Goal: Transaction & Acquisition: Purchase product/service

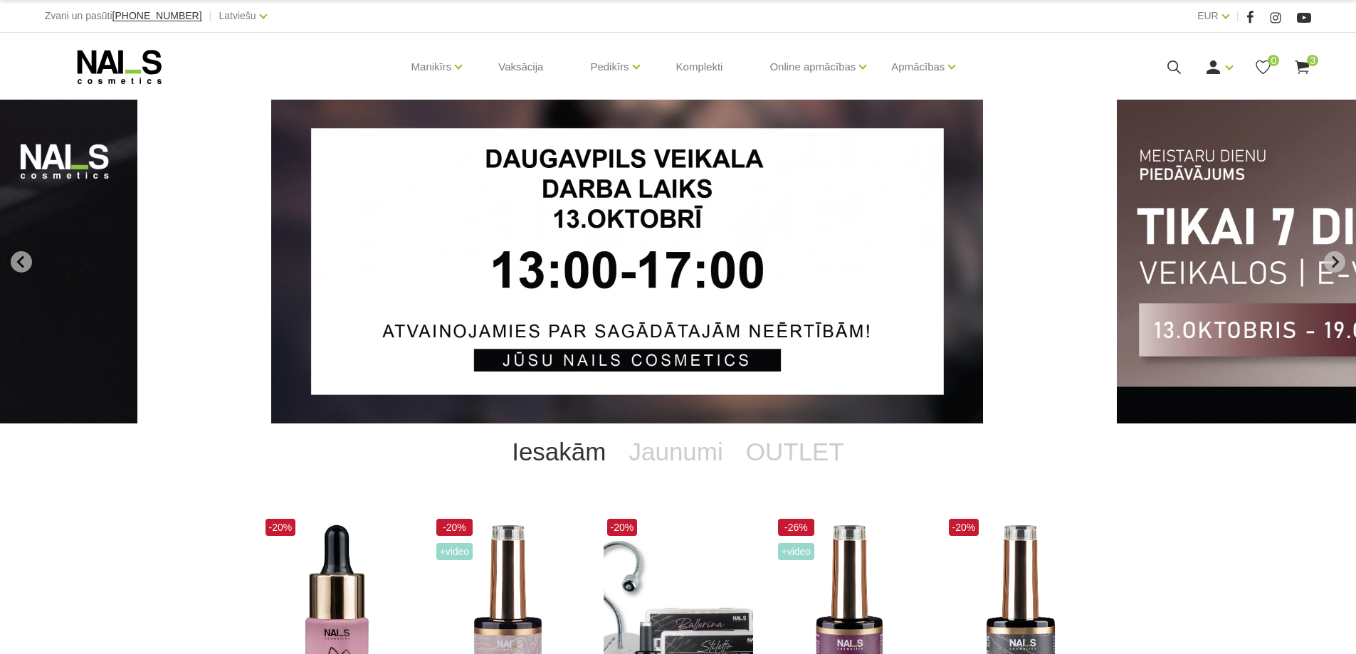
click at [1309, 61] on span "3" at bounding box center [1312, 60] width 11 height 11
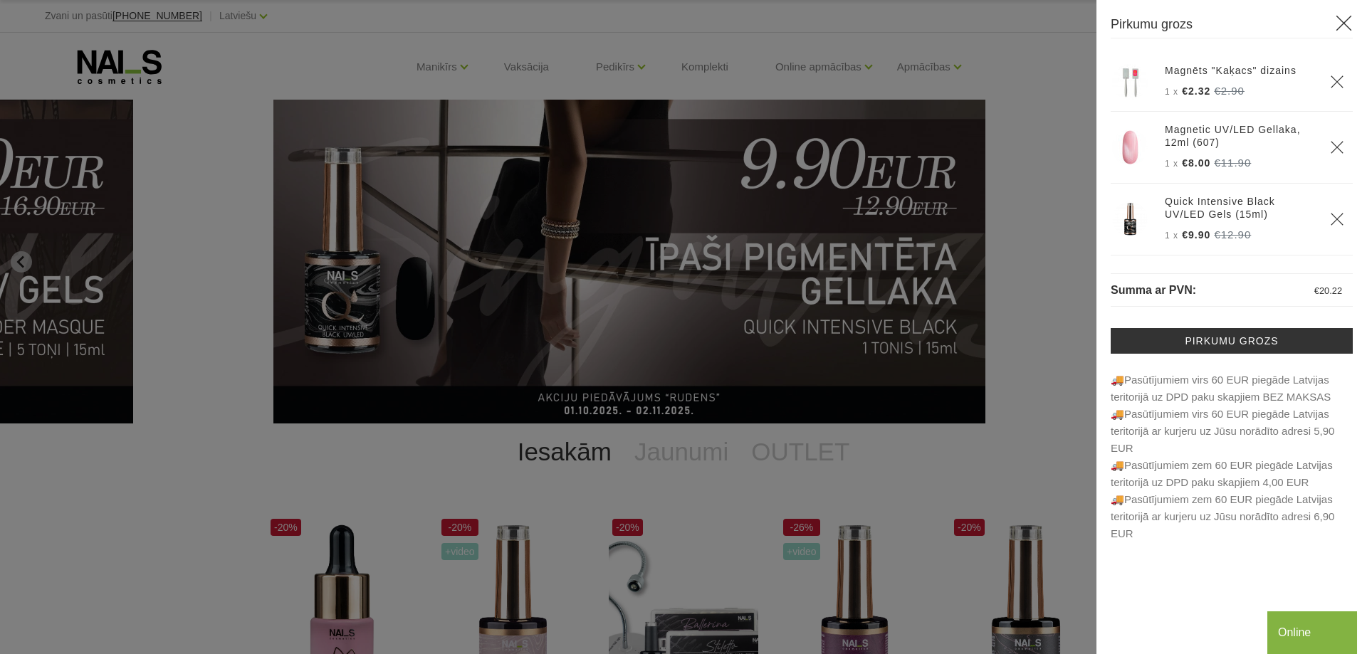
click at [16, 261] on div at bounding box center [683, 327] width 1367 height 654
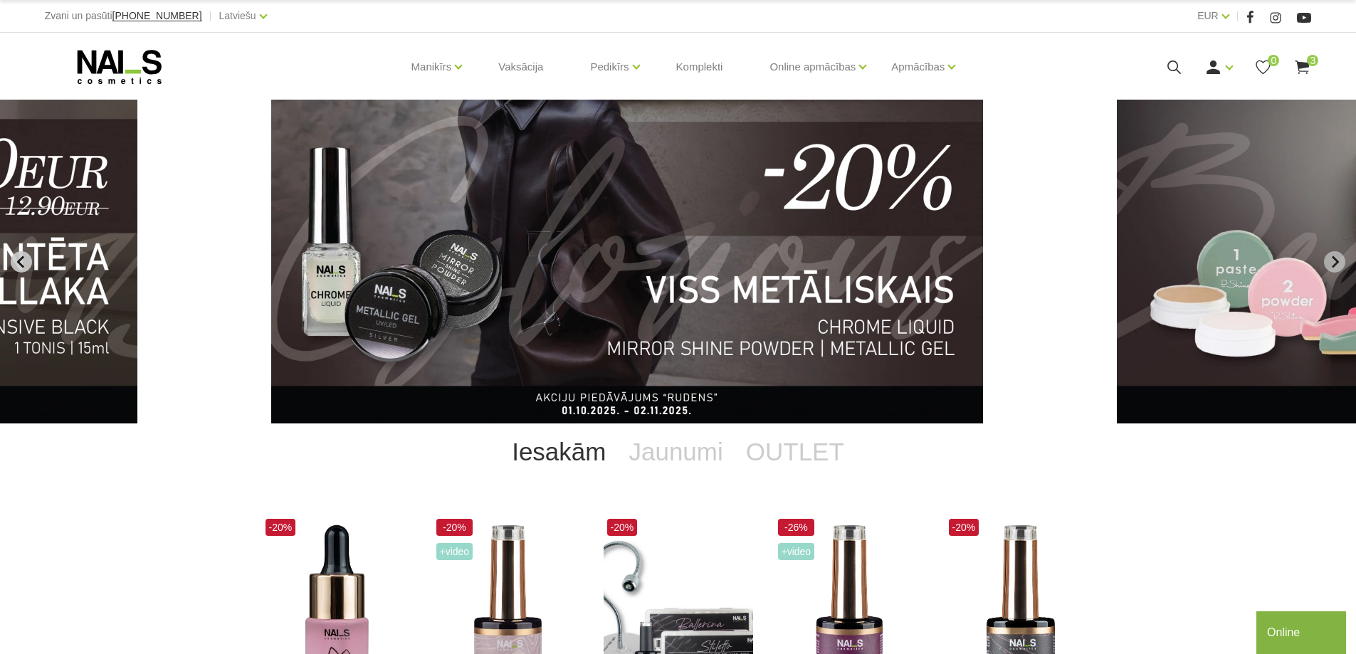
click at [20, 260] on icon "Previous slide" at bounding box center [19, 262] width 7 height 12
click at [20, 259] on icon "Previous slide" at bounding box center [19, 262] width 7 height 12
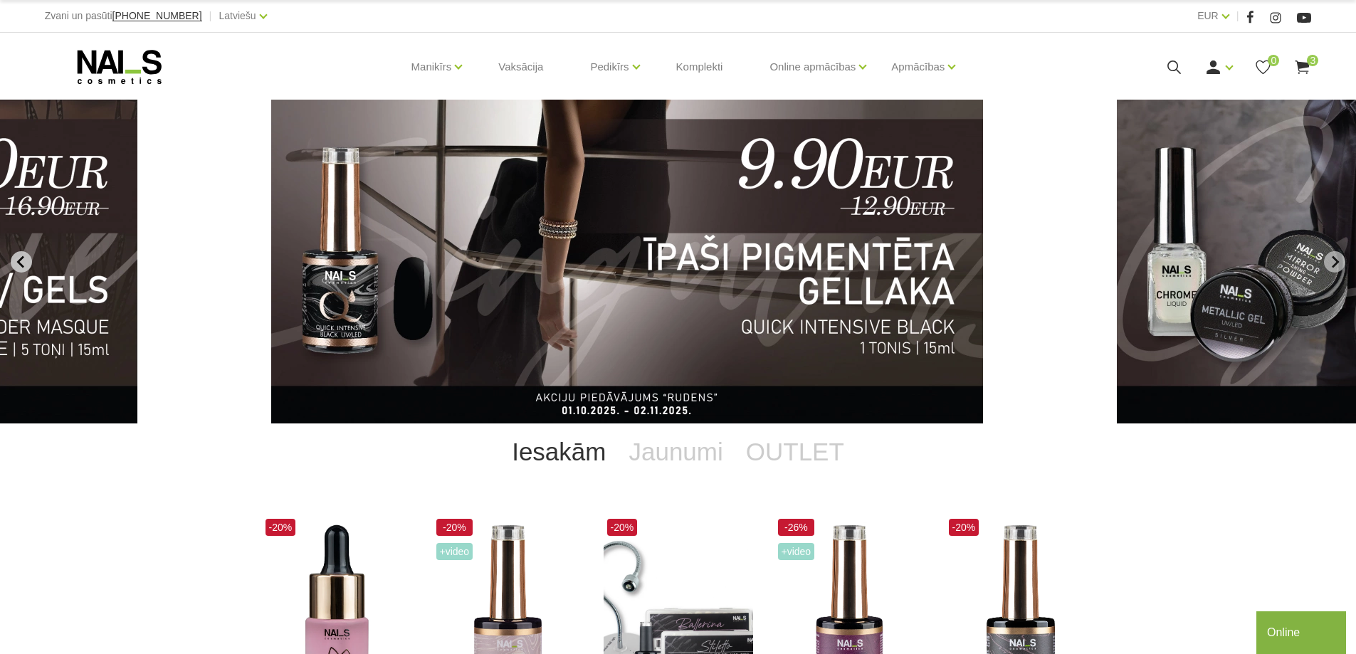
click at [26, 260] on icon "Previous slide" at bounding box center [21, 262] width 13 height 13
click at [23, 256] on icon "Previous slide" at bounding box center [19, 262] width 7 height 12
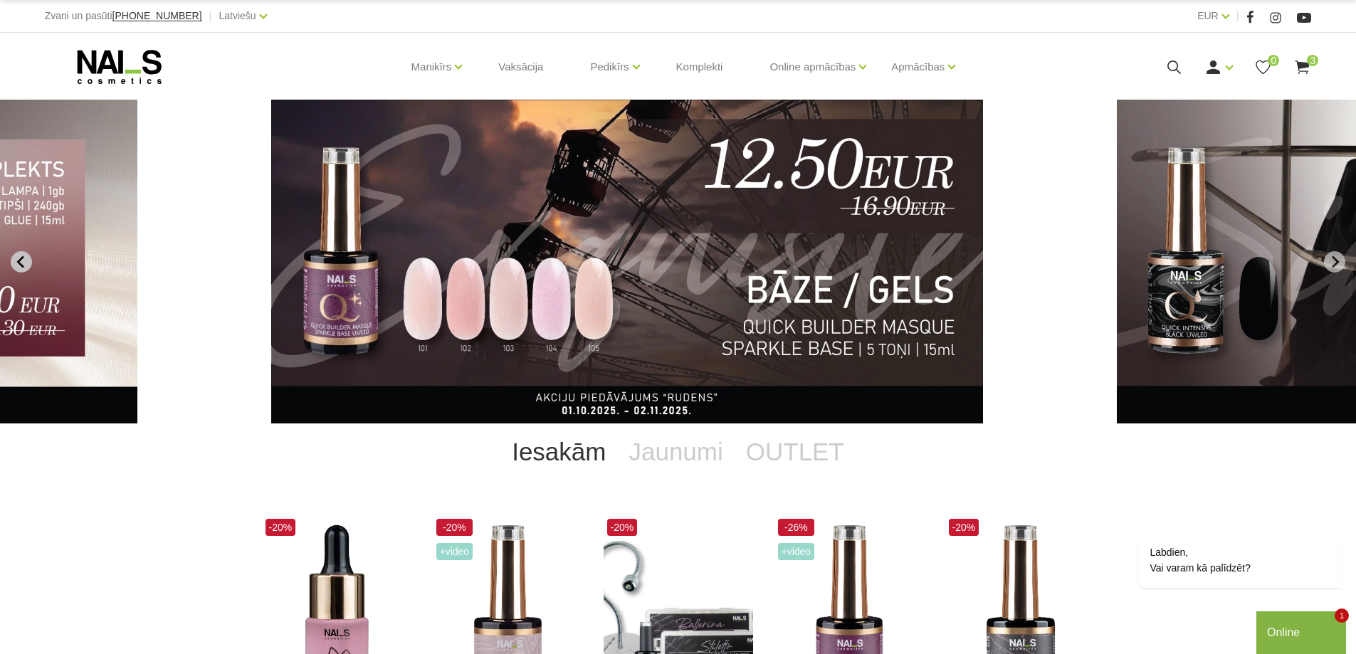
click at [23, 256] on icon "Previous slide" at bounding box center [19, 262] width 7 height 12
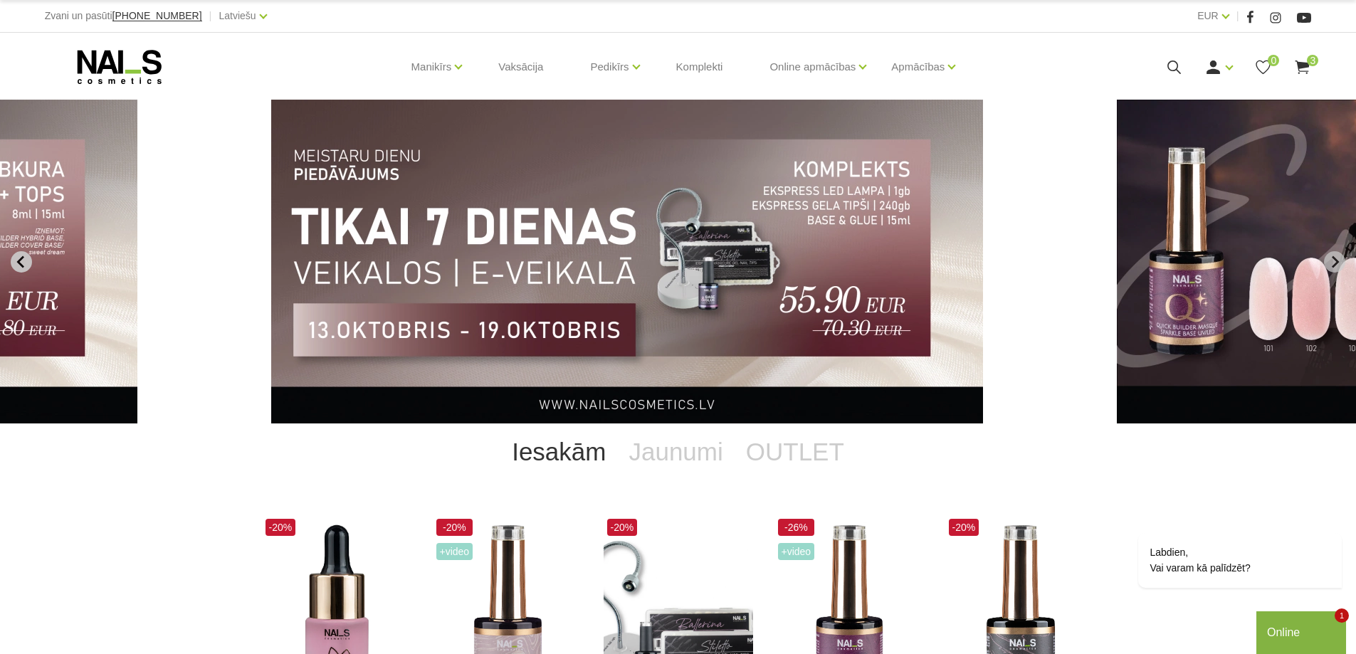
click at [23, 256] on icon "Previous slide" at bounding box center [19, 262] width 7 height 12
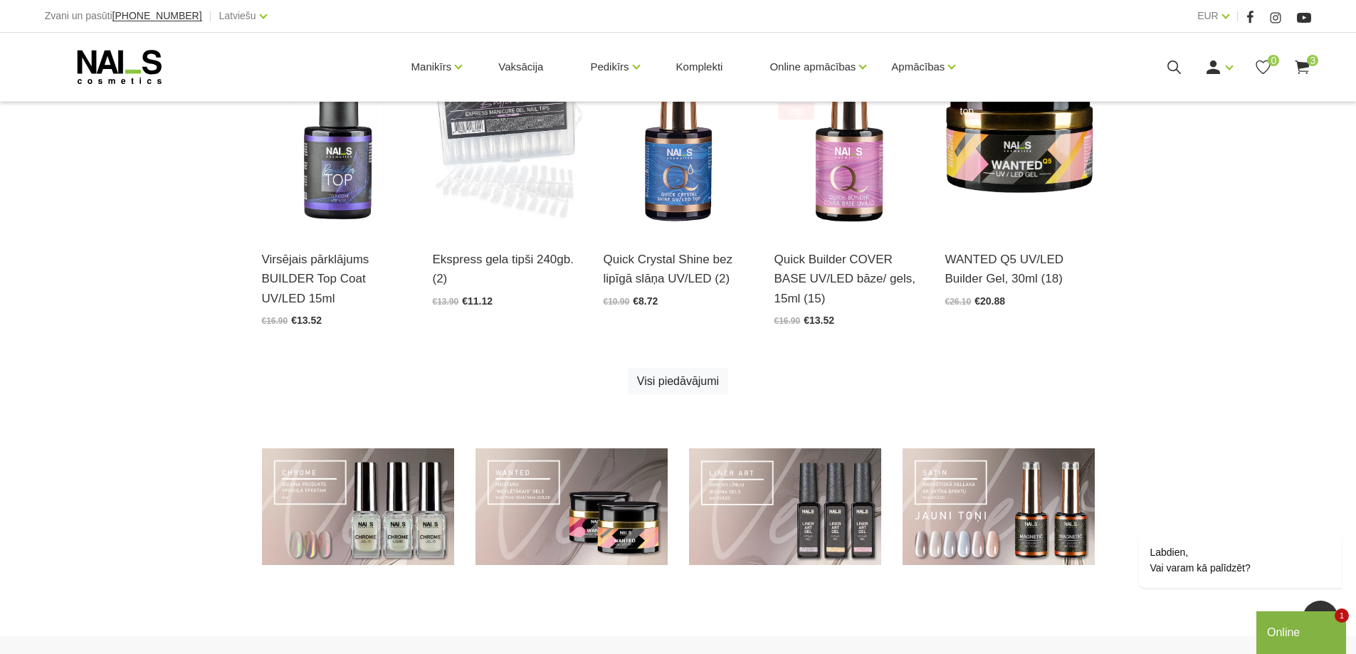
scroll to position [831, 0]
click at [960, 544] on link at bounding box center [999, 506] width 192 height 117
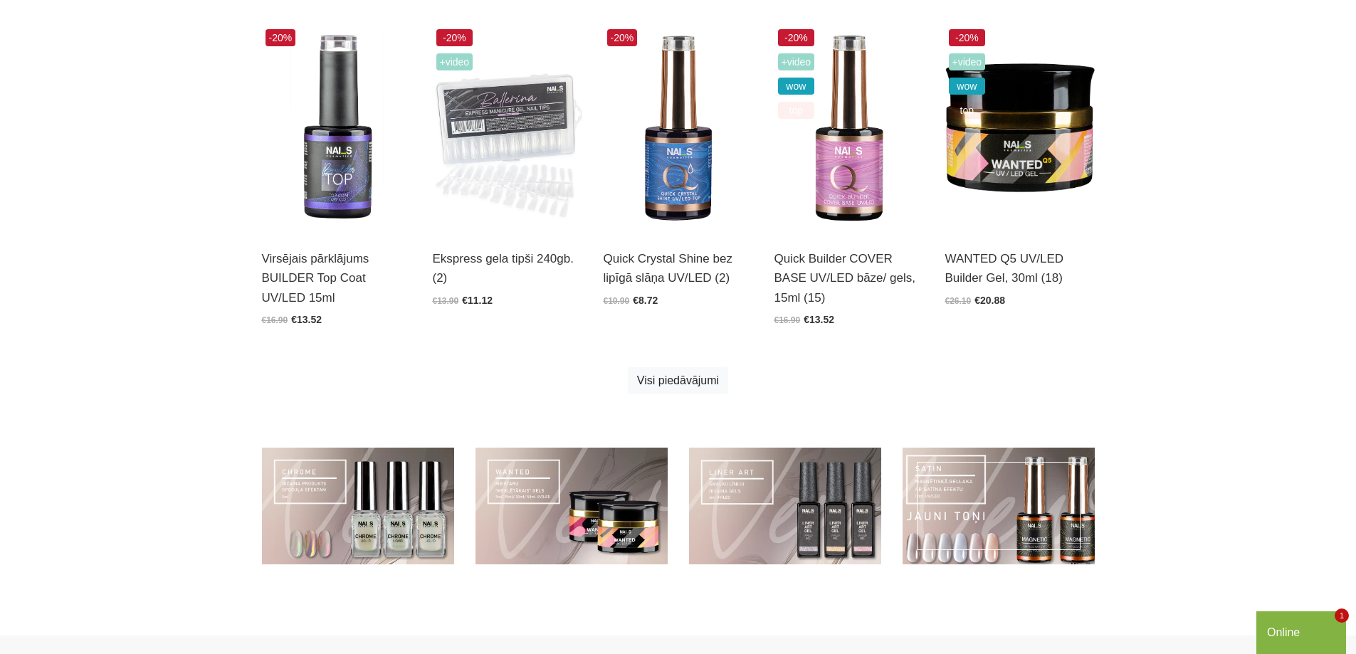
click at [985, 549] on link at bounding box center [999, 506] width 192 height 117
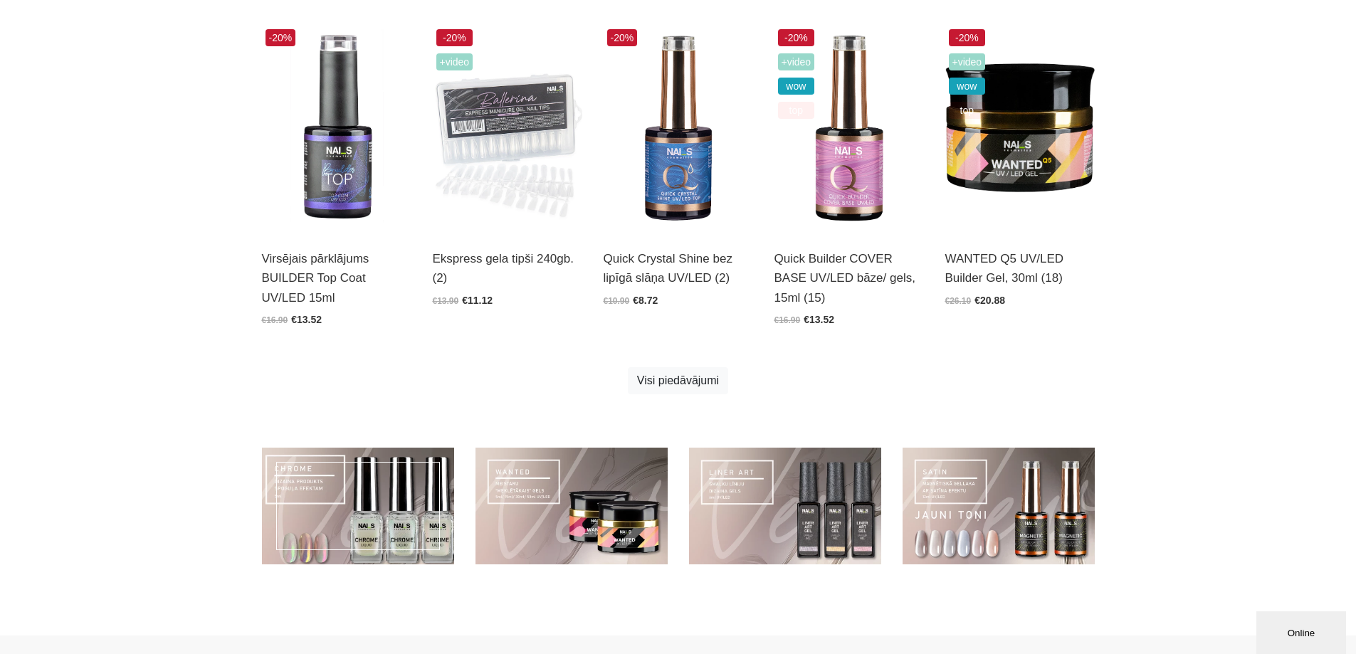
click at [381, 513] on link at bounding box center [358, 506] width 192 height 117
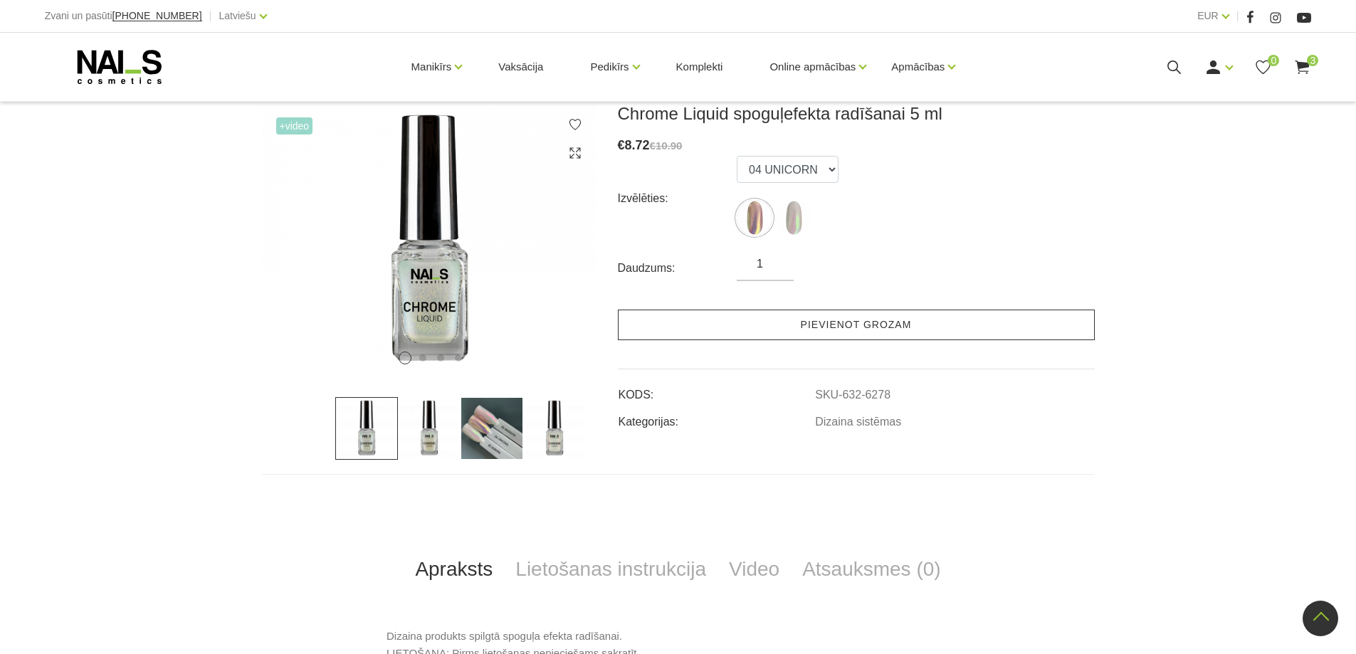
scroll to position [166, 0]
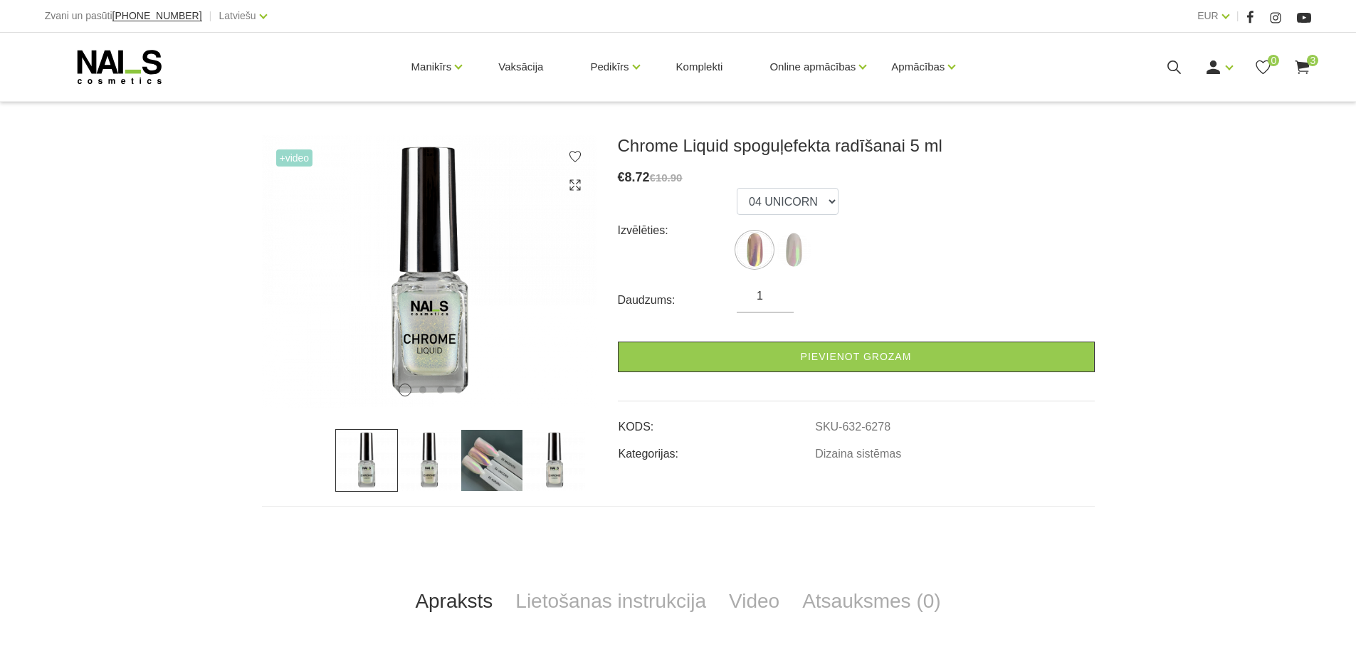
click at [491, 461] on img at bounding box center [492, 460] width 63 height 63
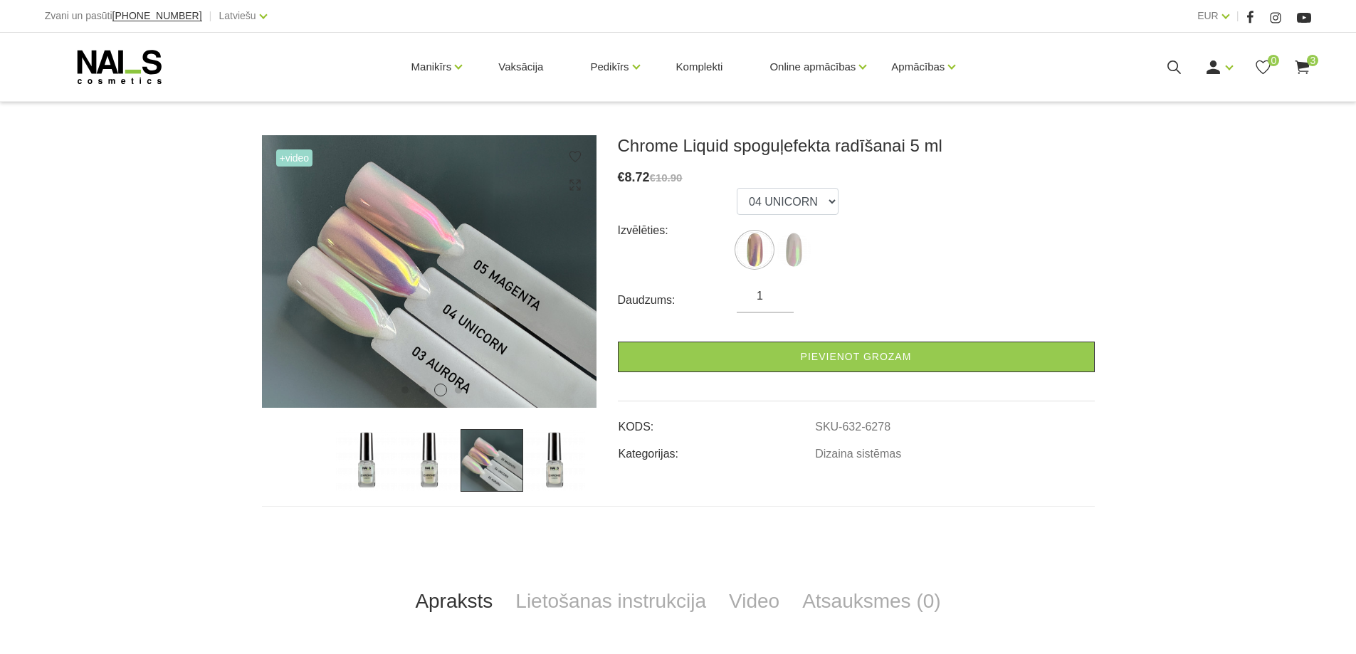
click at [557, 479] on img at bounding box center [554, 460] width 63 height 63
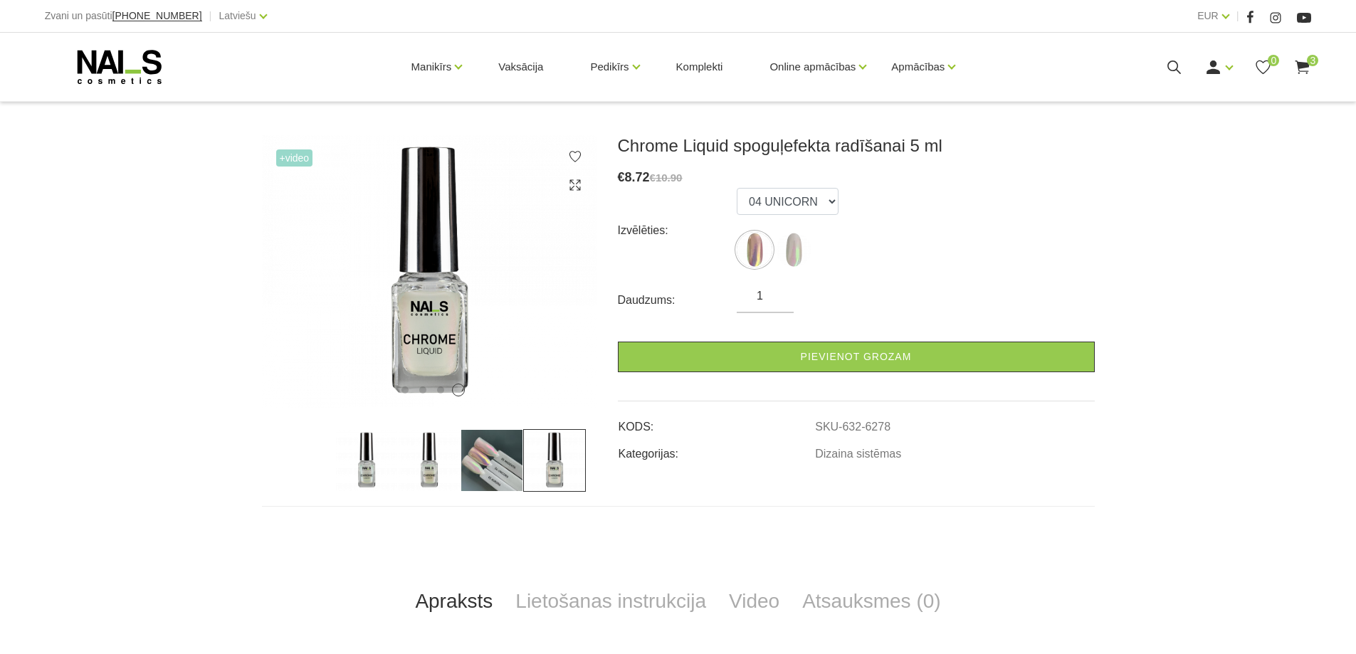
click at [505, 467] on img at bounding box center [492, 460] width 63 height 63
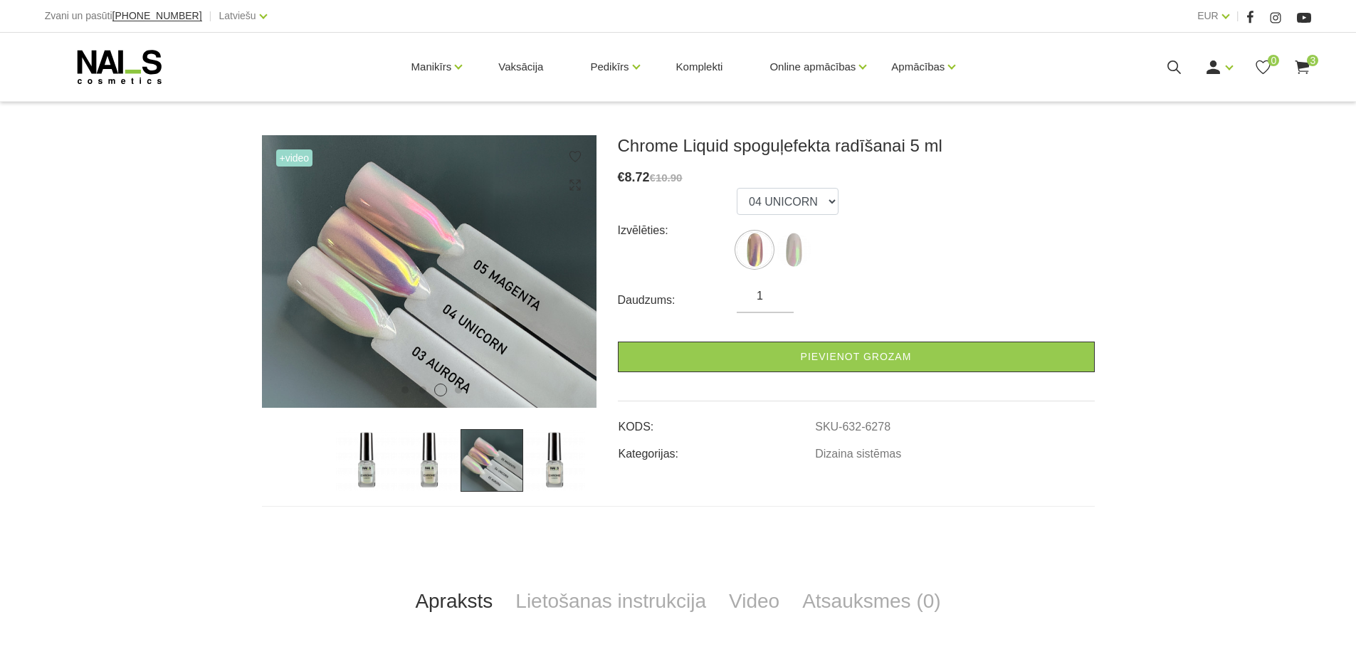
click at [425, 482] on img at bounding box center [429, 460] width 63 height 63
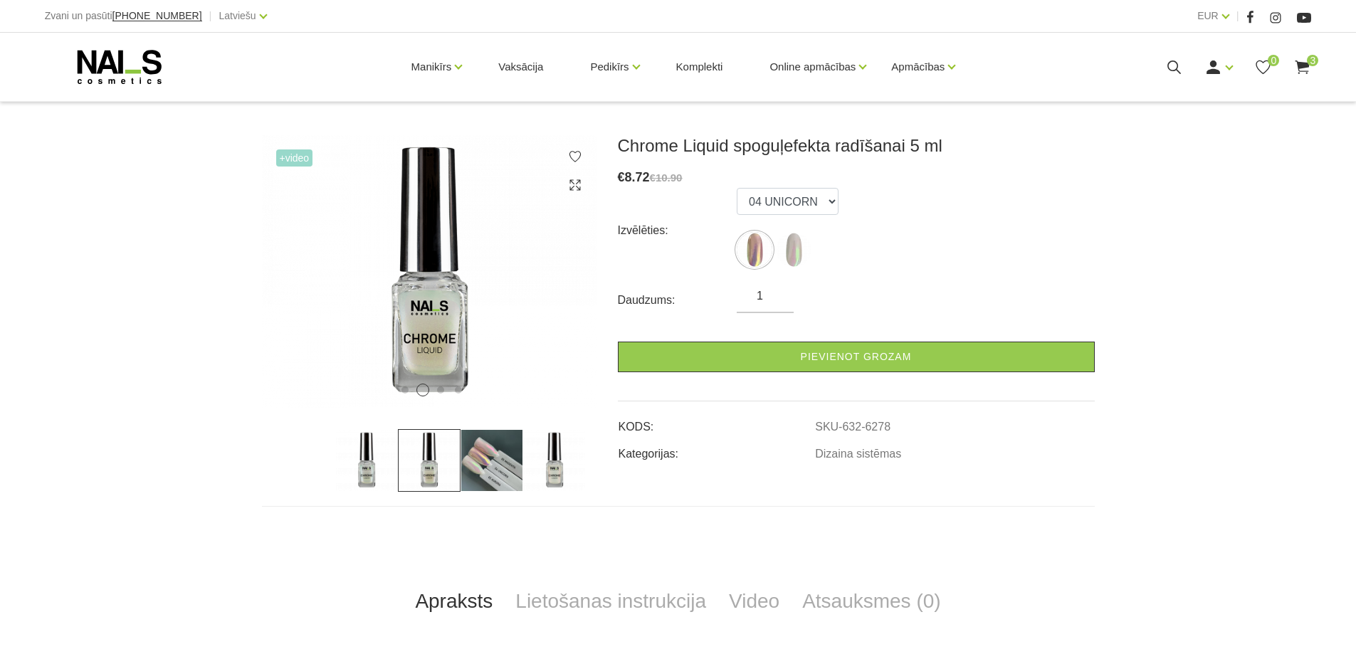
click at [367, 469] on img at bounding box center [366, 460] width 63 height 63
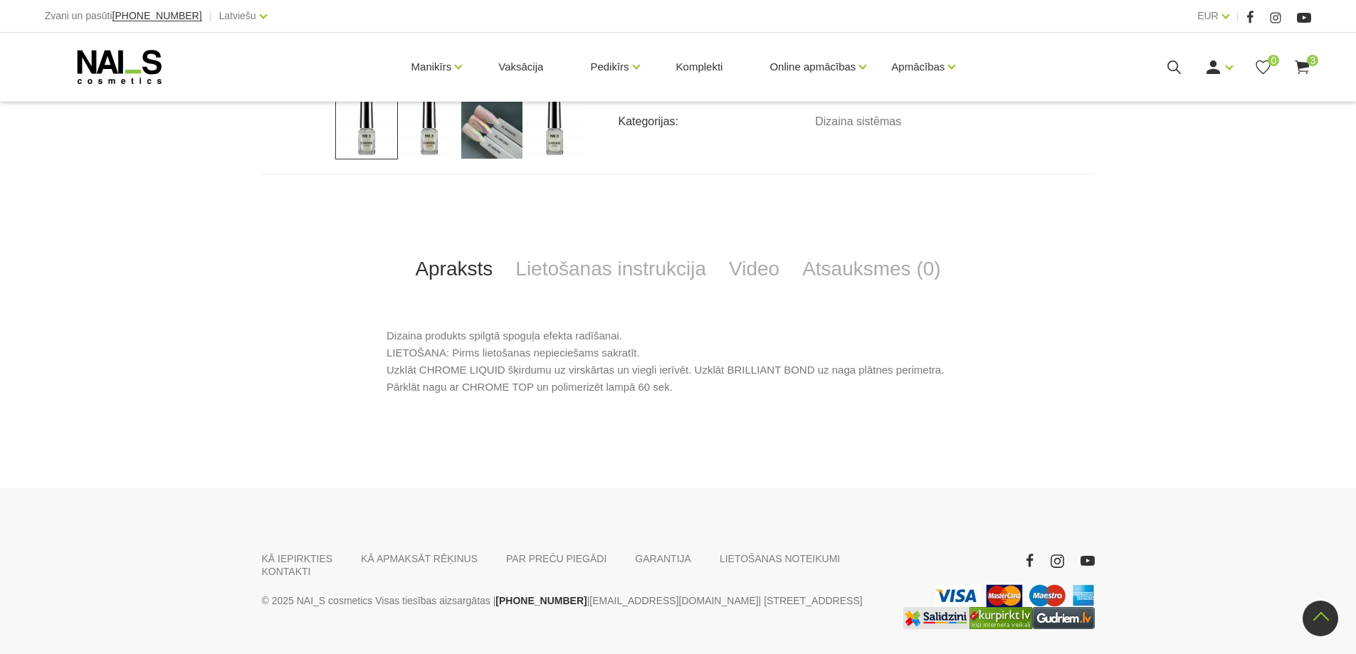
scroll to position [0, 0]
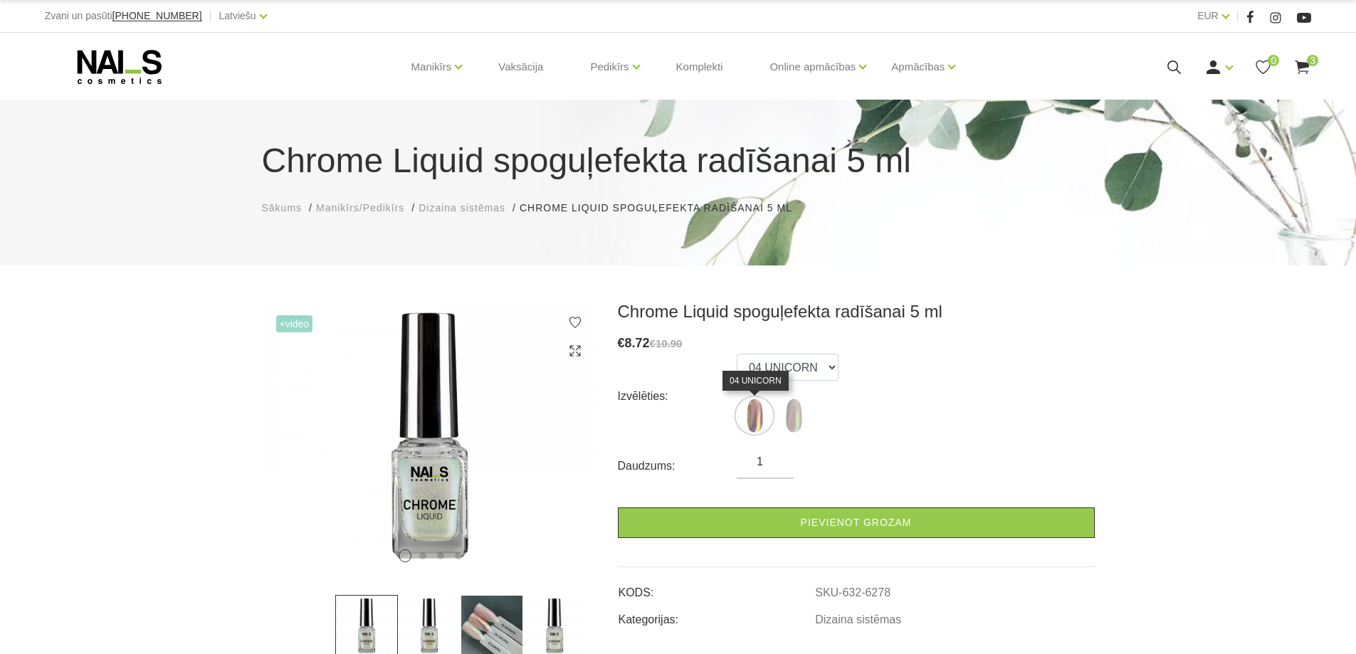
click at [750, 414] on img at bounding box center [755, 416] width 36 height 36
click at [802, 413] on img at bounding box center [794, 416] width 36 height 36
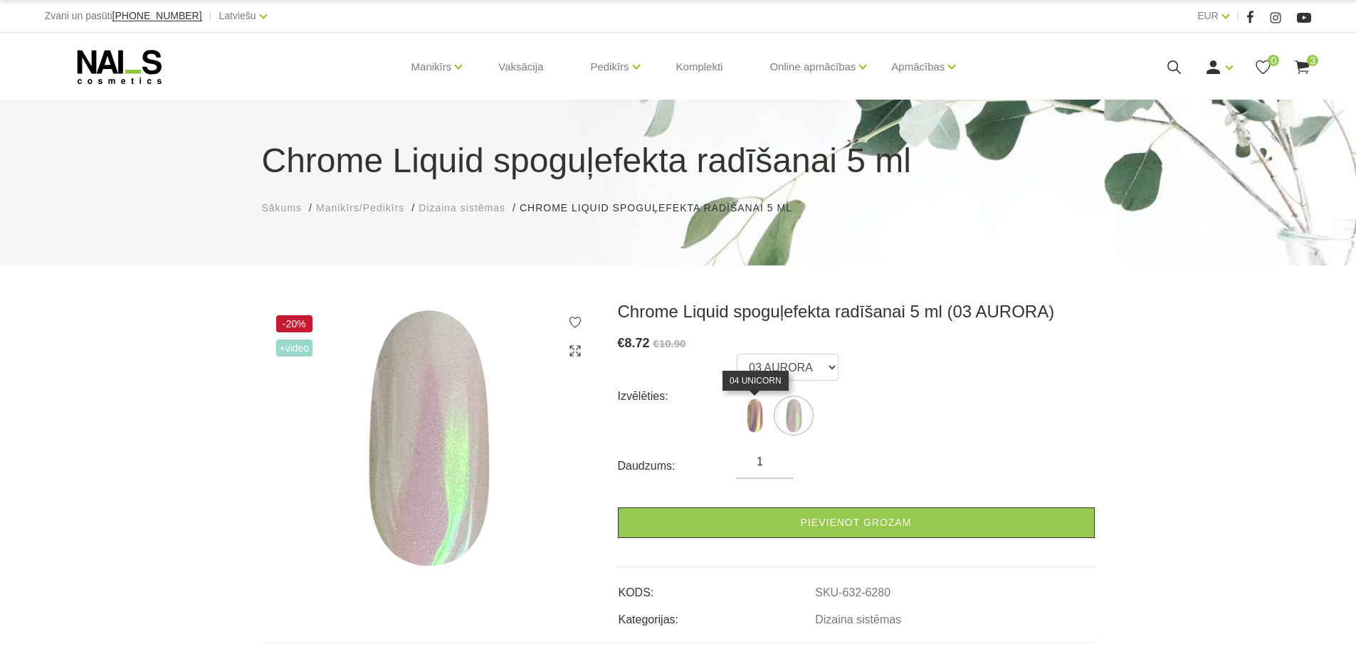
click at [752, 414] on img at bounding box center [755, 416] width 36 height 36
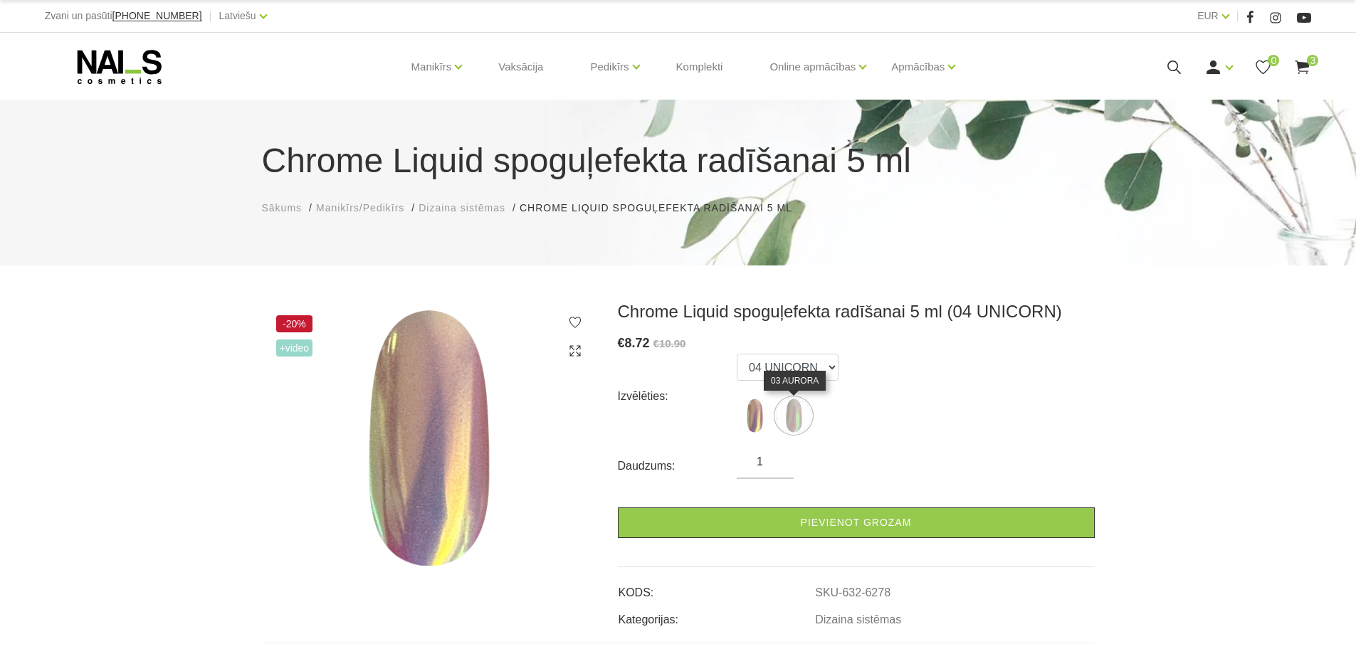
click at [797, 414] on img at bounding box center [794, 416] width 36 height 36
select select "6280"
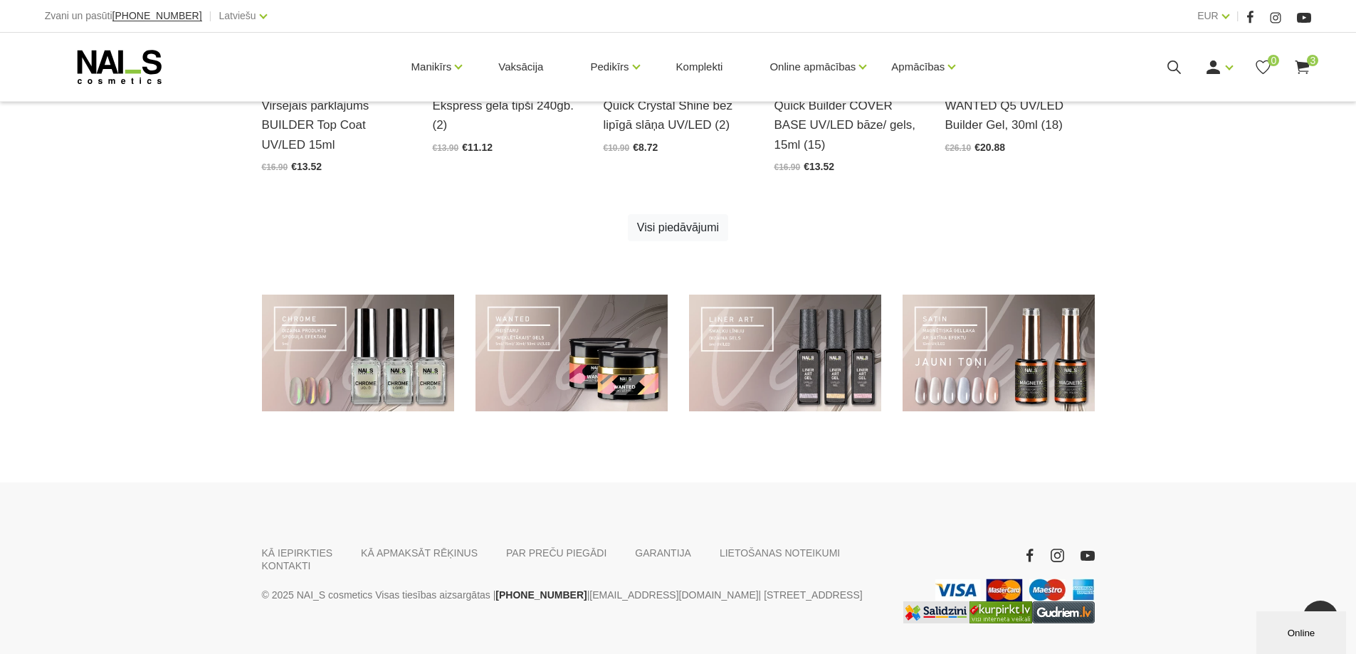
scroll to position [1016, 0]
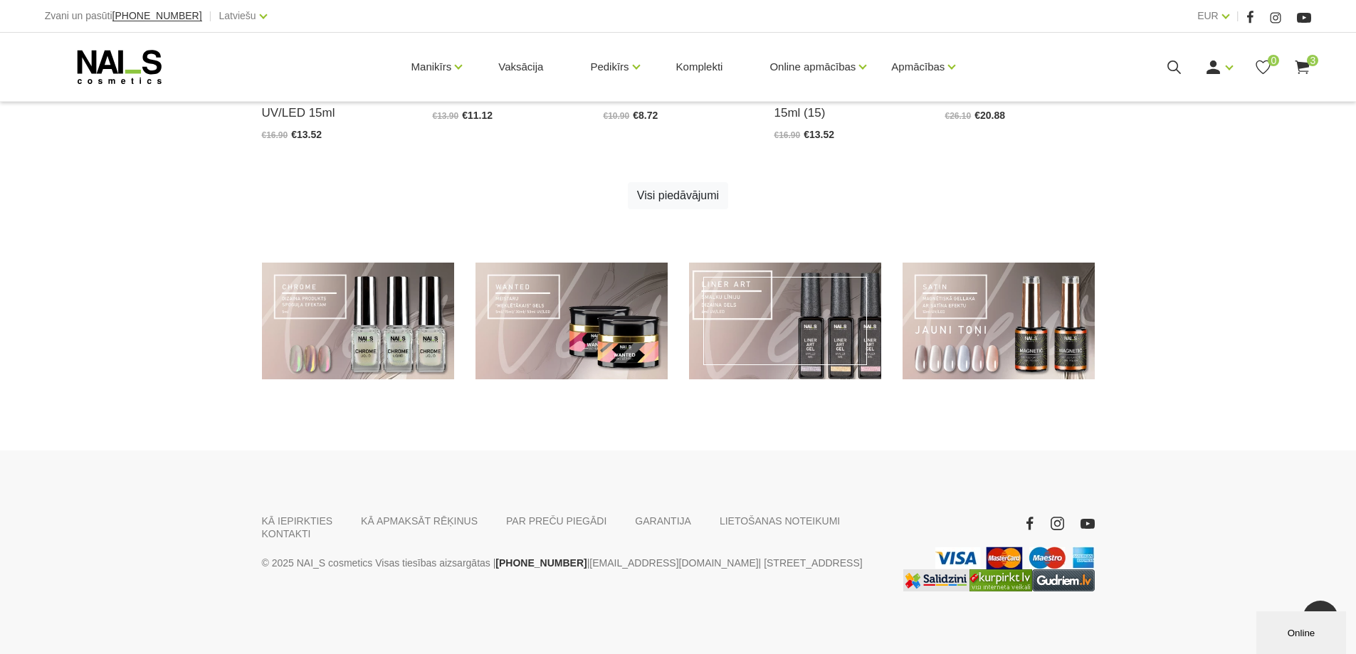
click at [766, 320] on link at bounding box center [785, 321] width 192 height 117
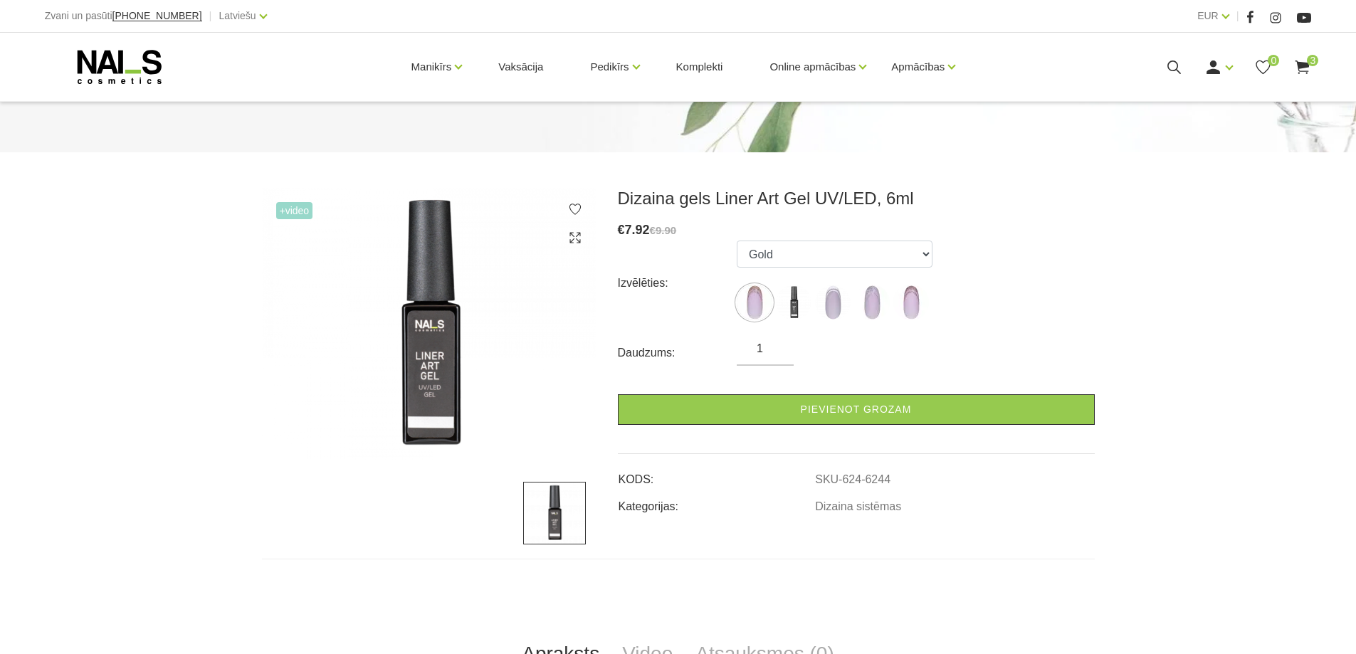
scroll to position [166, 0]
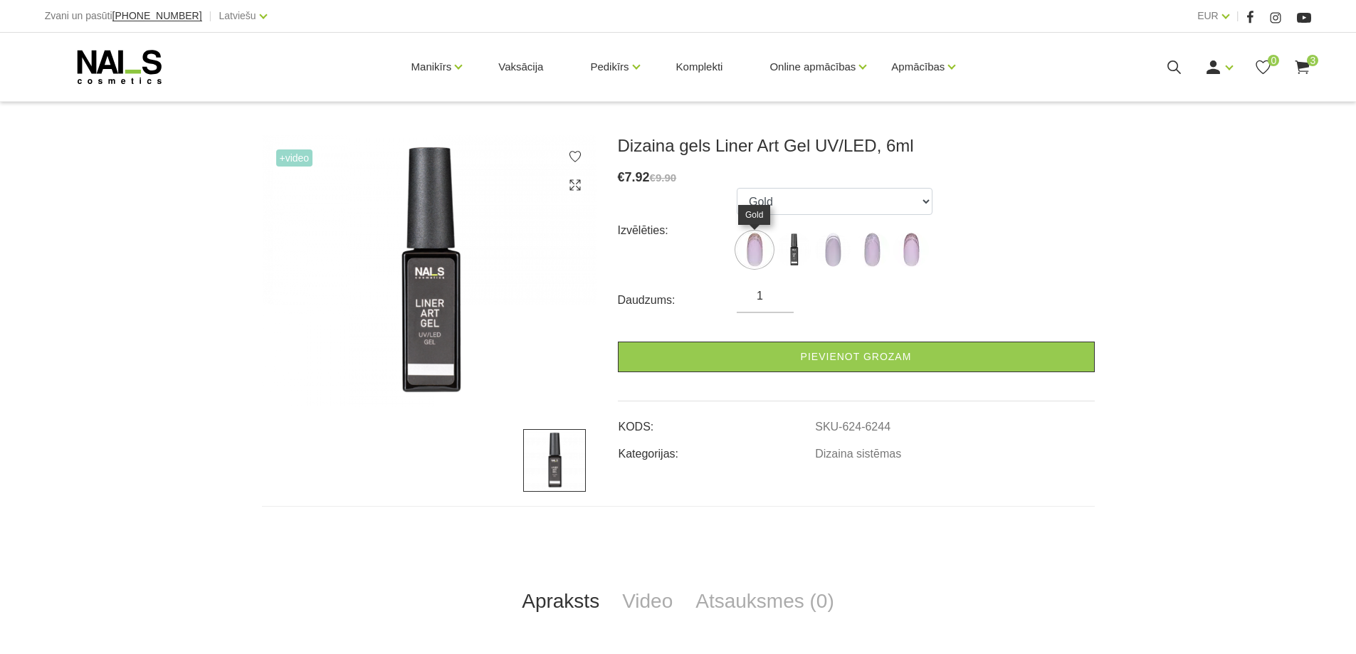
click at [750, 249] on img at bounding box center [755, 250] width 36 height 36
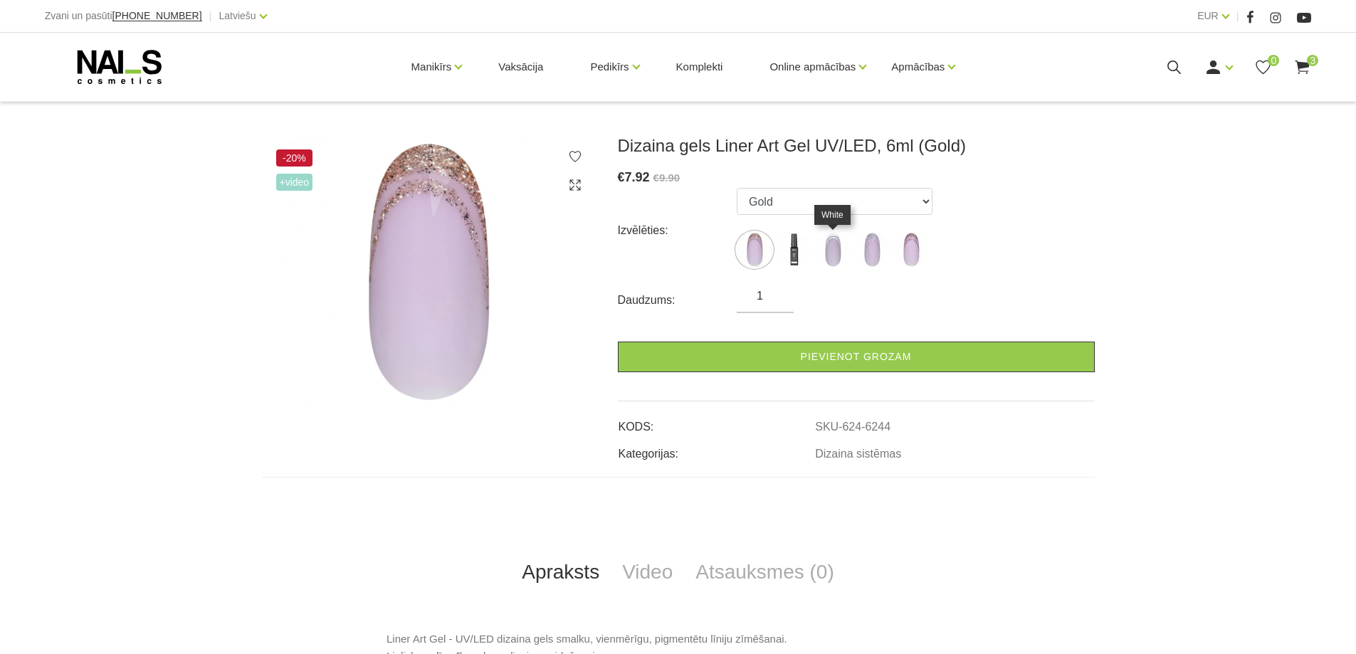
click at [839, 256] on img at bounding box center [833, 250] width 36 height 36
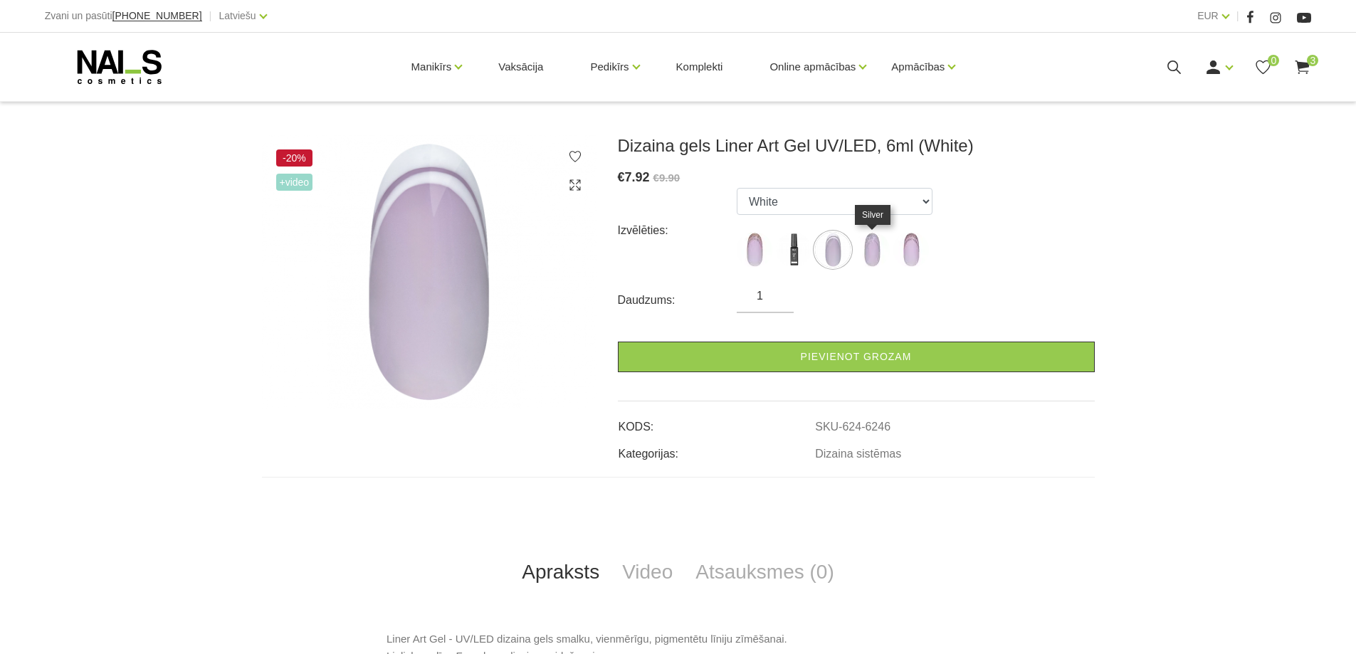
click at [871, 253] on img at bounding box center [872, 250] width 36 height 36
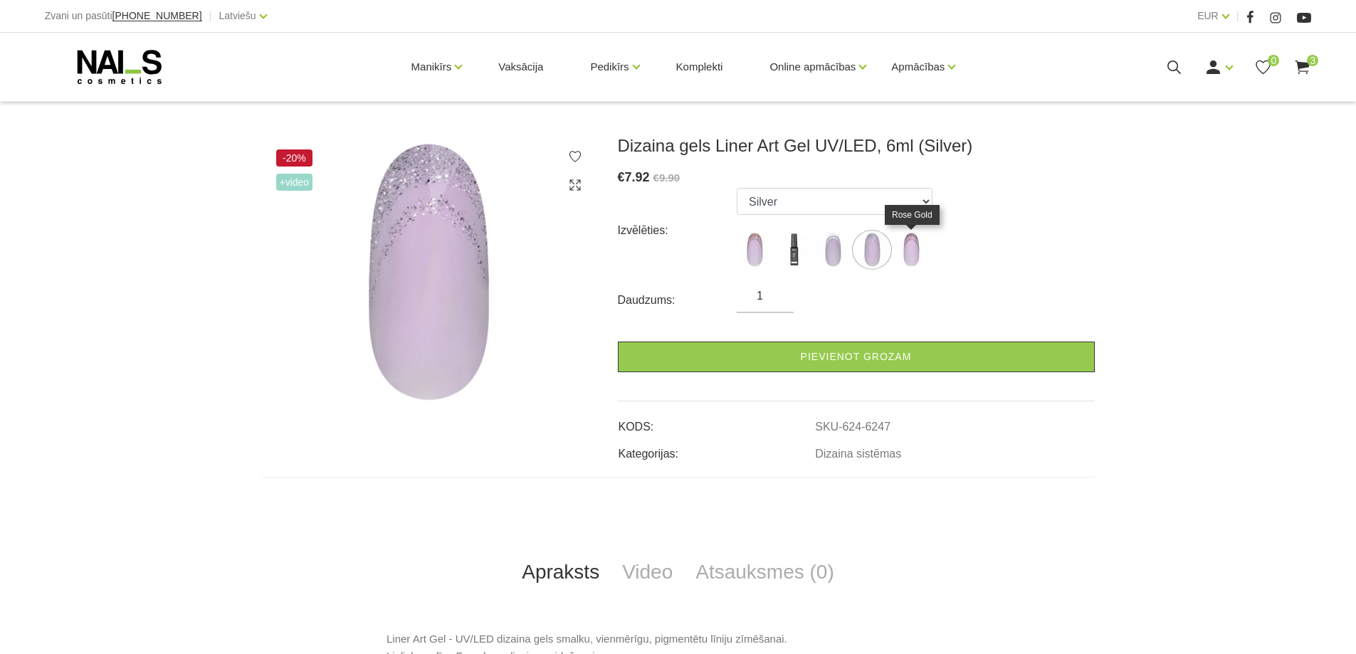
click at [910, 253] on img at bounding box center [911, 250] width 36 height 36
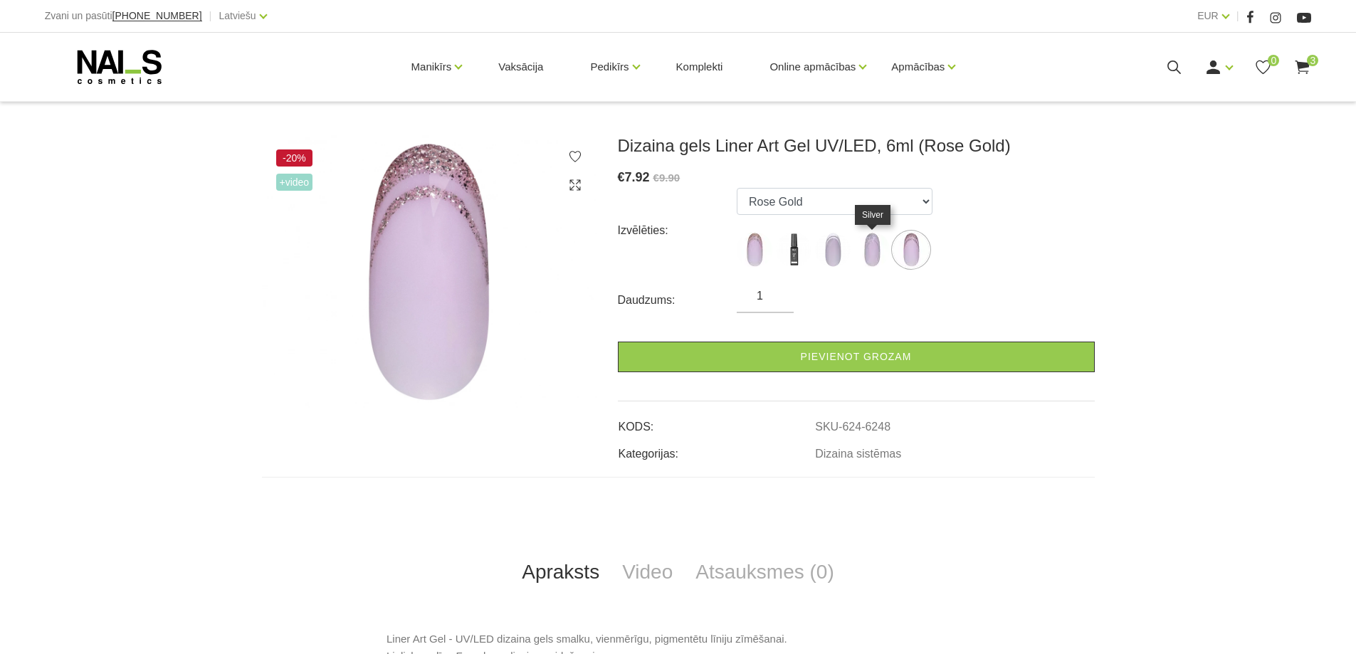
click at [874, 243] on img at bounding box center [872, 250] width 36 height 36
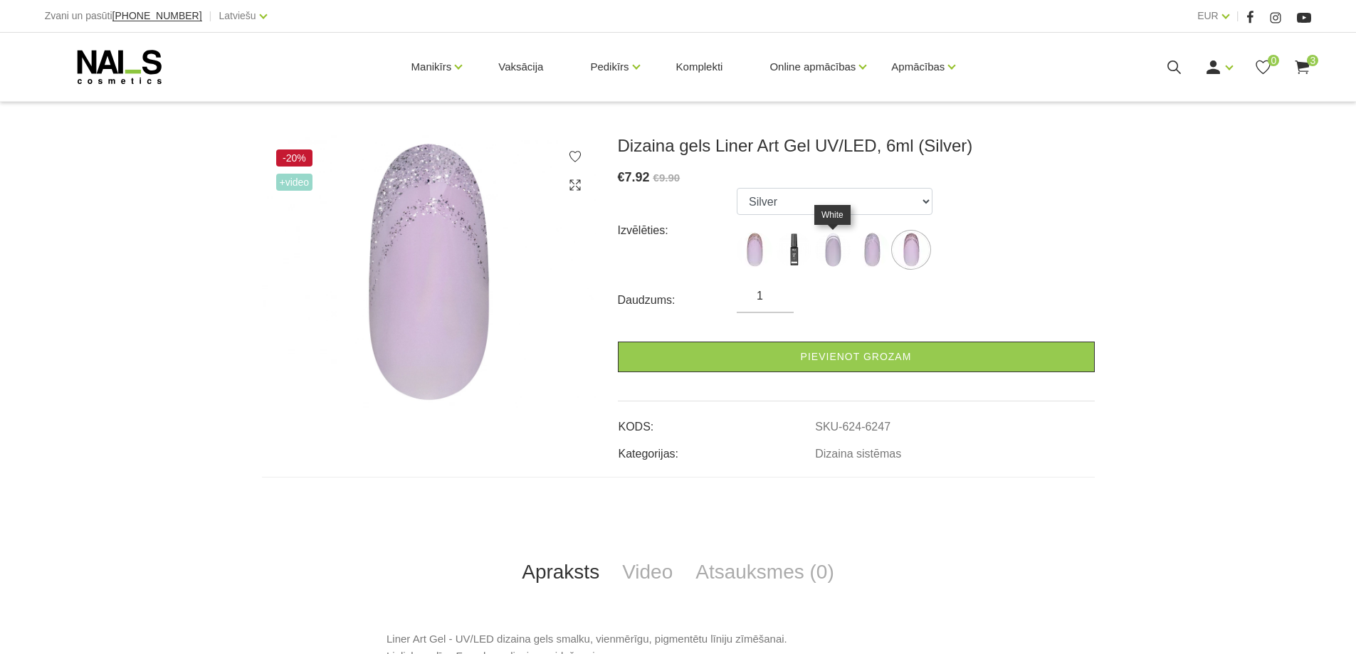
click at [830, 246] on img at bounding box center [833, 250] width 36 height 36
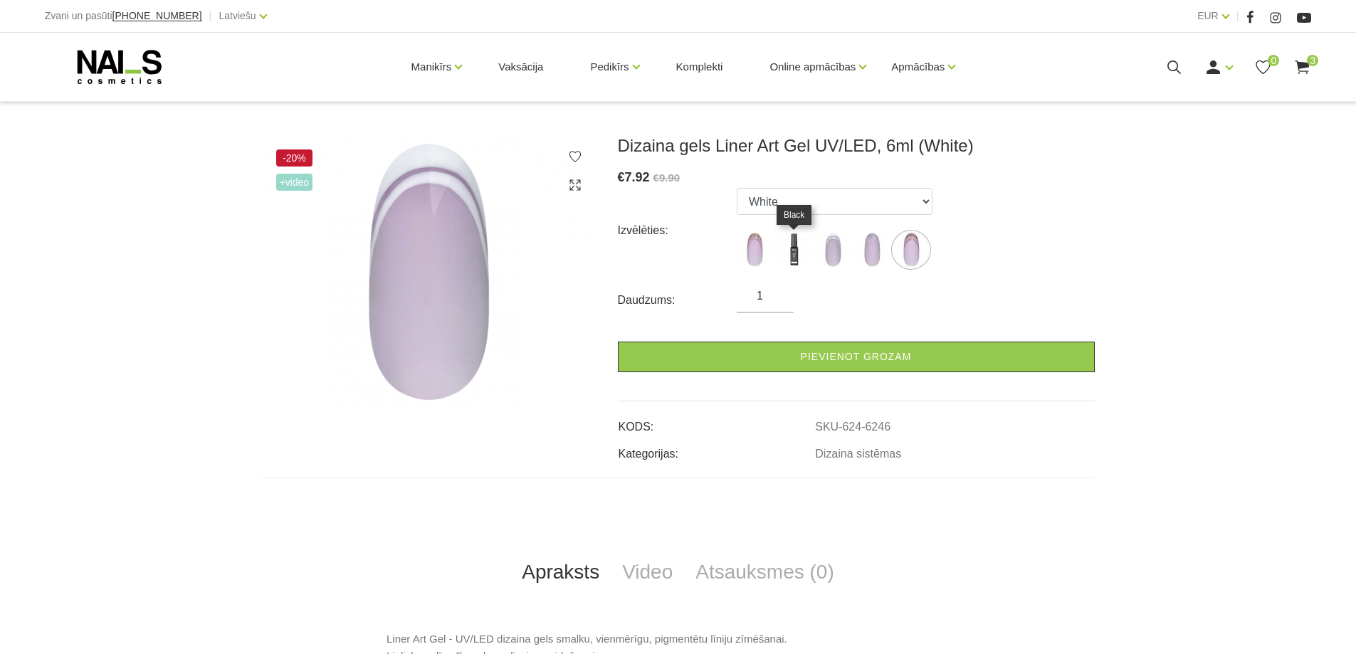
click at [794, 245] on img at bounding box center [794, 250] width 36 height 36
select select "6245"
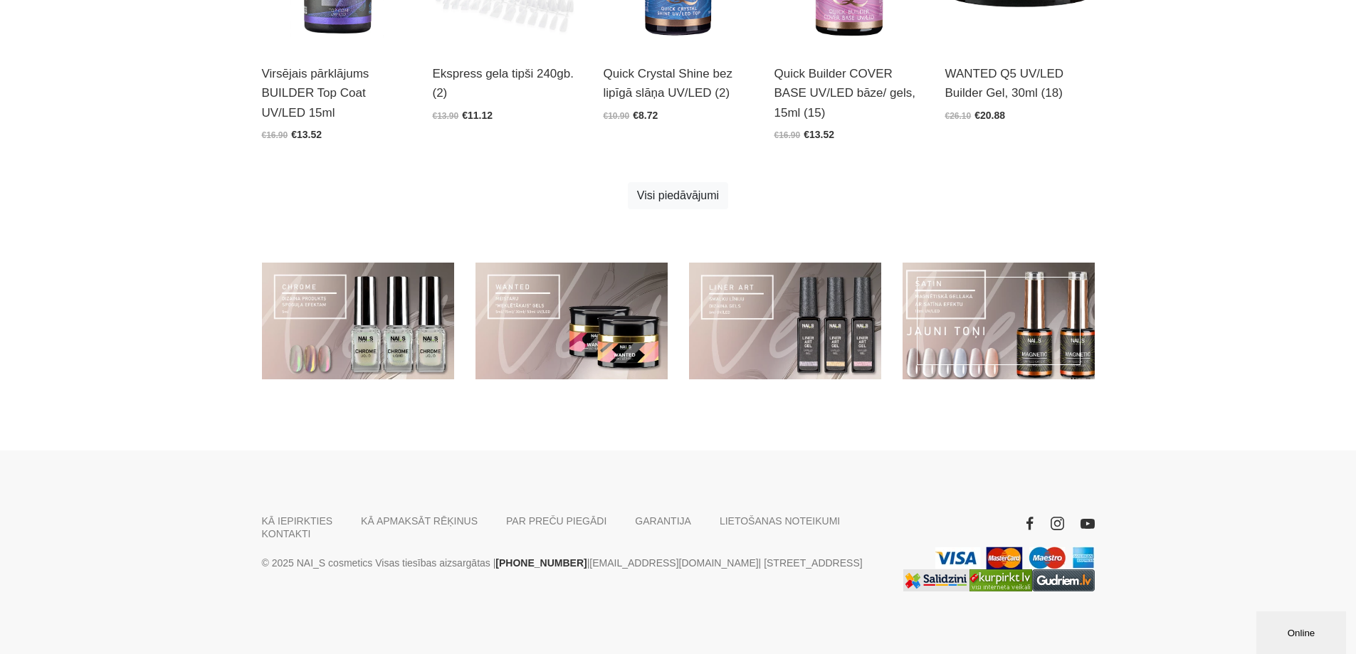
click at [1036, 340] on link at bounding box center [999, 321] width 192 height 117
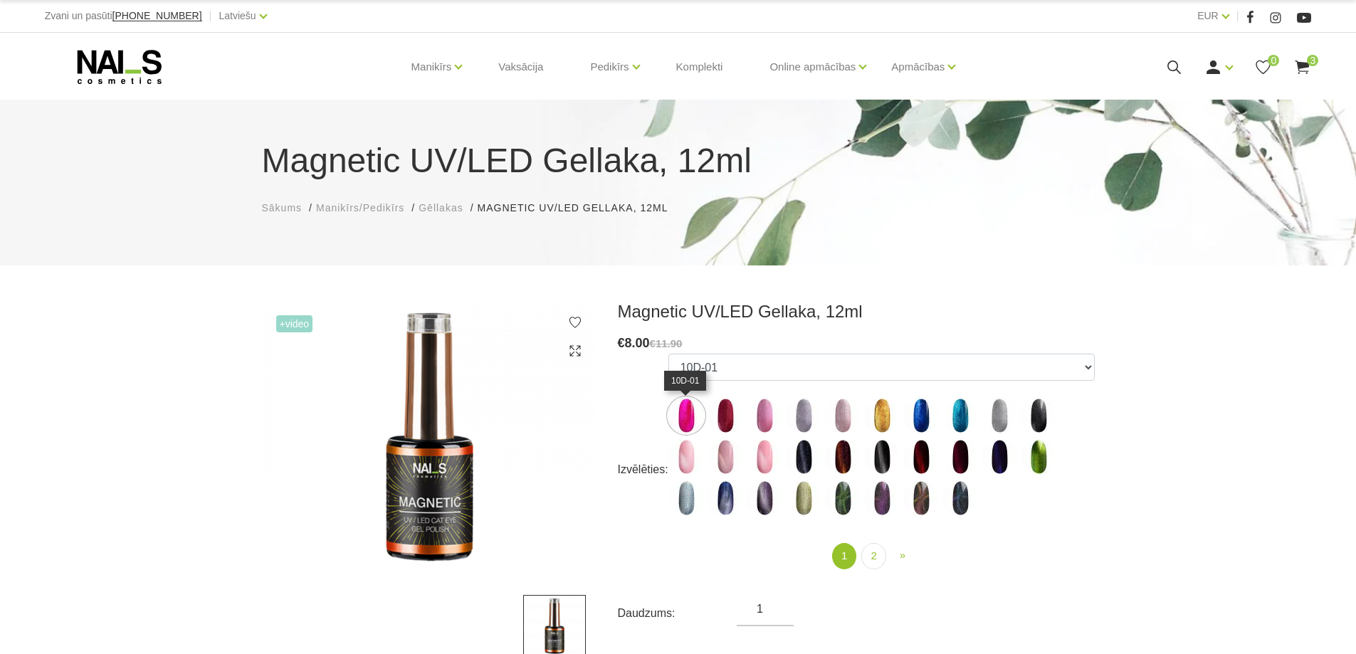
click at [681, 413] on img at bounding box center [686, 416] width 36 height 36
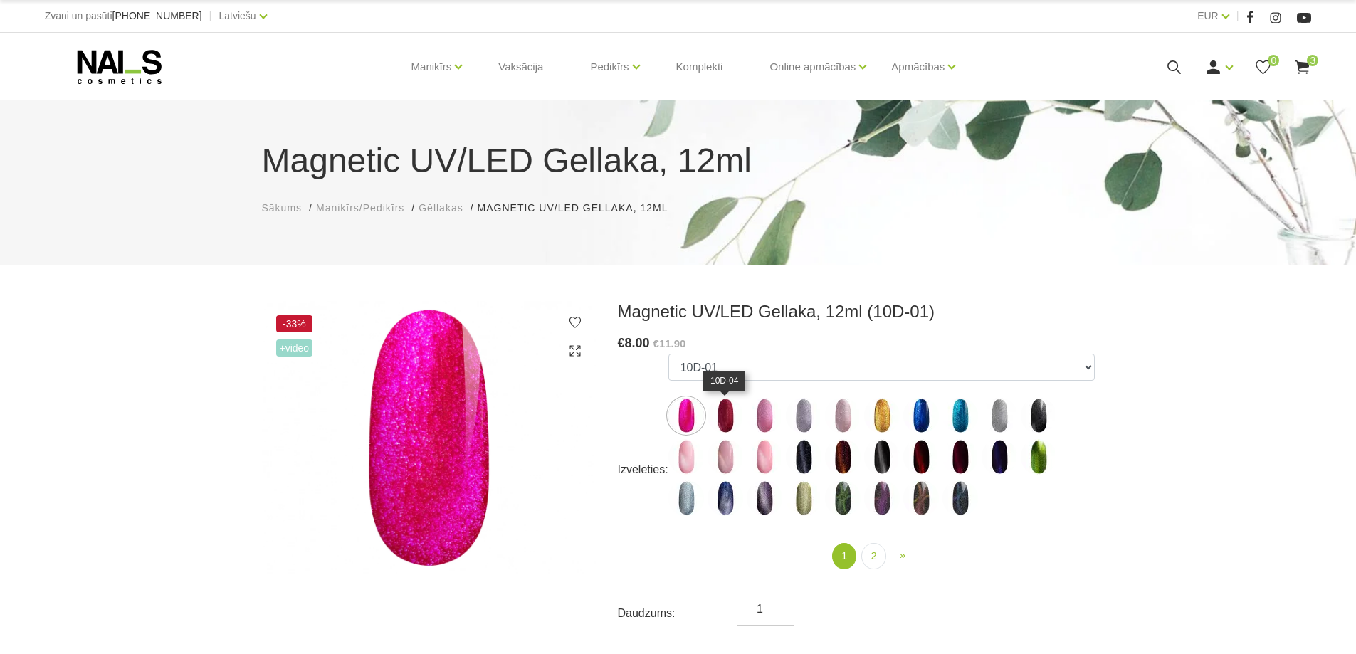
click at [715, 405] on img at bounding box center [726, 416] width 36 height 36
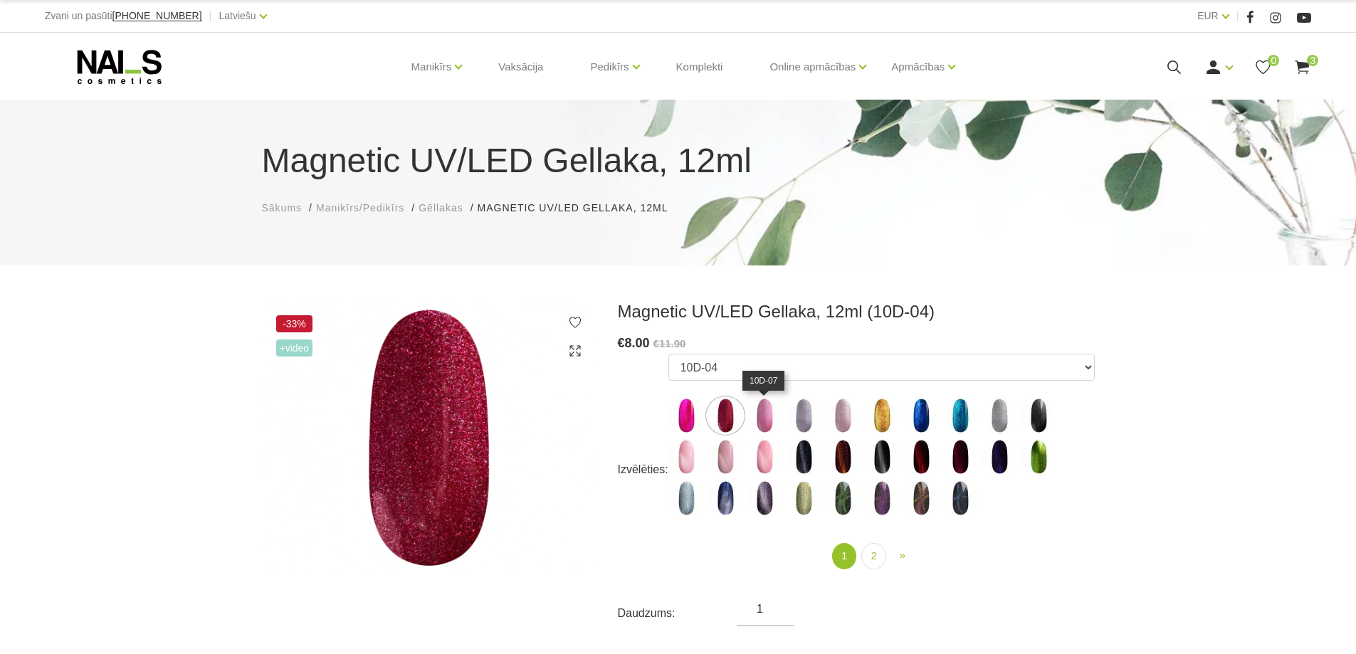
click at [781, 411] on img at bounding box center [765, 416] width 36 height 36
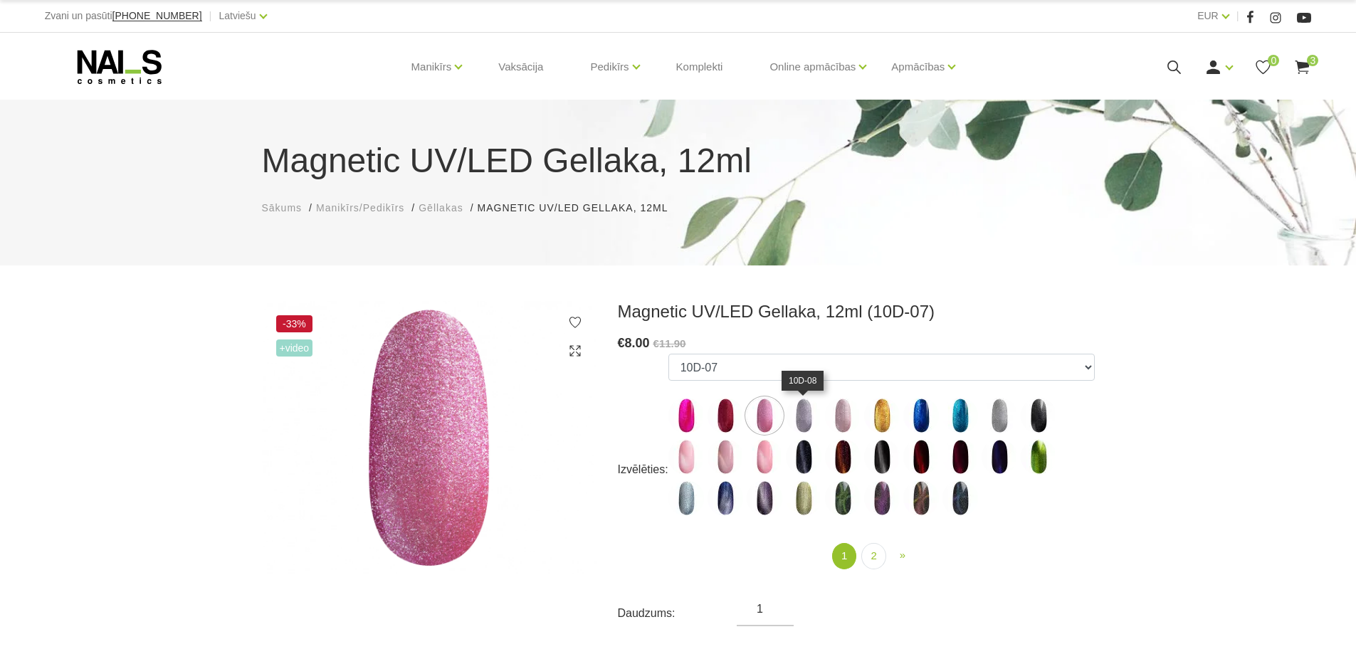
click at [809, 409] on img at bounding box center [804, 416] width 36 height 36
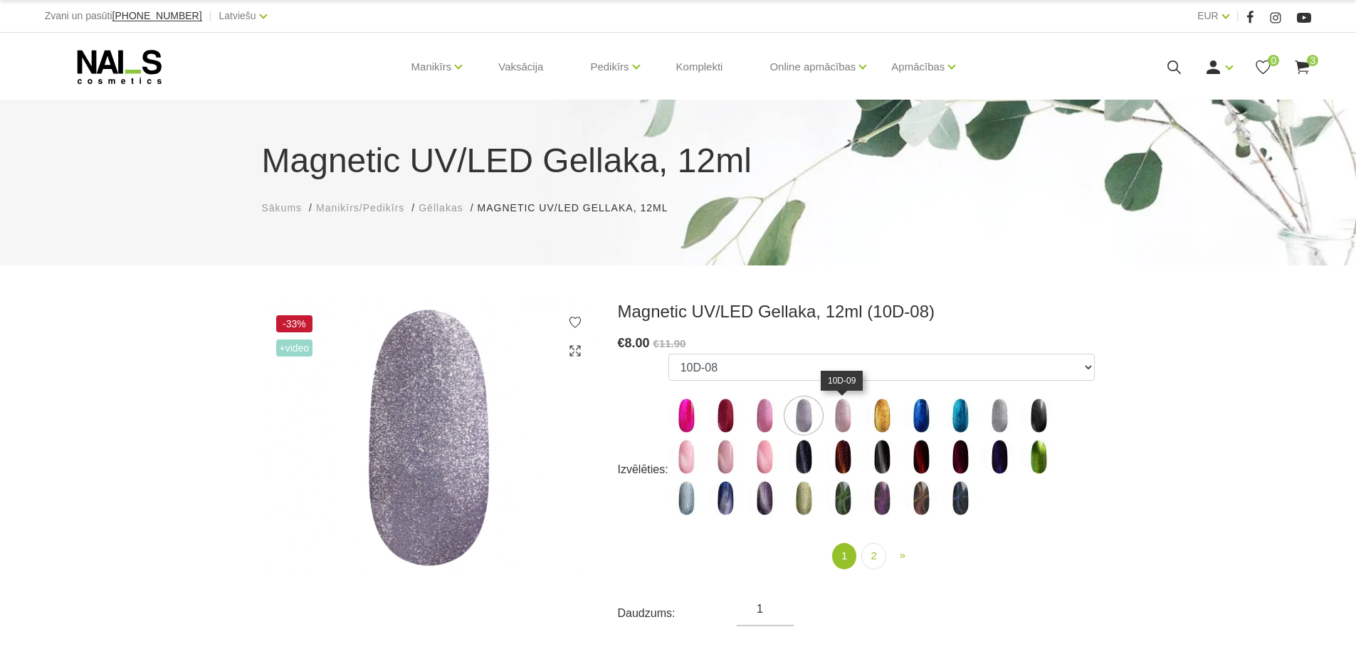
click at [844, 414] on img at bounding box center [843, 416] width 36 height 36
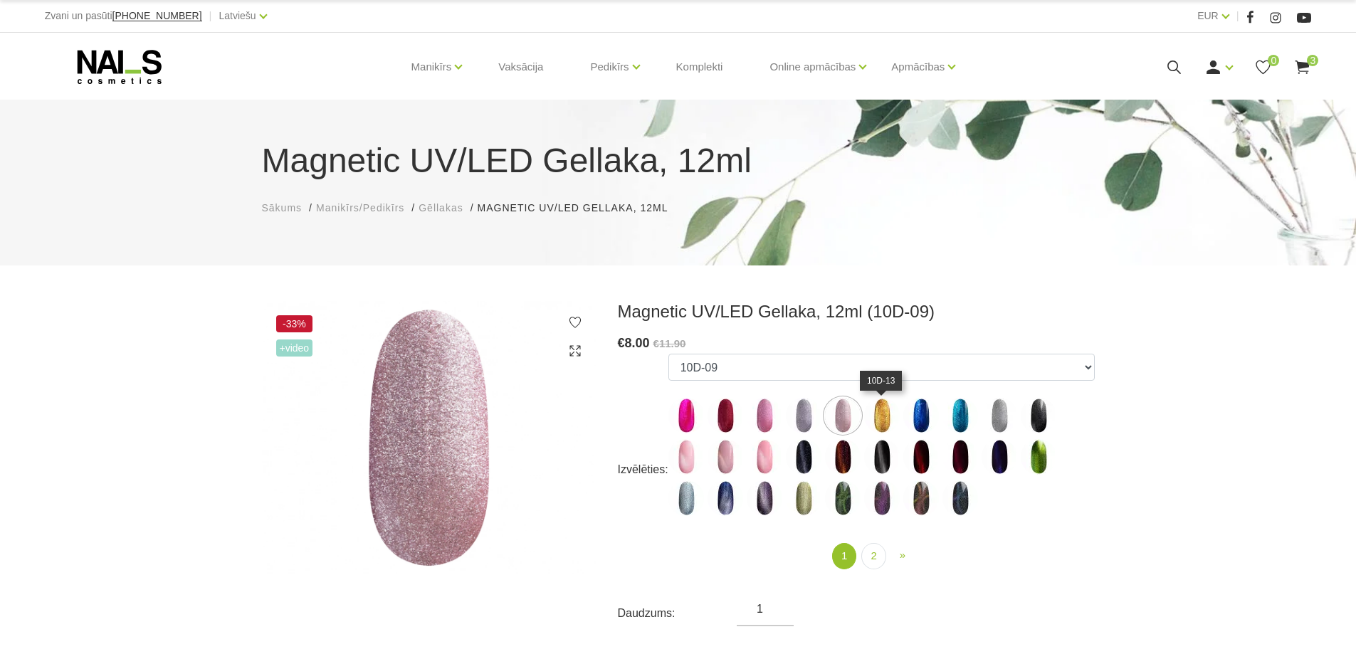
click at [880, 420] on img at bounding box center [882, 416] width 36 height 36
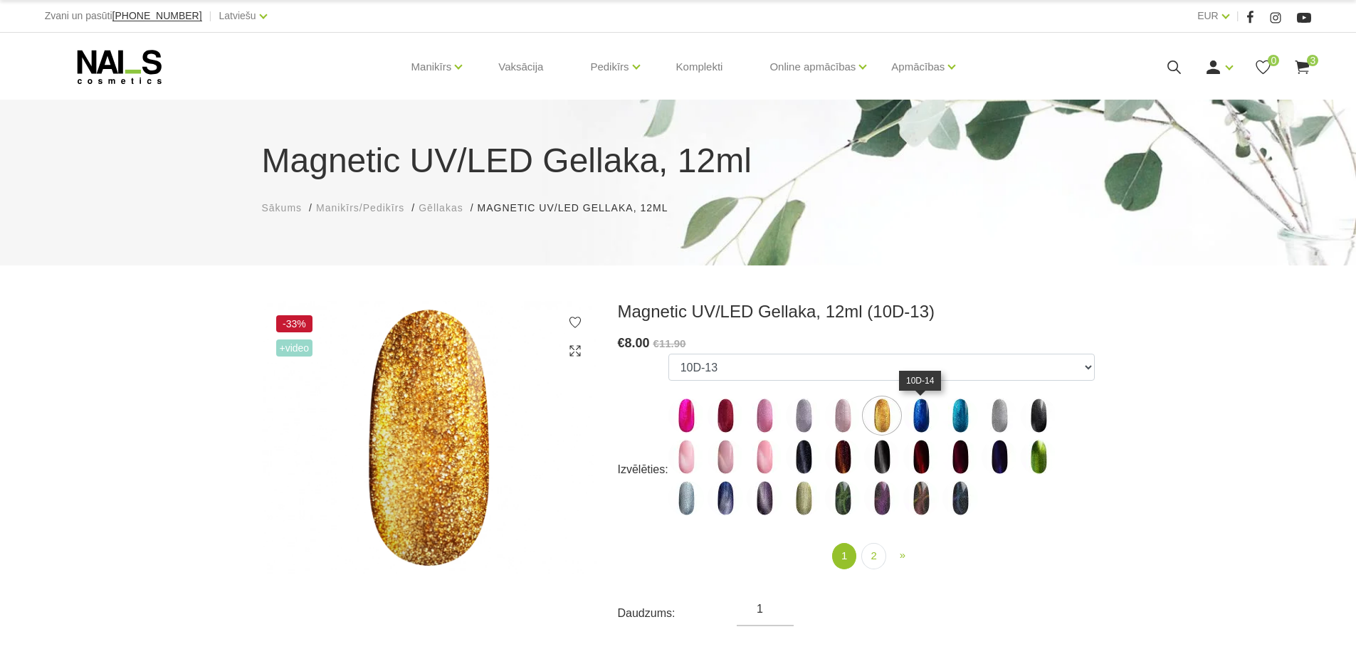
click at [922, 410] on img at bounding box center [921, 416] width 36 height 36
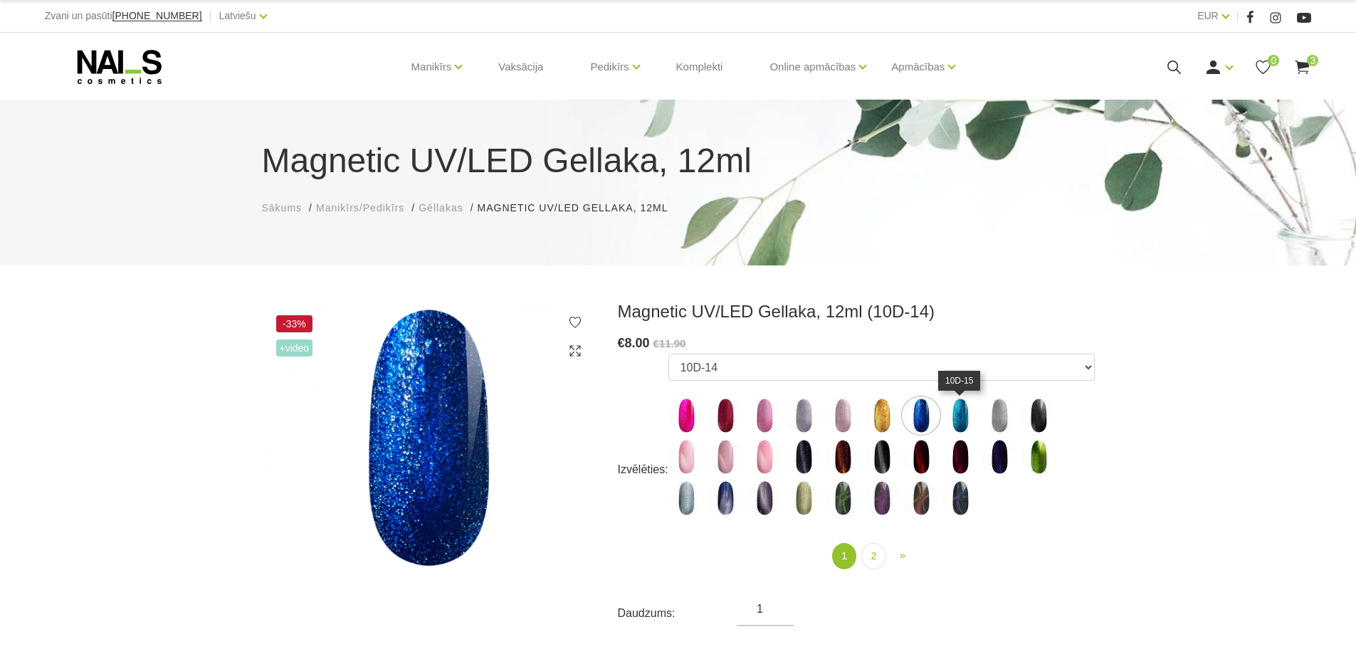
click at [960, 414] on img at bounding box center [961, 416] width 36 height 36
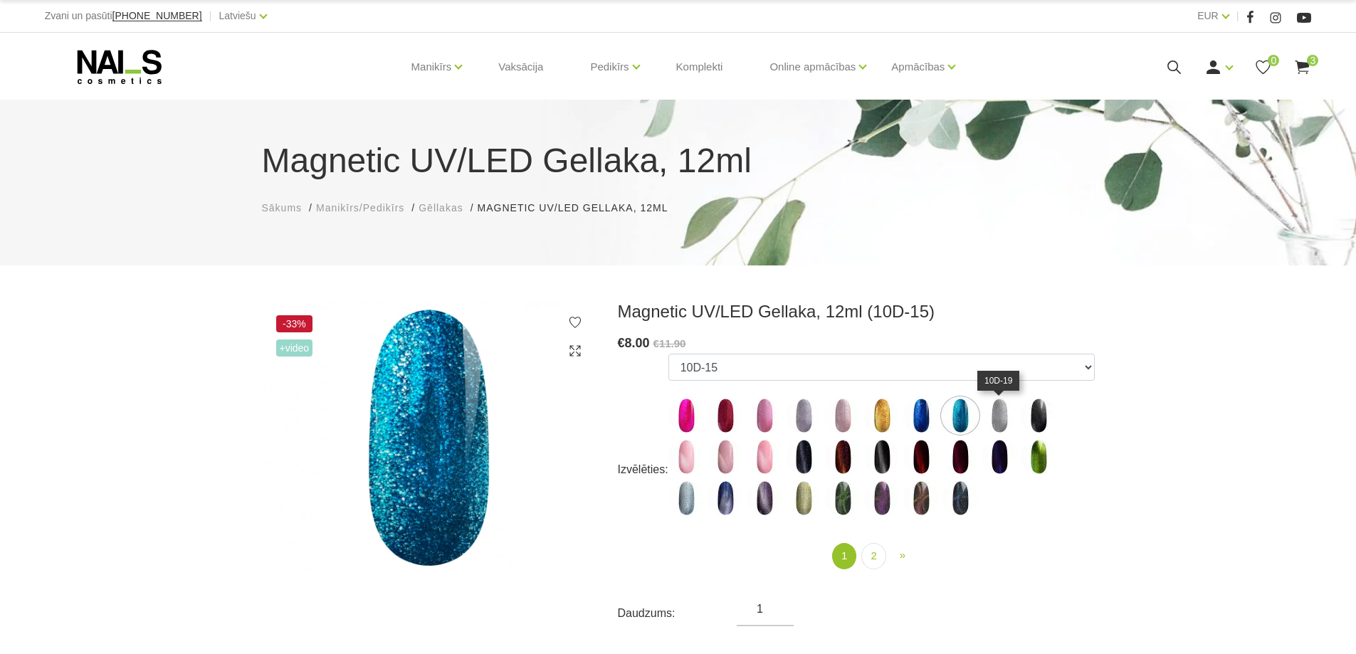
click at [990, 411] on img at bounding box center [1000, 416] width 36 height 36
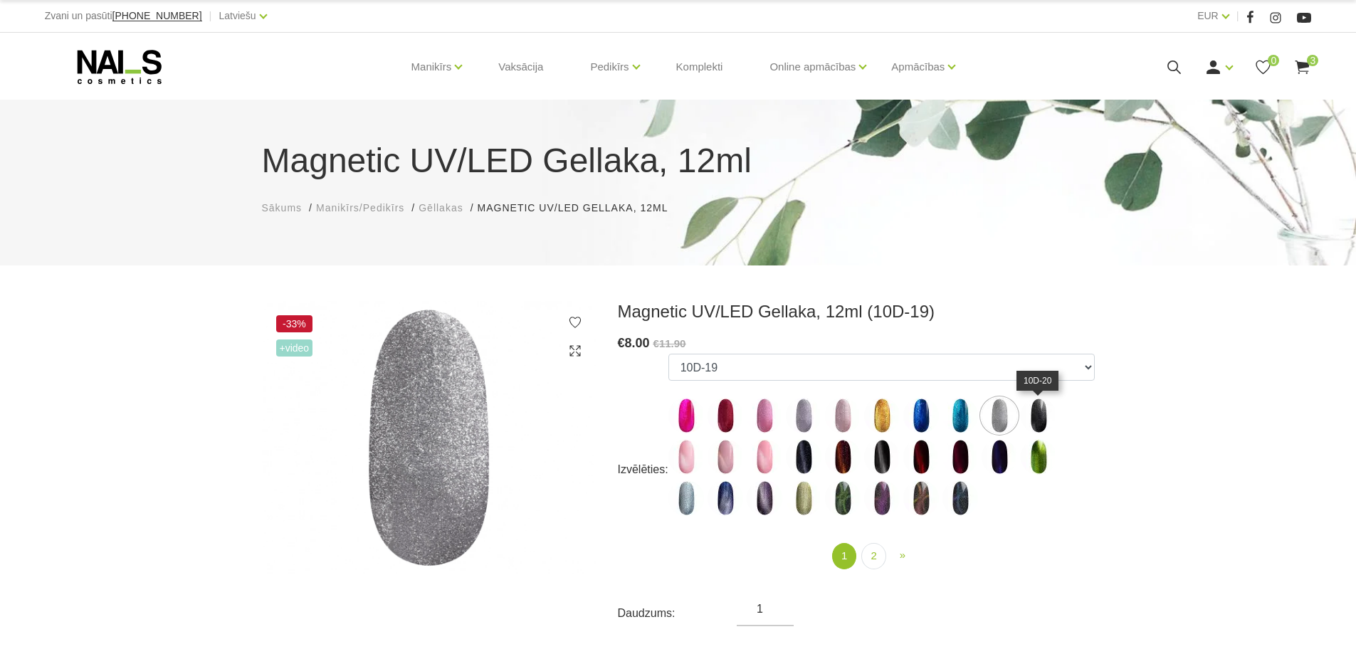
click at [1033, 414] on img at bounding box center [1039, 416] width 36 height 36
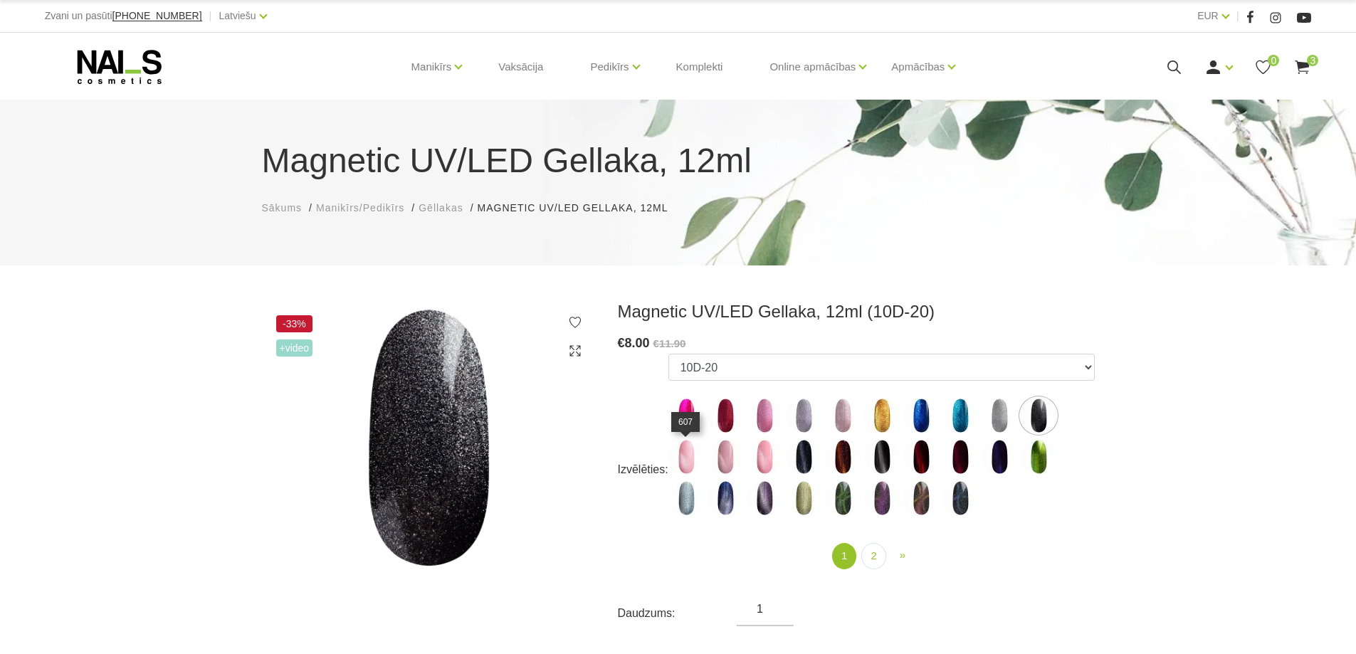
click at [688, 455] on img at bounding box center [686, 457] width 36 height 36
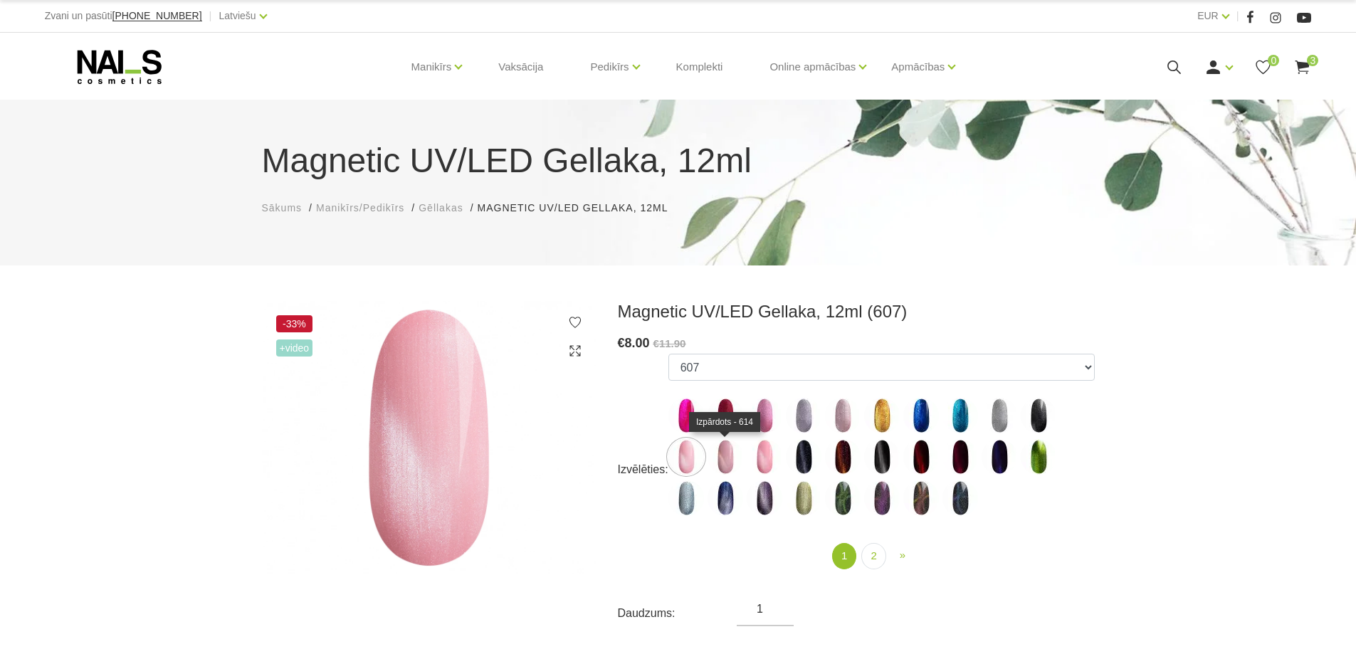
click at [708, 456] on img at bounding box center [726, 457] width 36 height 36
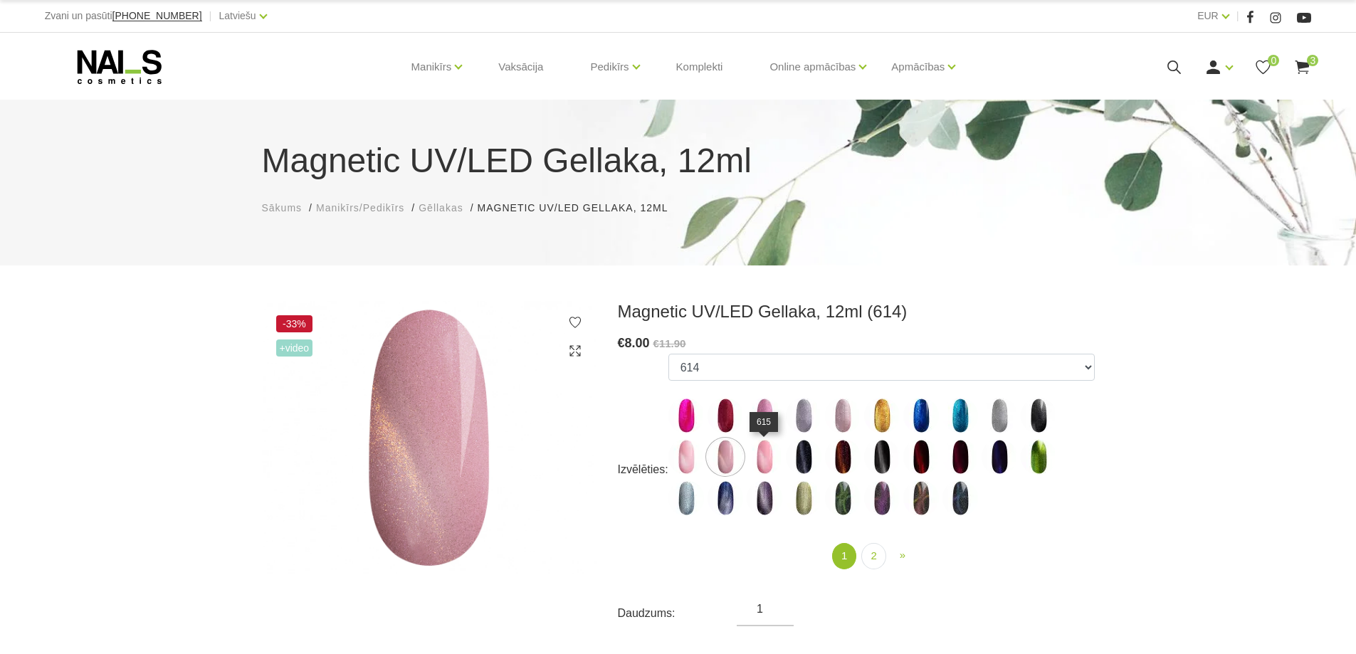
click at [765, 455] on img at bounding box center [765, 457] width 36 height 36
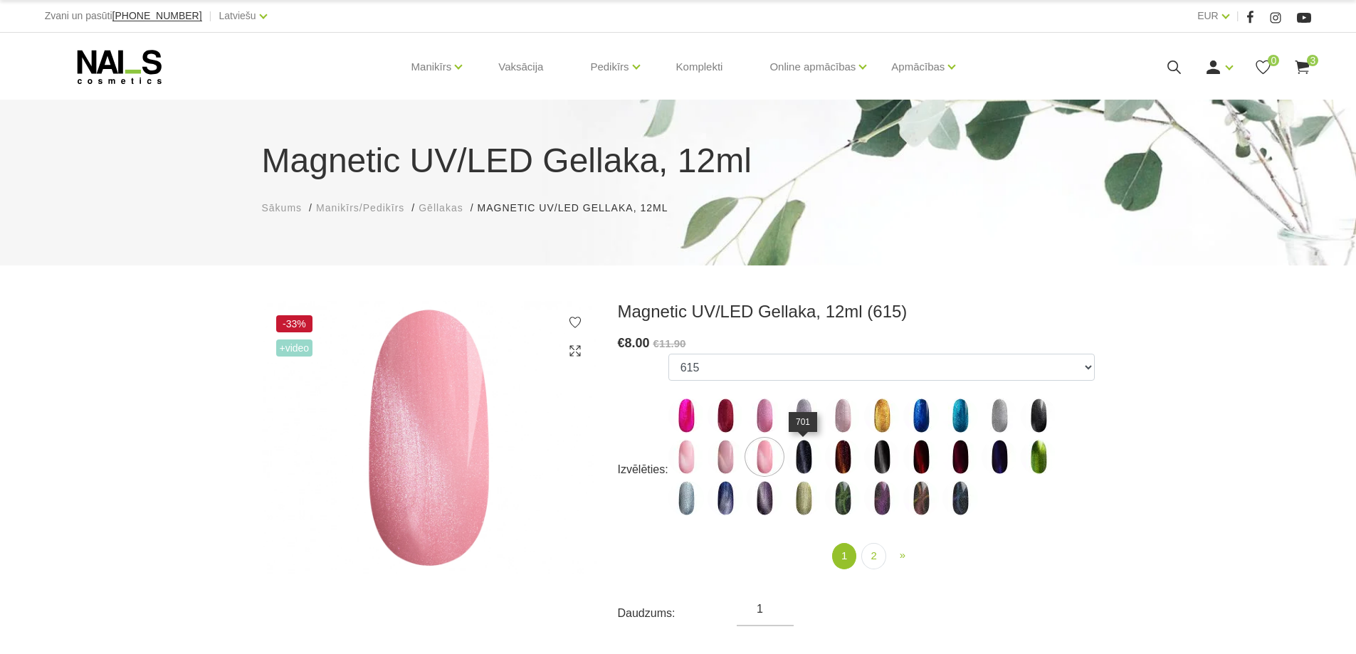
click at [797, 455] on img at bounding box center [804, 457] width 36 height 36
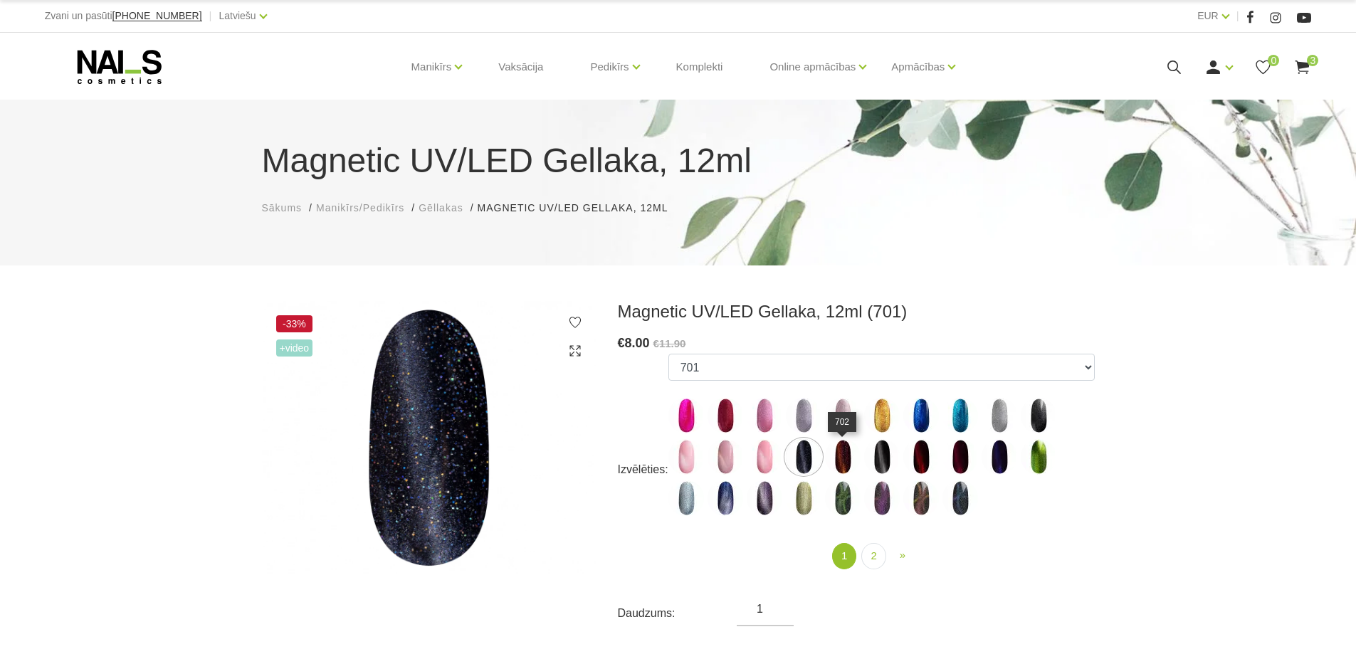
click at [831, 456] on img at bounding box center [843, 457] width 36 height 36
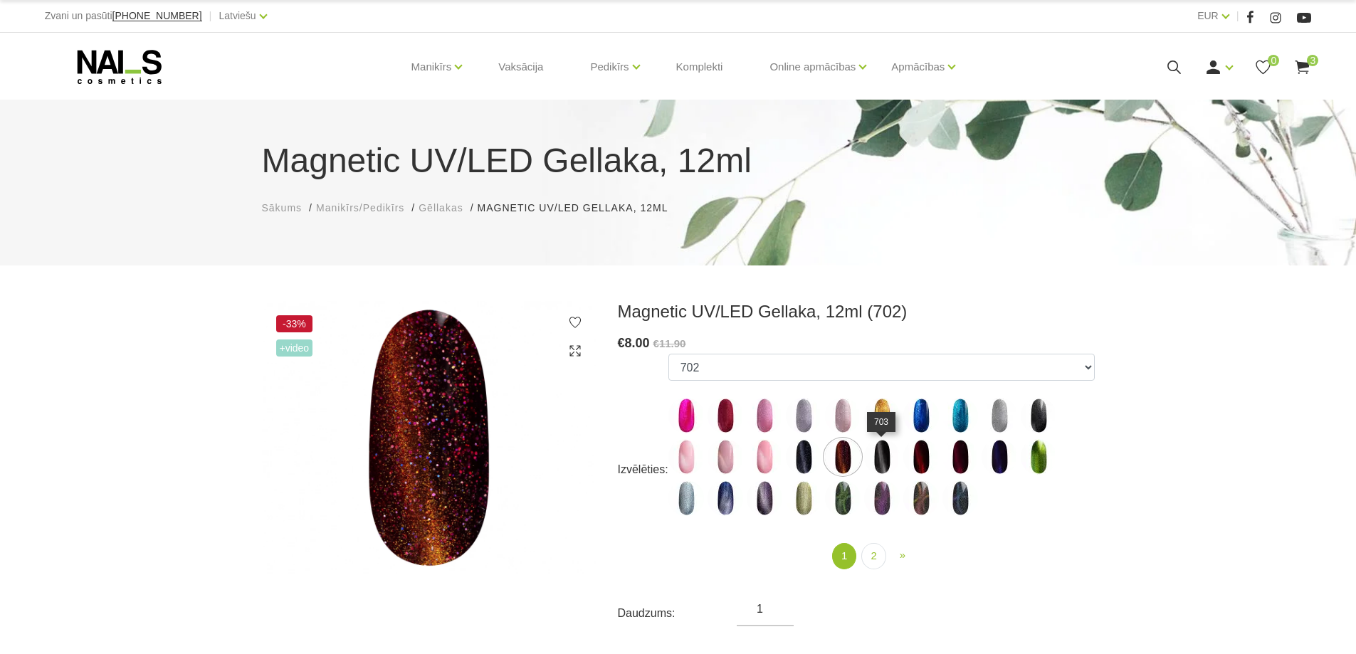
click at [878, 458] on img at bounding box center [882, 457] width 36 height 36
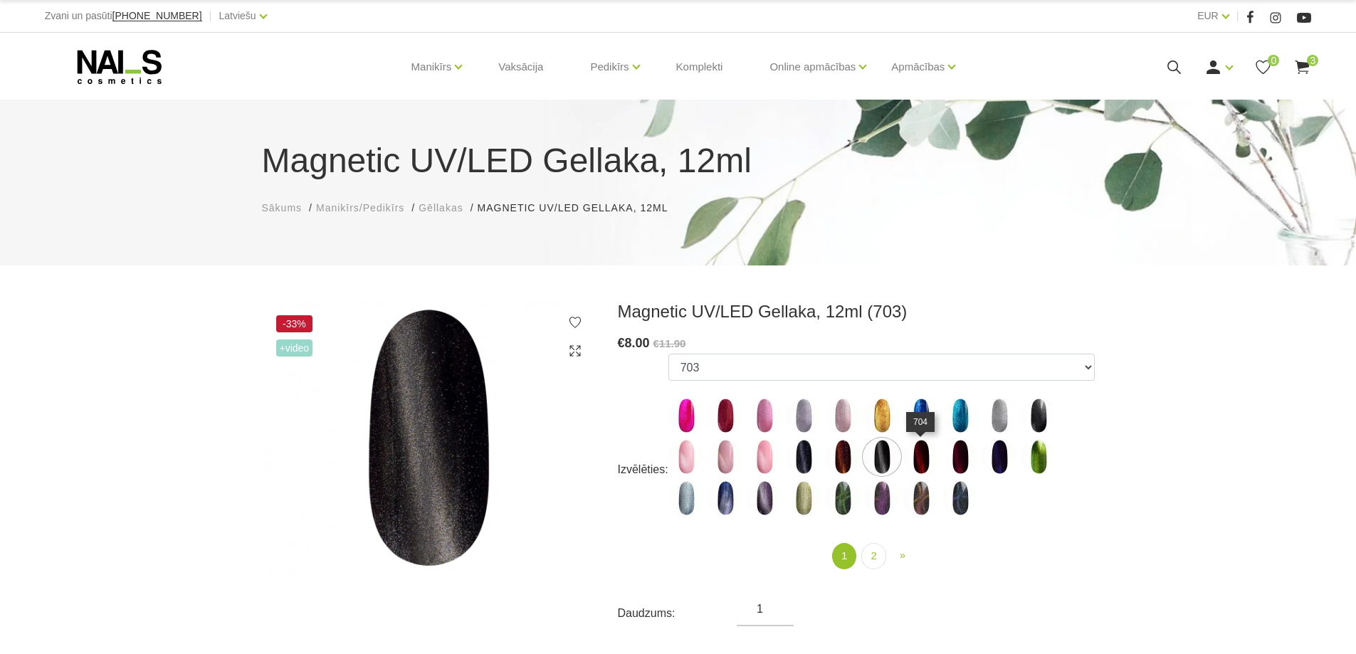
click at [916, 456] on img at bounding box center [921, 457] width 36 height 36
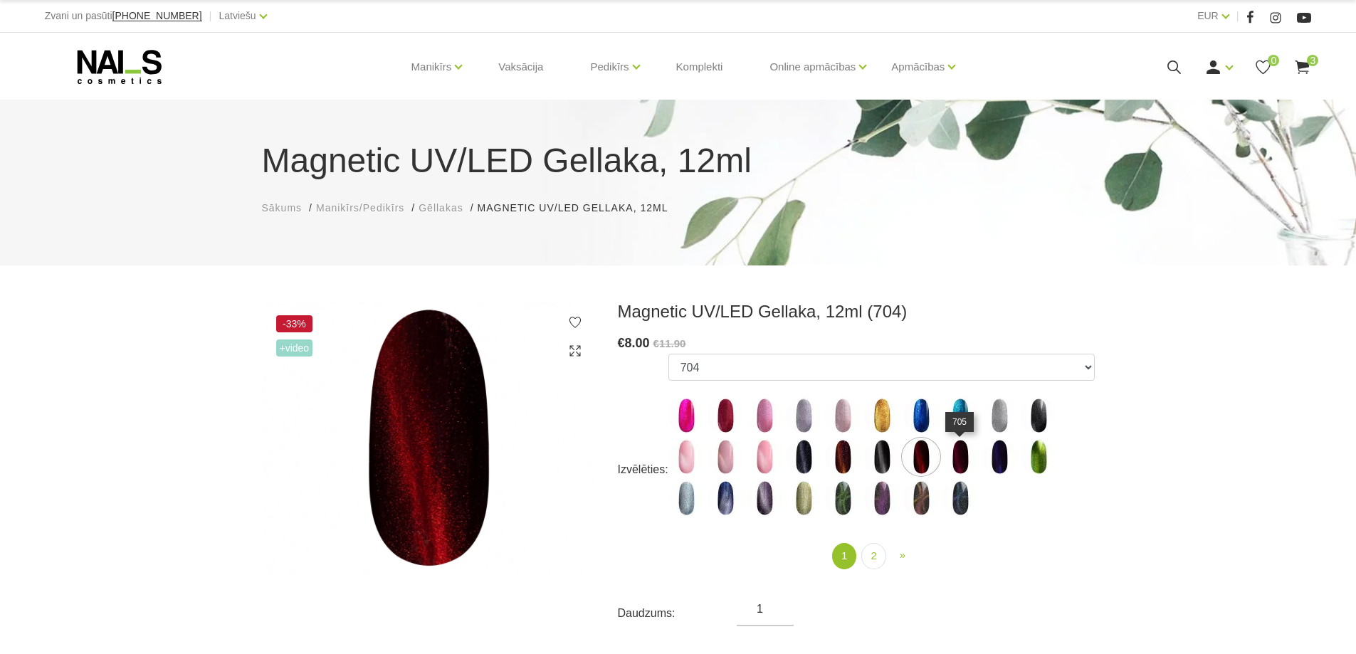
click at [957, 456] on img at bounding box center [961, 457] width 36 height 36
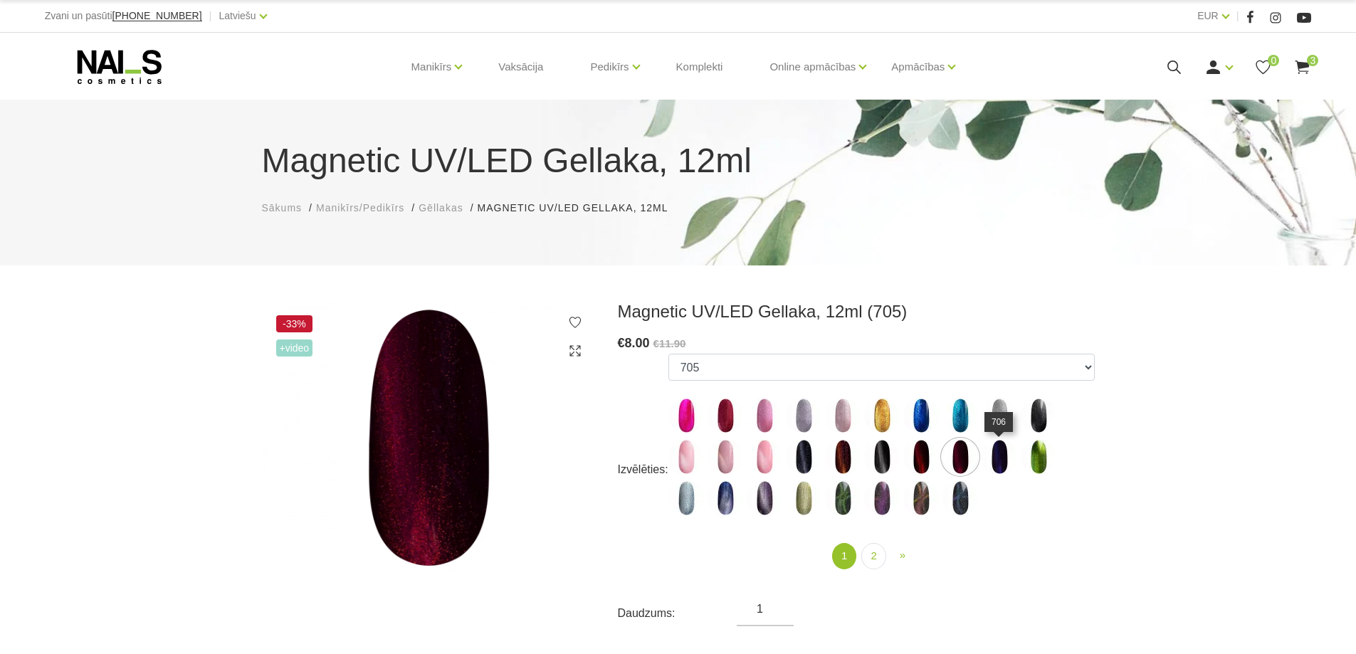
click at [1004, 463] on img at bounding box center [1000, 457] width 36 height 36
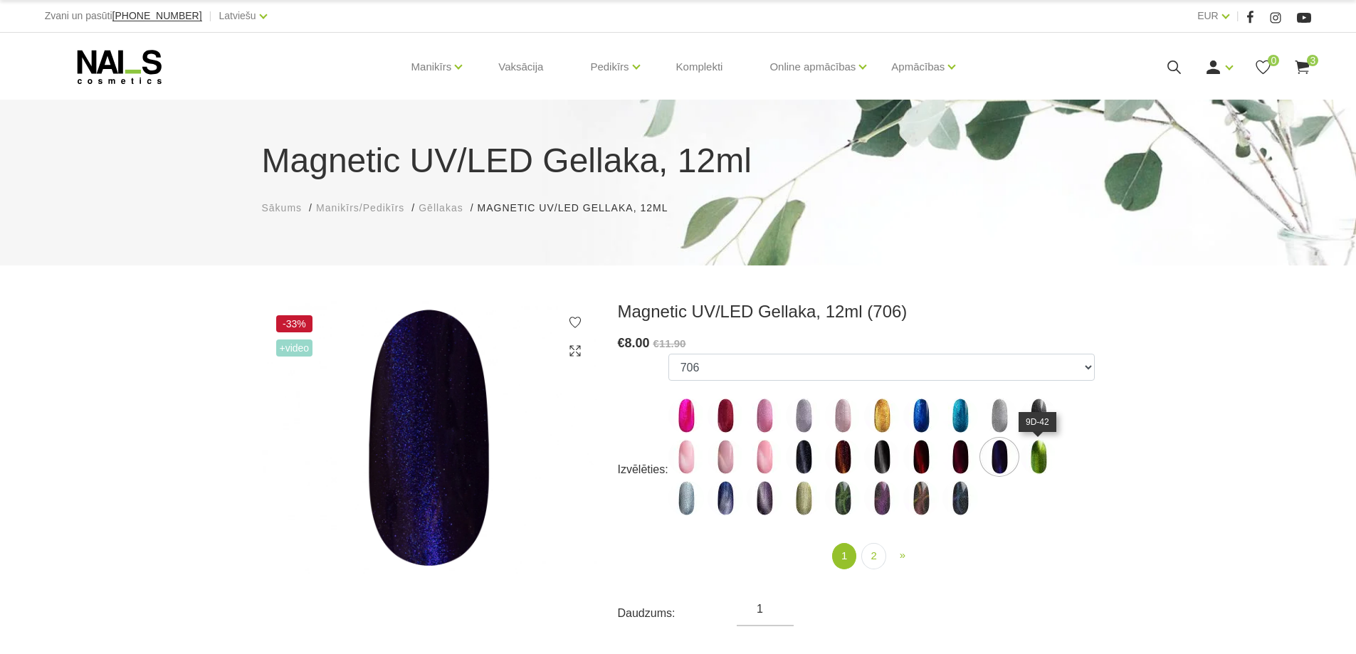
click at [1036, 457] on img at bounding box center [1039, 457] width 36 height 36
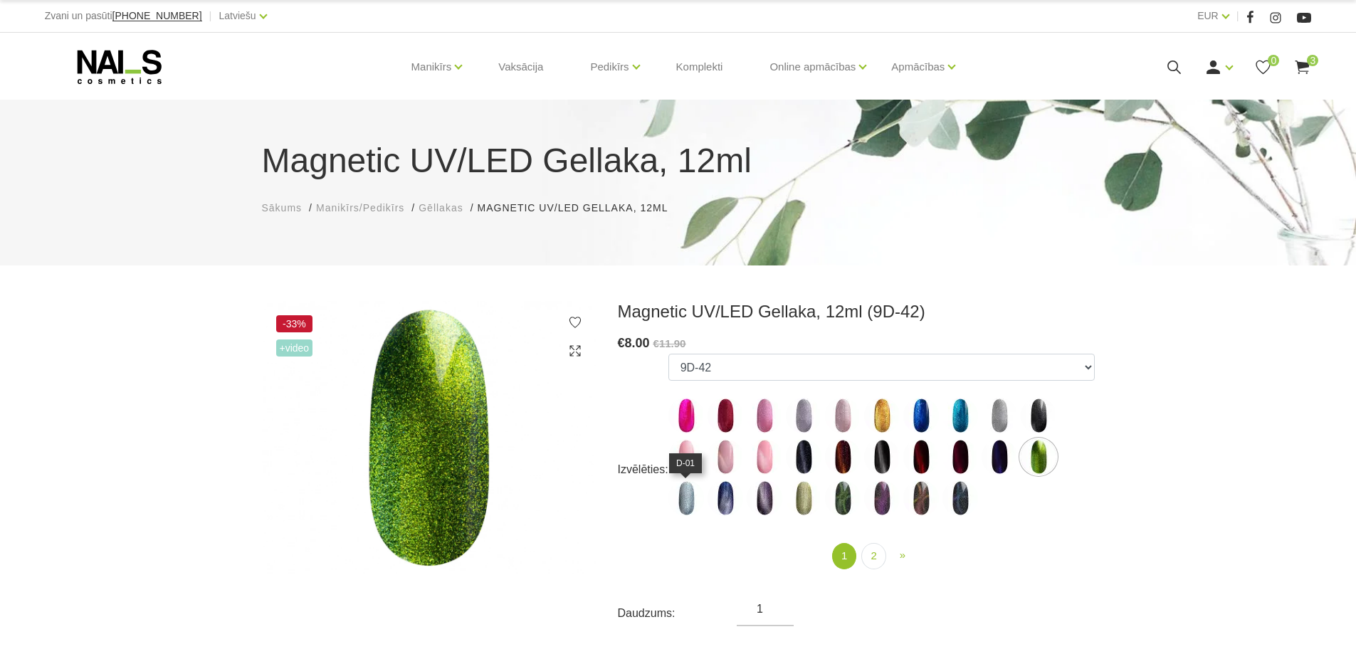
click at [696, 503] on img at bounding box center [686, 499] width 36 height 36
select select "4606"
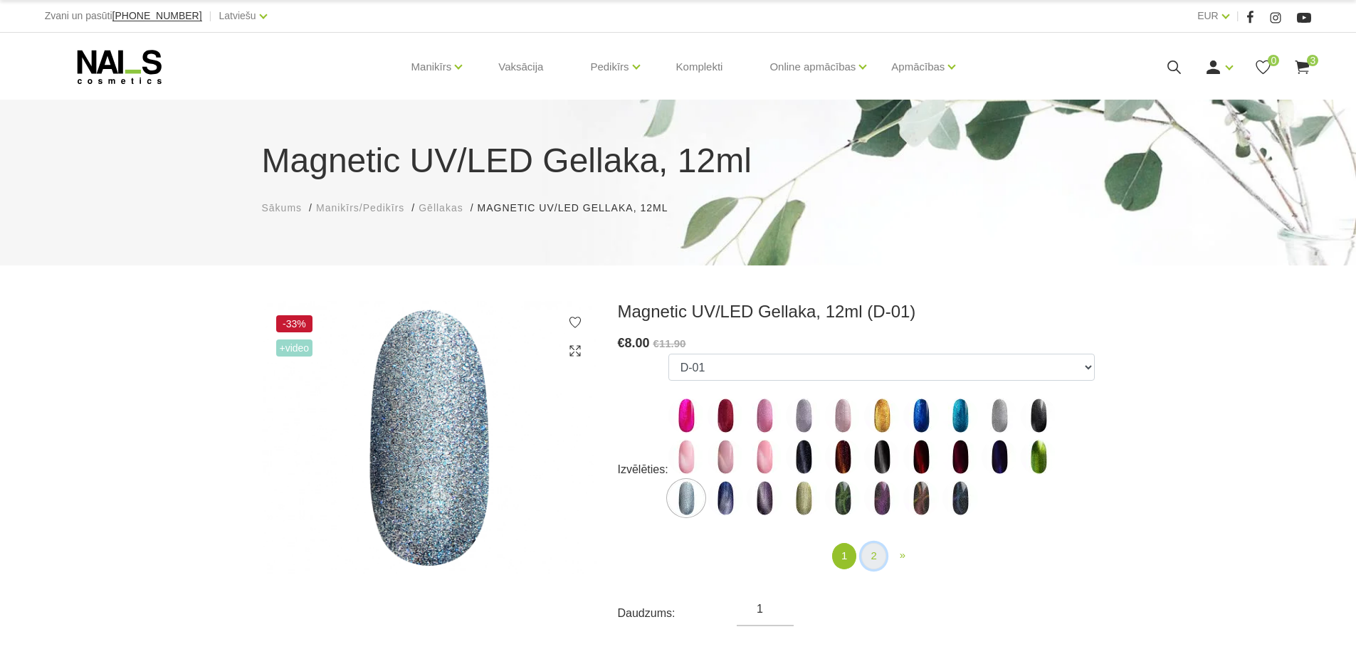
click at [875, 555] on link "2" at bounding box center [873, 556] width 24 height 26
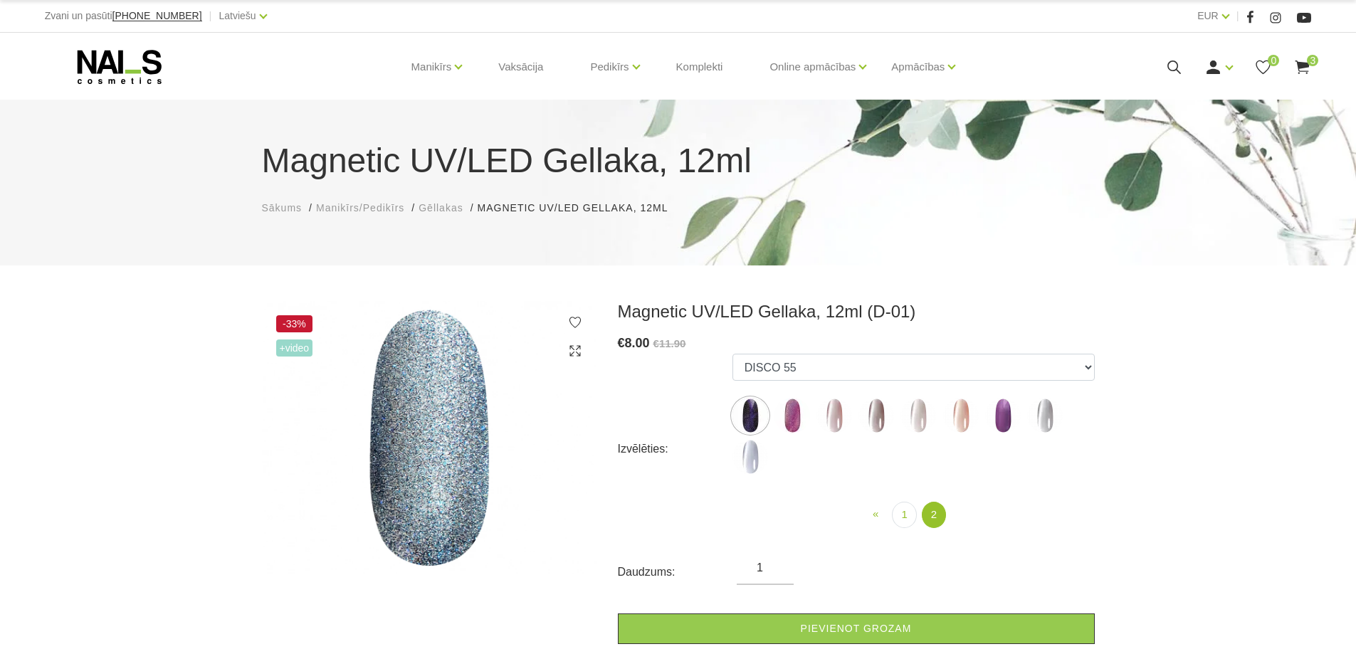
click at [831, 418] on img at bounding box center [835, 416] width 36 height 36
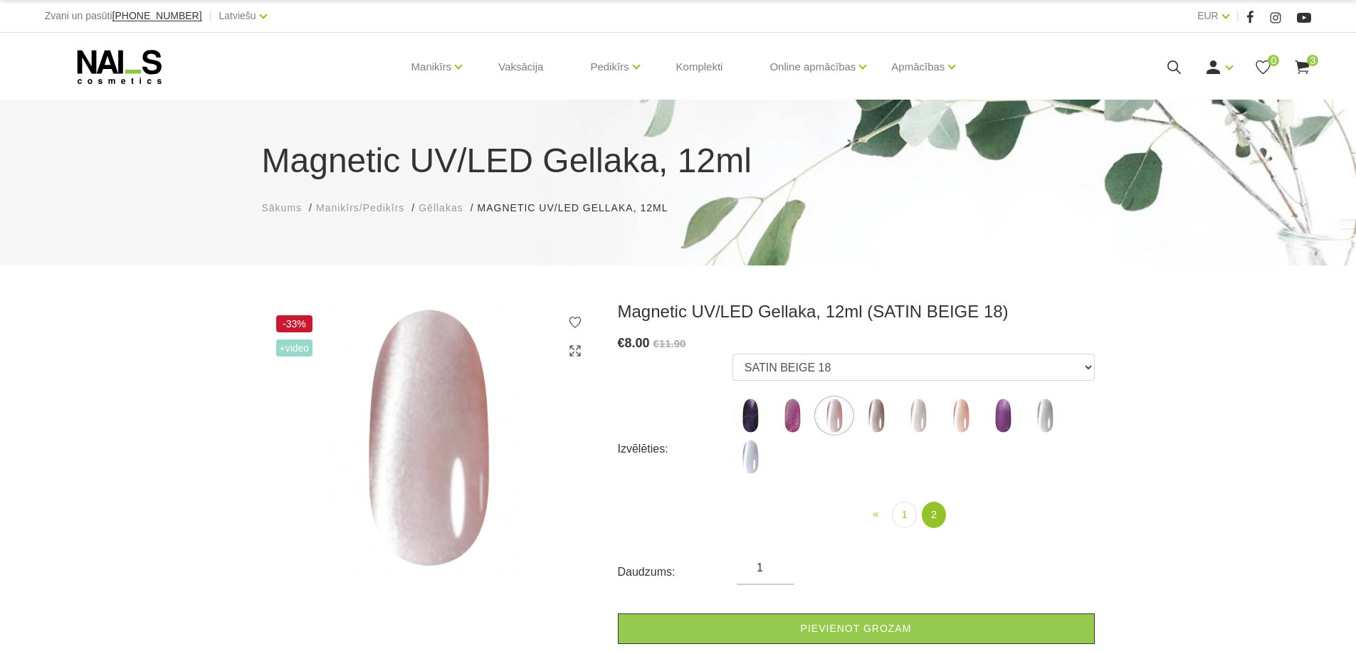
click at [876, 418] on img at bounding box center [877, 416] width 36 height 36
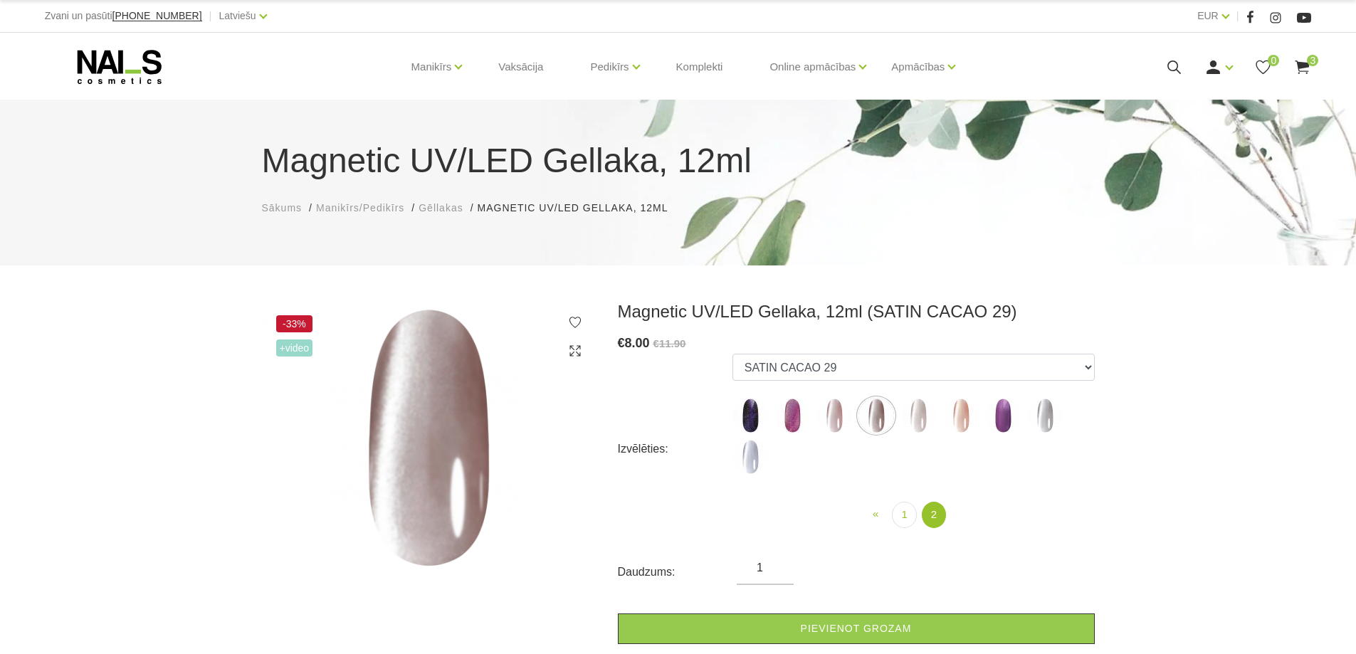
click at [914, 415] on img at bounding box center [919, 416] width 36 height 36
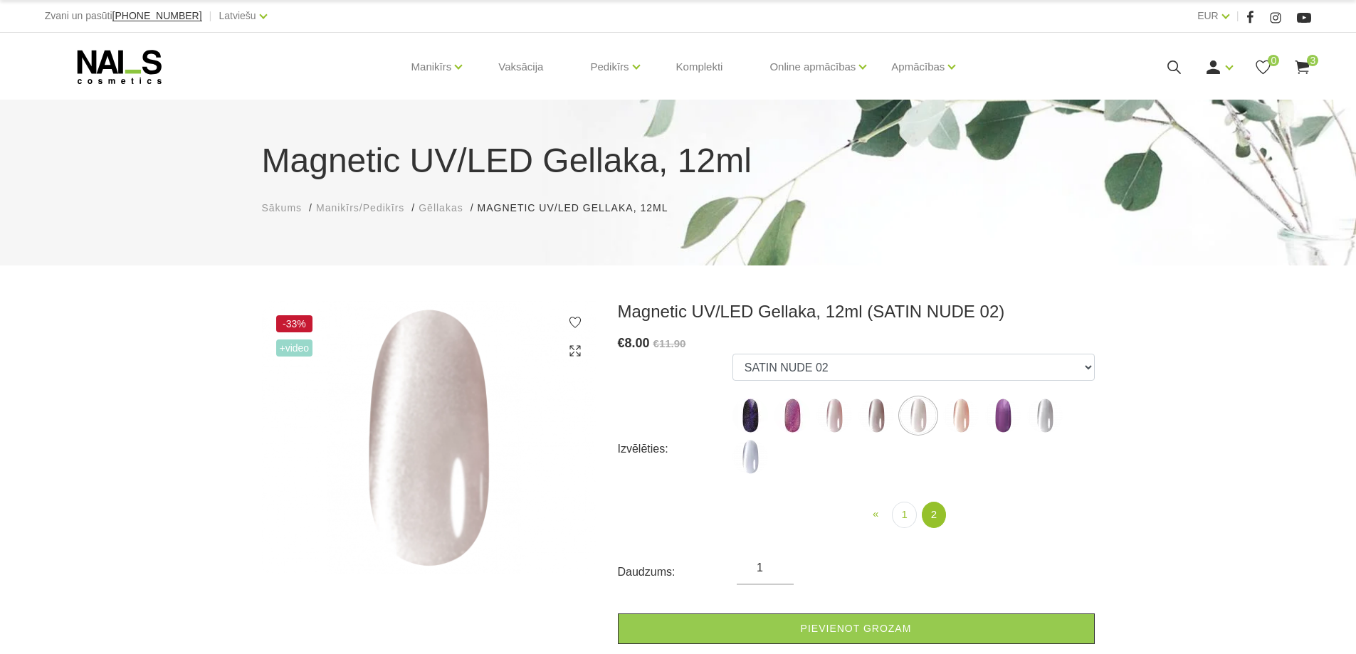
click at [957, 414] on img at bounding box center [961, 416] width 36 height 36
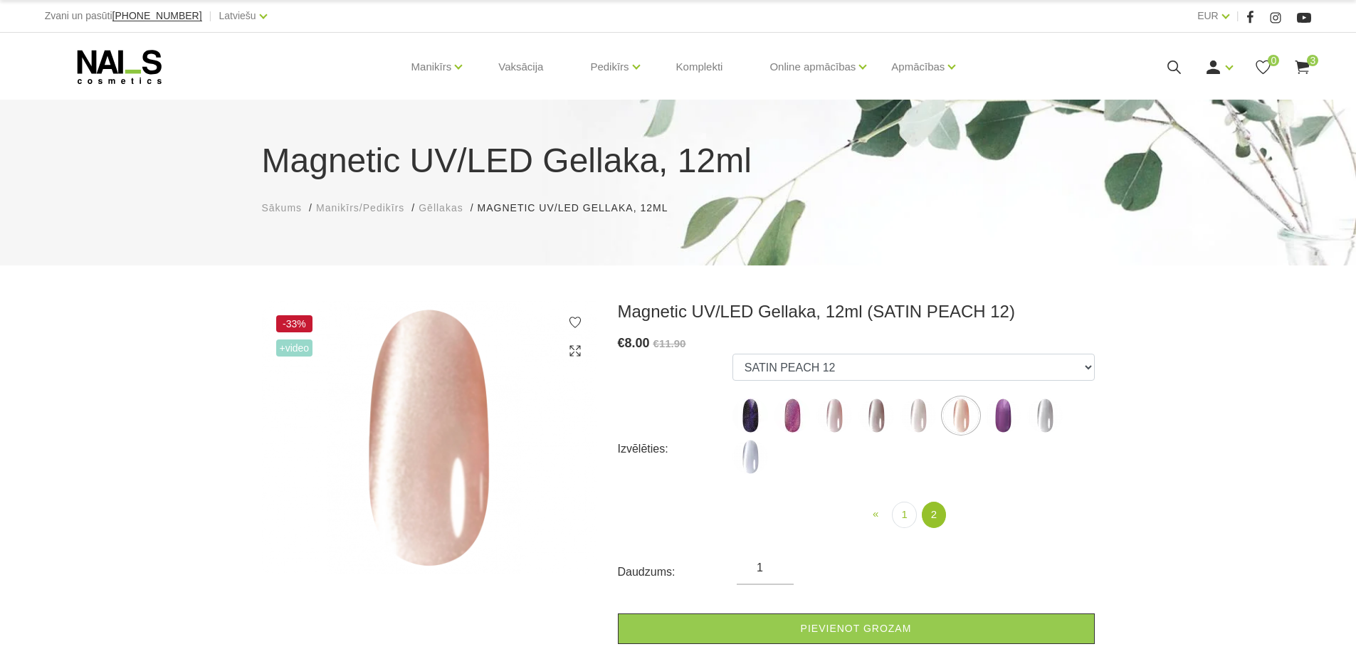
click at [1002, 413] on img at bounding box center [1003, 416] width 36 height 36
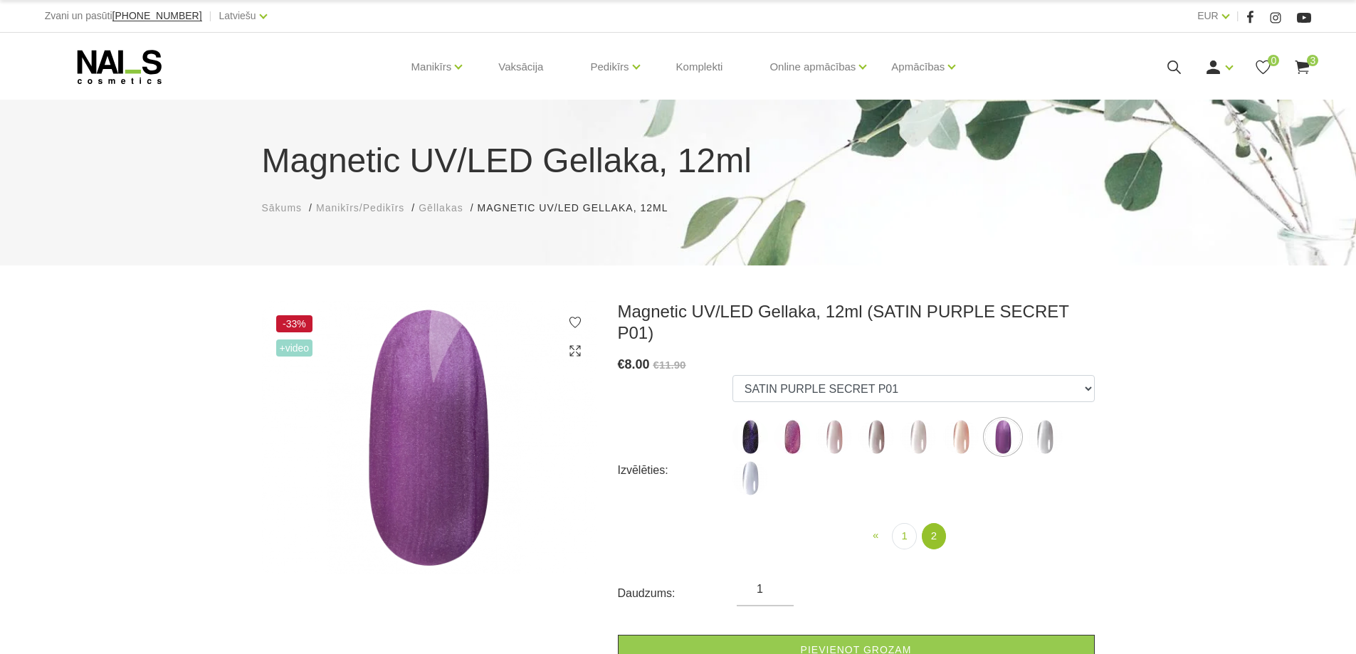
click at [1049, 419] on img at bounding box center [1045, 437] width 36 height 36
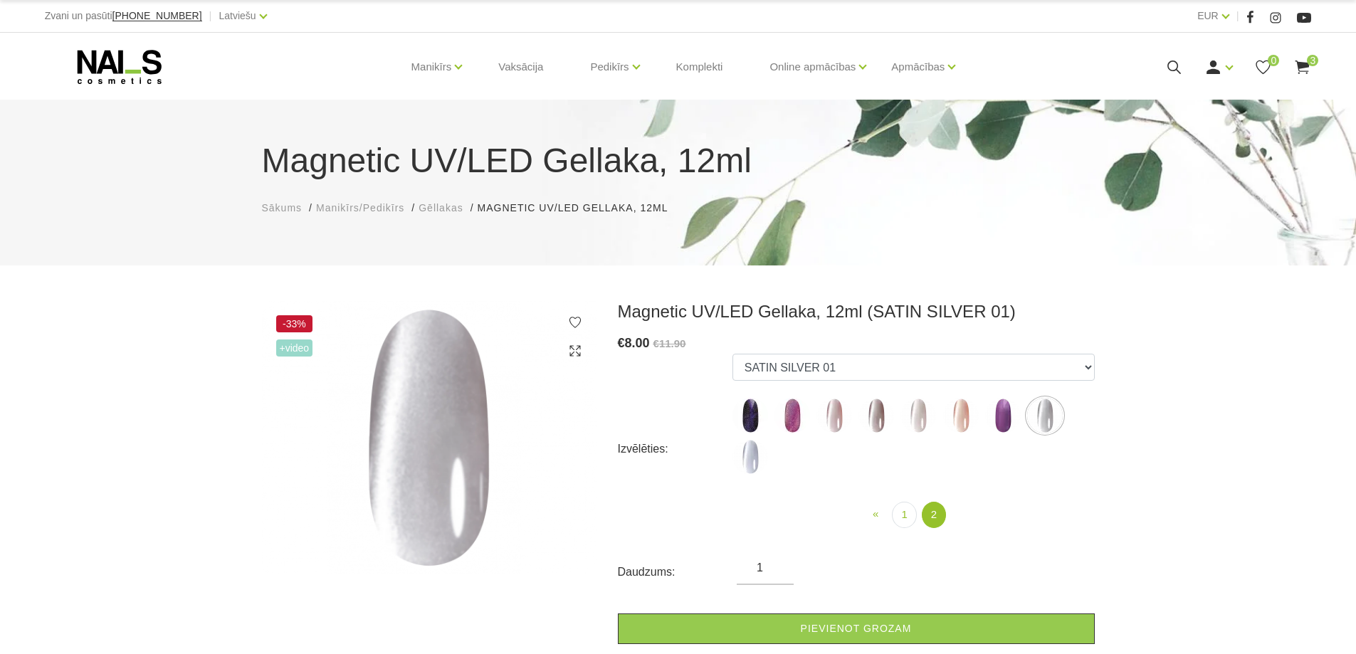
click at [753, 455] on img at bounding box center [751, 457] width 36 height 36
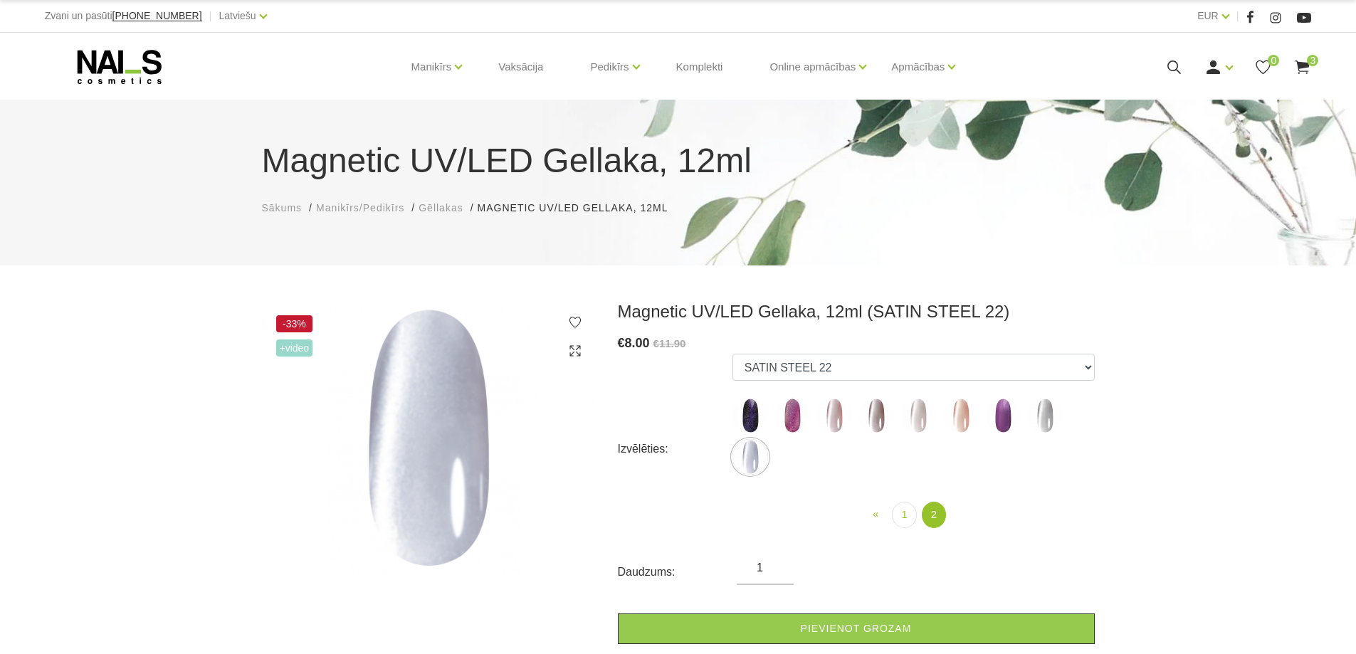
click at [962, 421] on img at bounding box center [961, 416] width 36 height 36
select select "6322"
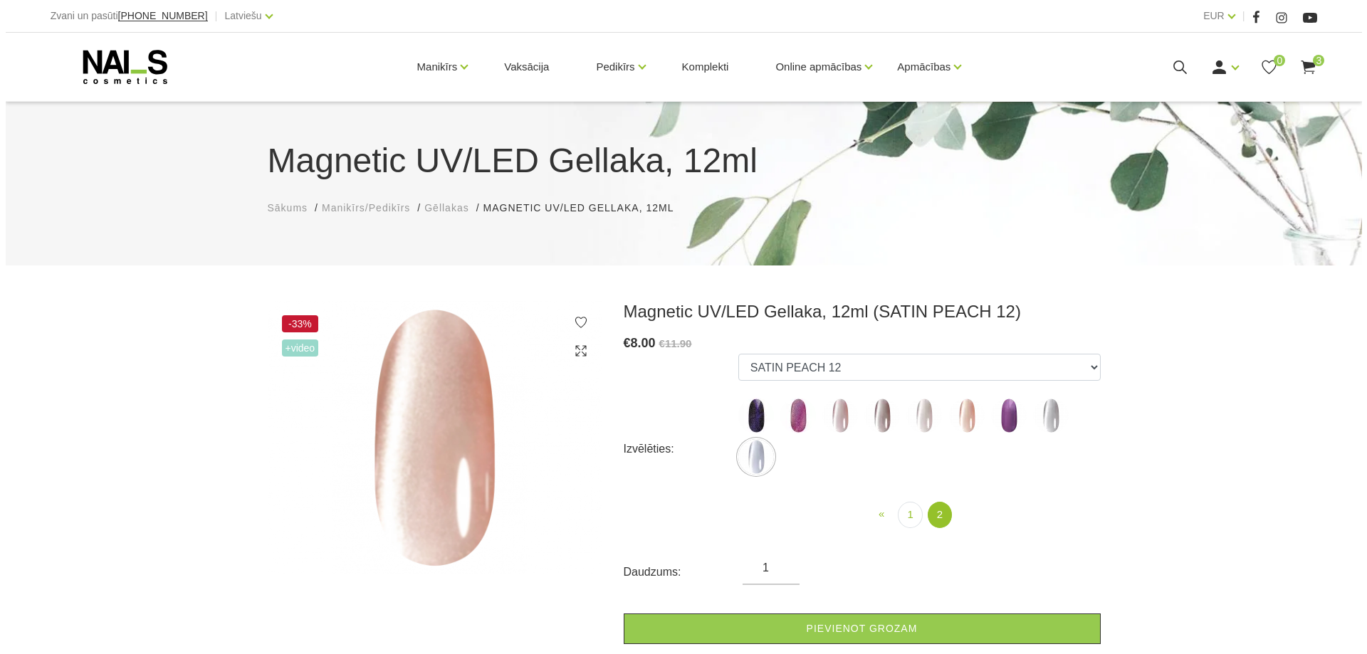
scroll to position [166, 0]
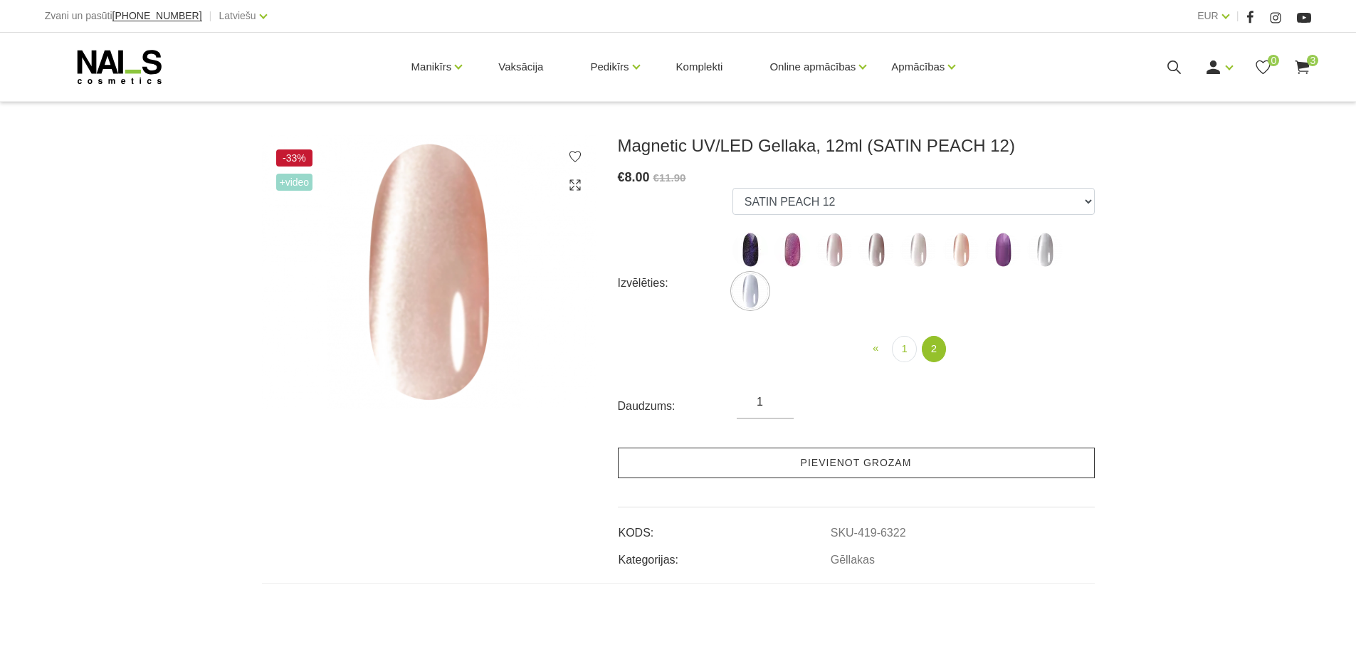
click at [848, 462] on link "Pievienot grozam" at bounding box center [856, 463] width 477 height 31
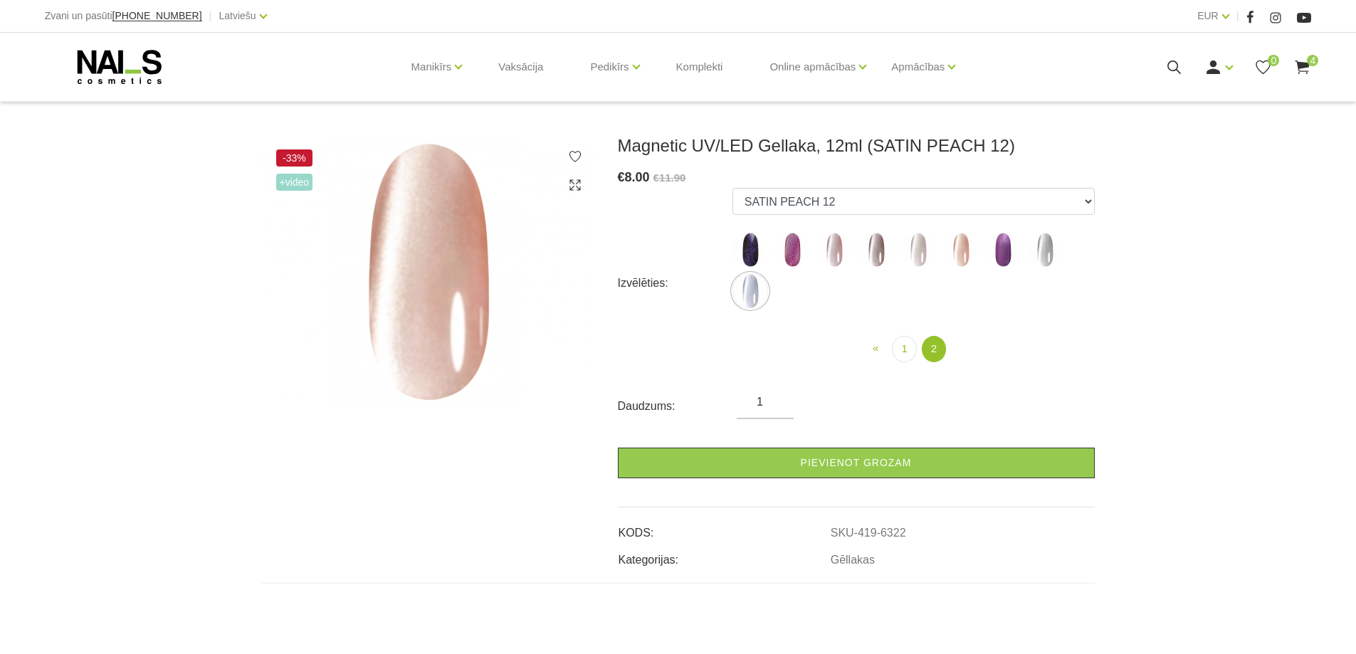
click at [1311, 63] on span "4" at bounding box center [1312, 60] width 11 height 11
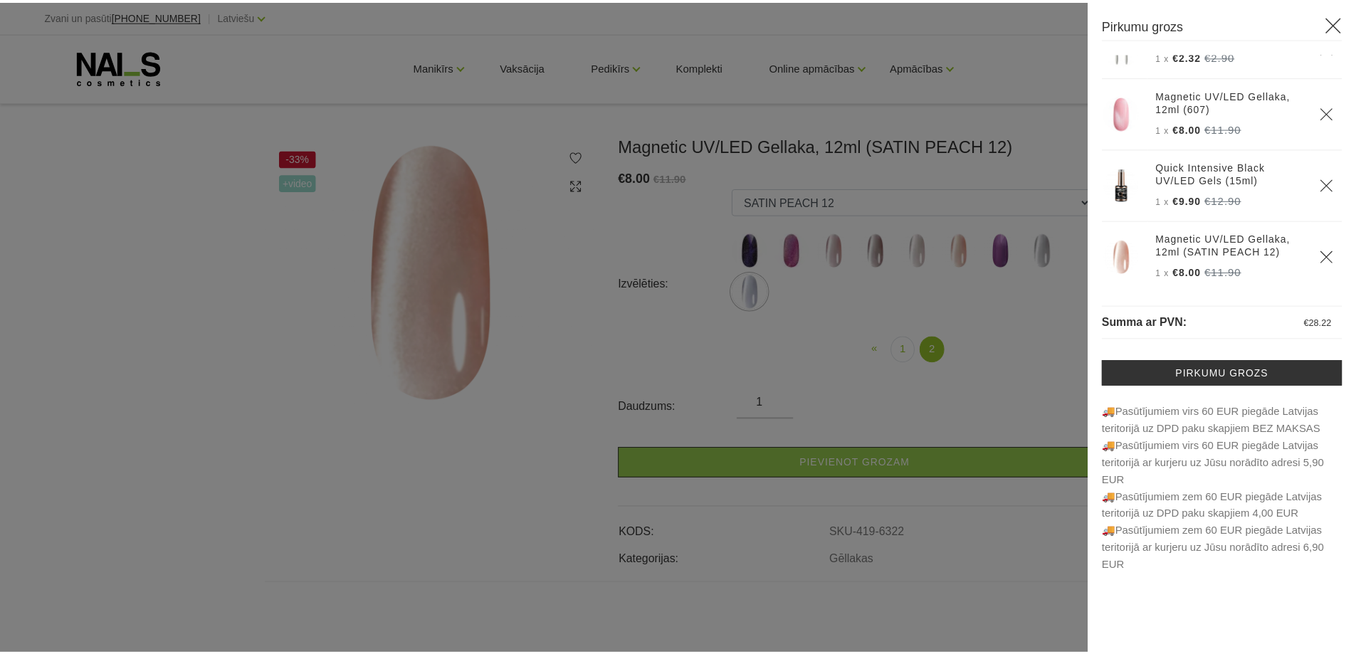
scroll to position [40, 0]
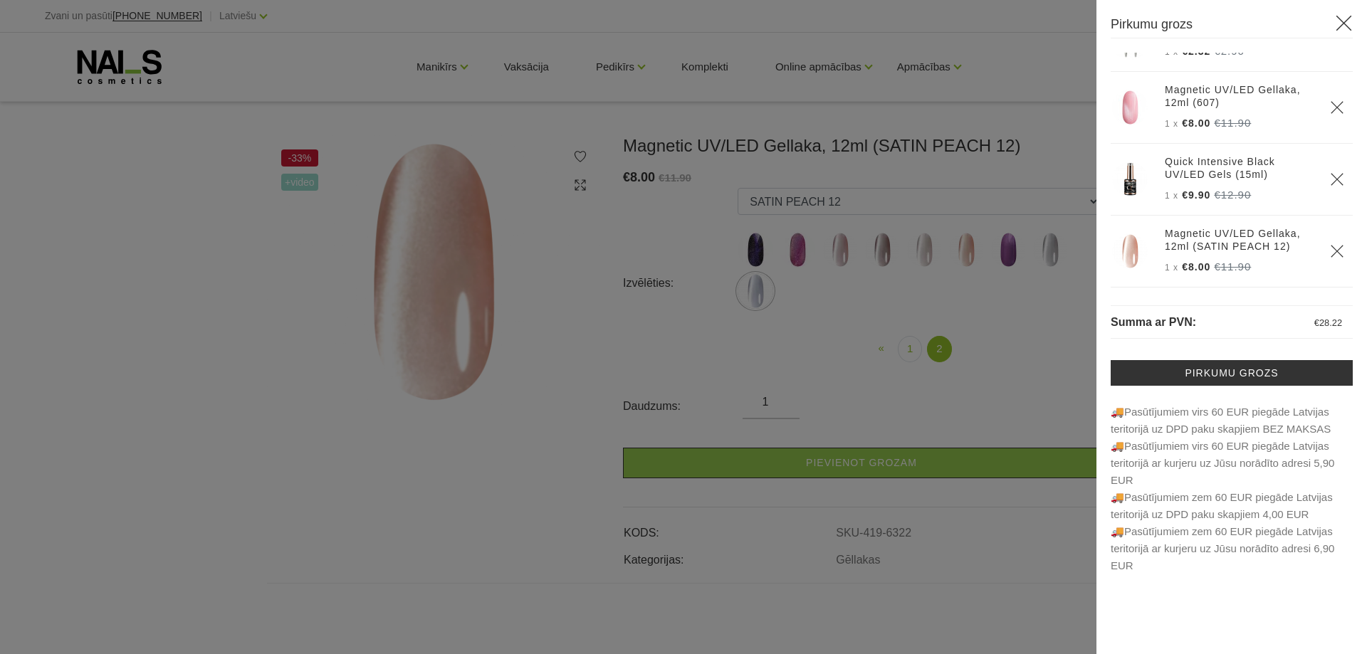
click at [448, 70] on div at bounding box center [683, 327] width 1367 height 654
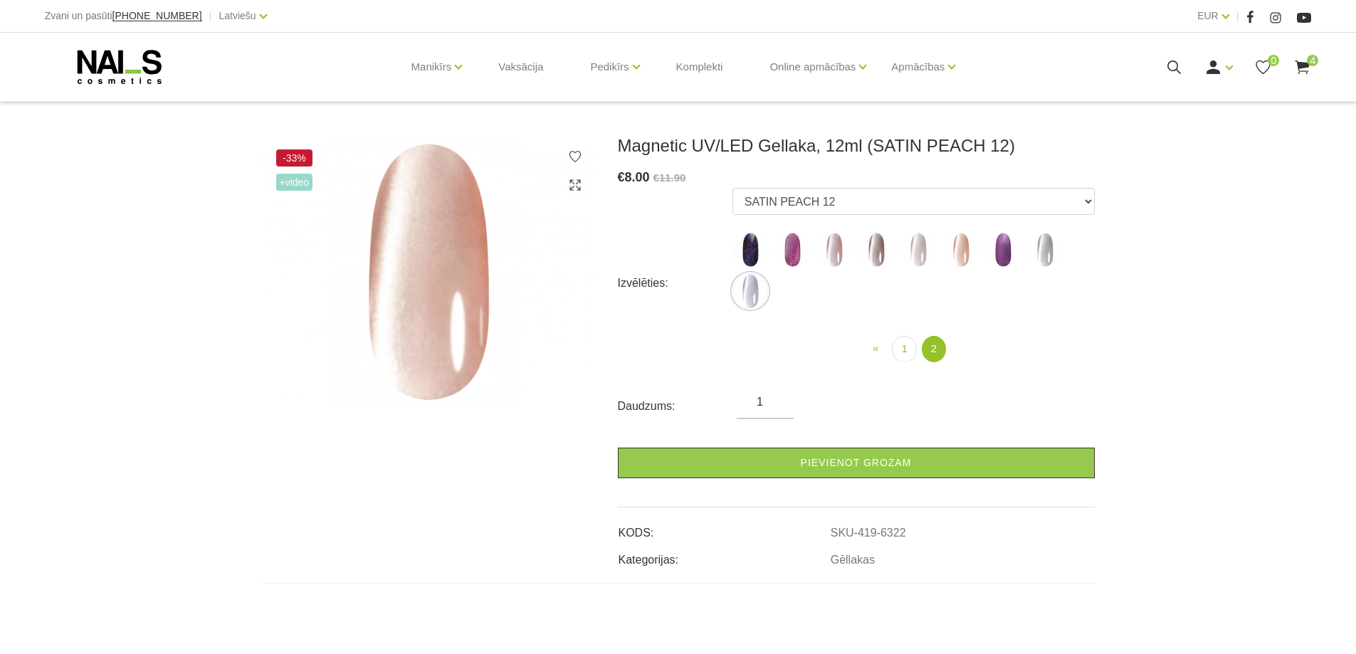
click at [93, 67] on use at bounding box center [119, 67] width 84 height 34
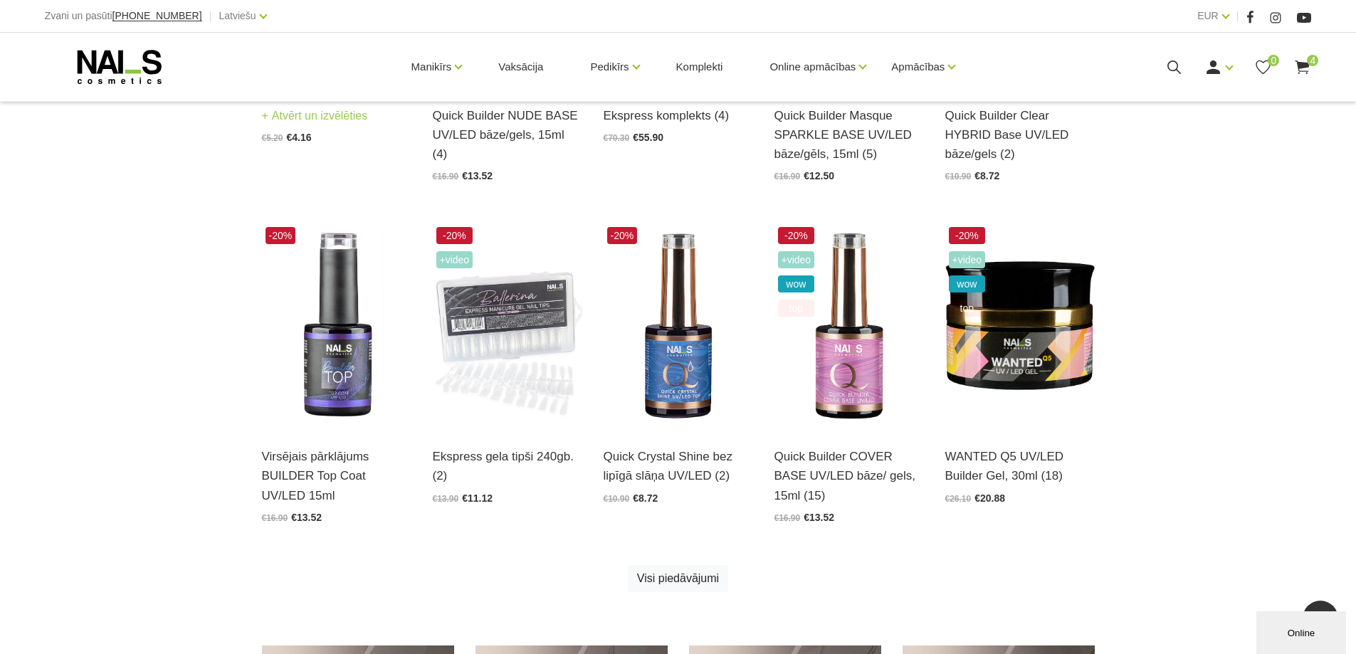
scroll to position [664, 0]
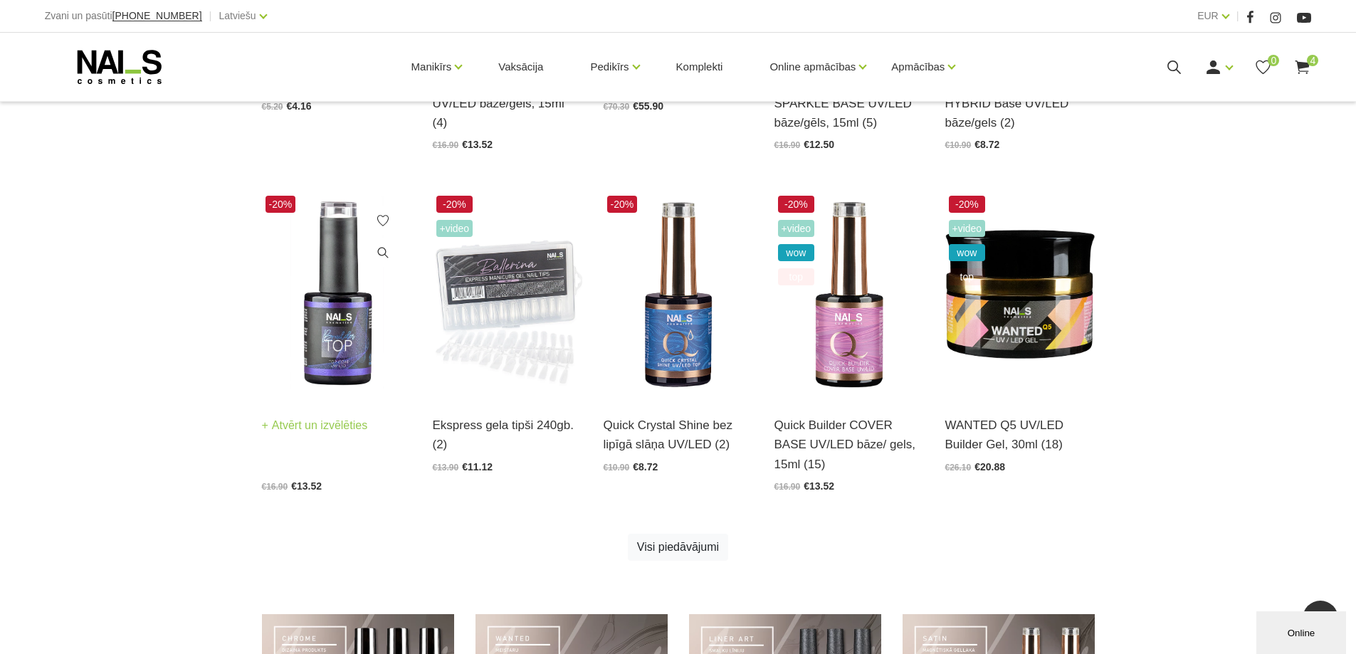
click at [342, 251] on img at bounding box center [336, 295] width 149 height 206
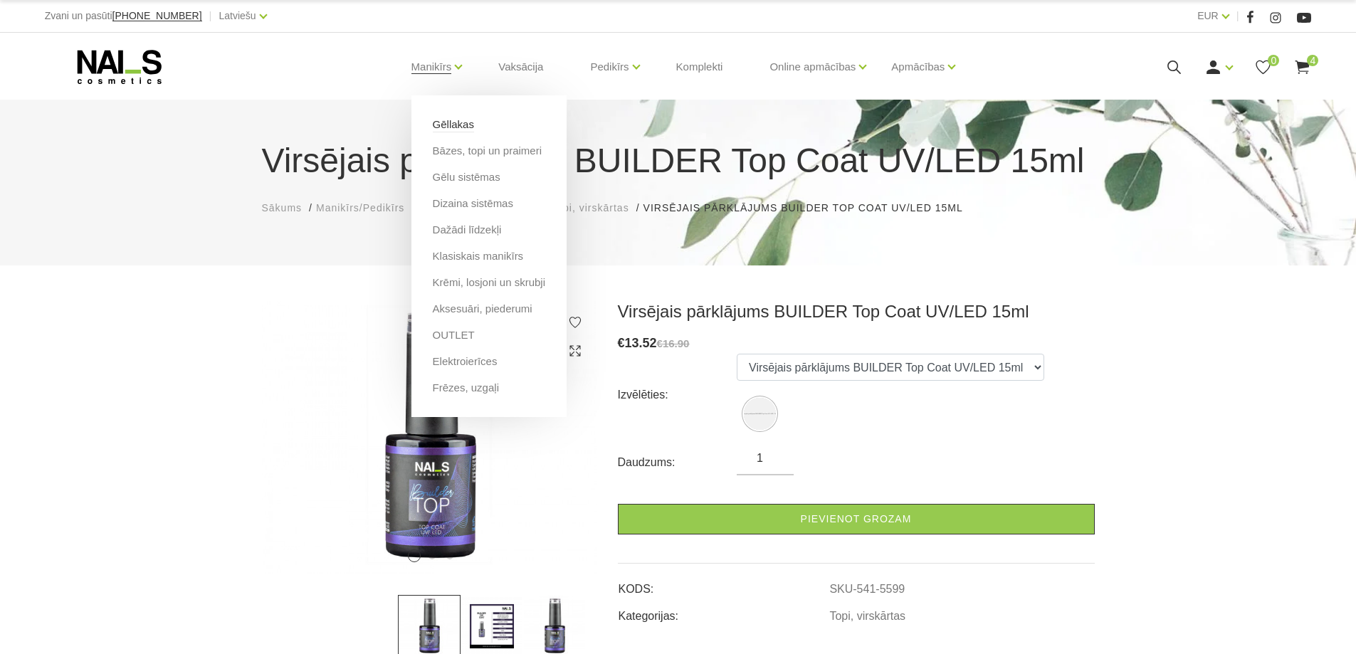
click at [460, 124] on link "Gēllakas" at bounding box center [453, 125] width 41 height 16
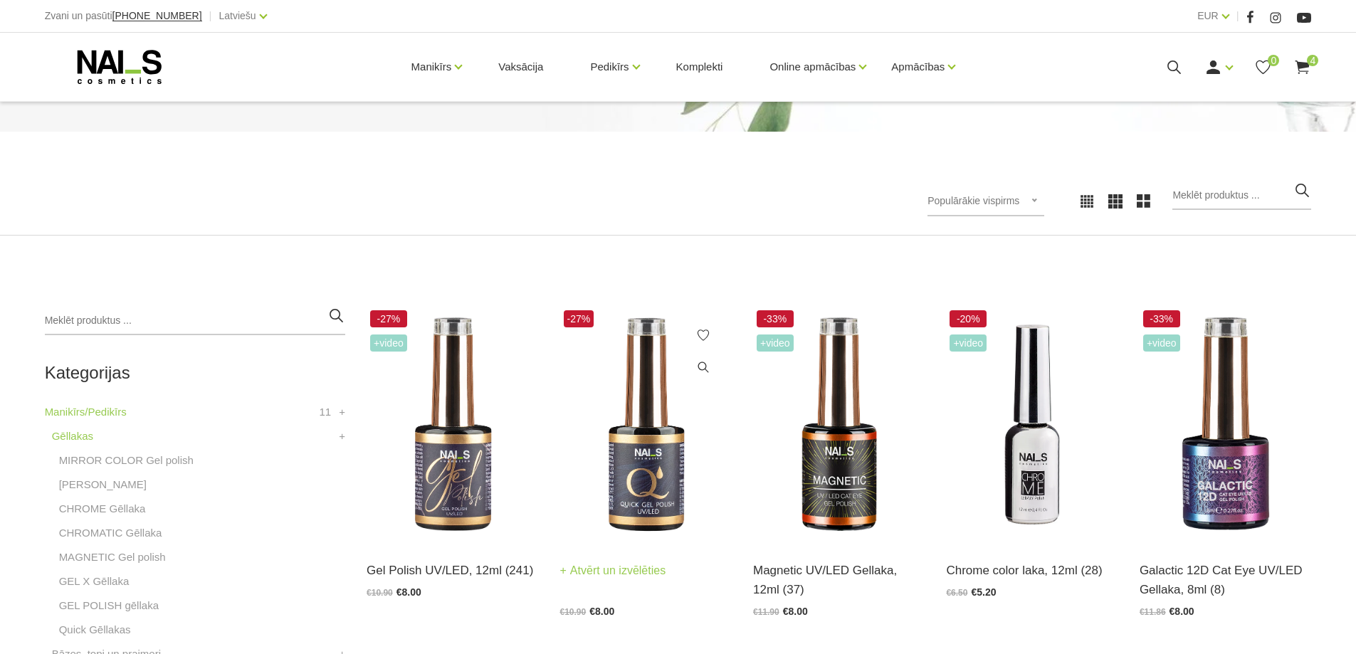
scroll to position [166, 0]
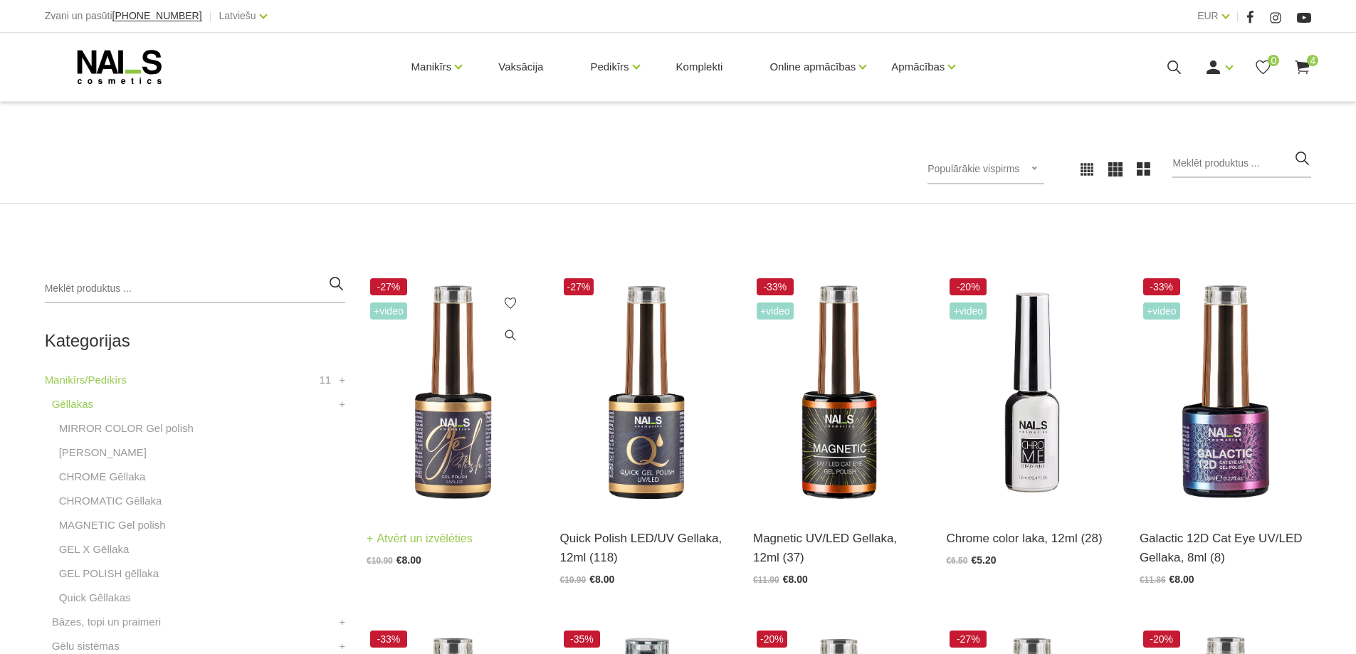
click at [449, 333] on img at bounding box center [453, 393] width 172 height 236
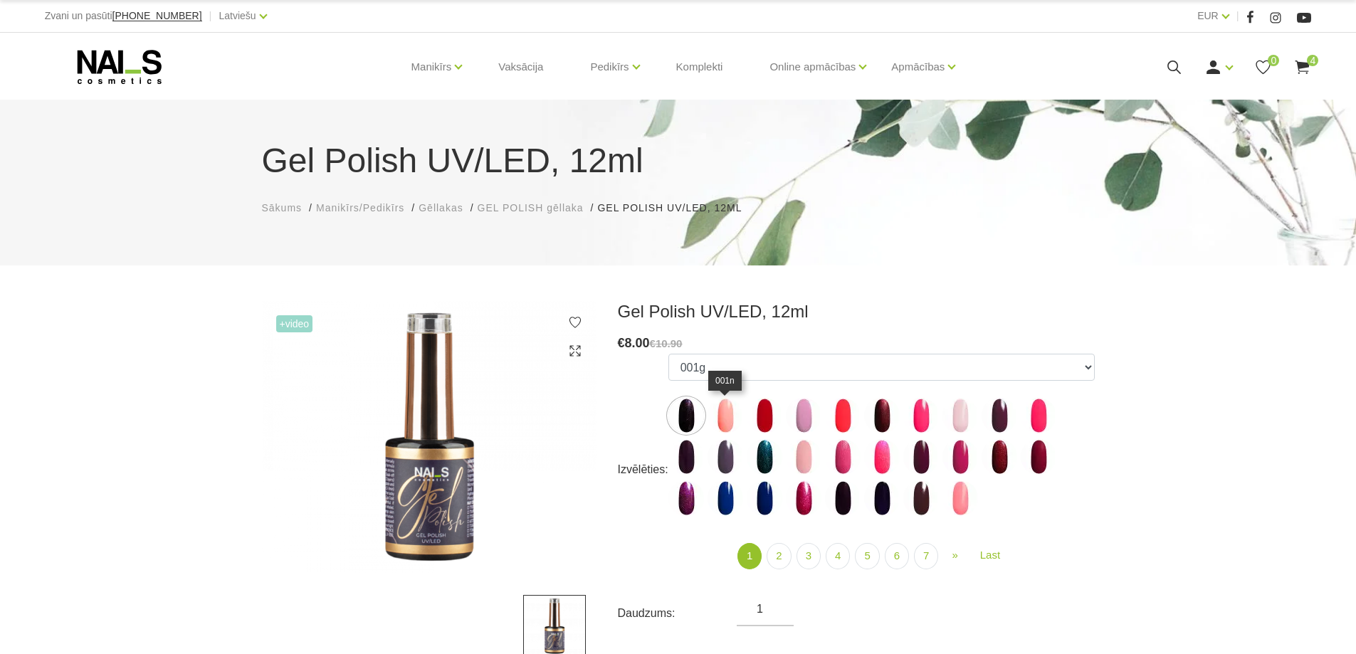
click at [722, 414] on img at bounding box center [726, 416] width 36 height 36
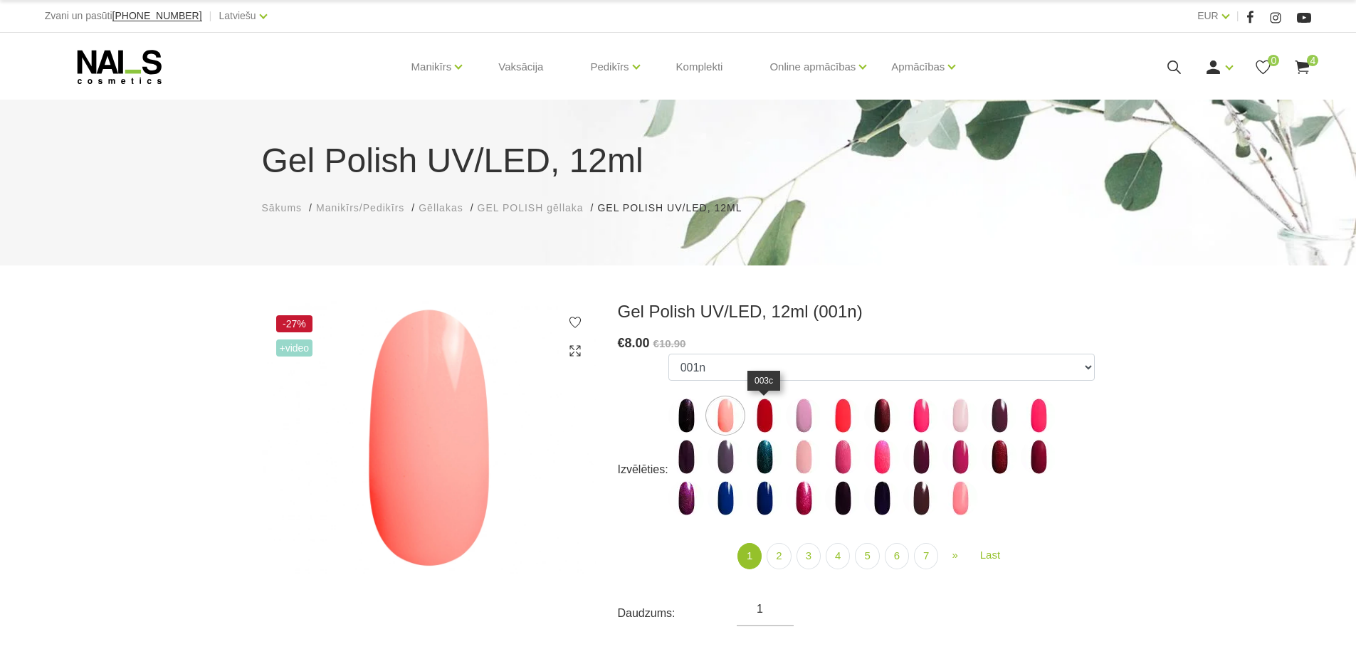
click at [758, 414] on img at bounding box center [765, 416] width 36 height 36
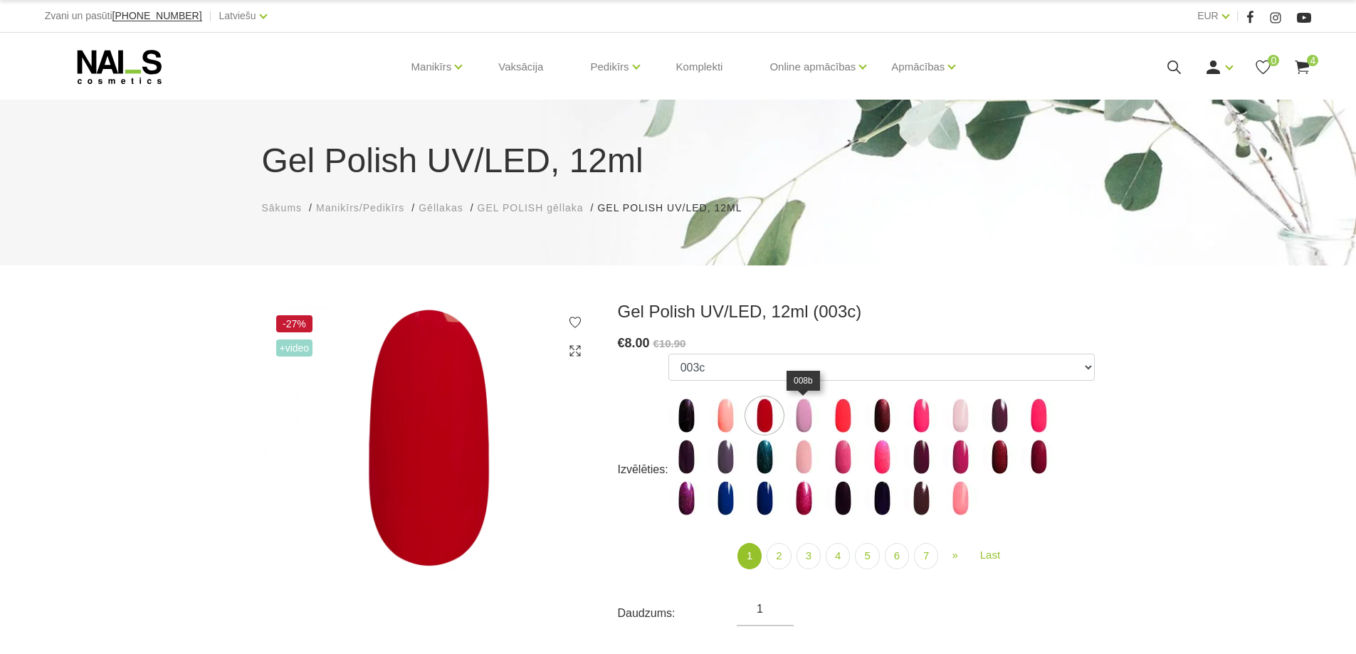
click at [809, 414] on img at bounding box center [804, 416] width 36 height 36
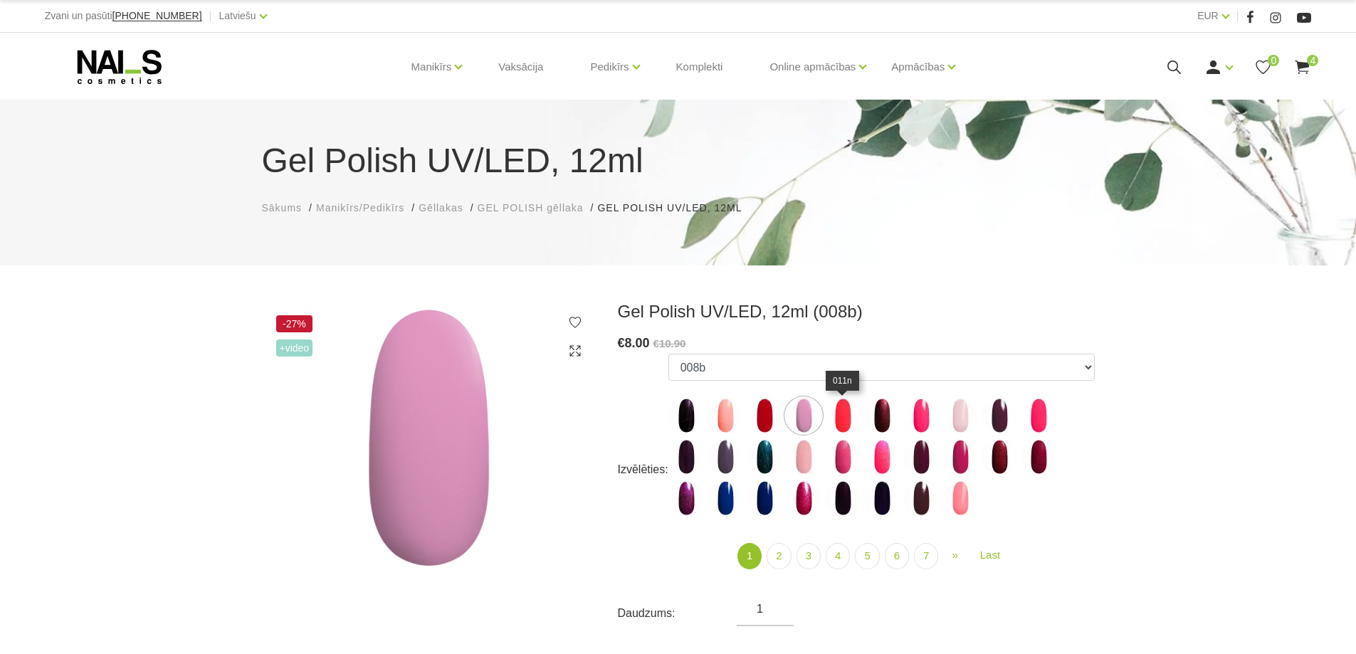
click at [844, 421] on img at bounding box center [843, 416] width 36 height 36
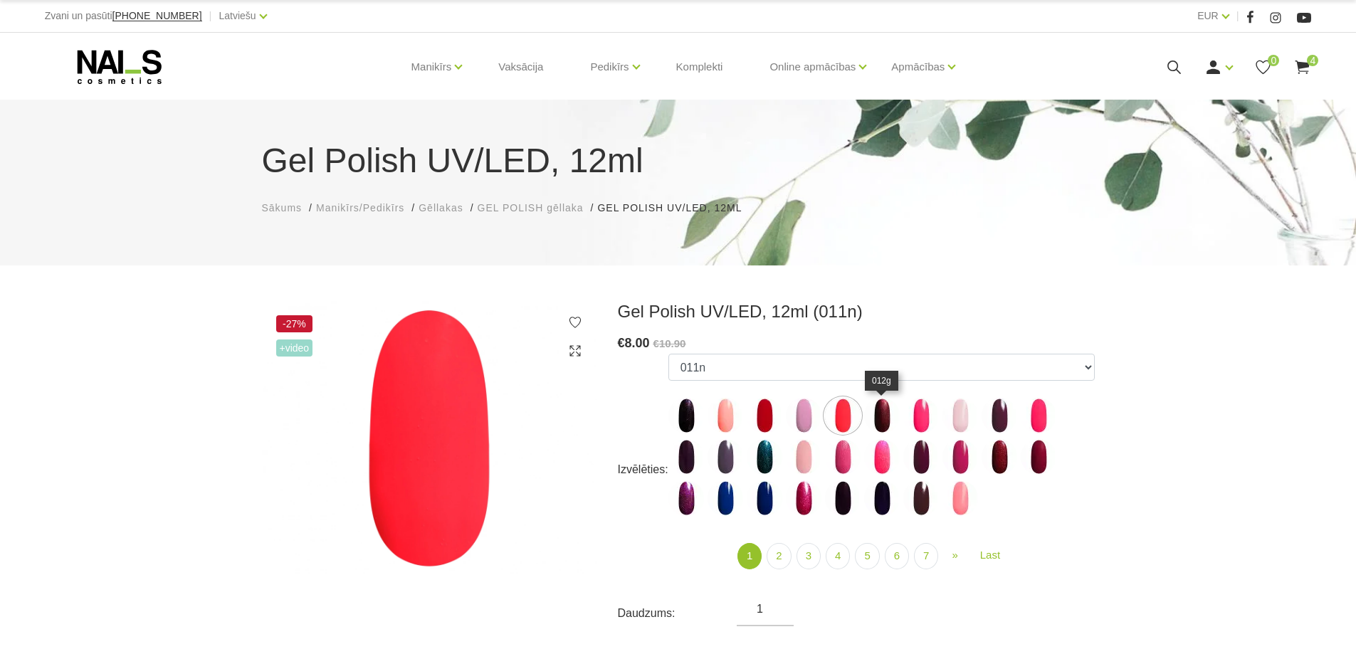
click at [880, 416] on img at bounding box center [882, 416] width 36 height 36
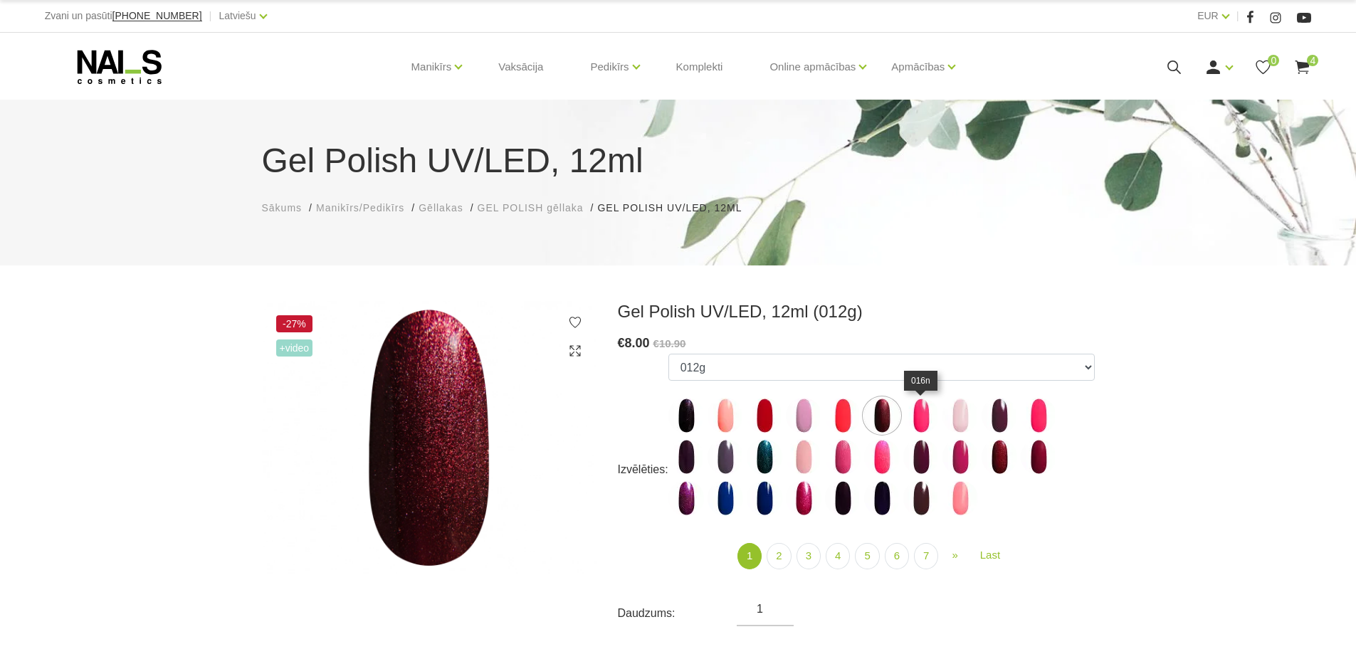
click at [922, 415] on img at bounding box center [921, 416] width 36 height 36
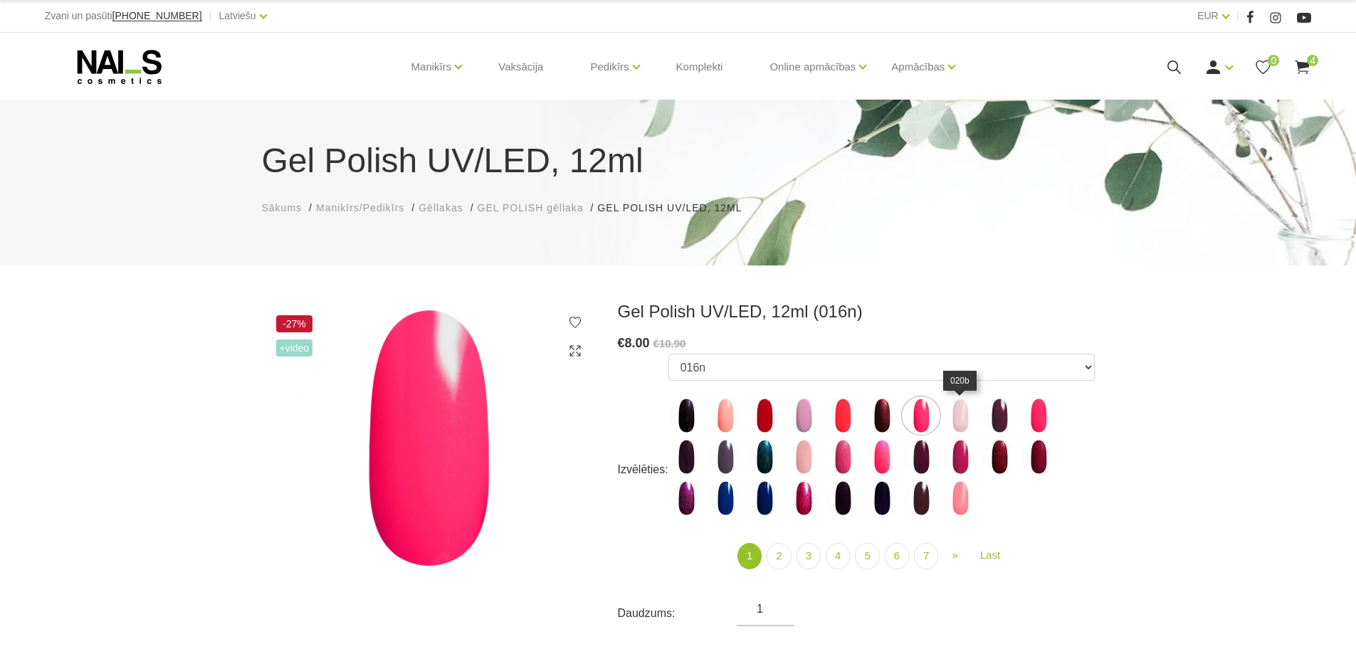
click at [965, 415] on img at bounding box center [961, 416] width 36 height 36
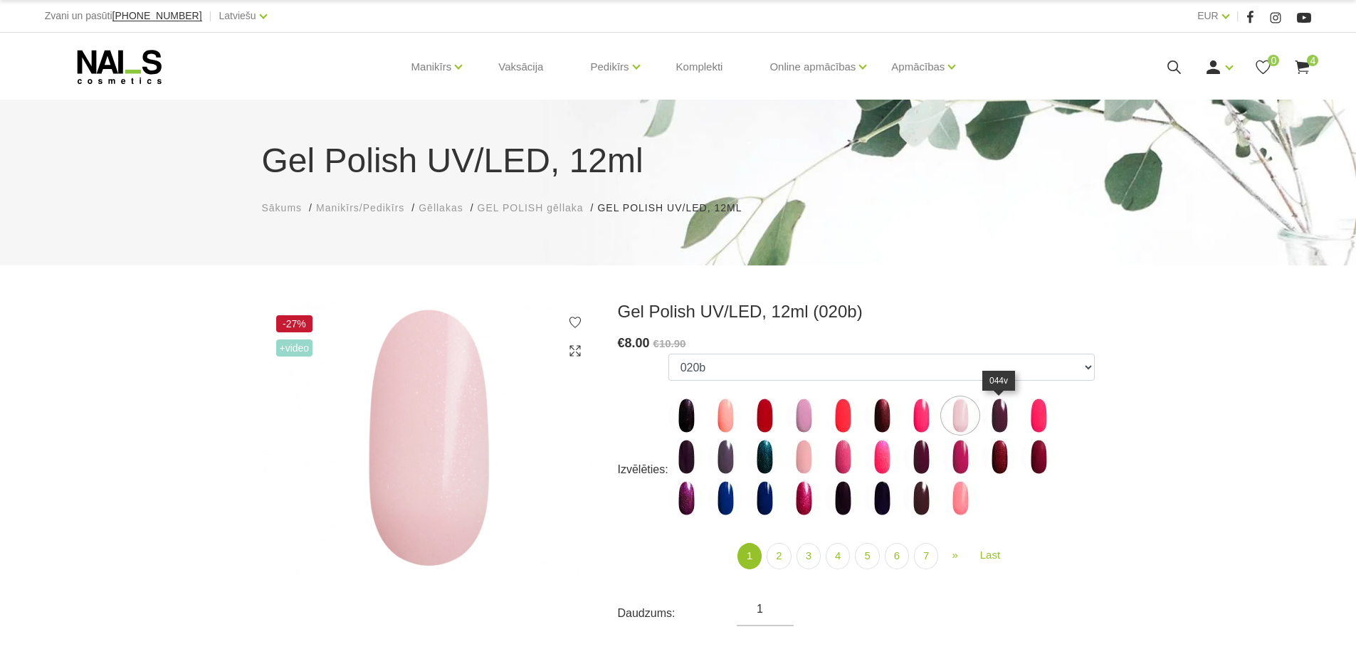
click at [997, 414] on img at bounding box center [1000, 416] width 36 height 36
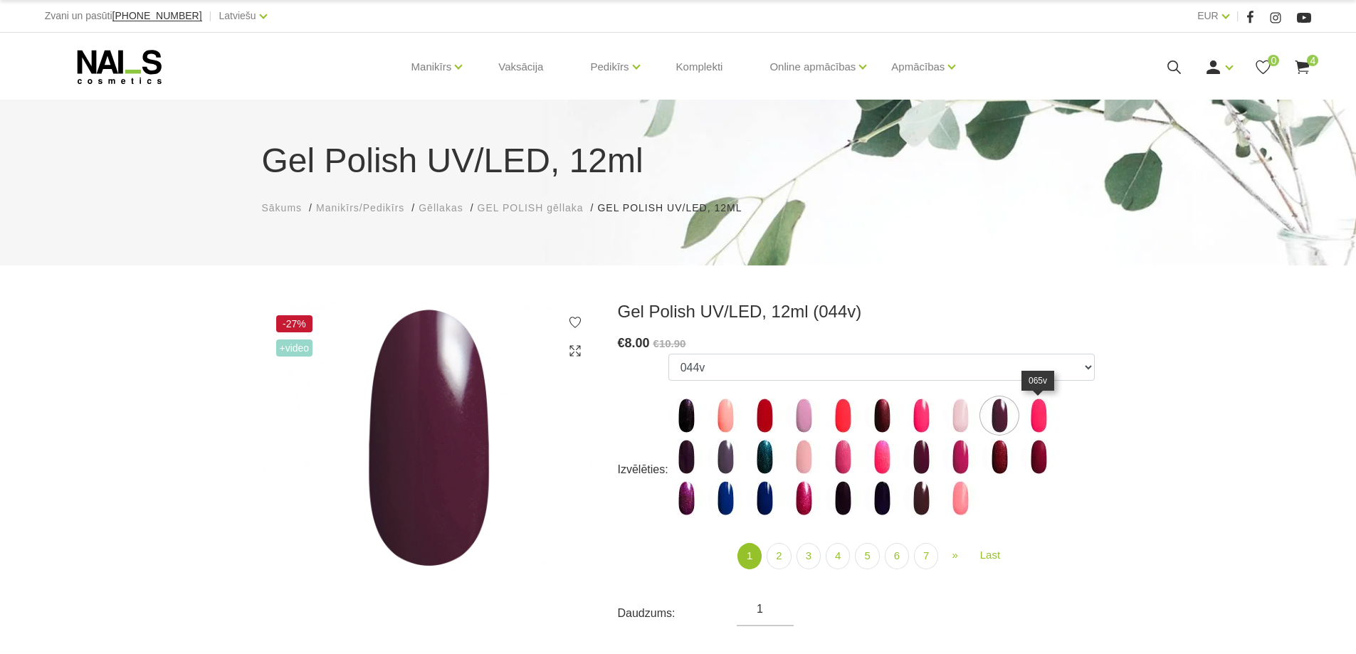
click at [1041, 414] on img at bounding box center [1039, 416] width 36 height 36
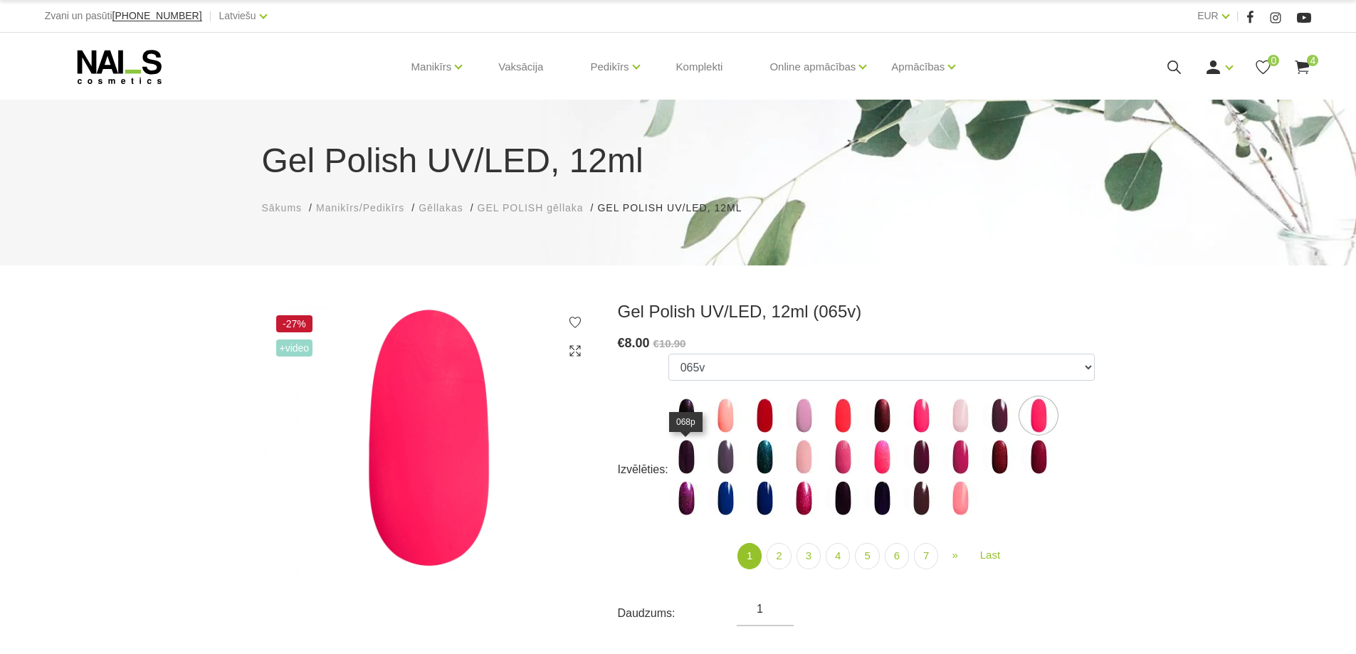
click at [678, 460] on img at bounding box center [686, 457] width 36 height 36
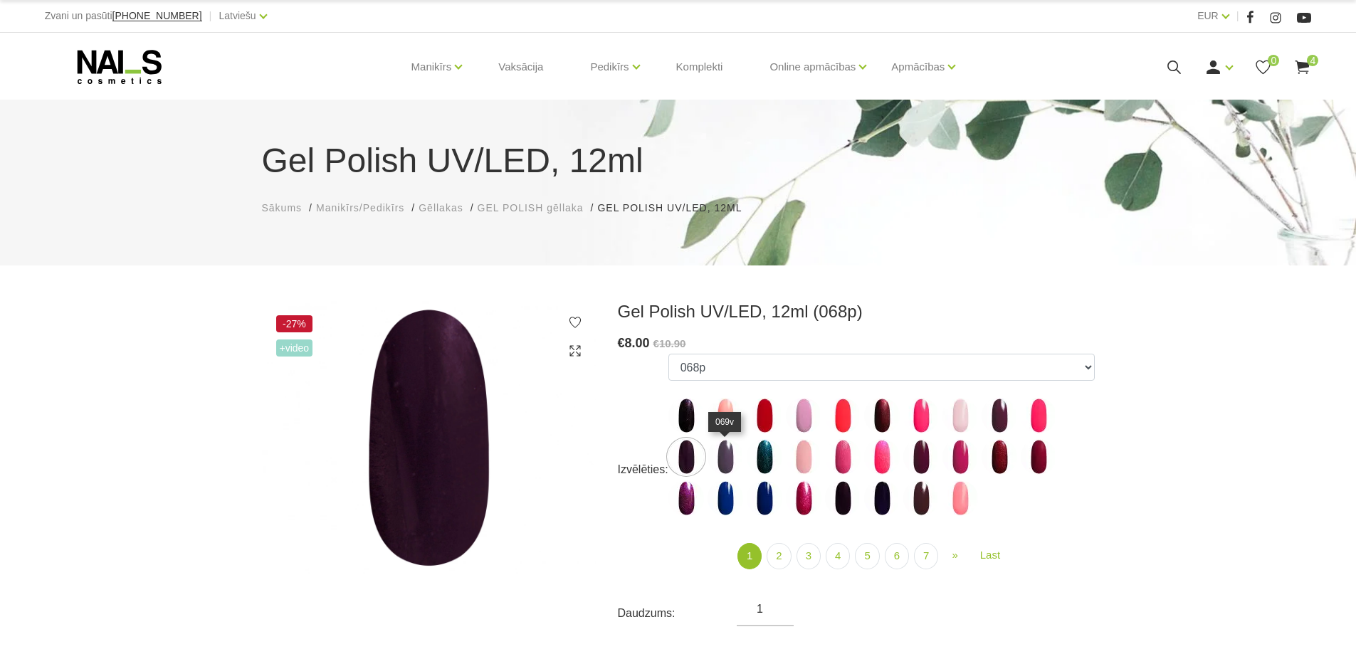
click at [728, 453] on img at bounding box center [726, 457] width 36 height 36
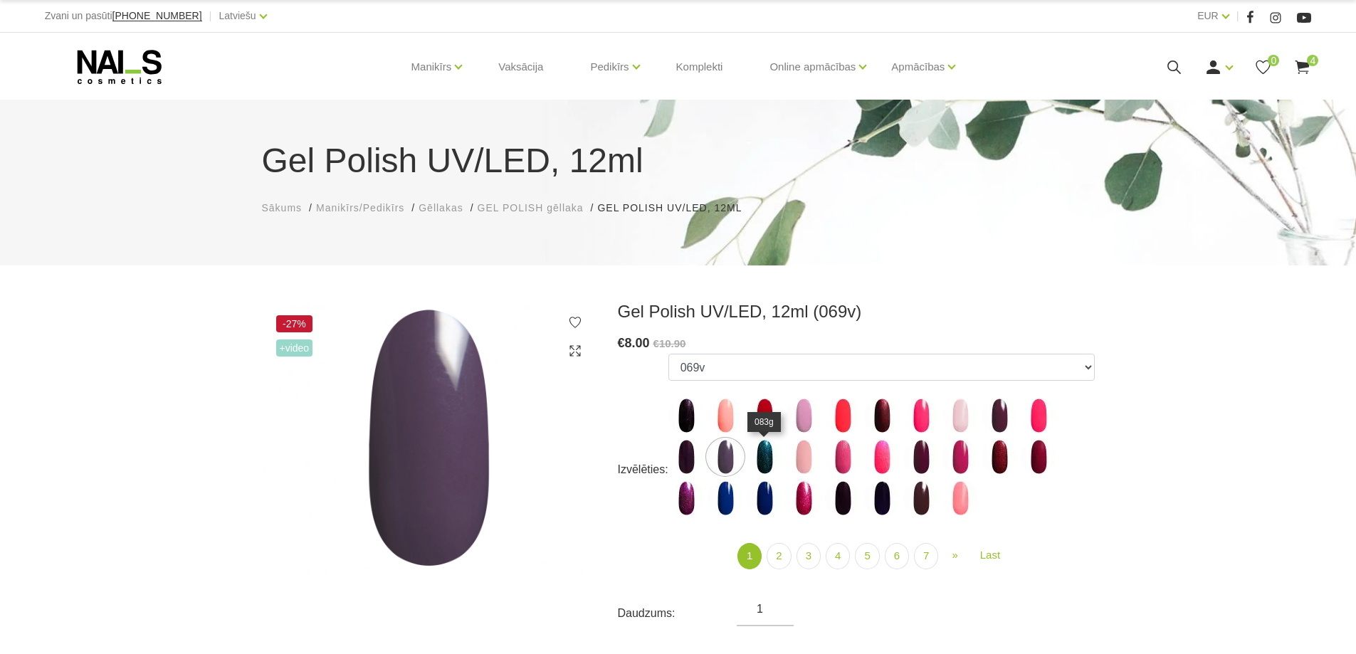
click at [763, 453] on img at bounding box center [765, 457] width 36 height 36
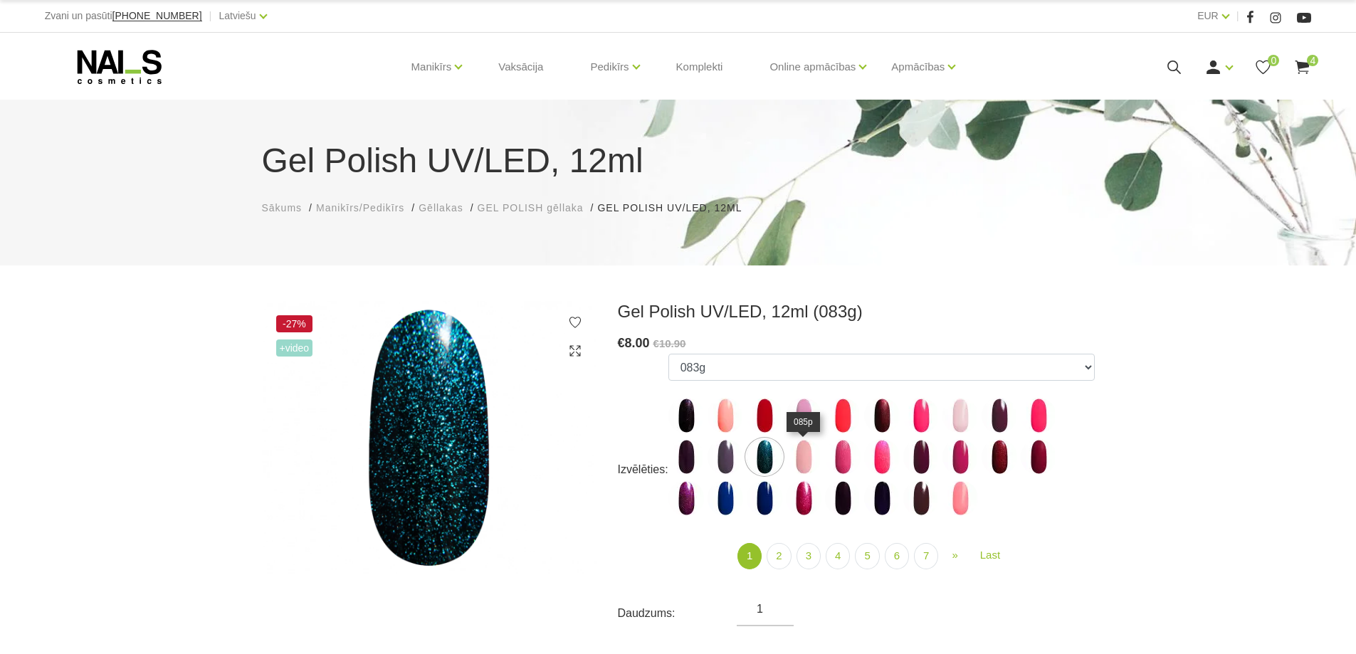
click at [807, 452] on img at bounding box center [804, 457] width 36 height 36
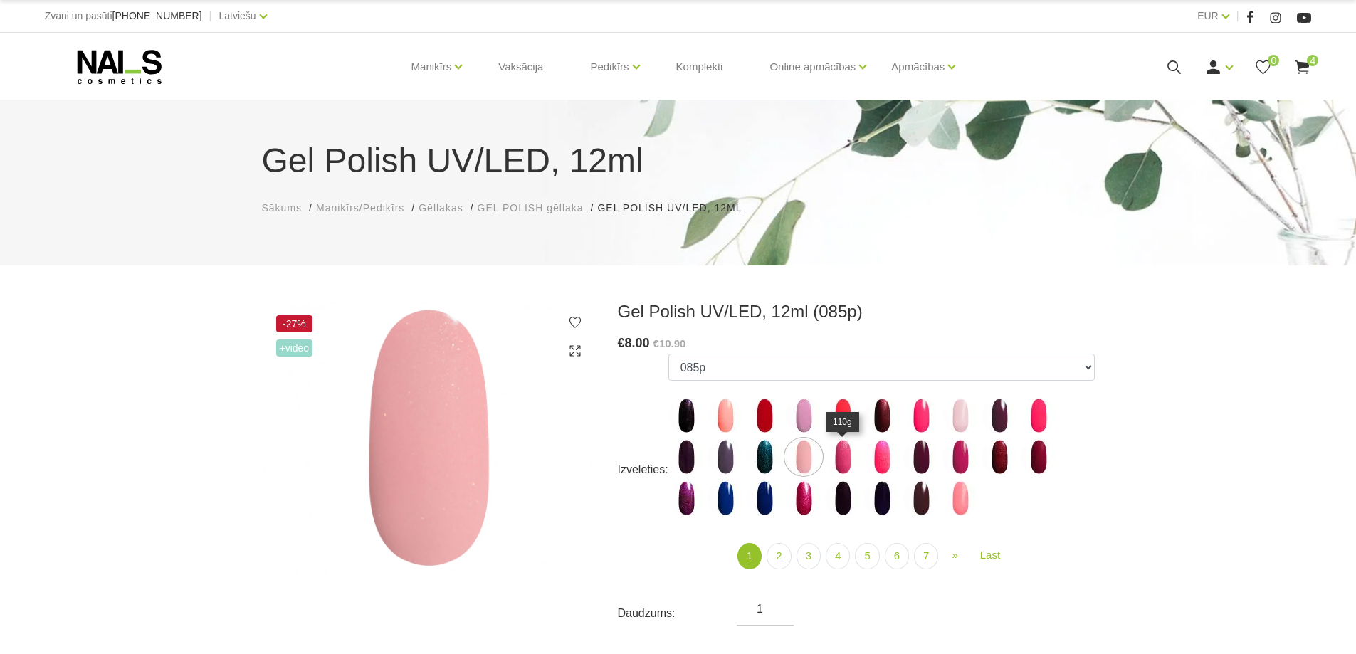
click at [828, 459] on img at bounding box center [843, 457] width 36 height 36
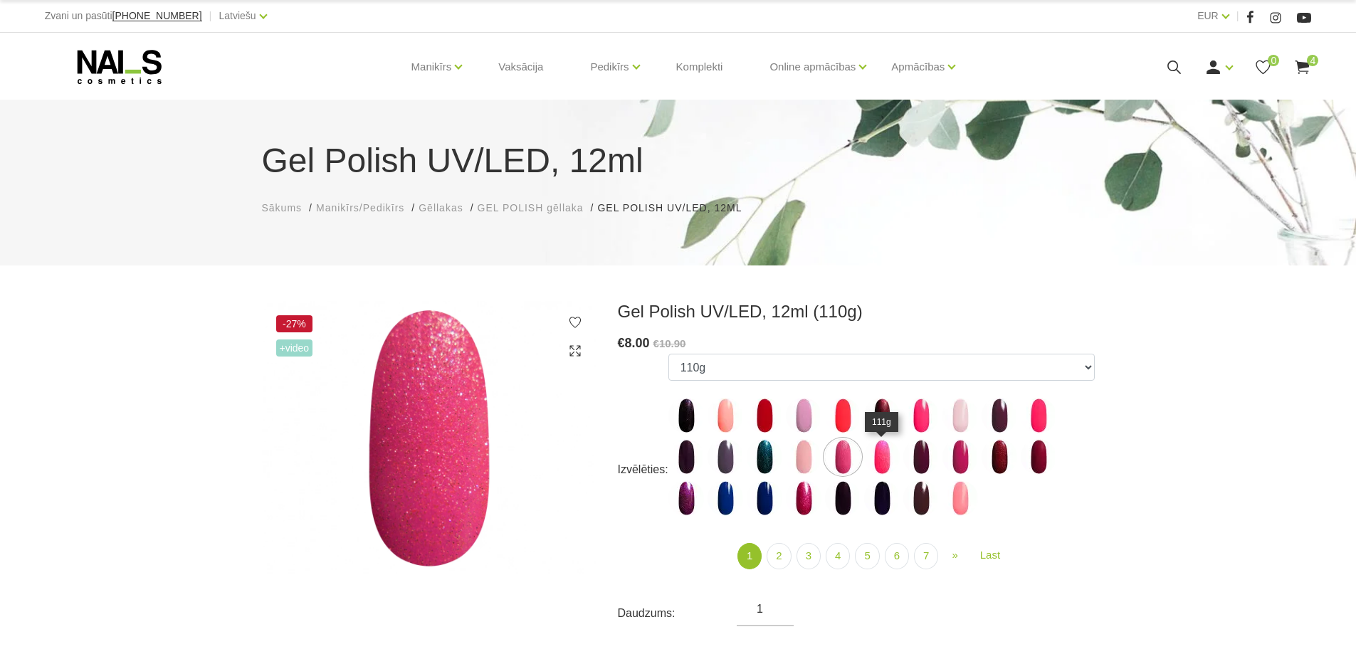
click at [883, 460] on img at bounding box center [882, 457] width 36 height 36
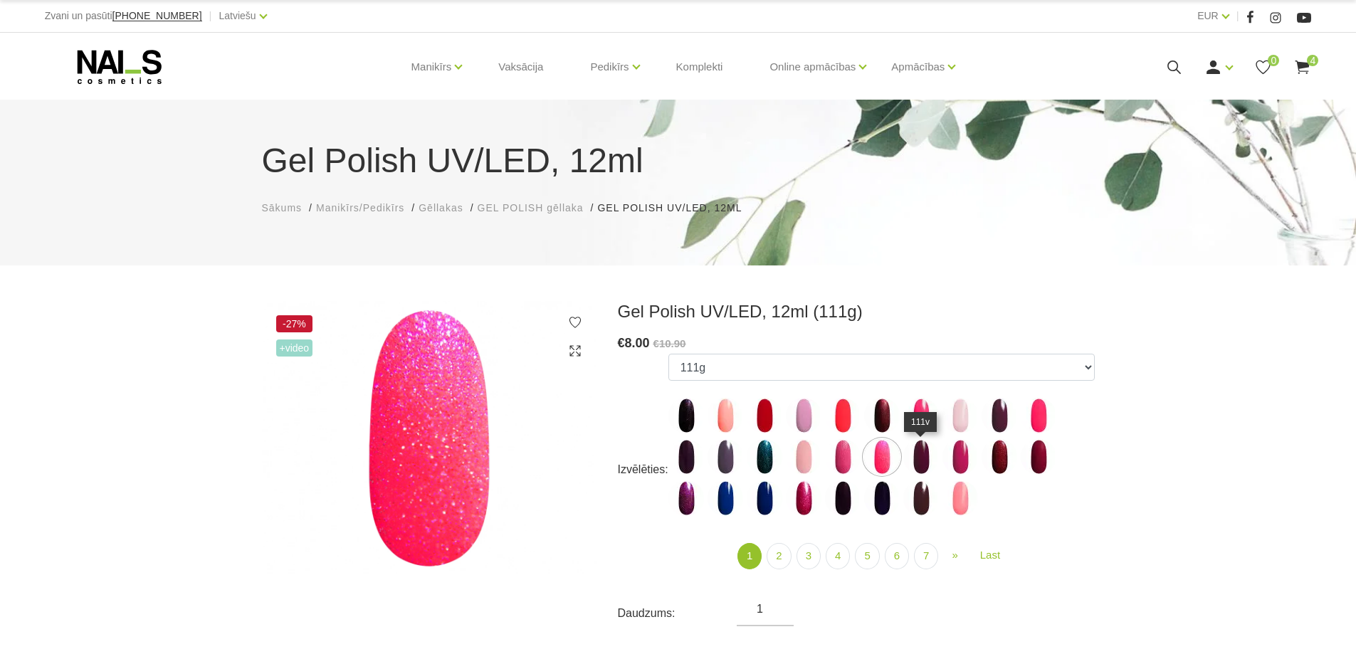
click at [923, 457] on img at bounding box center [921, 457] width 36 height 36
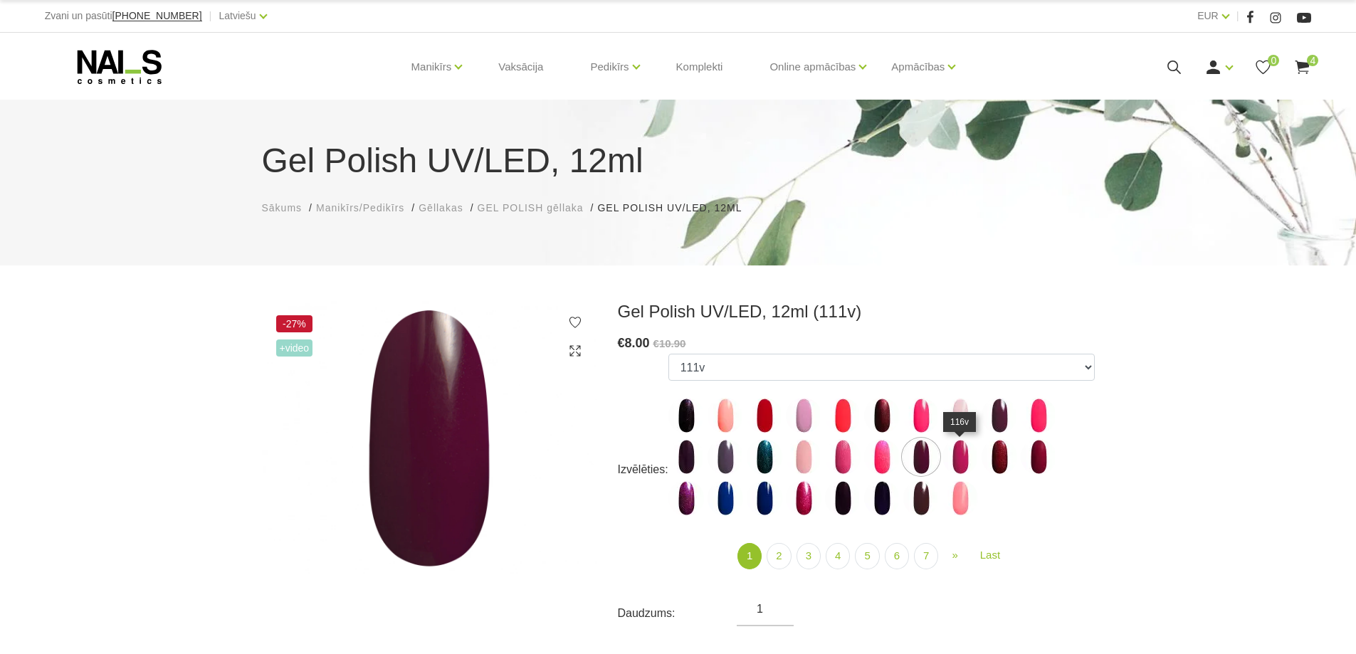
click at [952, 460] on img at bounding box center [961, 457] width 36 height 36
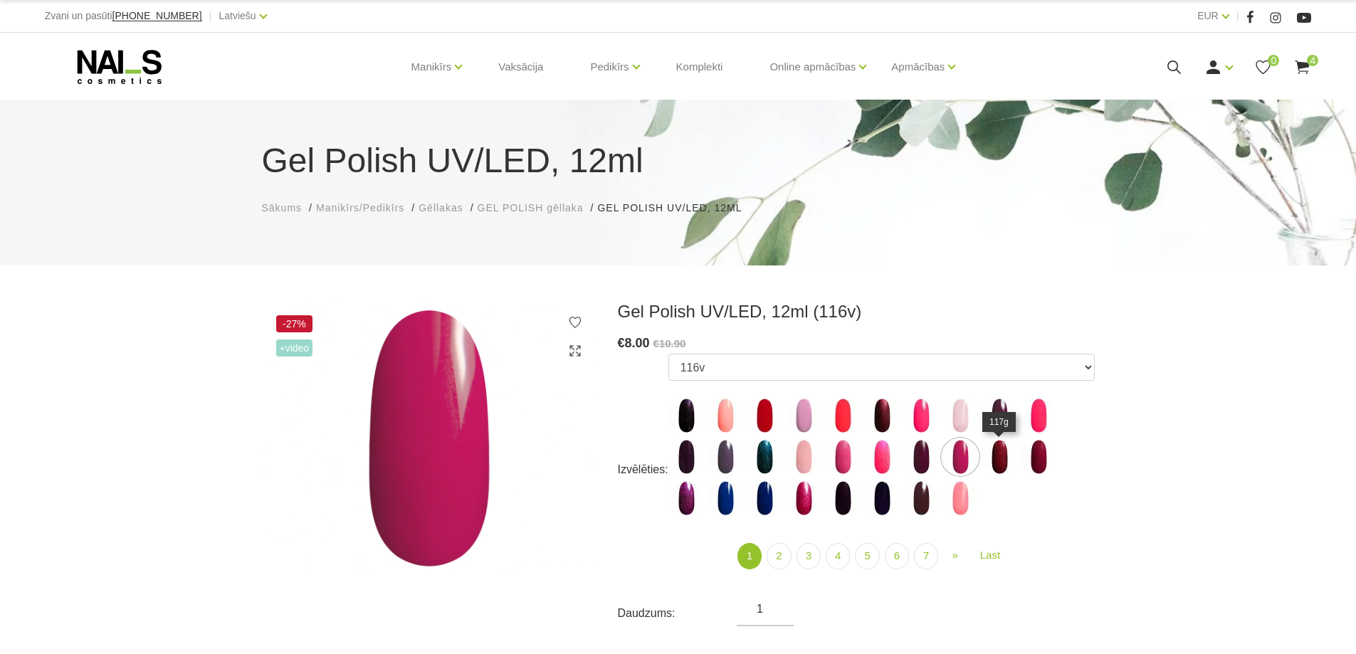
click at [996, 458] on img at bounding box center [1000, 457] width 36 height 36
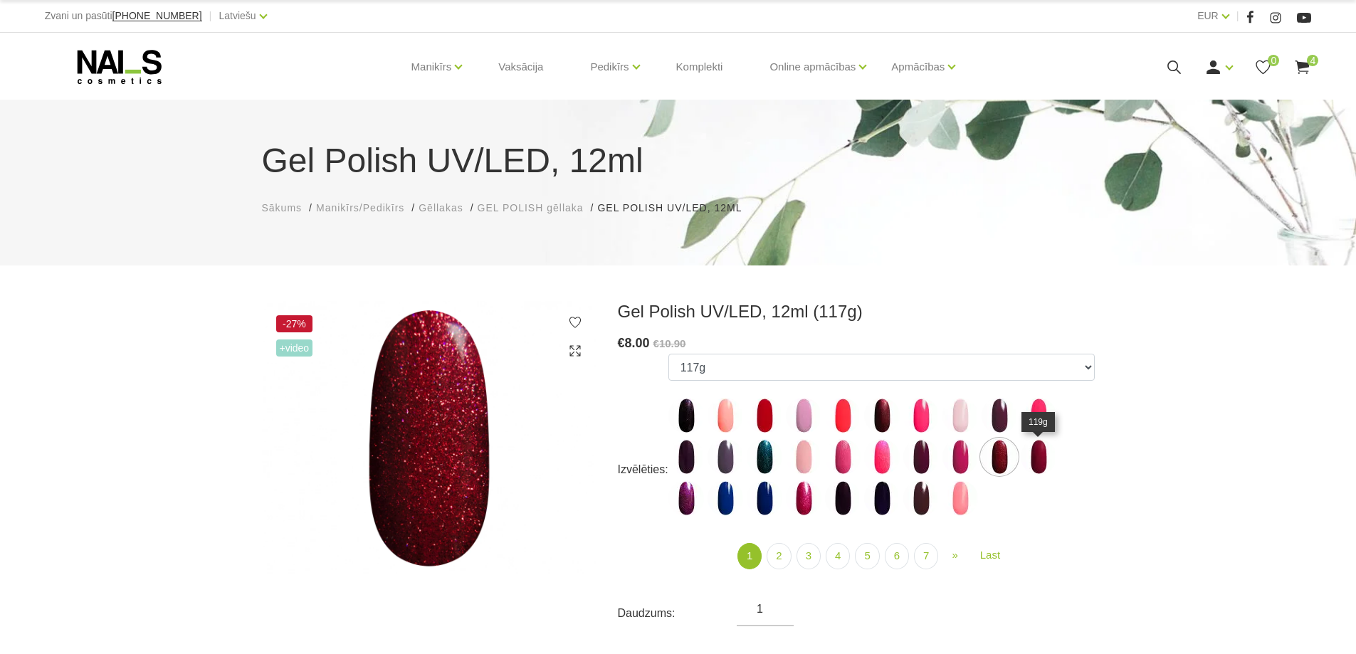
click at [1042, 459] on img at bounding box center [1039, 457] width 36 height 36
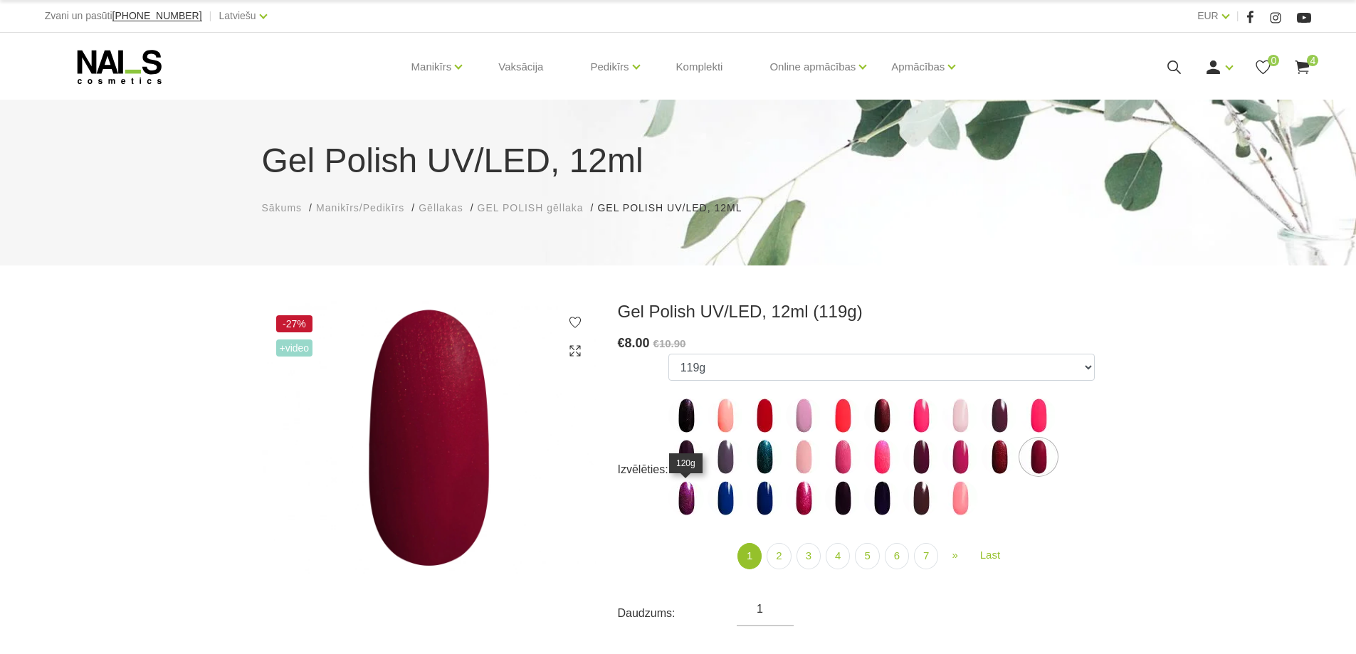
click at [681, 496] on img at bounding box center [686, 499] width 36 height 36
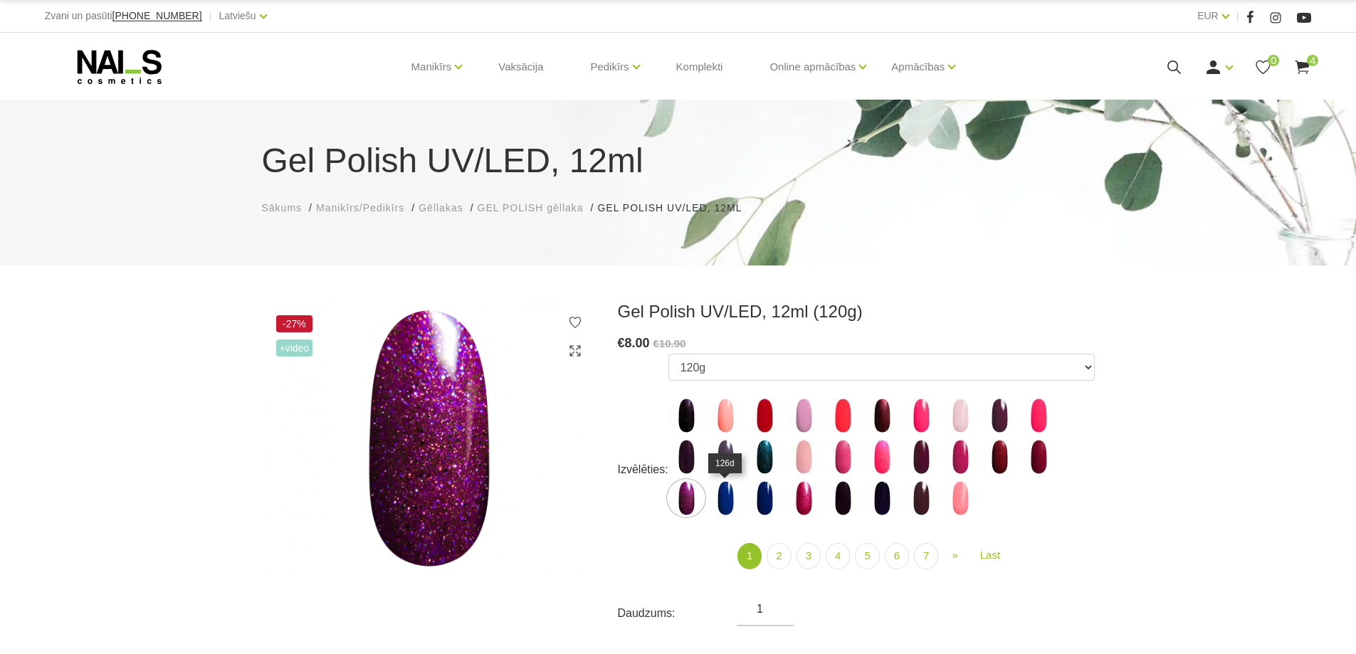
click at [725, 503] on img at bounding box center [726, 499] width 36 height 36
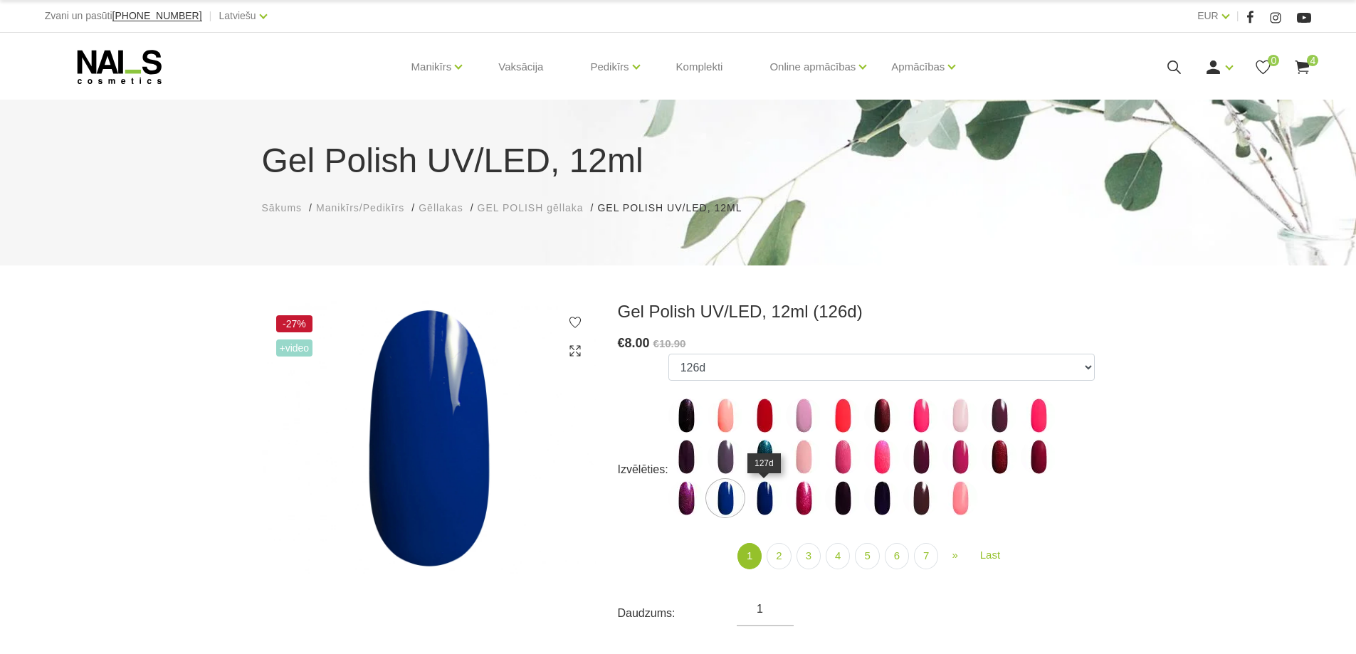
click at [767, 501] on img at bounding box center [765, 499] width 36 height 36
click at [801, 498] on img at bounding box center [804, 499] width 36 height 36
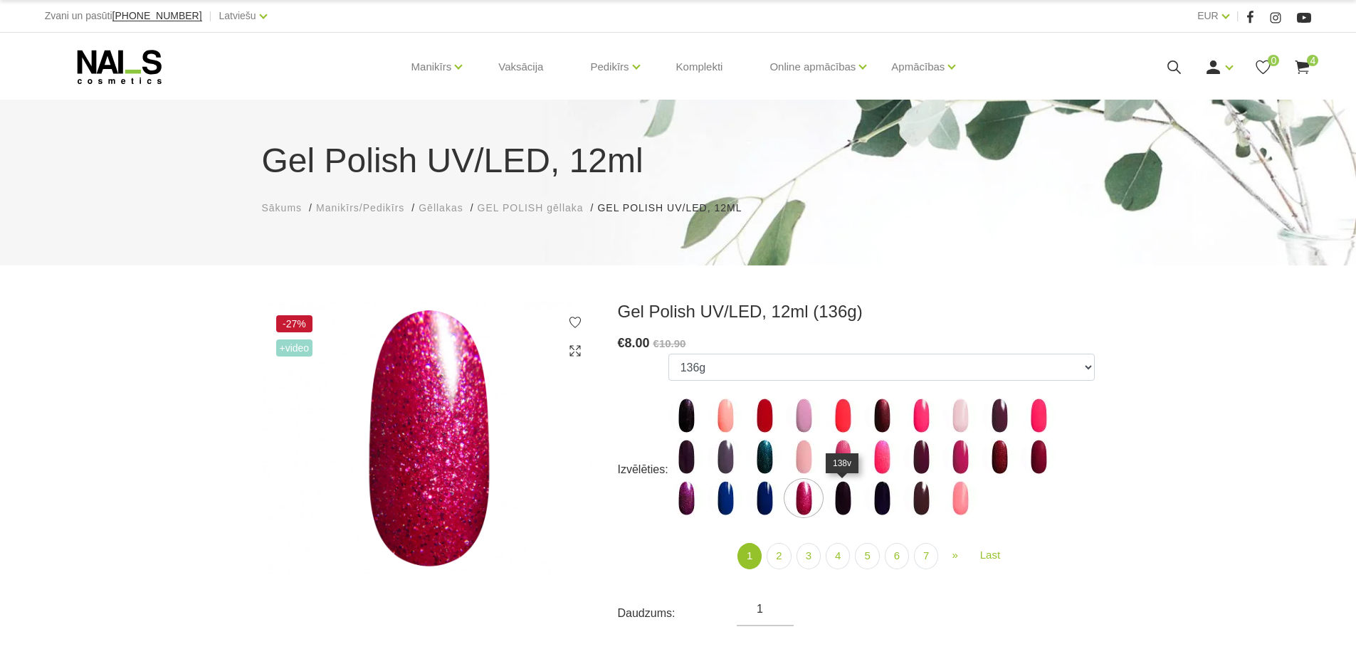
click at [852, 495] on img at bounding box center [843, 499] width 36 height 36
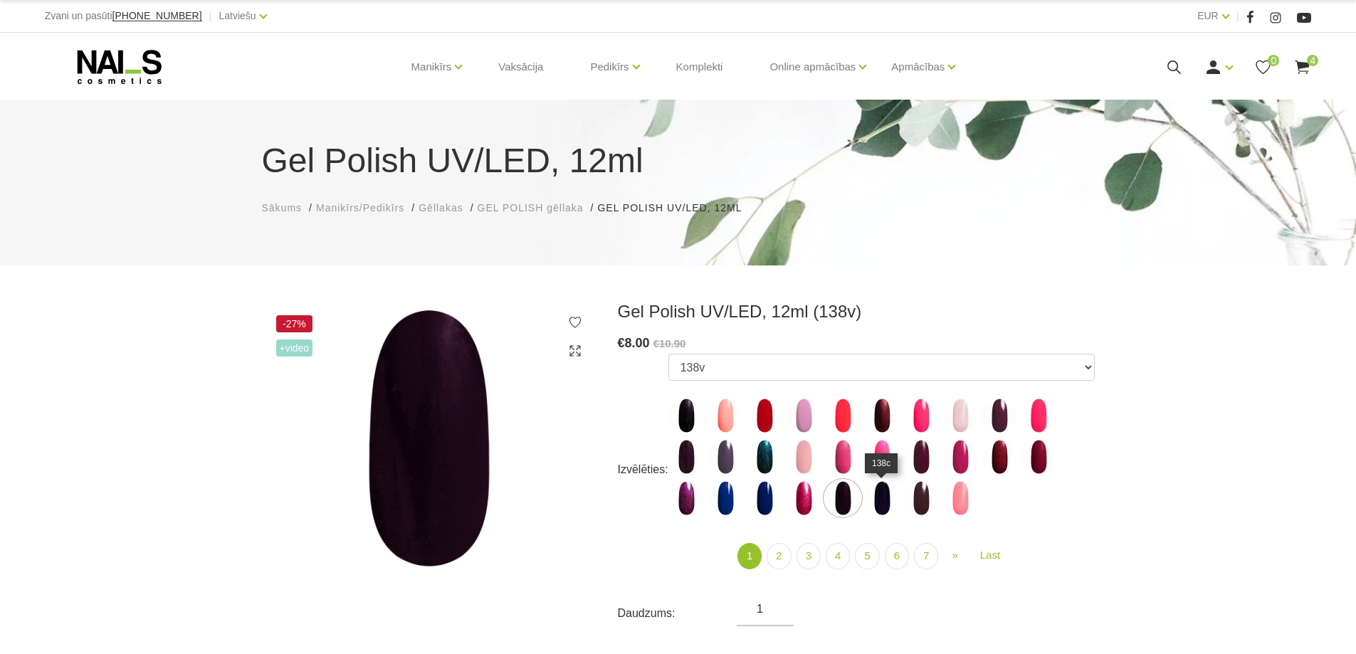
click at [881, 497] on img at bounding box center [882, 499] width 36 height 36
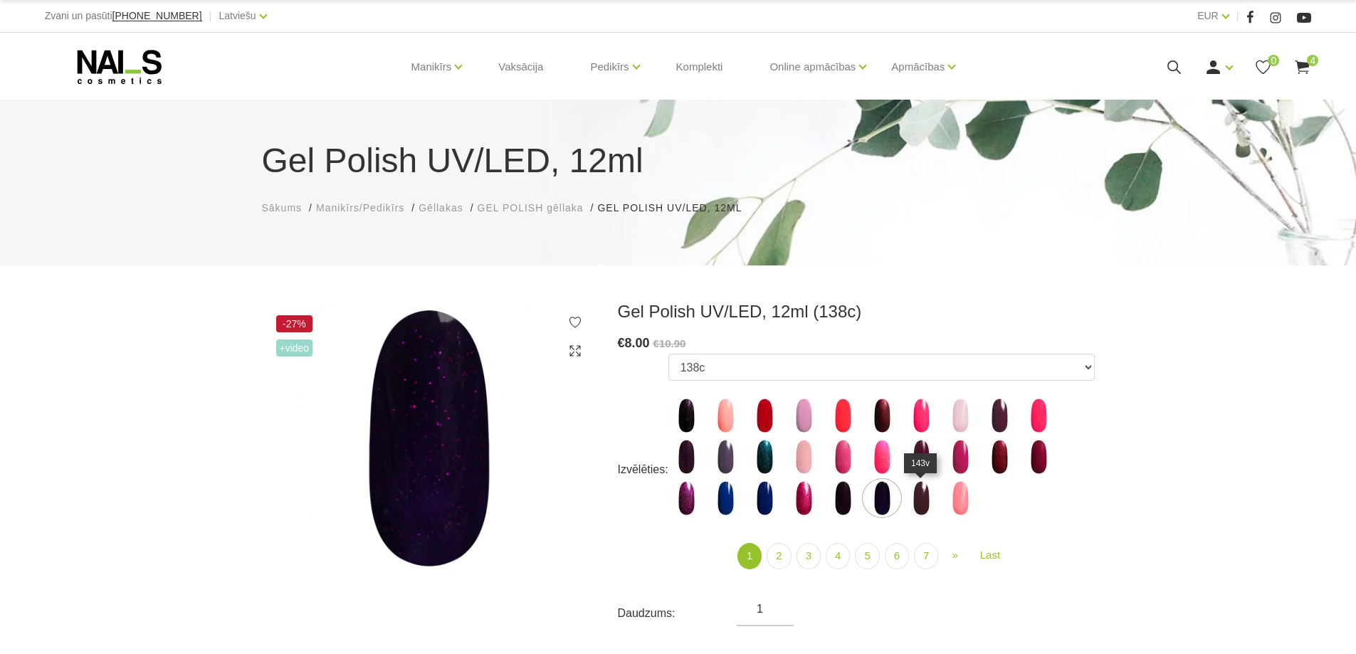
click at [914, 498] on img at bounding box center [921, 499] width 36 height 36
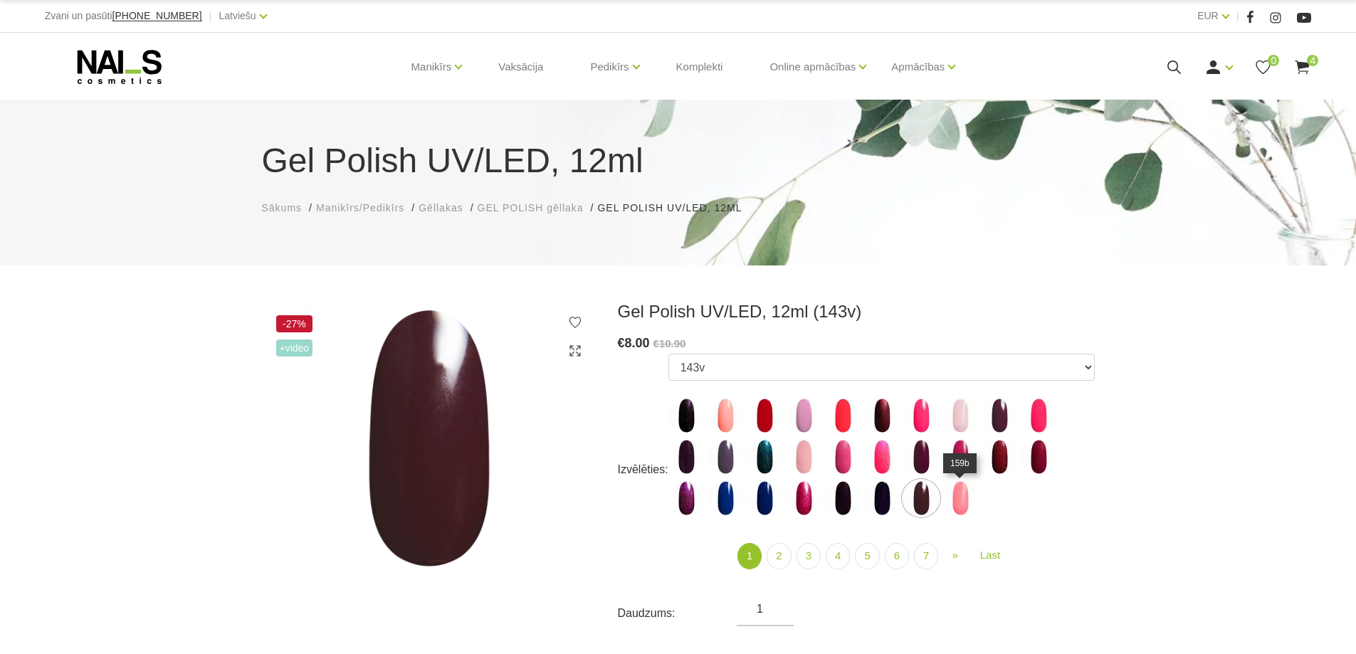
click at [965, 494] on img at bounding box center [961, 499] width 36 height 36
select select "4044"
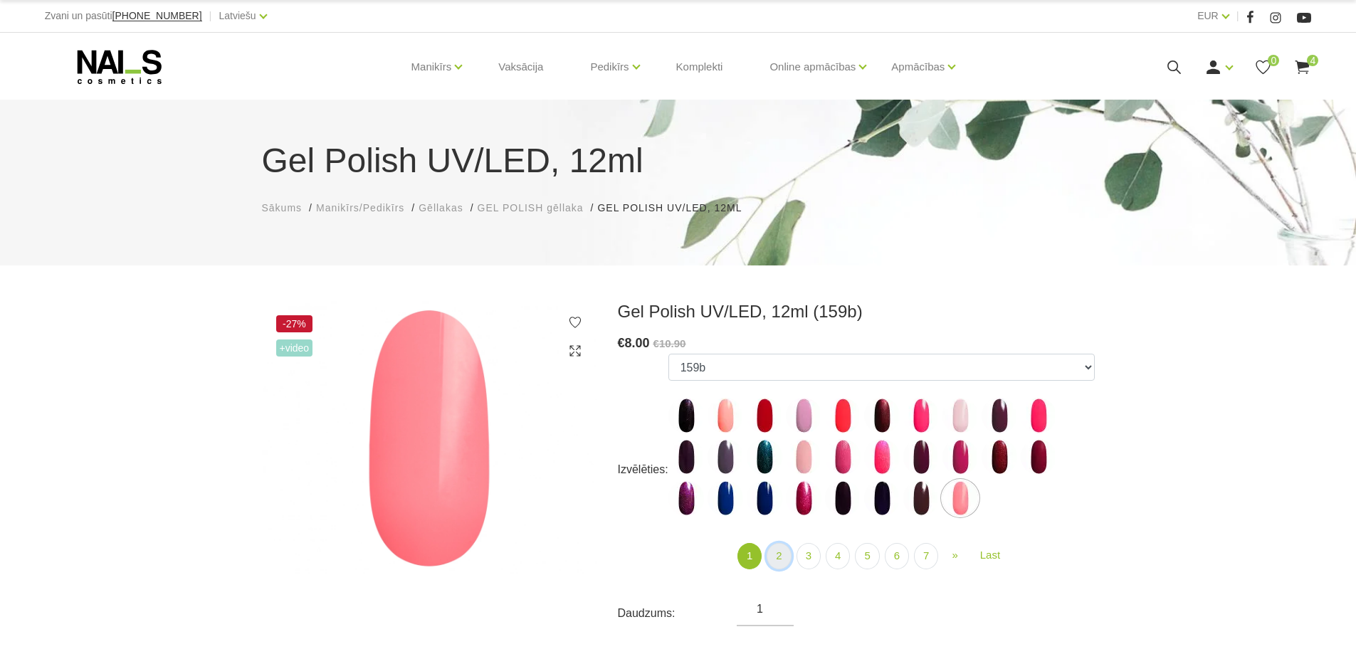
click at [783, 555] on link "2" at bounding box center [779, 556] width 24 height 26
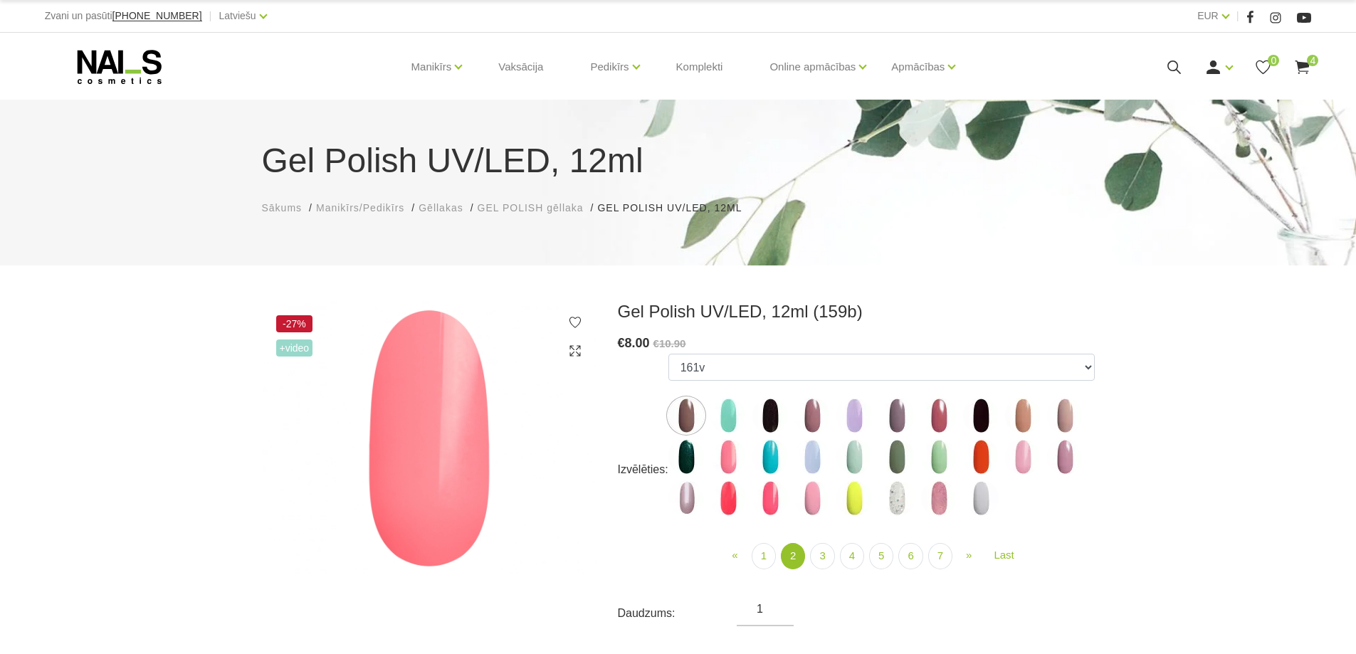
click at [727, 408] on img at bounding box center [728, 416] width 36 height 36
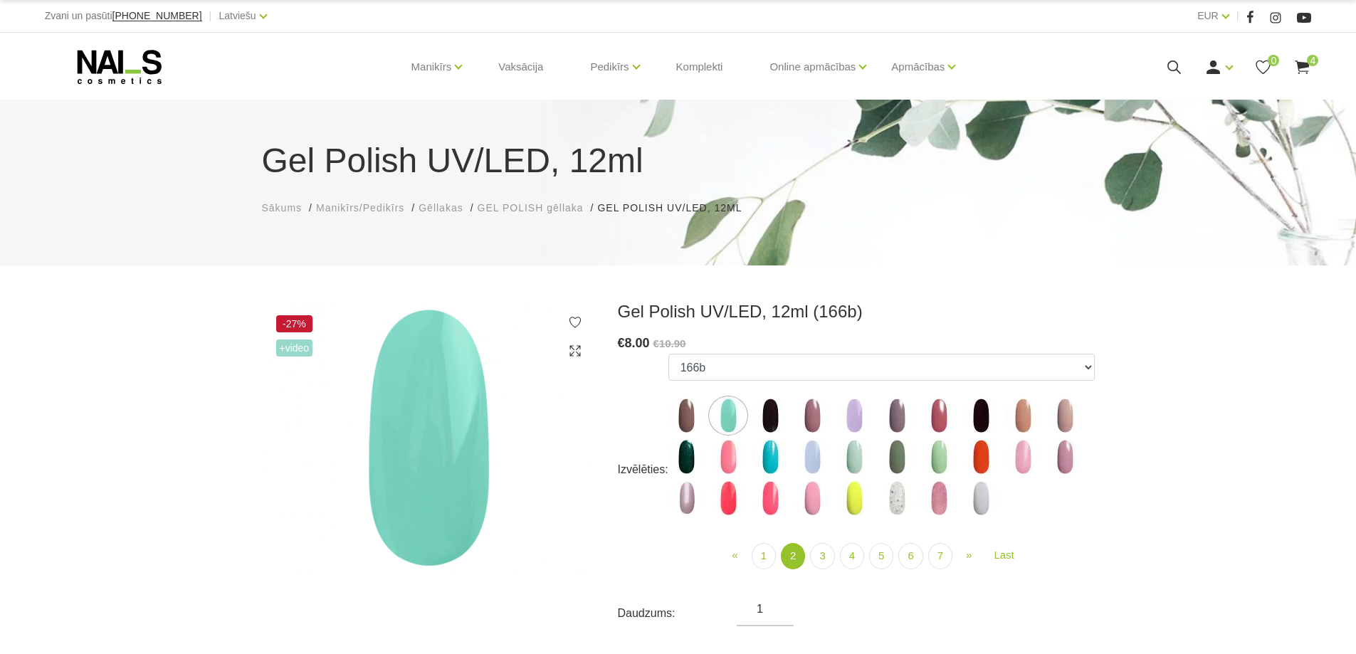
click at [765, 414] on img at bounding box center [770, 416] width 36 height 36
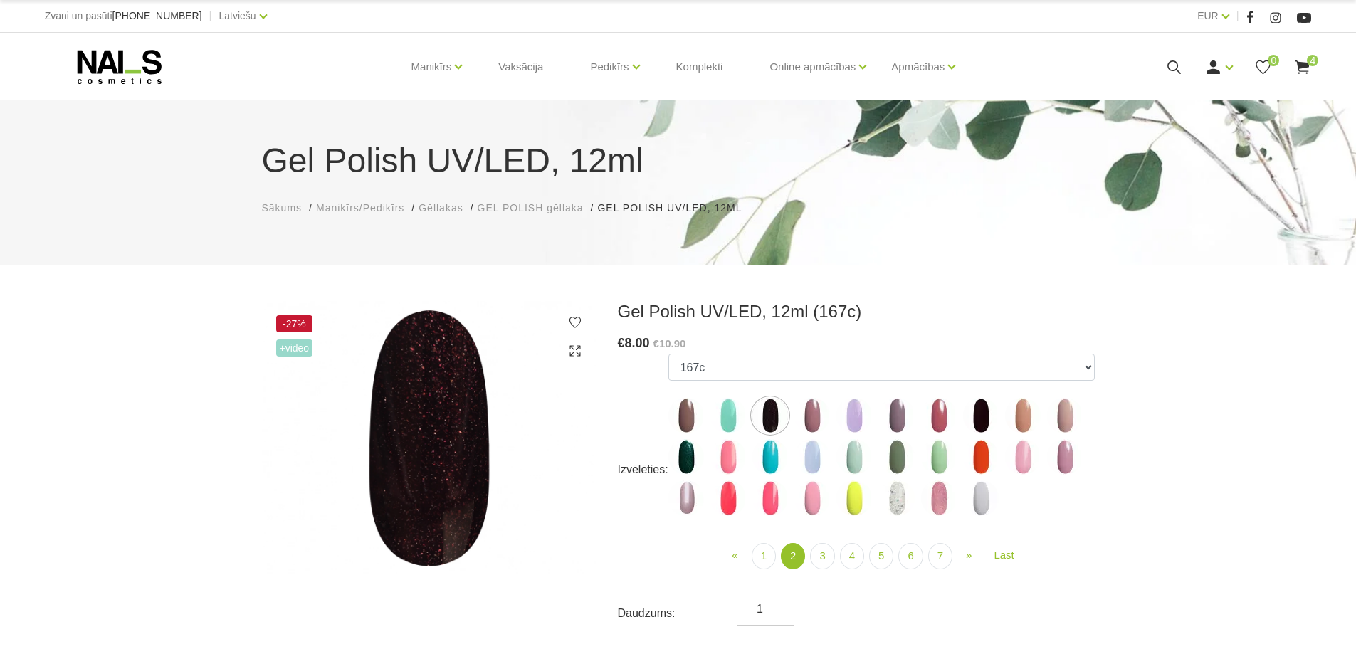
click at [808, 414] on img at bounding box center [812, 416] width 36 height 36
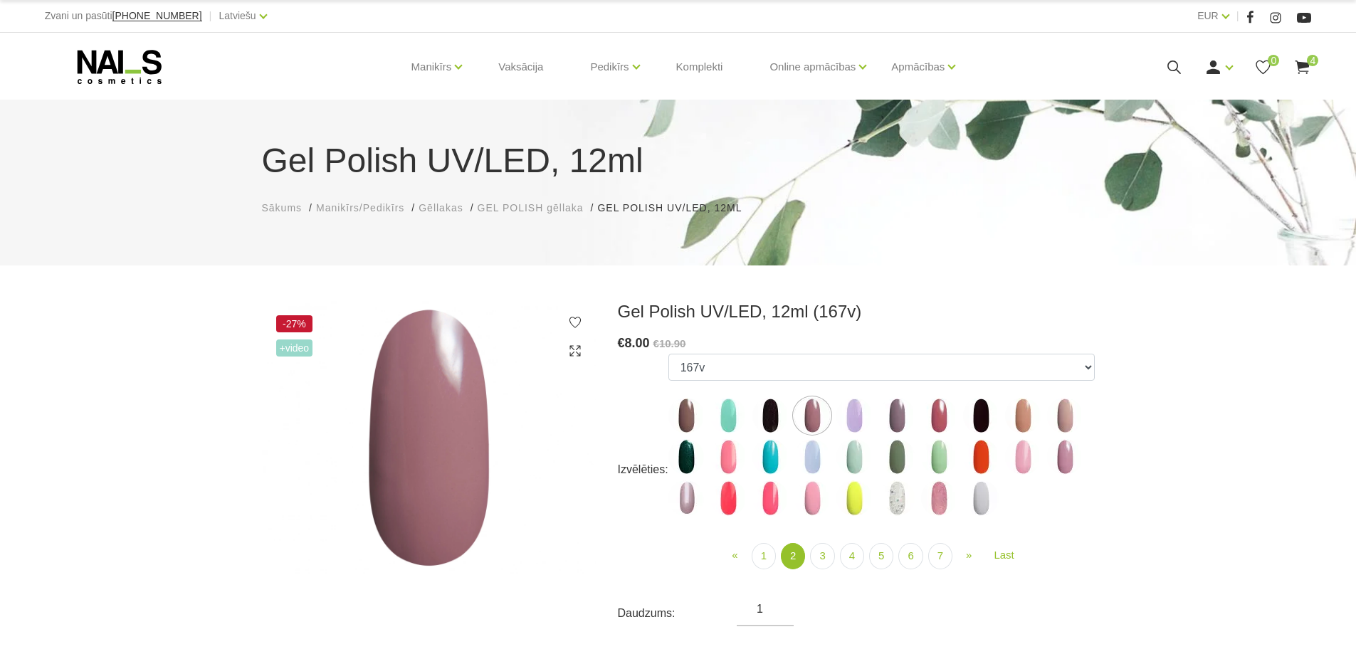
click at [858, 416] on img at bounding box center [854, 416] width 36 height 36
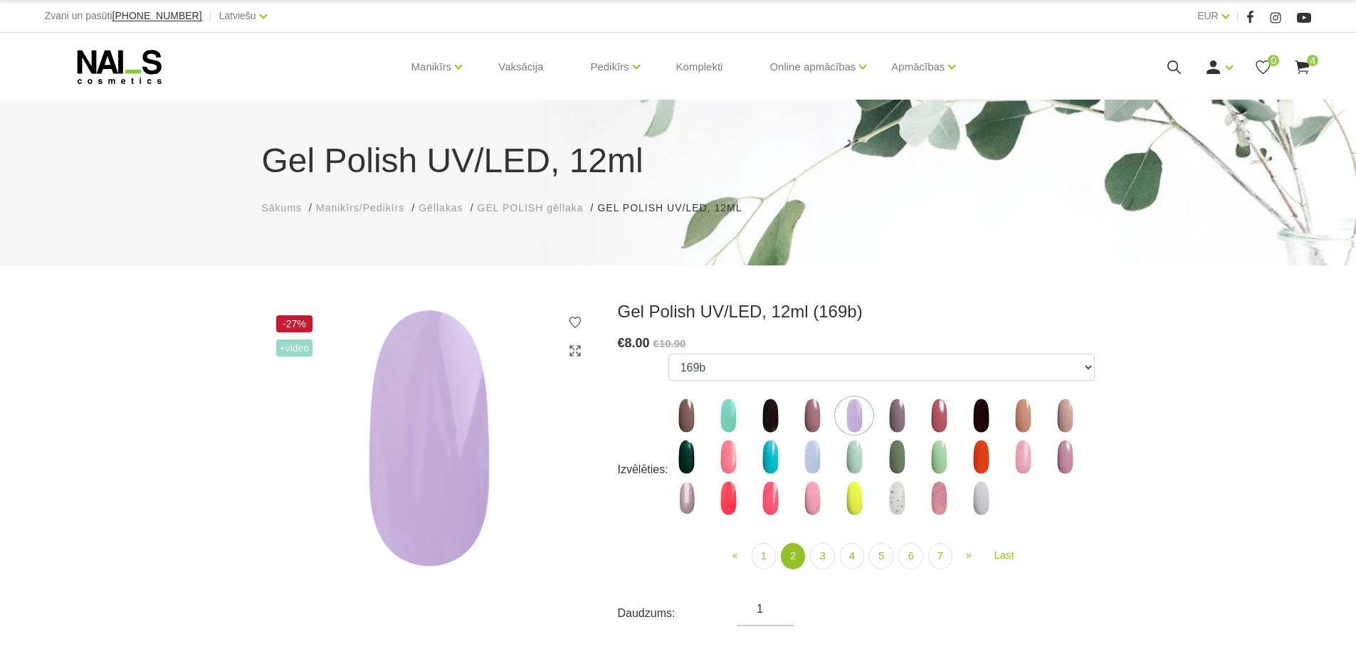
click at [881, 414] on img at bounding box center [897, 416] width 36 height 36
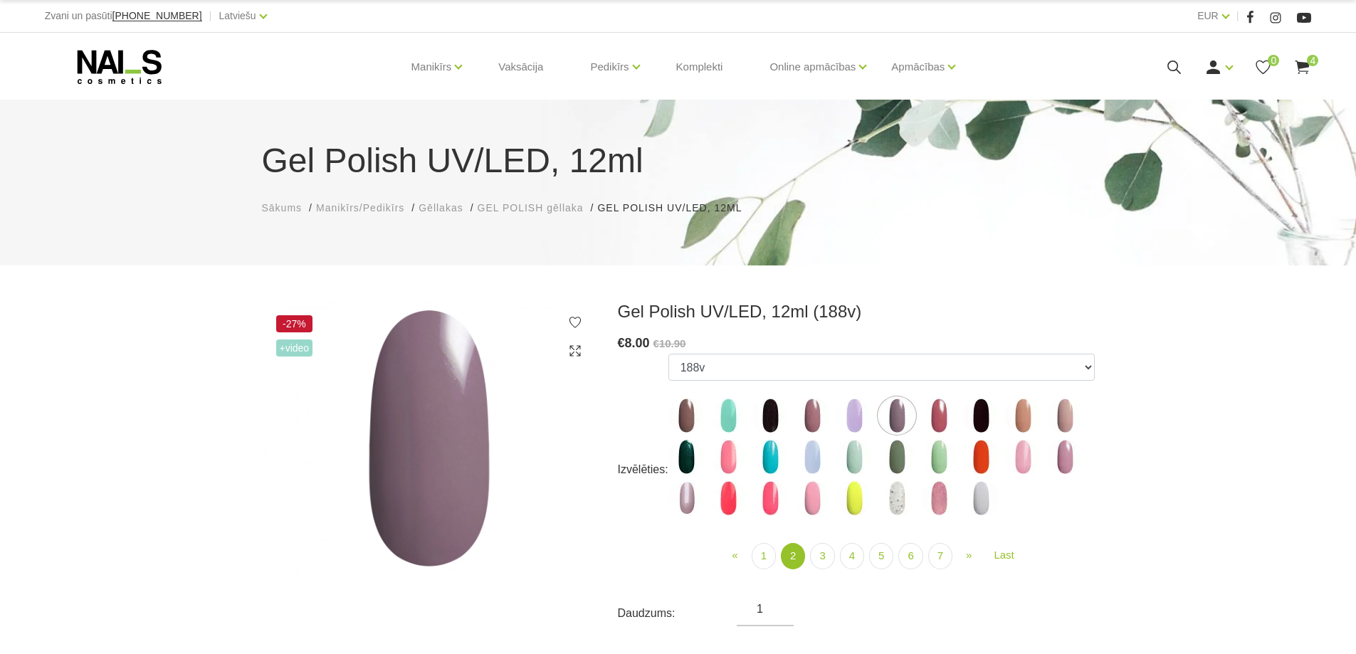
click at [950, 419] on img at bounding box center [939, 416] width 36 height 36
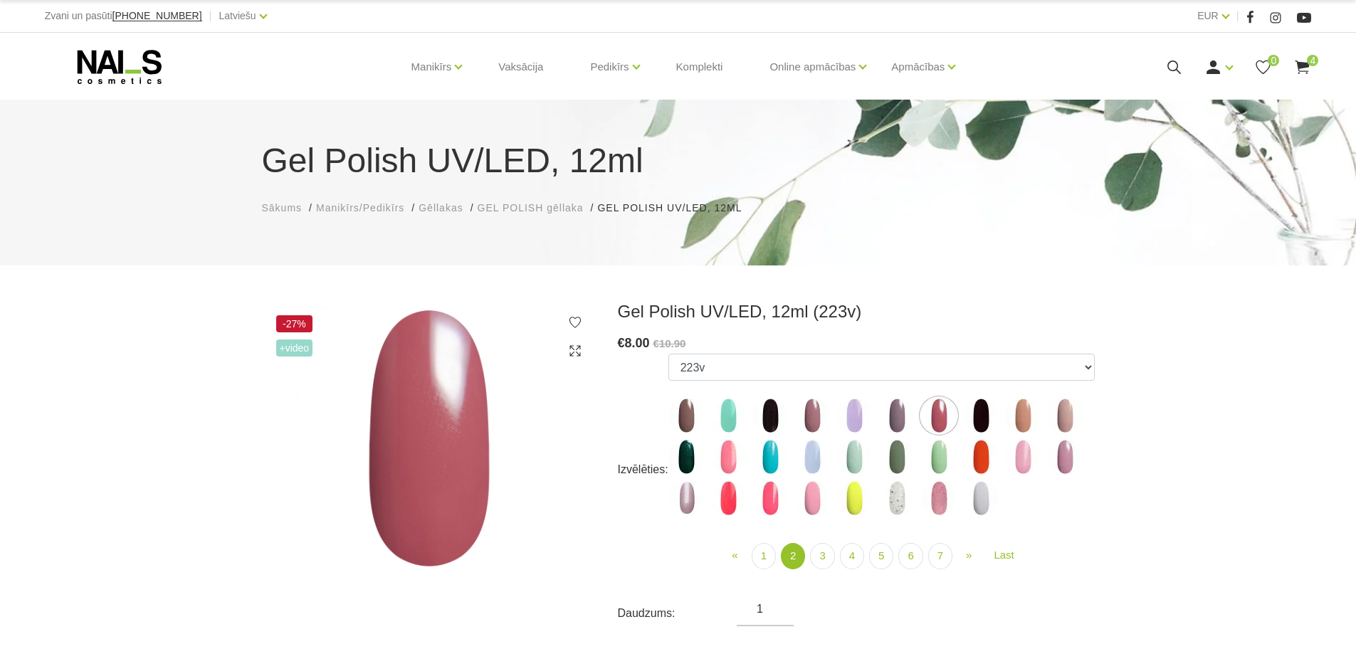
click at [993, 419] on img at bounding box center [981, 416] width 36 height 36
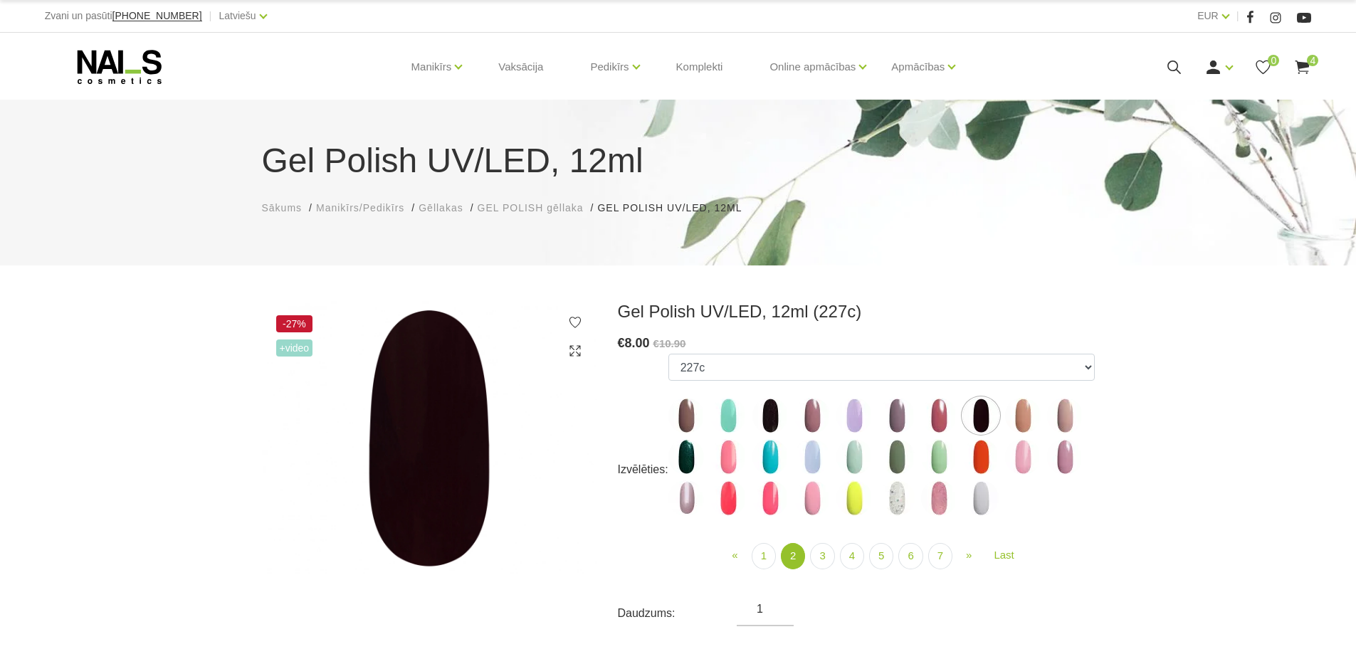
click at [1036, 418] on img at bounding box center [1023, 416] width 36 height 36
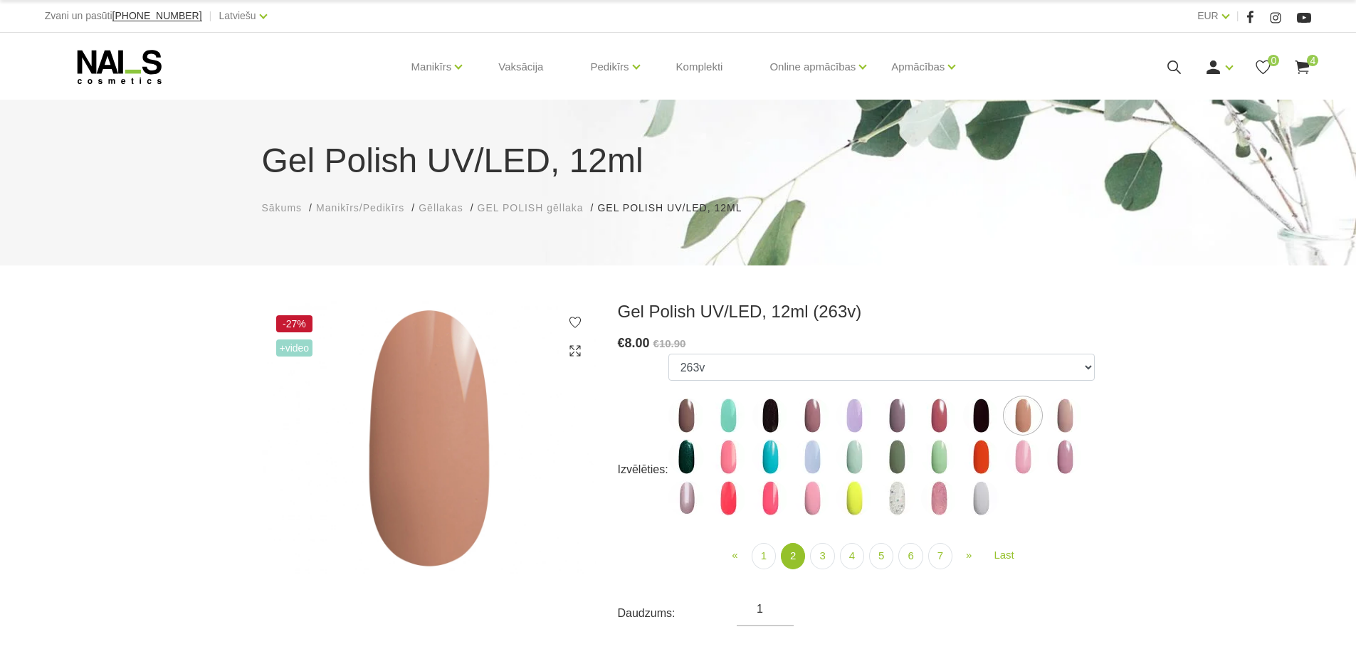
click at [1059, 416] on img at bounding box center [1065, 416] width 36 height 36
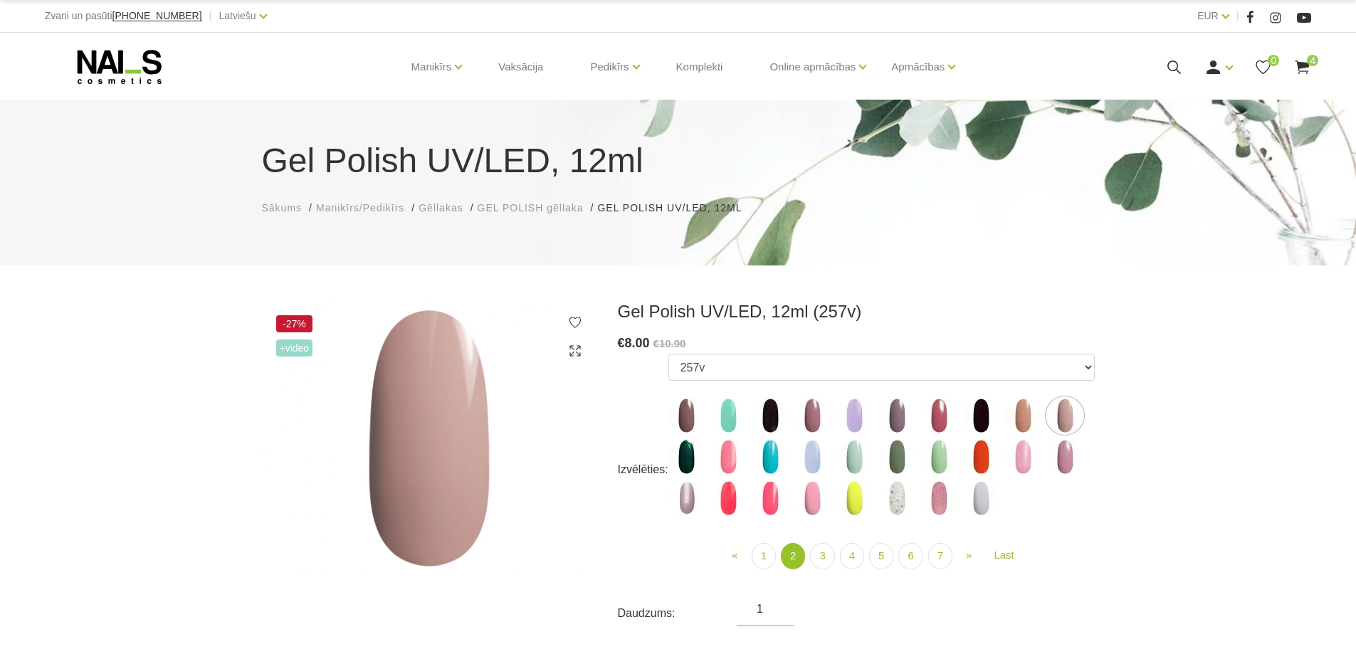
click at [688, 455] on img at bounding box center [686, 457] width 36 height 36
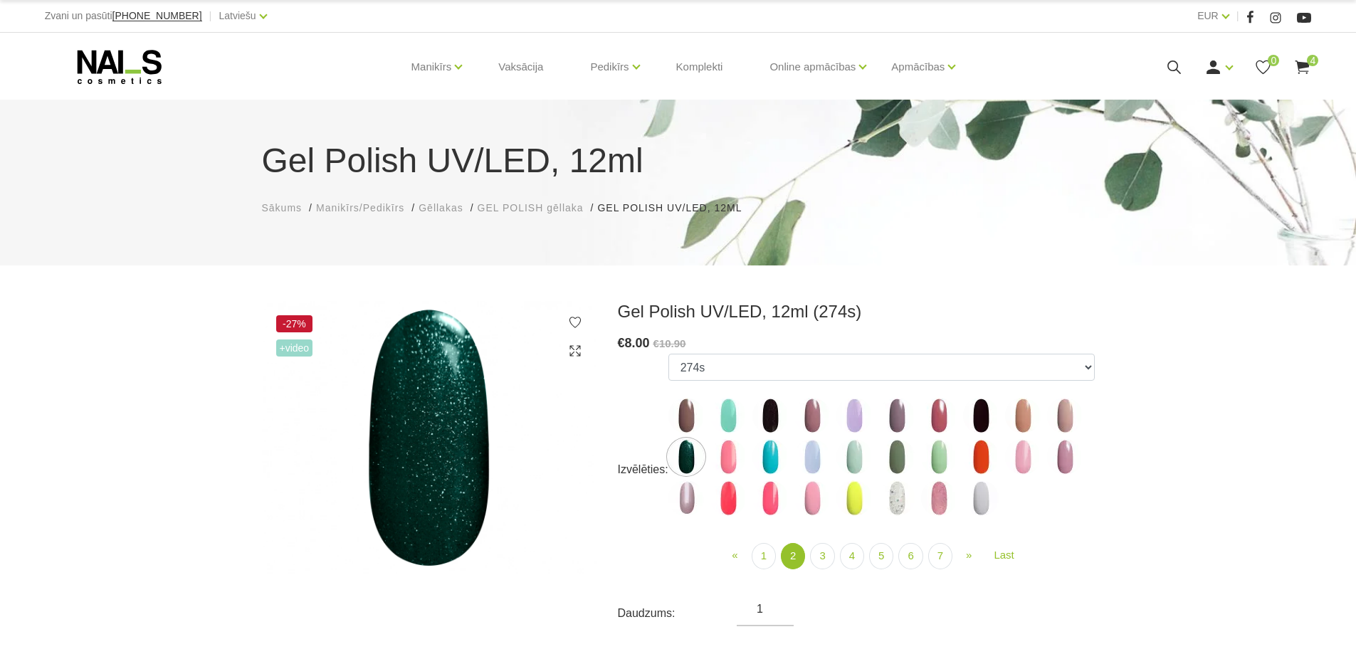
click at [739, 451] on img at bounding box center [728, 457] width 36 height 36
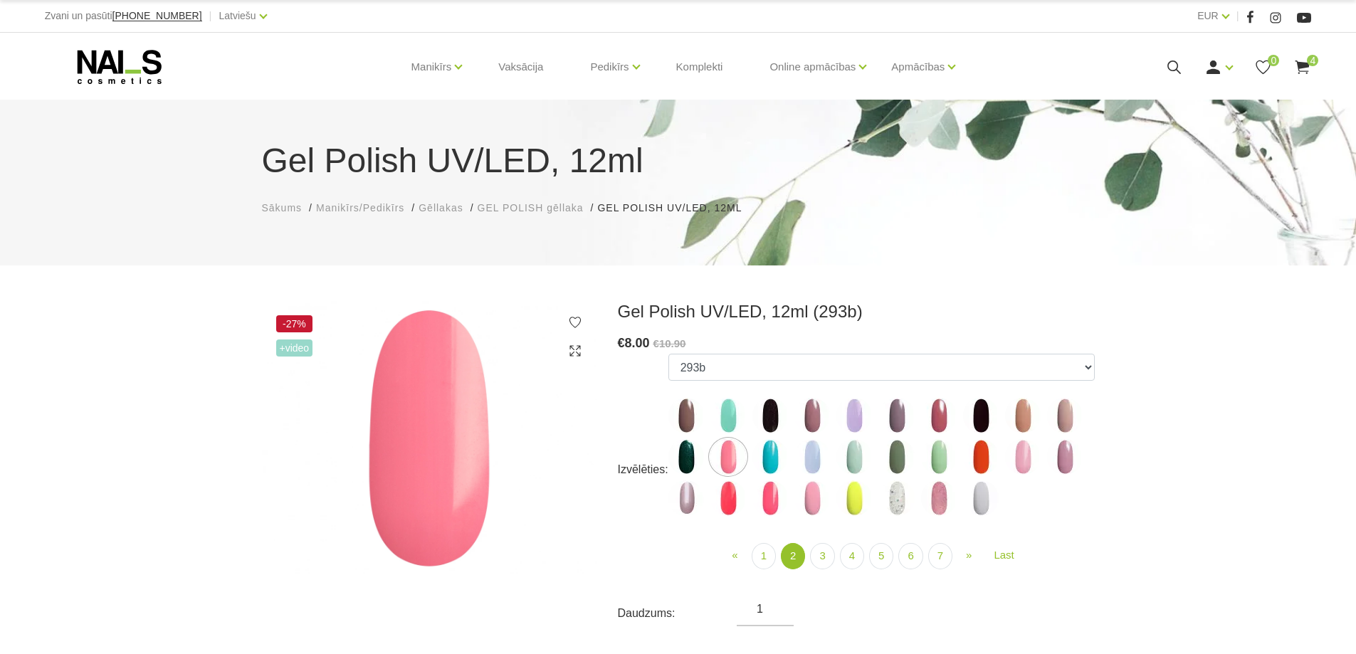
click at [772, 454] on img at bounding box center [770, 457] width 36 height 36
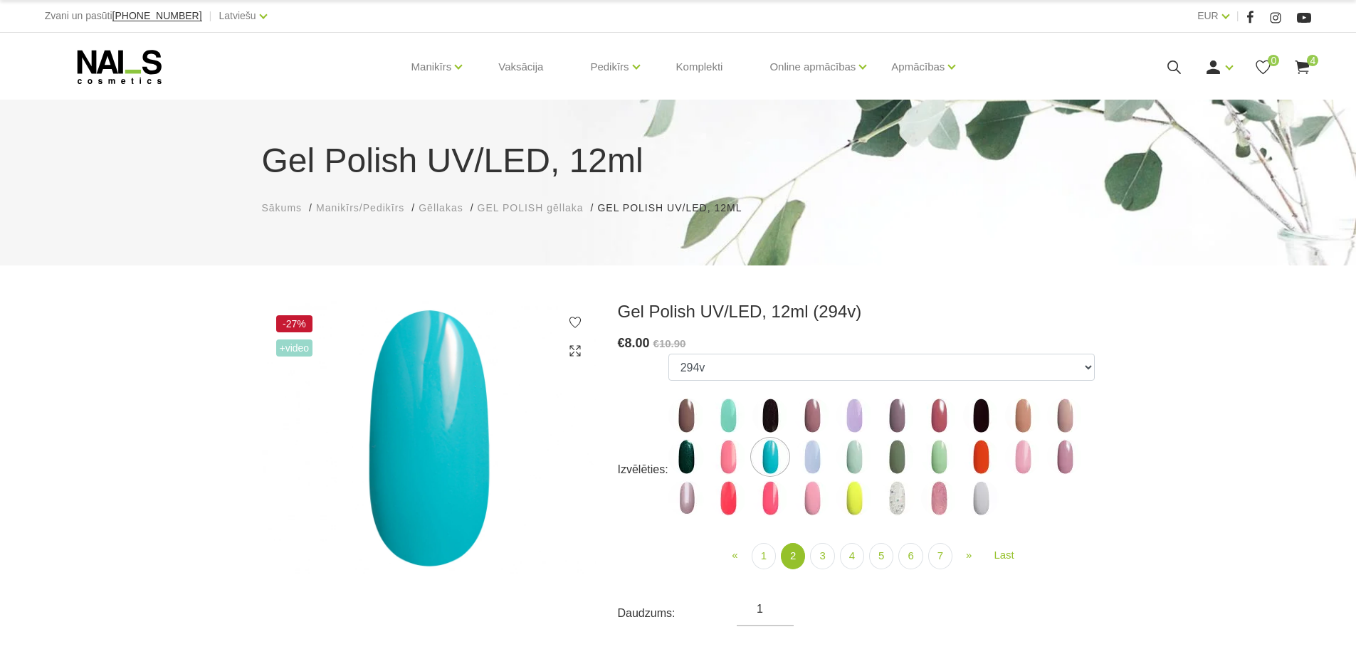
click at [812, 458] on img at bounding box center [812, 457] width 36 height 36
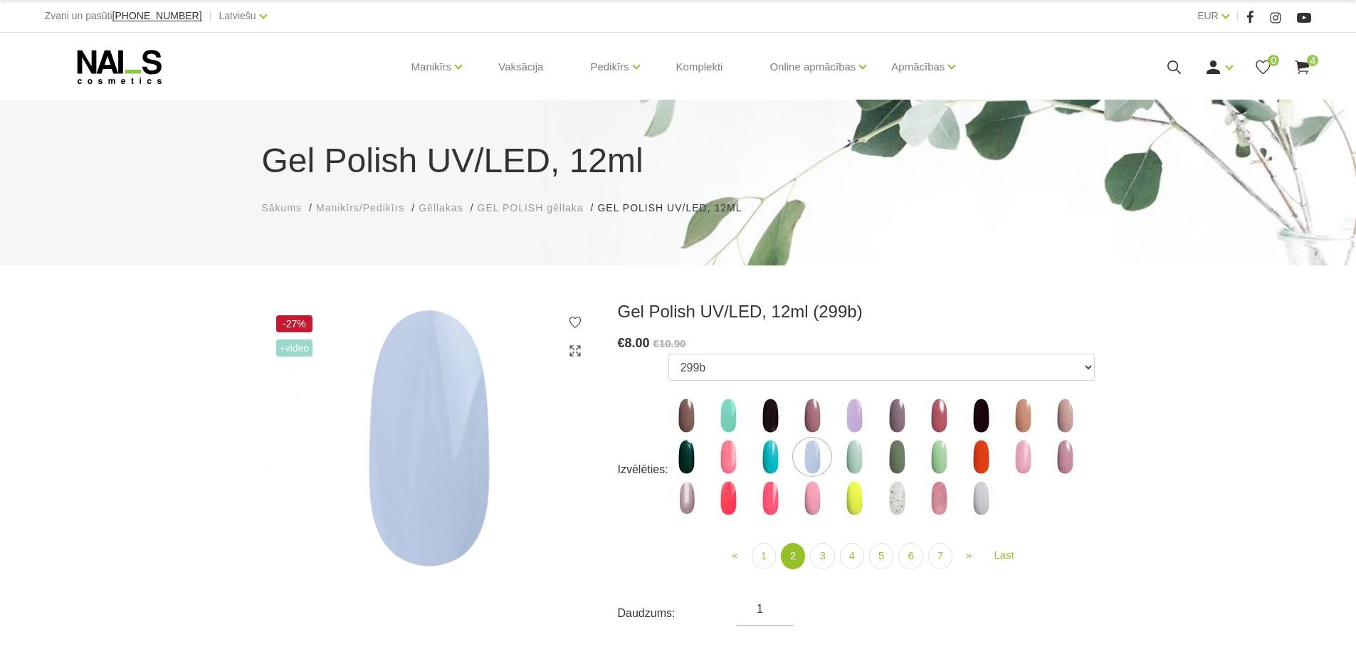
click at [866, 454] on img at bounding box center [854, 457] width 36 height 36
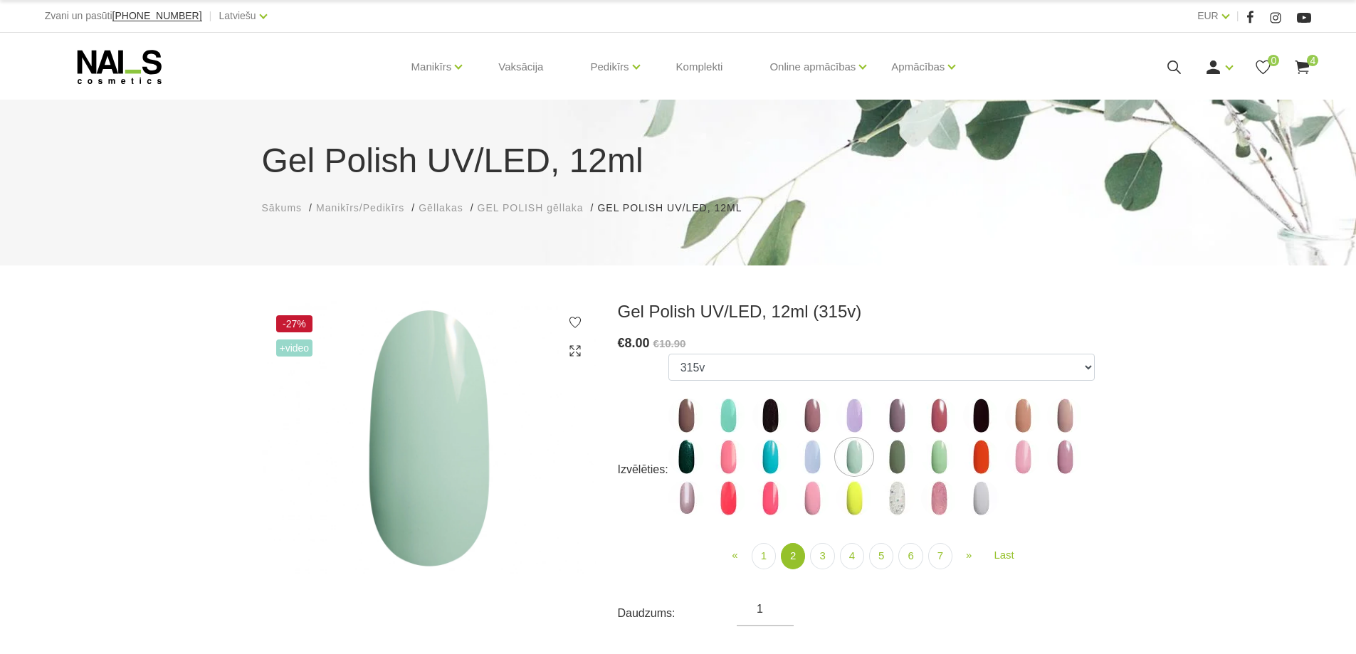
click at [898, 457] on img at bounding box center [897, 457] width 36 height 36
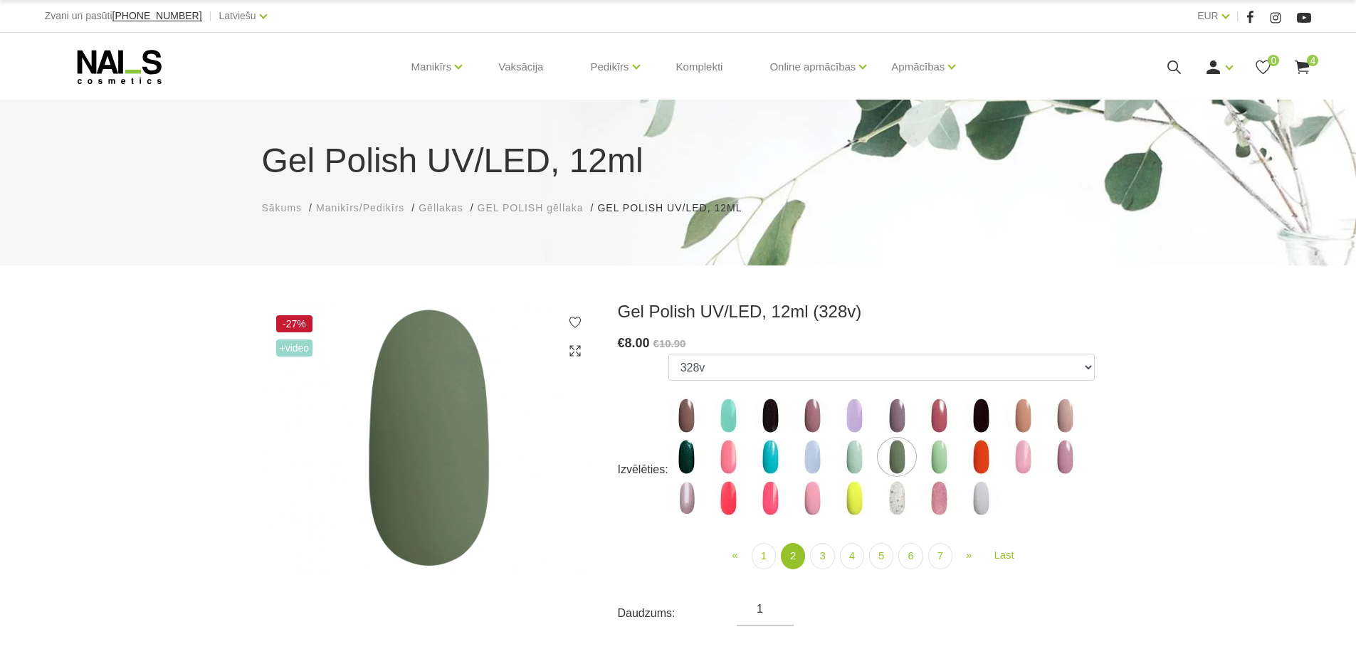
click at [936, 461] on img at bounding box center [939, 457] width 36 height 36
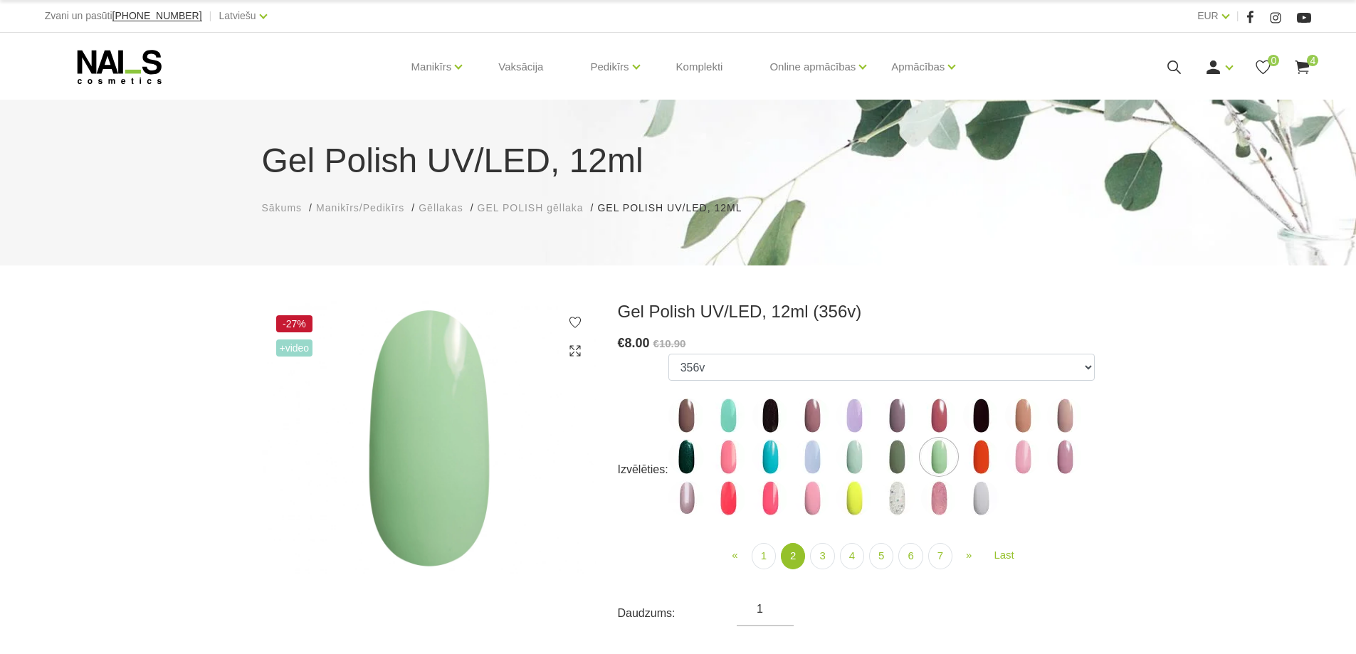
click at [980, 455] on img at bounding box center [981, 457] width 36 height 36
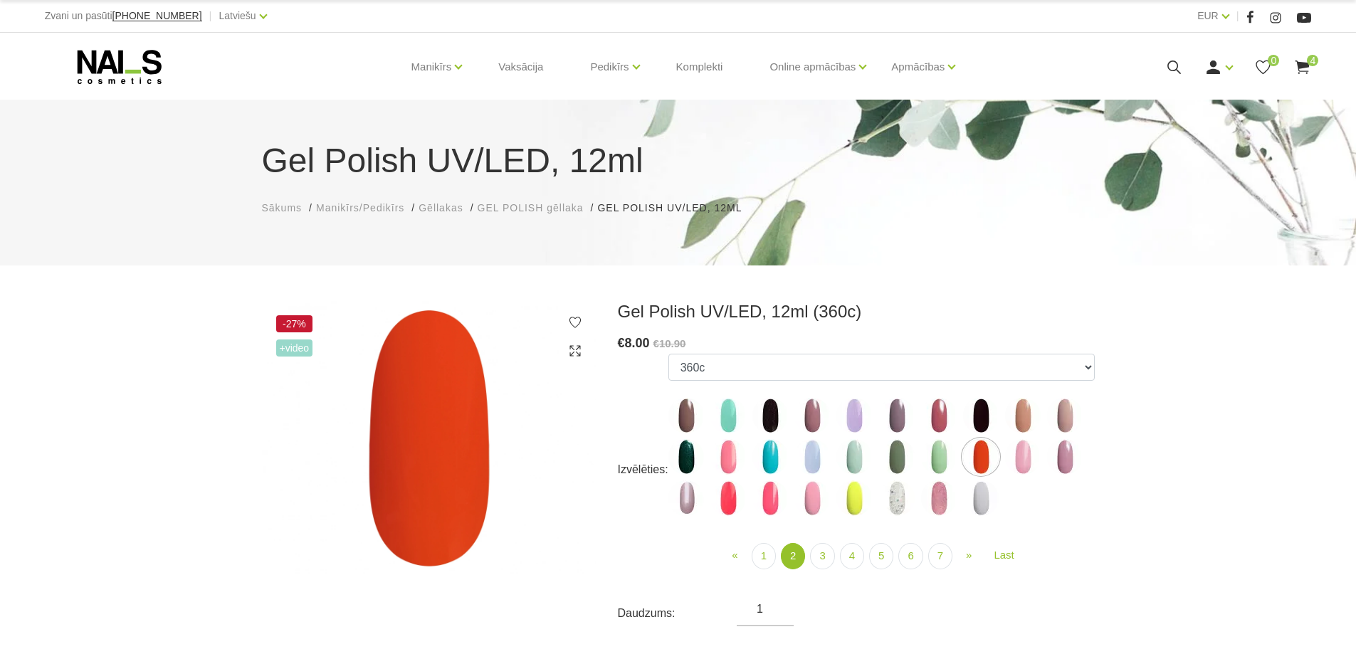
click at [1024, 455] on img at bounding box center [1023, 457] width 36 height 36
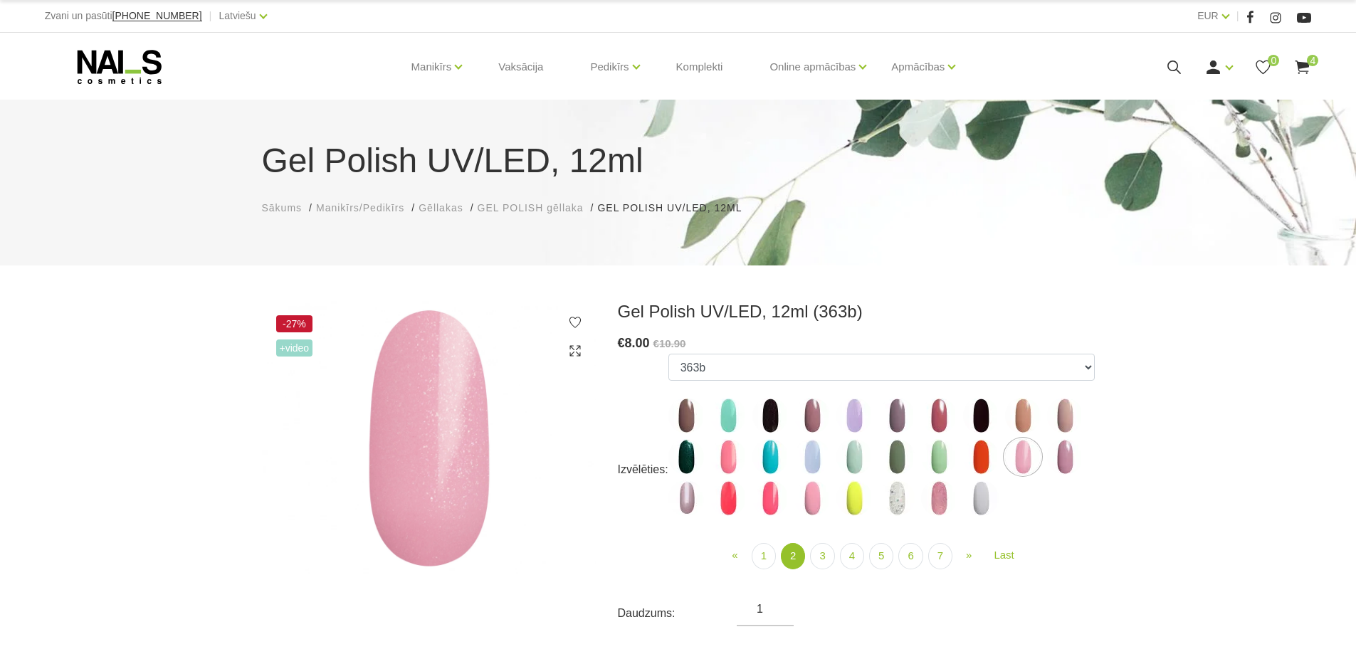
click at [1100, 454] on div "Gel Polish UV/LED, 12ml (363b) € 8.00 €10.90 Izvēlēties: 001g 001n 003c 008b 01…" at bounding box center [856, 538] width 498 height 475
click at [1078, 449] on img at bounding box center [1065, 457] width 36 height 36
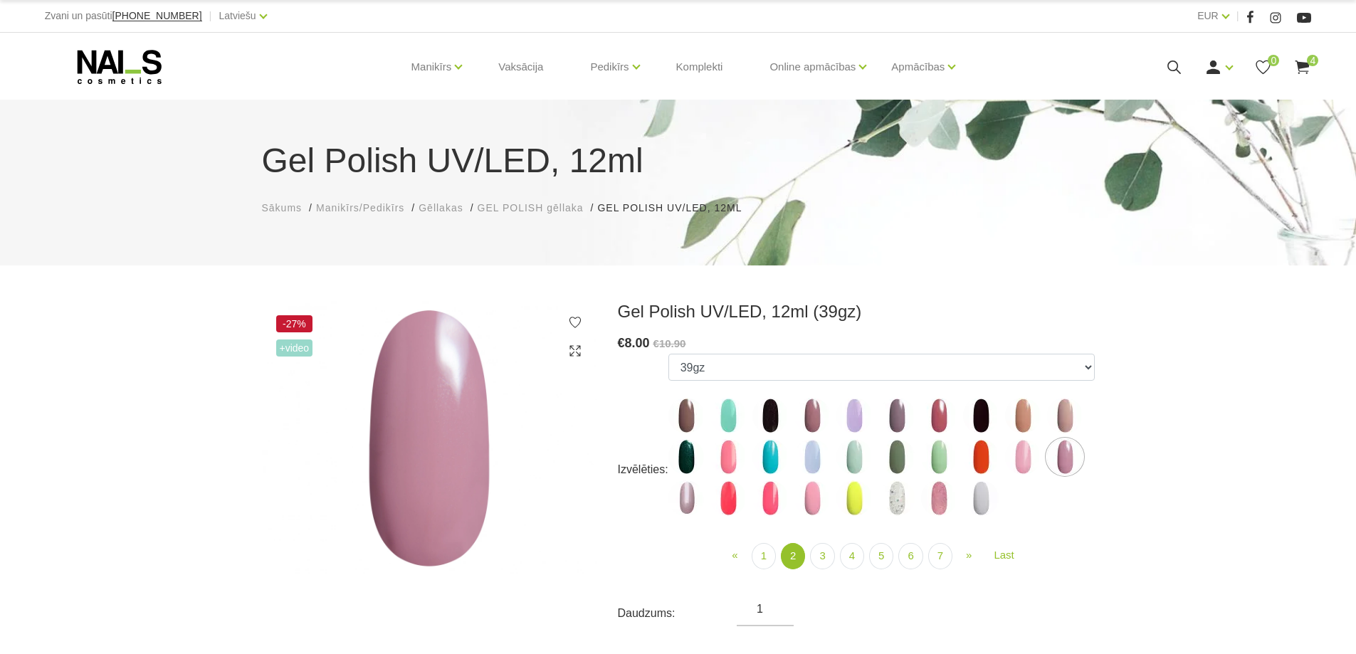
click at [690, 500] on img at bounding box center [686, 499] width 36 height 36
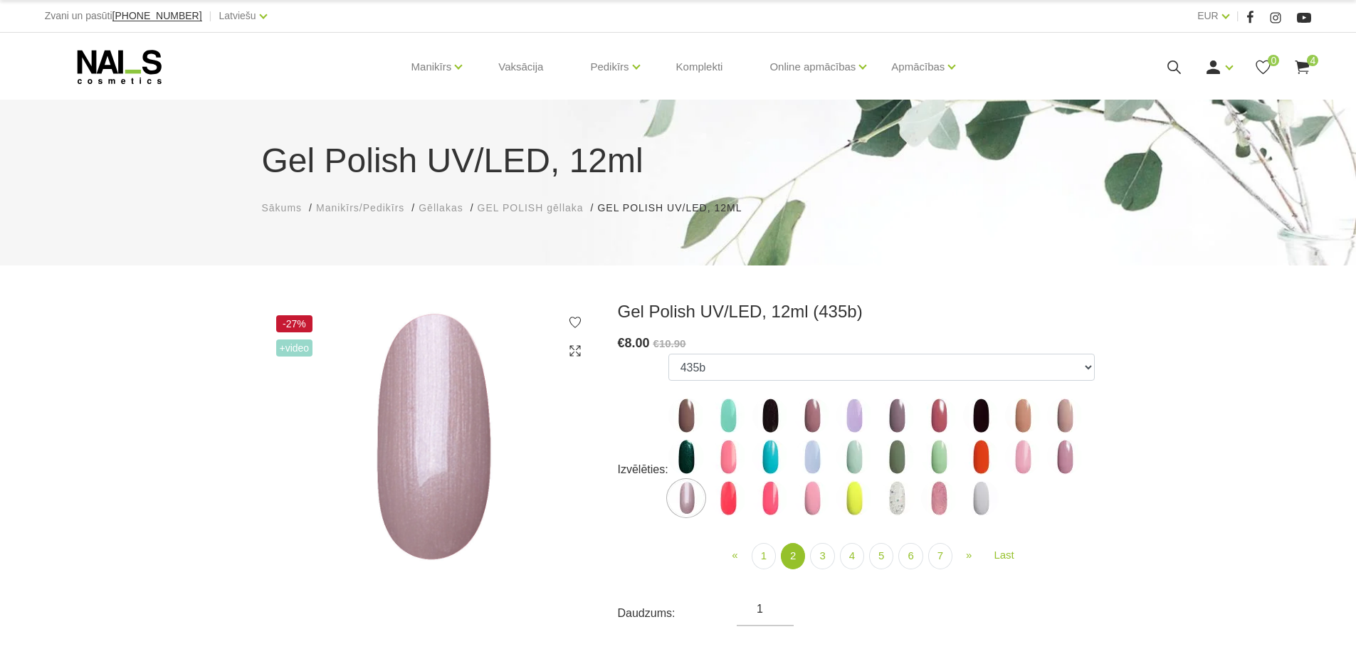
click at [723, 502] on img at bounding box center [728, 499] width 36 height 36
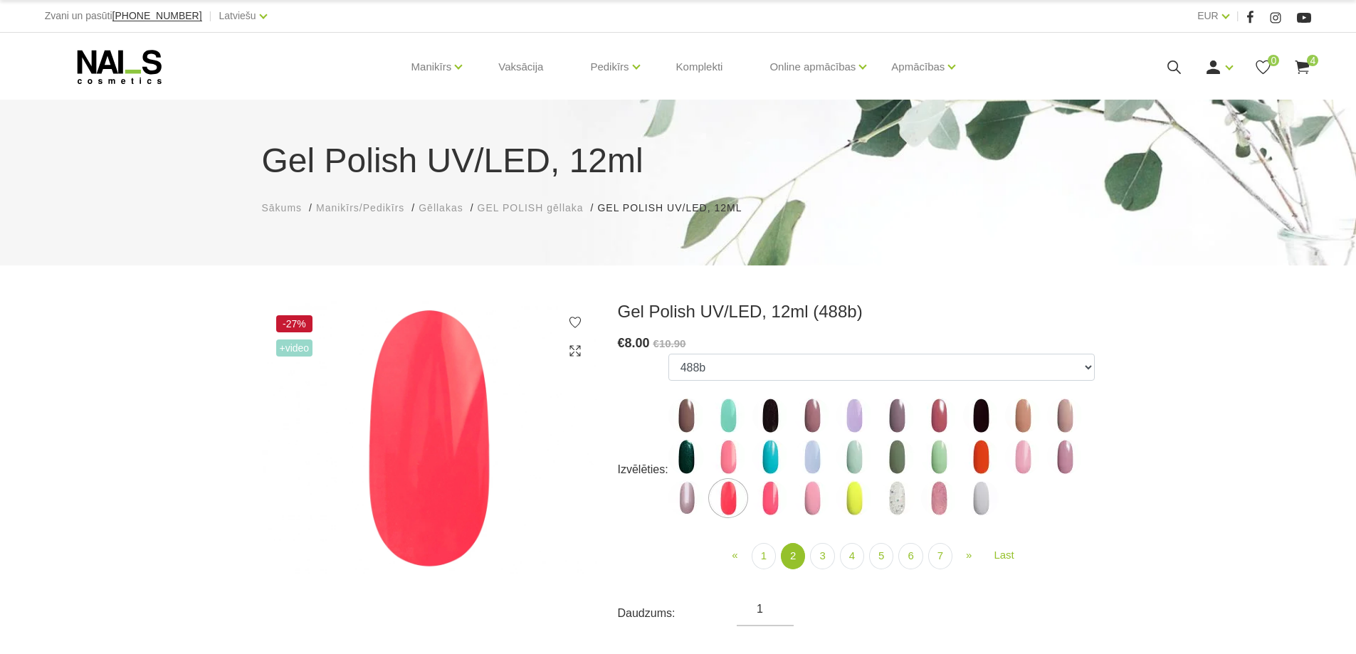
click at [759, 496] on img at bounding box center [770, 499] width 36 height 36
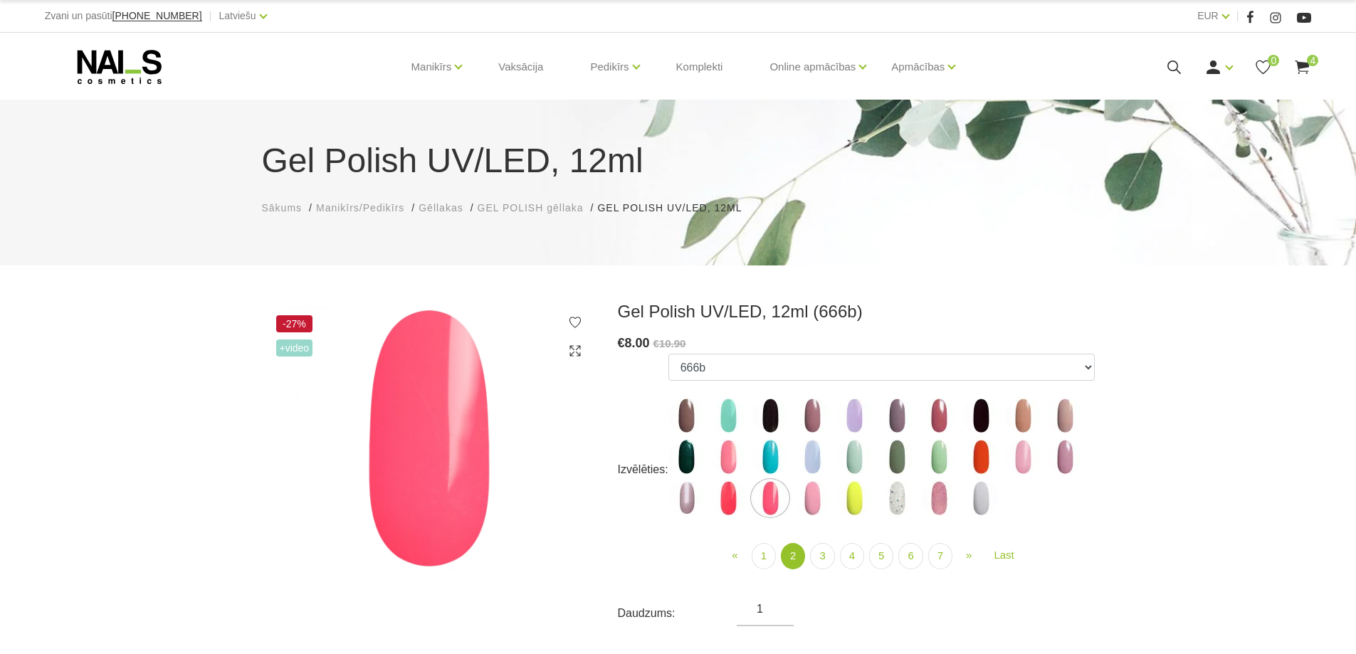
click at [800, 496] on img at bounding box center [812, 499] width 36 height 36
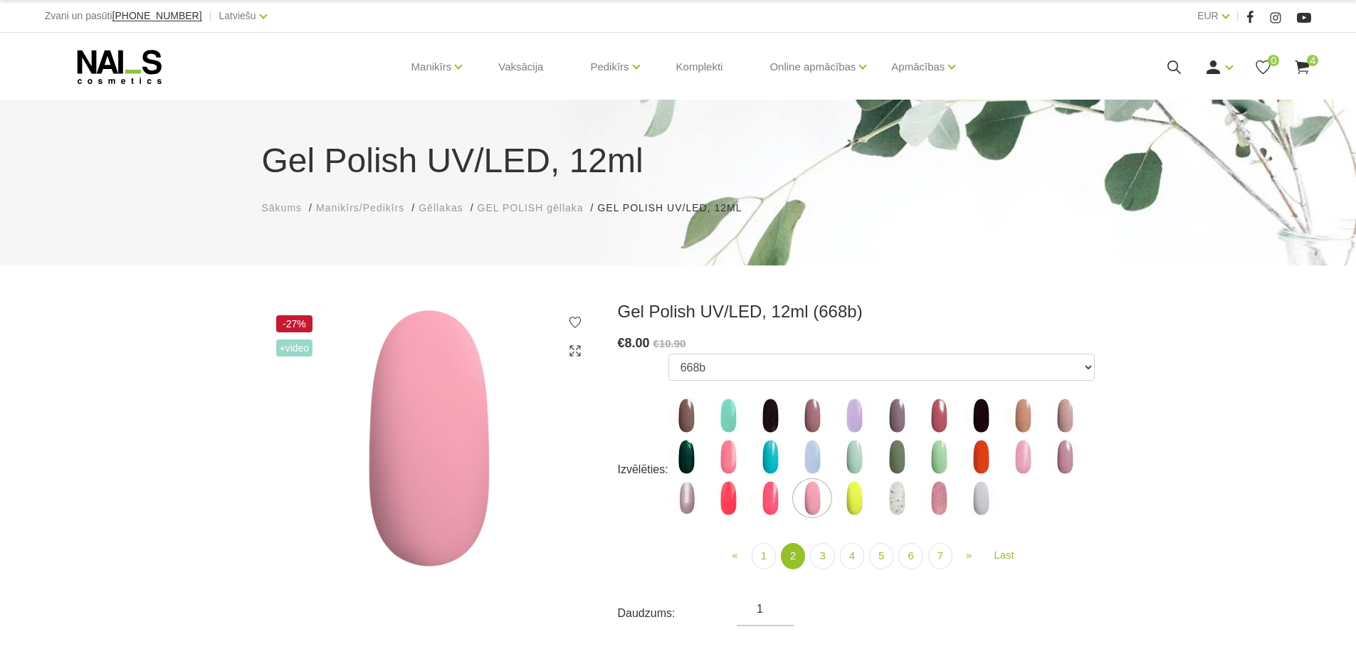
click at [868, 502] on img at bounding box center [854, 499] width 36 height 36
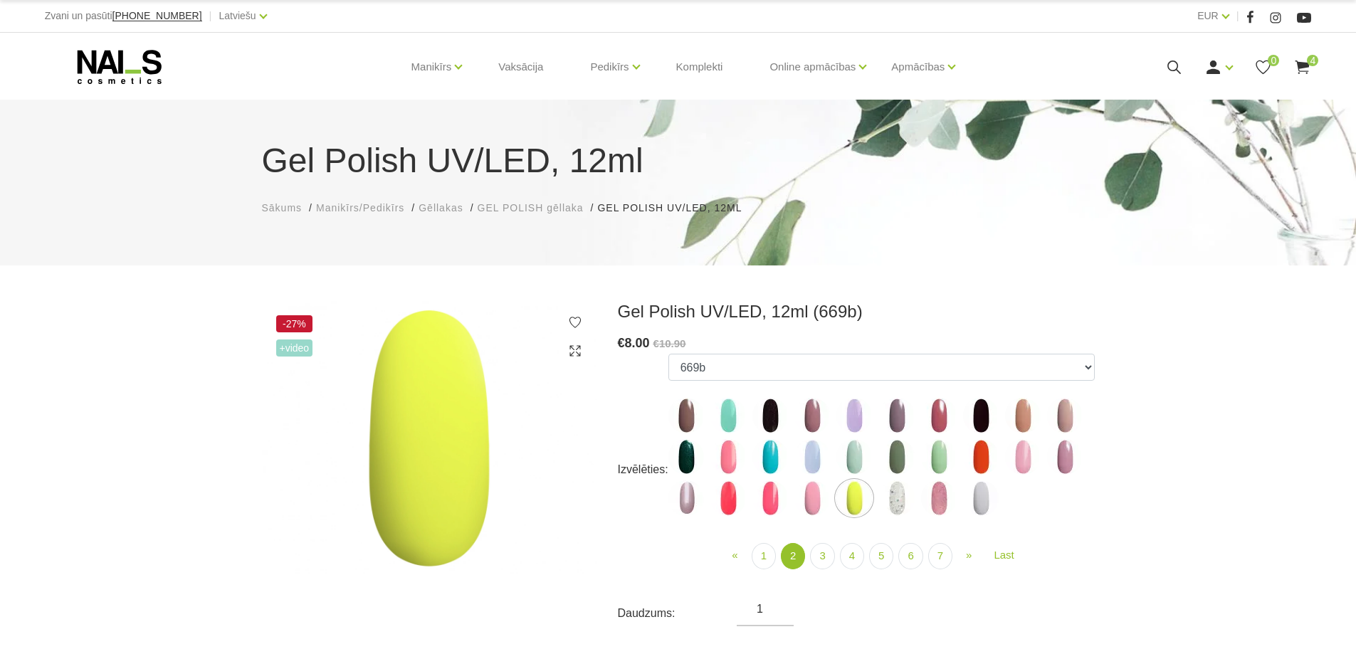
click at [901, 502] on img at bounding box center [897, 499] width 36 height 36
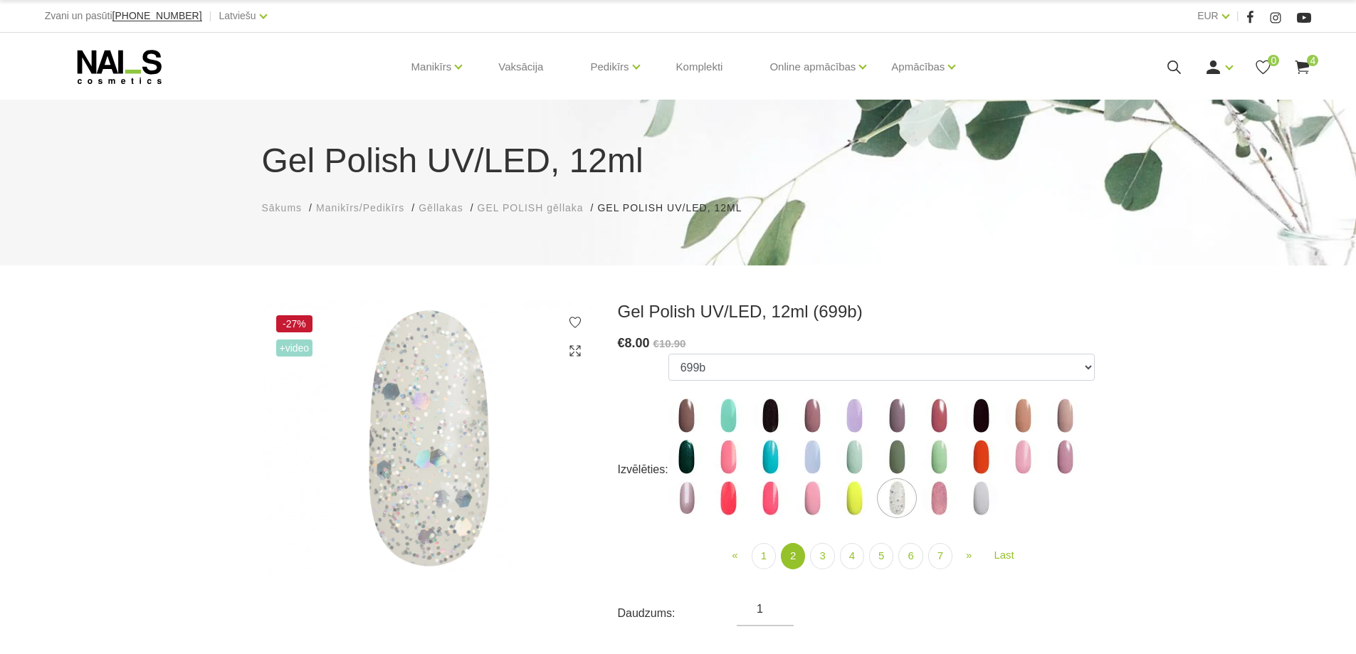
click at [930, 502] on img at bounding box center [939, 499] width 36 height 36
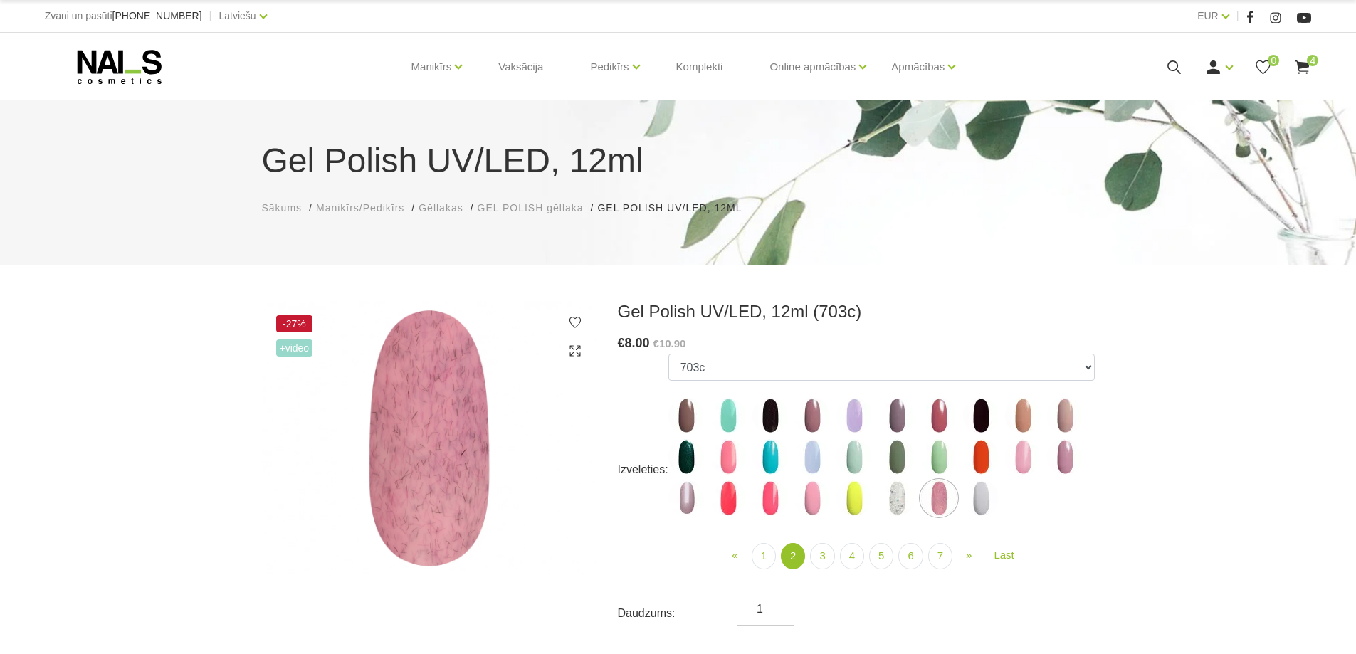
drag, startPoint x: 987, startPoint y: 503, endPoint x: 918, endPoint y: 520, distance: 71.3
click at [987, 503] on img at bounding box center [981, 499] width 36 height 36
select select "4121"
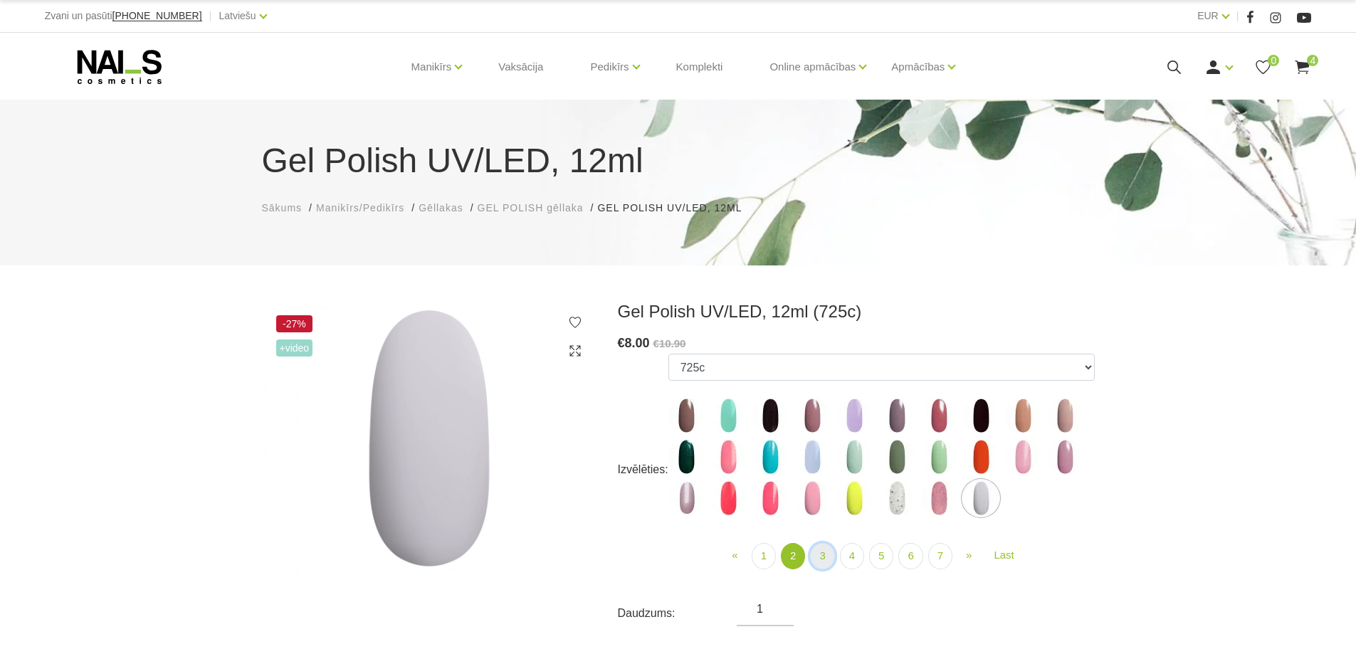
click at [822, 558] on link "3" at bounding box center [822, 556] width 24 height 26
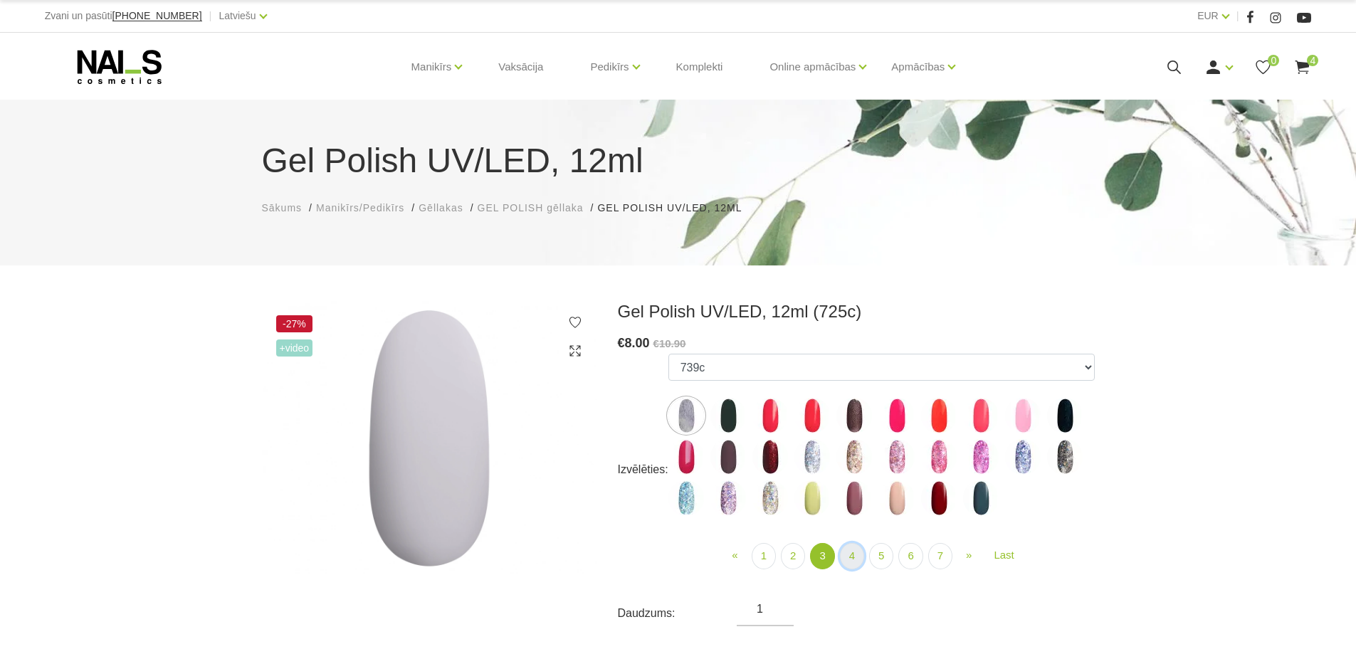
click at [849, 554] on link "4" at bounding box center [852, 556] width 24 height 26
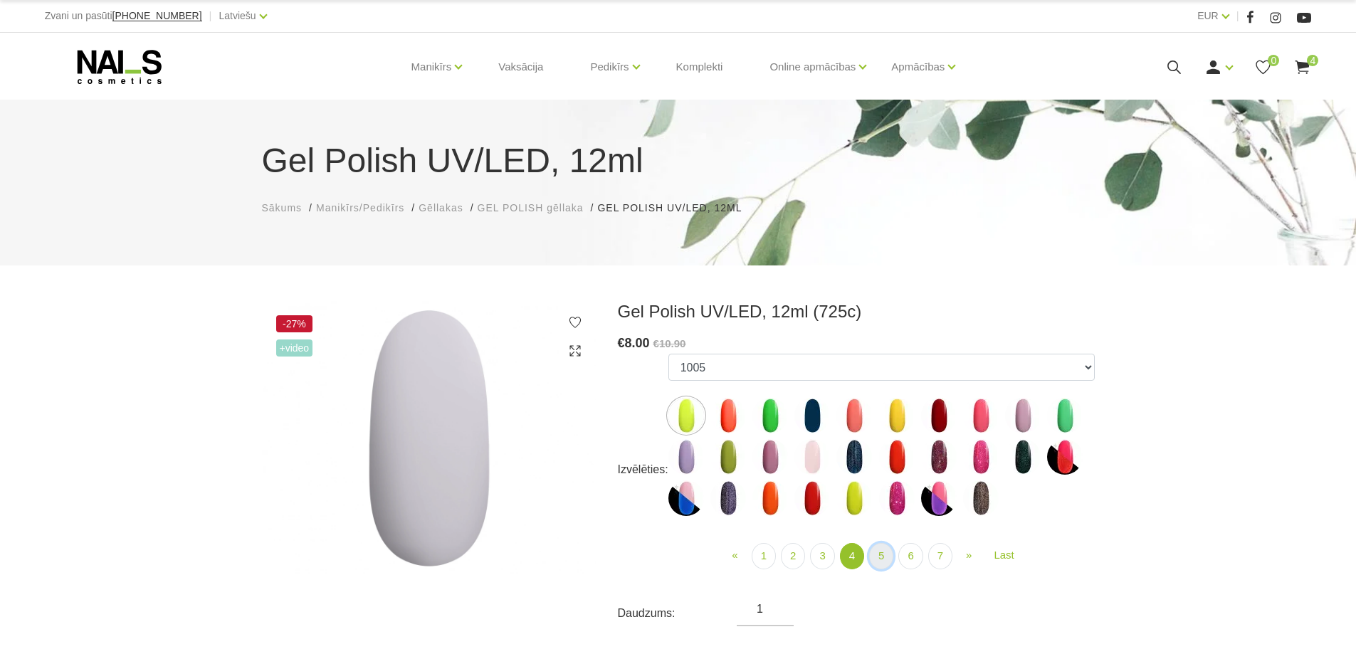
click at [876, 555] on link "5" at bounding box center [881, 556] width 24 height 26
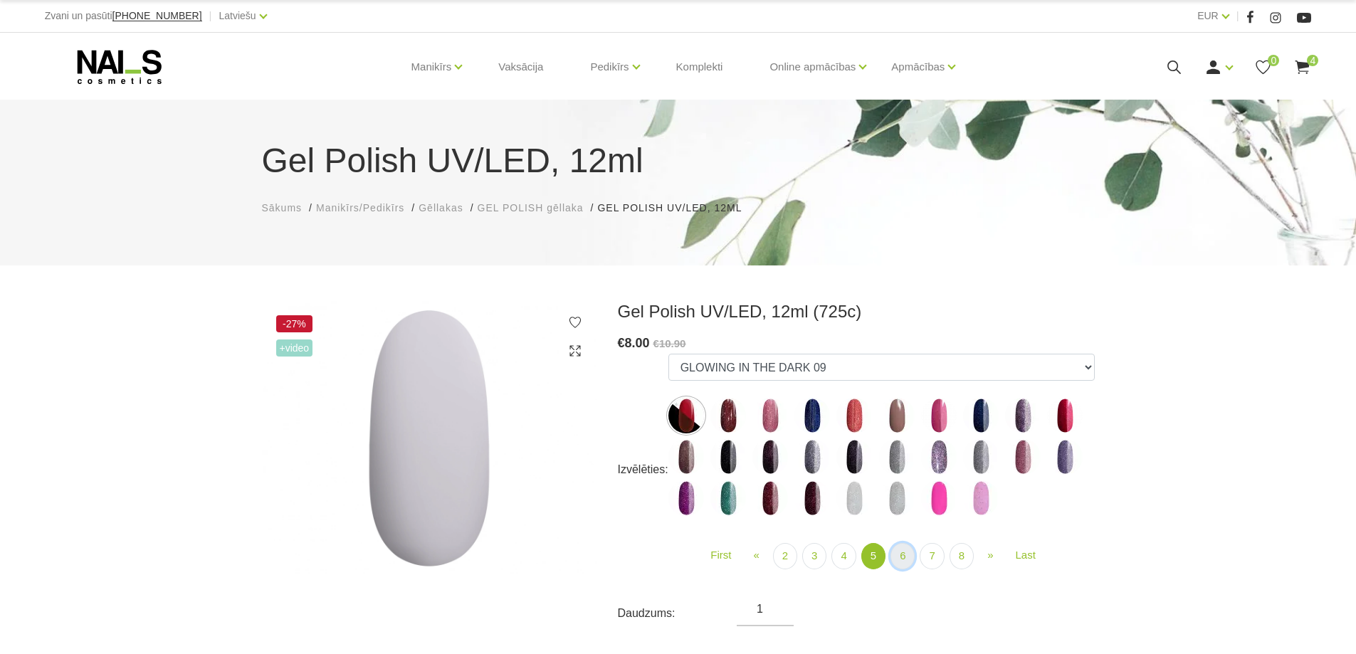
click at [901, 557] on link "6" at bounding box center [903, 556] width 24 height 26
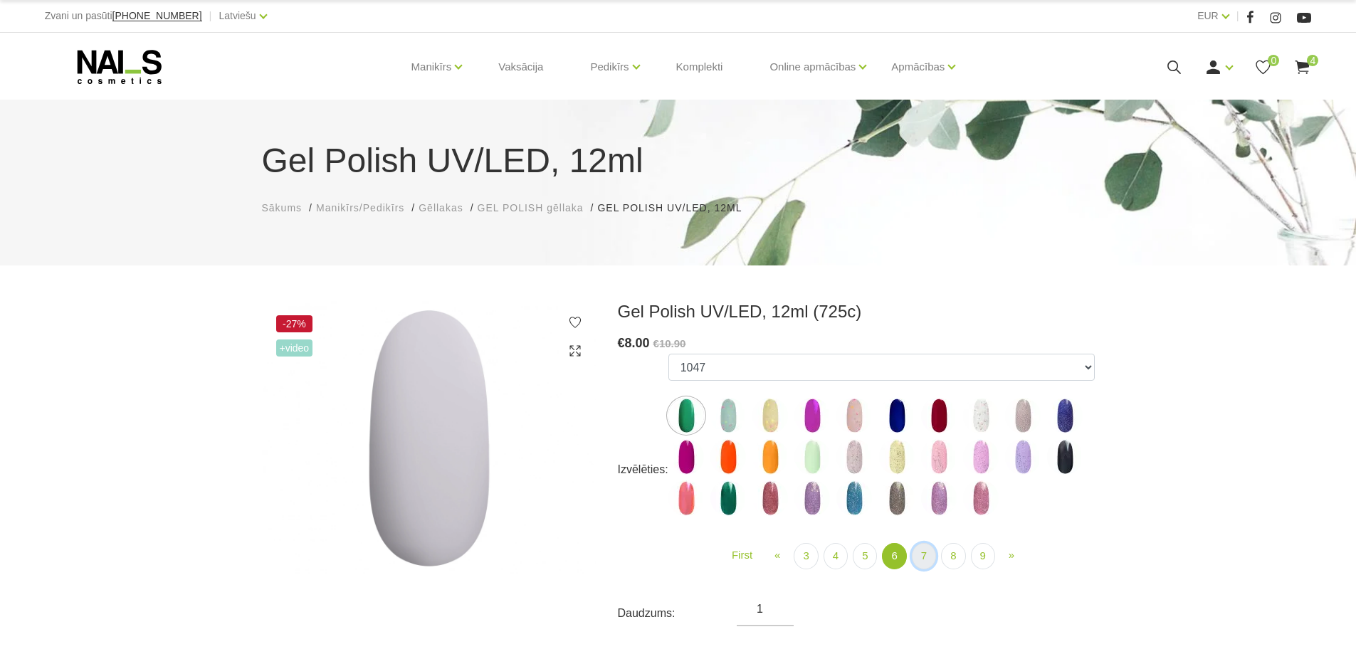
click at [920, 556] on link "7" at bounding box center [924, 556] width 24 height 26
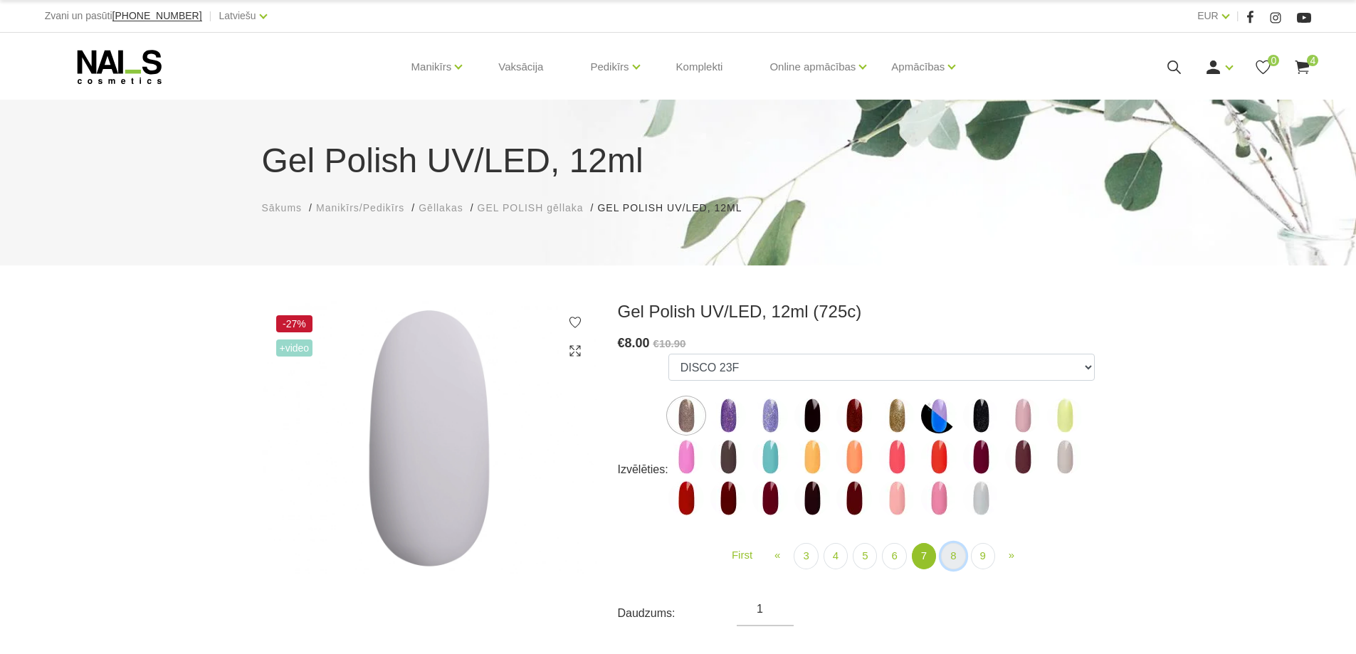
click at [947, 555] on link "8" at bounding box center [953, 556] width 24 height 26
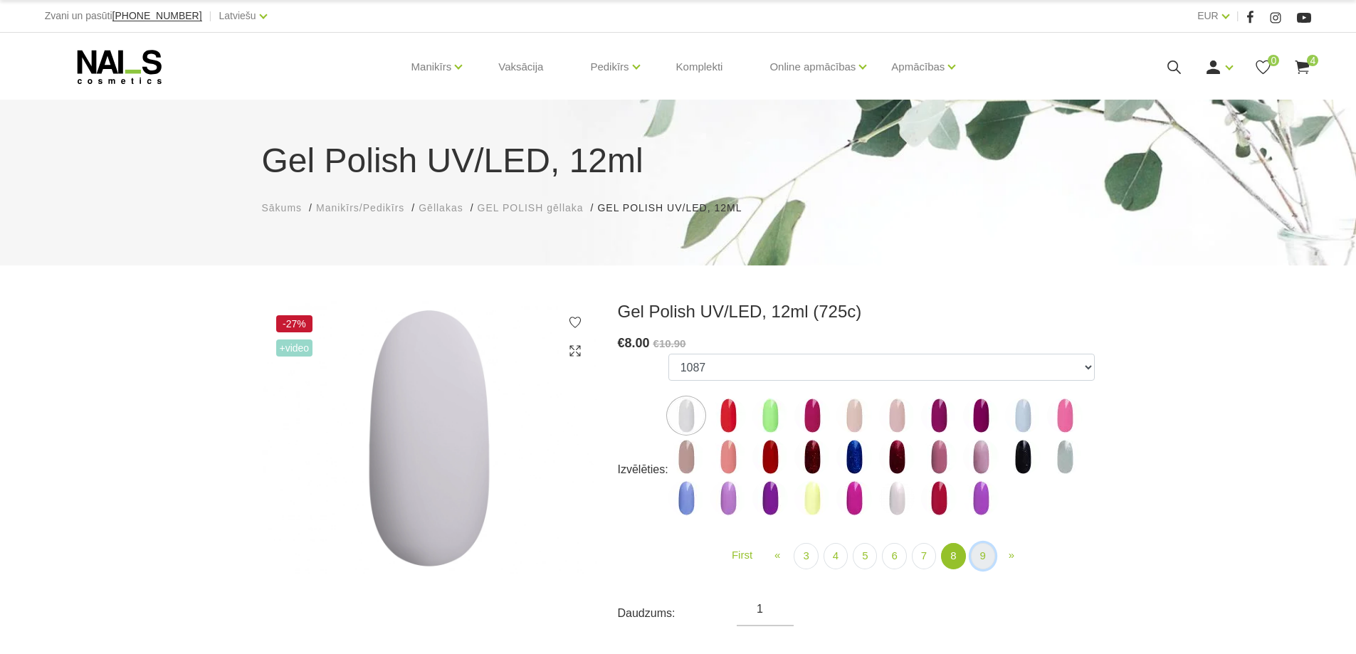
click at [979, 555] on link "9" at bounding box center [983, 556] width 24 height 26
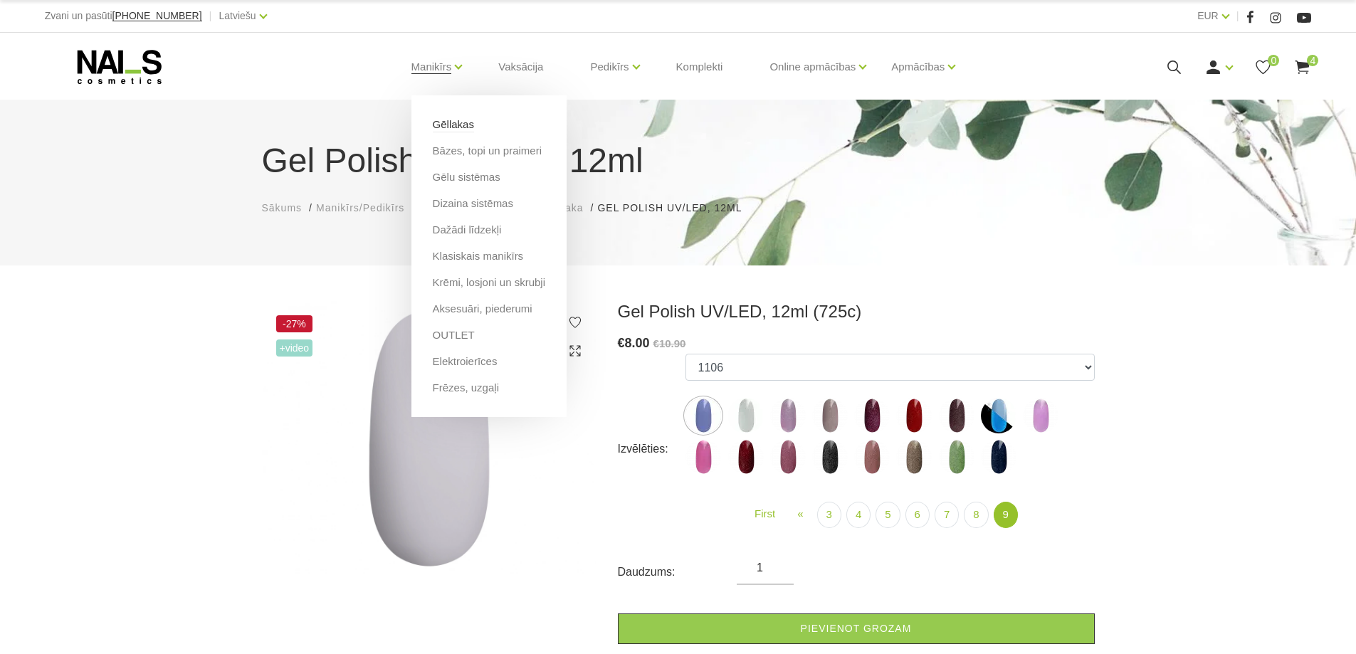
click at [453, 126] on link "Gēllakas" at bounding box center [453, 125] width 41 height 16
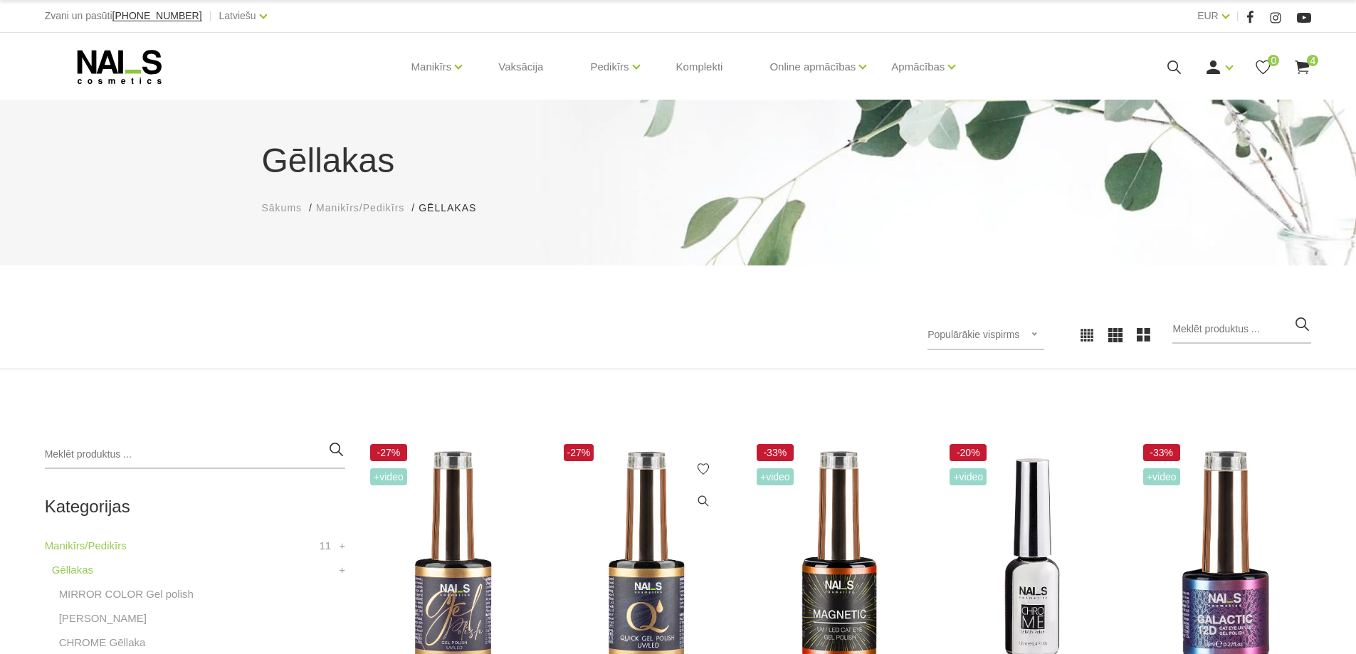
click at [654, 611] on img at bounding box center [646, 559] width 172 height 236
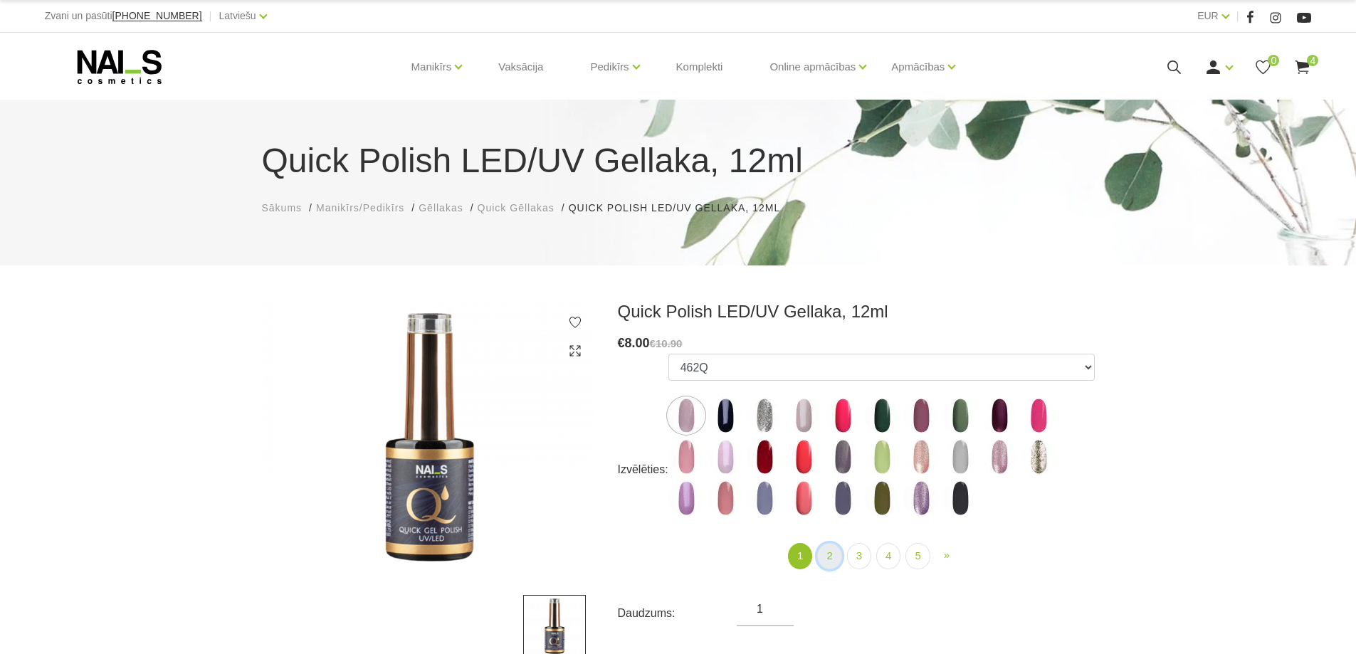
click at [828, 554] on link "2" at bounding box center [829, 556] width 24 height 26
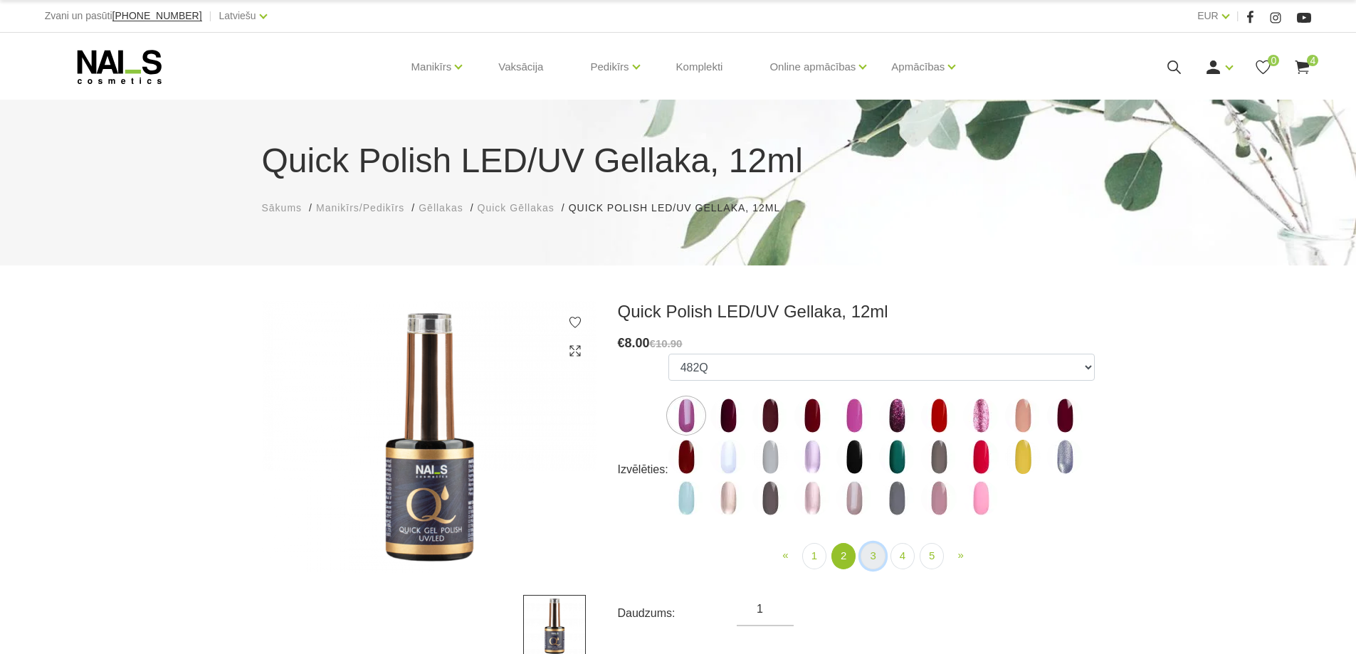
click at [876, 555] on link "3" at bounding box center [873, 556] width 24 height 26
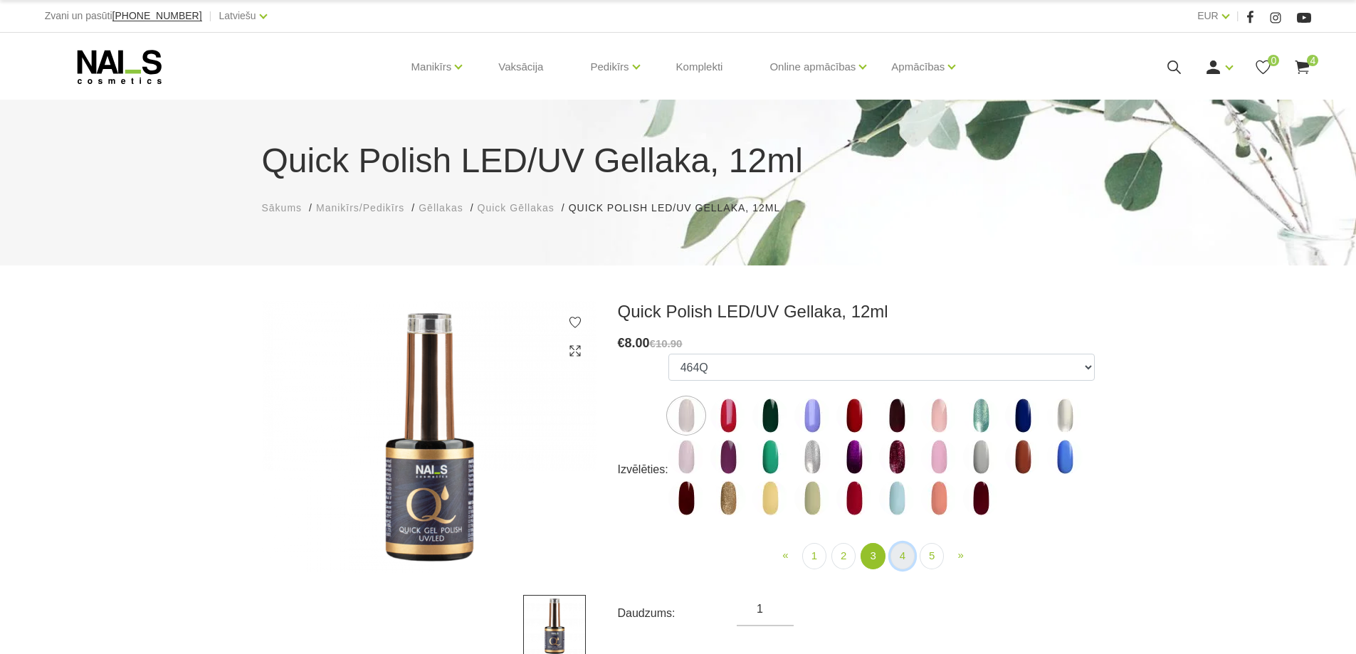
click at [909, 555] on link "4" at bounding box center [903, 556] width 24 height 26
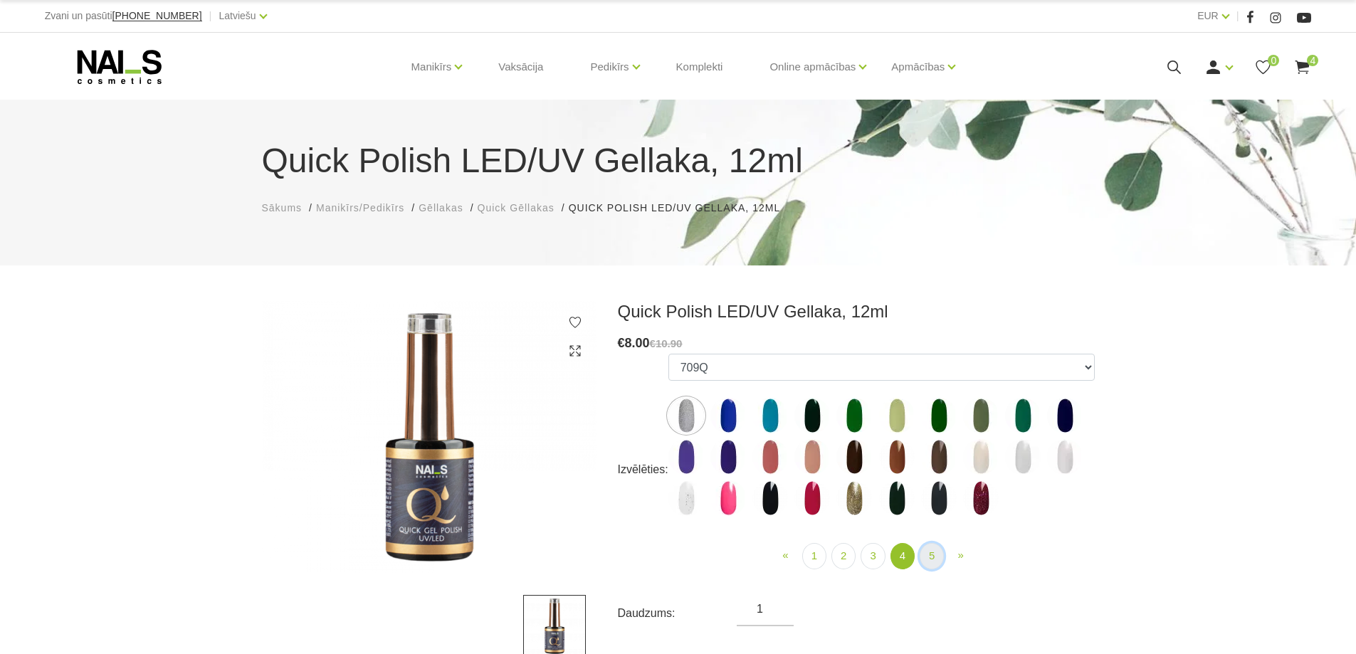
click at [931, 560] on link "5" at bounding box center [932, 556] width 24 height 26
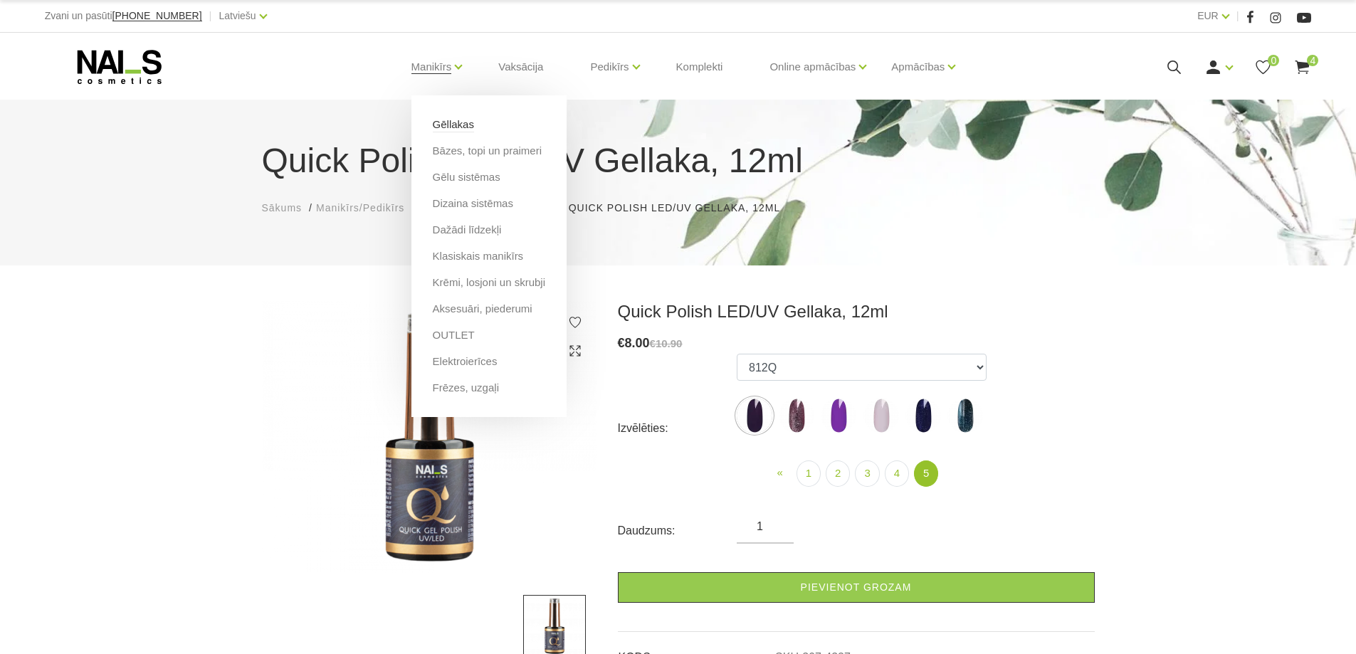
click at [443, 122] on link "Gēllakas" at bounding box center [453, 125] width 41 height 16
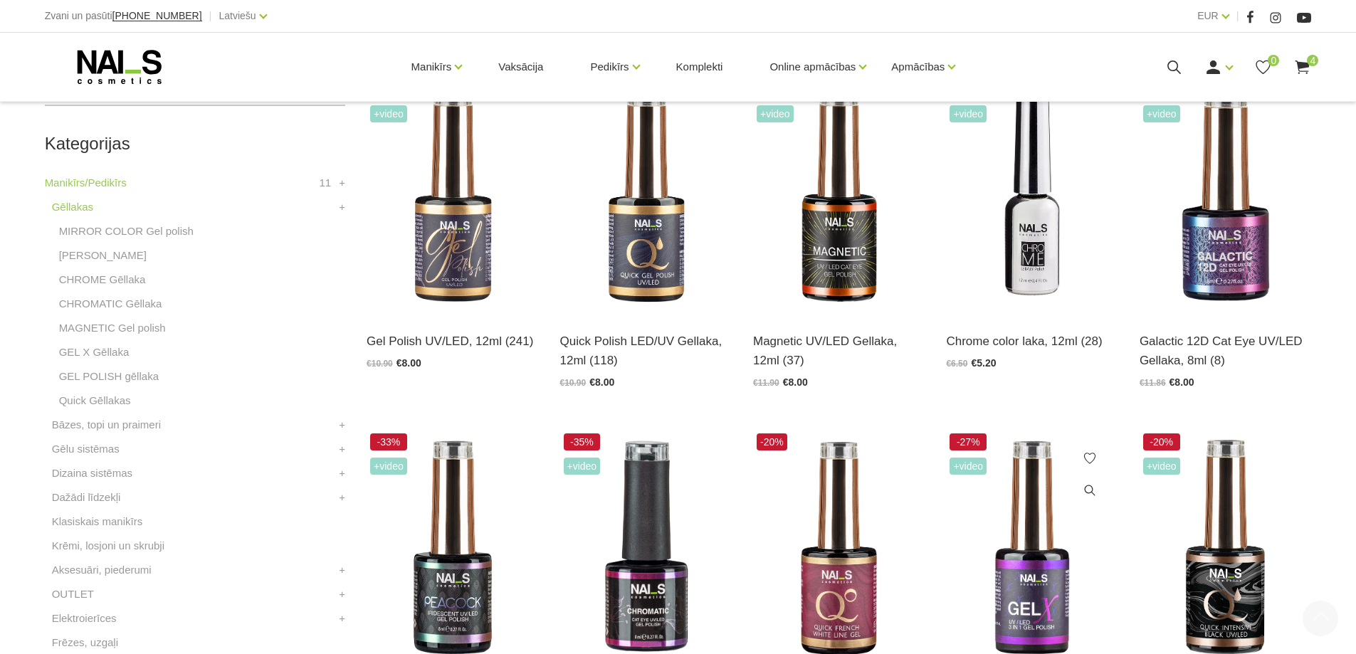
scroll to position [664, 0]
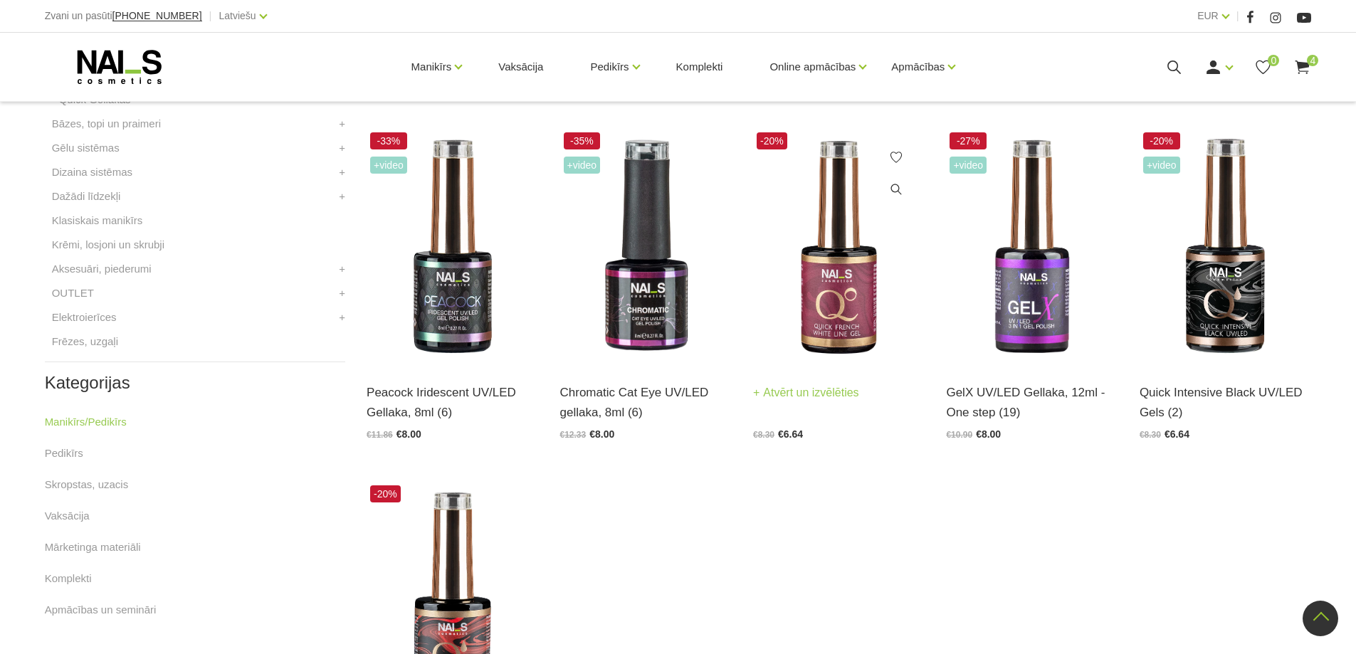
click at [849, 261] on img at bounding box center [839, 247] width 172 height 236
click at [639, 311] on img at bounding box center [646, 247] width 172 height 236
click at [441, 317] on img at bounding box center [453, 247] width 172 height 236
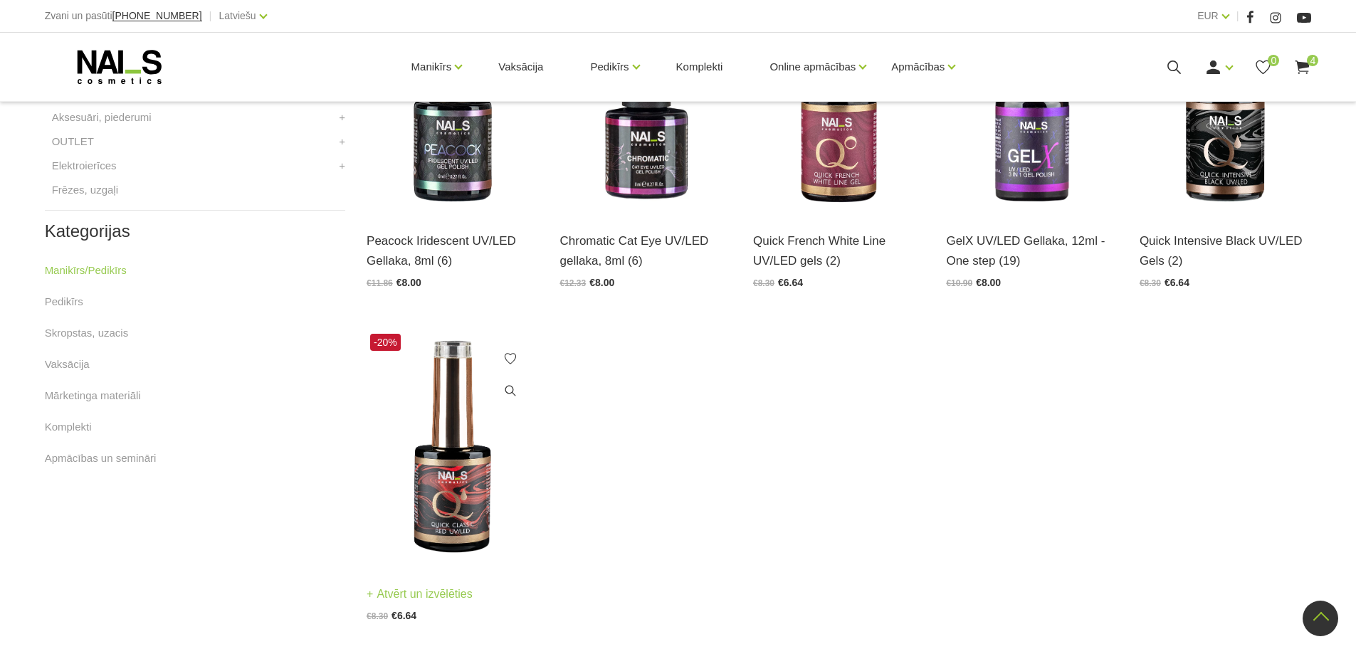
scroll to position [831, 0]
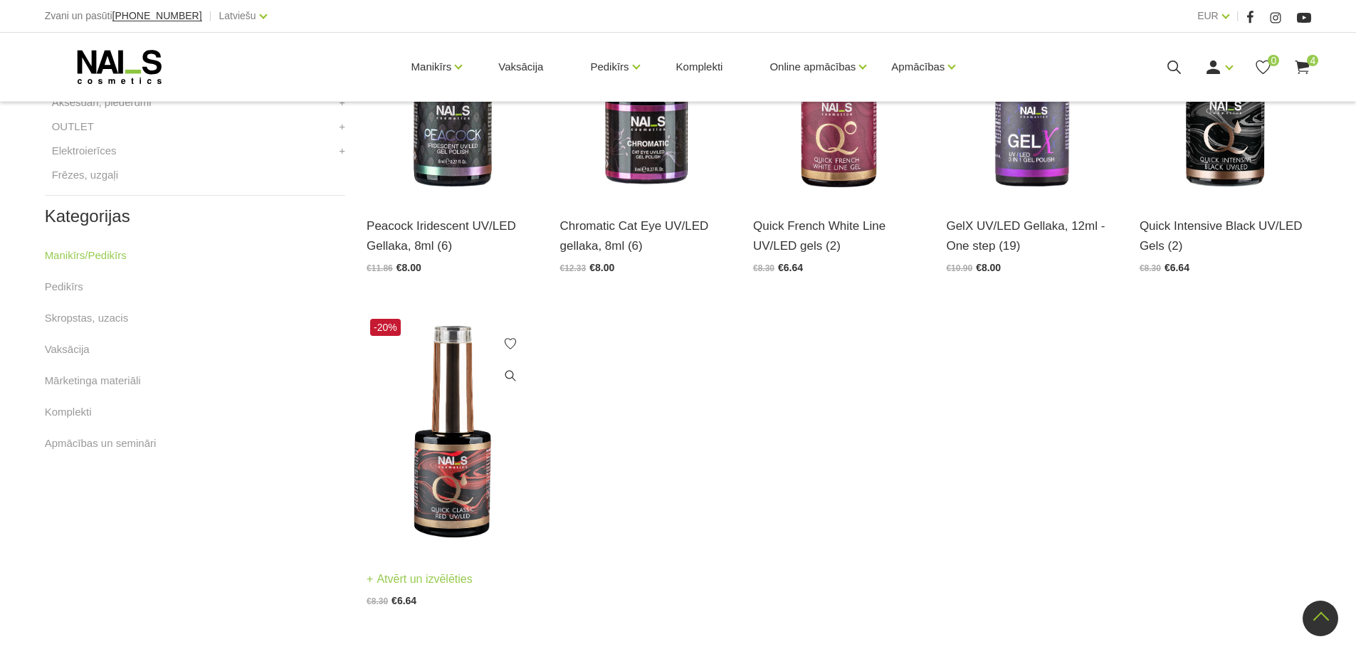
click at [462, 468] on img at bounding box center [453, 433] width 172 height 236
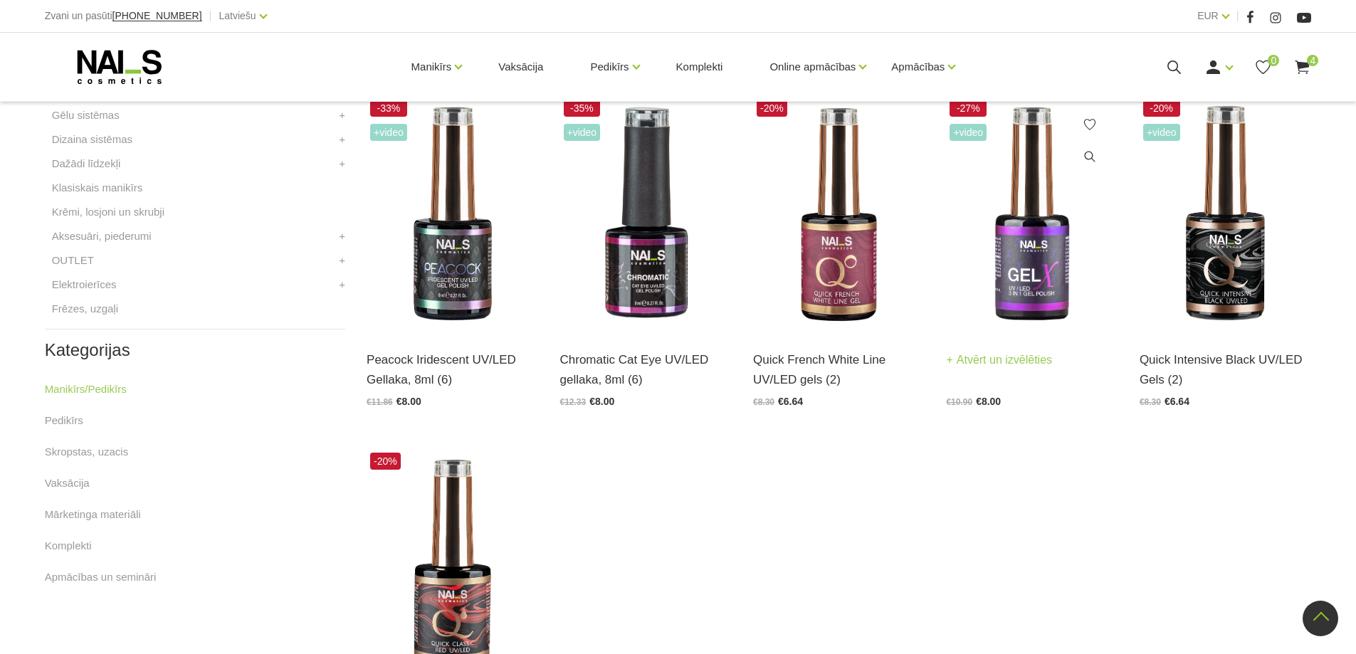
scroll to position [664, 0]
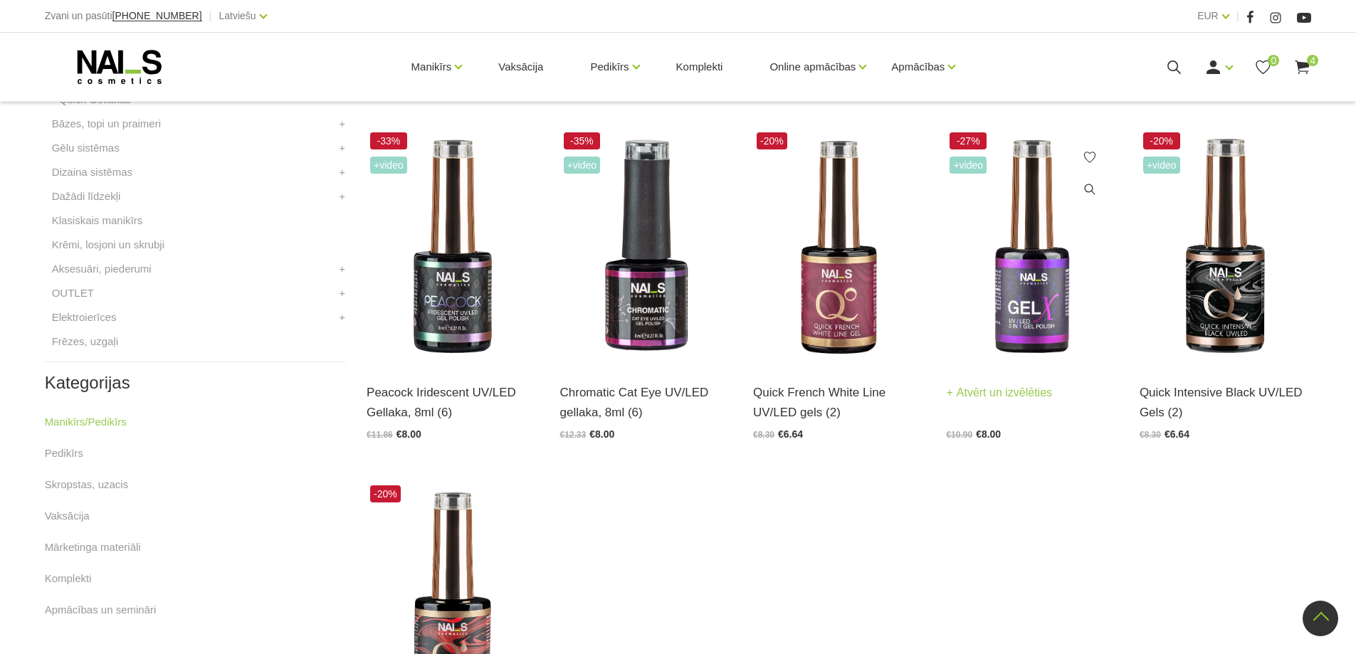
click at [1031, 304] on img at bounding box center [1032, 247] width 172 height 236
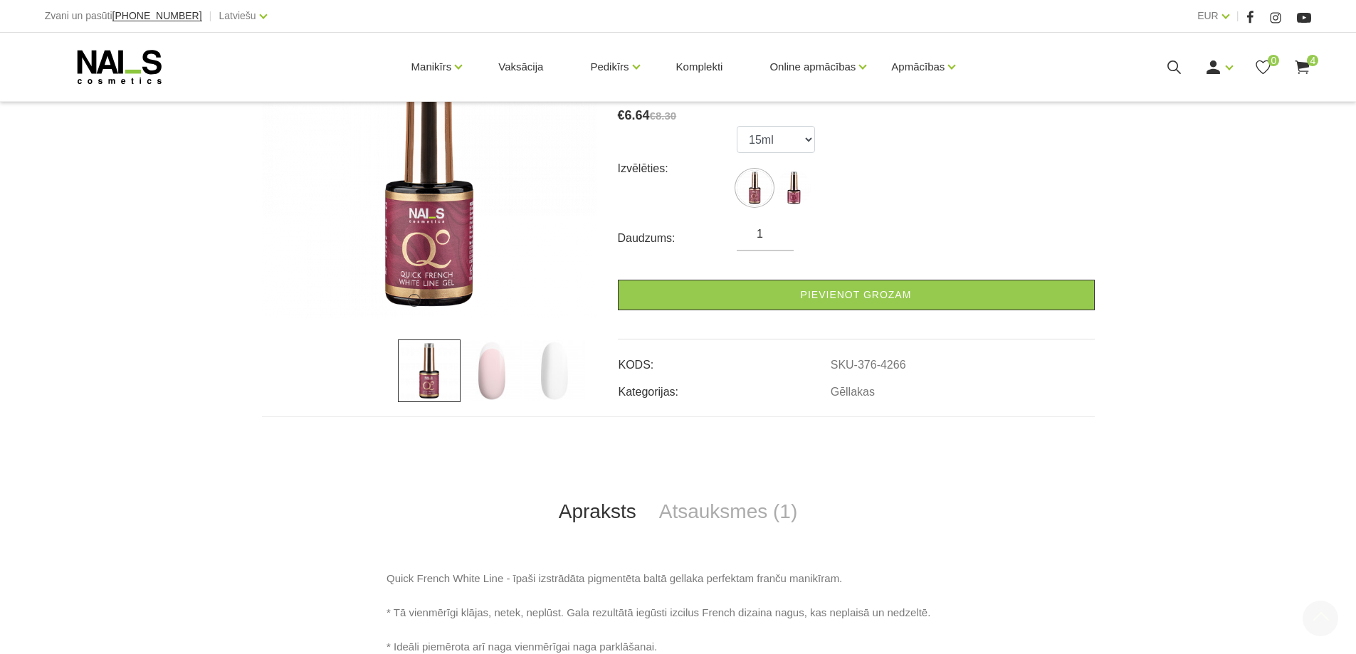
scroll to position [332, 0]
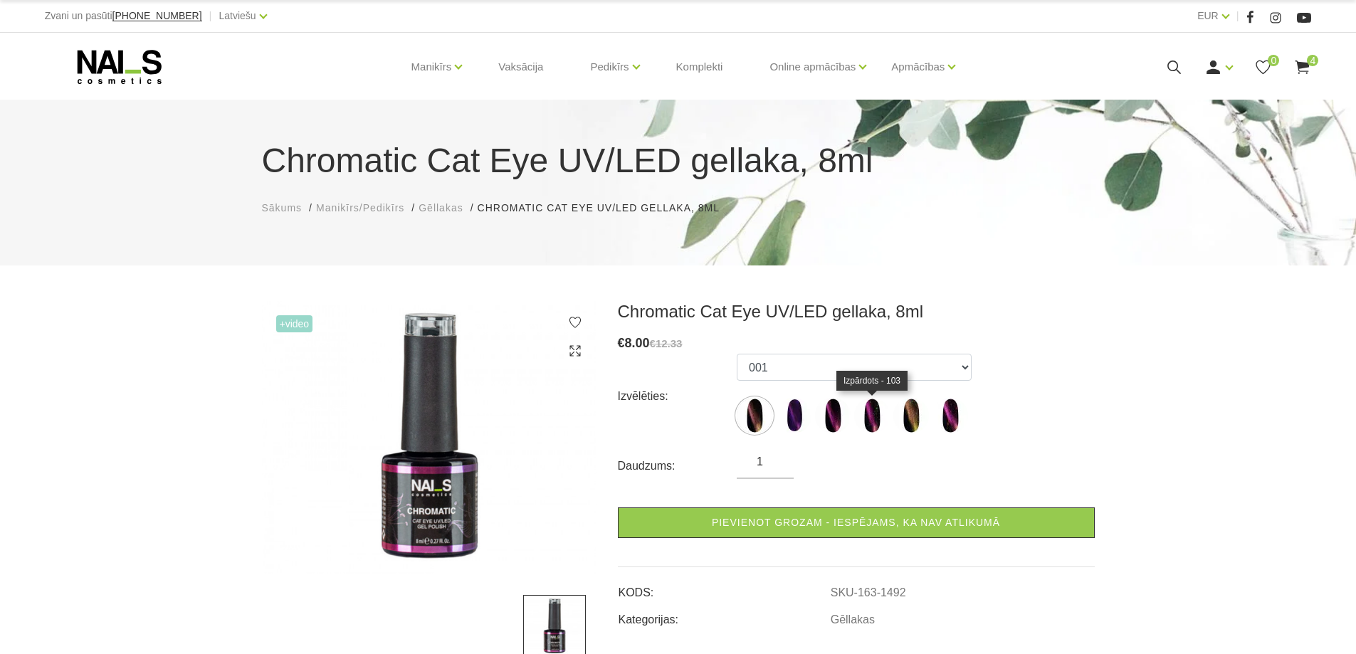
click at [871, 420] on img at bounding box center [872, 416] width 36 height 36
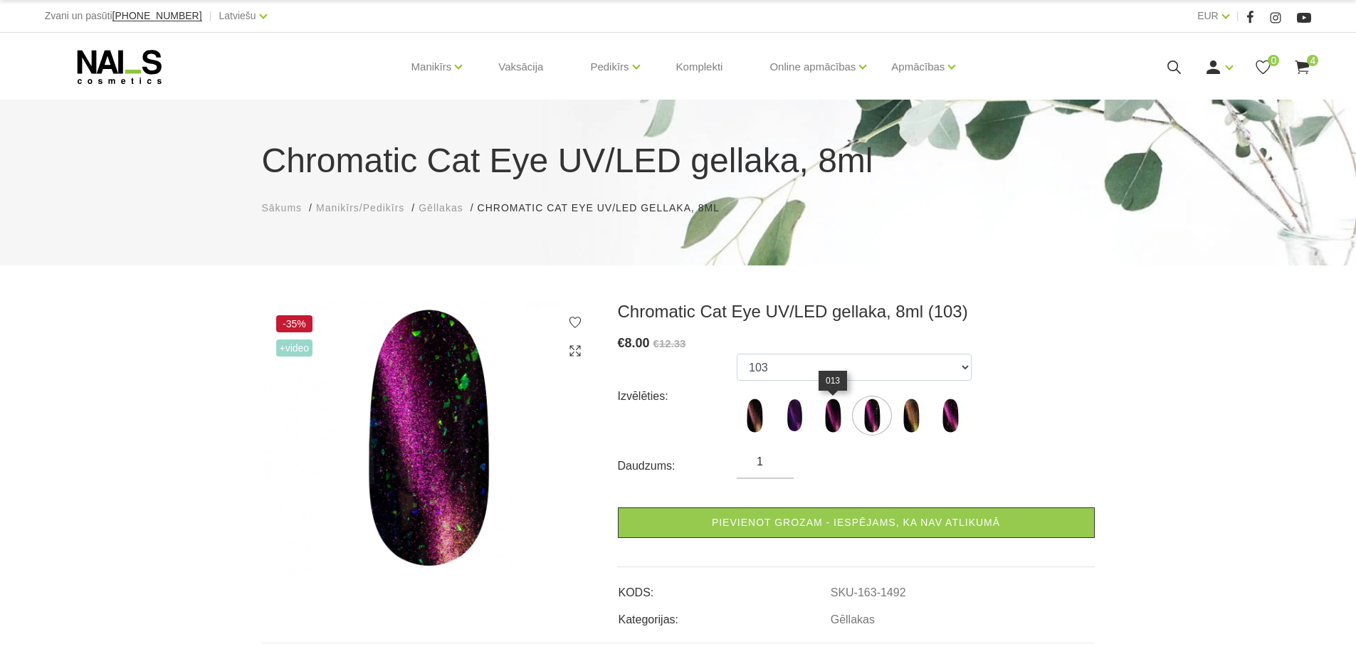
click at [829, 420] on img at bounding box center [833, 416] width 36 height 36
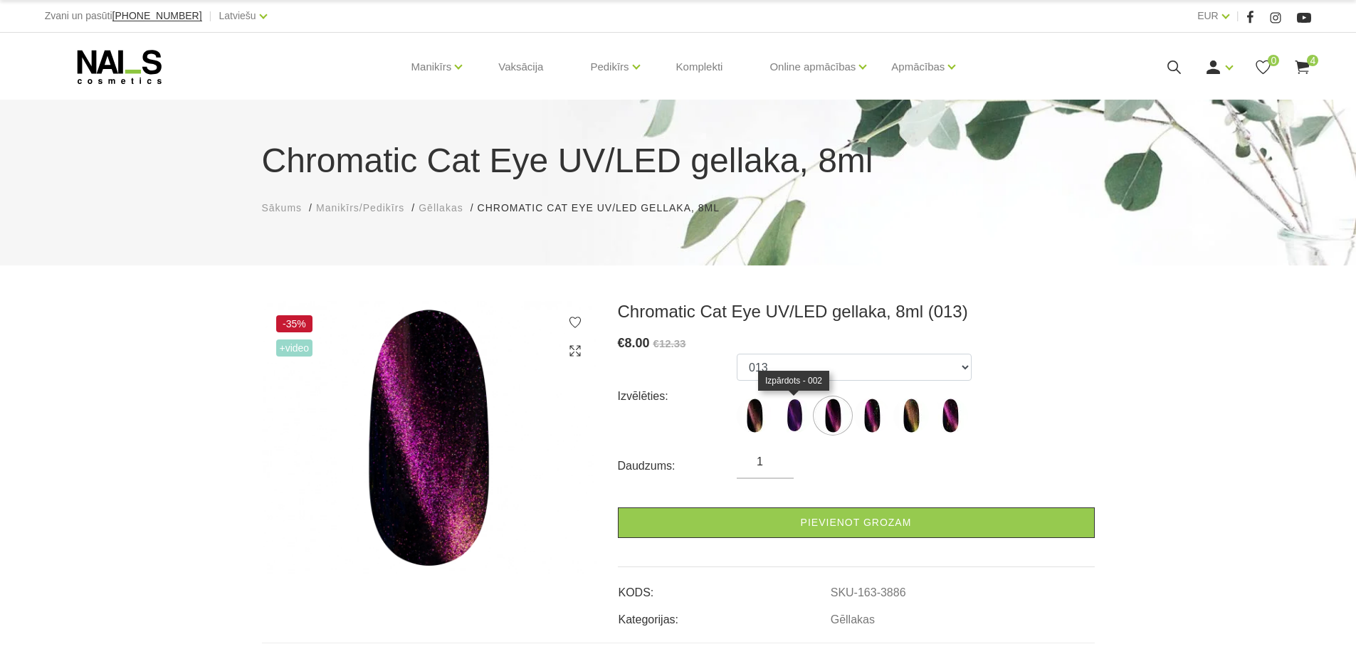
click at [796, 423] on img at bounding box center [794, 416] width 36 height 36
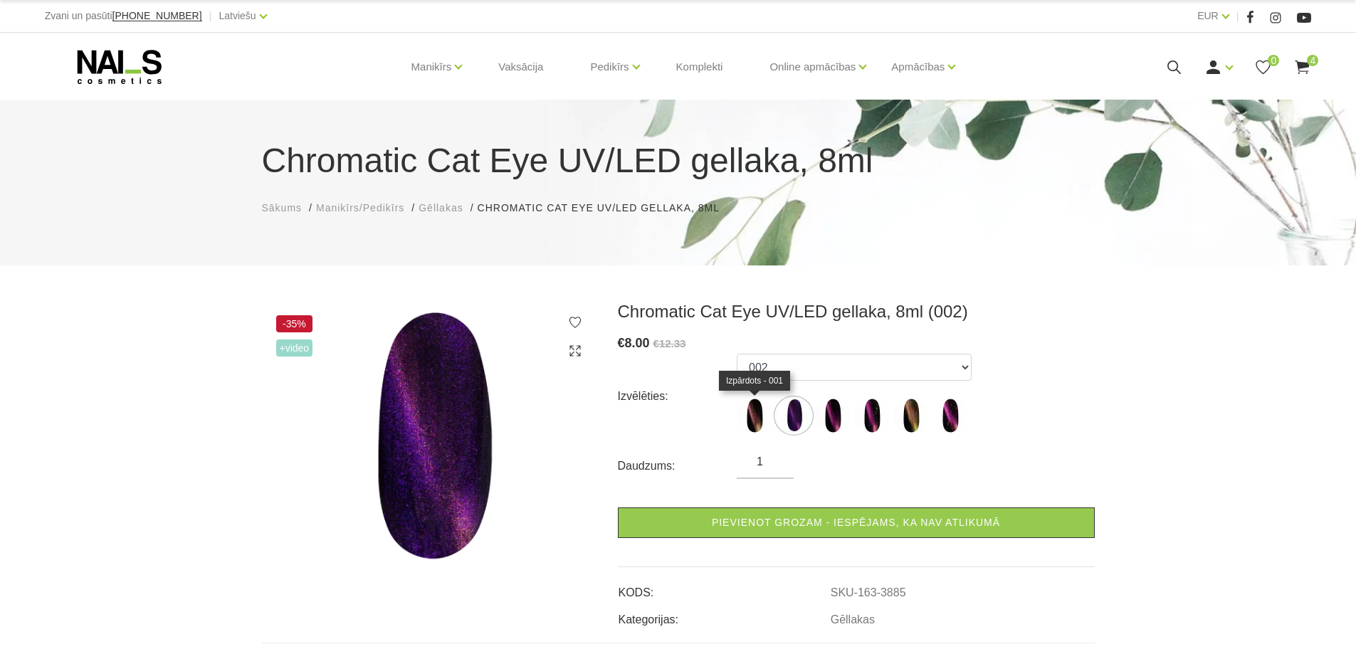
click at [755, 424] on img at bounding box center [755, 416] width 36 height 36
select select "3884"
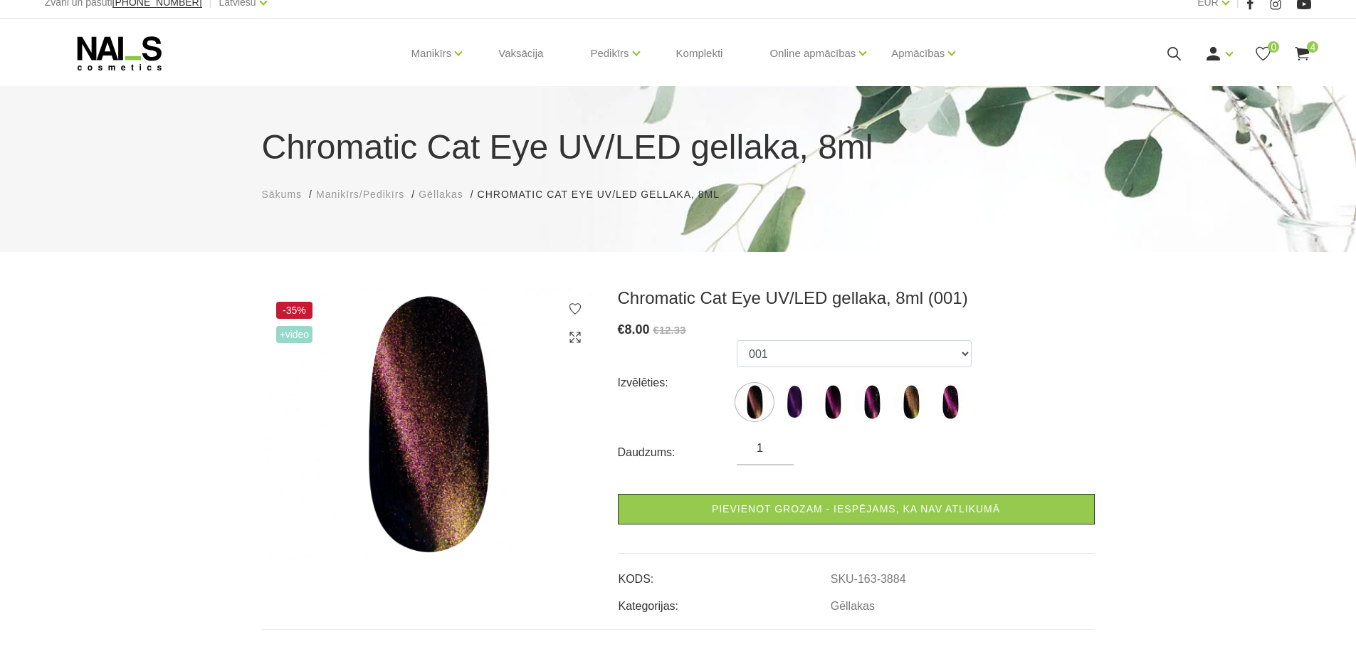
scroll to position [166, 0]
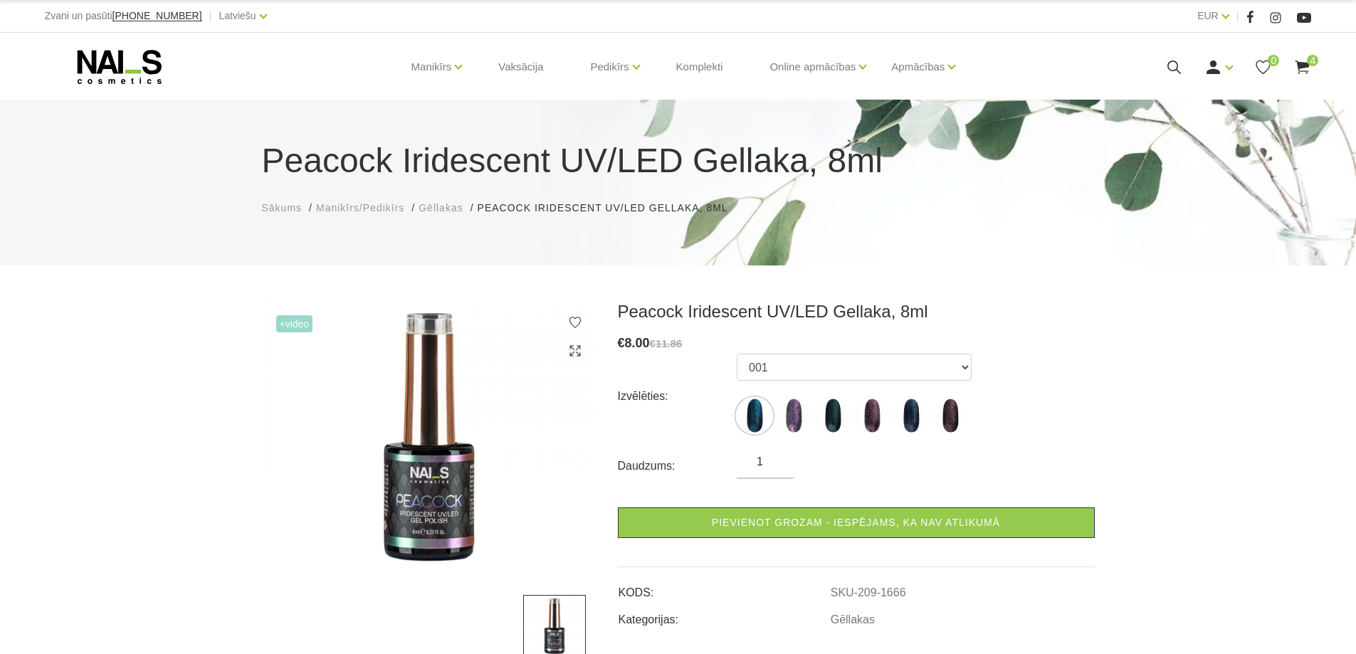
scroll to position [332, 0]
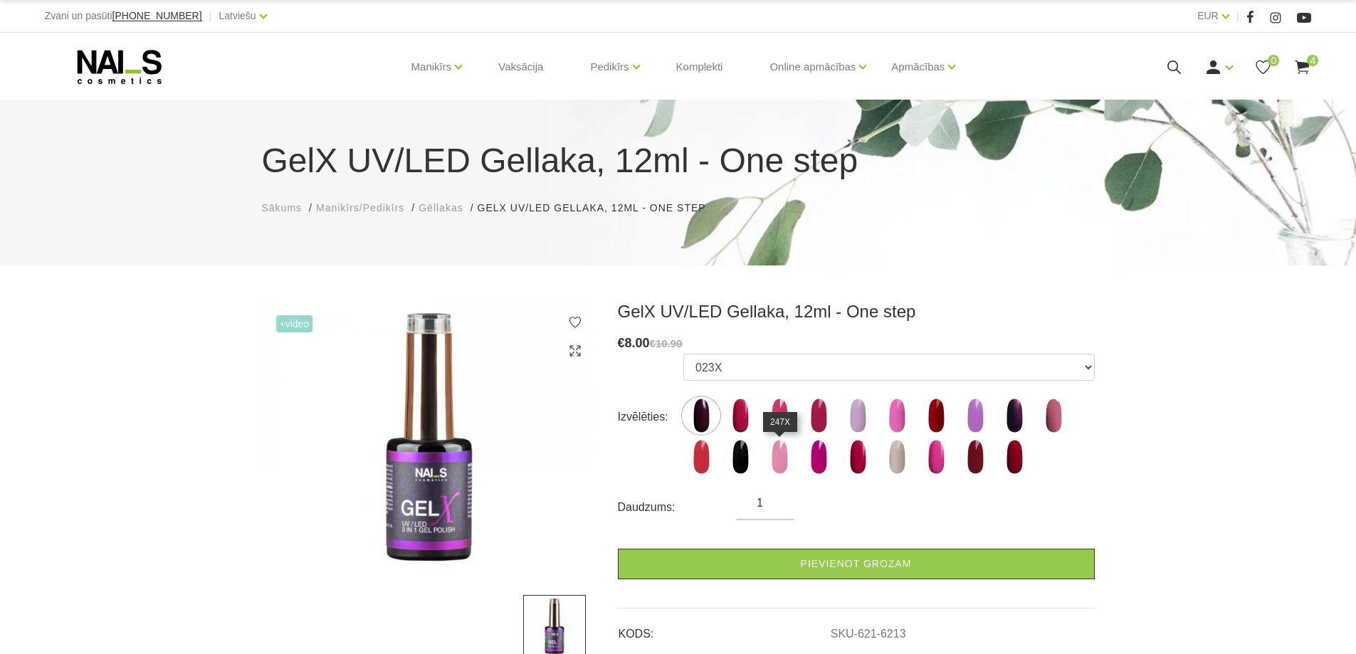
click at [780, 456] on img at bounding box center [780, 457] width 36 height 36
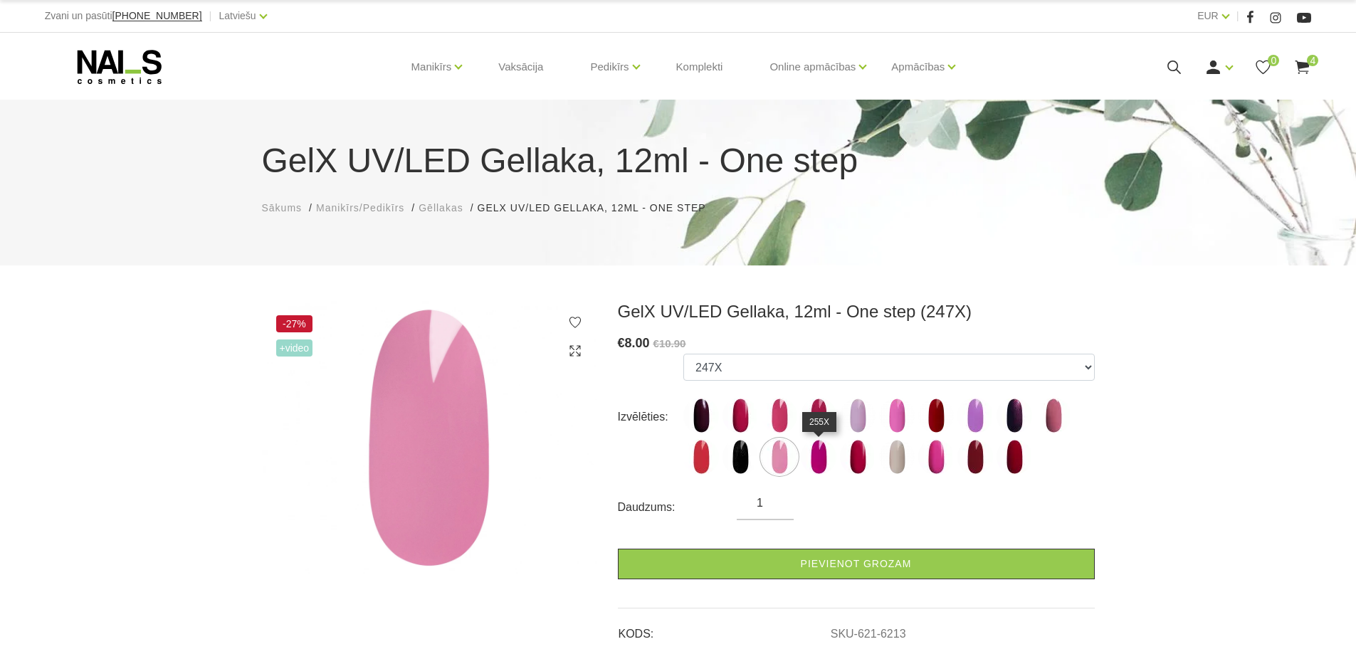
click at [821, 457] on img at bounding box center [819, 457] width 36 height 36
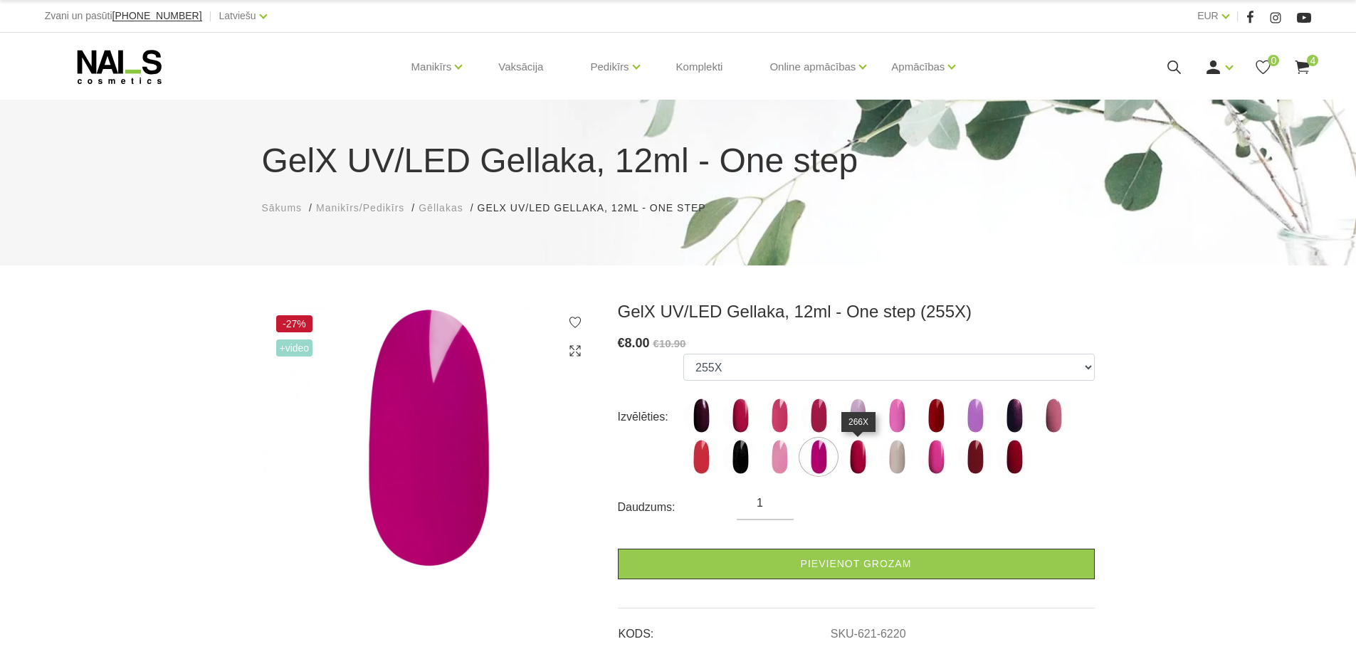
click at [862, 461] on img at bounding box center [858, 457] width 36 height 36
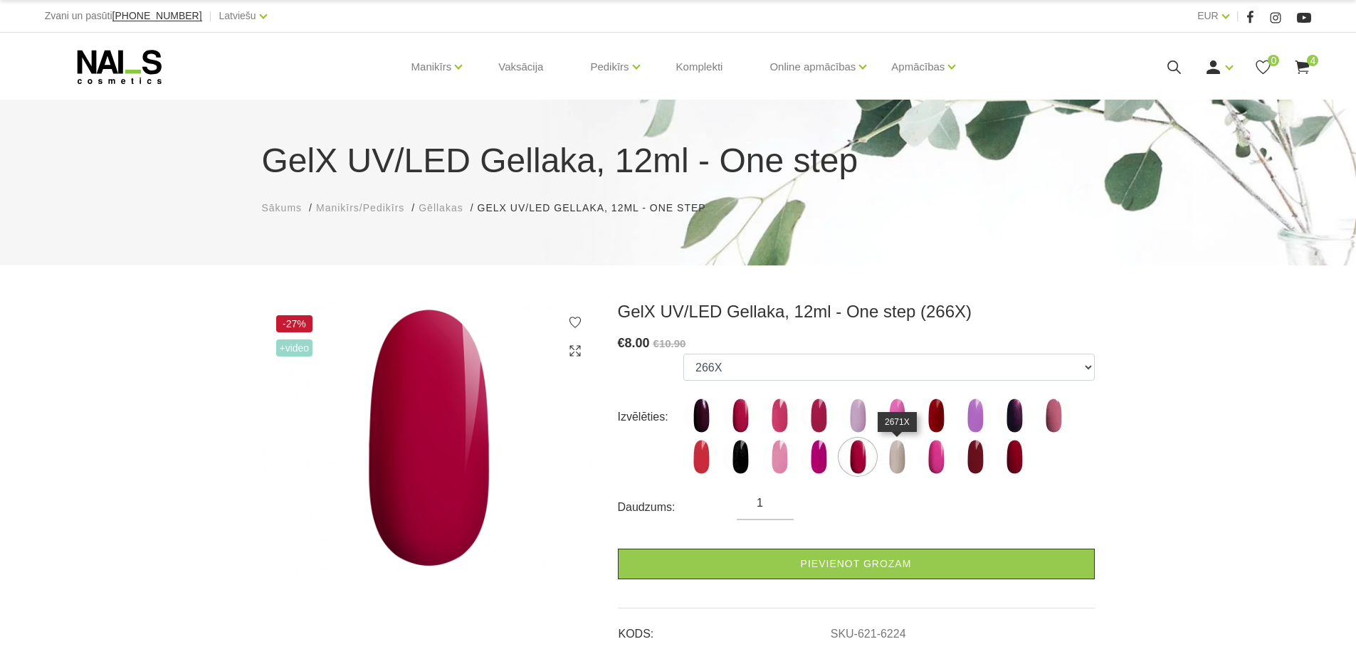
click at [892, 463] on img at bounding box center [897, 457] width 36 height 36
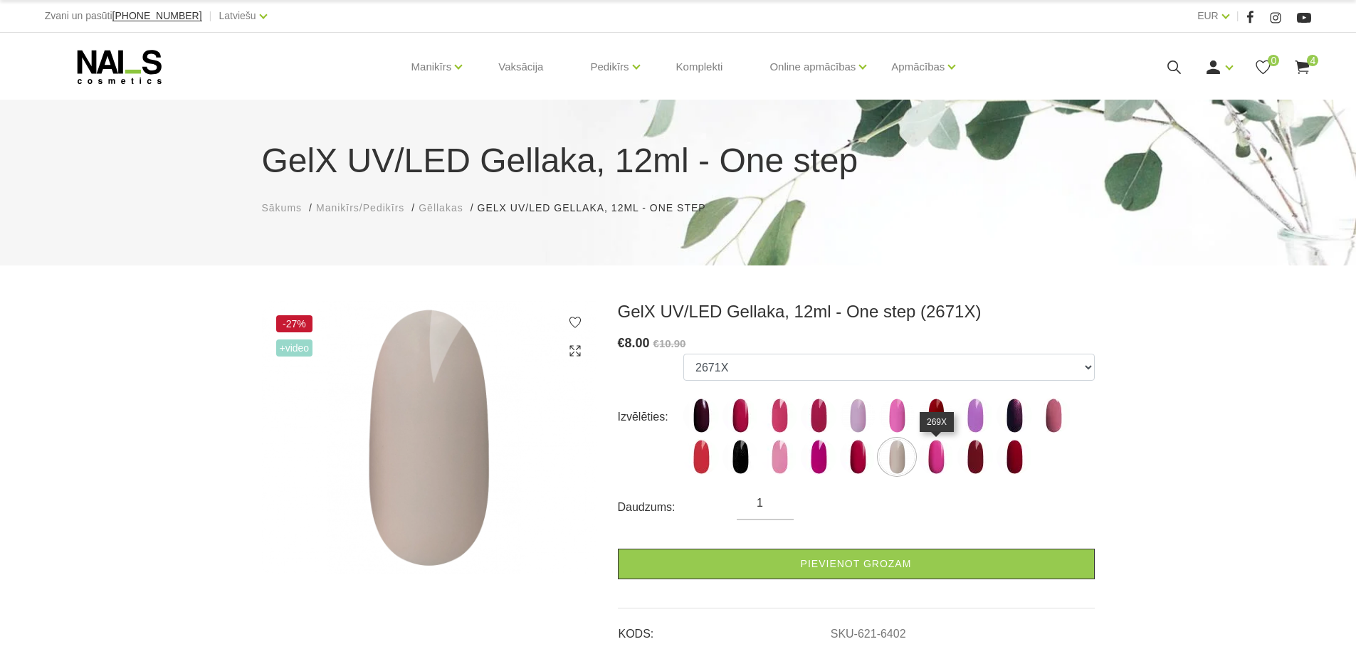
drag, startPoint x: 934, startPoint y: 463, endPoint x: 942, endPoint y: 462, distance: 7.9
click at [934, 462] on img at bounding box center [936, 457] width 36 height 36
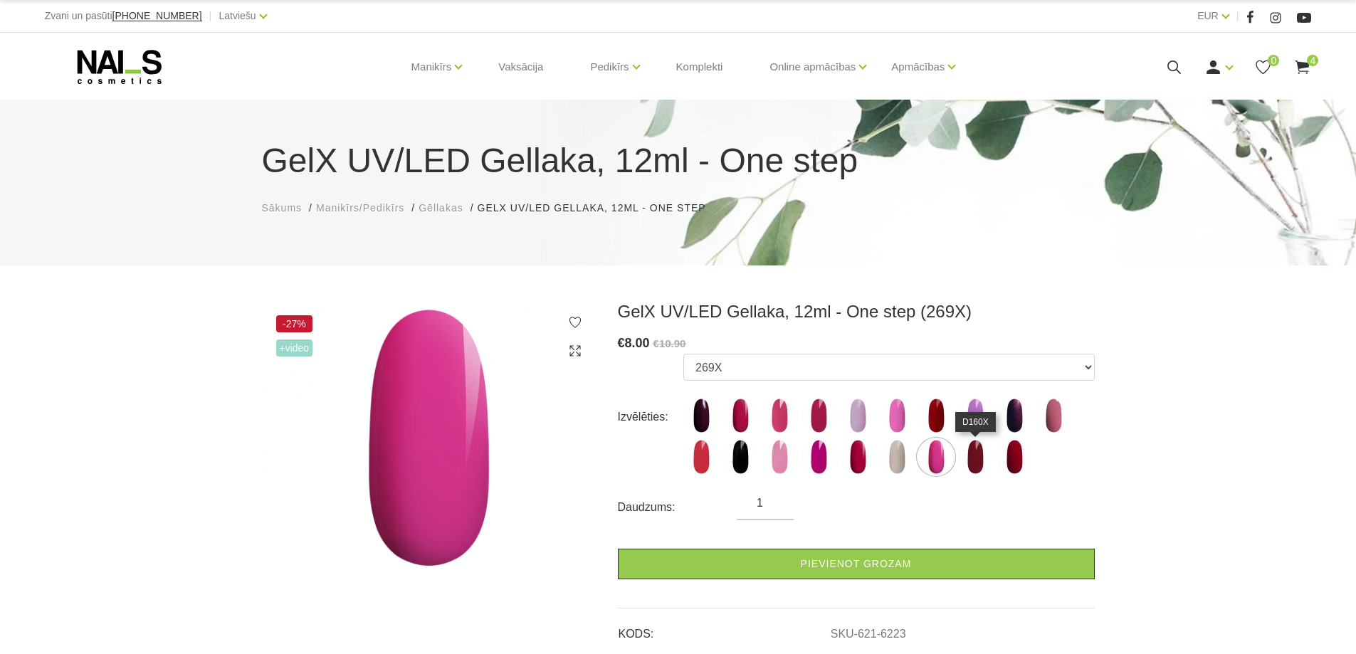
click at [972, 458] on img at bounding box center [975, 457] width 36 height 36
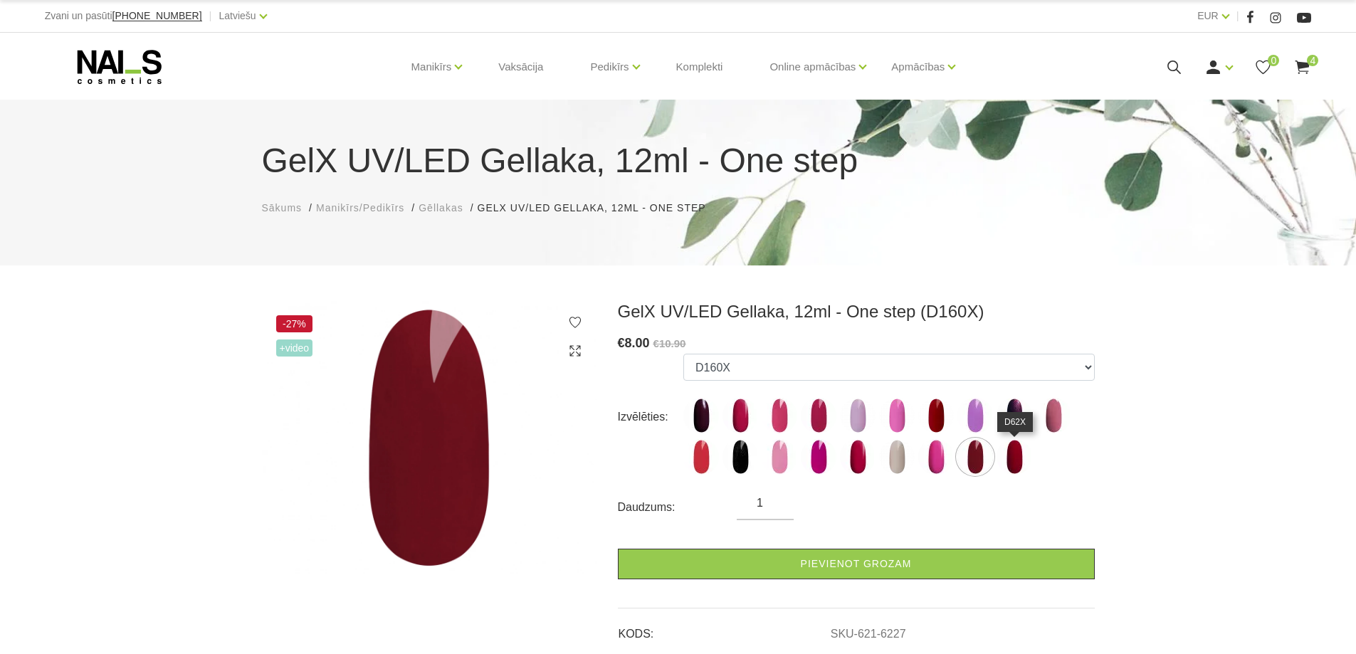
click at [1007, 462] on img at bounding box center [1015, 457] width 36 height 36
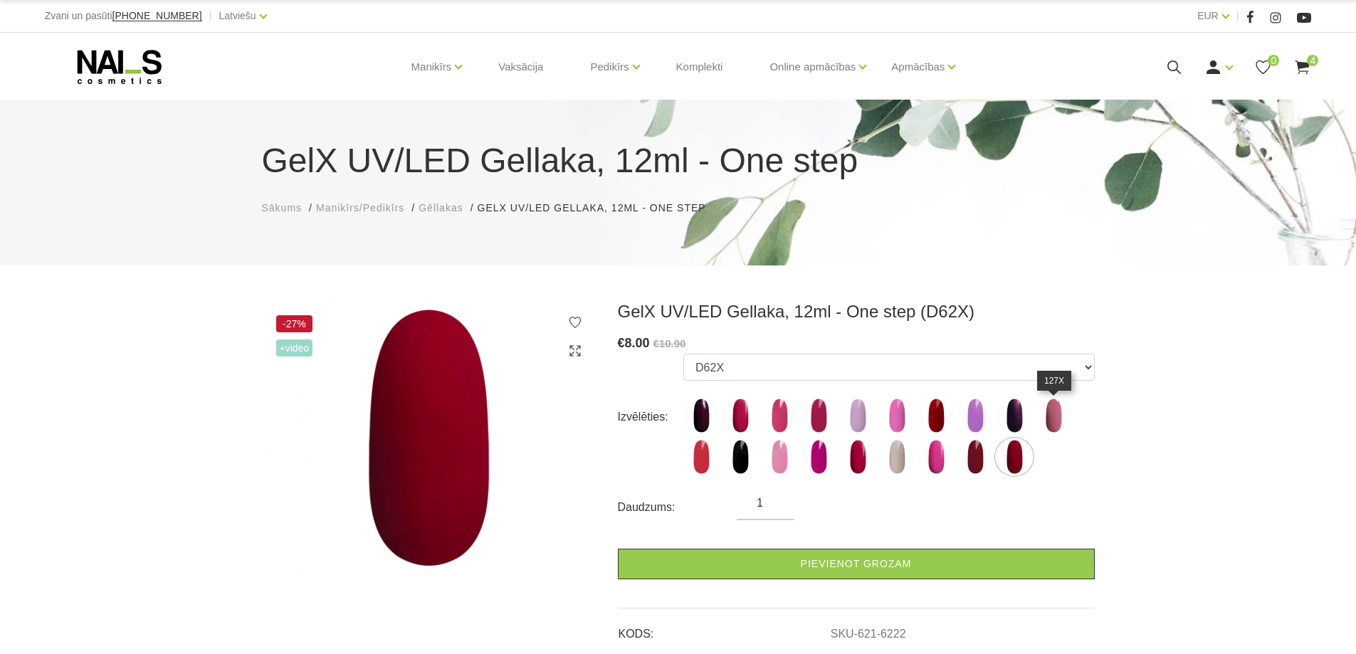
click at [1038, 407] on img at bounding box center [1054, 416] width 36 height 36
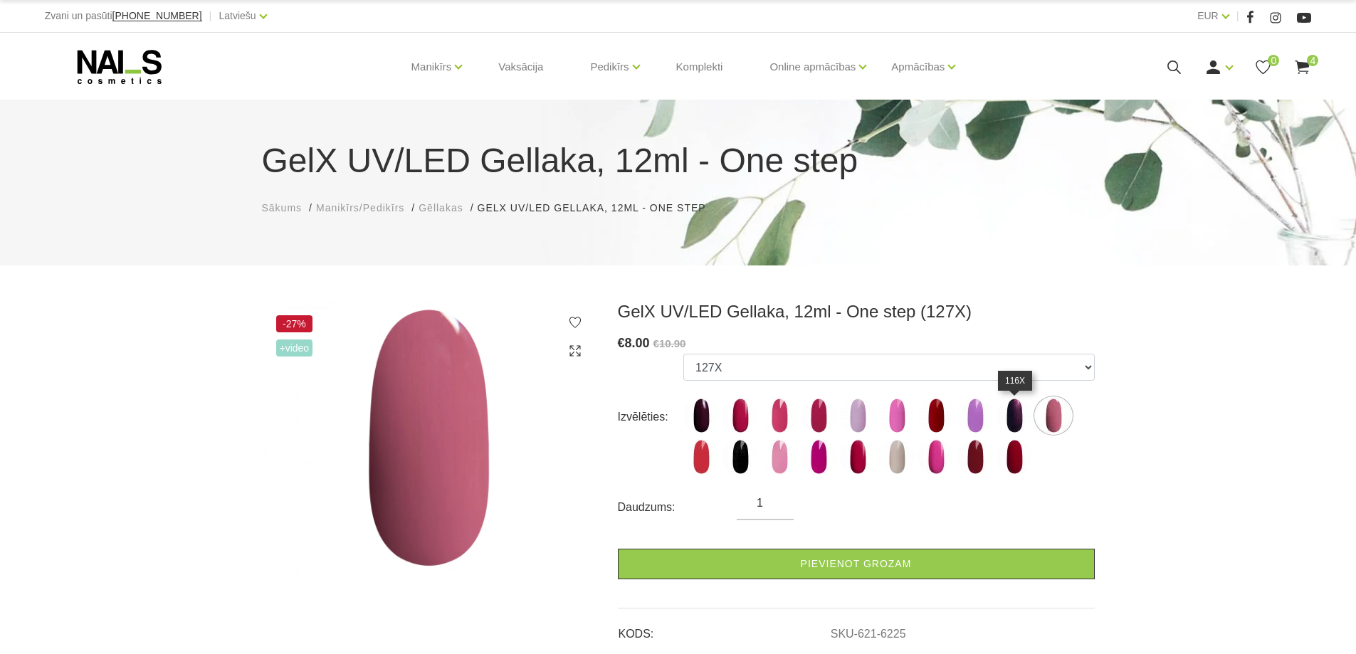
click at [1009, 413] on img at bounding box center [1015, 416] width 36 height 36
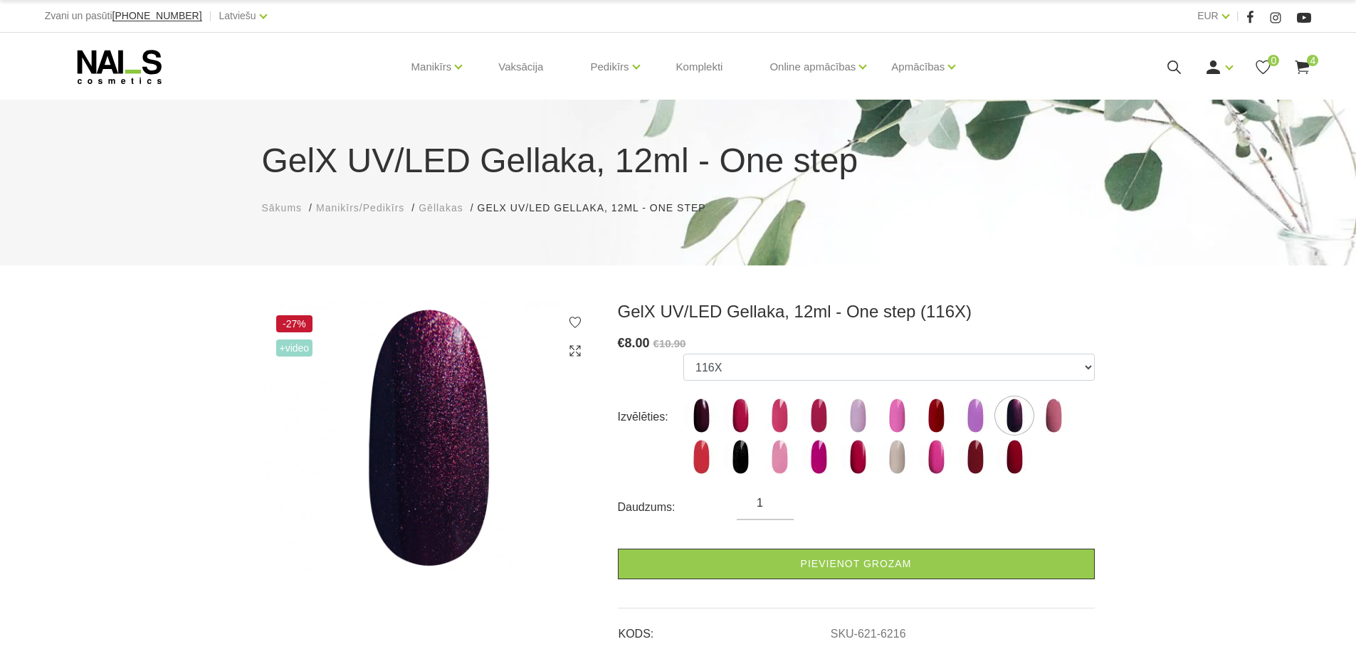
click at [957, 411] on img at bounding box center [975, 416] width 36 height 36
select select "6215"
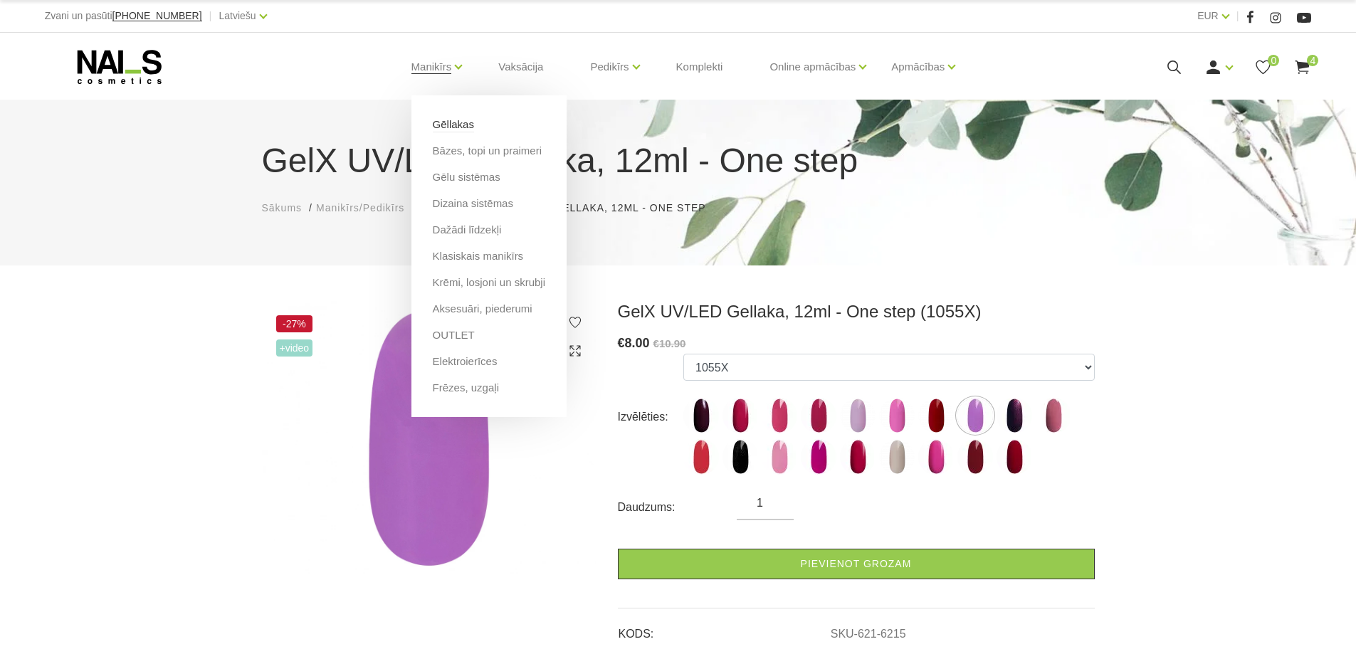
click at [466, 123] on link "Gēllakas" at bounding box center [453, 125] width 41 height 16
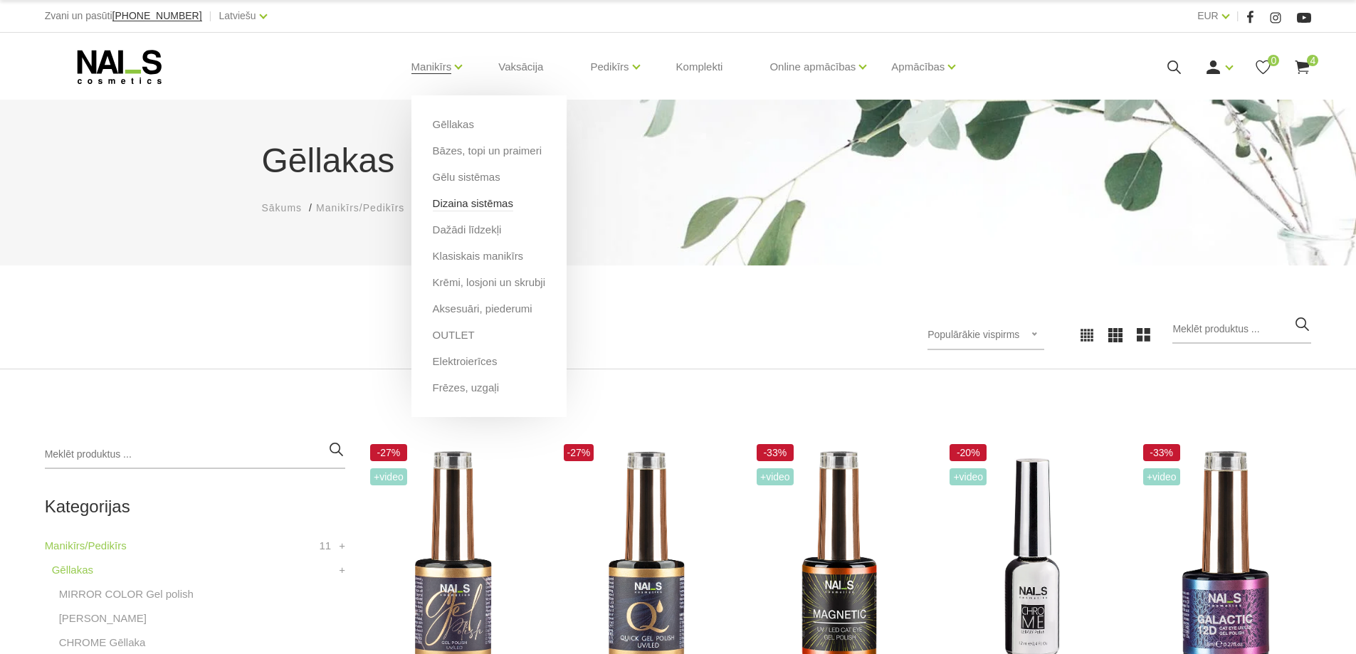
click at [448, 201] on link "Dizaina sistēmas" at bounding box center [473, 204] width 80 height 16
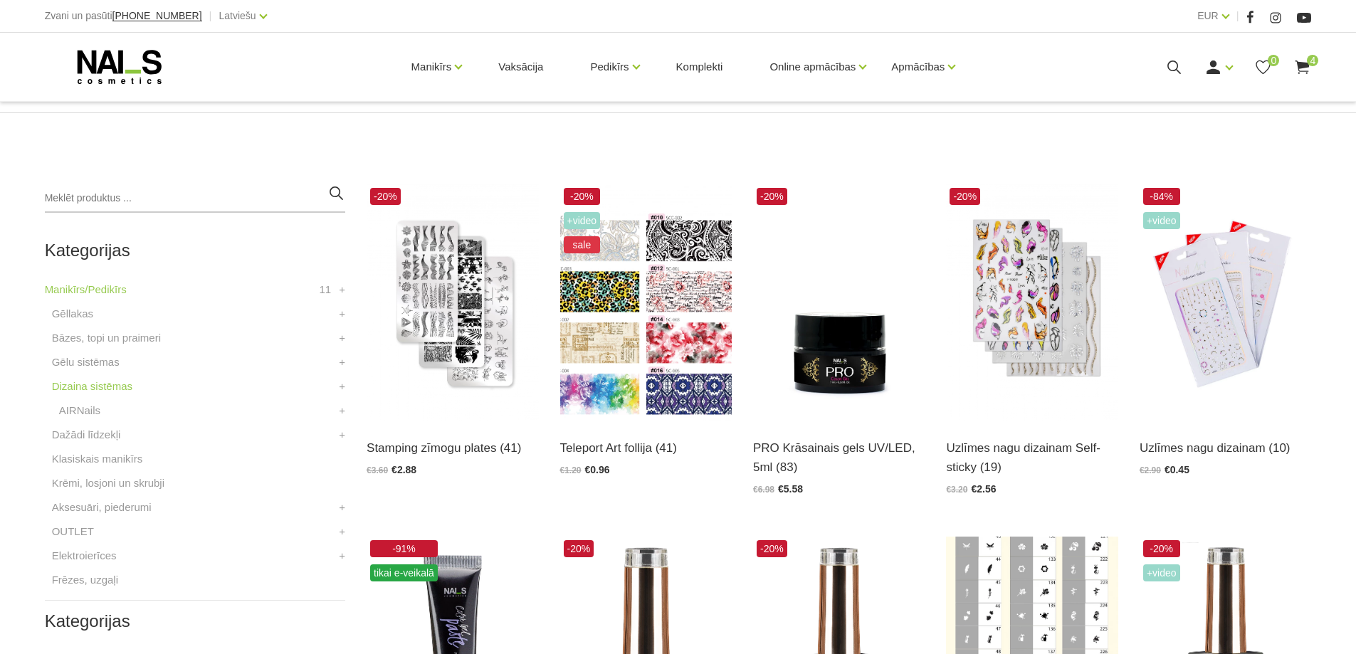
scroll to position [332, 0]
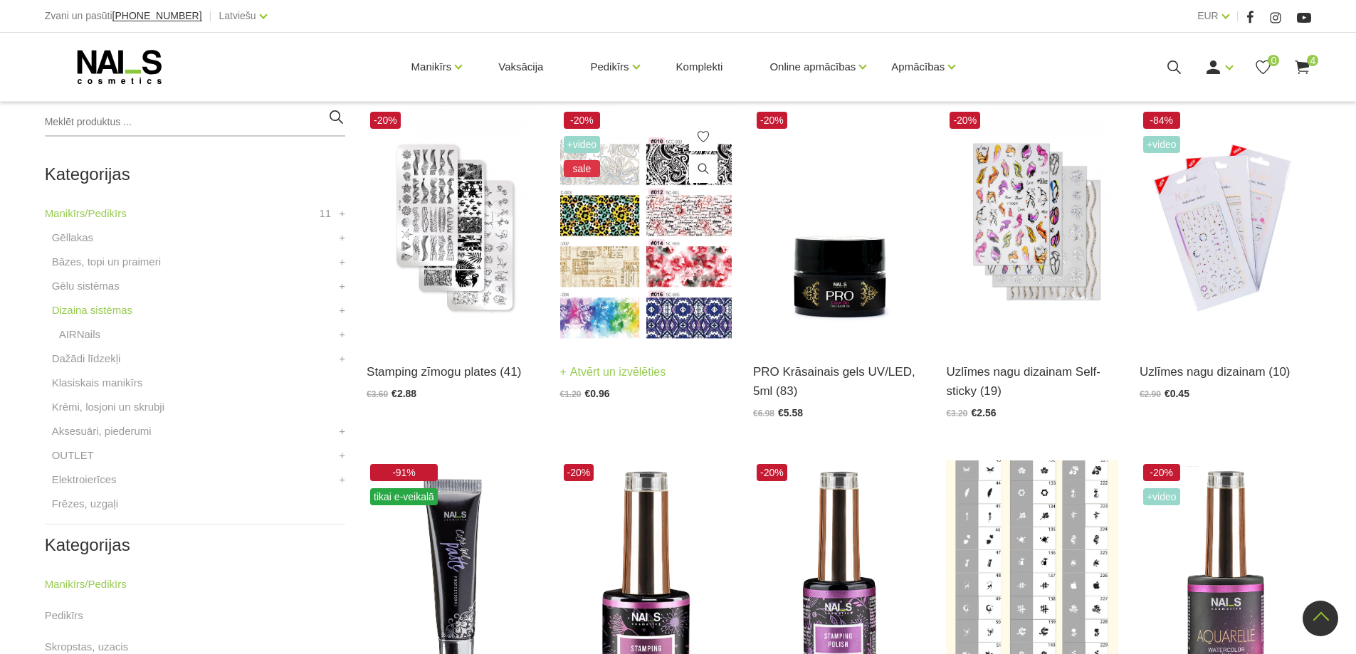
click at [607, 373] on link "Atvērt un izvēlēties" at bounding box center [613, 372] width 106 height 20
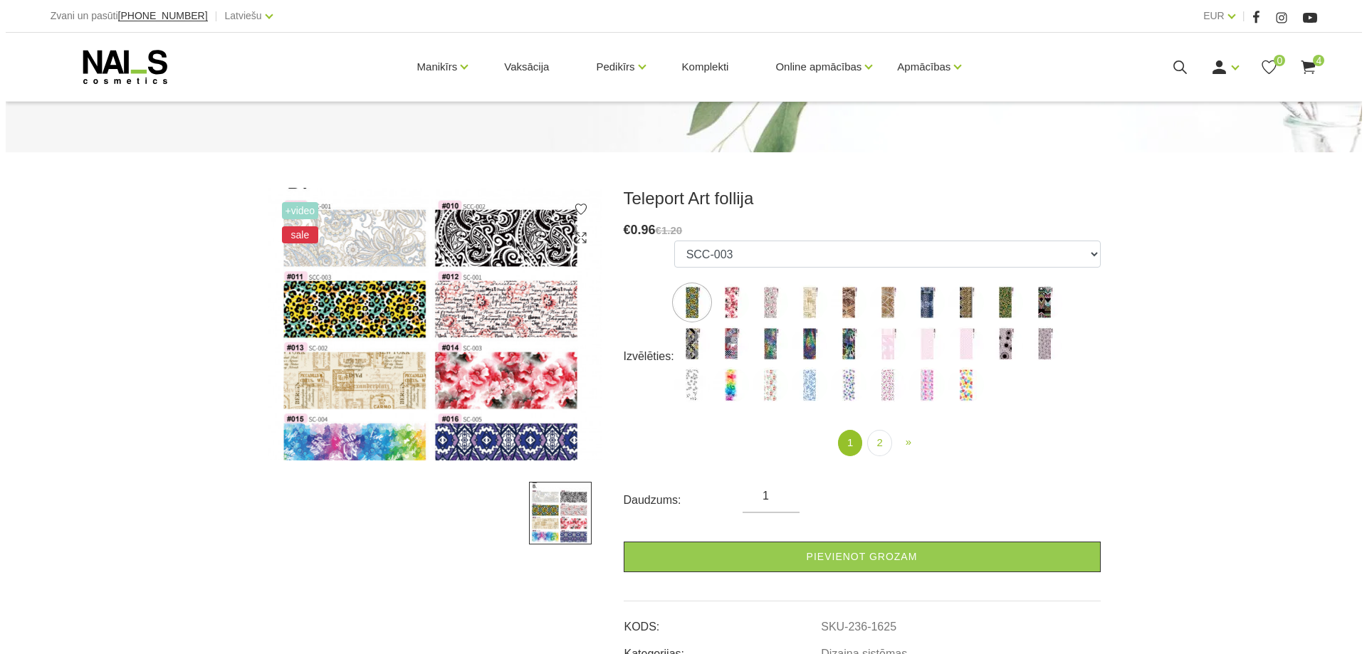
scroll to position [166, 0]
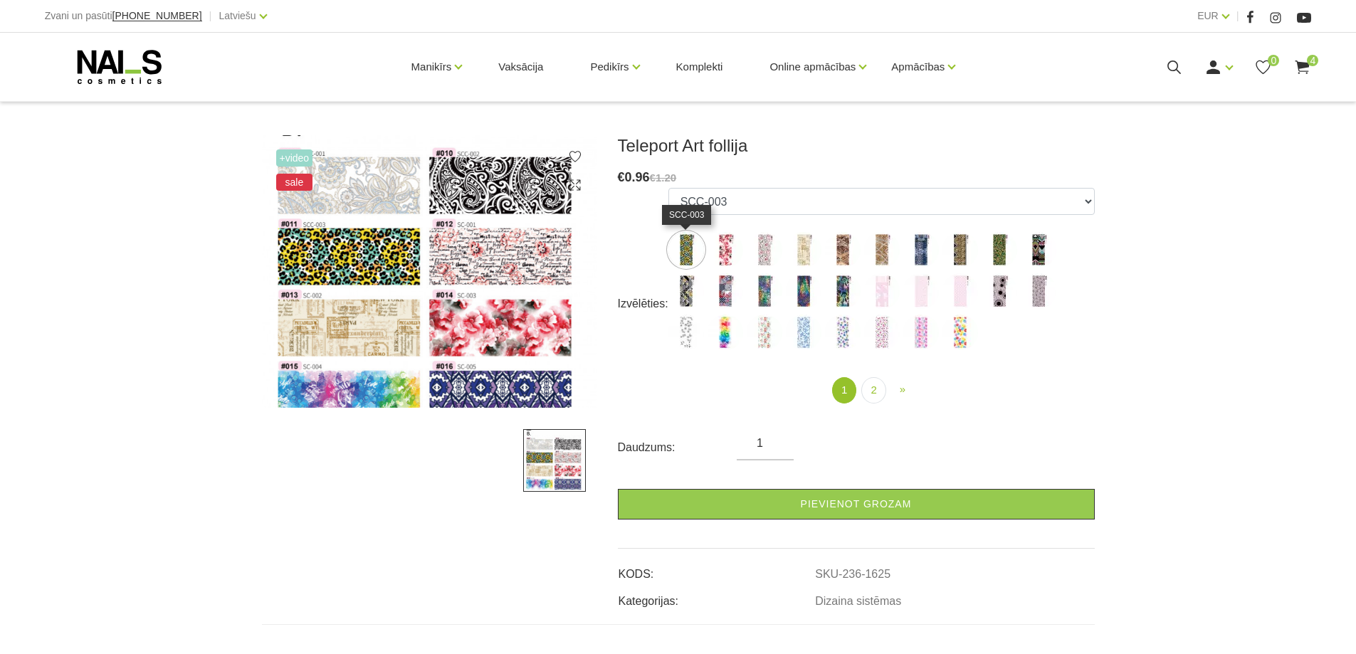
click at [686, 250] on img at bounding box center [686, 250] width 36 height 36
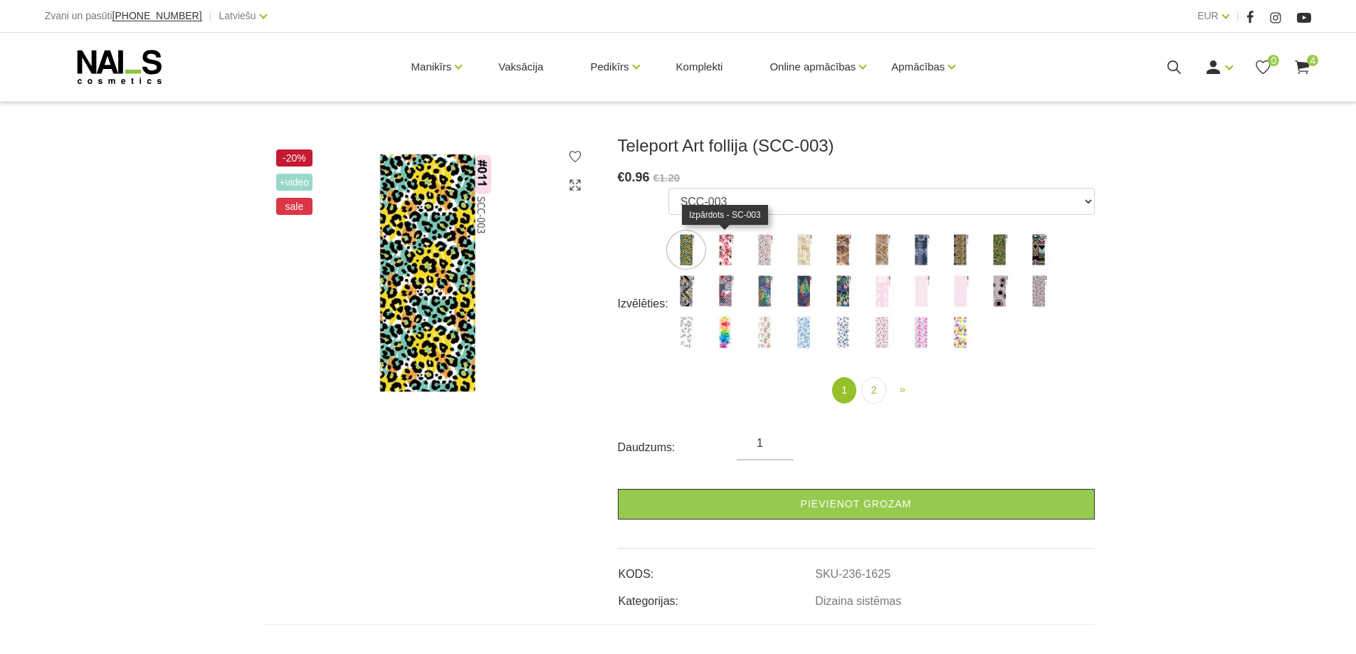
click at [724, 252] on img at bounding box center [726, 250] width 36 height 36
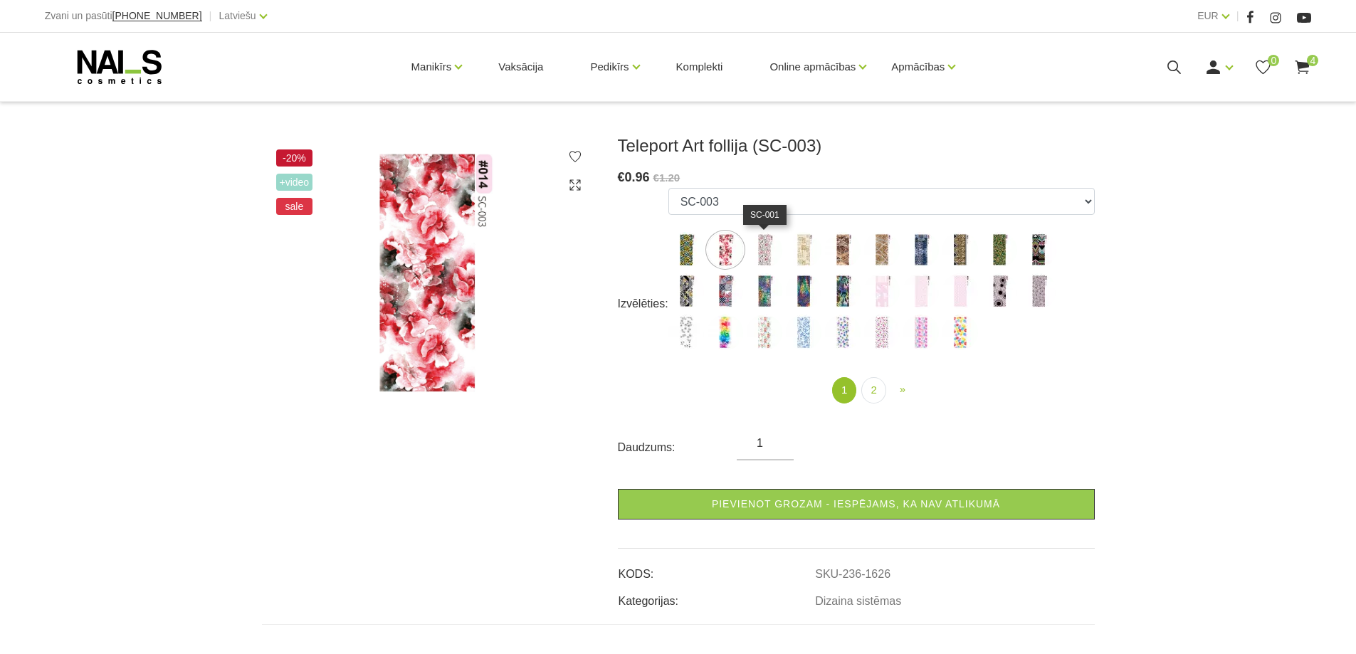
click at [766, 252] on img at bounding box center [765, 250] width 36 height 36
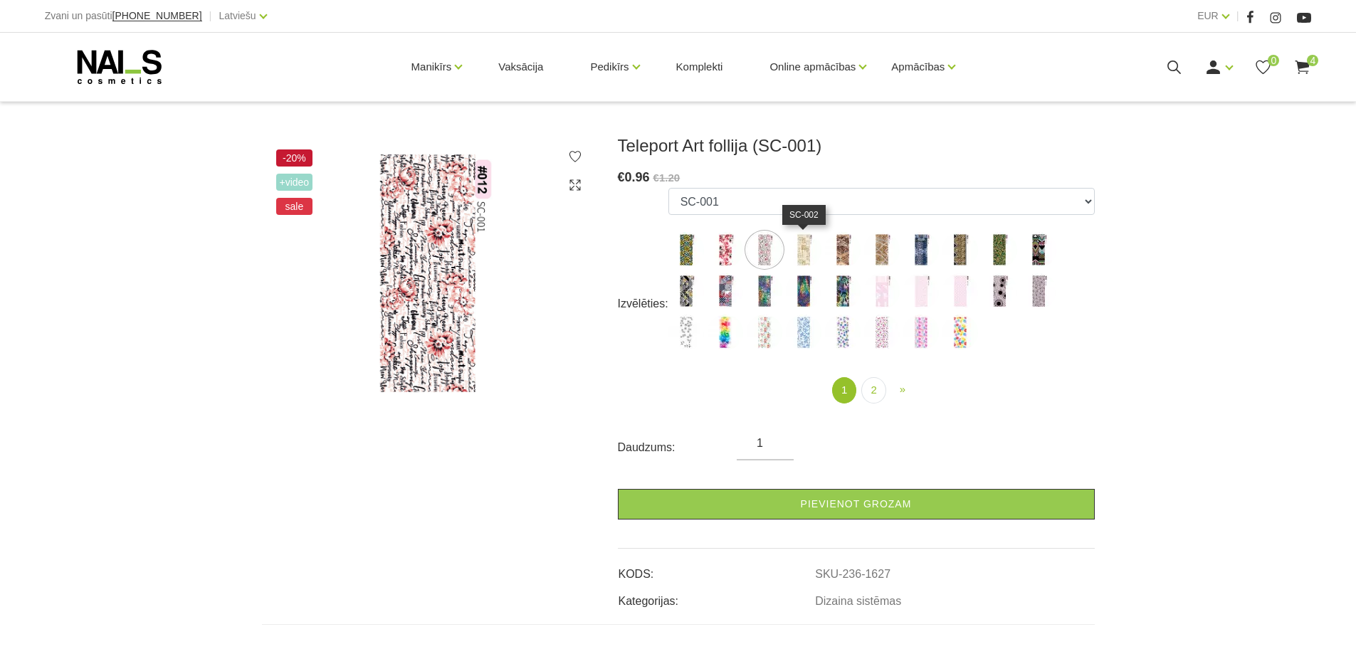
click at [799, 251] on img at bounding box center [804, 250] width 36 height 36
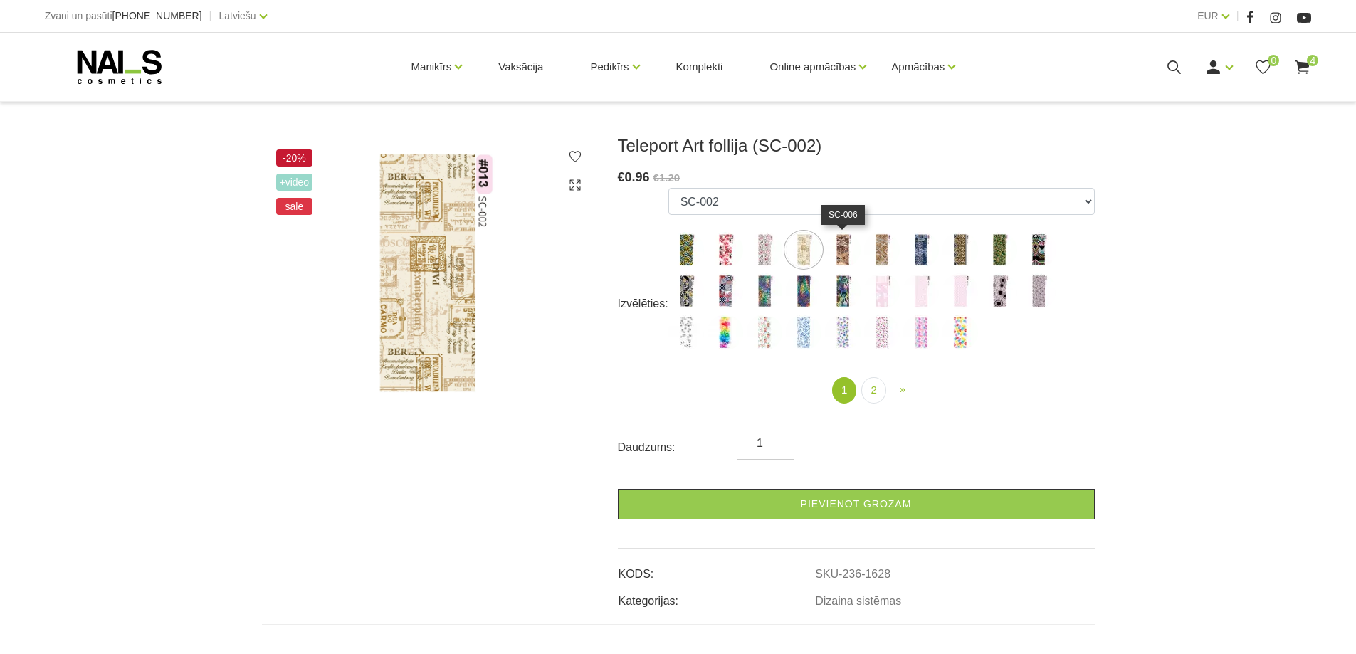
click at [849, 251] on img at bounding box center [843, 250] width 36 height 36
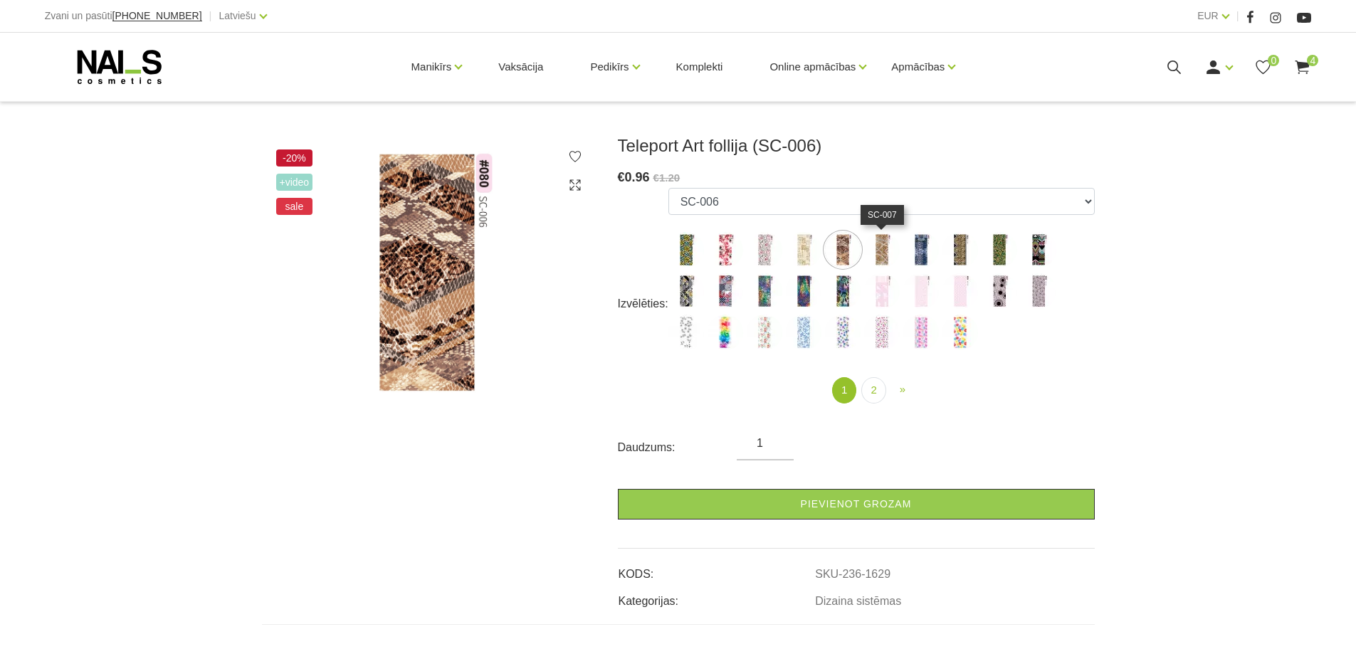
click at [887, 256] on img at bounding box center [882, 250] width 36 height 36
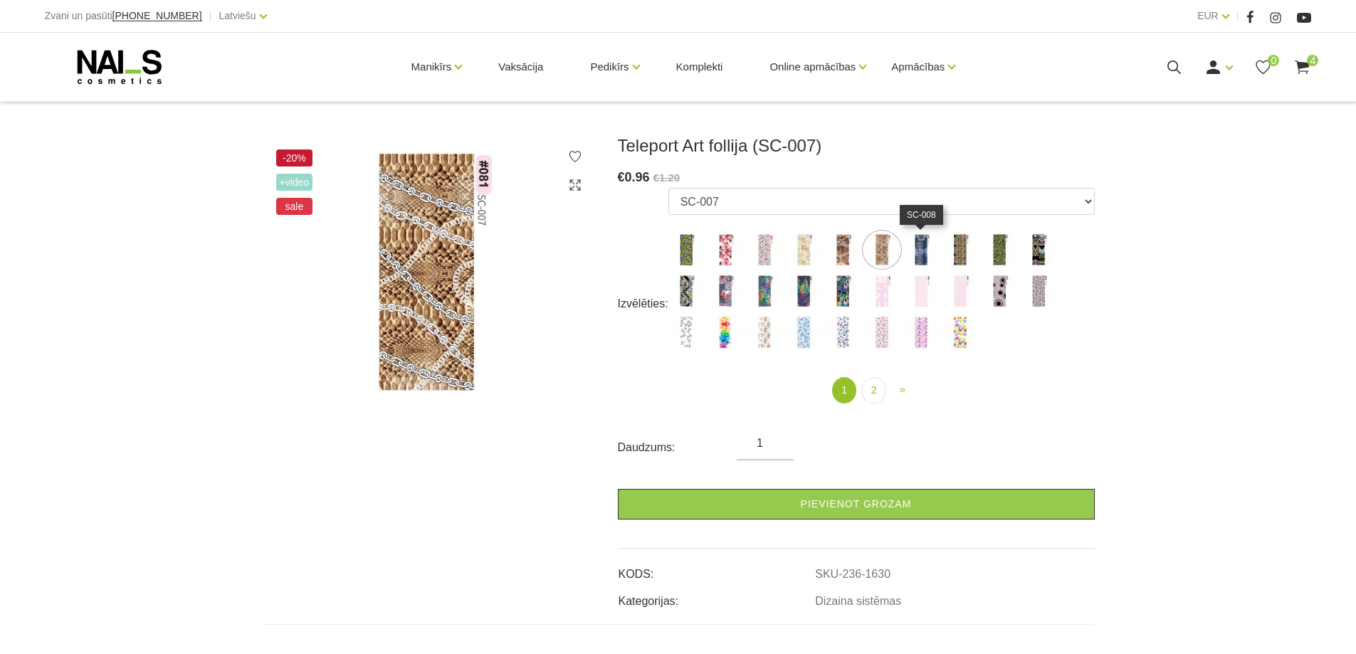
click at [911, 253] on img at bounding box center [921, 250] width 36 height 36
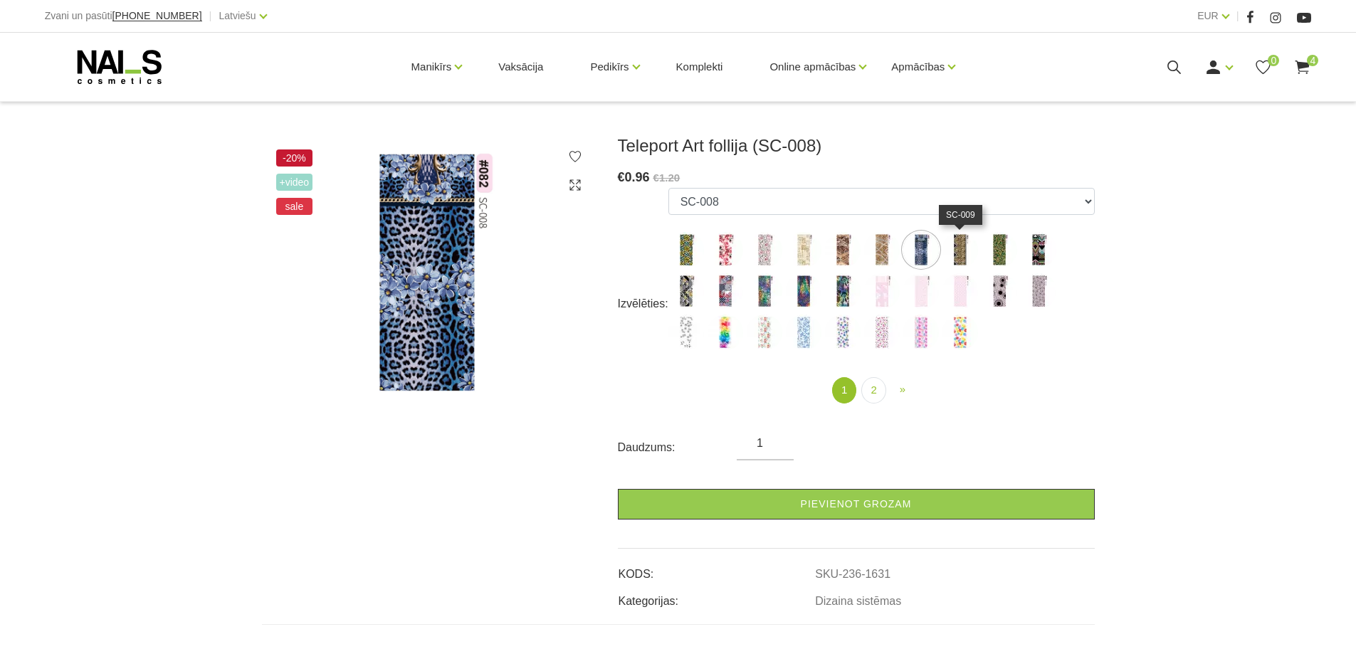
click at [962, 251] on img at bounding box center [961, 250] width 36 height 36
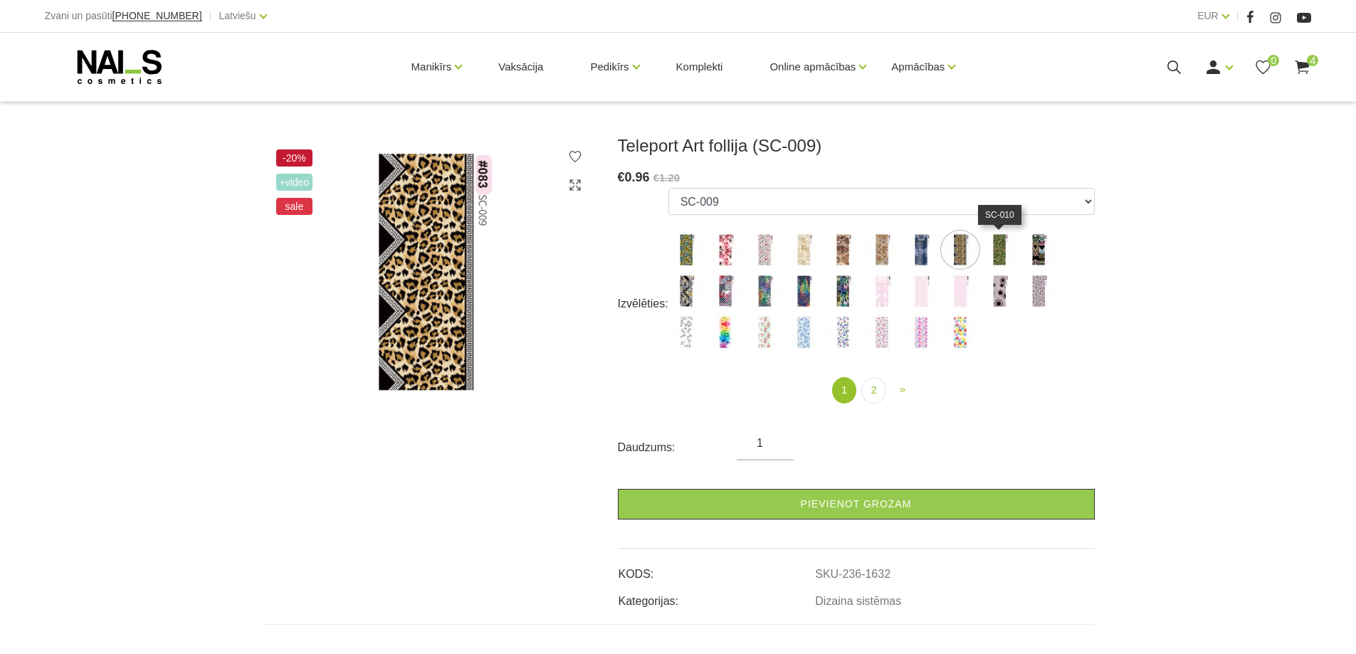
click at [1002, 248] on img at bounding box center [1000, 250] width 36 height 36
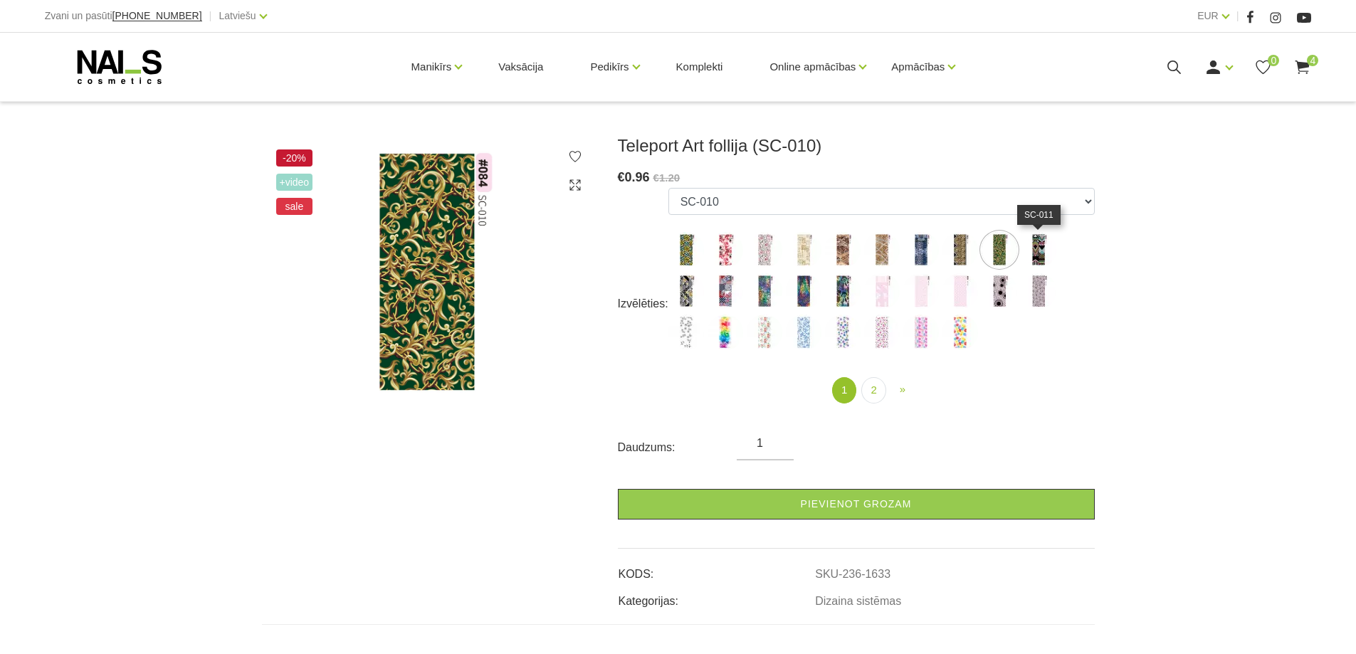
click at [1044, 248] on img at bounding box center [1039, 250] width 36 height 36
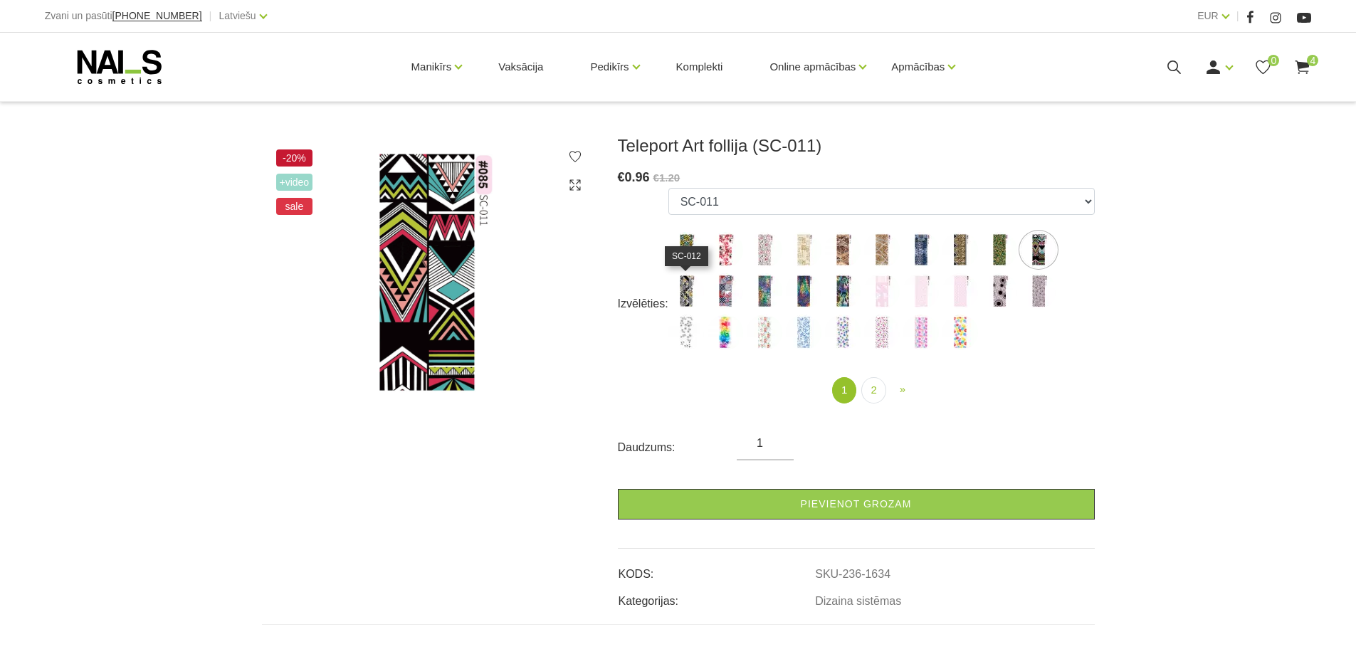
click at [689, 290] on img at bounding box center [686, 291] width 36 height 36
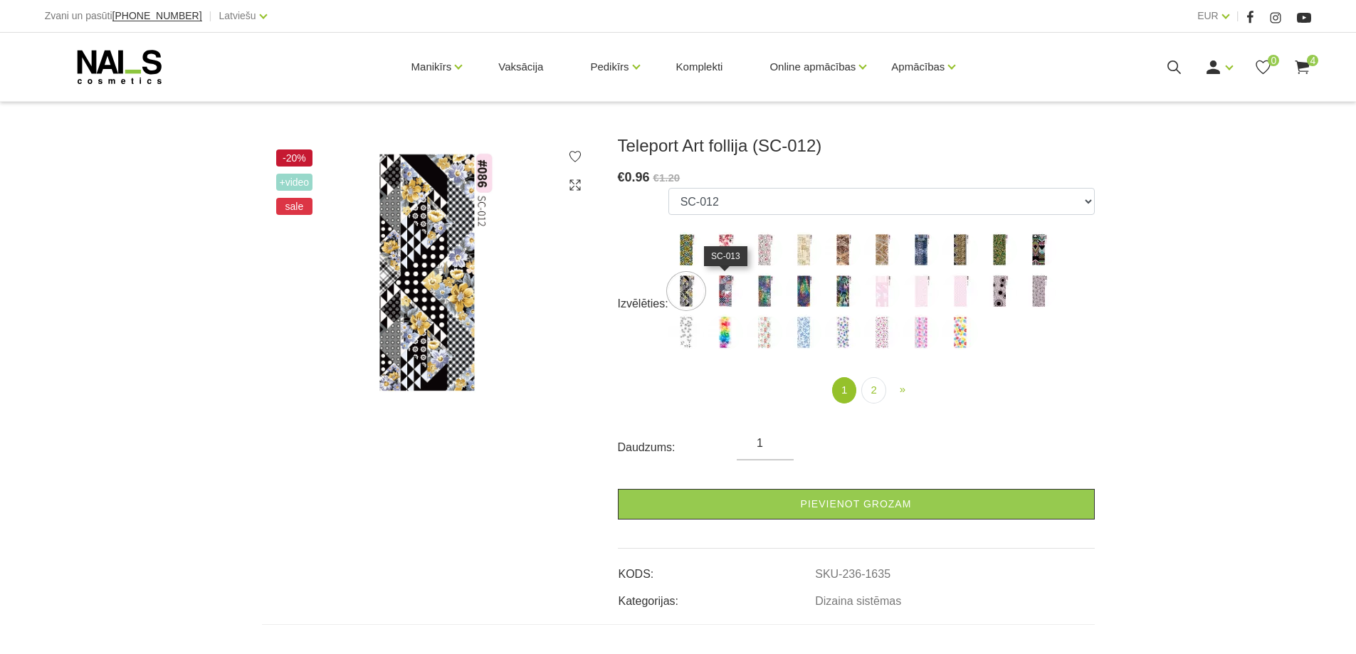
click at [732, 288] on img at bounding box center [726, 291] width 36 height 36
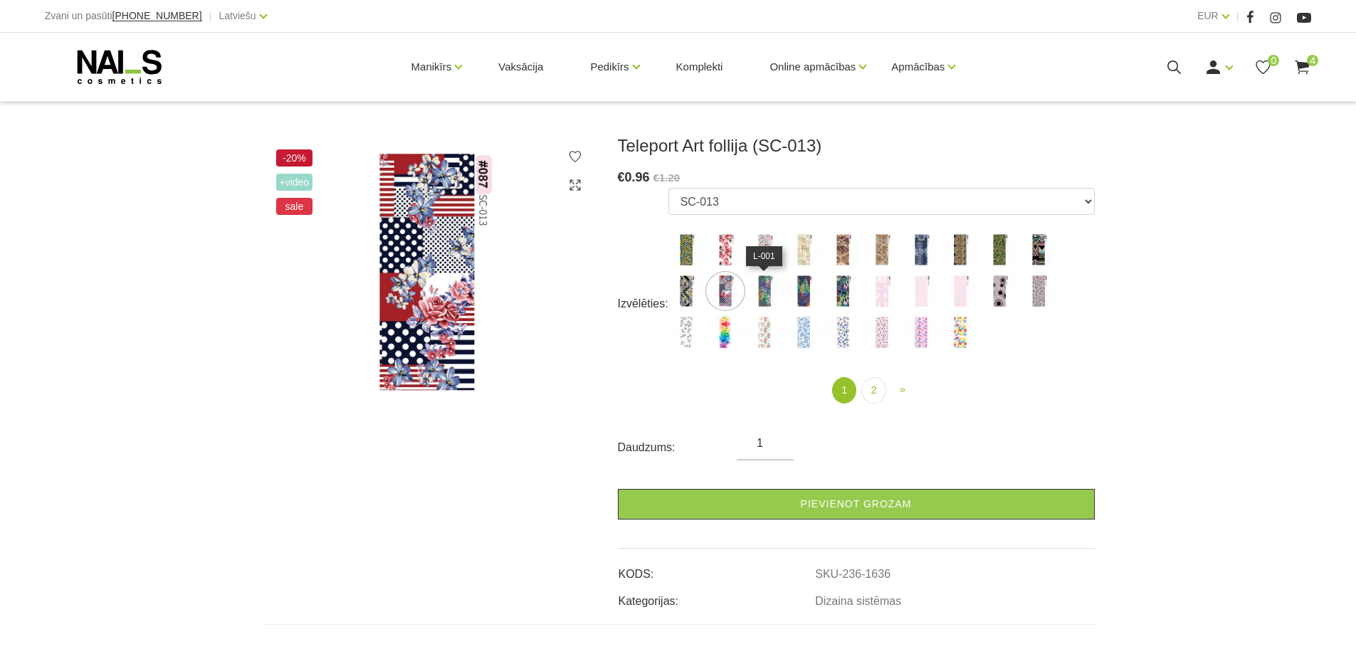
click at [779, 293] on img at bounding box center [765, 291] width 36 height 36
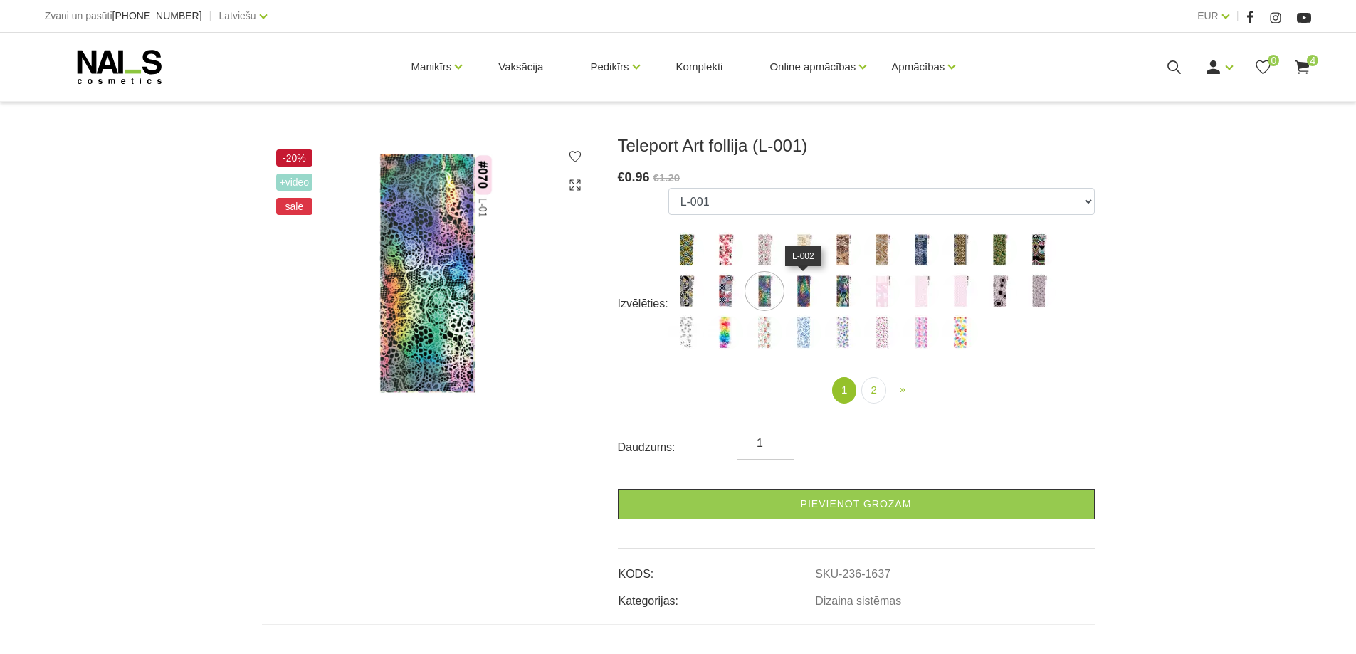
click at [805, 293] on img at bounding box center [804, 291] width 36 height 36
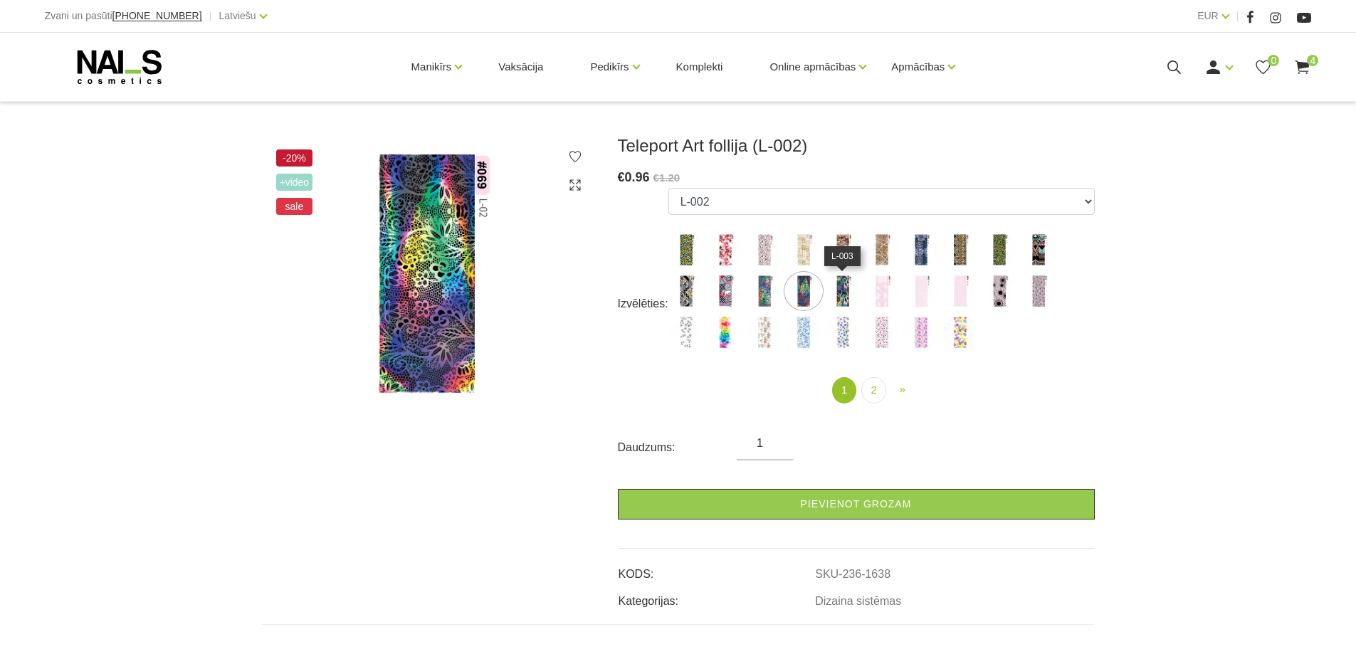
click at [839, 292] on img at bounding box center [843, 291] width 36 height 36
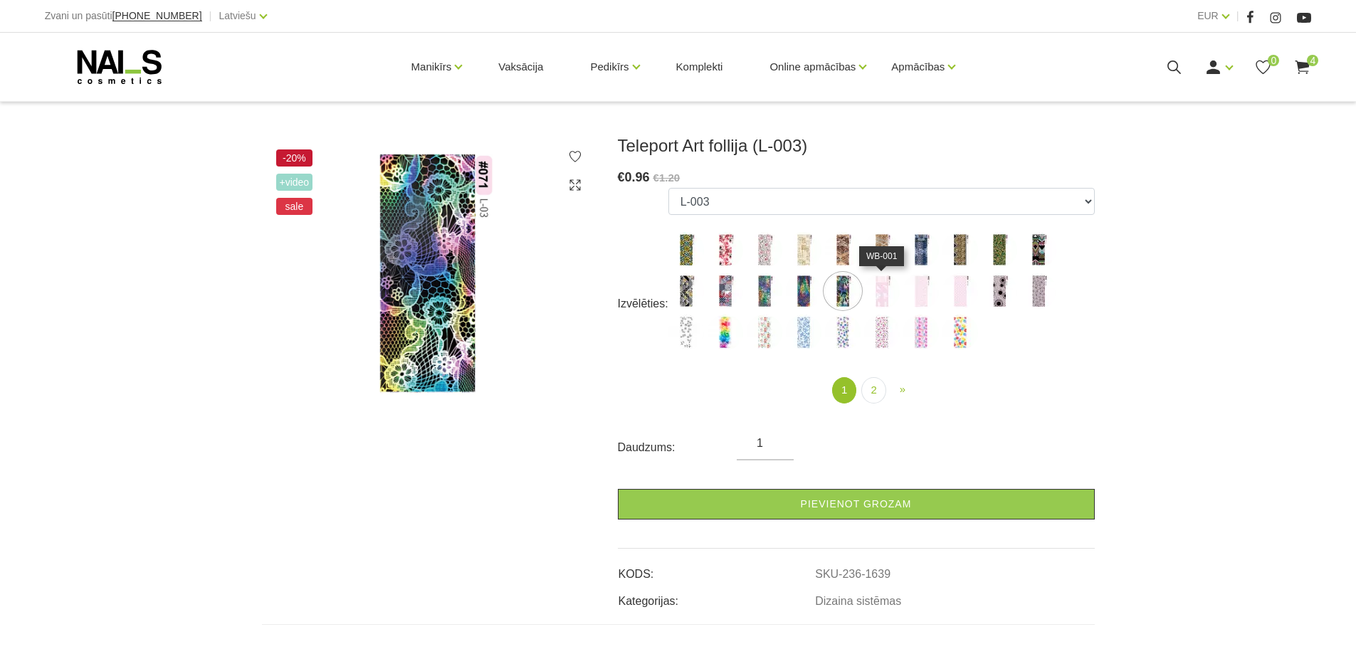
click at [889, 293] on img at bounding box center [882, 291] width 36 height 36
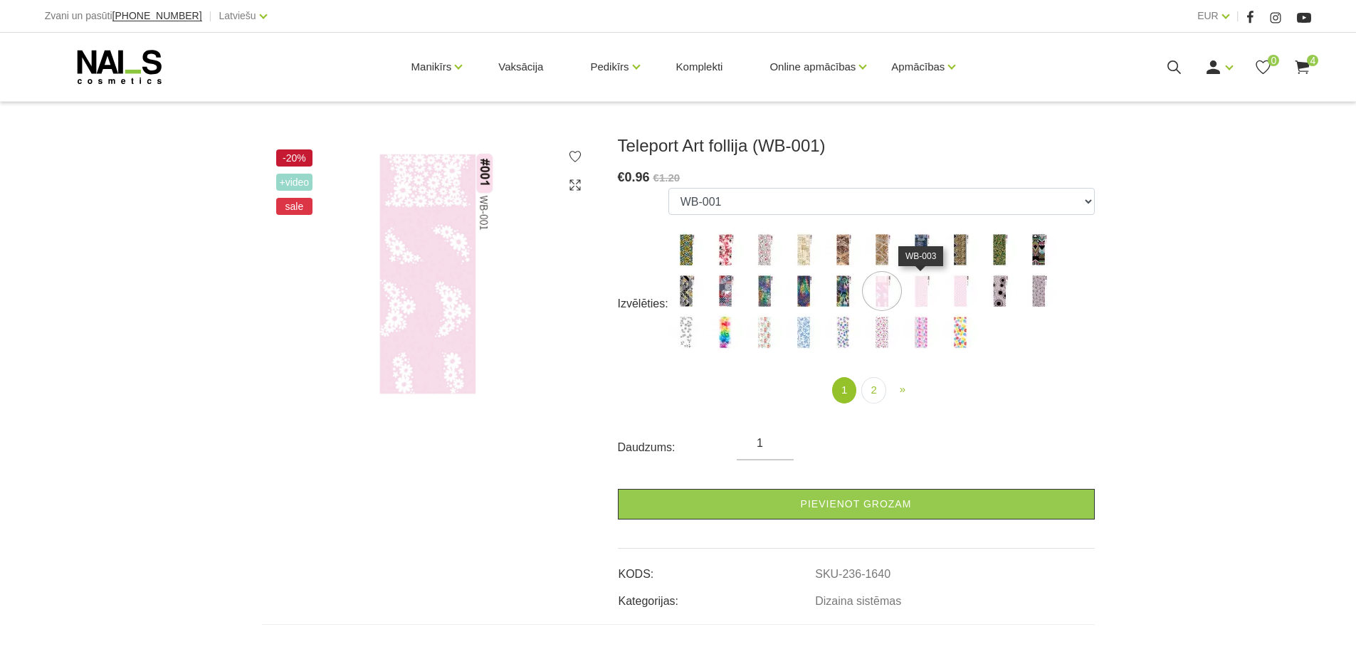
click at [909, 291] on img at bounding box center [921, 291] width 36 height 36
click at [959, 293] on img at bounding box center [961, 291] width 36 height 36
click at [998, 290] on img at bounding box center [1000, 291] width 36 height 36
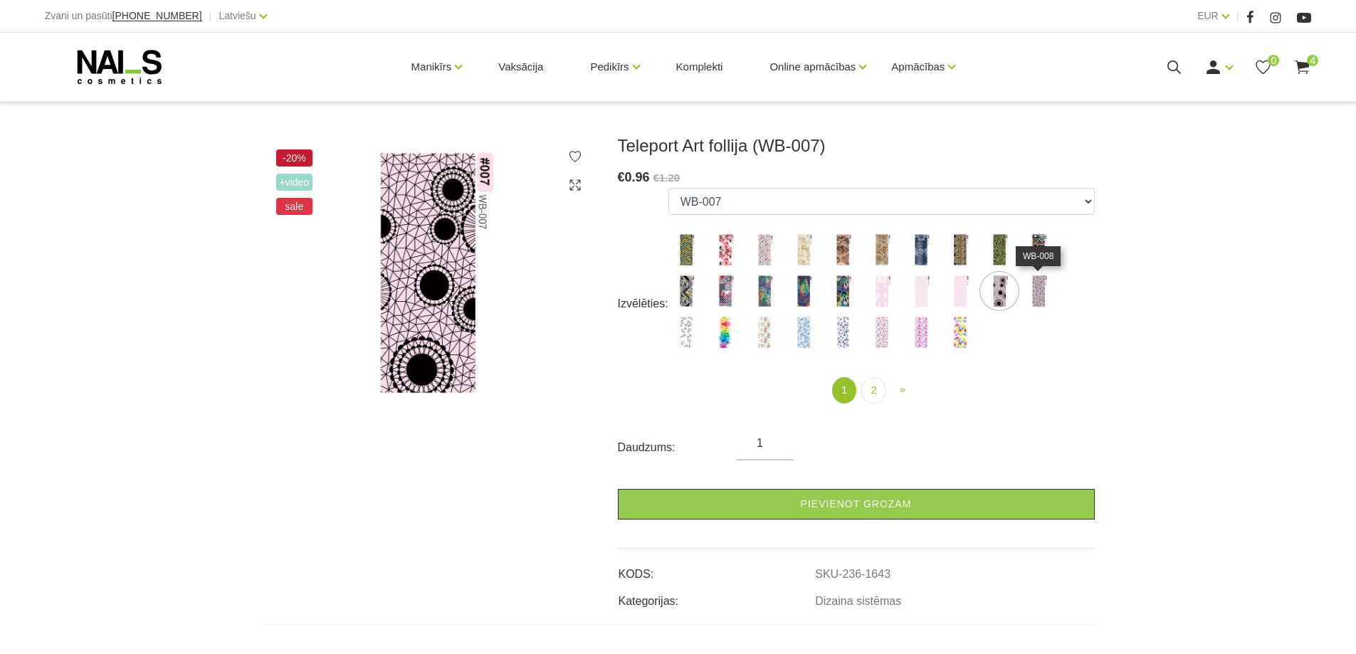
click at [1032, 293] on img at bounding box center [1039, 291] width 36 height 36
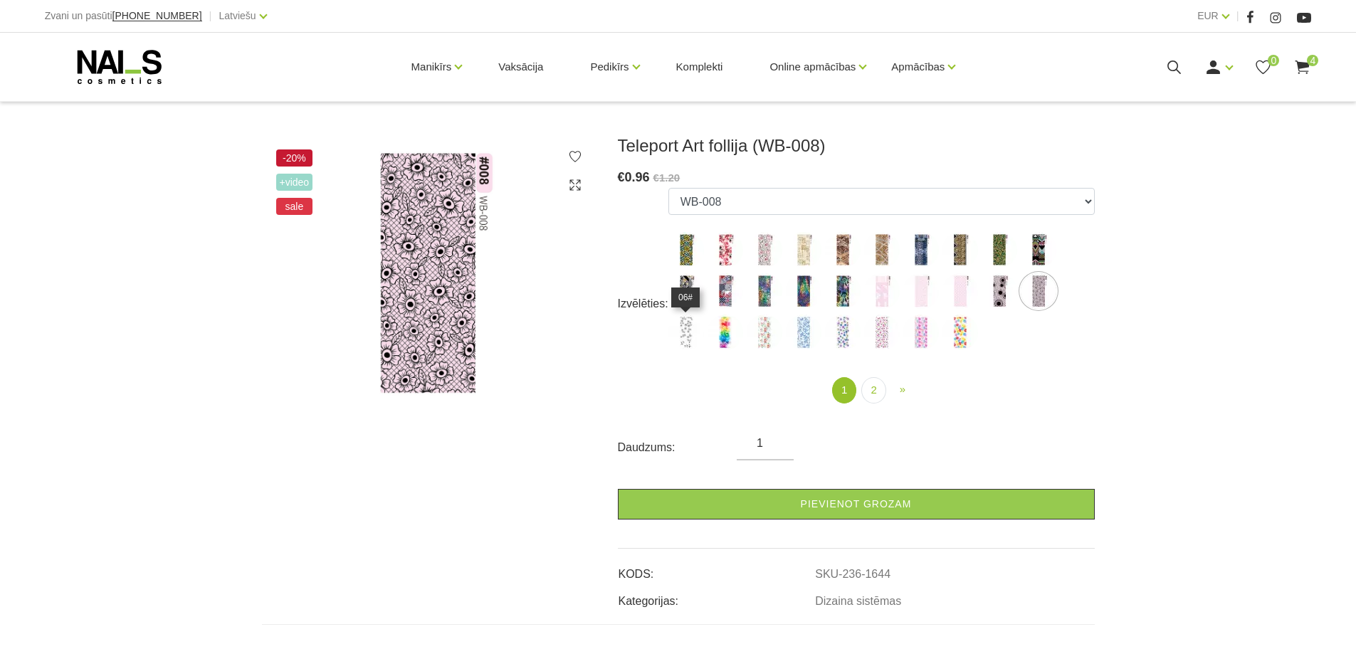
click at [686, 333] on img at bounding box center [686, 333] width 36 height 36
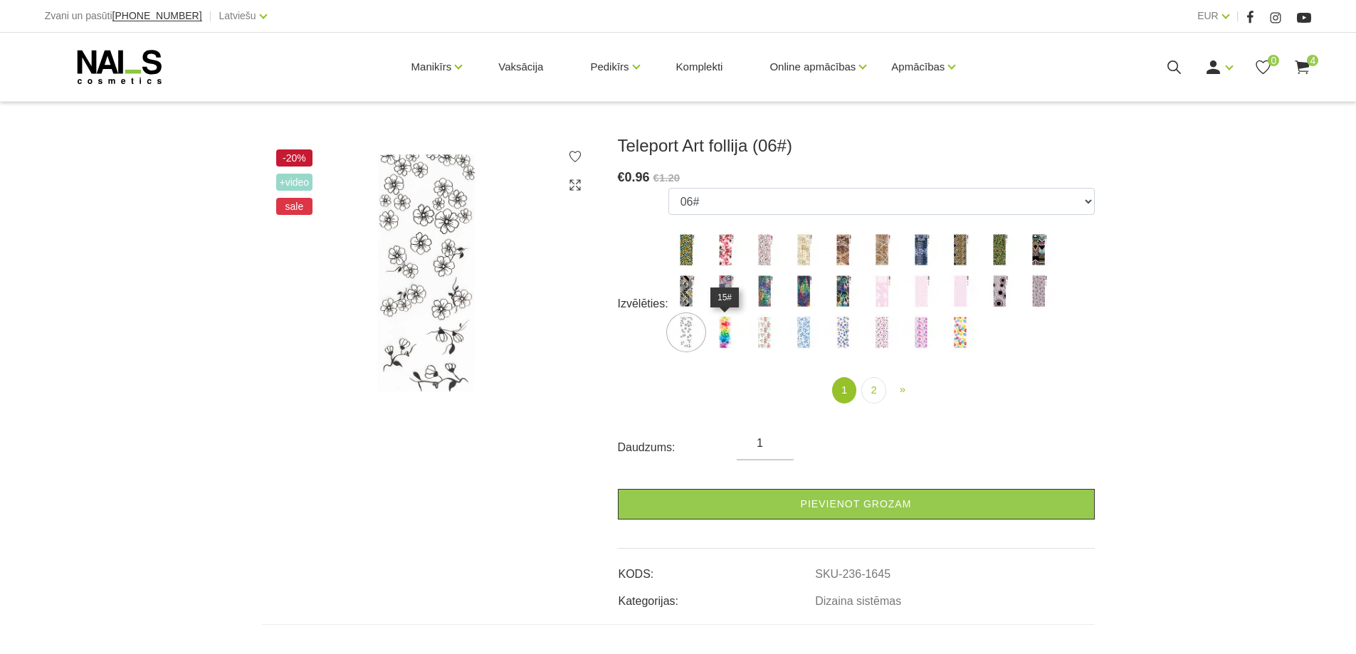
click at [731, 337] on img at bounding box center [726, 333] width 36 height 36
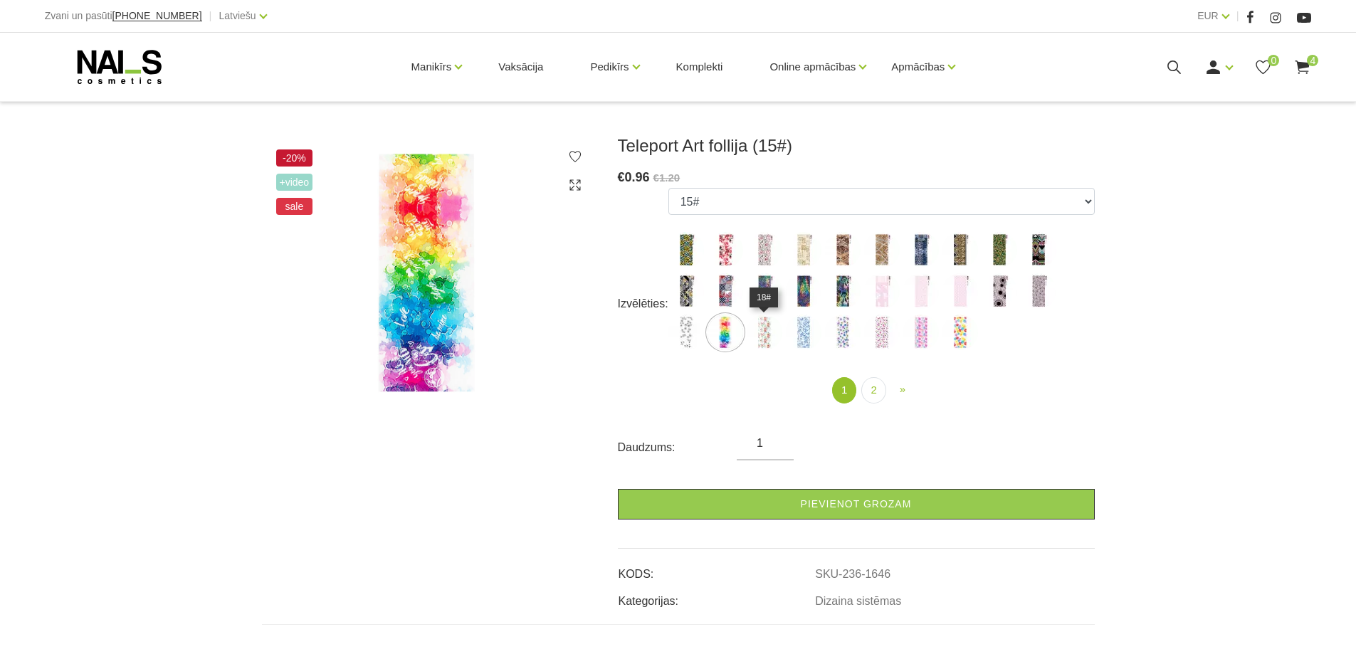
click at [762, 335] on img at bounding box center [765, 333] width 36 height 36
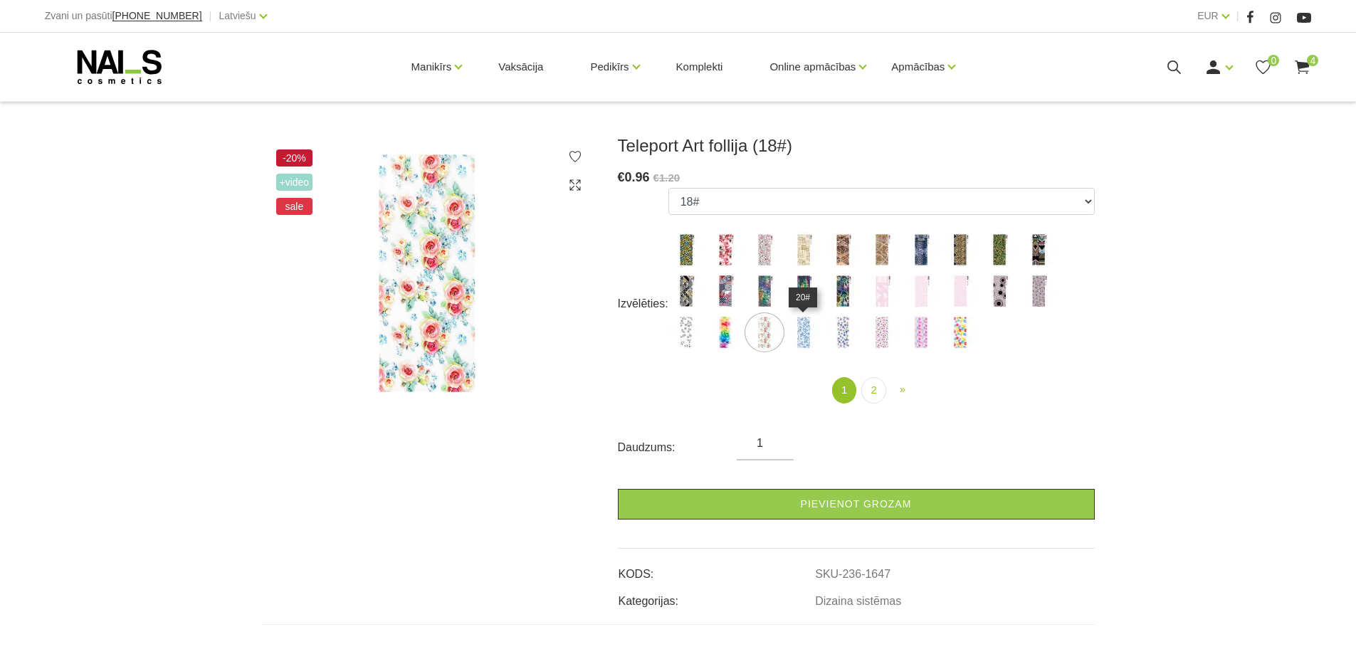
click at [800, 329] on img at bounding box center [804, 333] width 36 height 36
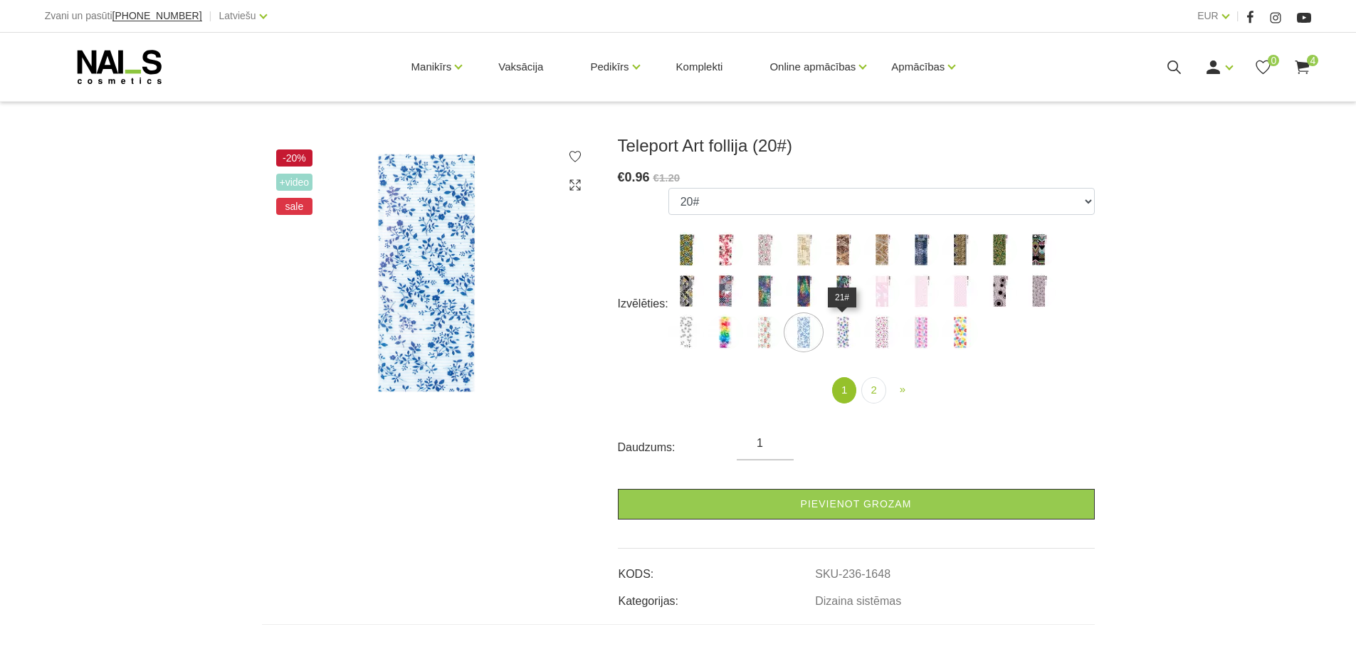
click at [842, 332] on img at bounding box center [843, 333] width 36 height 36
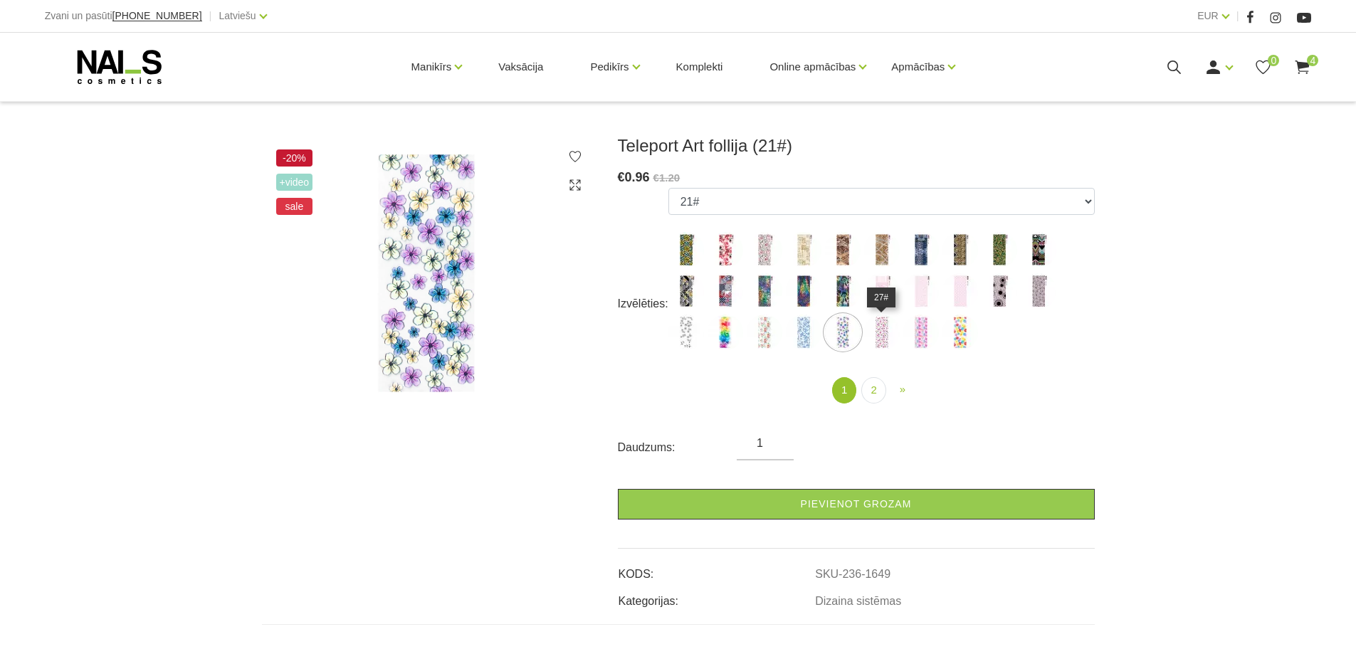
click at [876, 337] on img at bounding box center [882, 333] width 36 height 36
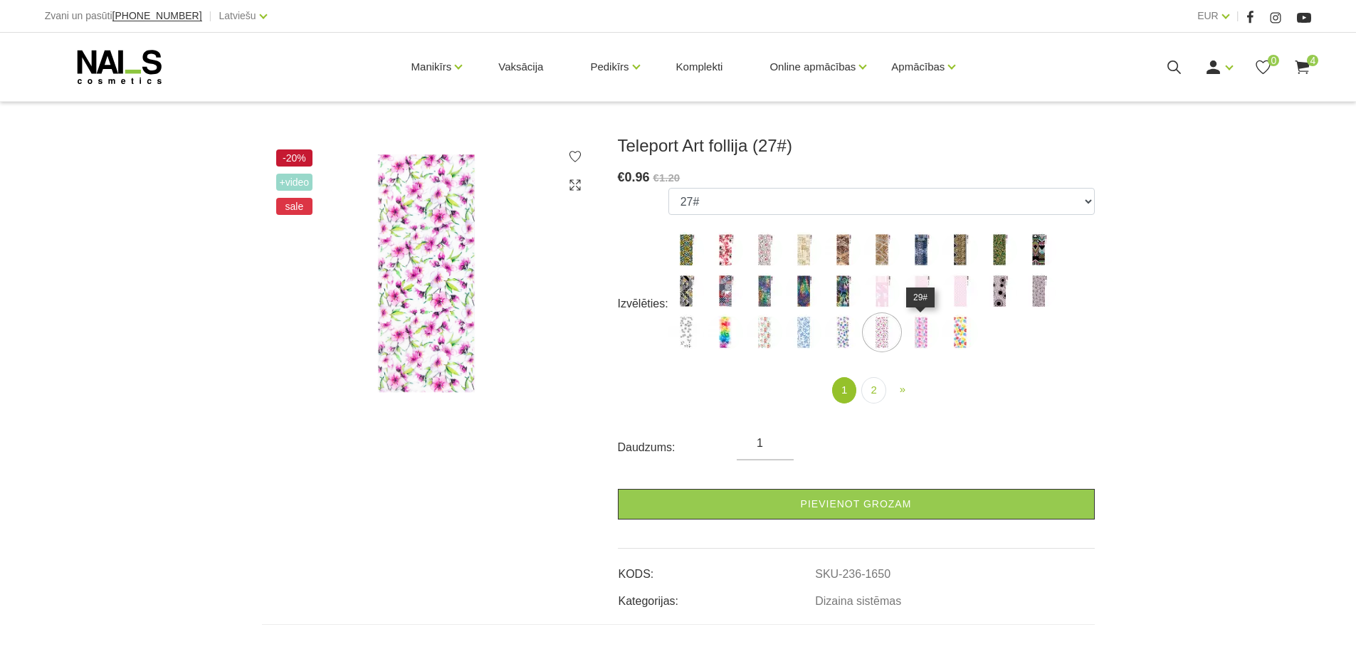
click at [922, 340] on img at bounding box center [921, 333] width 36 height 36
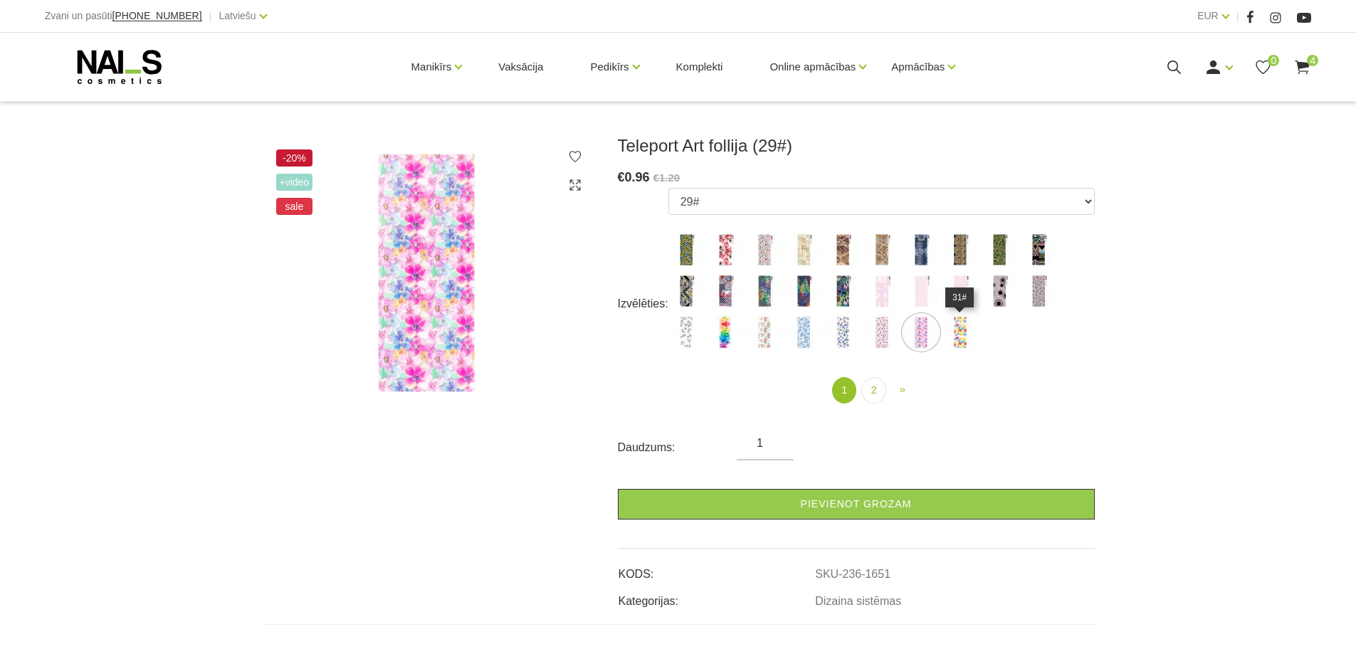
click at [962, 337] on img at bounding box center [961, 333] width 36 height 36
select select "1652"
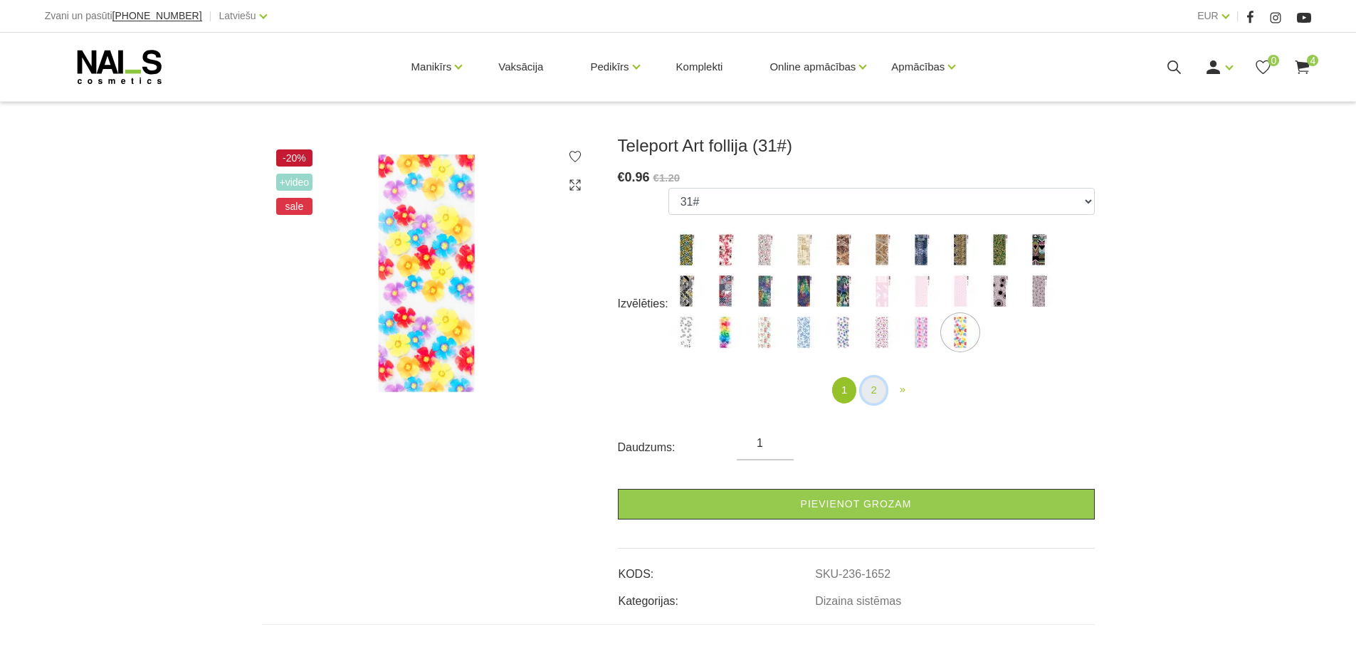
click at [871, 387] on link "2" at bounding box center [873, 390] width 24 height 26
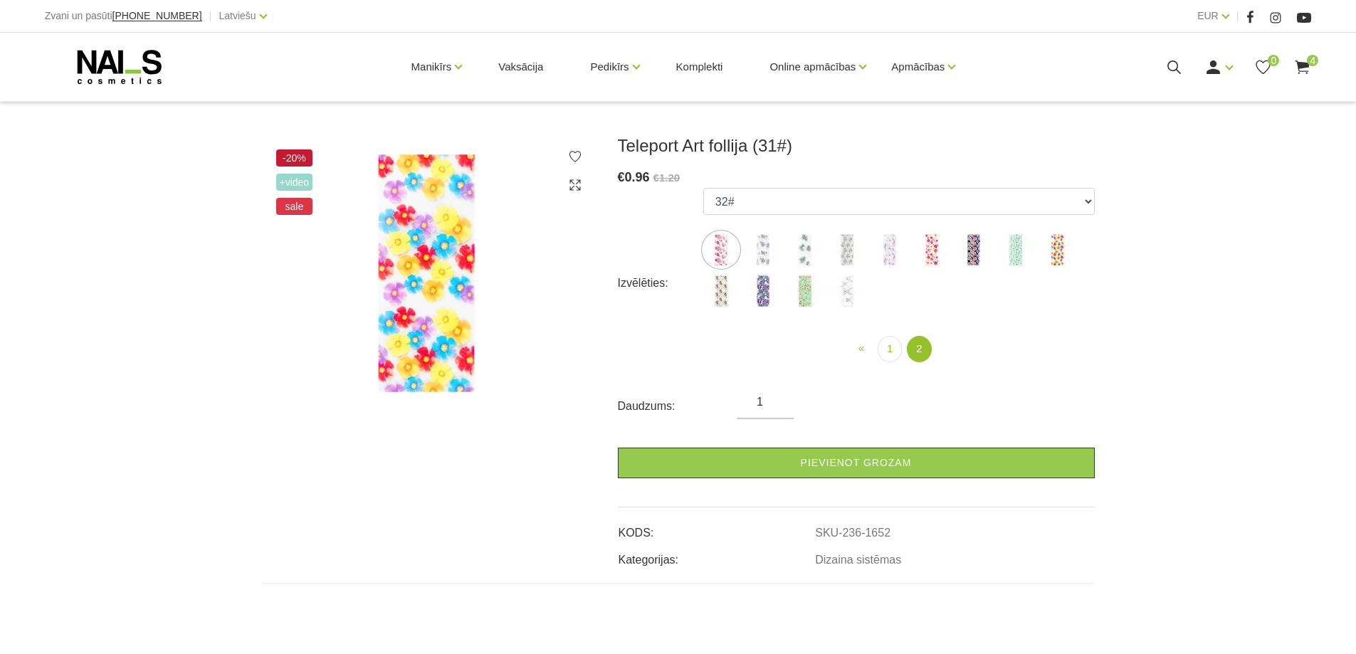
click at [758, 248] on img at bounding box center [763, 250] width 36 height 36
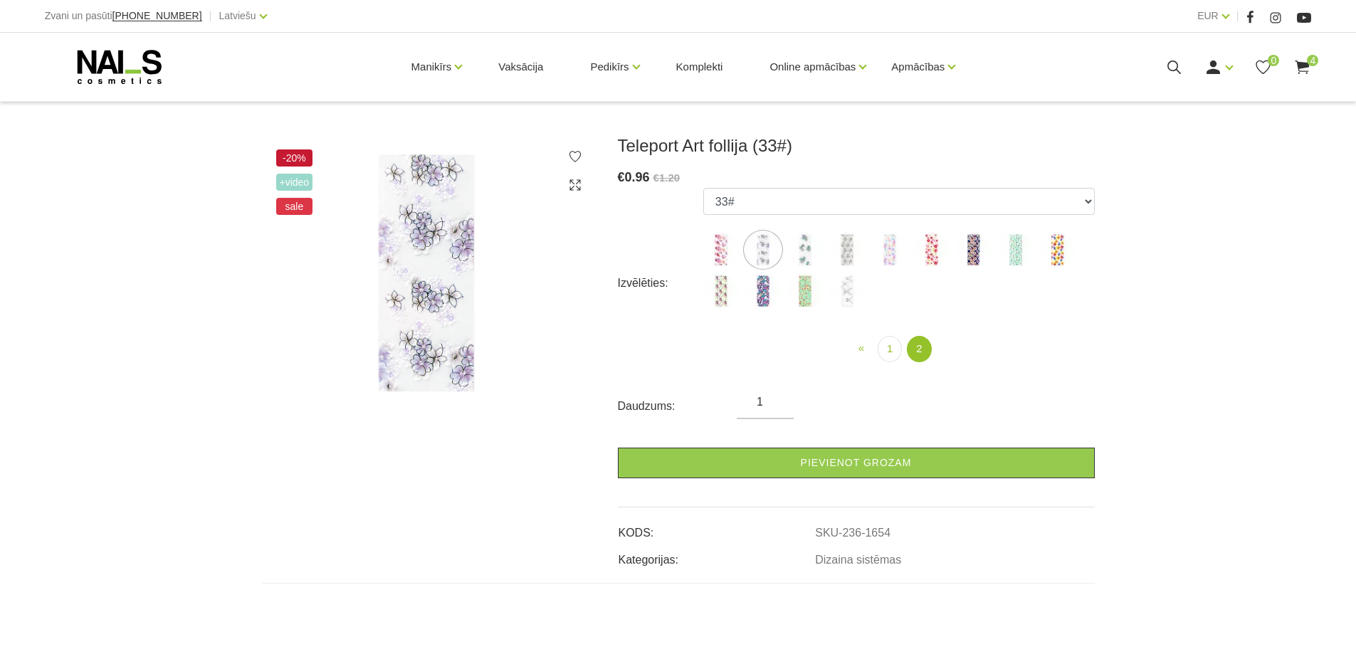
click at [797, 243] on img at bounding box center [805, 250] width 36 height 36
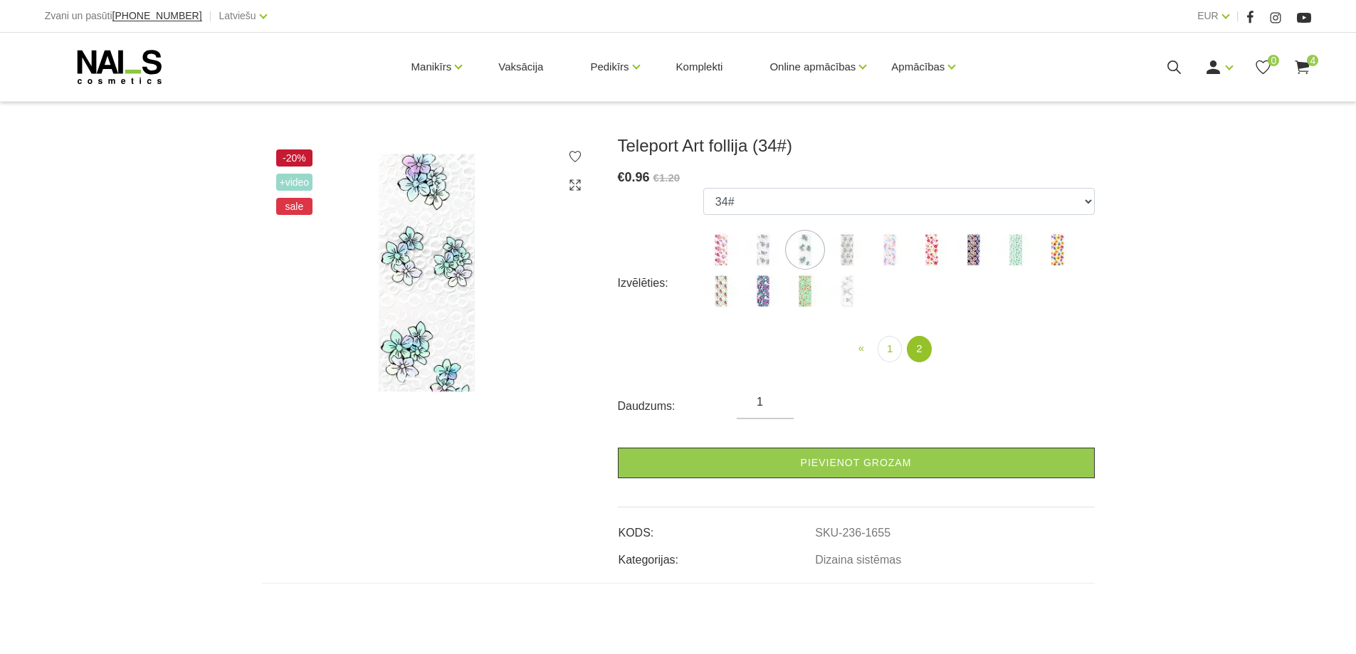
click at [844, 254] on img at bounding box center [847, 250] width 36 height 36
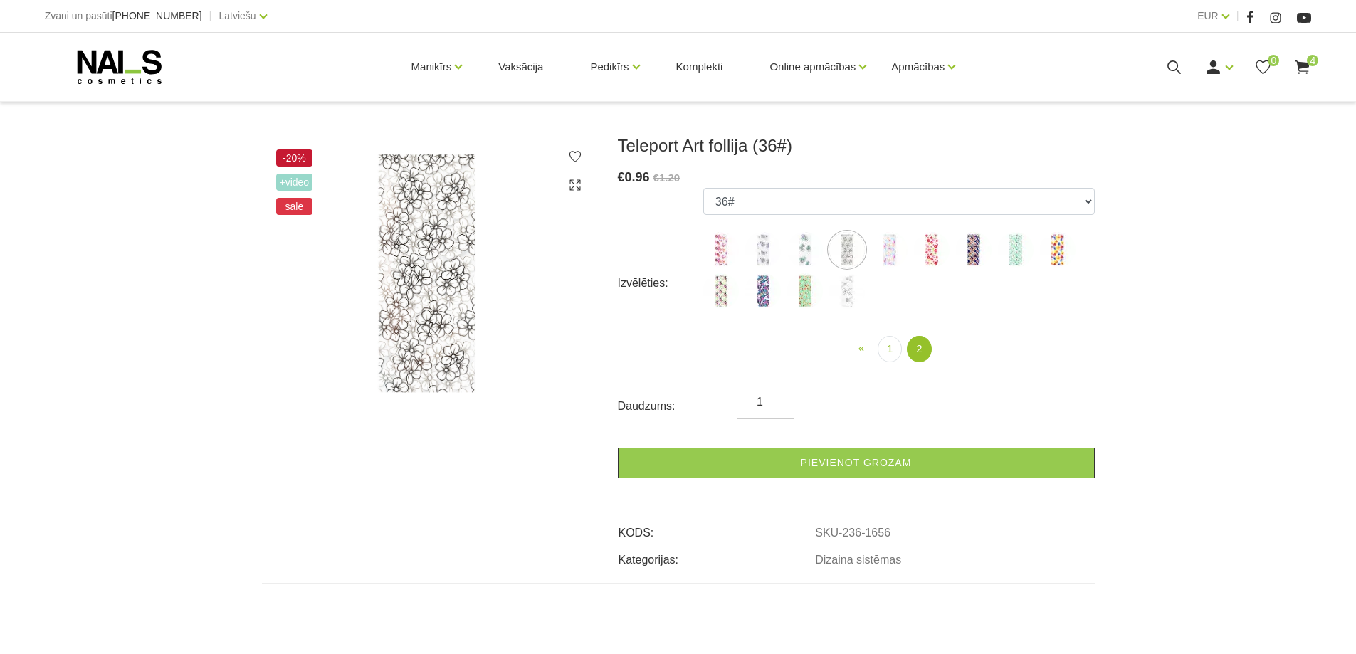
click at [892, 248] on img at bounding box center [890, 250] width 36 height 36
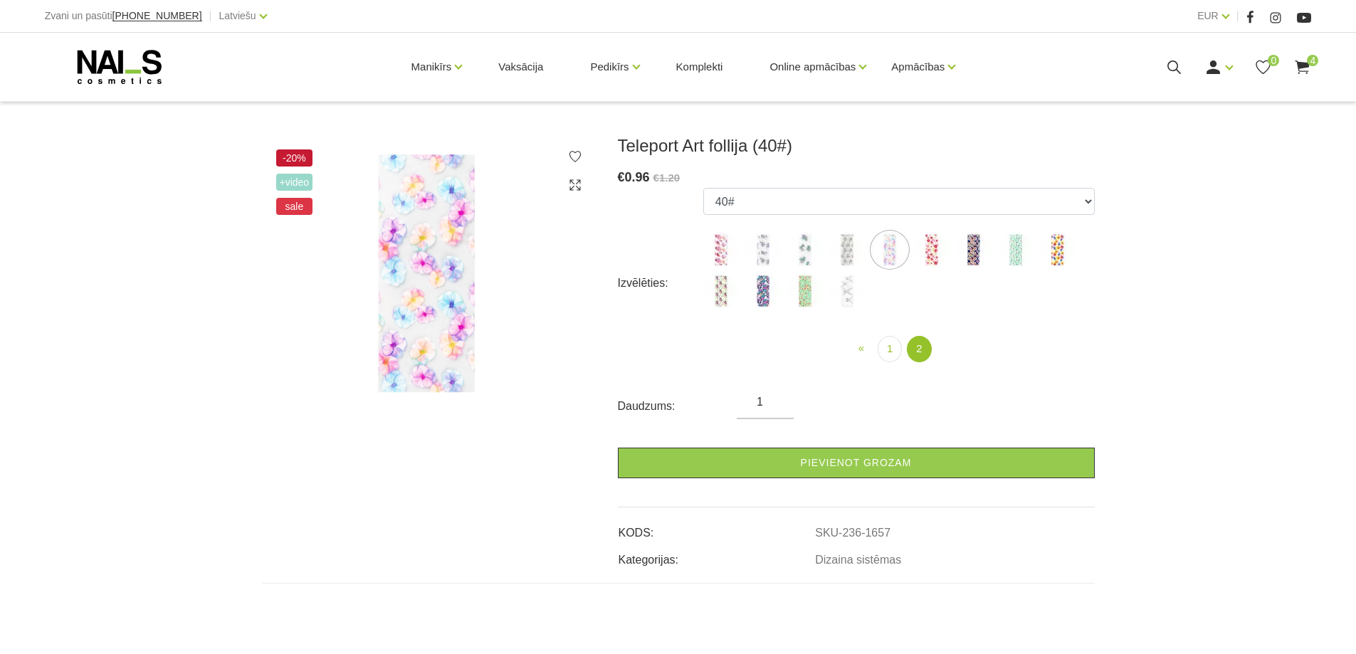
click at [932, 251] on img at bounding box center [932, 250] width 36 height 36
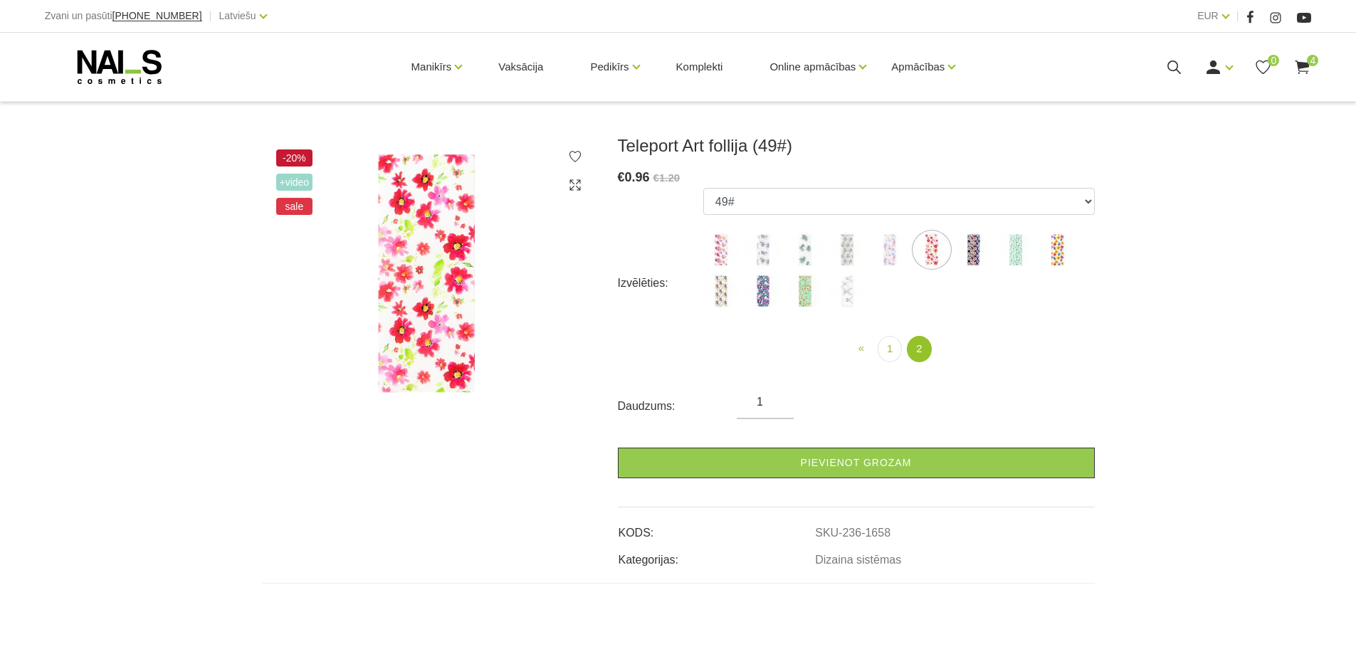
click at [975, 249] on img at bounding box center [974, 250] width 36 height 36
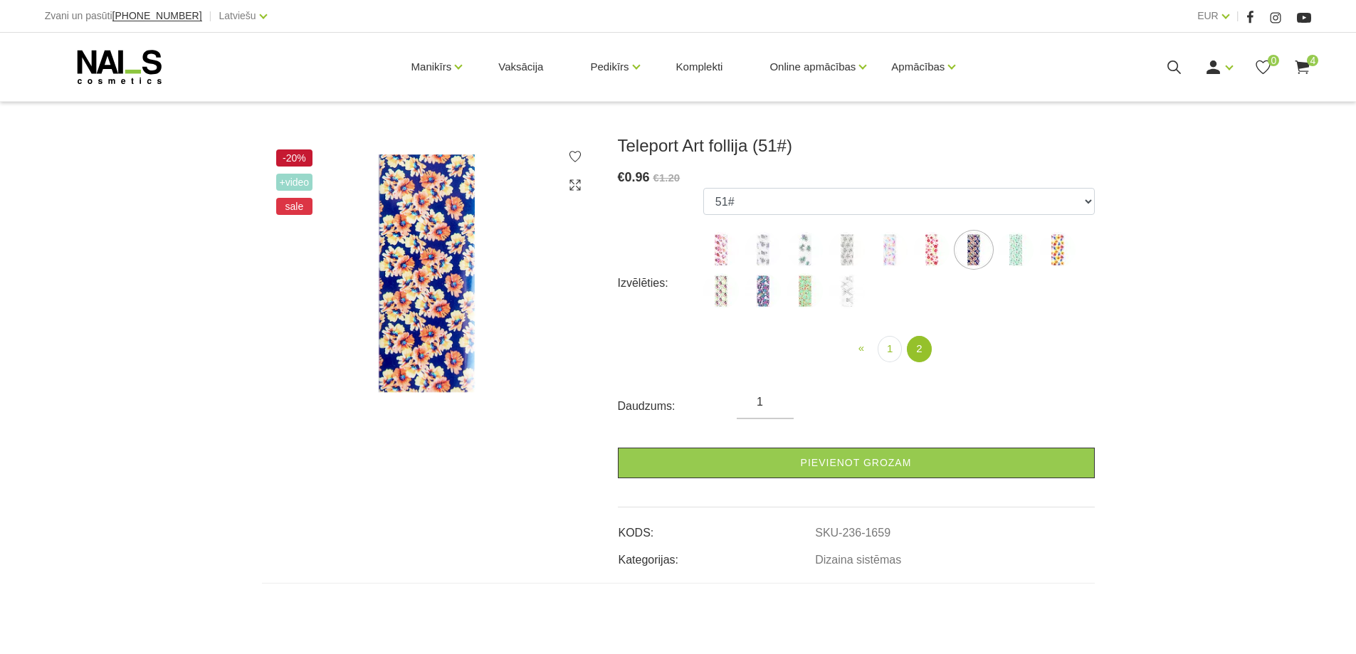
click at [1006, 248] on img at bounding box center [1016, 250] width 36 height 36
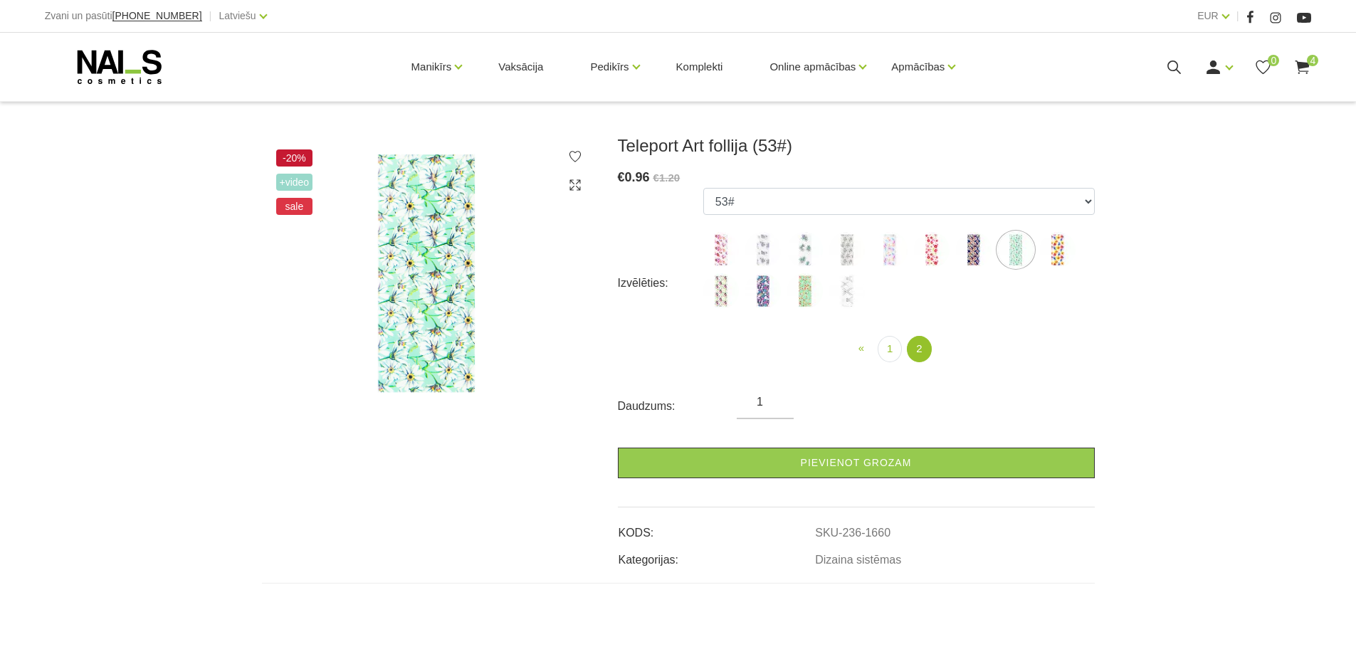
click at [1085, 251] on ul "SCC-003 SC-003 SC-001 SC-002 SC-006 SC-007 SC-008 SC-009 SC-010 SC-011 SC-012 S…" at bounding box center [899, 251] width 392 height 127
click at [1059, 242] on img at bounding box center [1058, 250] width 36 height 36
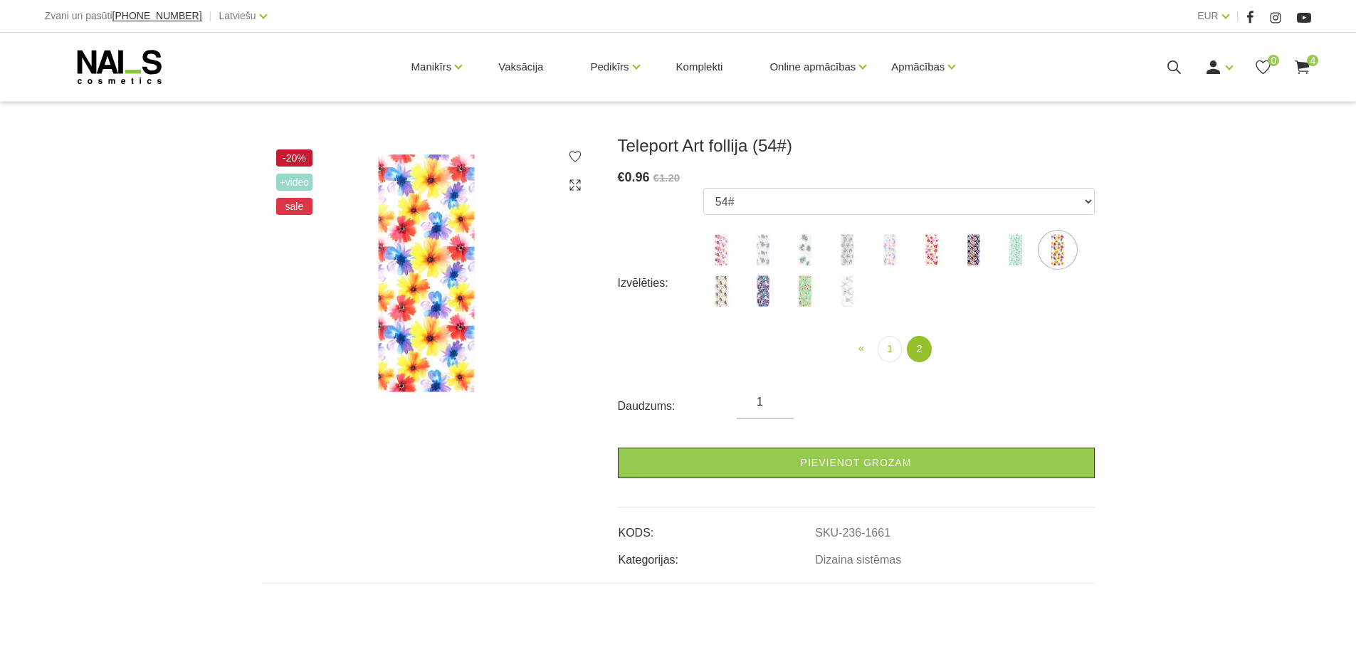
click at [715, 277] on img at bounding box center [721, 291] width 36 height 36
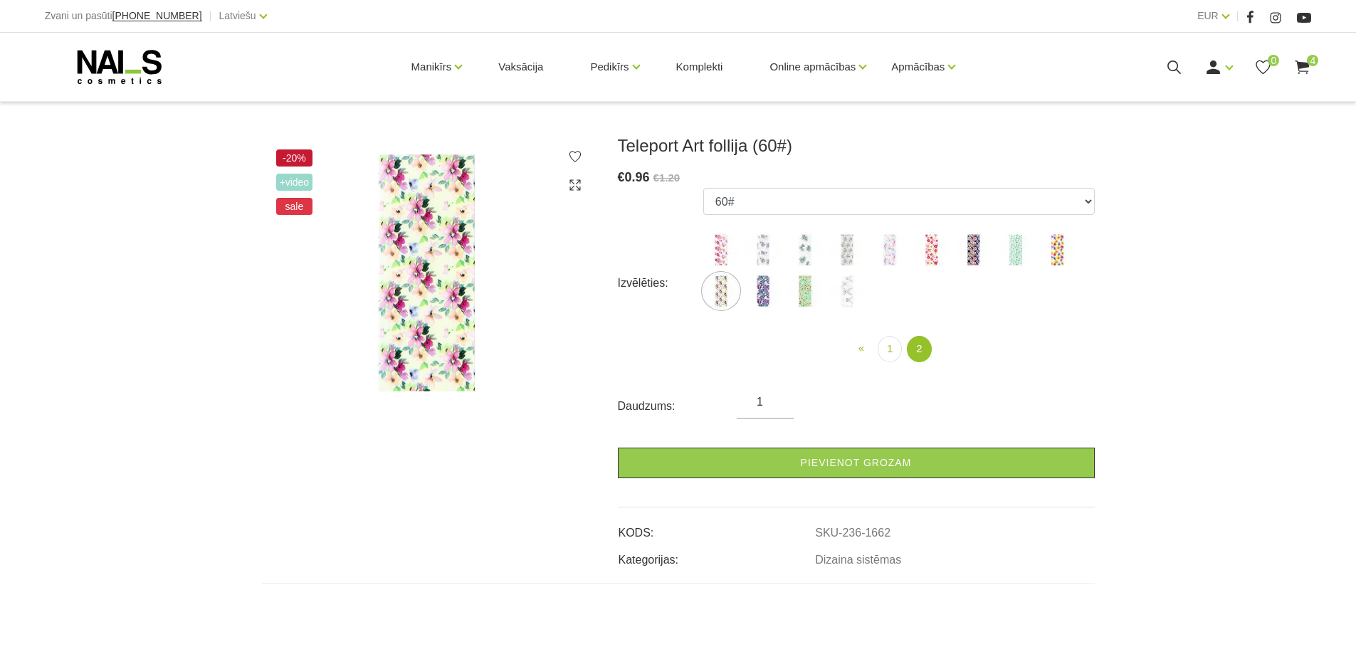
click at [742, 279] on ul "SCC-003 SC-003 SC-001 SC-002 SC-006 SC-007 SC-008 SC-009 SC-010 SC-011 SC-012 S…" at bounding box center [899, 251] width 392 height 127
click at [757, 287] on img at bounding box center [763, 291] width 36 height 36
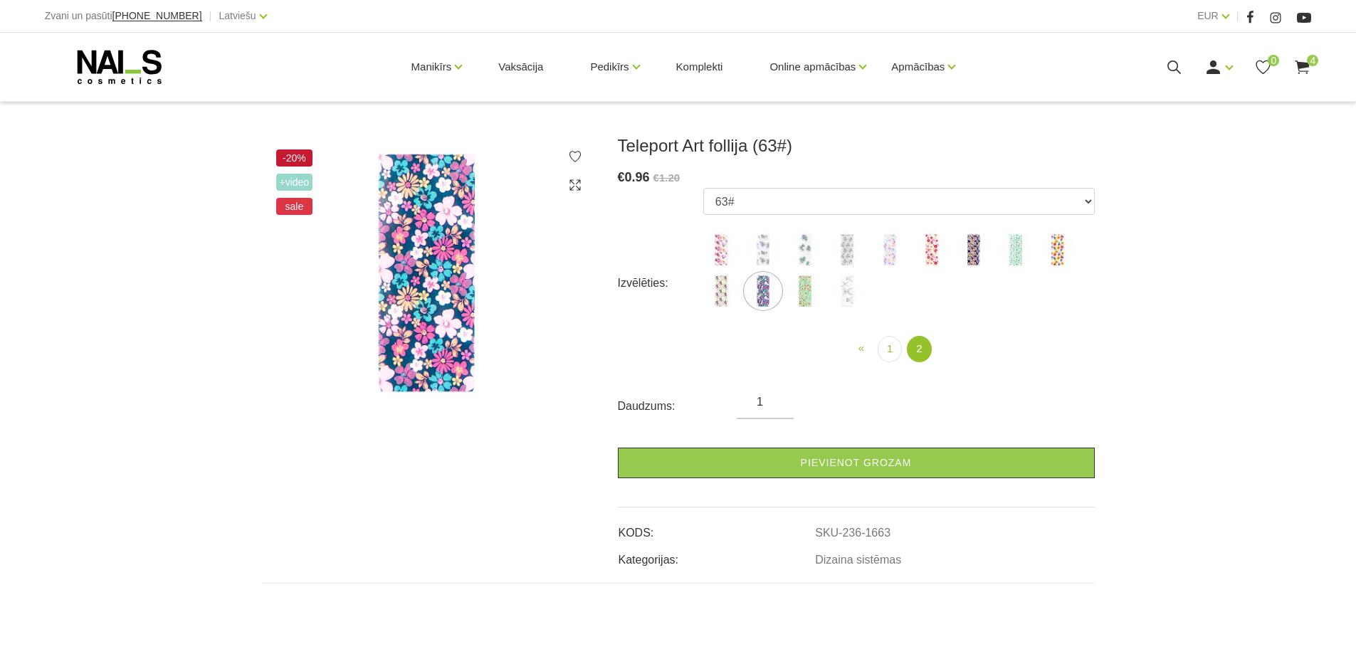
click at [808, 290] on img at bounding box center [805, 291] width 36 height 36
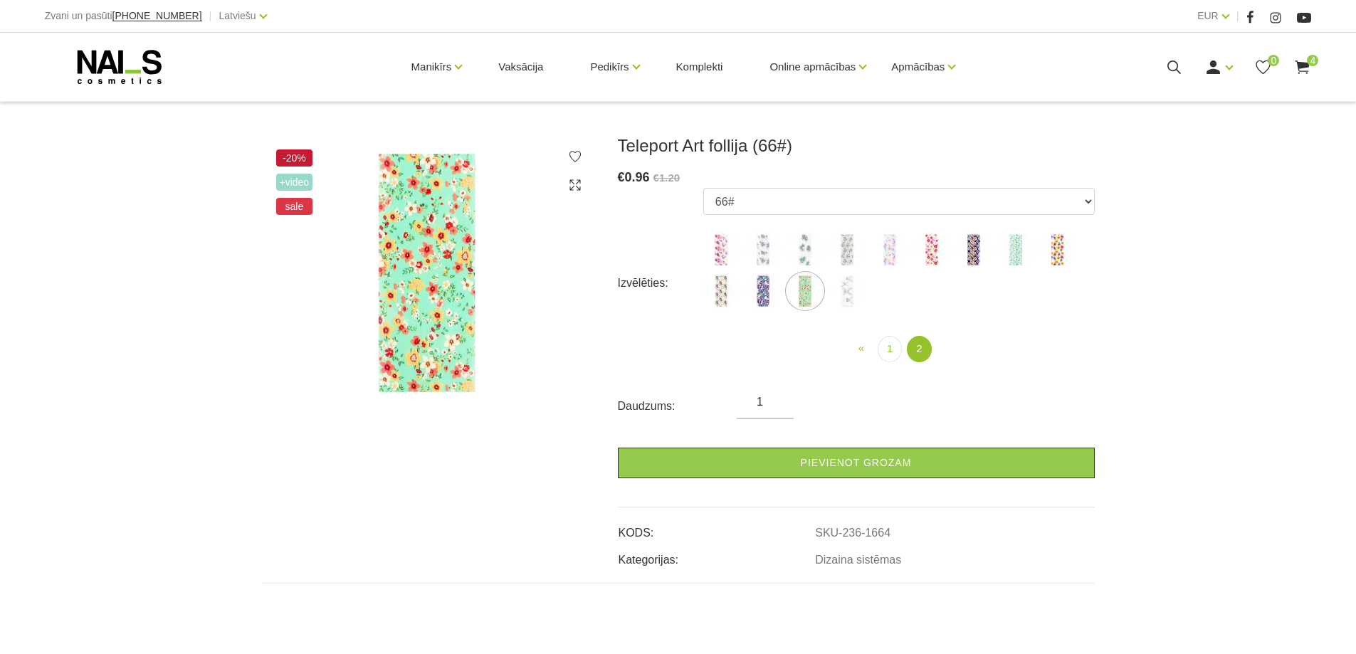
click at [844, 290] on img at bounding box center [847, 291] width 36 height 36
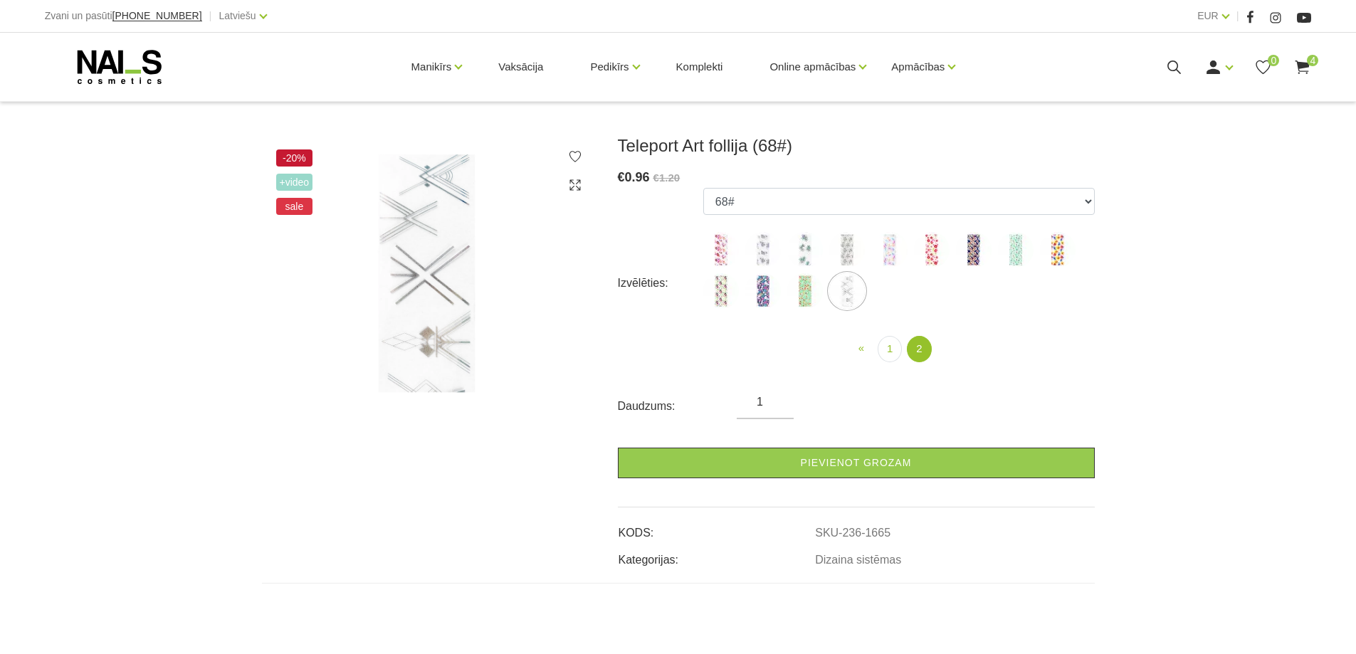
click at [762, 251] on img at bounding box center [763, 250] width 36 height 36
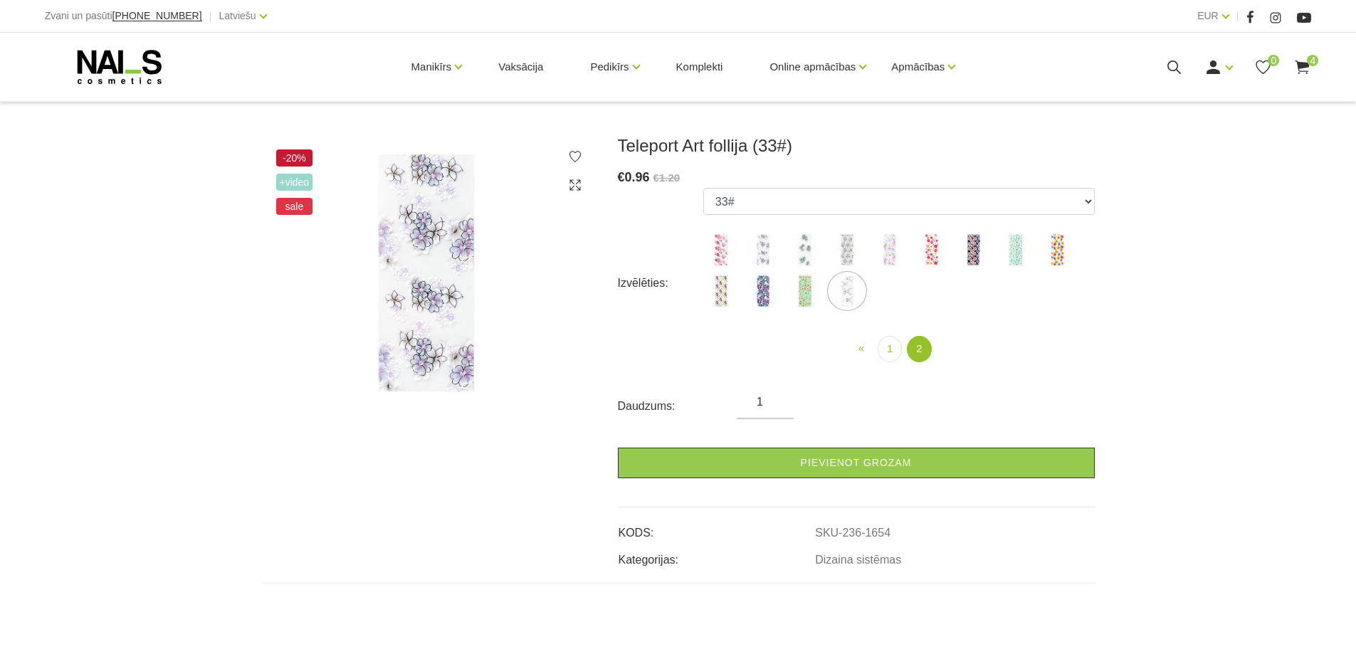
click at [849, 252] on img at bounding box center [847, 250] width 36 height 36
select select "1656"
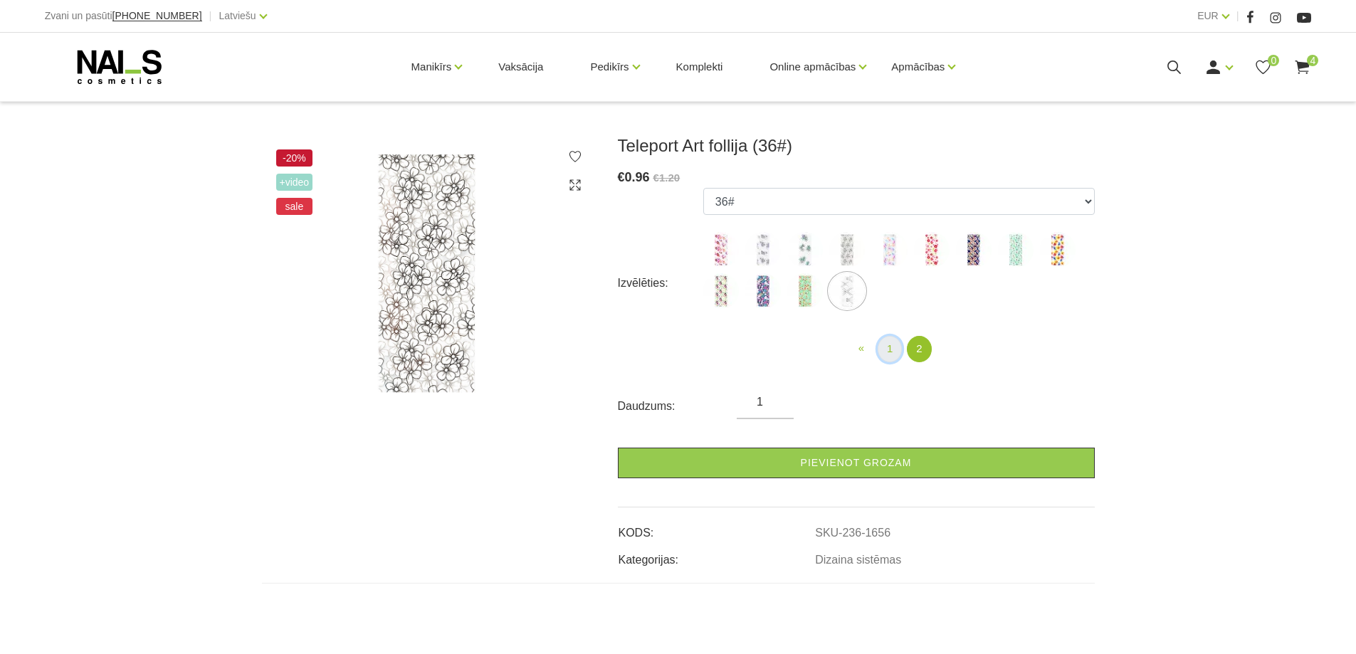
click at [893, 351] on link "1" at bounding box center [890, 349] width 24 height 26
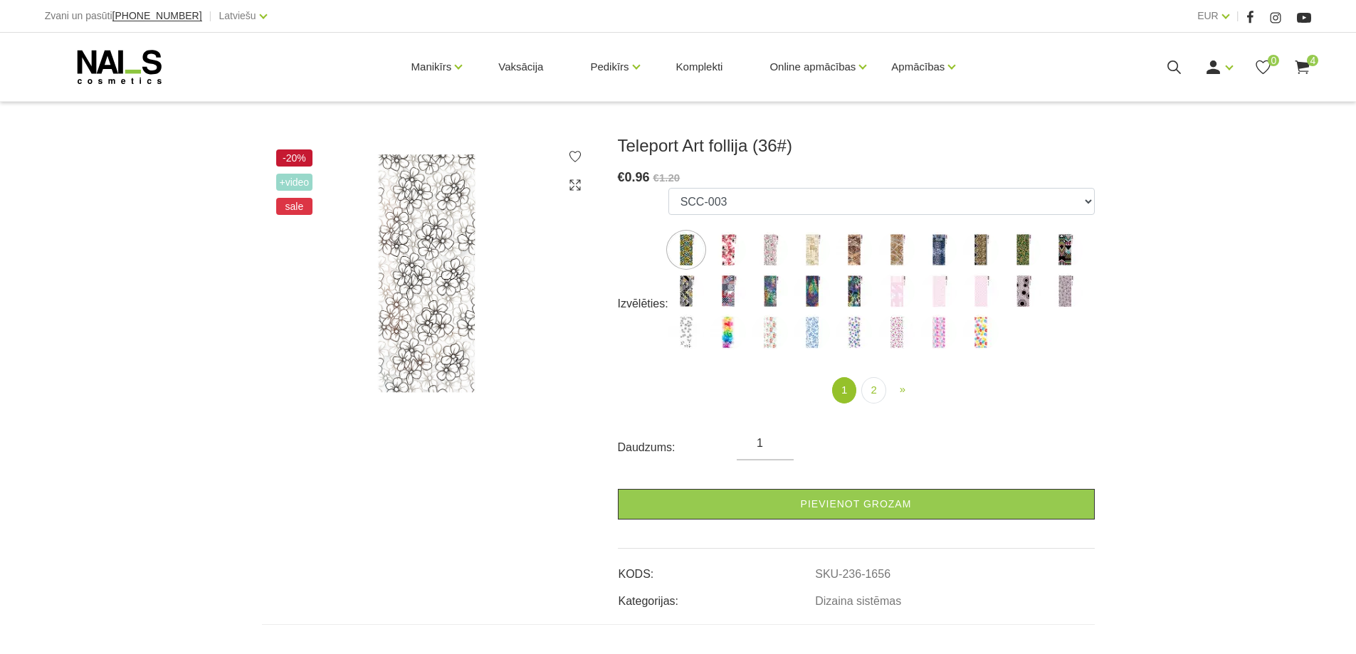
click at [980, 296] on img at bounding box center [981, 291] width 36 height 36
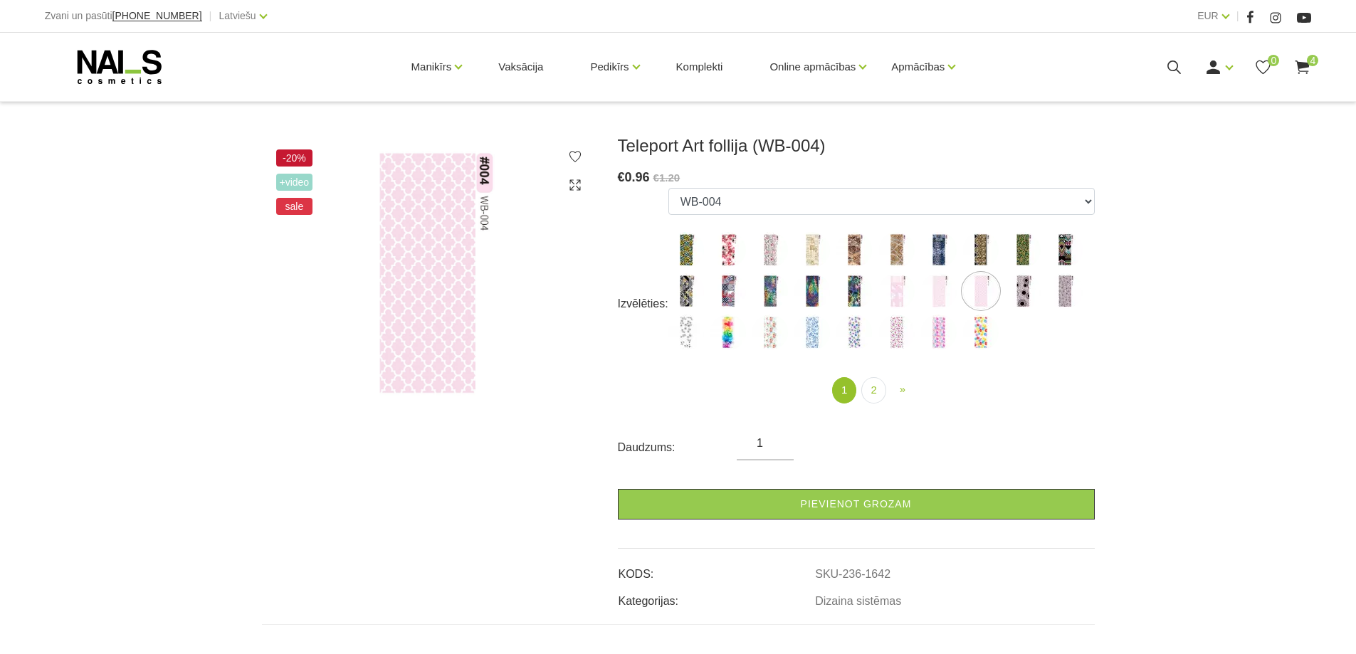
click at [937, 296] on img at bounding box center [939, 291] width 36 height 36
click at [892, 291] on img at bounding box center [897, 291] width 36 height 36
click at [943, 293] on img at bounding box center [939, 291] width 36 height 36
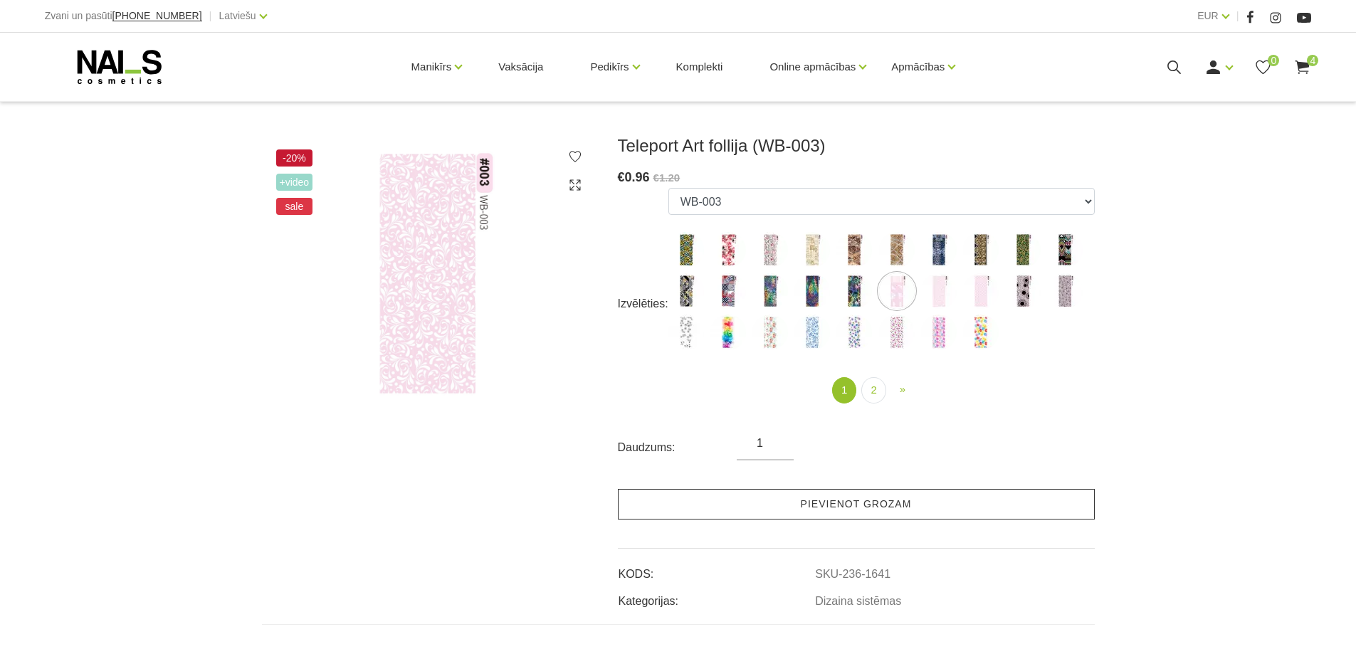
click at [795, 502] on link "Pievienot grozam" at bounding box center [856, 504] width 477 height 31
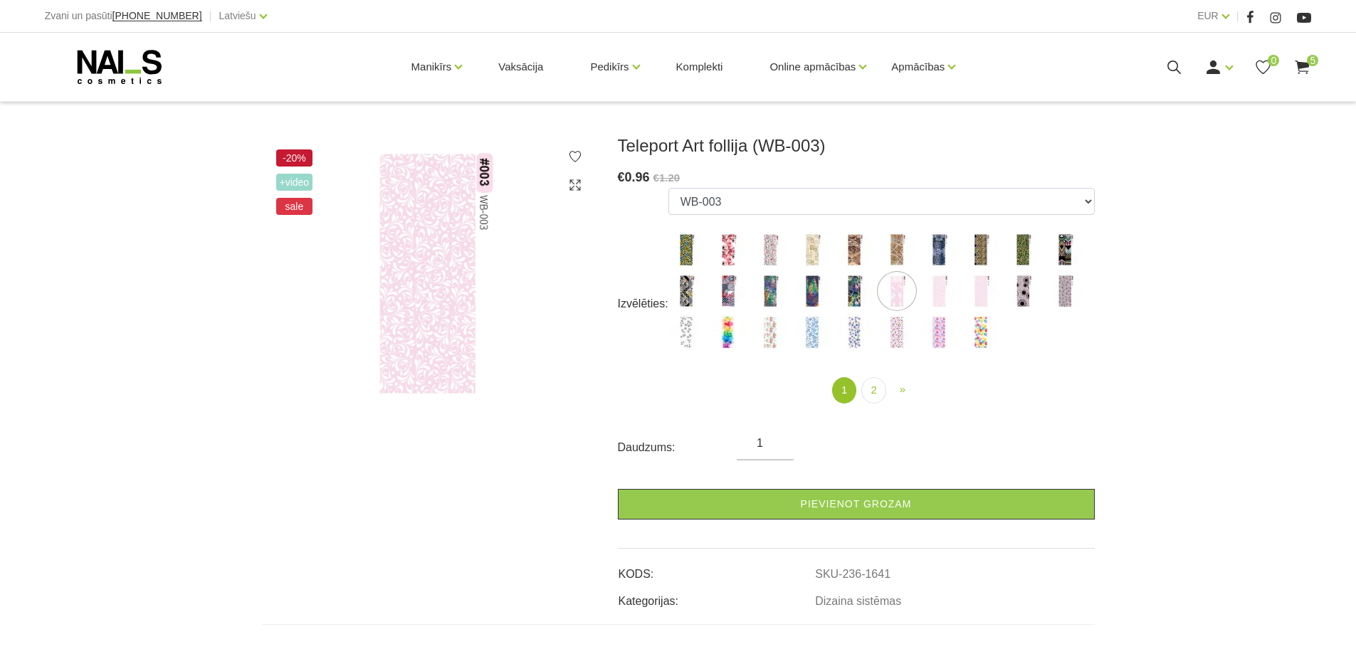
click at [1065, 296] on img at bounding box center [1065, 291] width 36 height 36
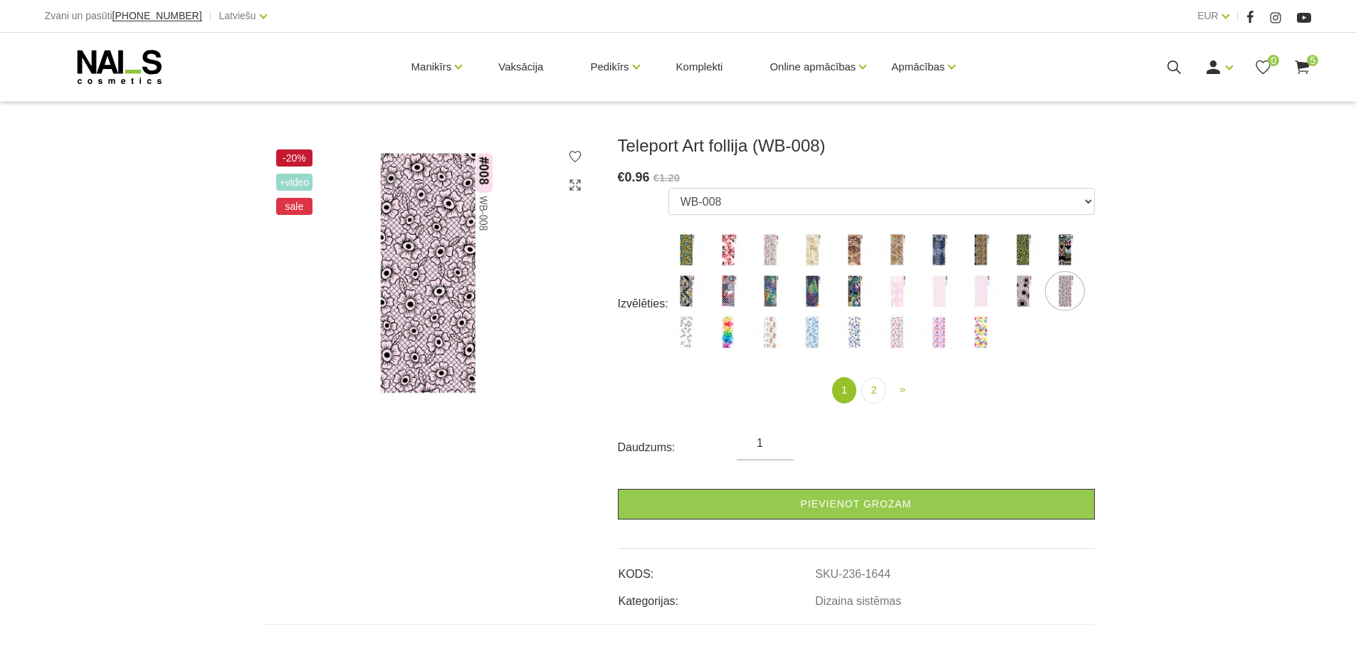
click at [1024, 298] on img at bounding box center [1023, 291] width 36 height 36
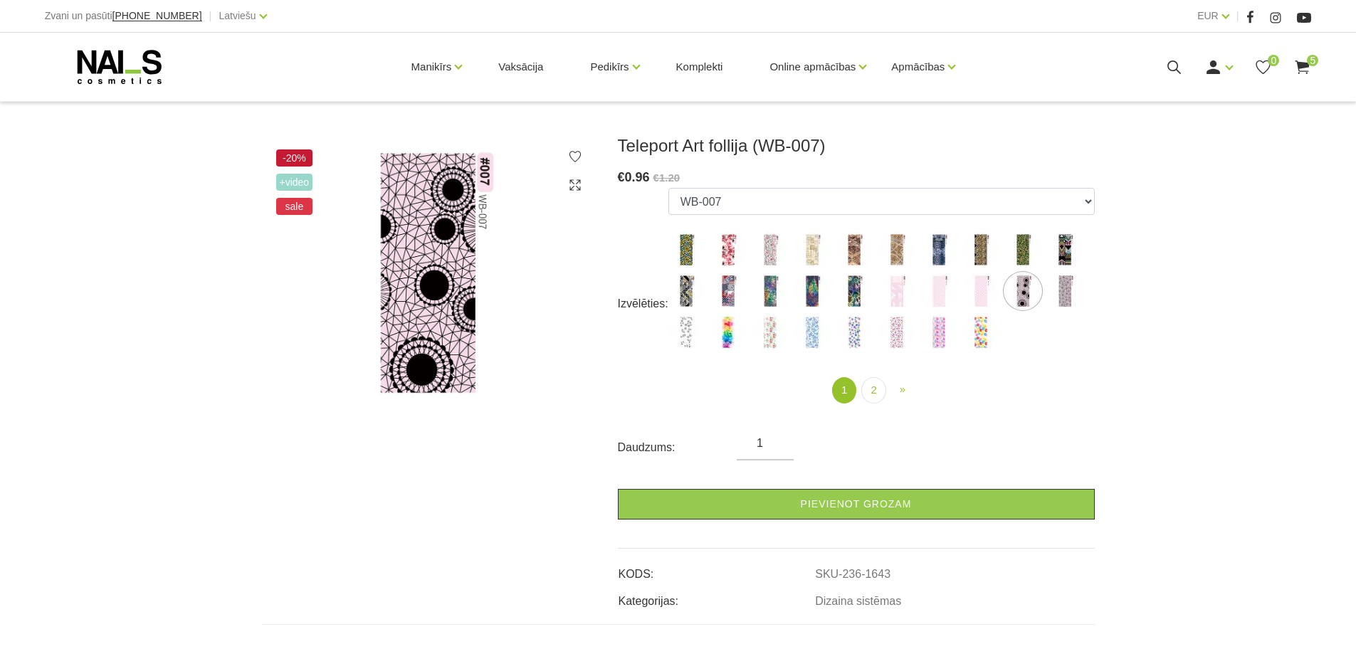
click at [980, 332] on img at bounding box center [981, 333] width 36 height 36
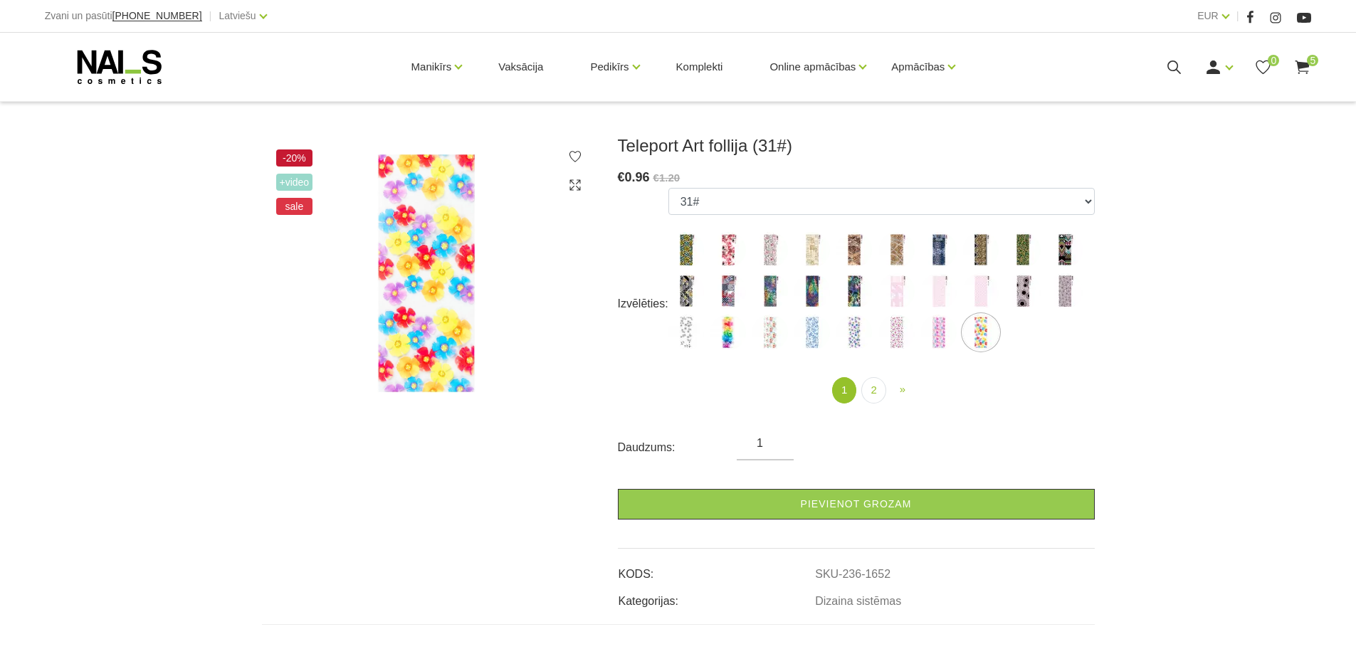
click at [933, 337] on img at bounding box center [939, 333] width 36 height 36
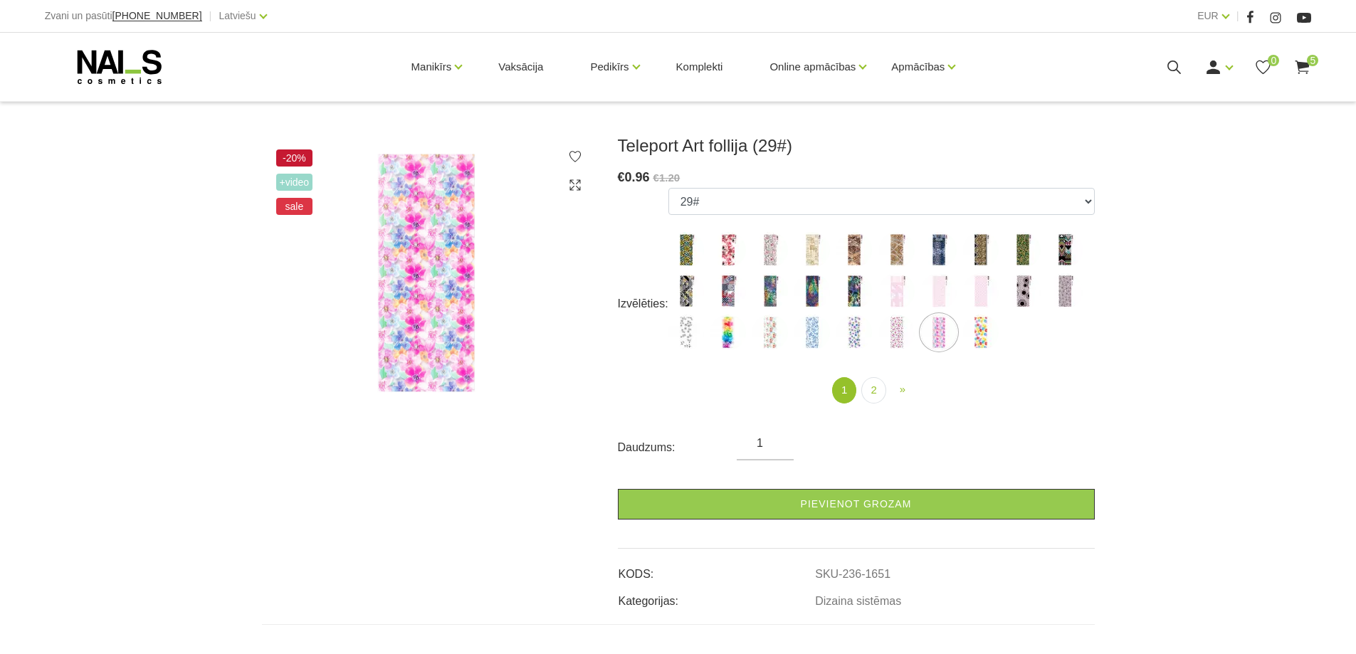
click at [891, 331] on img at bounding box center [897, 333] width 36 height 36
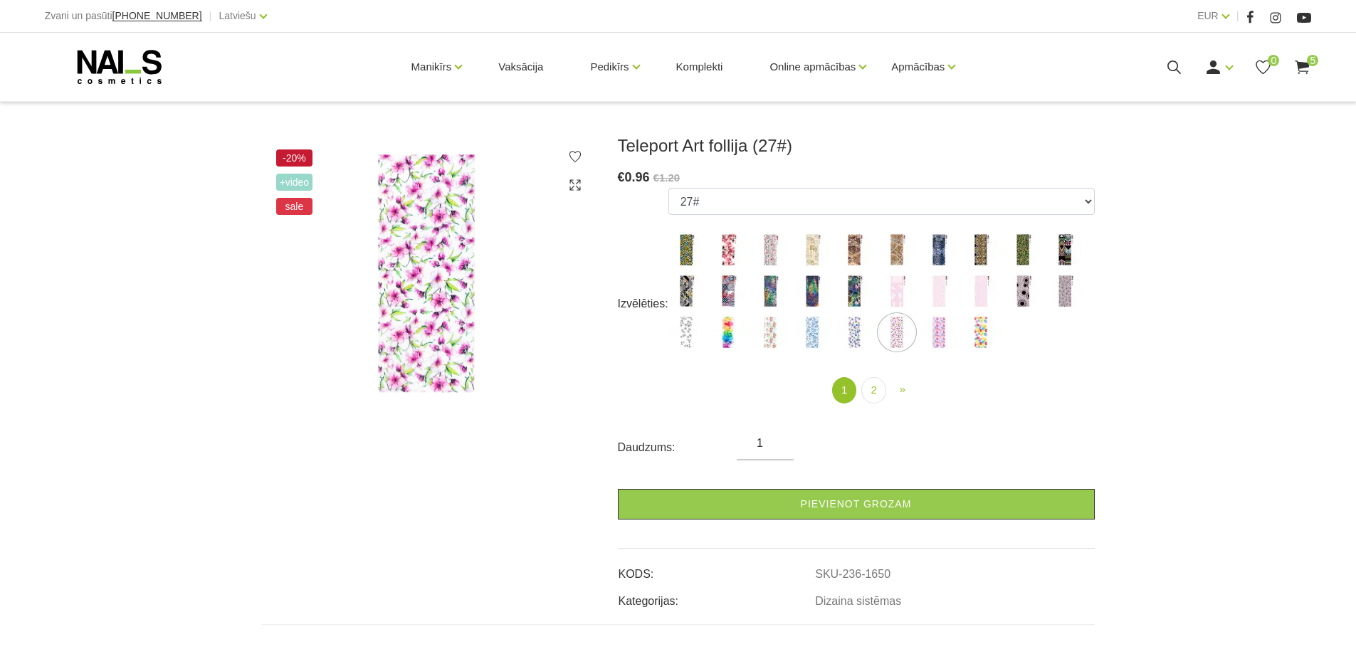
click at [845, 330] on img at bounding box center [854, 333] width 36 height 36
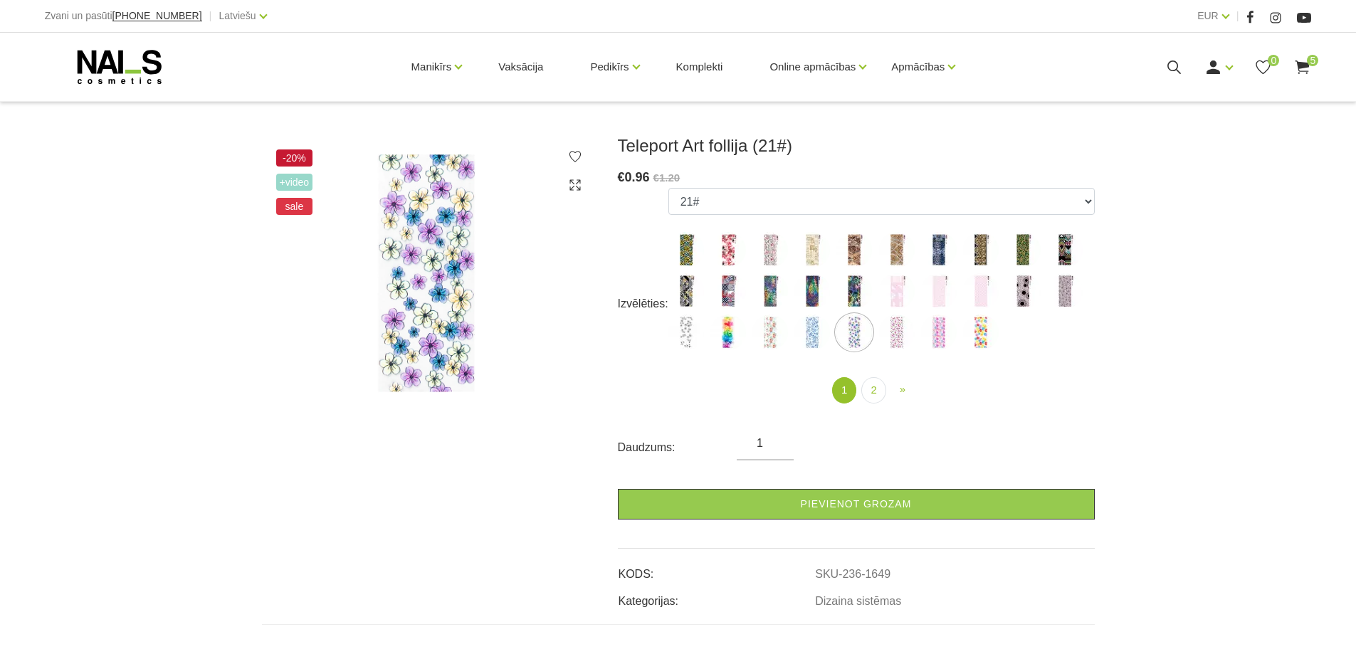
click at [811, 332] on img at bounding box center [812, 333] width 36 height 36
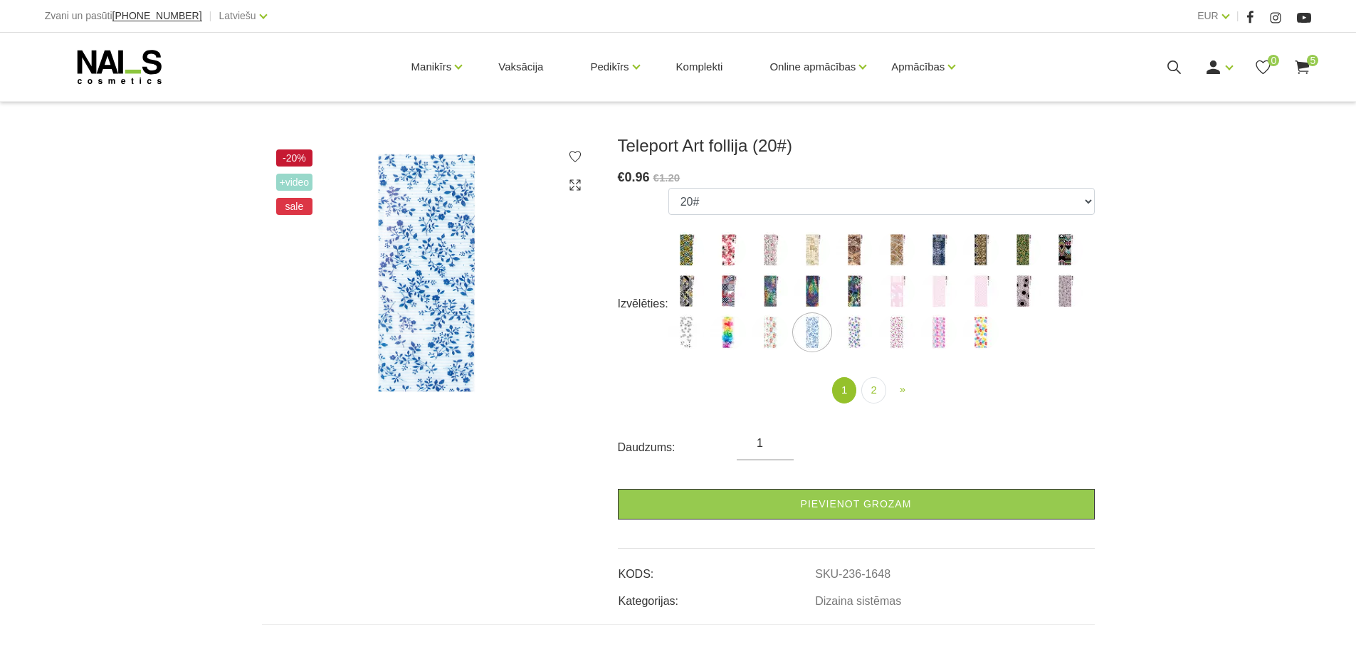
click at [768, 336] on img at bounding box center [770, 333] width 36 height 36
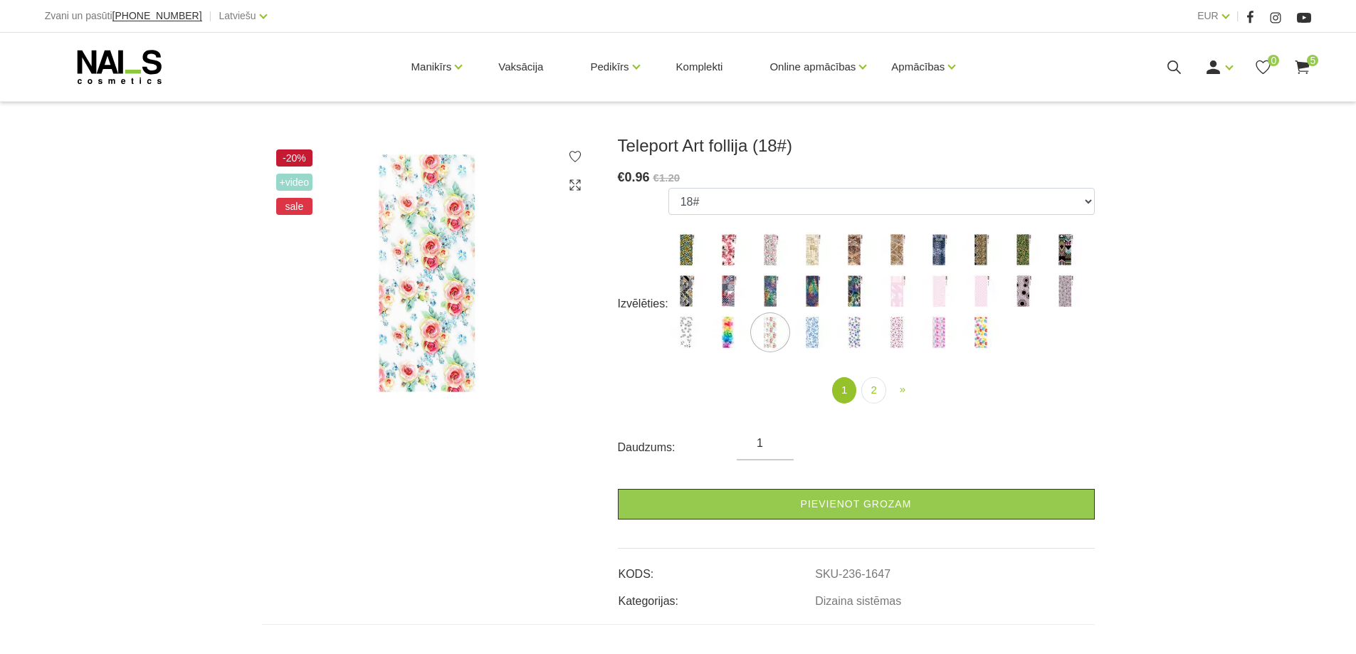
click at [723, 328] on img at bounding box center [728, 333] width 36 height 36
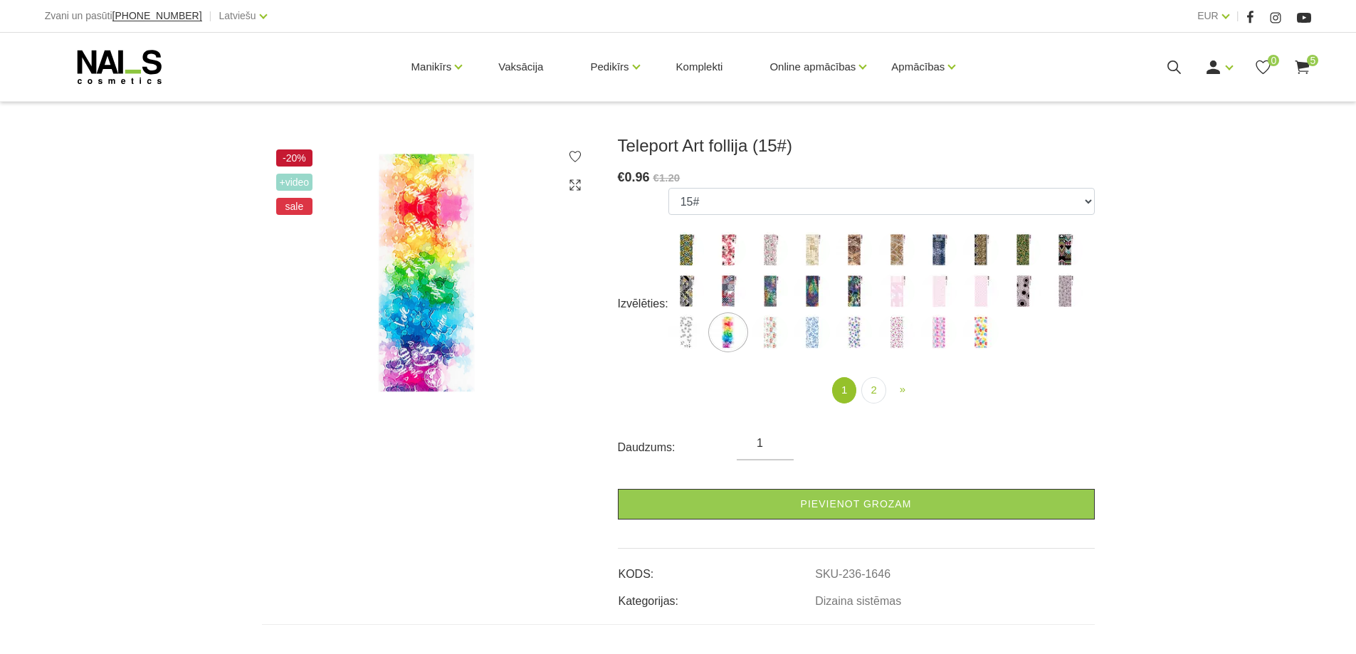
click at [682, 331] on img at bounding box center [686, 333] width 36 height 36
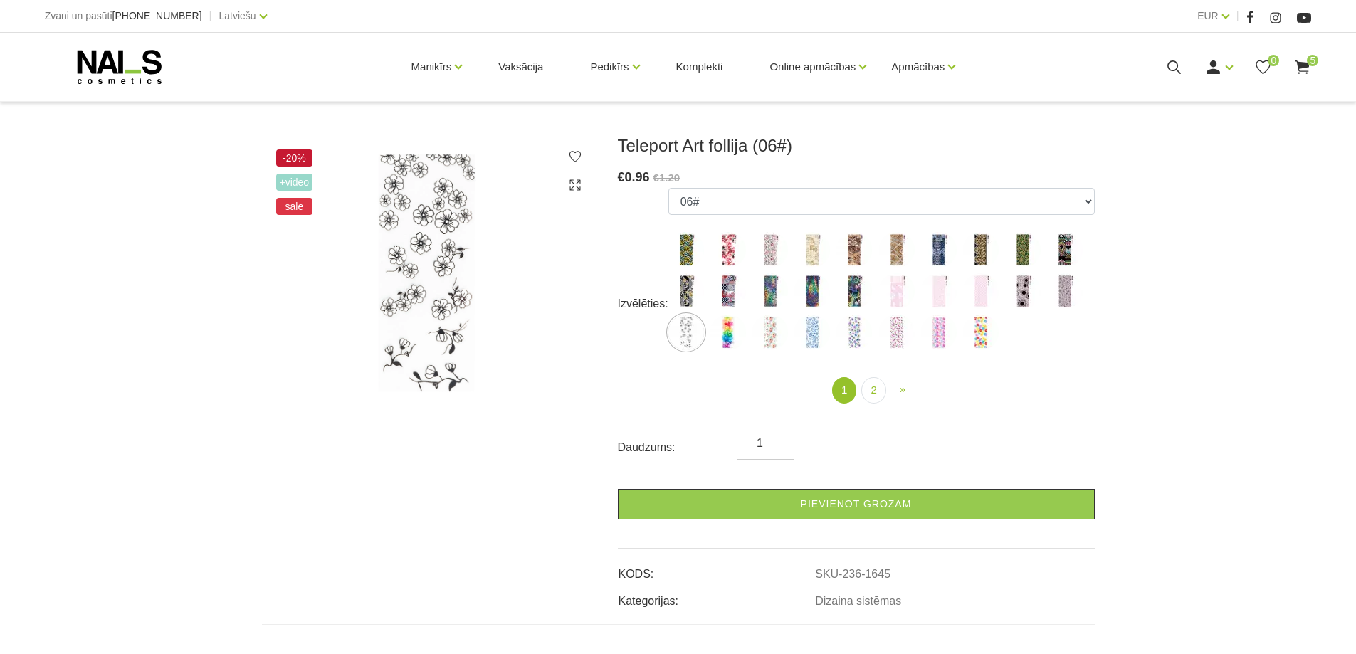
click at [683, 288] on img at bounding box center [686, 291] width 36 height 36
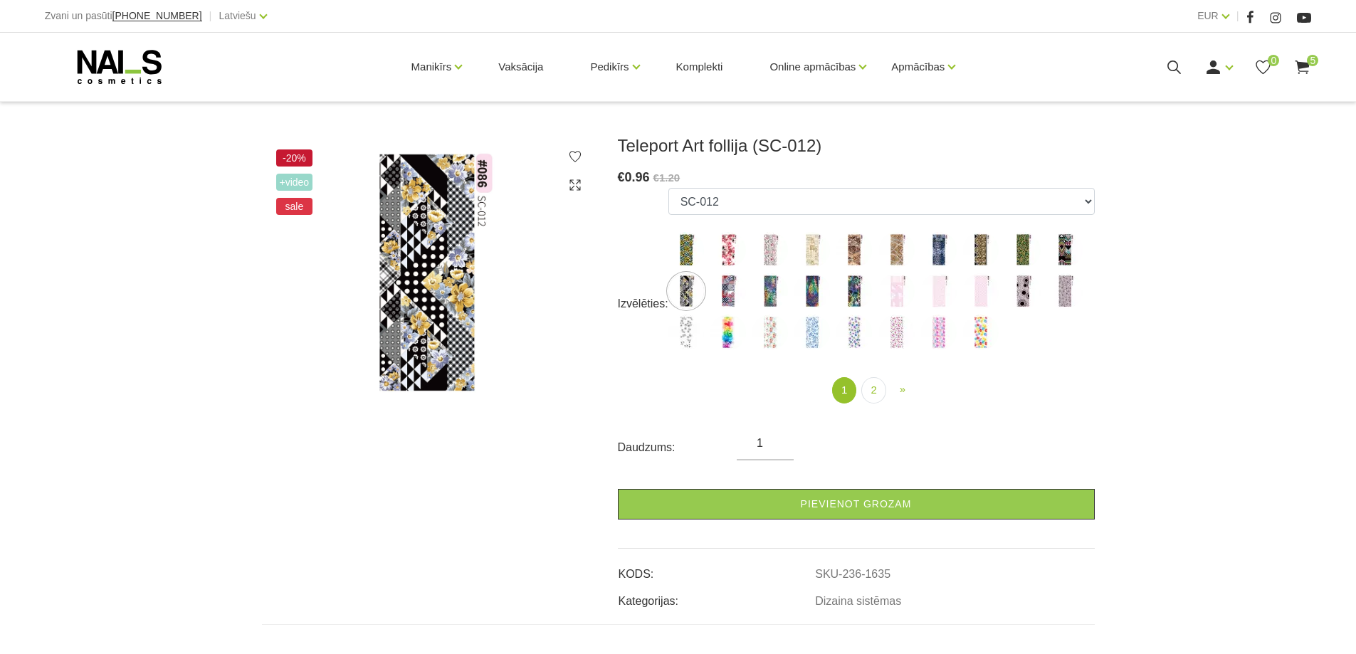
click at [725, 298] on img at bounding box center [728, 291] width 36 height 36
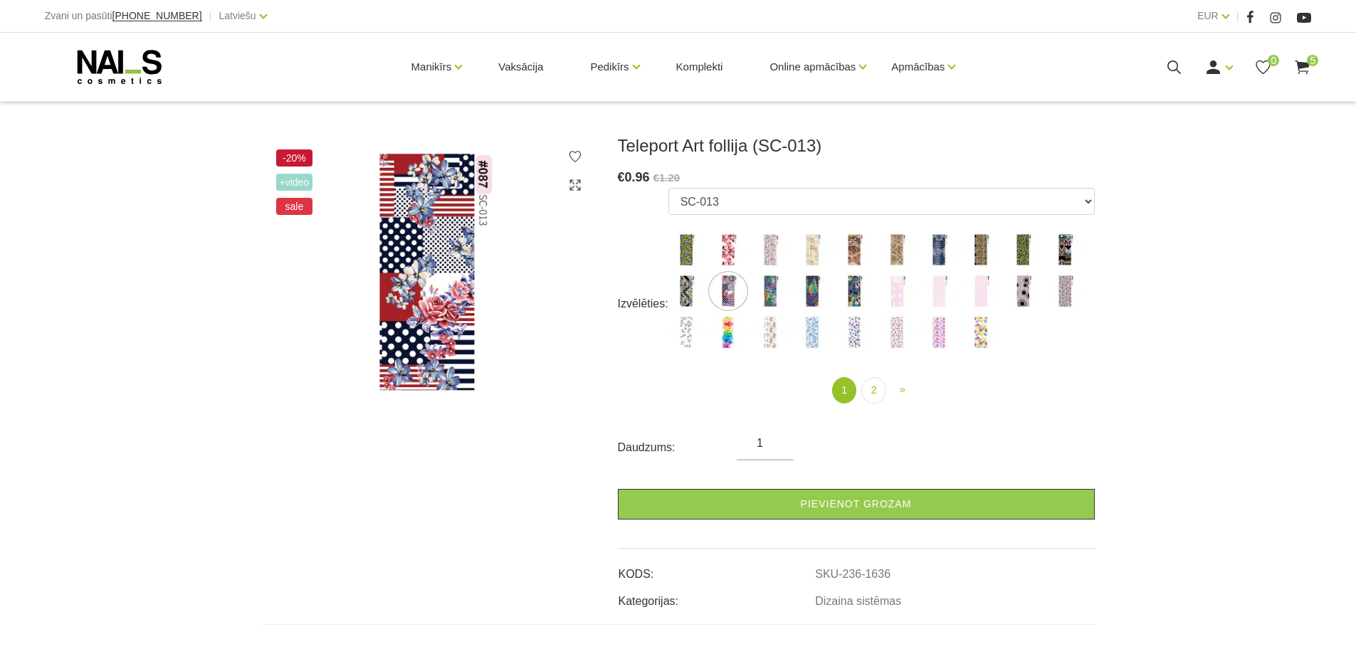
click at [772, 288] on img at bounding box center [770, 291] width 36 height 36
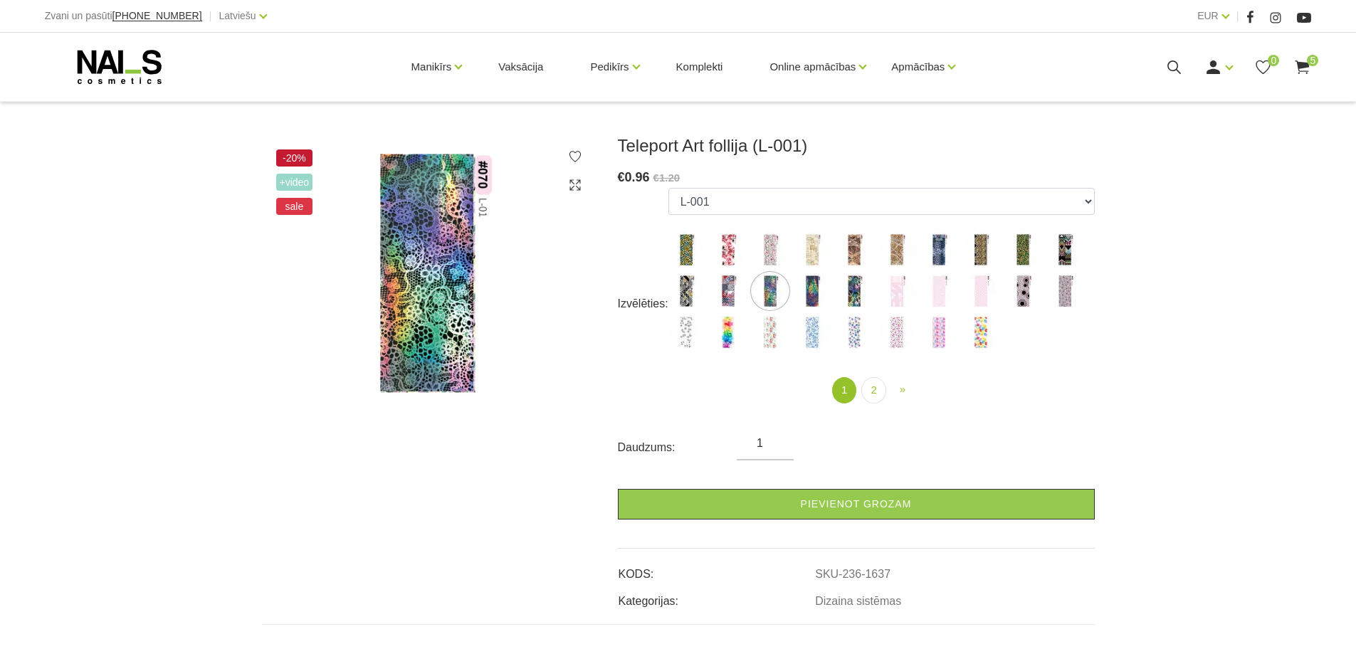
click at [812, 295] on img at bounding box center [812, 291] width 36 height 36
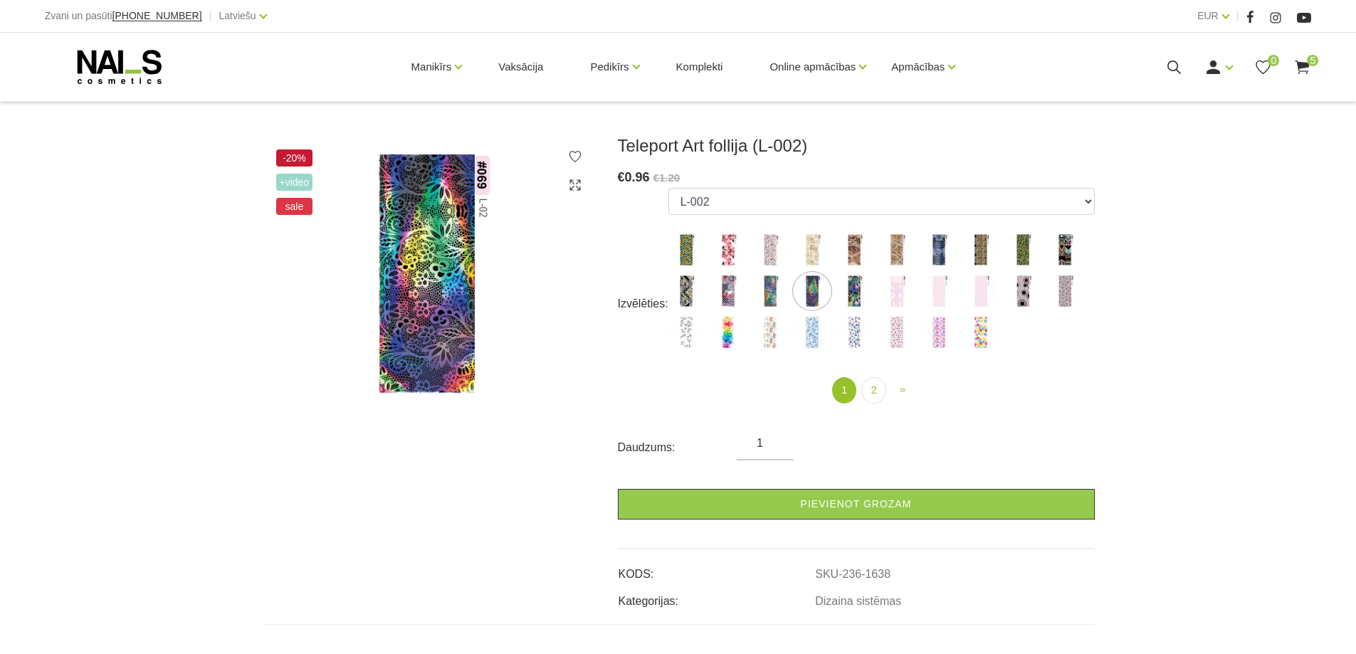
click at [848, 298] on img at bounding box center [854, 291] width 36 height 36
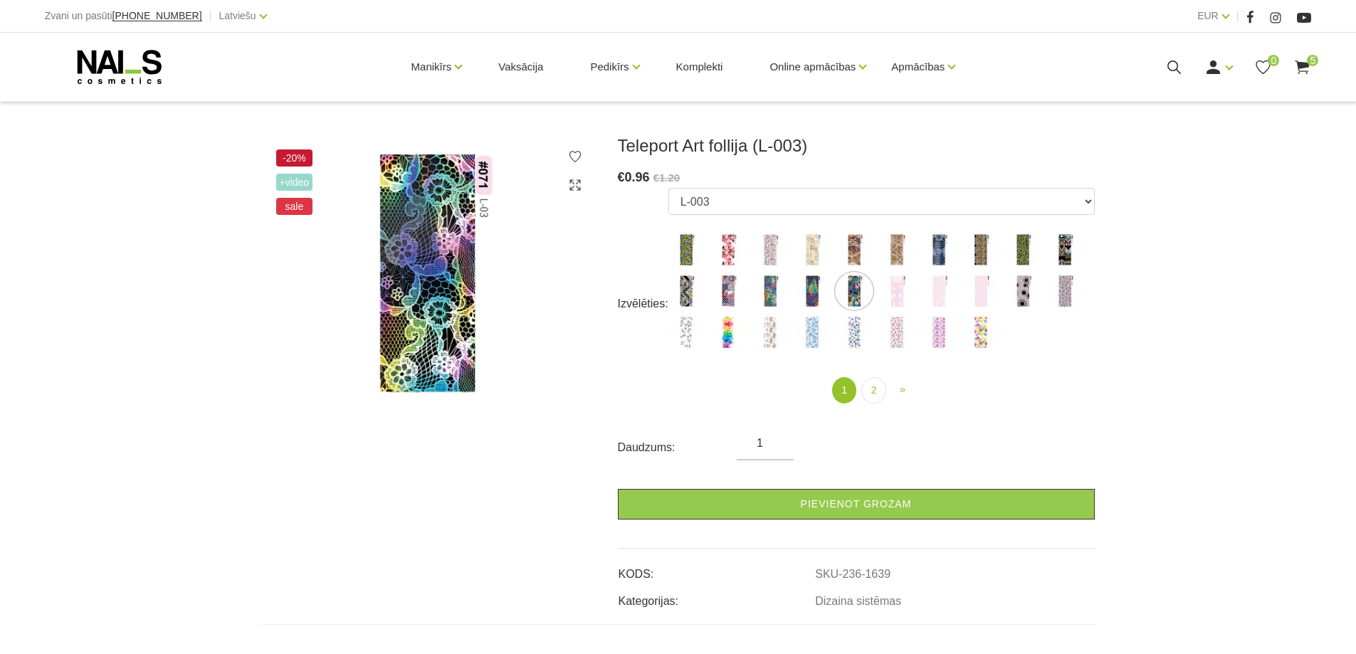
click at [1066, 251] on img at bounding box center [1065, 250] width 36 height 36
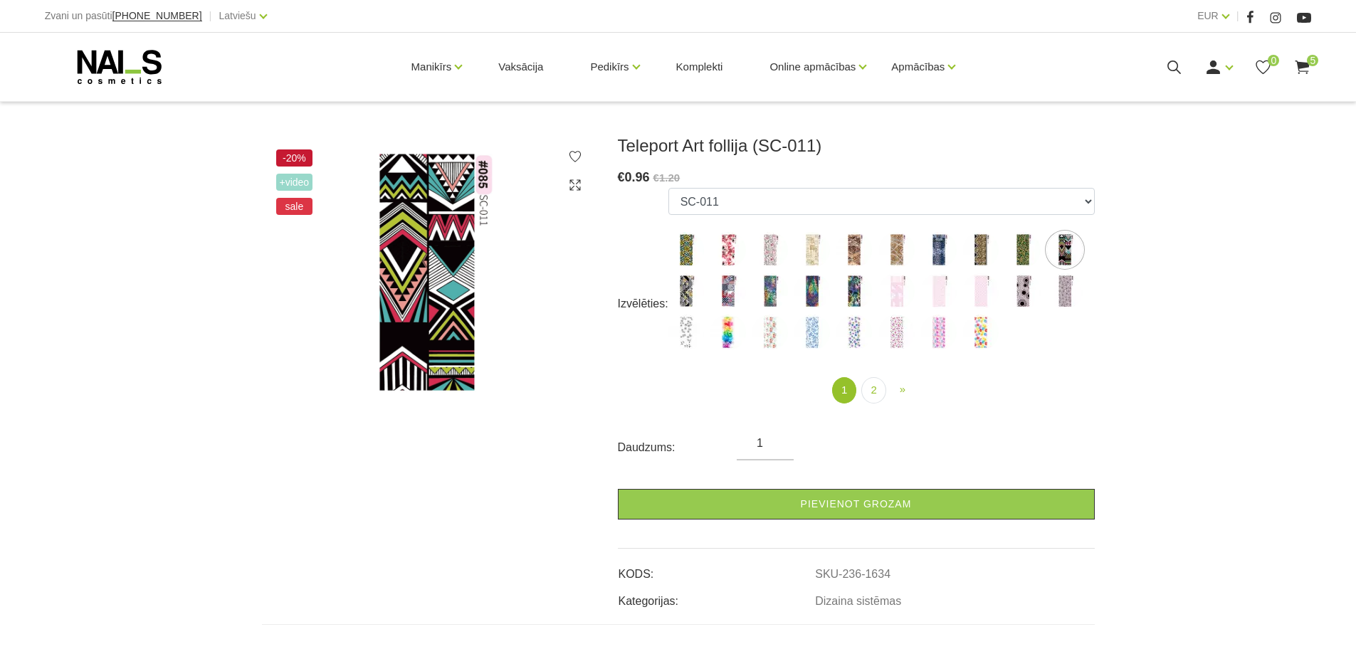
click at [1019, 246] on img at bounding box center [1023, 250] width 36 height 36
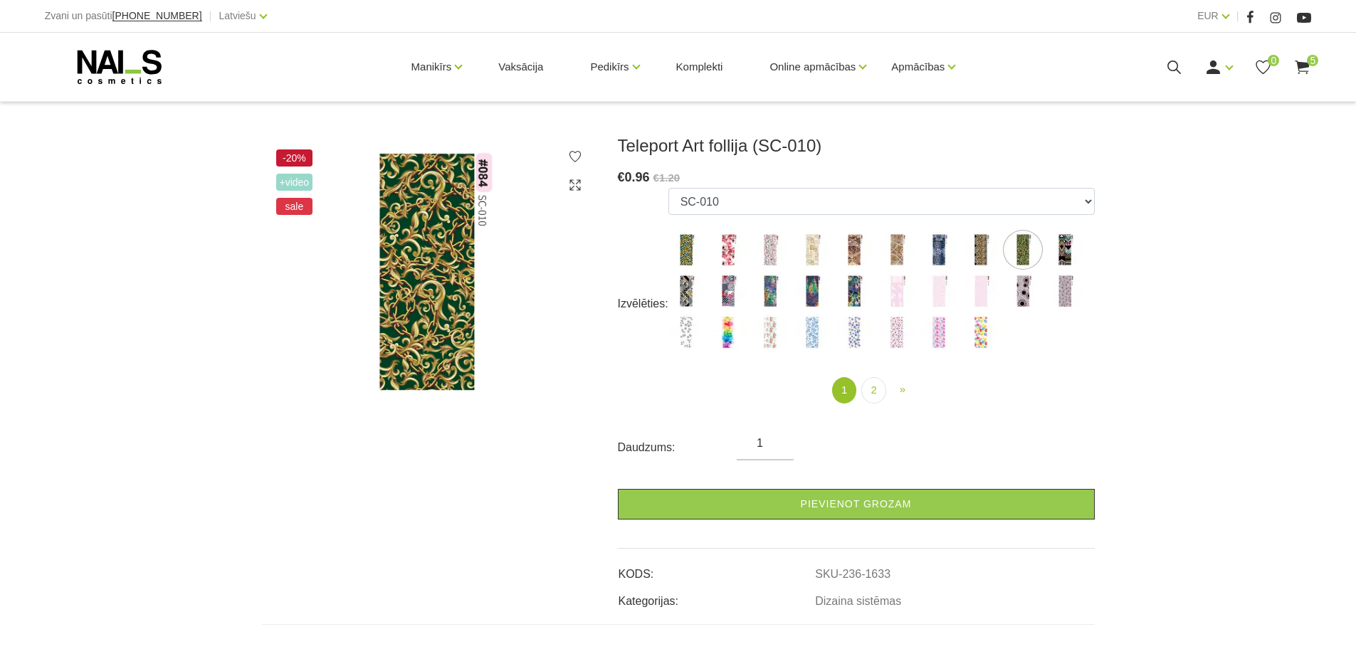
click at [975, 258] on img at bounding box center [981, 250] width 36 height 36
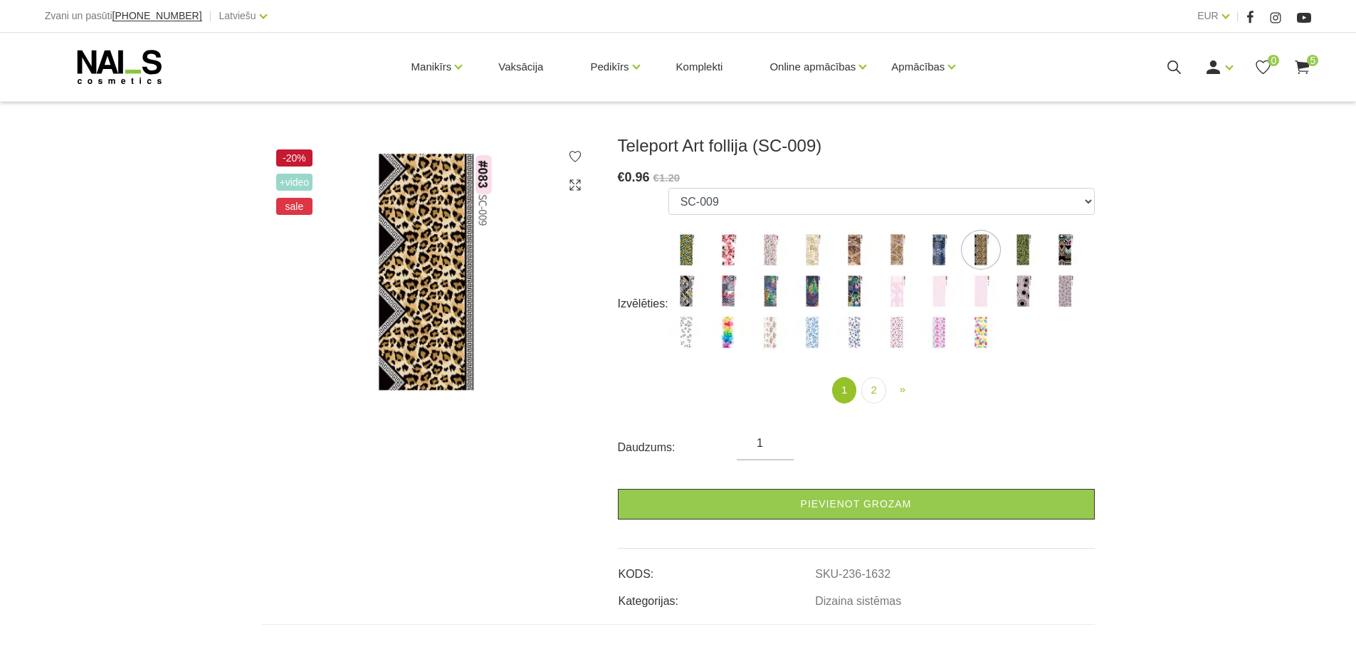
click at [935, 255] on img at bounding box center [939, 250] width 36 height 36
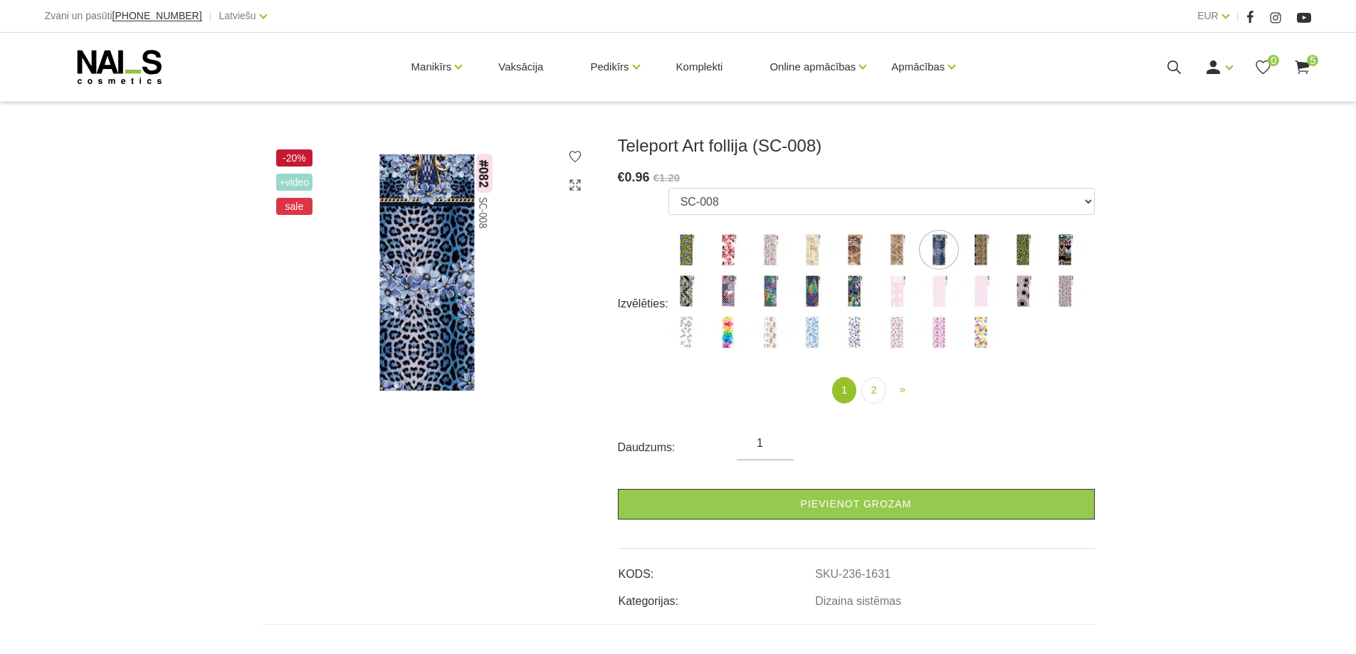
click at [898, 251] on img at bounding box center [897, 250] width 36 height 36
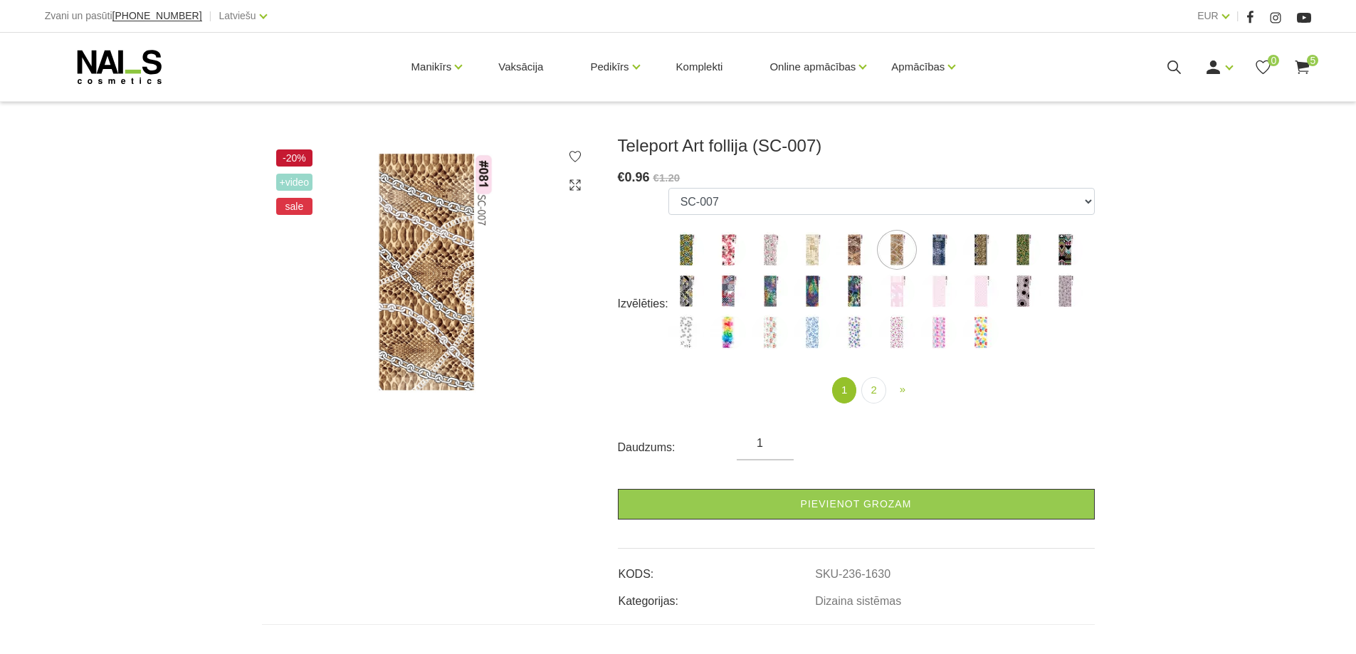
click at [846, 255] on img at bounding box center [854, 250] width 36 height 36
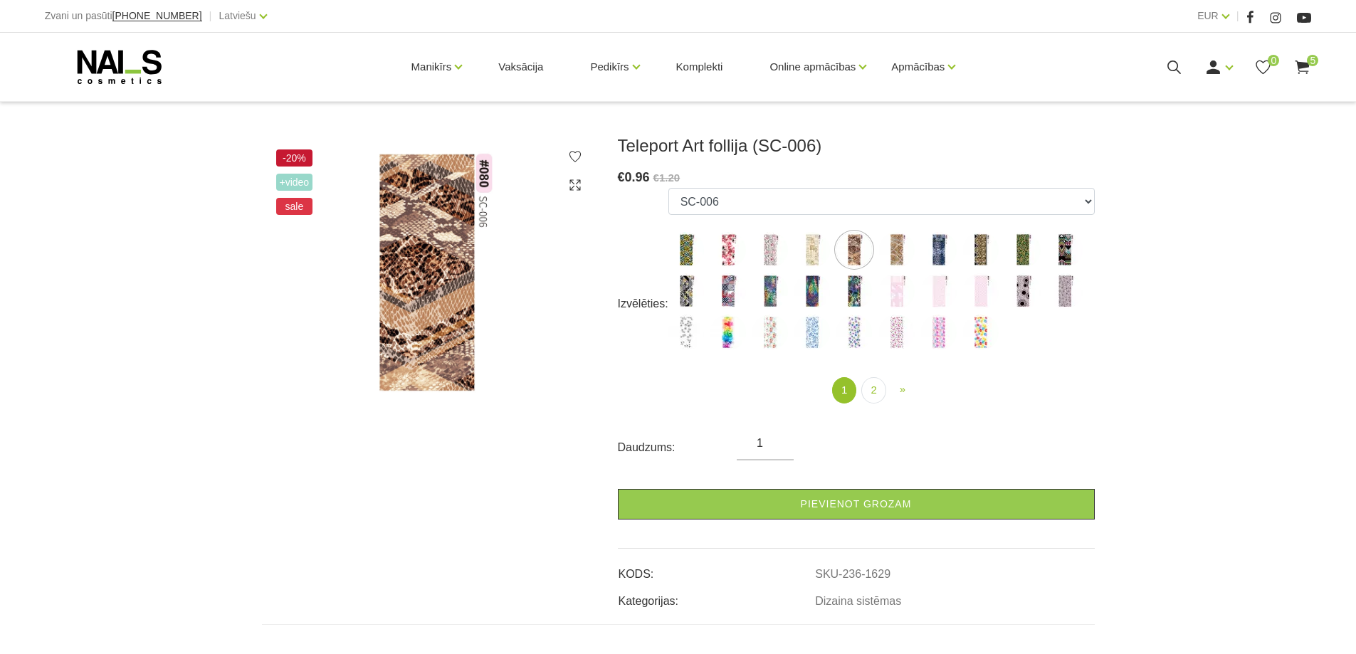
click at [819, 253] on img at bounding box center [812, 250] width 36 height 36
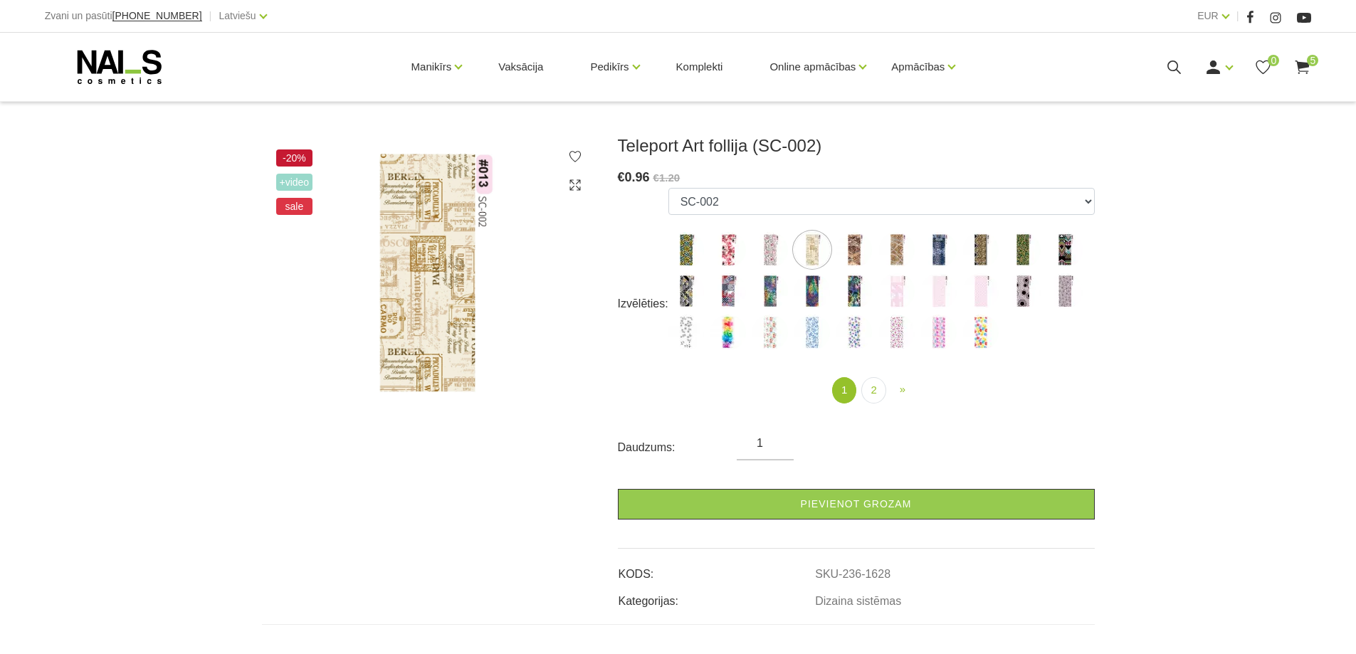
click at [765, 249] on img at bounding box center [770, 250] width 36 height 36
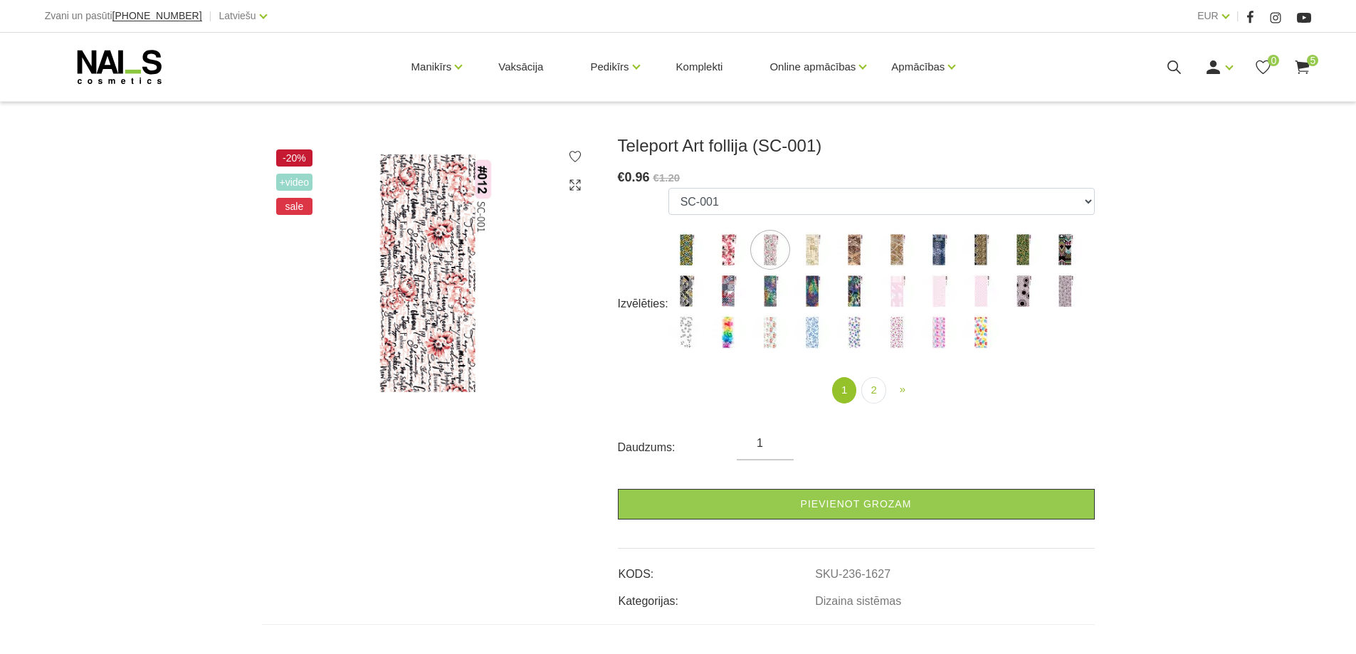
click at [729, 257] on img at bounding box center [728, 250] width 36 height 36
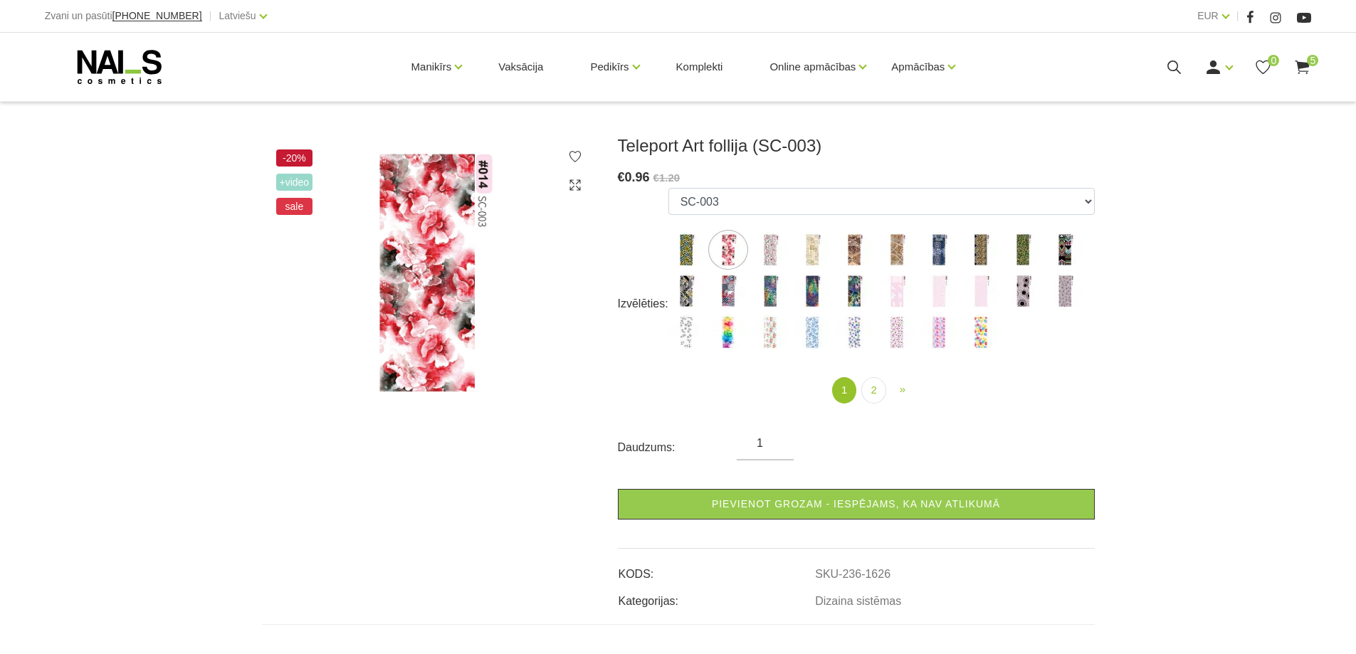
click at [694, 255] on img at bounding box center [686, 250] width 36 height 36
select select "1625"
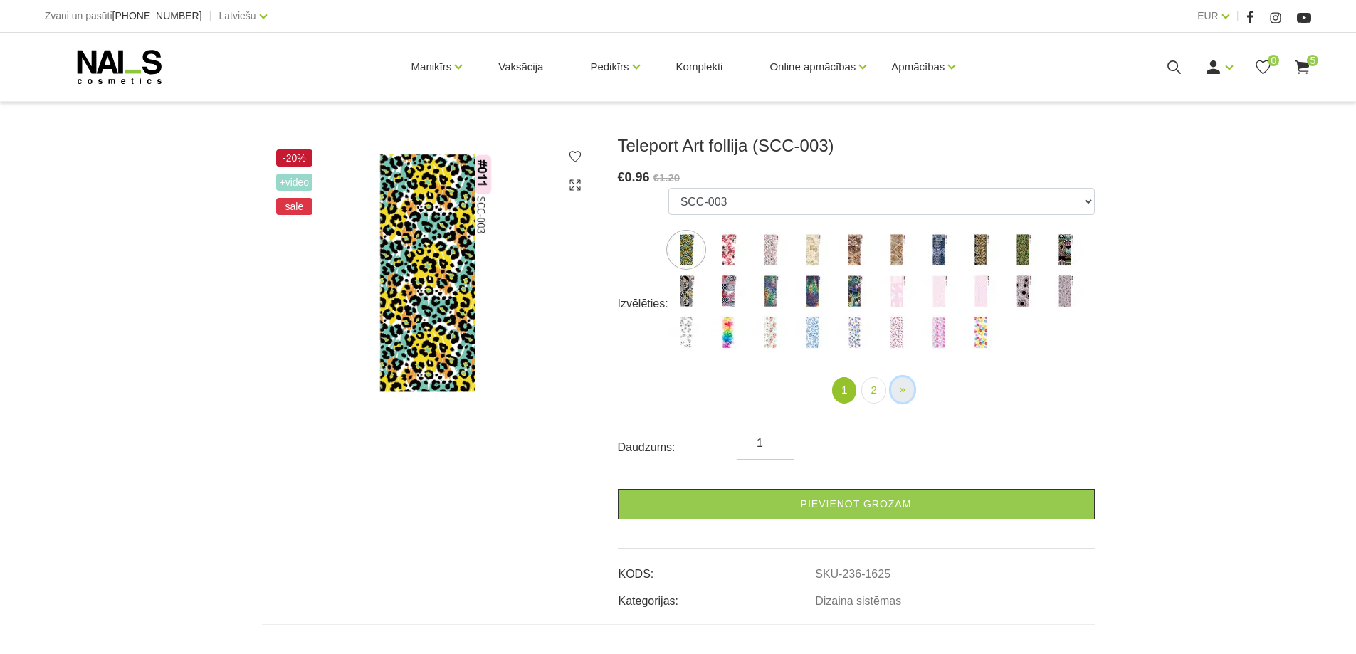
click at [905, 387] on span "»" at bounding box center [903, 389] width 6 height 12
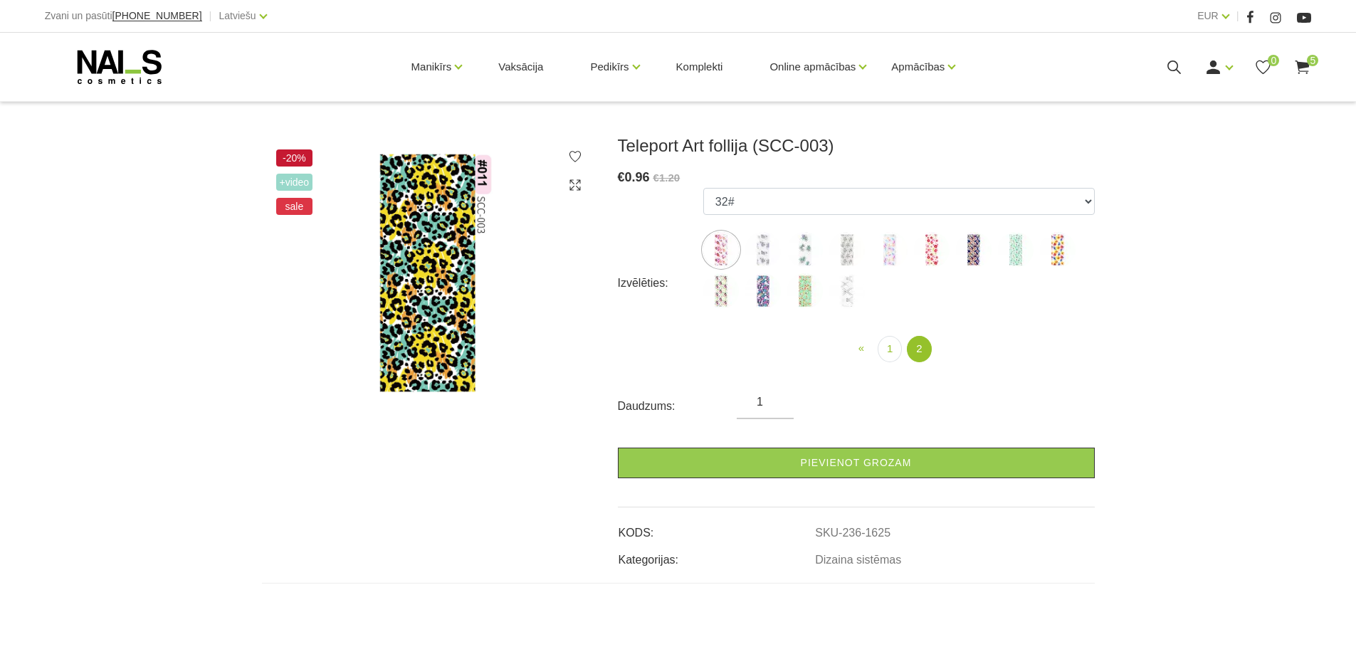
click at [718, 244] on img at bounding box center [721, 250] width 36 height 36
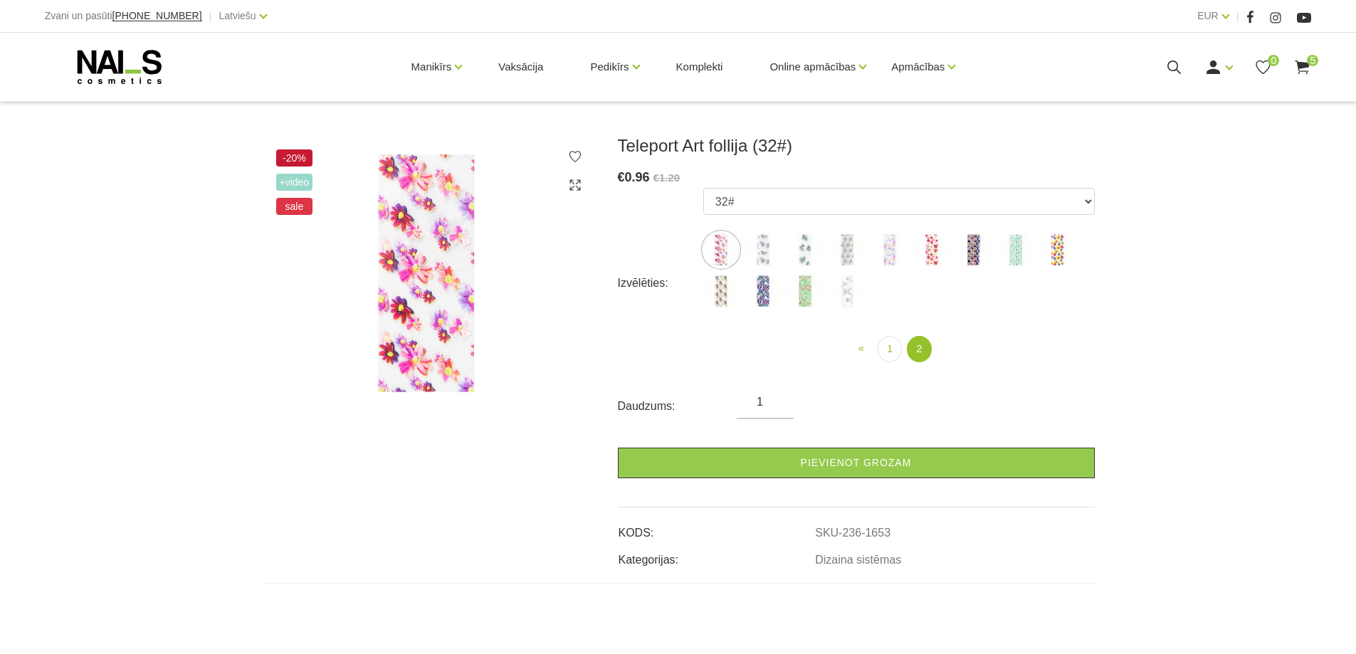
click at [752, 254] on img at bounding box center [763, 250] width 36 height 36
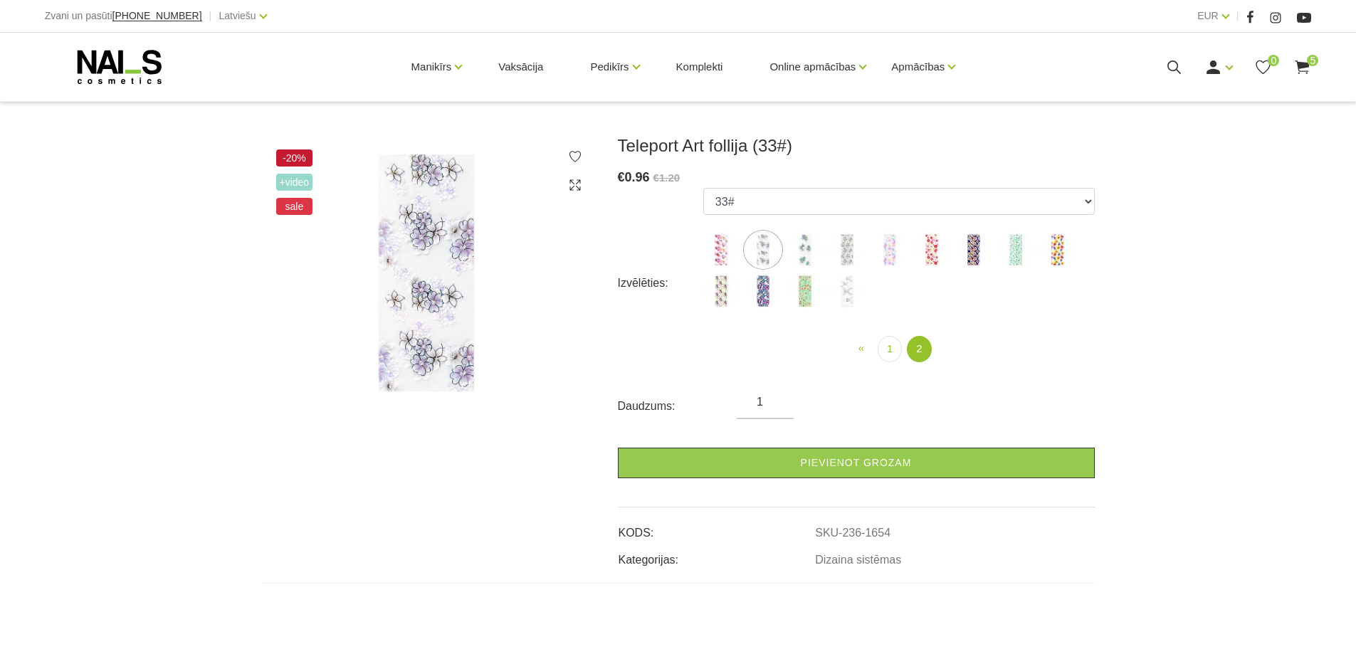
click at [432, 317] on img at bounding box center [429, 272] width 335 height 275
click at [808, 255] on img at bounding box center [805, 250] width 36 height 36
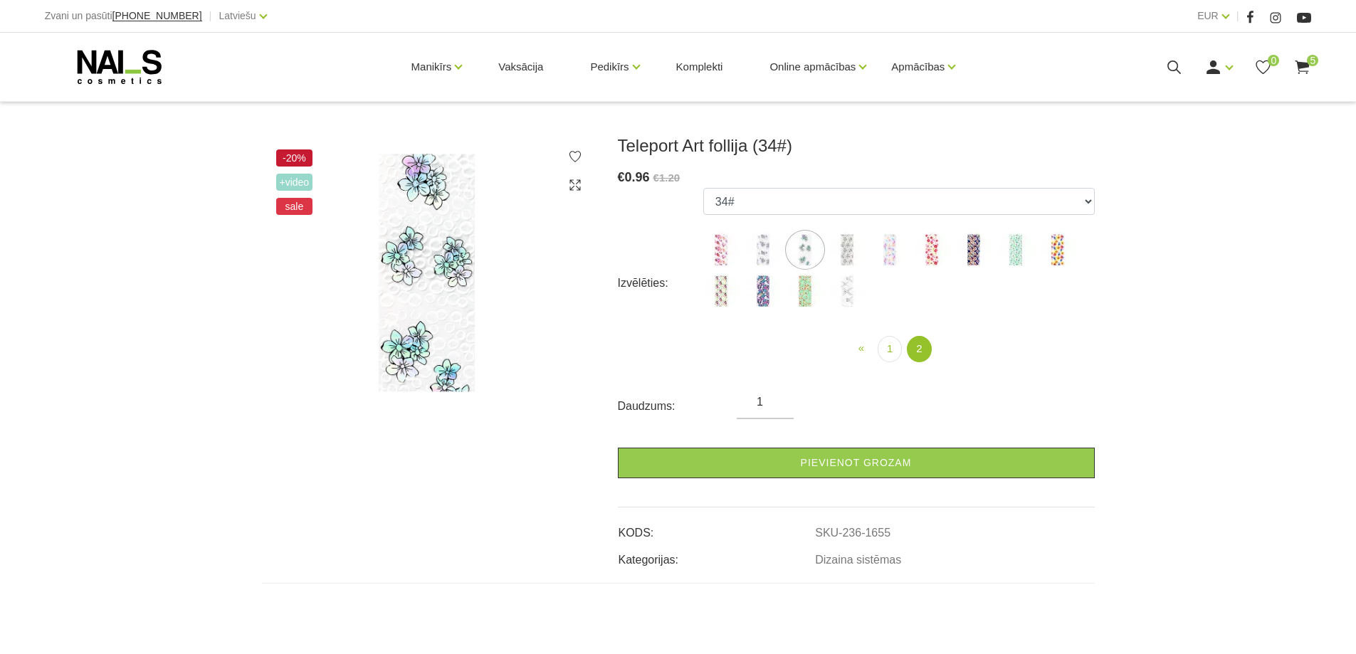
click at [853, 245] on img at bounding box center [847, 250] width 36 height 36
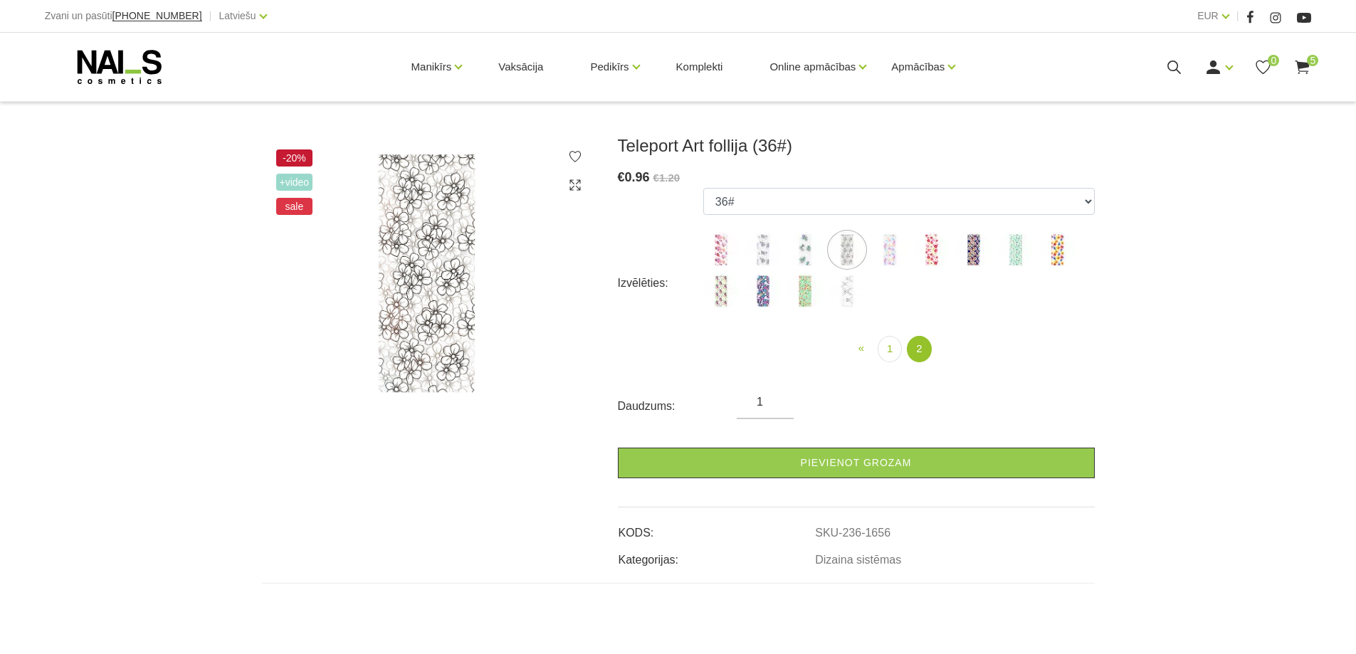
click at [883, 245] on img at bounding box center [890, 250] width 36 height 36
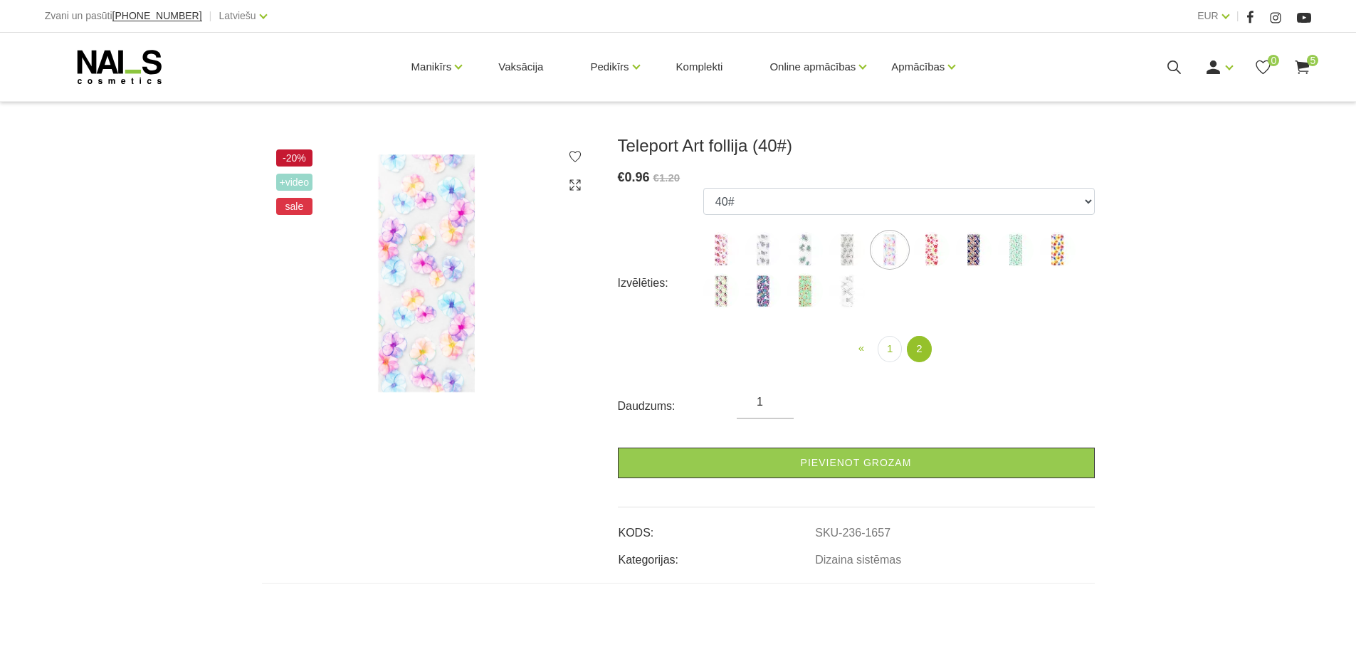
click at [934, 248] on img at bounding box center [932, 250] width 36 height 36
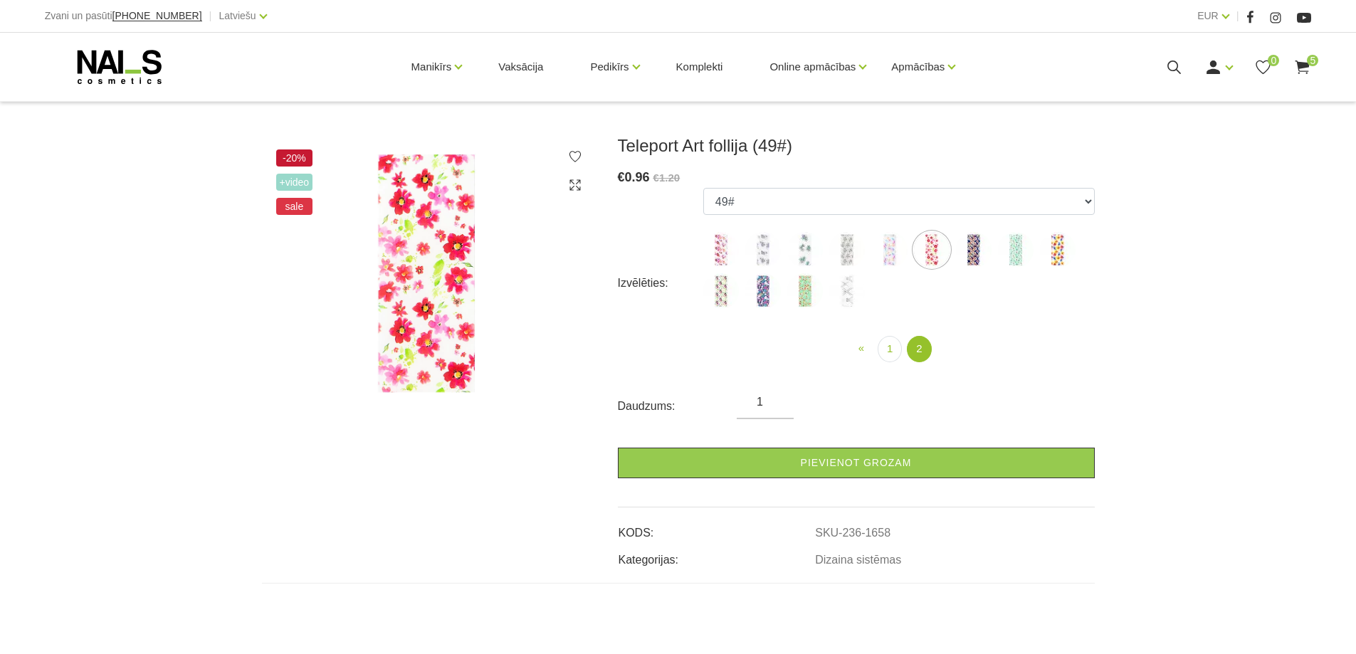
click at [962, 244] on img at bounding box center [974, 250] width 36 height 36
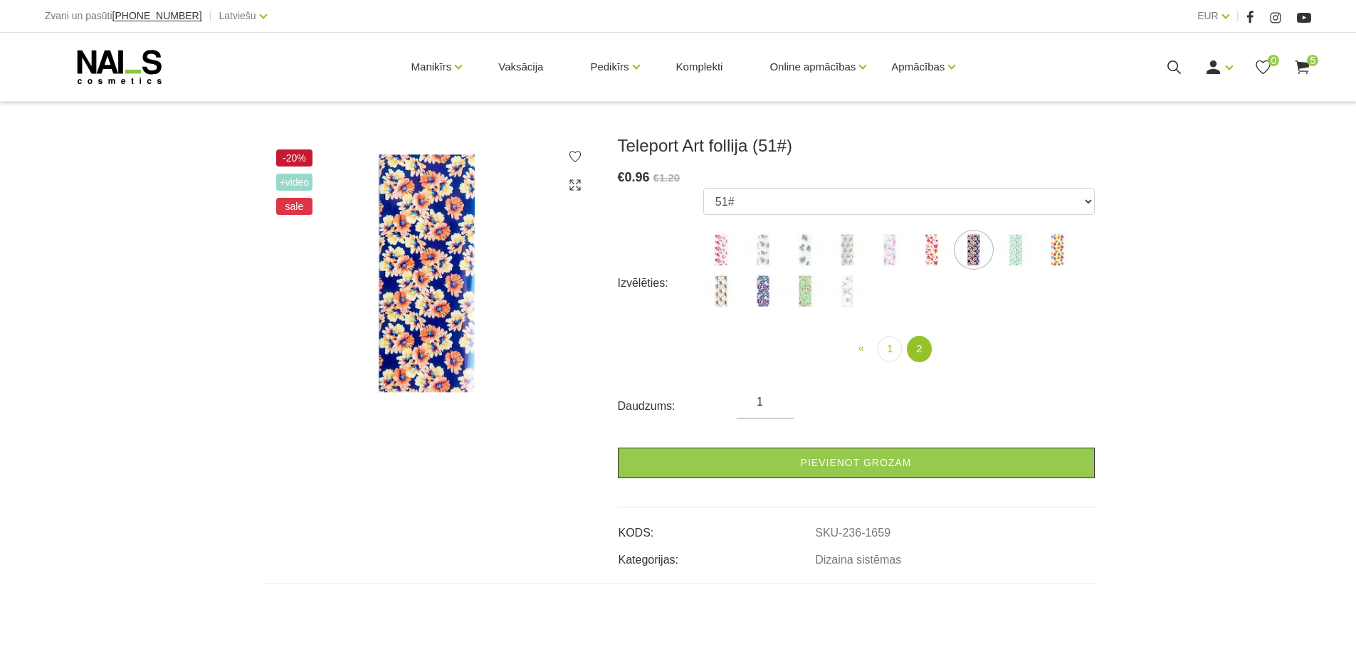
click at [1024, 242] on img at bounding box center [1016, 250] width 36 height 36
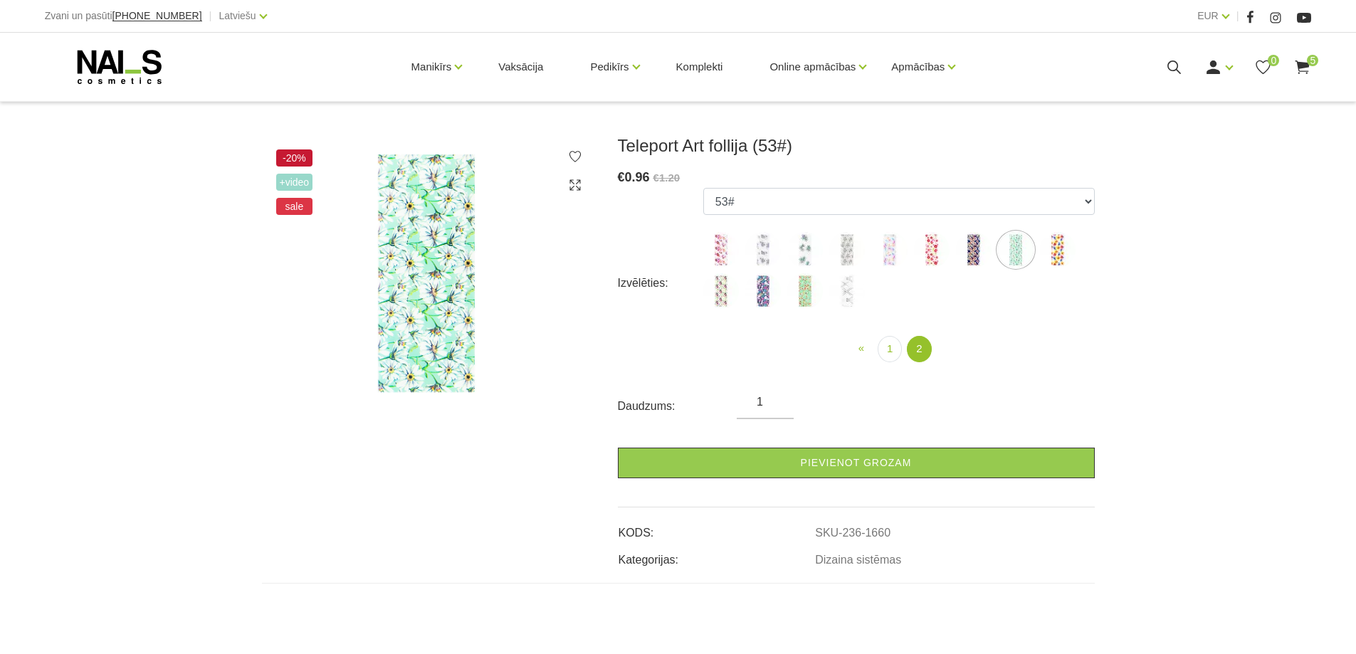
click at [1052, 244] on img at bounding box center [1058, 250] width 36 height 36
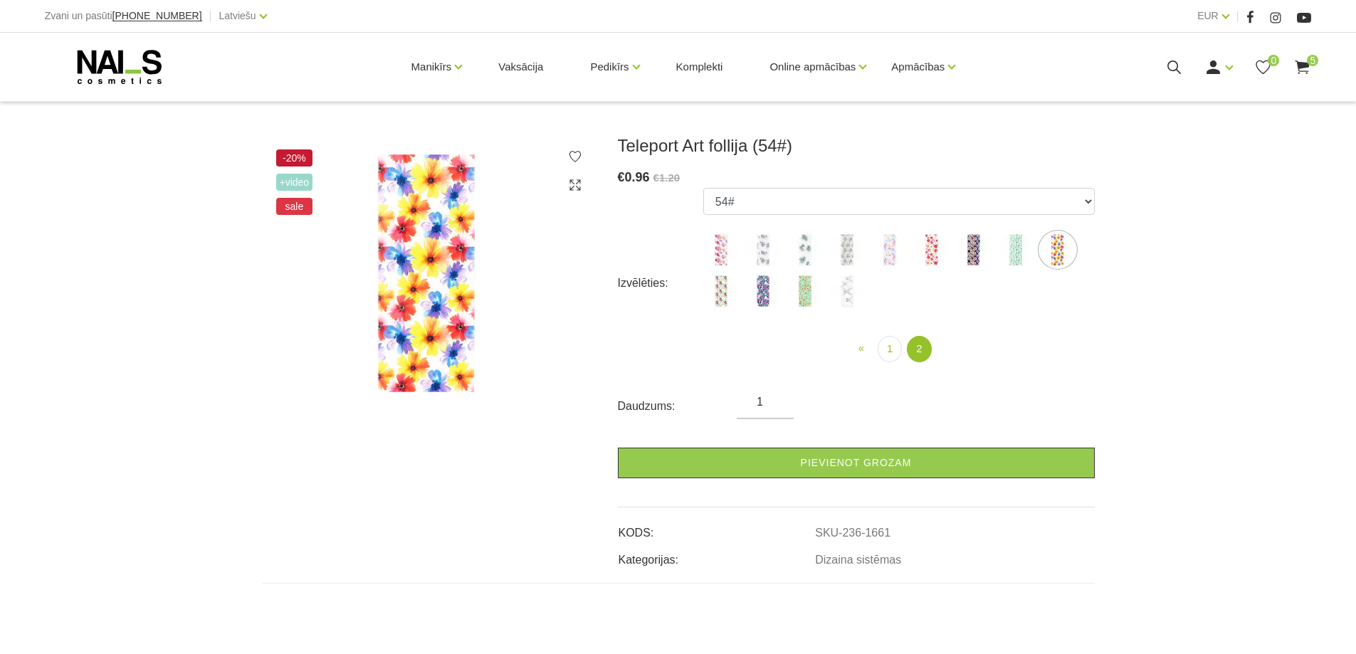
click at [720, 290] on img at bounding box center [721, 291] width 36 height 36
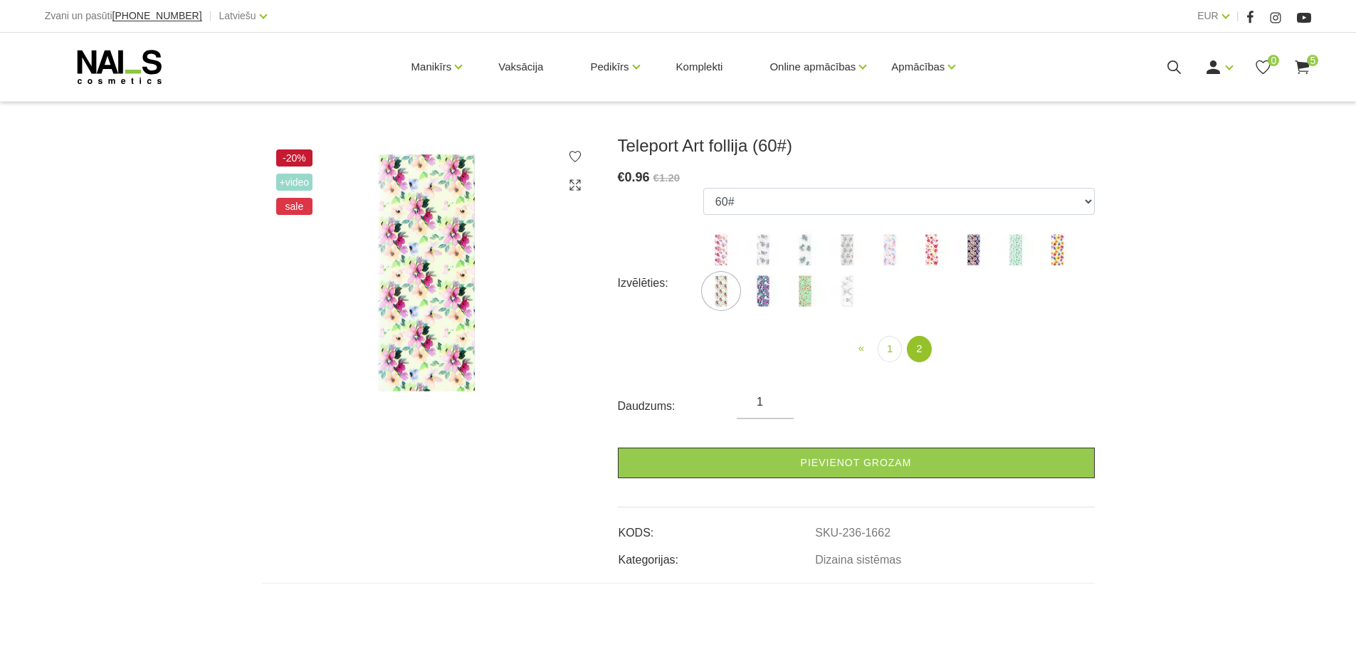
click at [766, 293] on img at bounding box center [763, 291] width 36 height 36
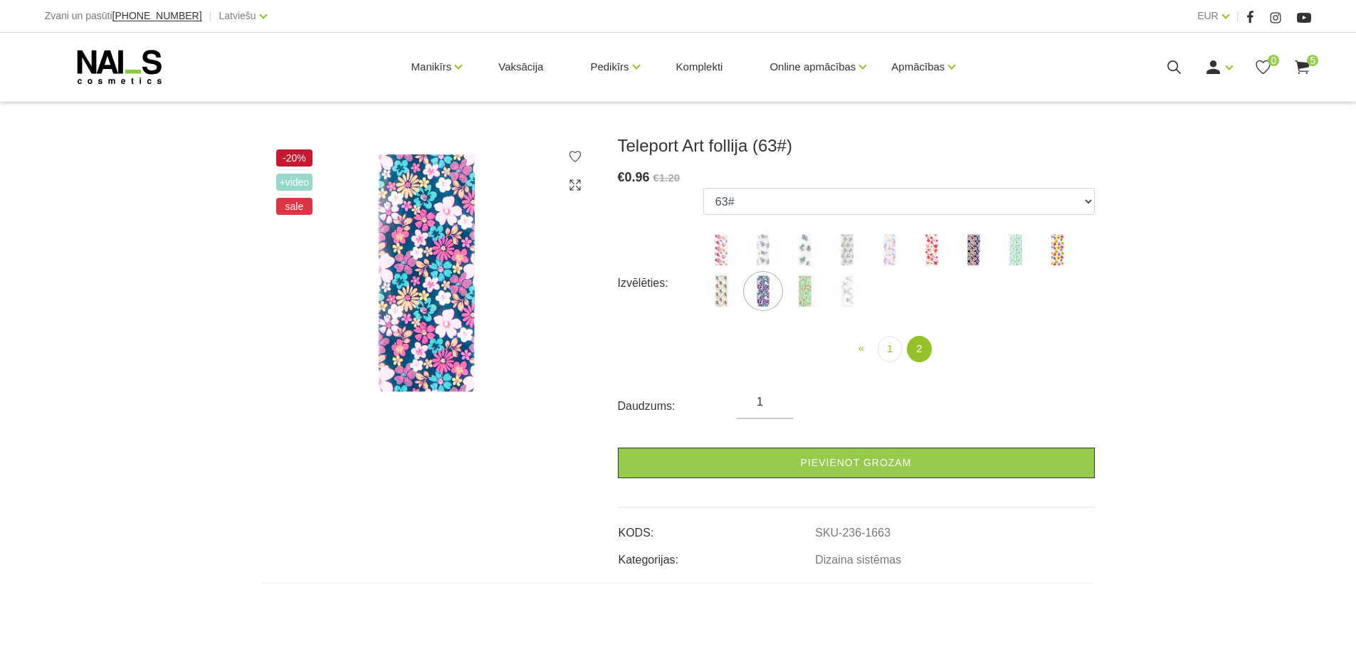
click at [811, 292] on img at bounding box center [805, 291] width 36 height 36
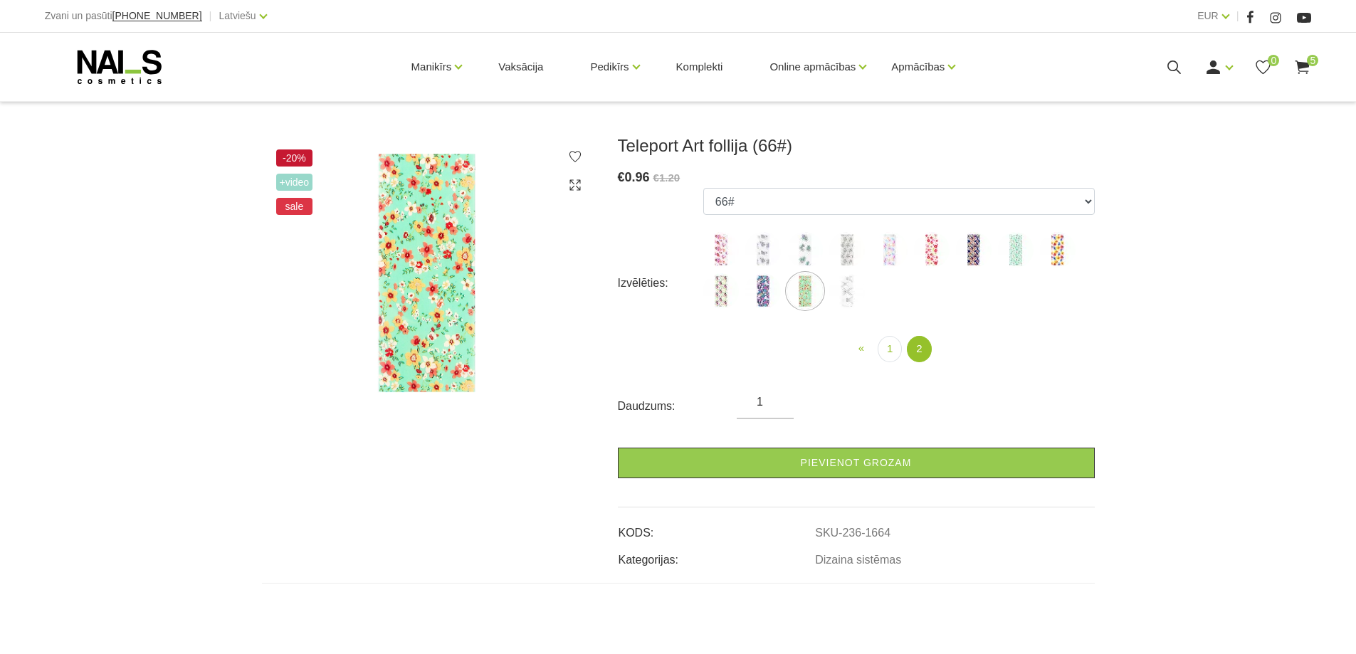
click at [846, 296] on img at bounding box center [847, 291] width 36 height 36
select select "1665"
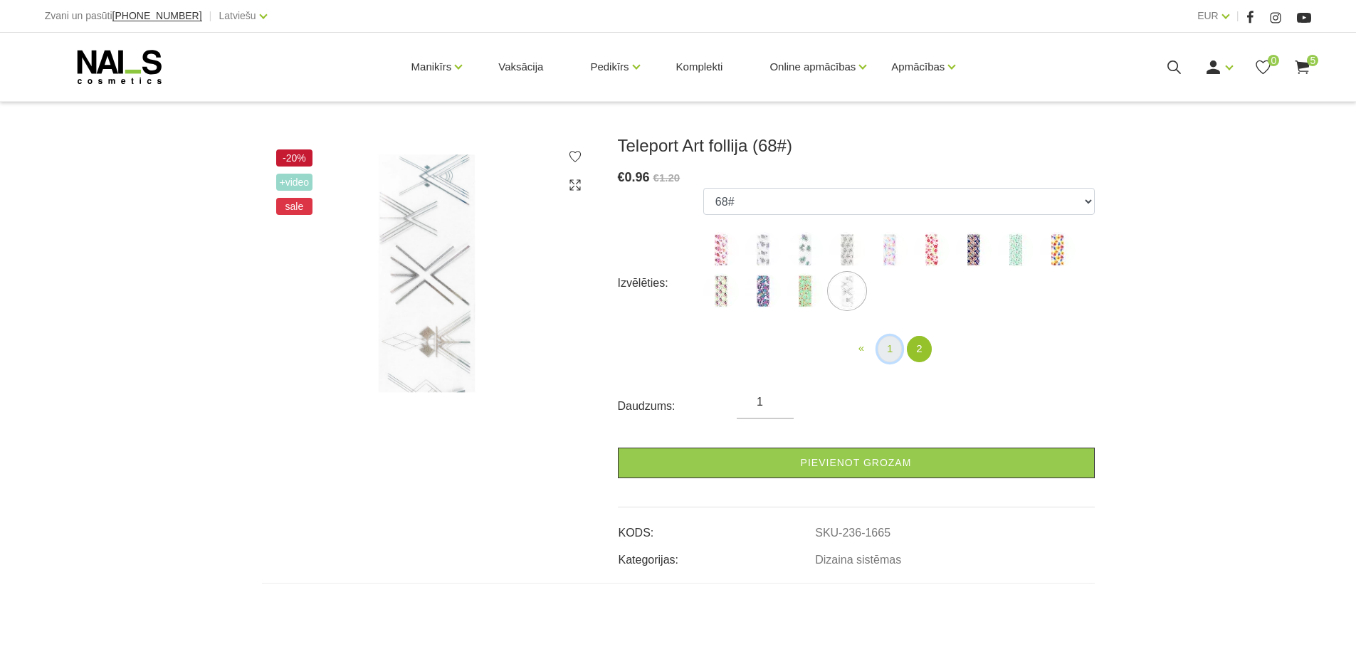
click at [885, 348] on link "1" at bounding box center [890, 349] width 24 height 26
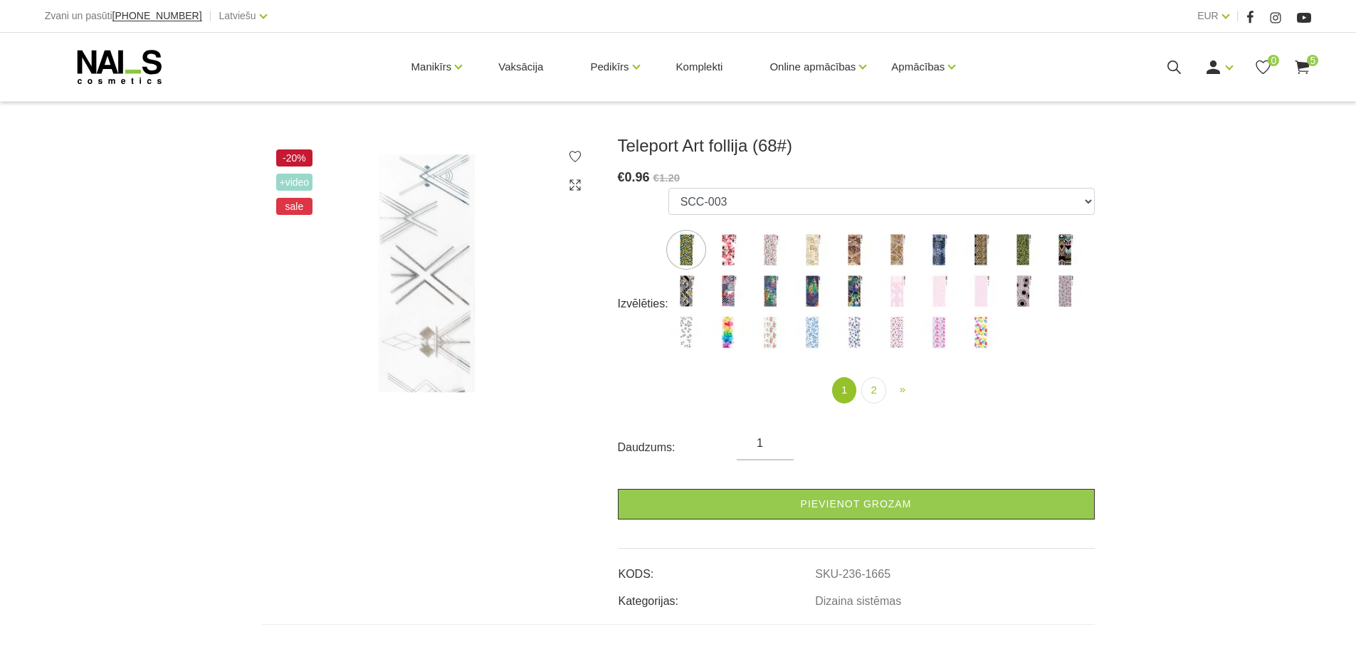
click at [723, 253] on img at bounding box center [728, 250] width 36 height 36
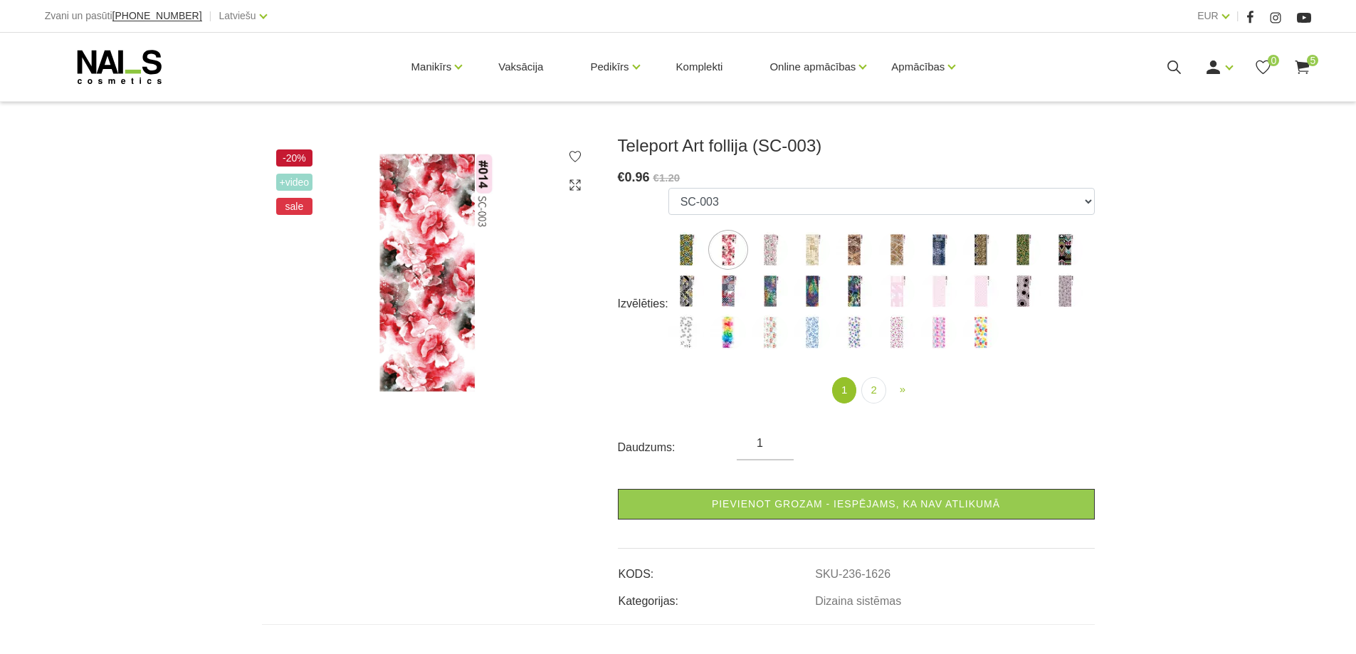
click at [770, 252] on img at bounding box center [770, 250] width 36 height 36
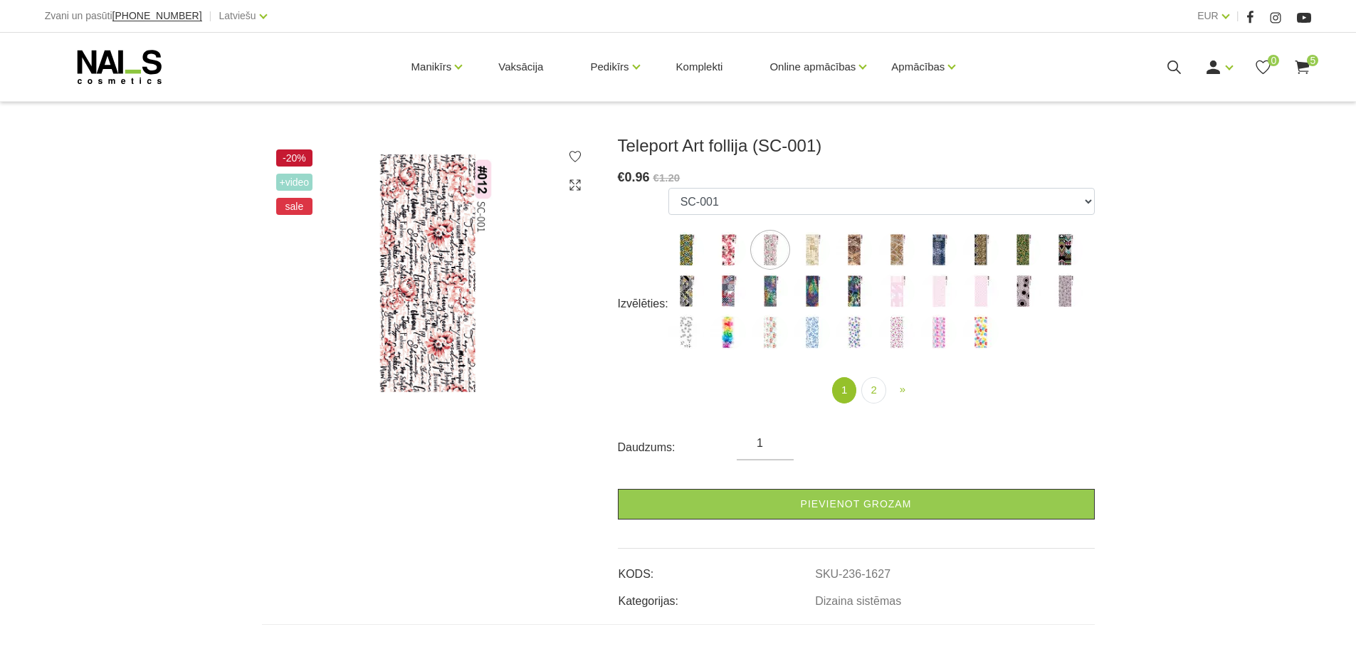
click at [818, 253] on img at bounding box center [812, 250] width 36 height 36
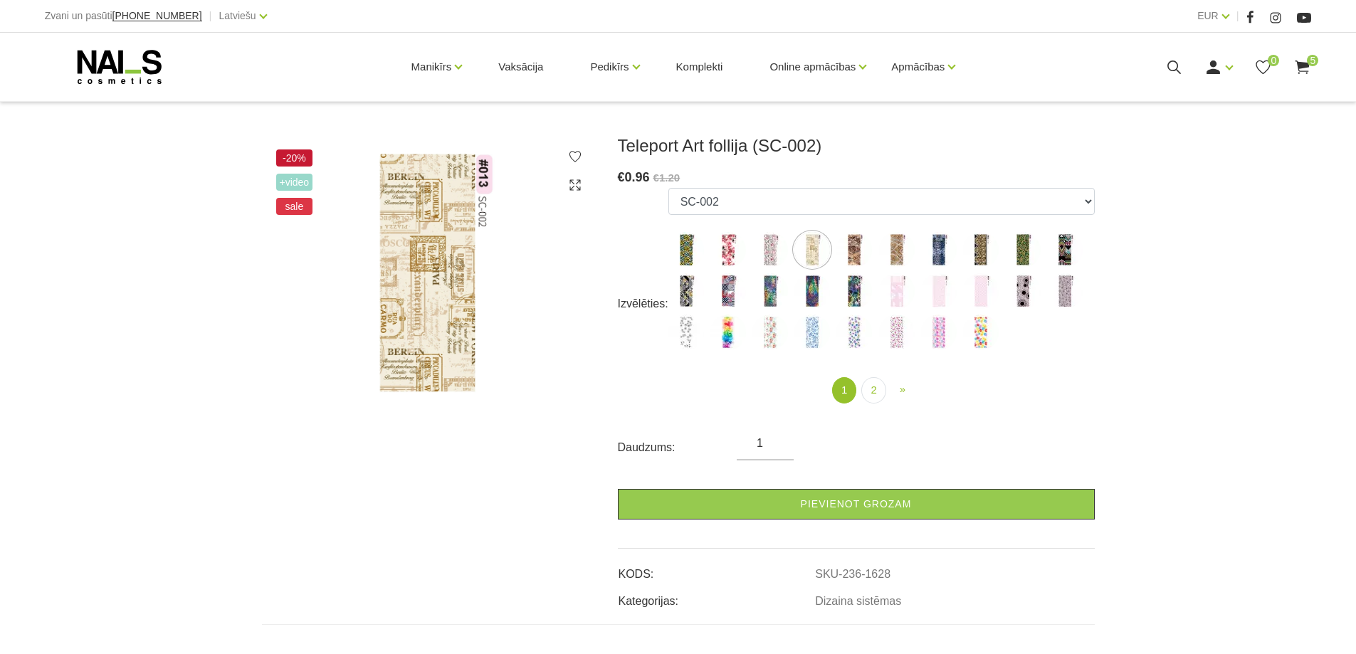
click at [857, 256] on img at bounding box center [854, 250] width 36 height 36
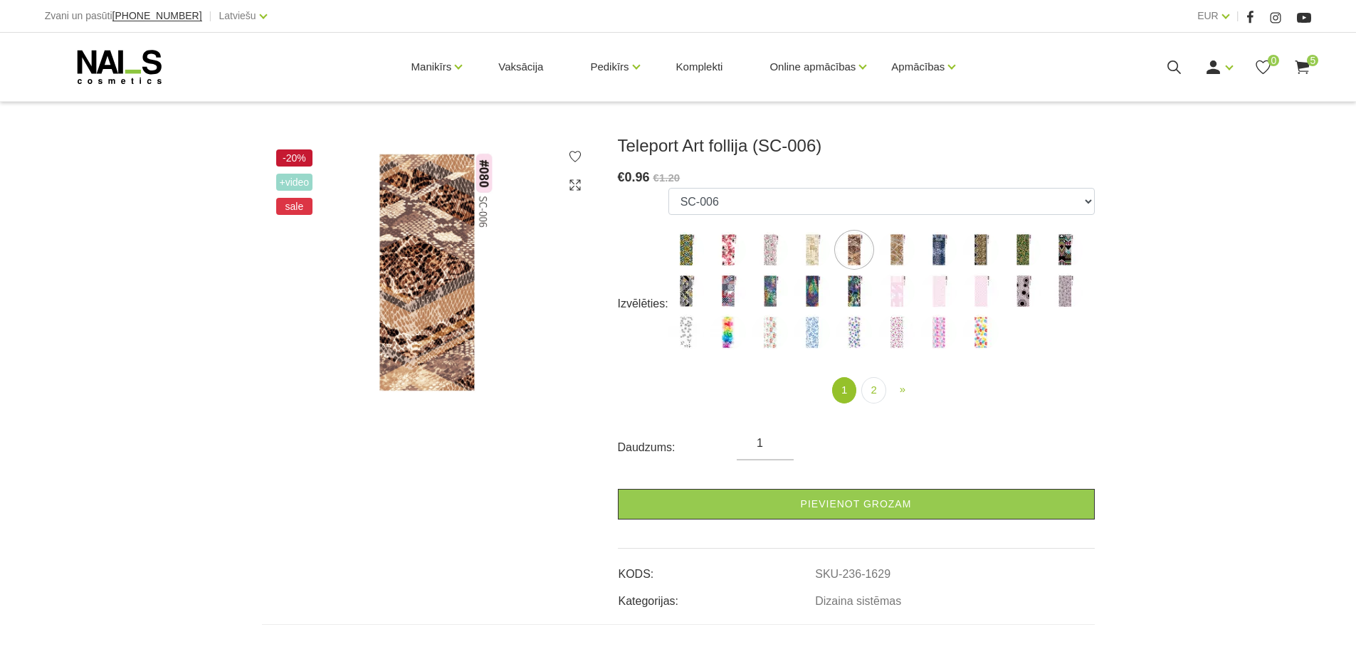
click at [888, 257] on img at bounding box center [897, 250] width 36 height 36
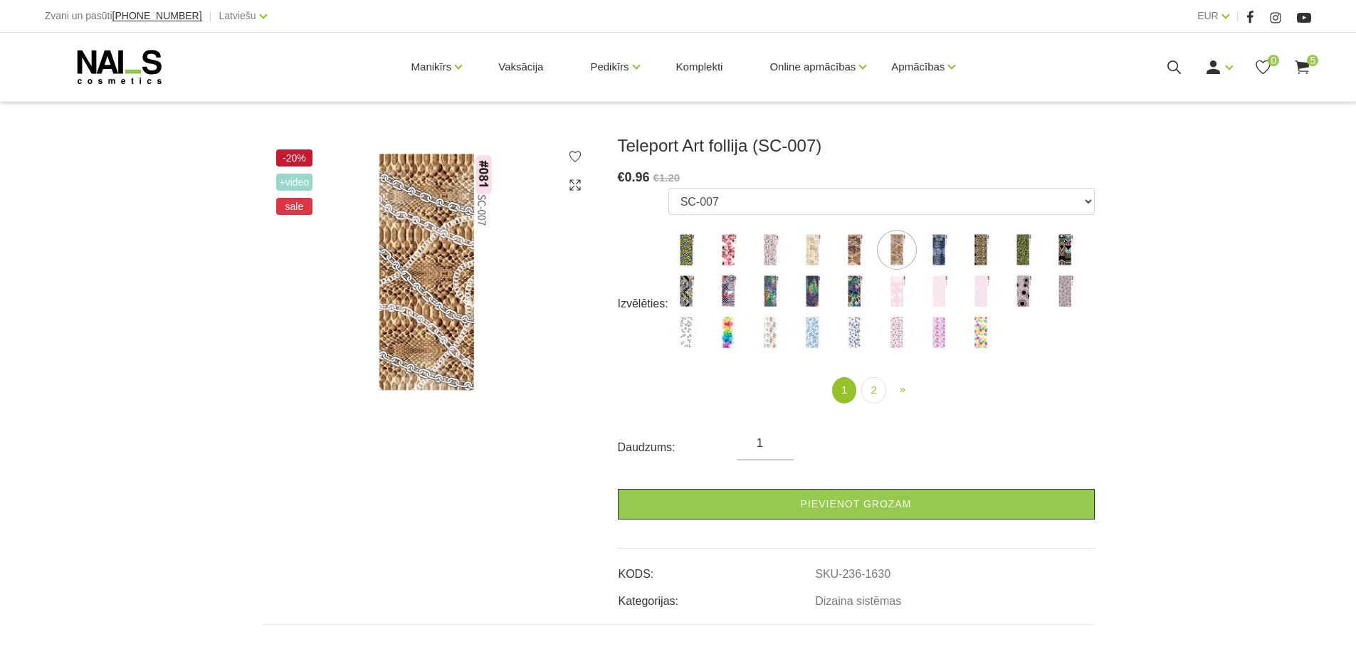
click at [944, 243] on img at bounding box center [939, 250] width 36 height 36
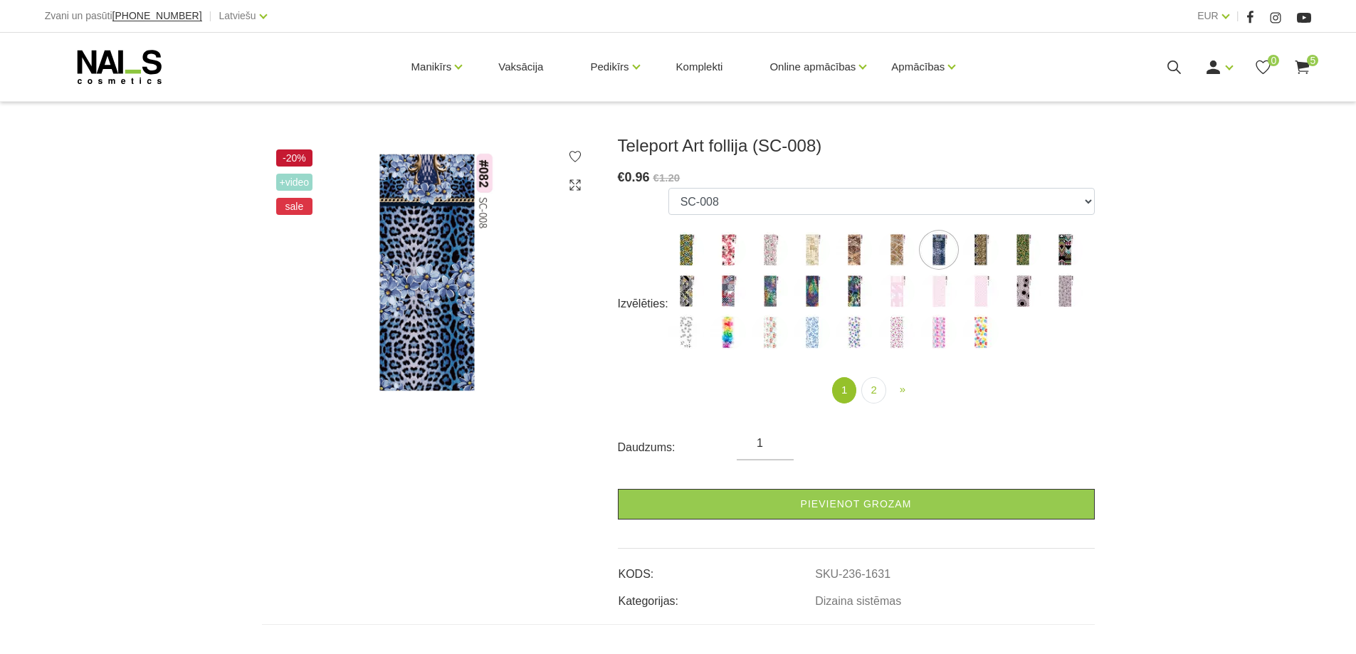
click at [980, 246] on img at bounding box center [981, 250] width 36 height 36
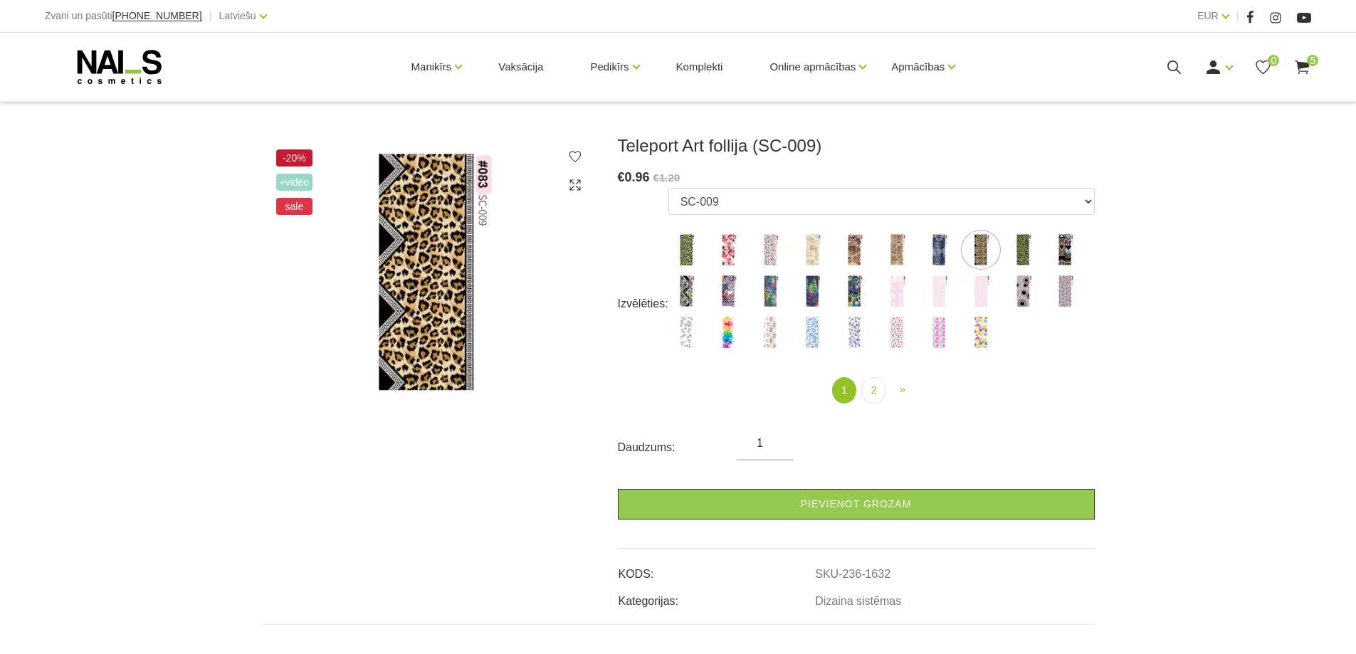
click at [1027, 246] on img at bounding box center [1023, 250] width 36 height 36
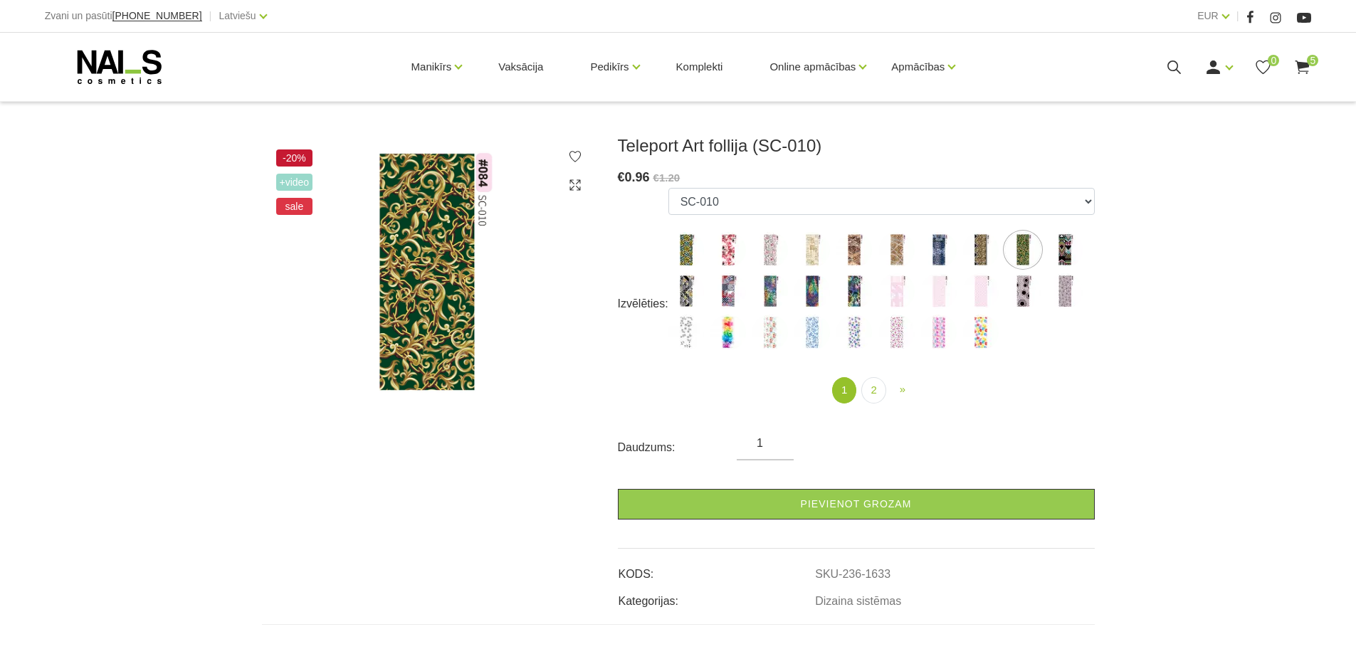
click at [1066, 243] on img at bounding box center [1065, 250] width 36 height 36
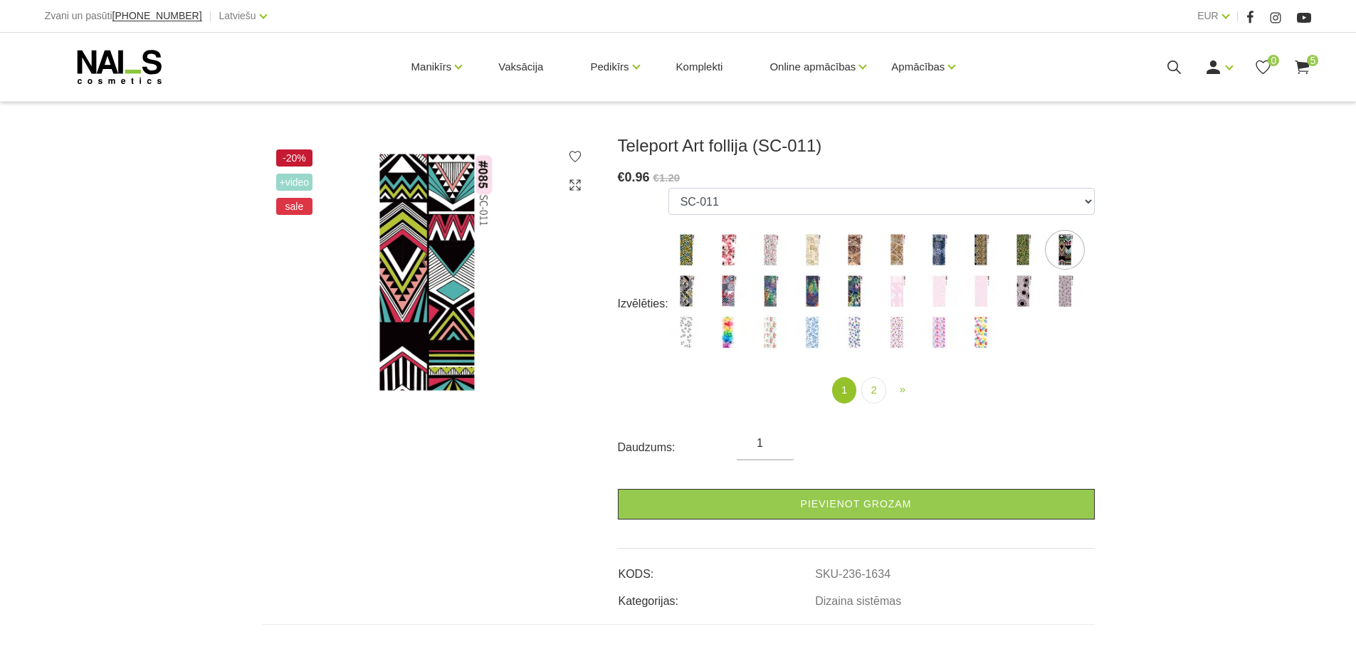
click at [675, 291] on img at bounding box center [686, 291] width 36 height 36
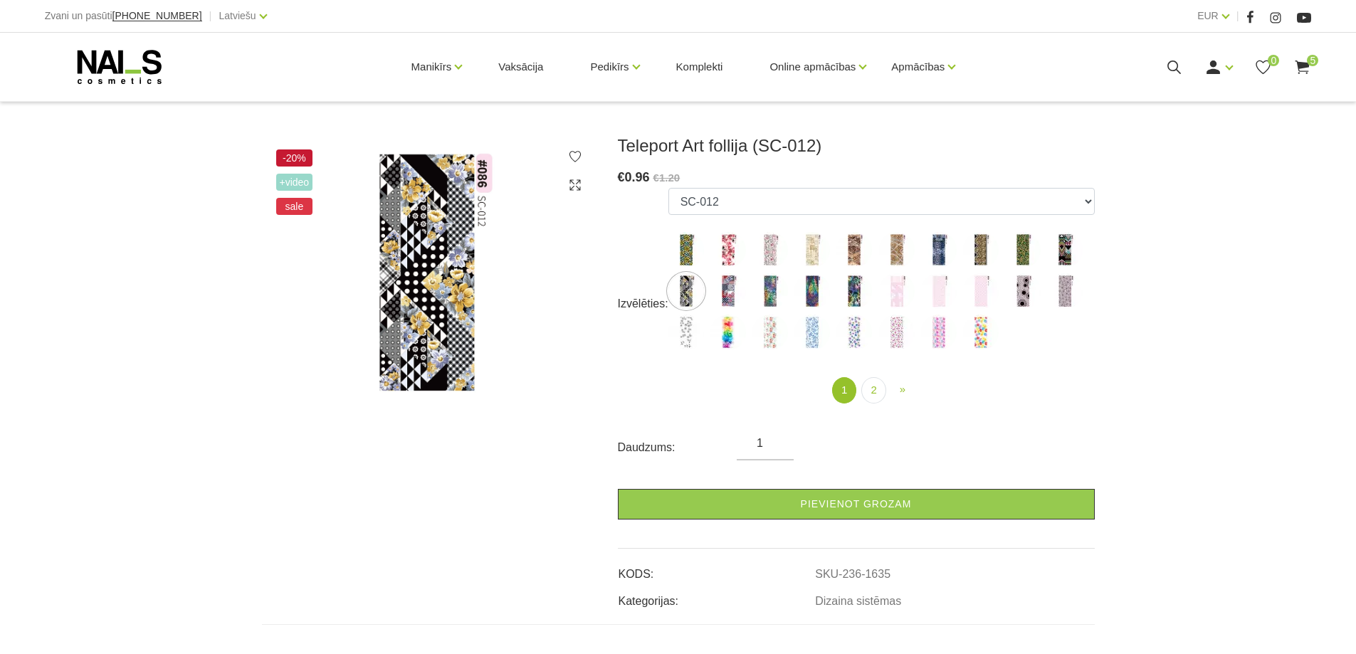
click at [723, 290] on img at bounding box center [728, 291] width 36 height 36
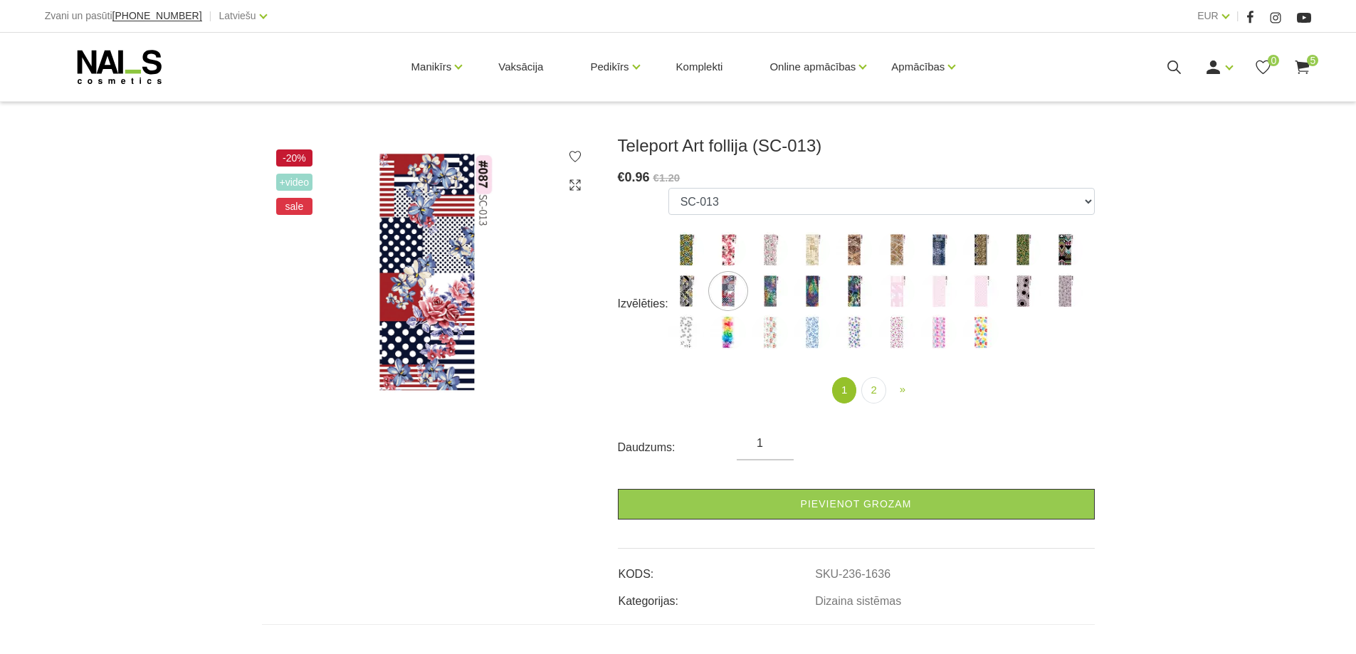
click at [762, 288] on img at bounding box center [770, 291] width 36 height 36
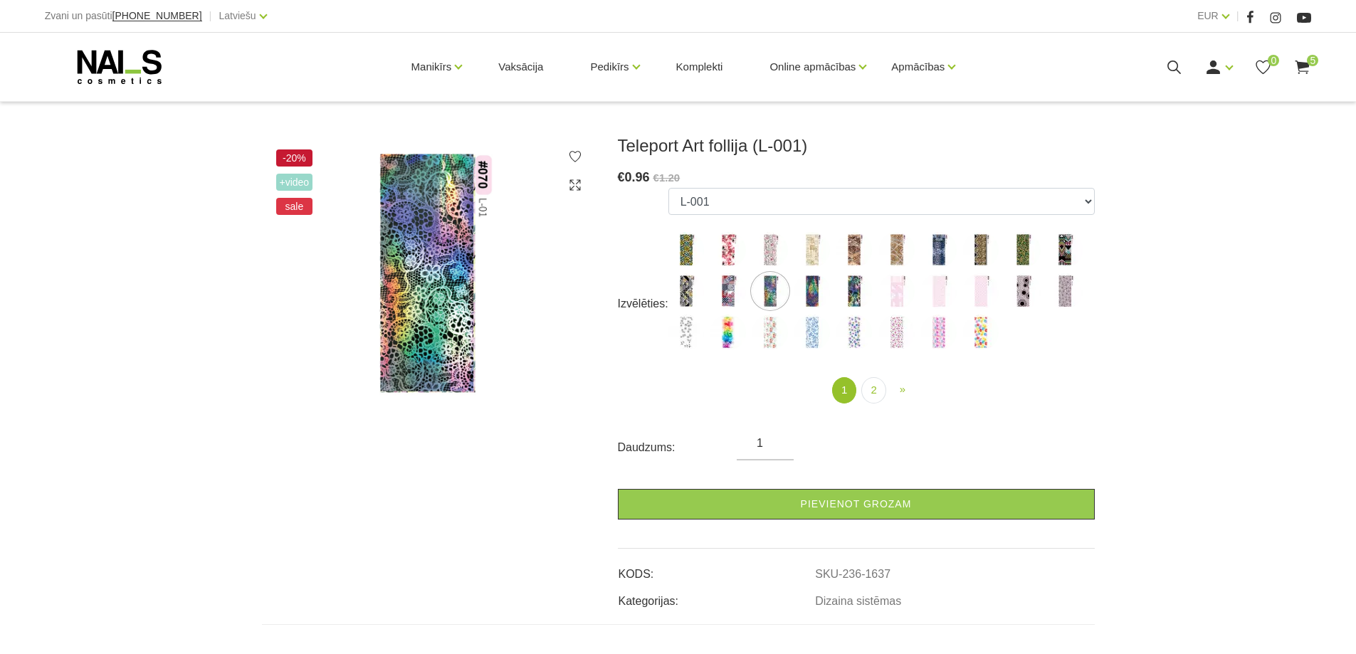
click at [829, 288] on img at bounding box center [812, 291] width 36 height 36
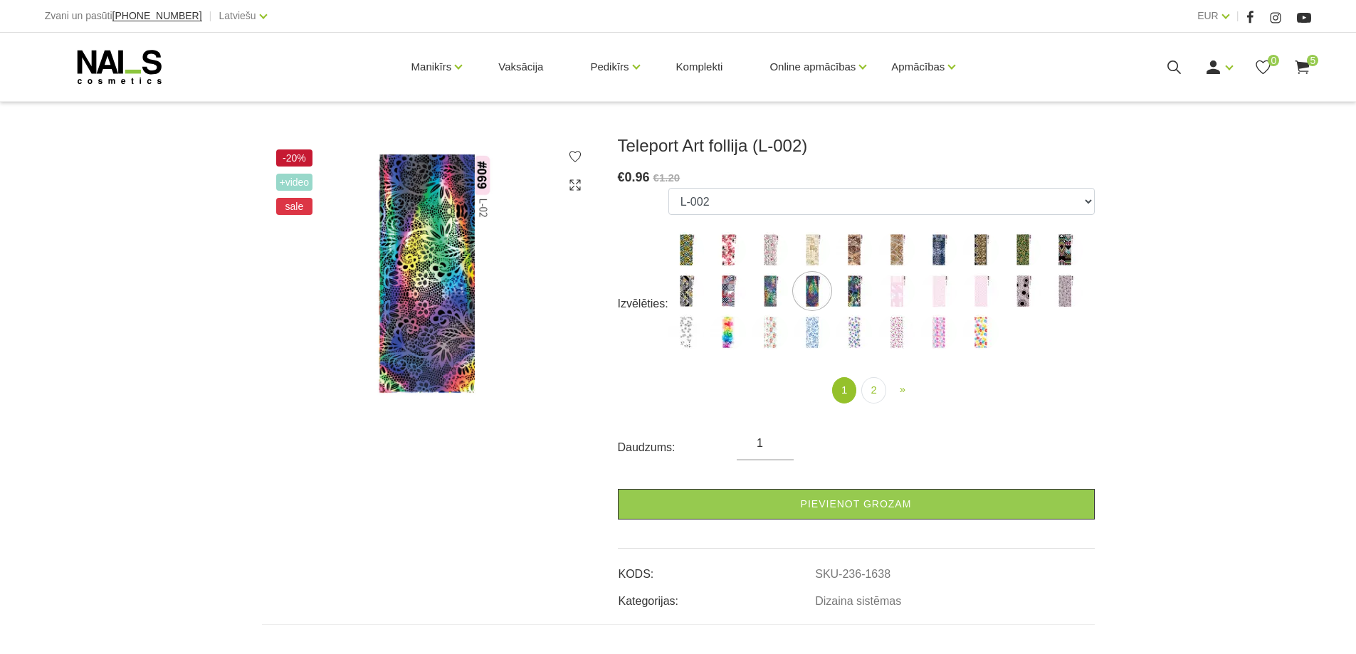
click at [856, 296] on img at bounding box center [854, 291] width 36 height 36
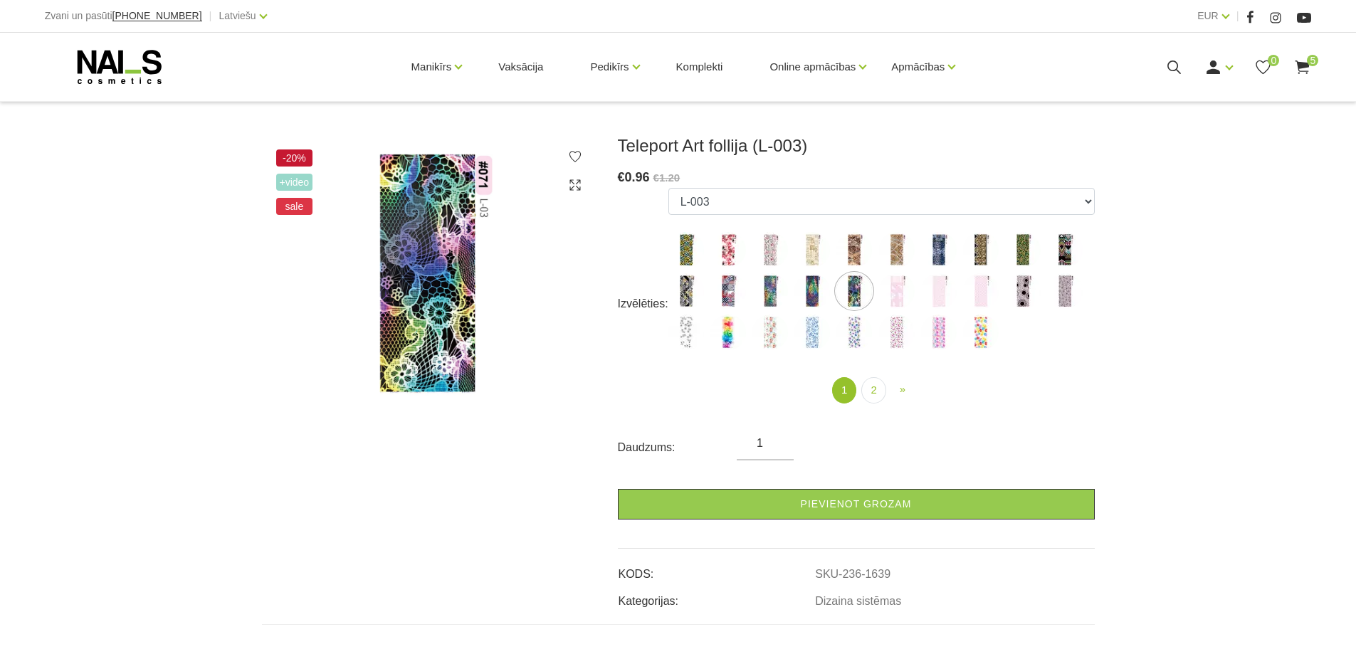
click at [879, 298] on label at bounding box center [897, 291] width 36 height 36
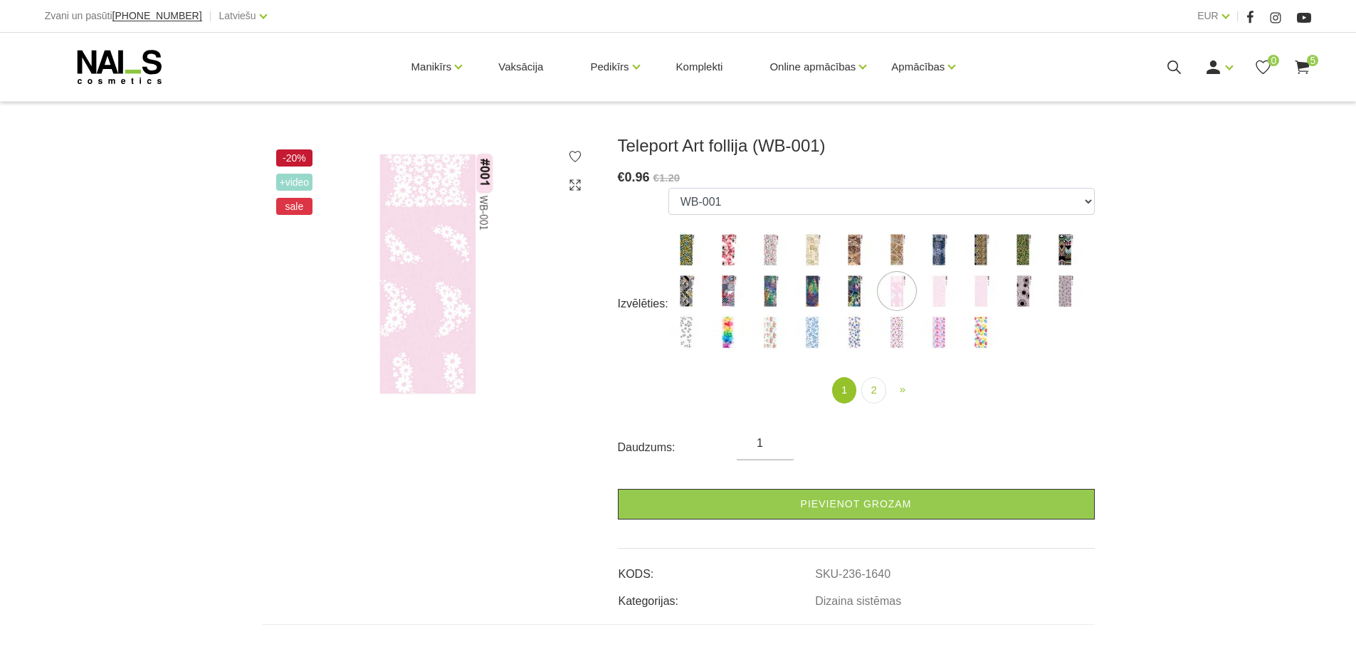
click at [935, 292] on img at bounding box center [939, 291] width 36 height 36
click at [971, 288] on img at bounding box center [981, 291] width 36 height 36
click at [1027, 294] on img at bounding box center [1023, 291] width 36 height 36
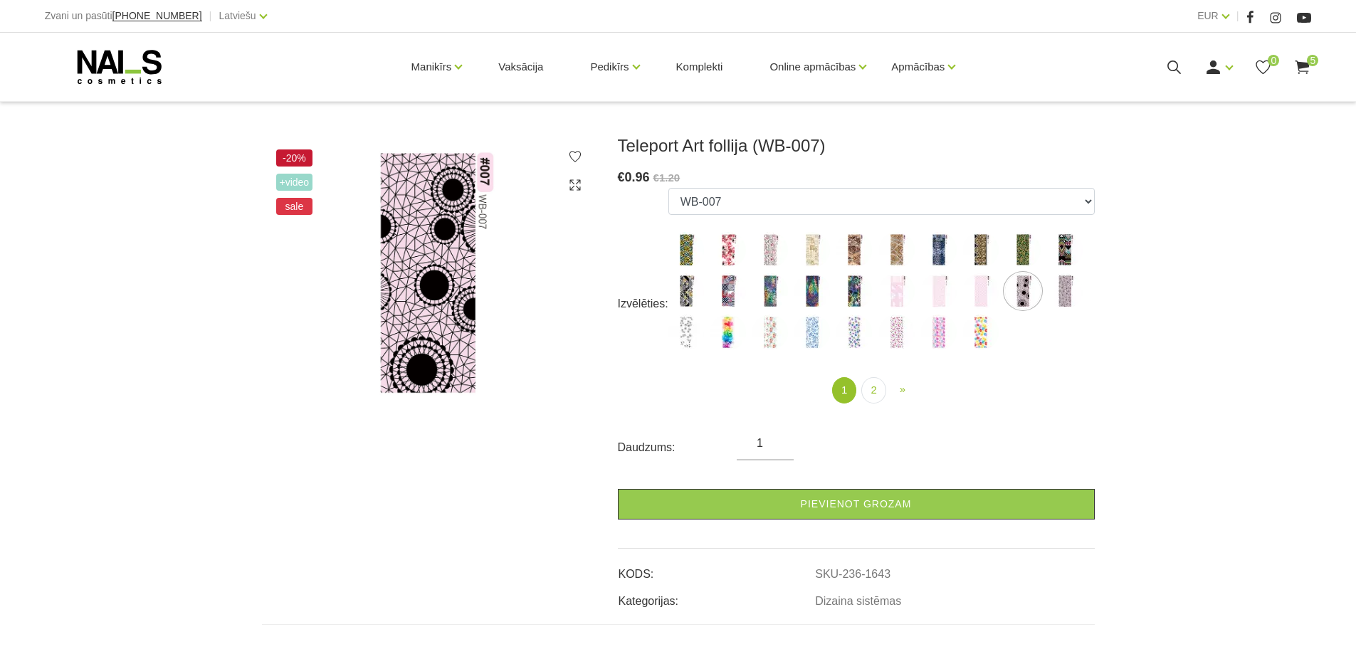
click at [1058, 291] on img at bounding box center [1065, 291] width 36 height 36
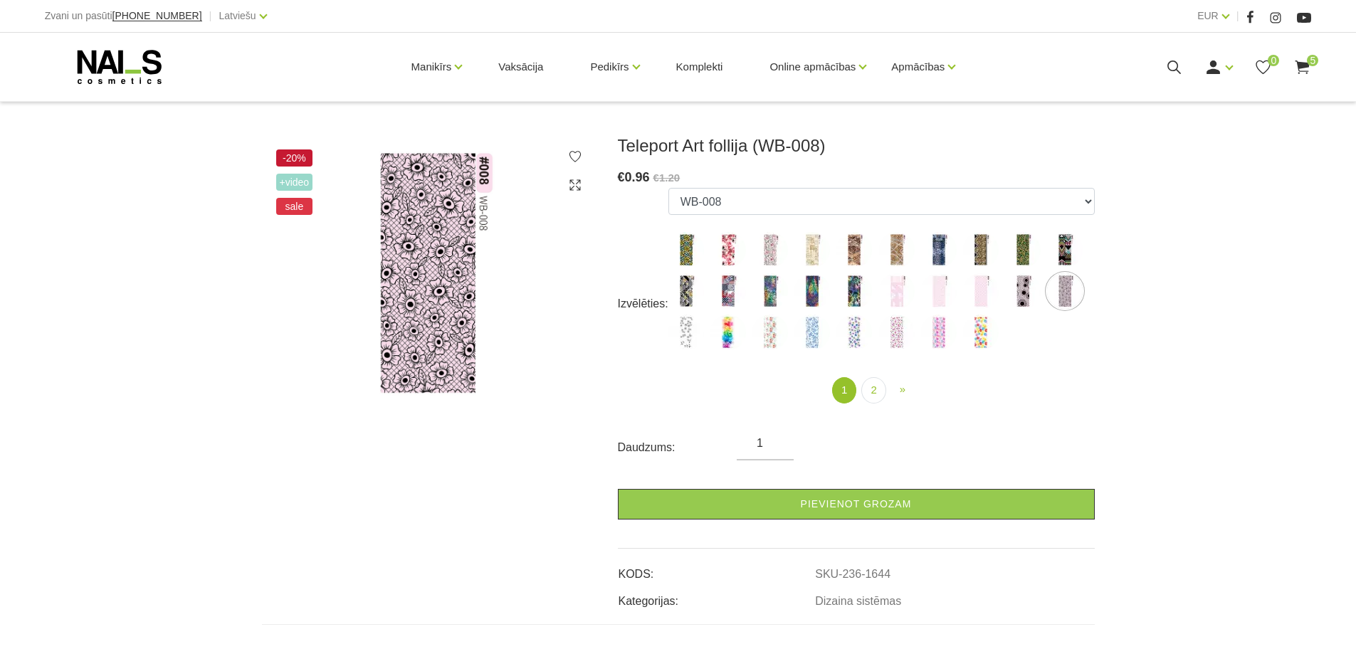
click at [680, 332] on img at bounding box center [686, 333] width 36 height 36
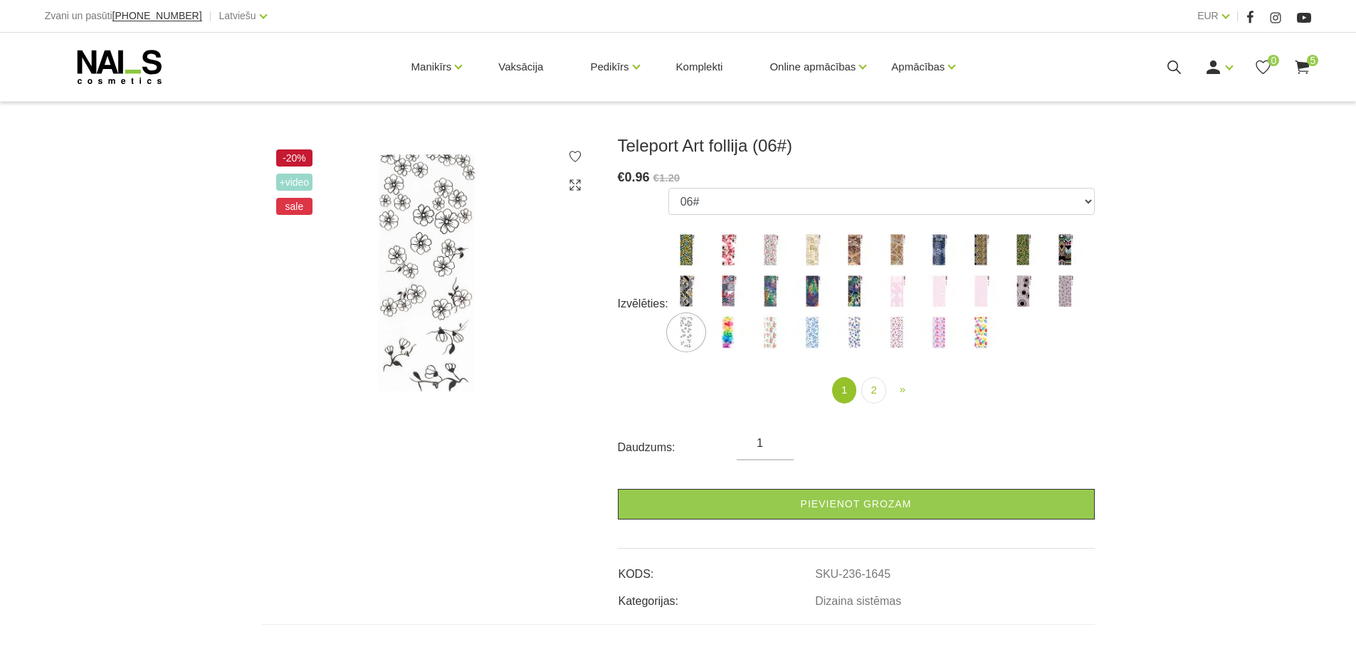
click at [730, 335] on img at bounding box center [728, 333] width 36 height 36
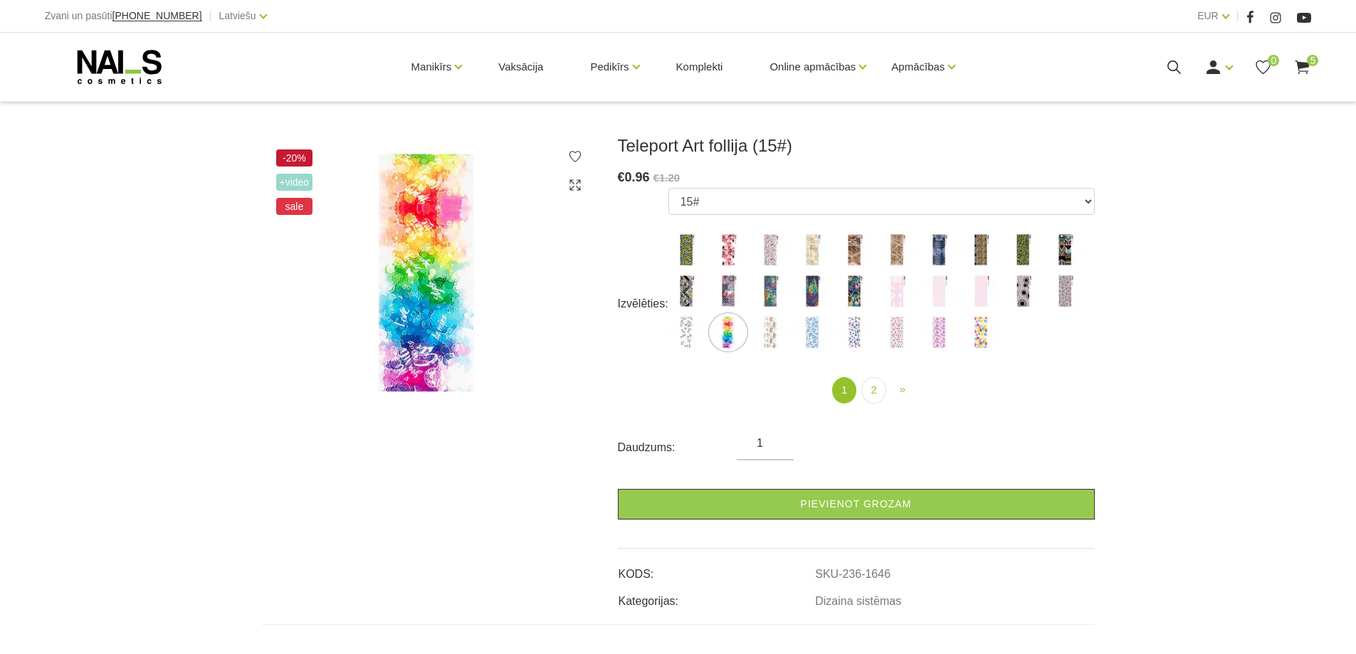
click at [781, 340] on img at bounding box center [770, 333] width 36 height 36
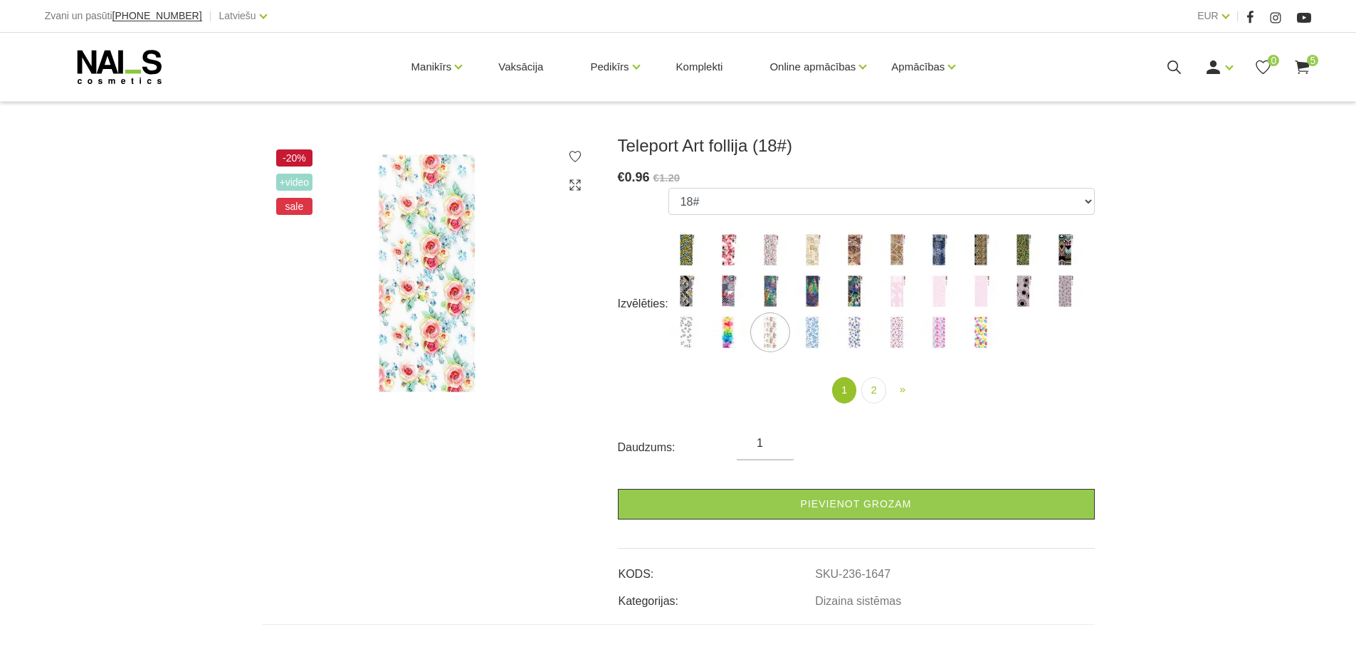
click at [813, 338] on img at bounding box center [812, 333] width 36 height 36
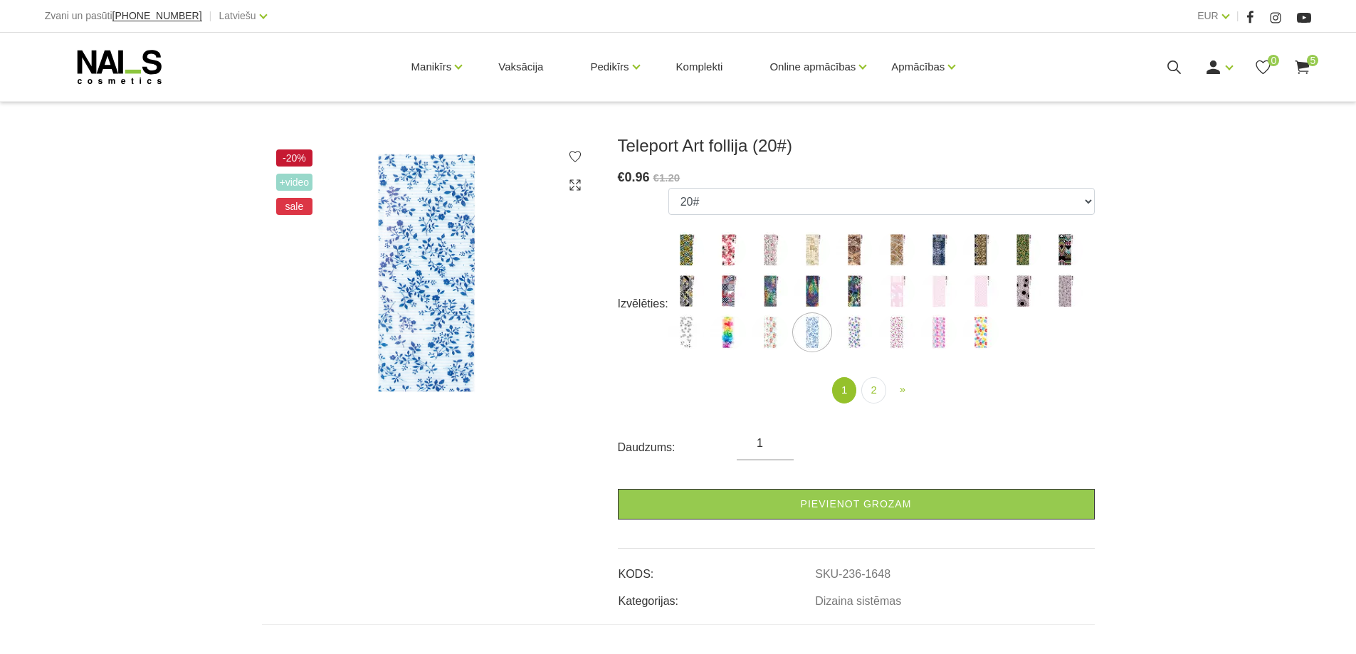
click at [854, 334] on img at bounding box center [854, 333] width 36 height 36
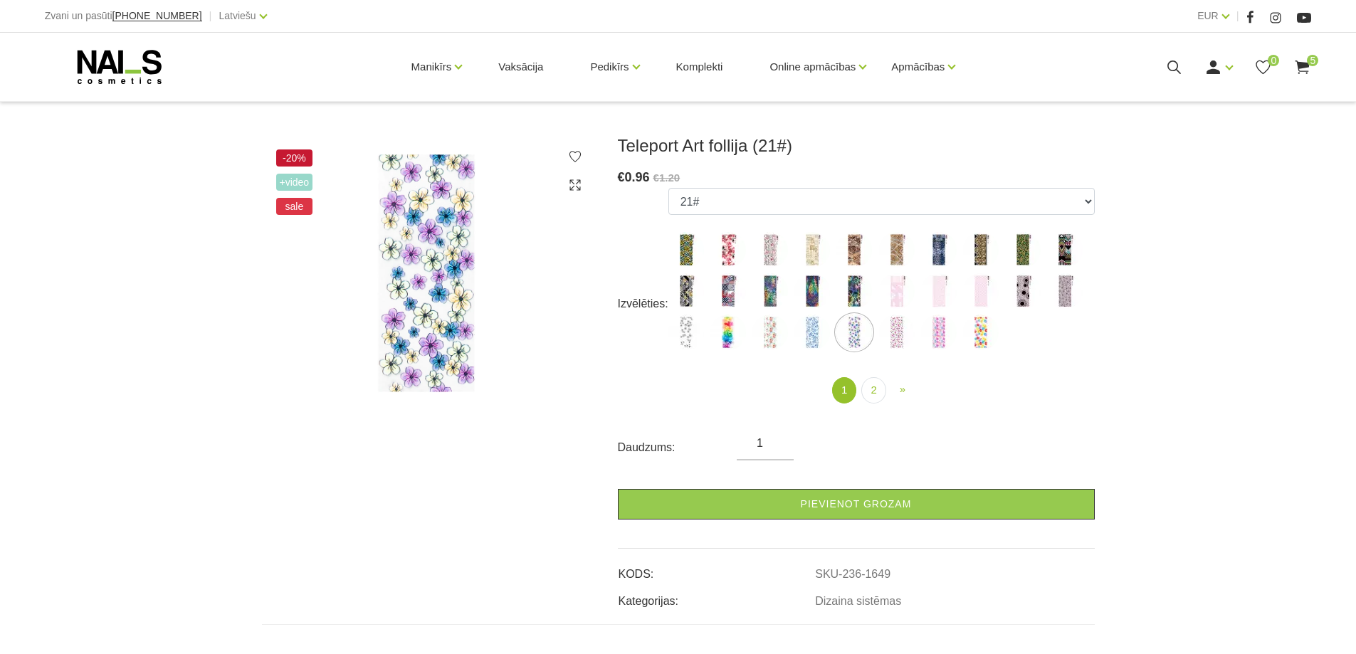
click at [899, 335] on img at bounding box center [897, 333] width 36 height 36
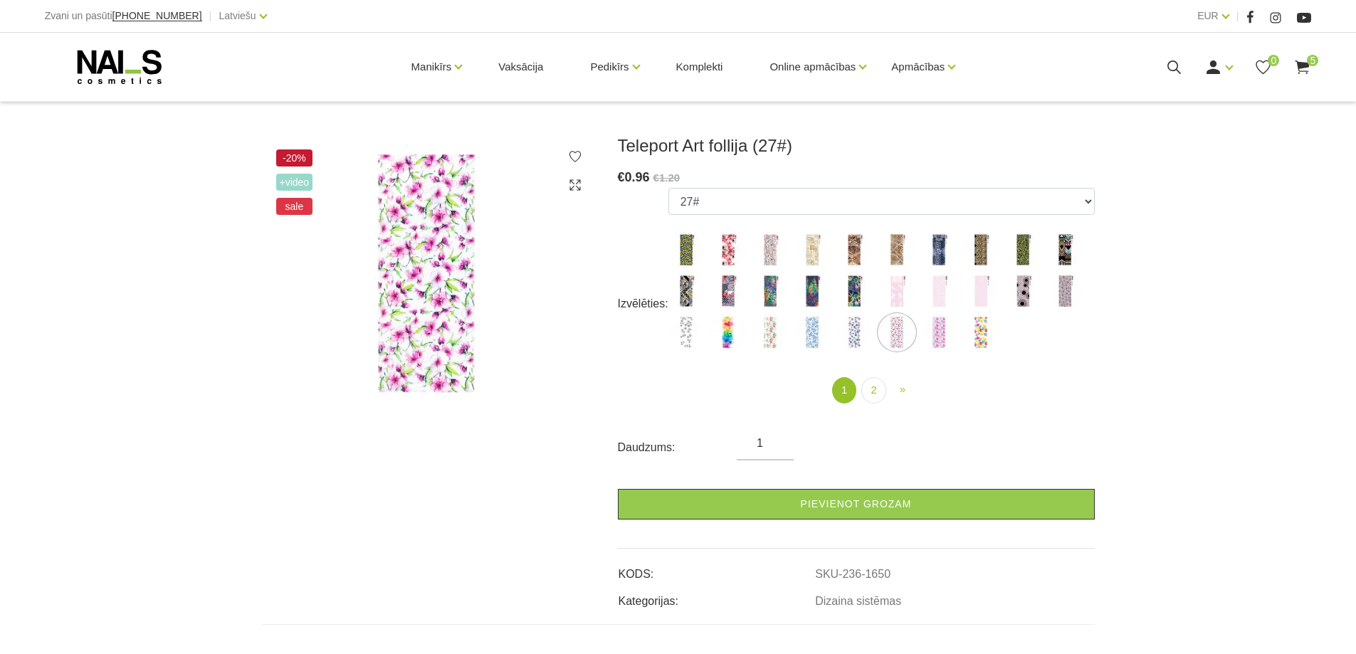
click at [928, 335] on img at bounding box center [939, 333] width 36 height 36
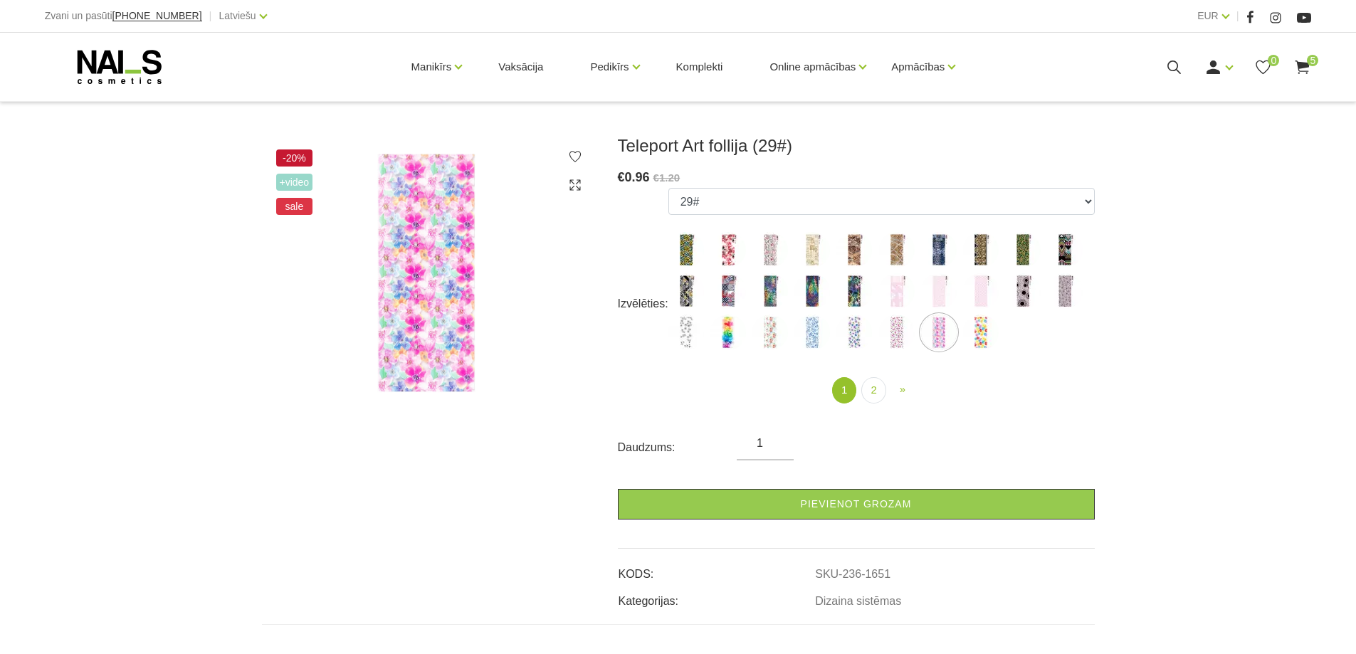
click at [982, 339] on img at bounding box center [981, 333] width 36 height 36
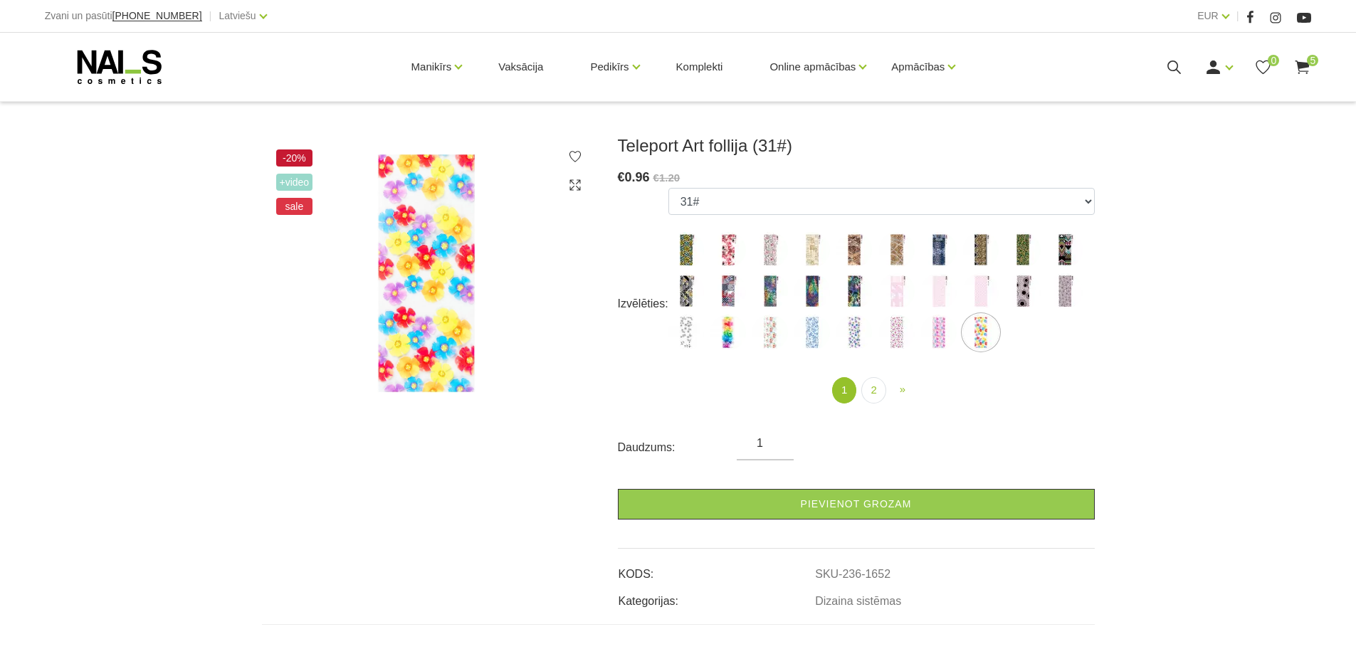
click at [1064, 295] on img at bounding box center [1065, 291] width 36 height 36
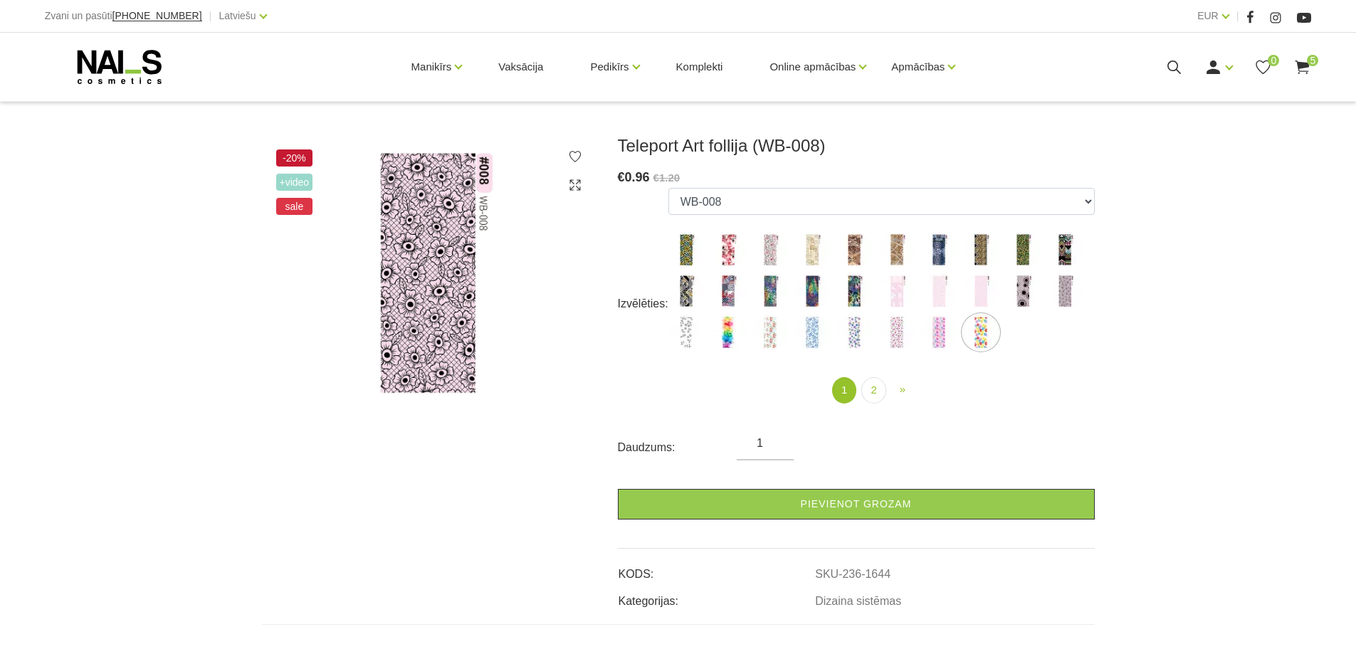
click at [1021, 288] on img at bounding box center [1023, 291] width 36 height 36
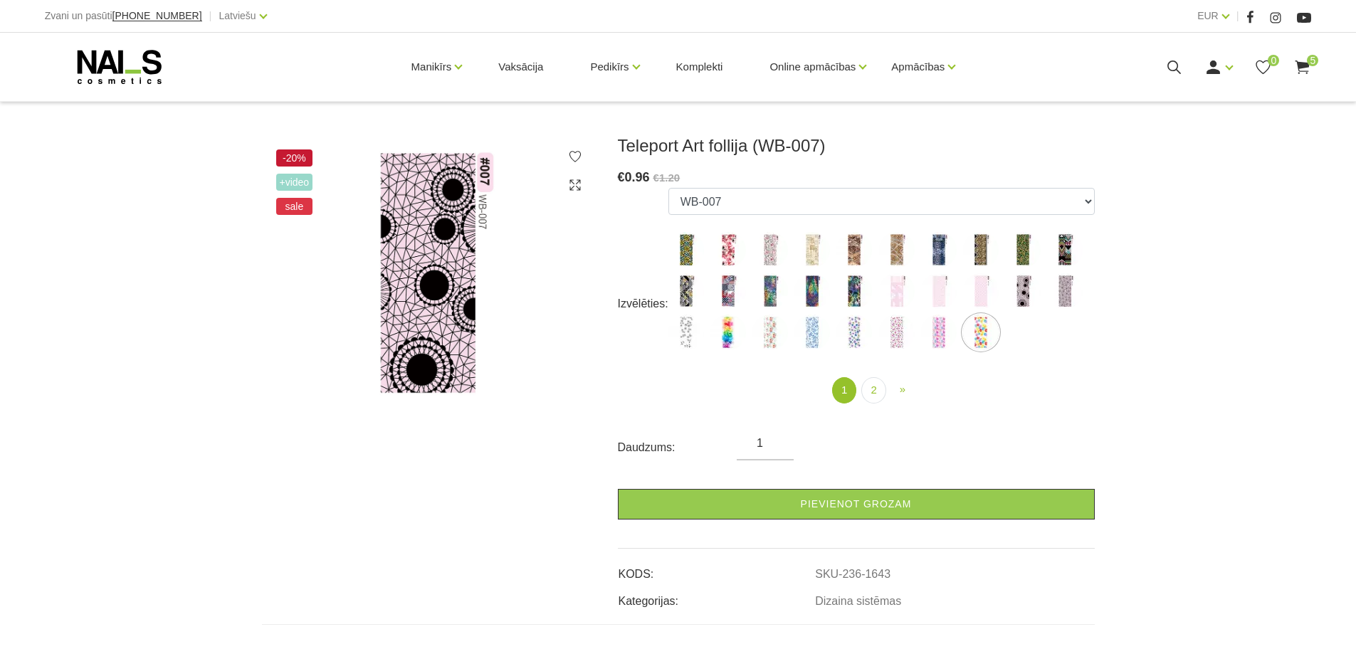
click at [977, 295] on img at bounding box center [981, 291] width 36 height 36
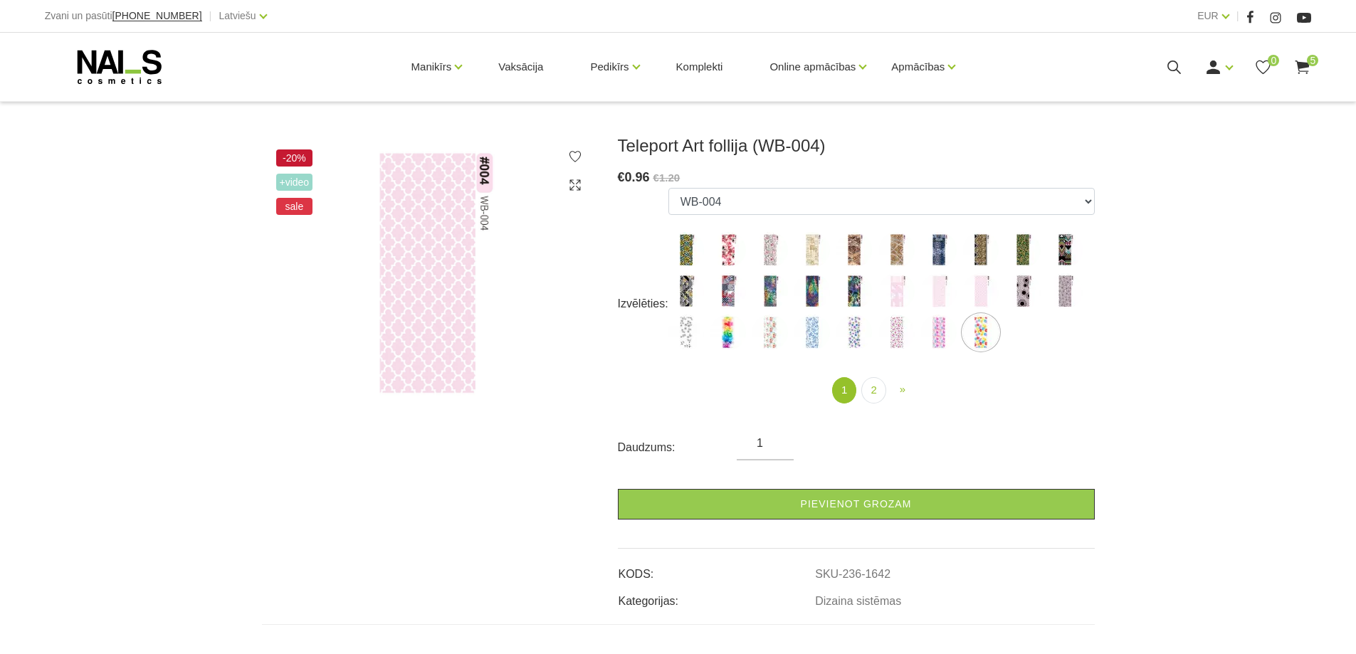
click at [767, 296] on img at bounding box center [770, 291] width 36 height 36
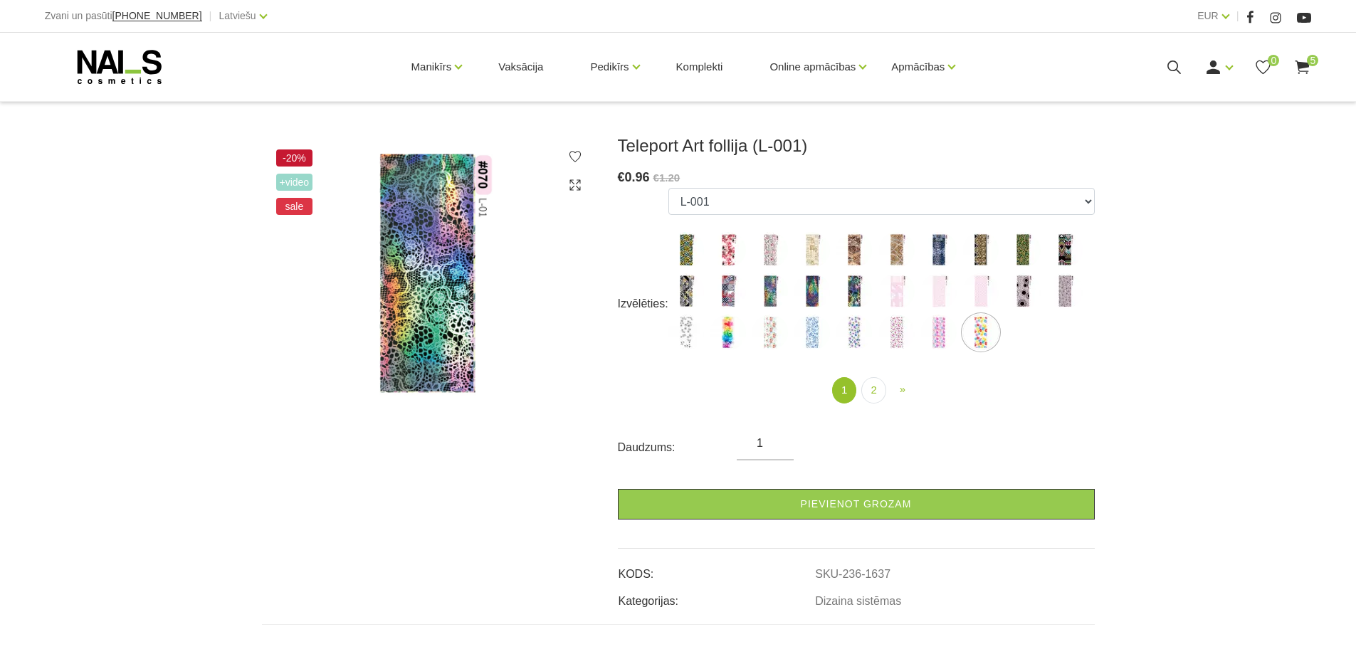
click at [678, 328] on img at bounding box center [686, 333] width 36 height 36
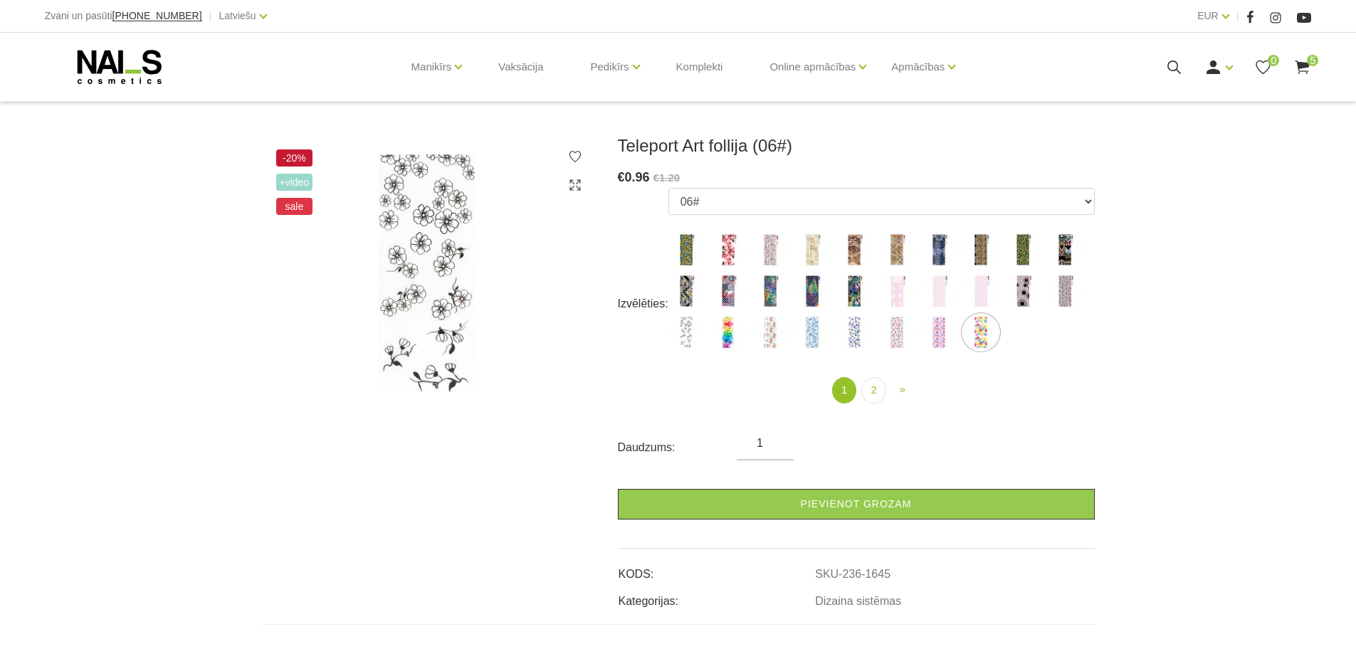
click at [1301, 61] on icon at bounding box center [1302, 67] width 18 height 18
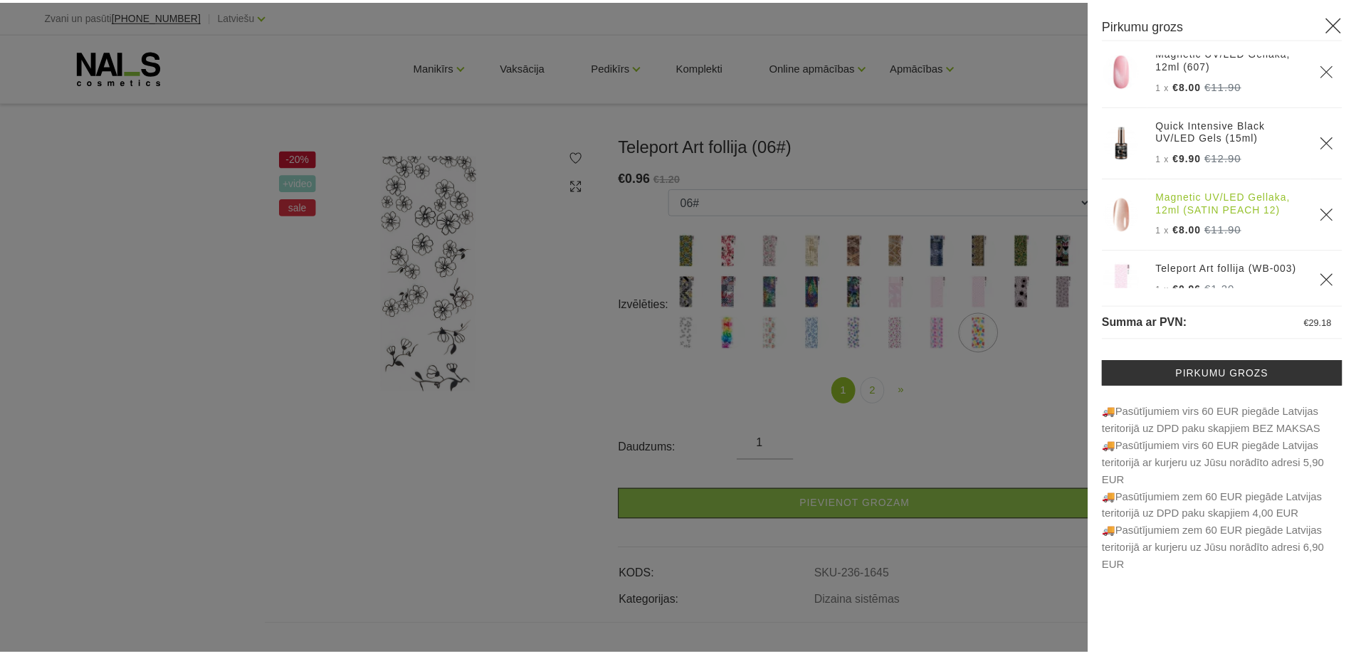
scroll to position [112, 0]
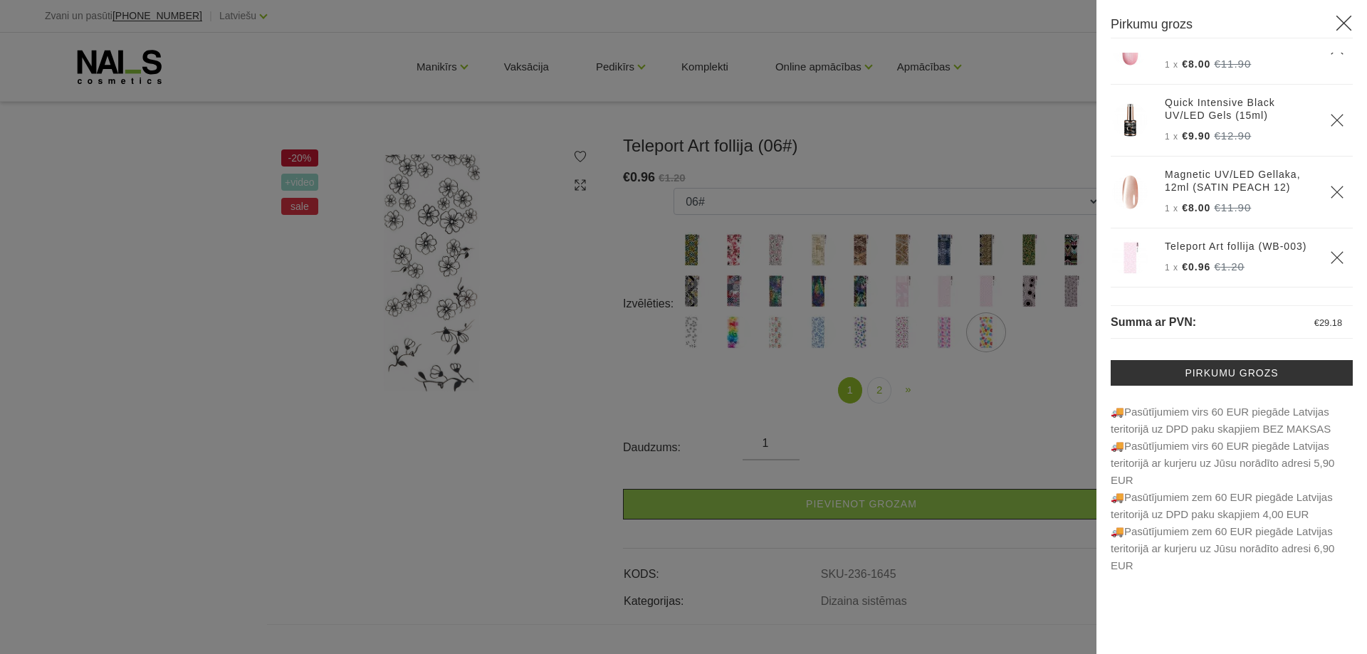
click at [1064, 290] on div at bounding box center [683, 327] width 1367 height 654
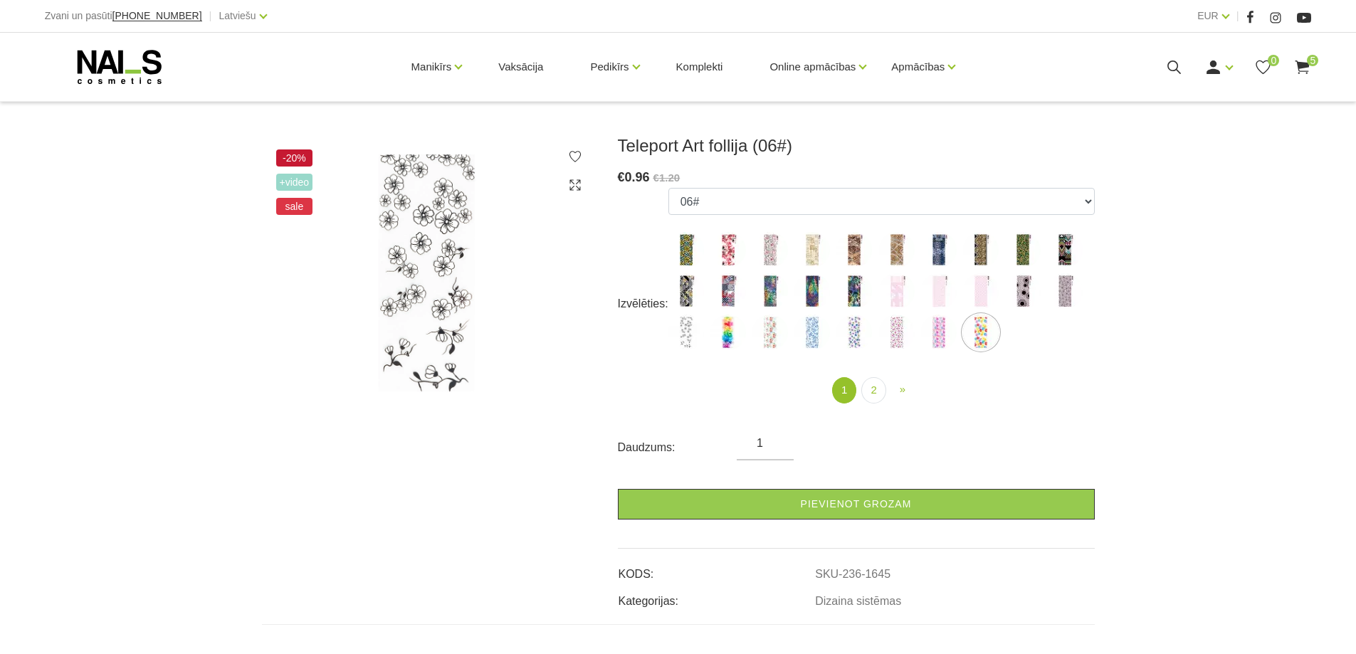
click at [1064, 290] on img at bounding box center [1065, 291] width 36 height 36
select select "1644"
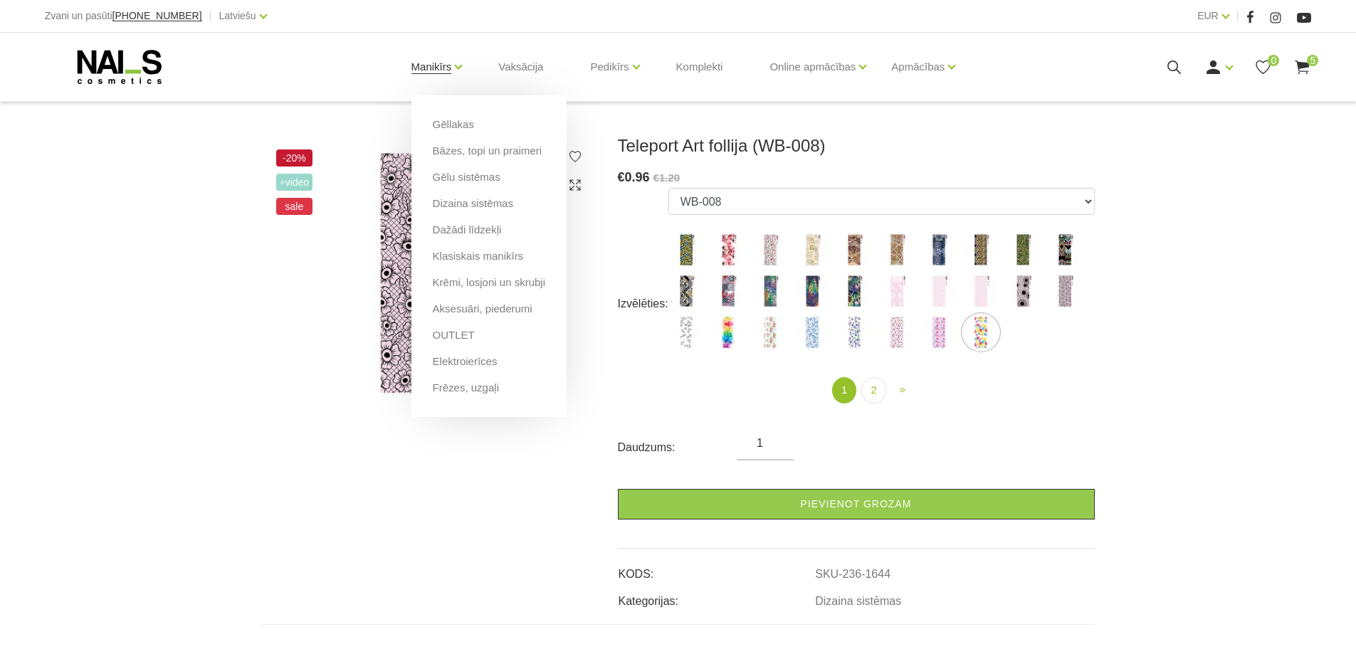
click at [427, 63] on link "Manikīrs" at bounding box center [431, 66] width 41 height 57
click at [449, 154] on link "Bāzes, topi un praimeri" at bounding box center [487, 151] width 109 height 16
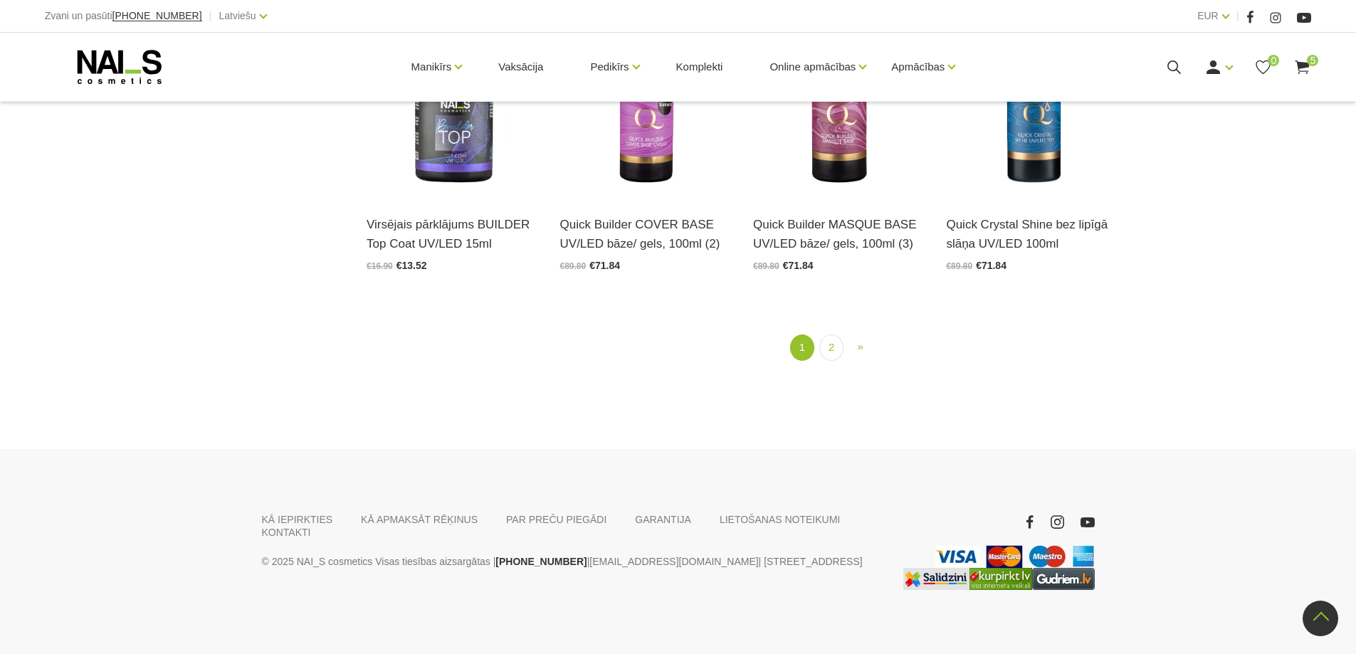
scroll to position [1917, 0]
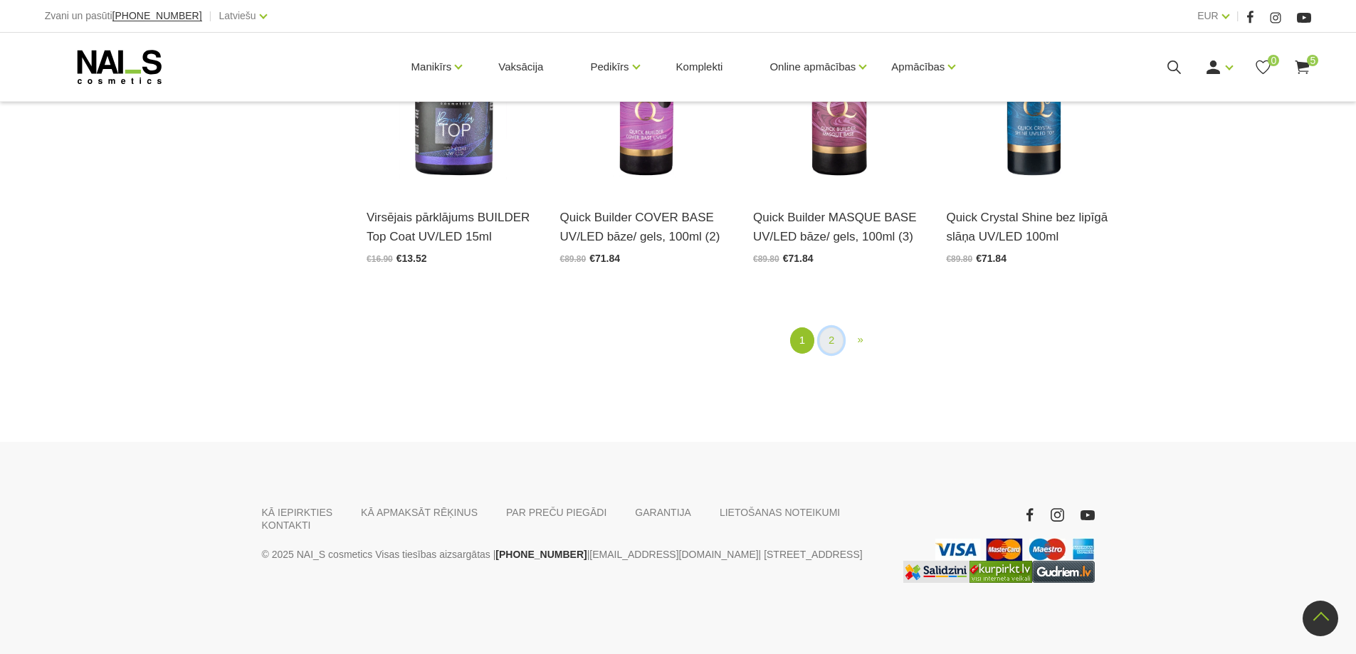
click at [835, 338] on link "2" at bounding box center [831, 340] width 24 height 26
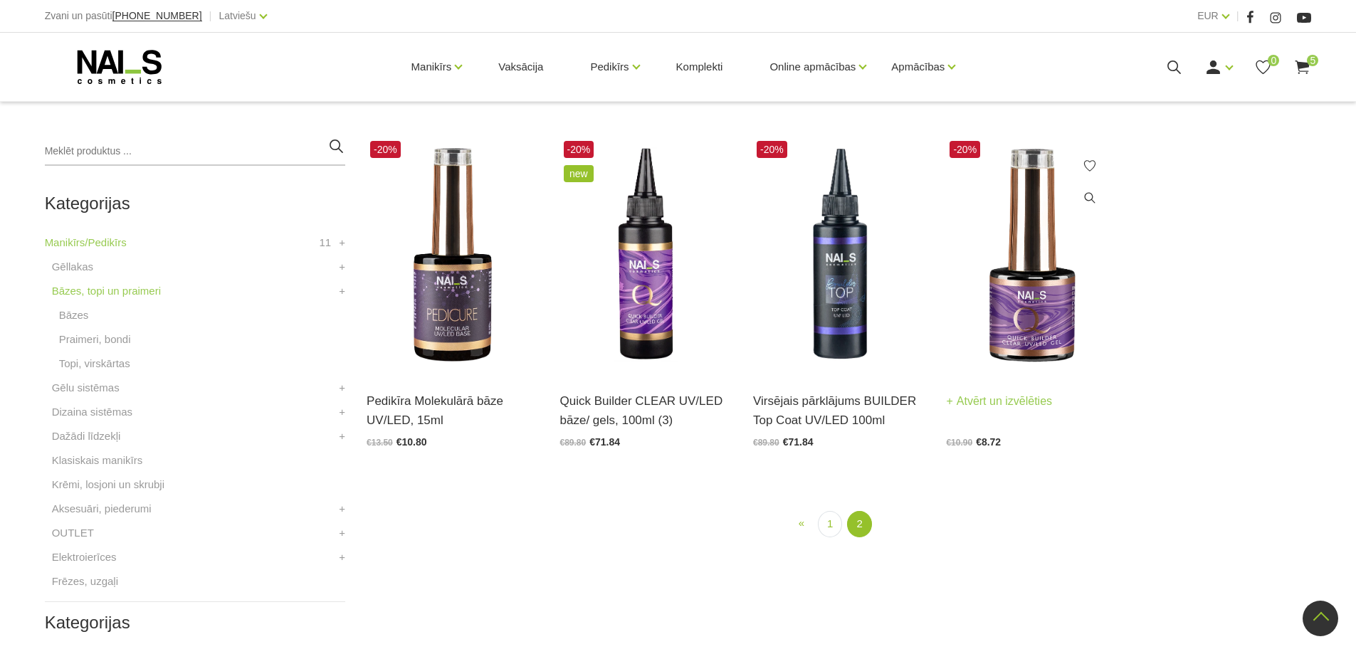
scroll to position [291, 0]
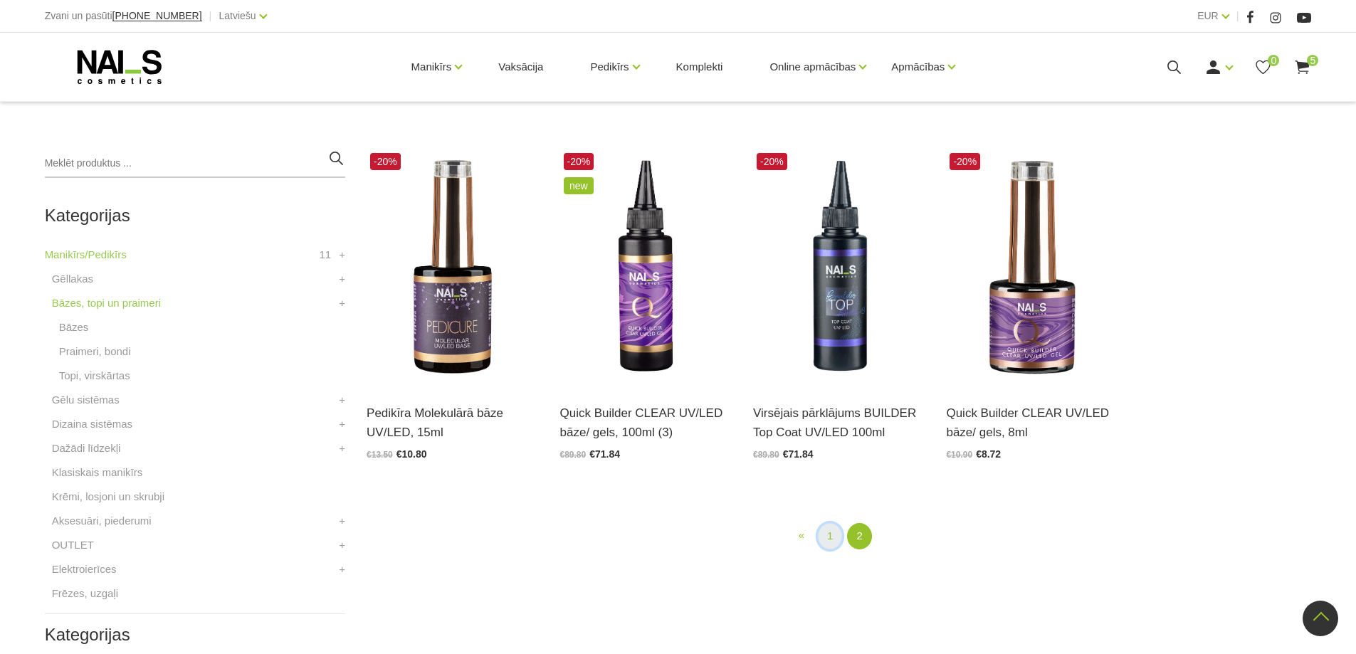
click at [831, 537] on link "1" at bounding box center [830, 536] width 24 height 26
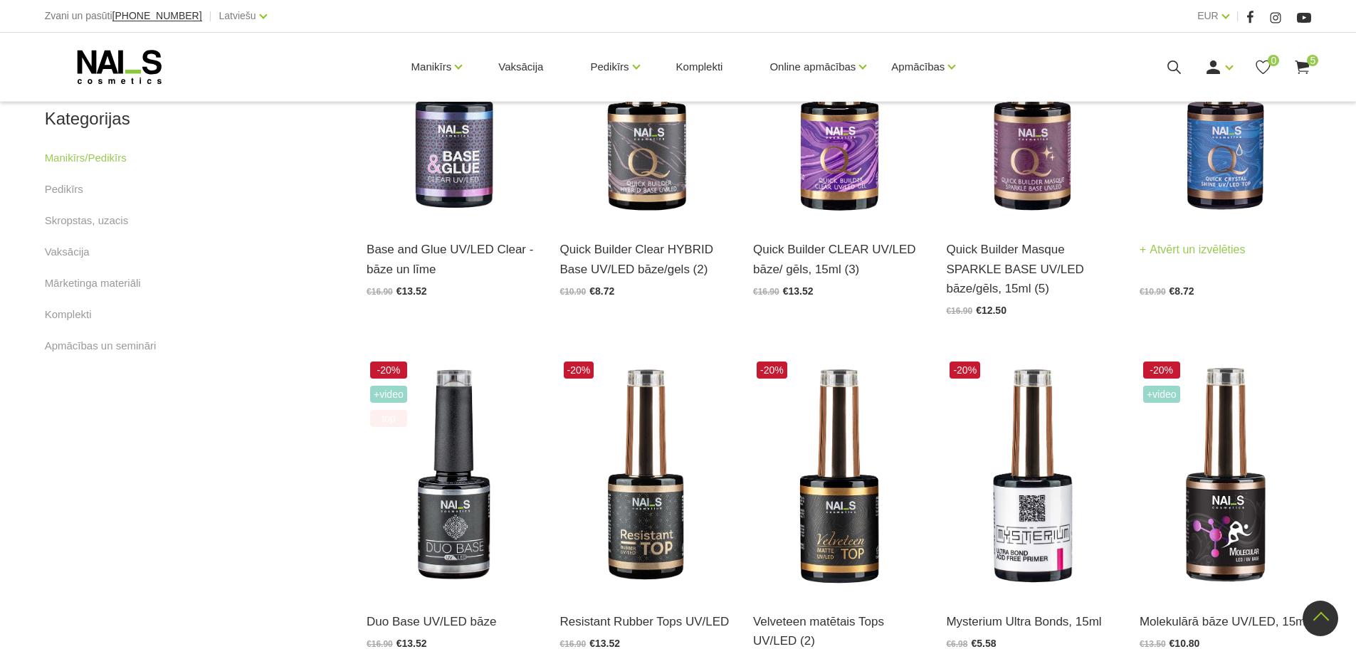
scroll to position [955, 0]
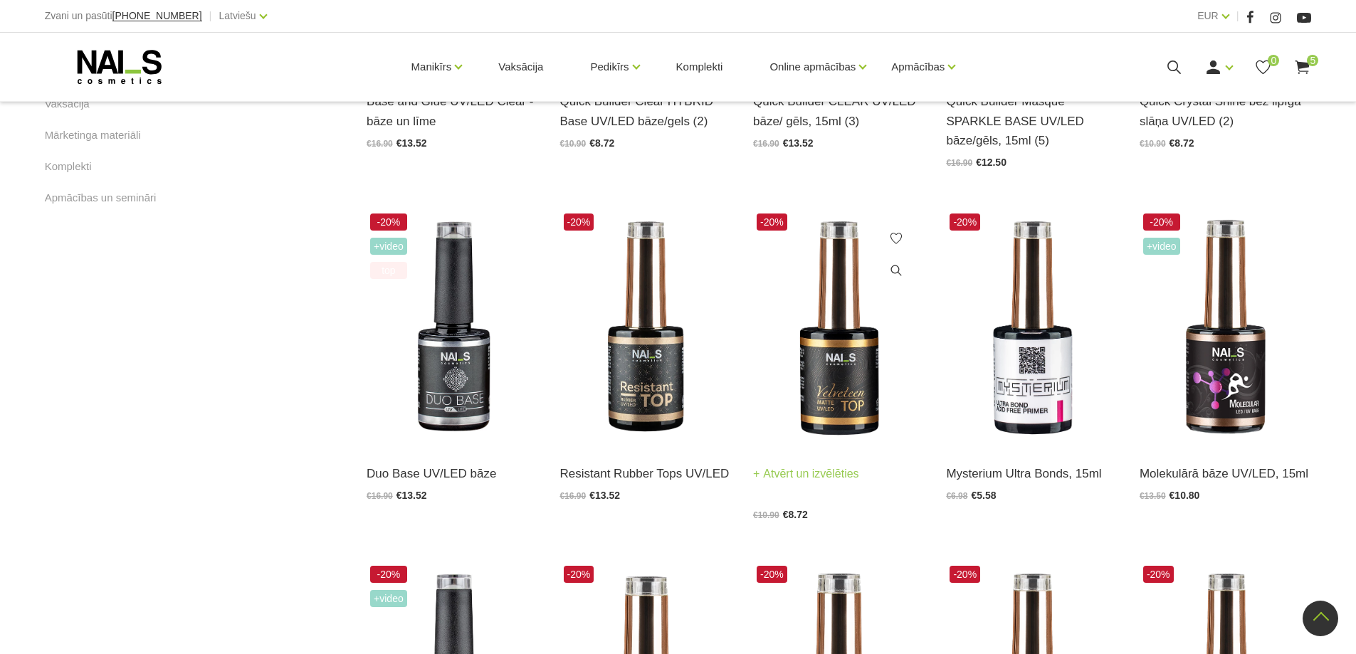
click at [839, 381] on img at bounding box center [839, 328] width 172 height 236
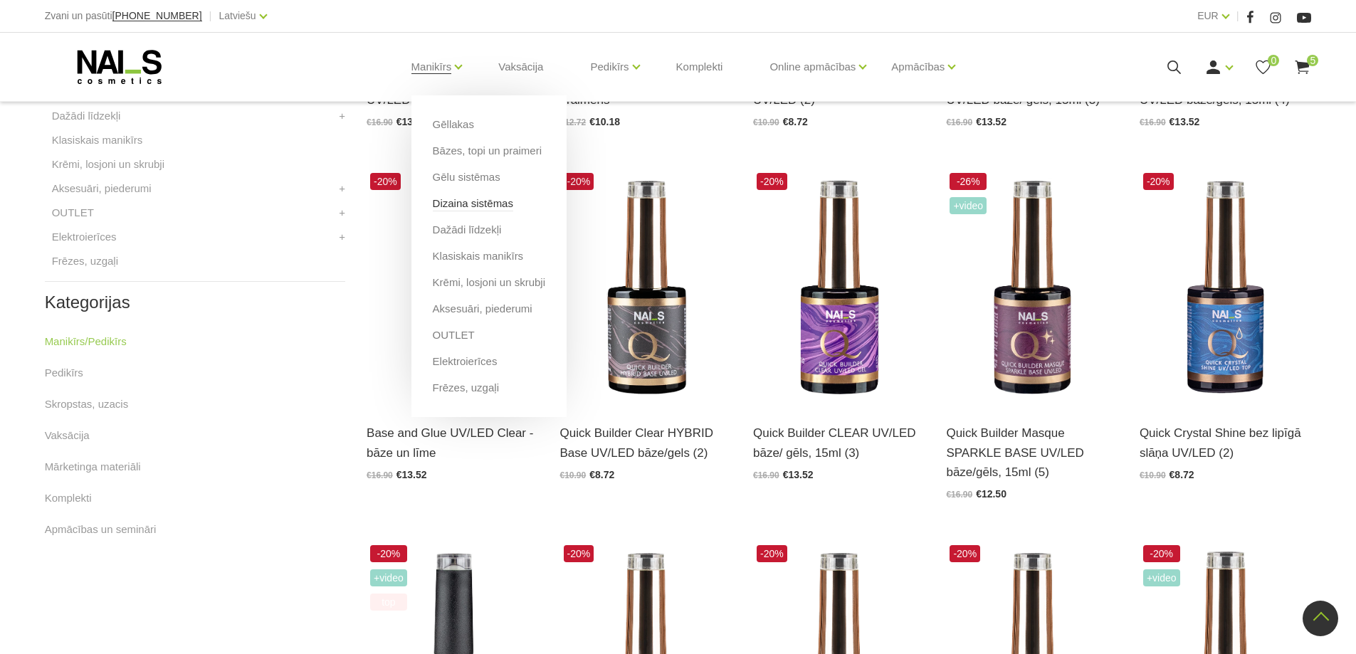
click at [462, 206] on link "Dizaina sistēmas" at bounding box center [473, 204] width 80 height 16
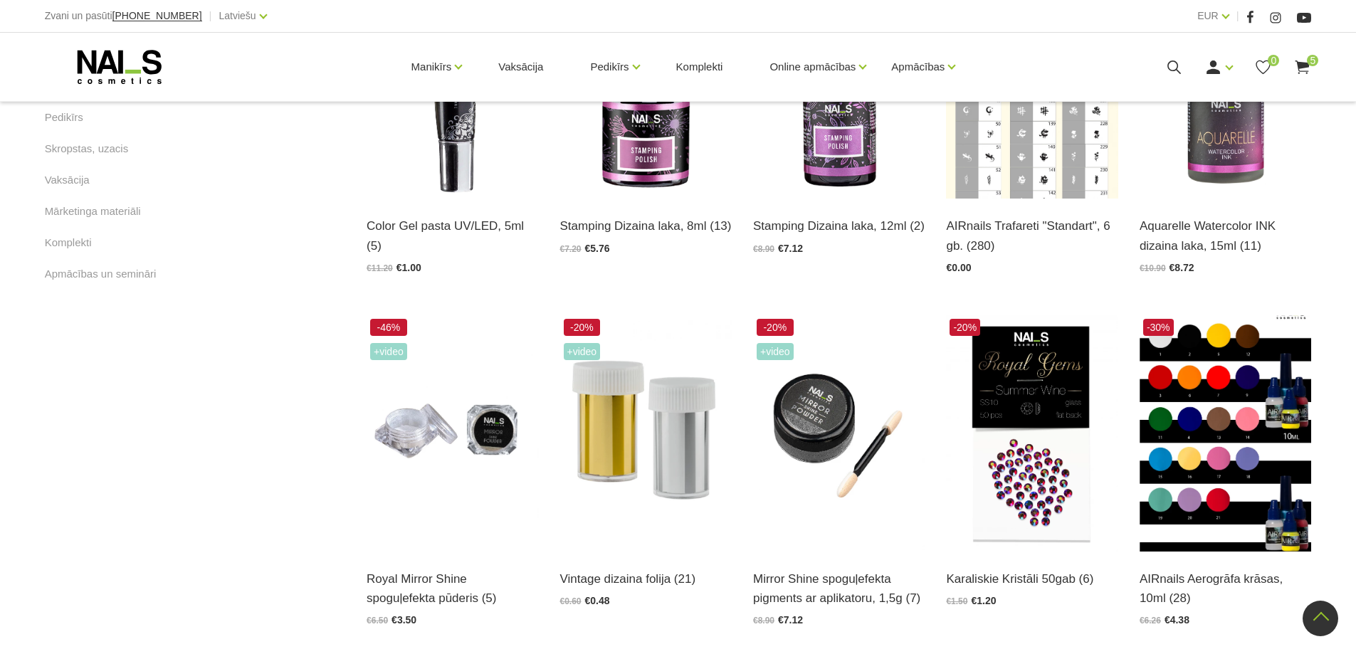
scroll to position [1329, 0]
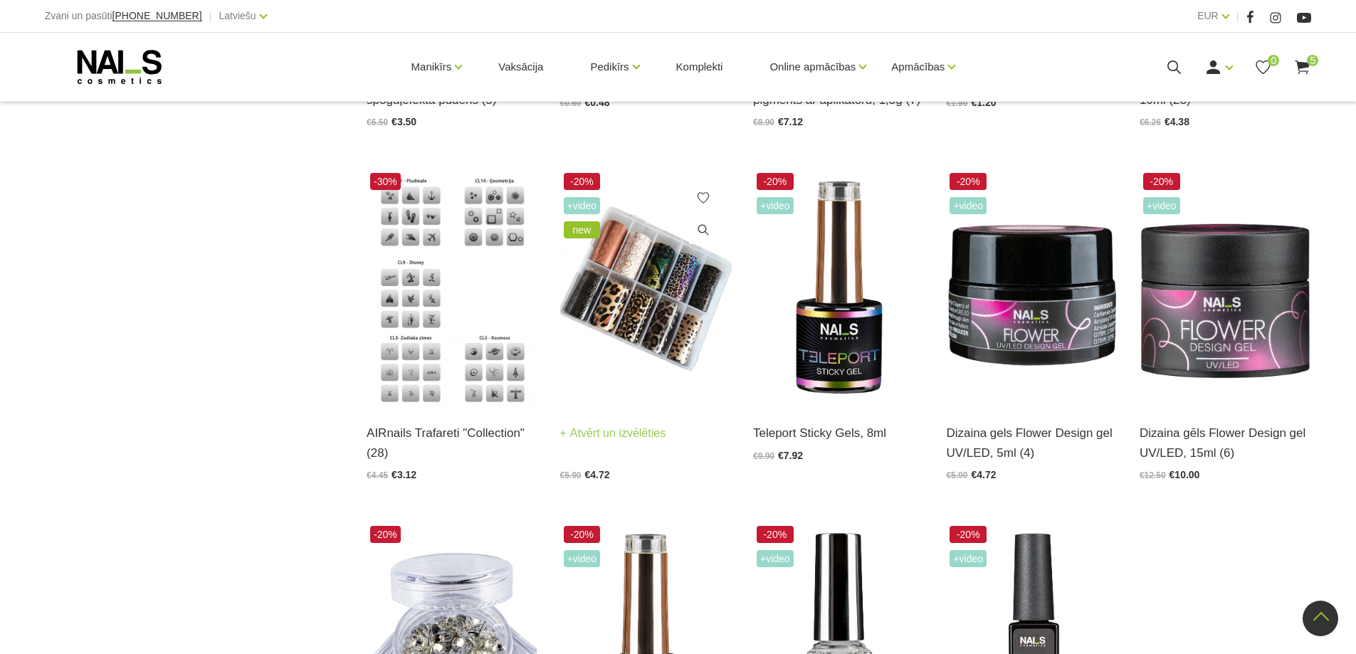
click at [679, 349] on img at bounding box center [646, 287] width 172 height 236
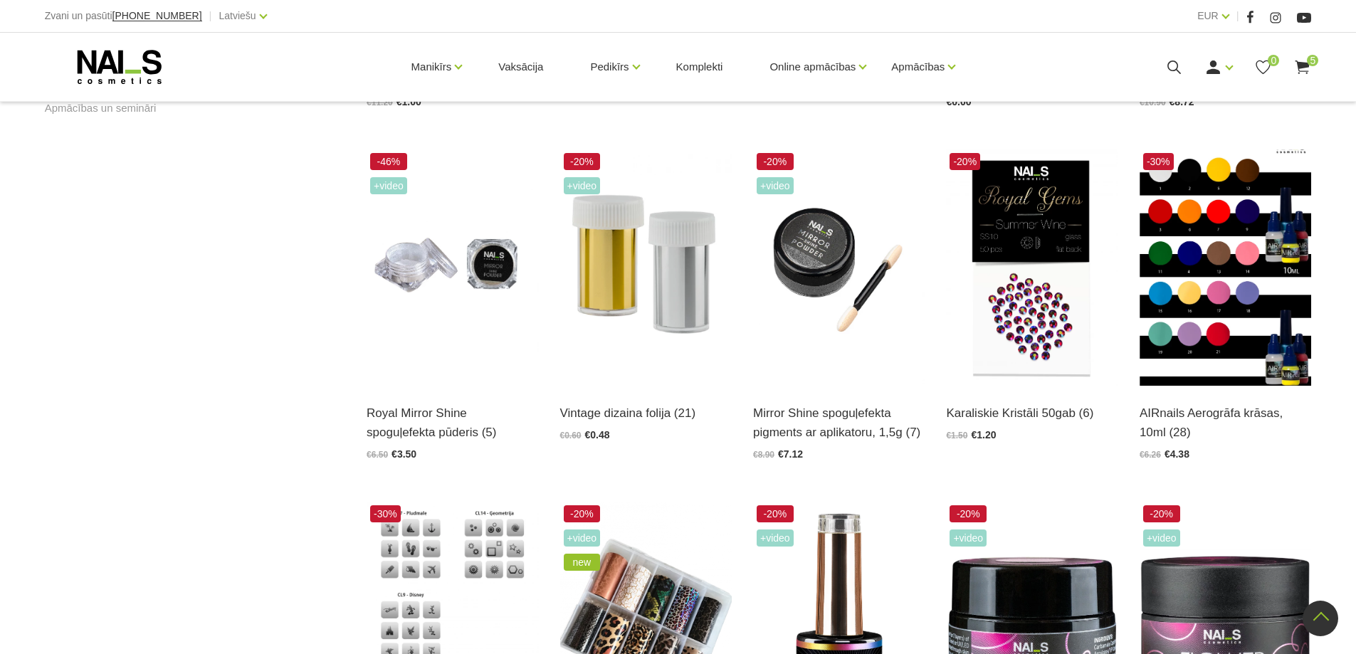
scroll to position [1162, 0]
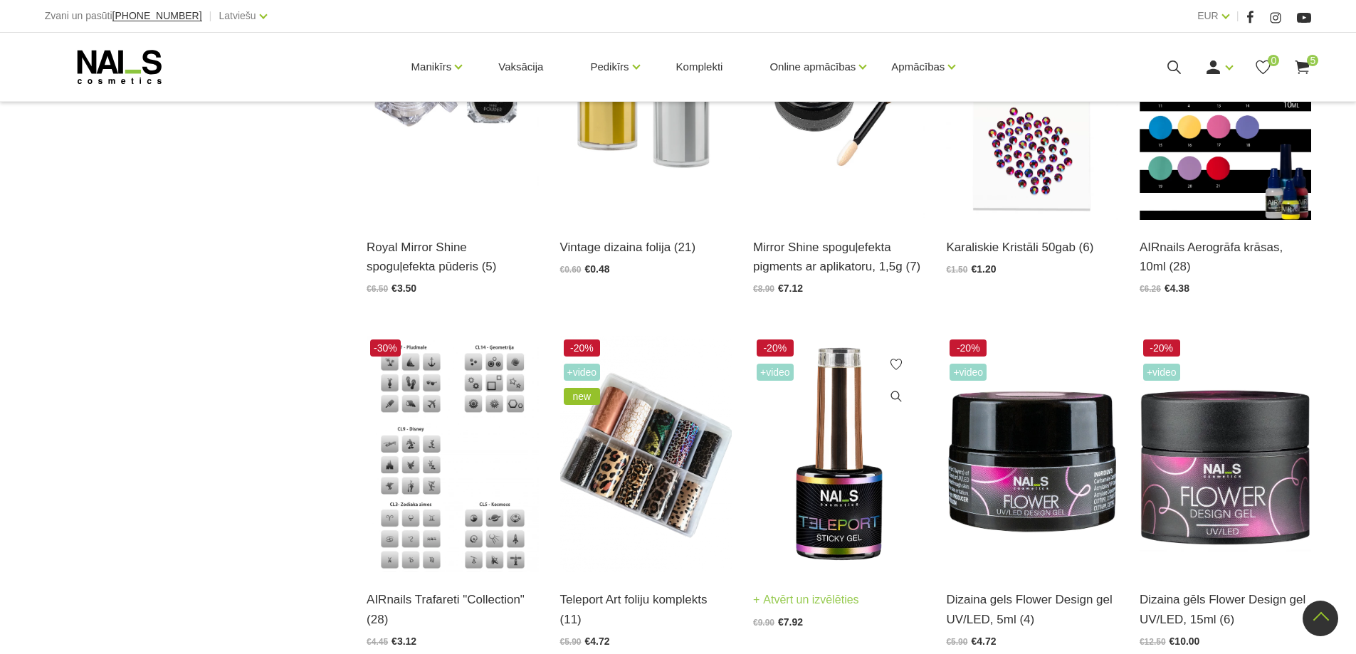
click at [844, 500] on img at bounding box center [839, 454] width 172 height 236
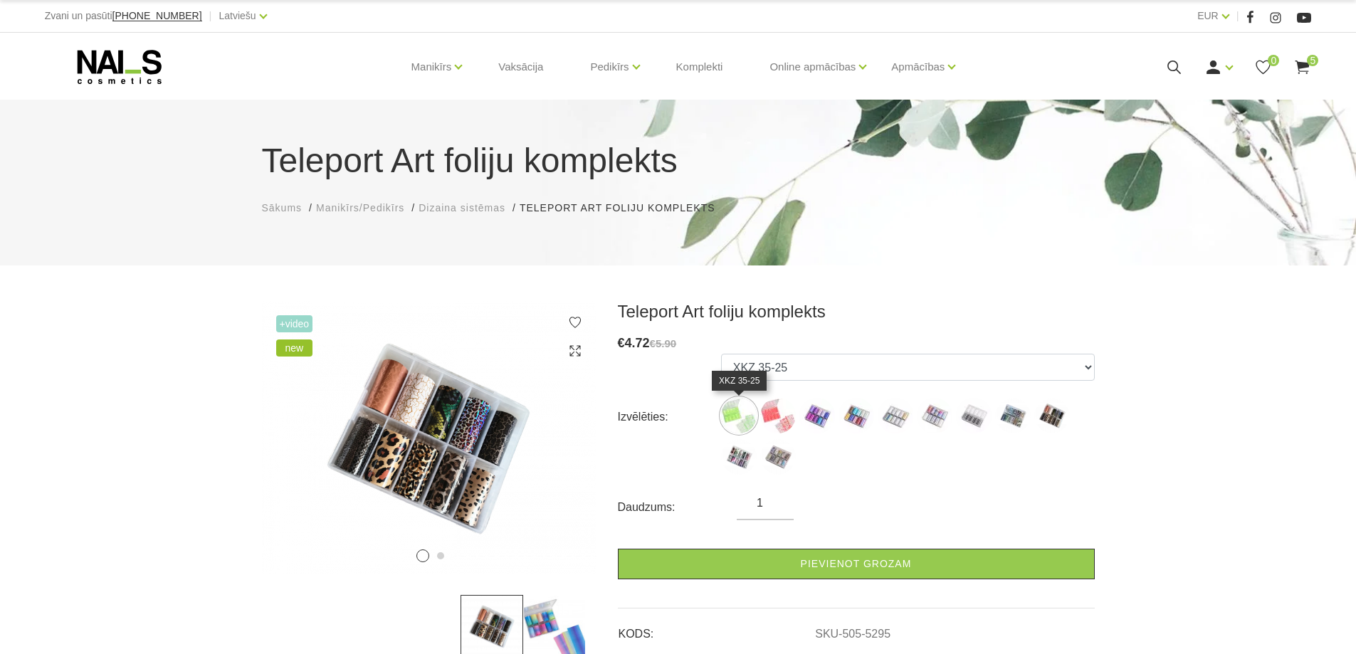
click at [735, 415] on img at bounding box center [739, 416] width 36 height 36
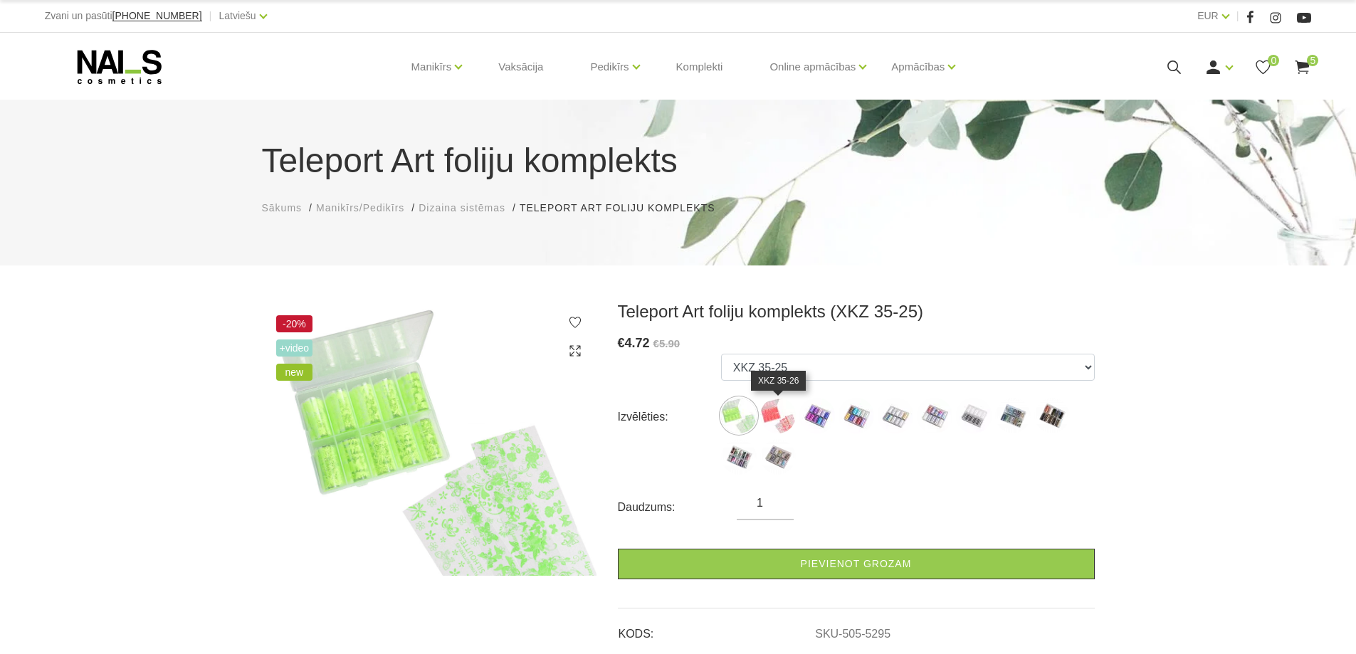
click at [765, 414] on img at bounding box center [778, 416] width 36 height 36
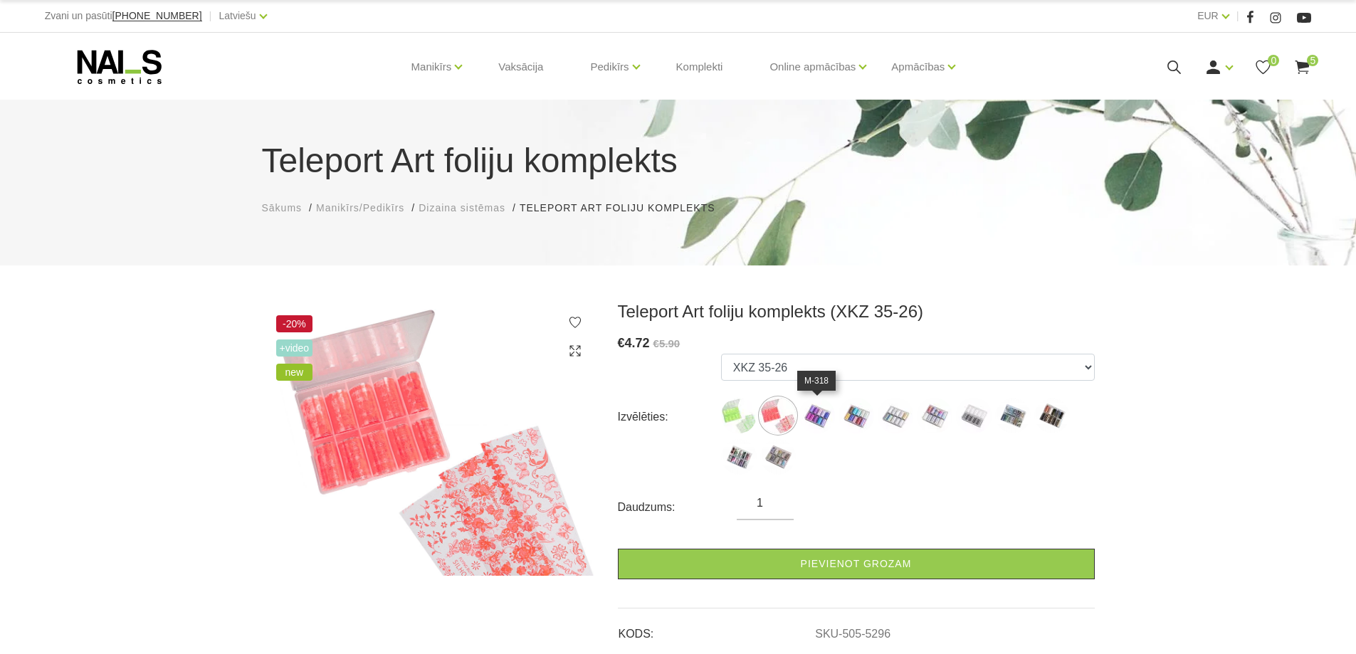
click at [824, 414] on img at bounding box center [817, 416] width 36 height 36
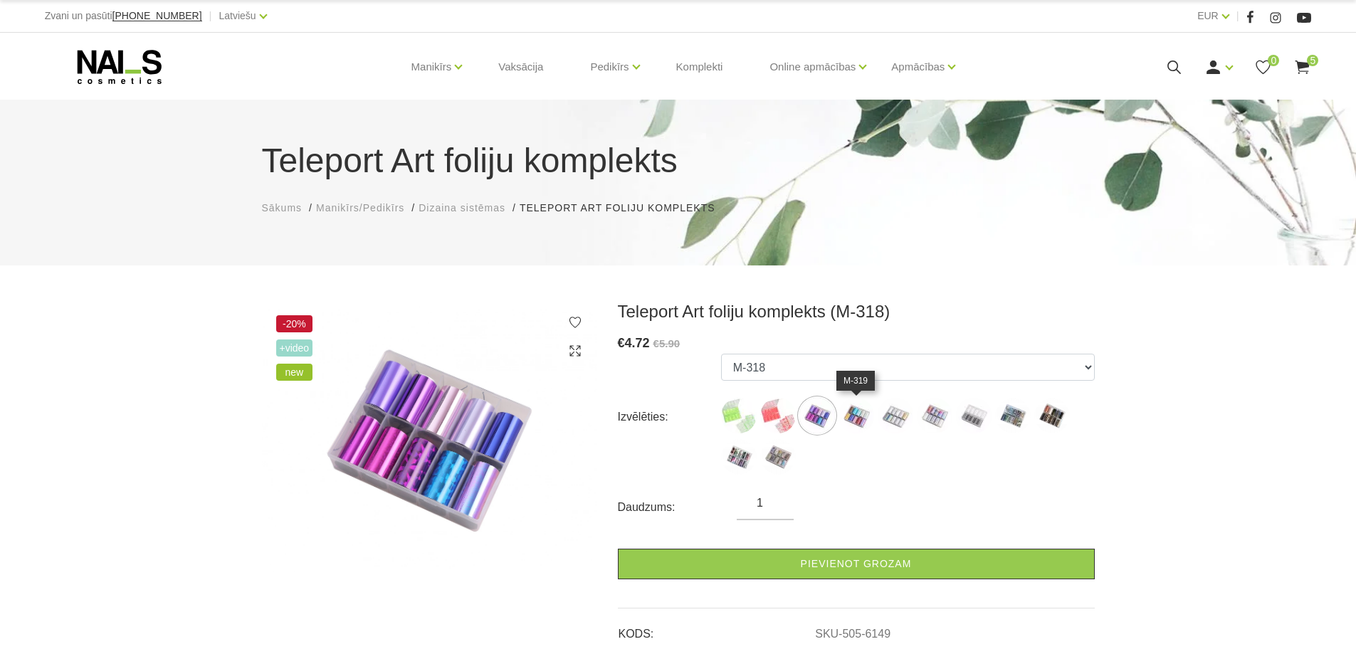
click at [849, 411] on img at bounding box center [857, 416] width 36 height 36
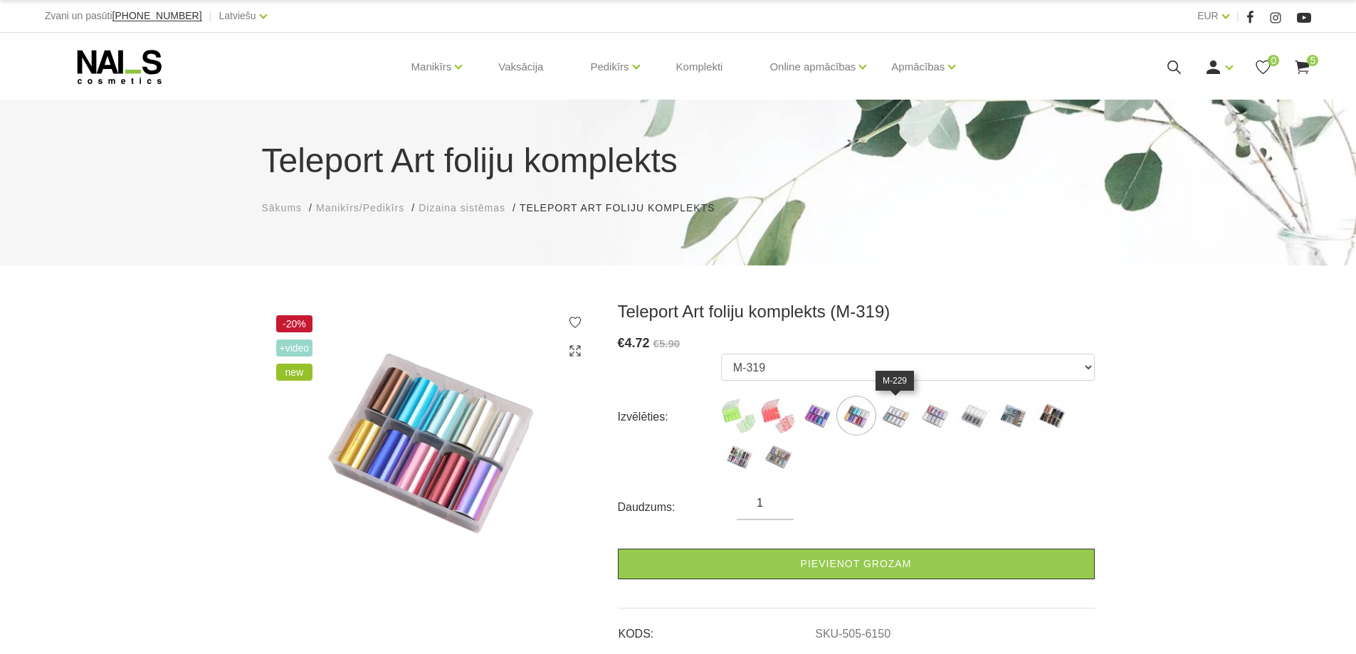
click at [903, 411] on img at bounding box center [896, 416] width 36 height 36
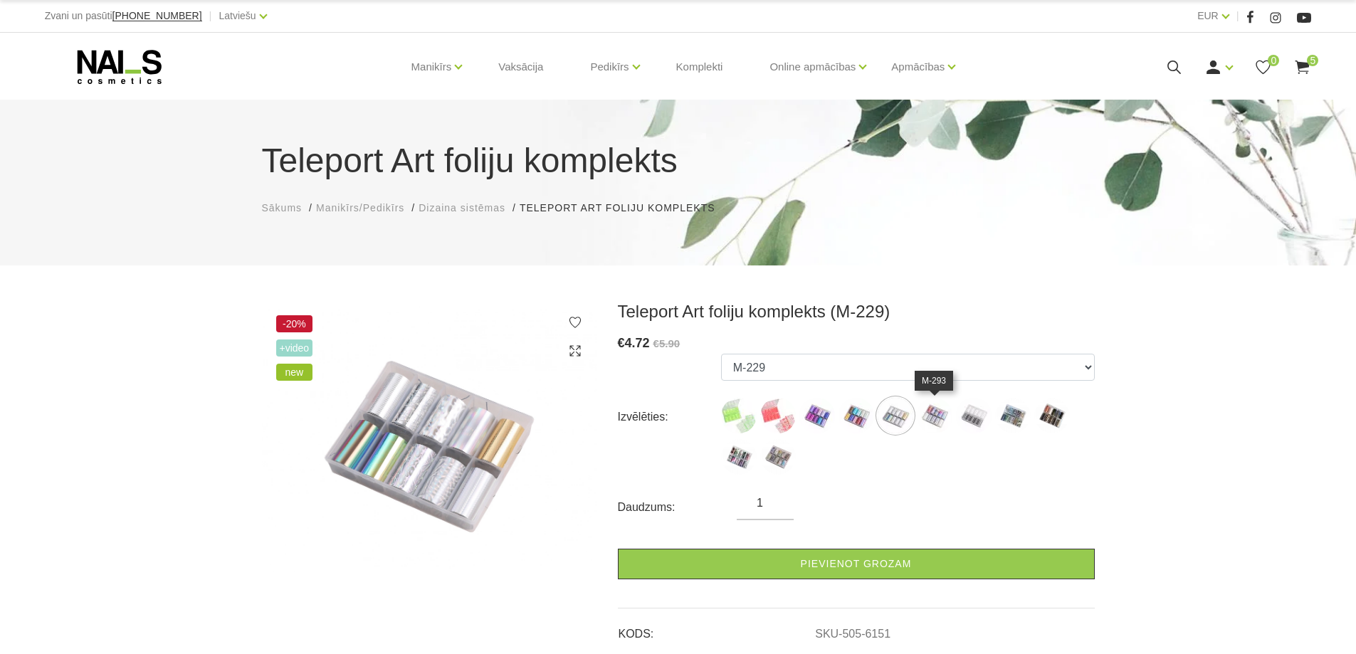
click at [933, 415] on img at bounding box center [935, 416] width 36 height 36
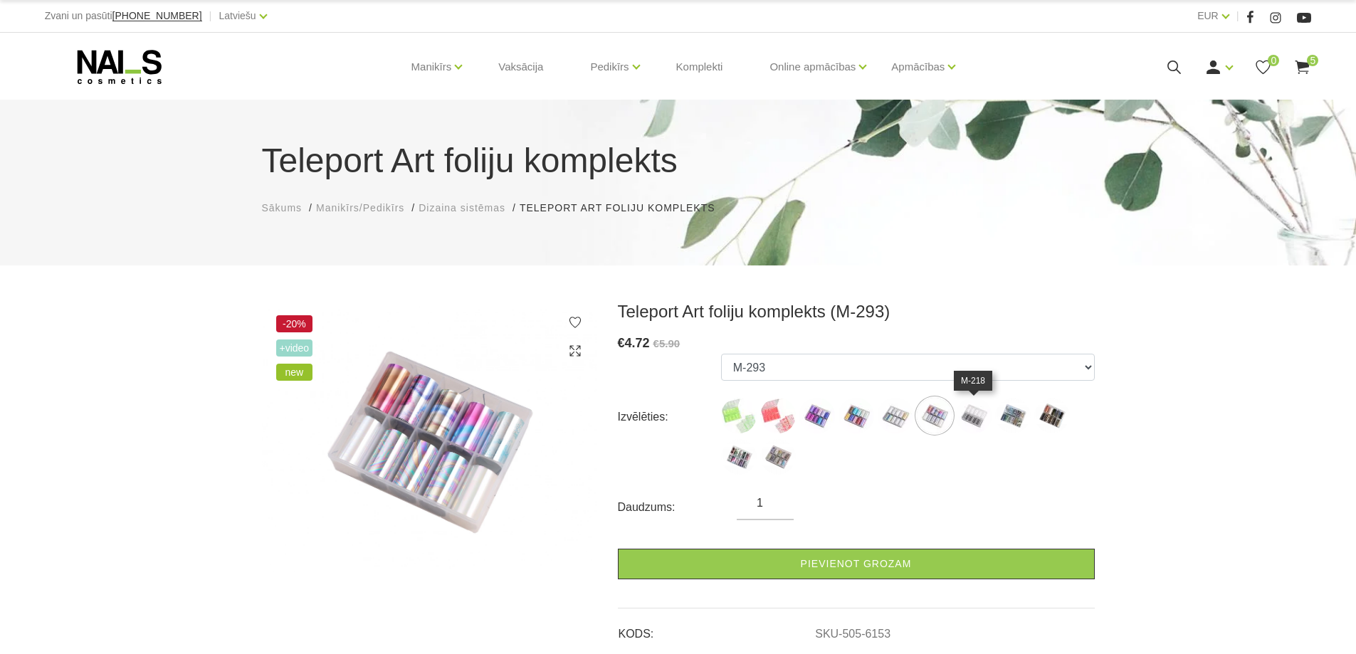
click at [981, 419] on img at bounding box center [974, 416] width 36 height 36
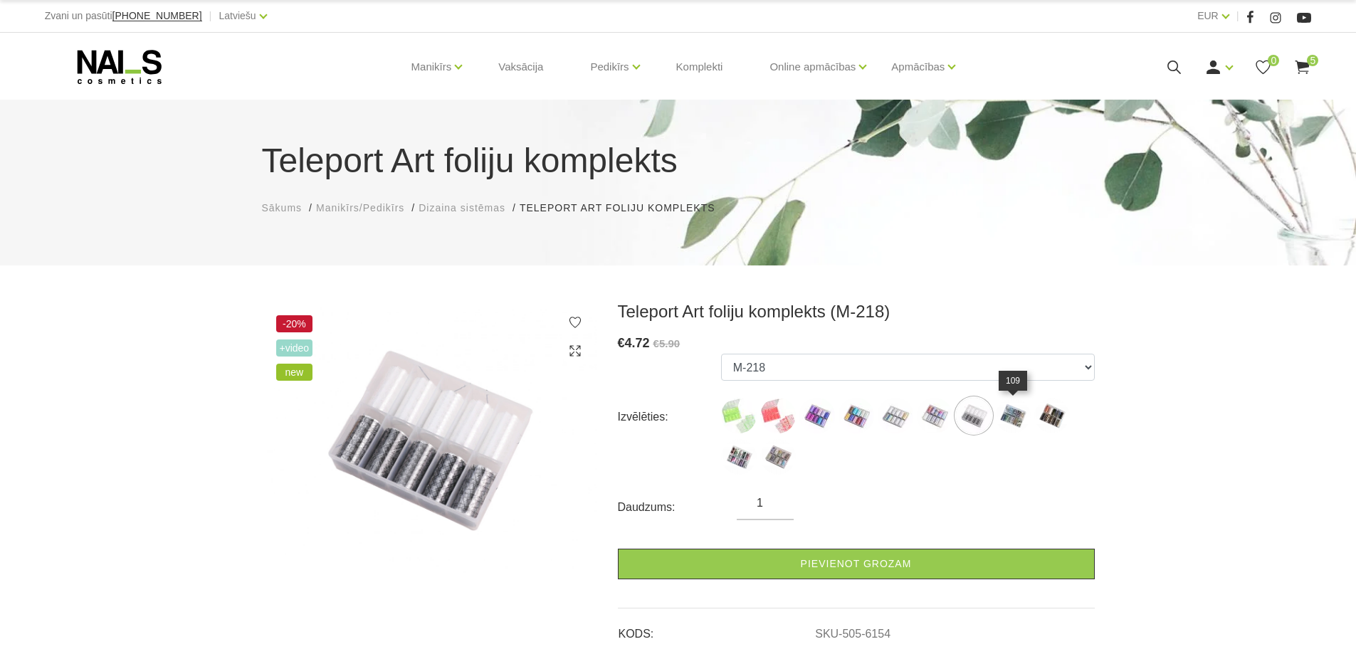
click at [1019, 418] on img at bounding box center [1013, 416] width 36 height 36
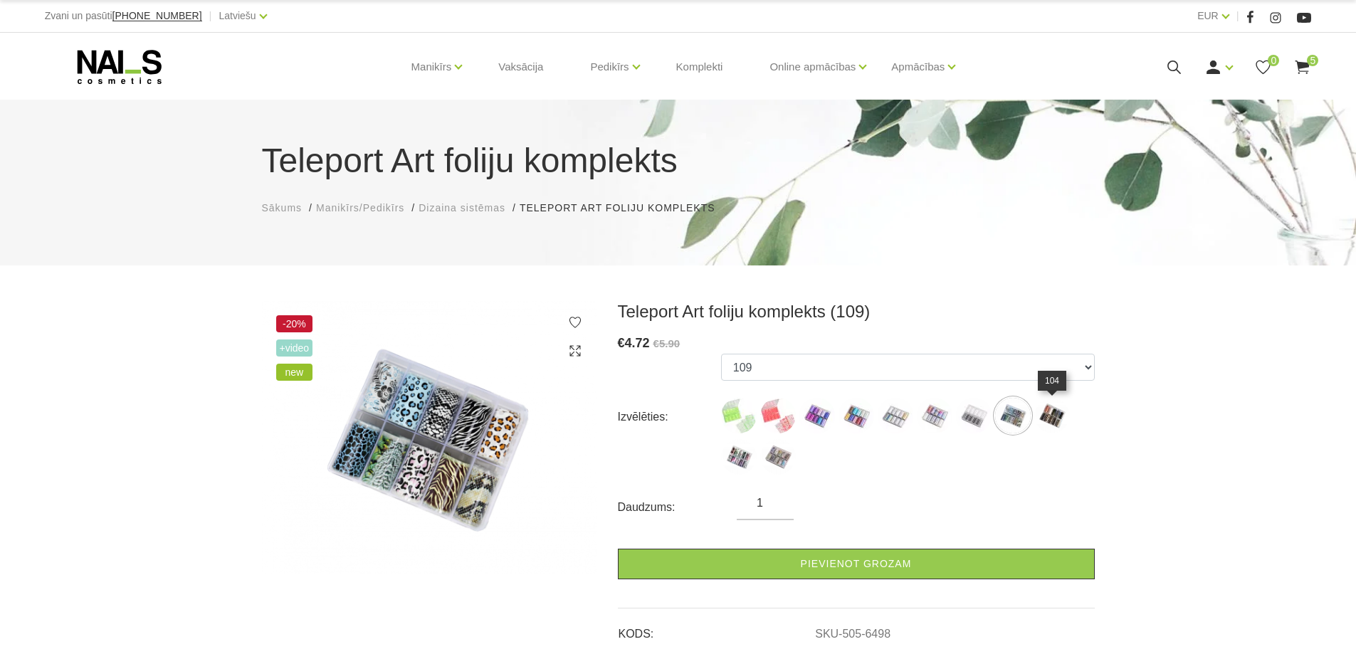
click at [1054, 419] on img at bounding box center [1052, 416] width 36 height 36
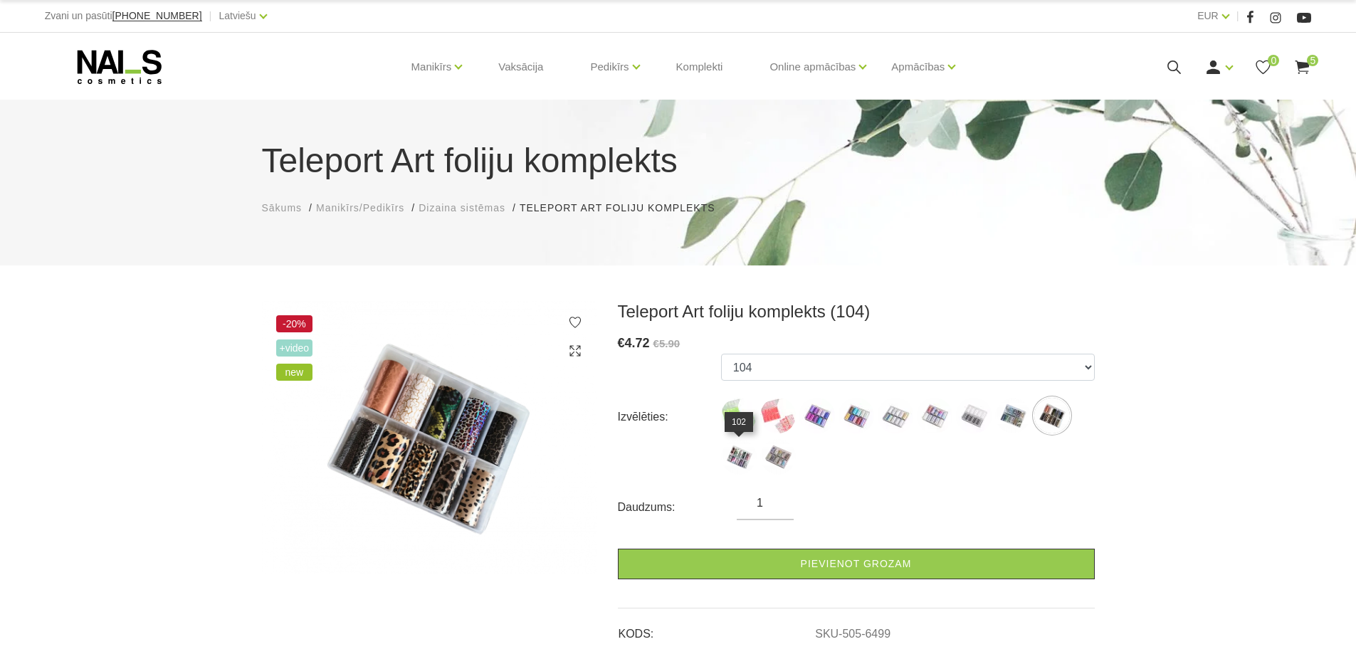
click at [729, 461] on img at bounding box center [739, 457] width 36 height 36
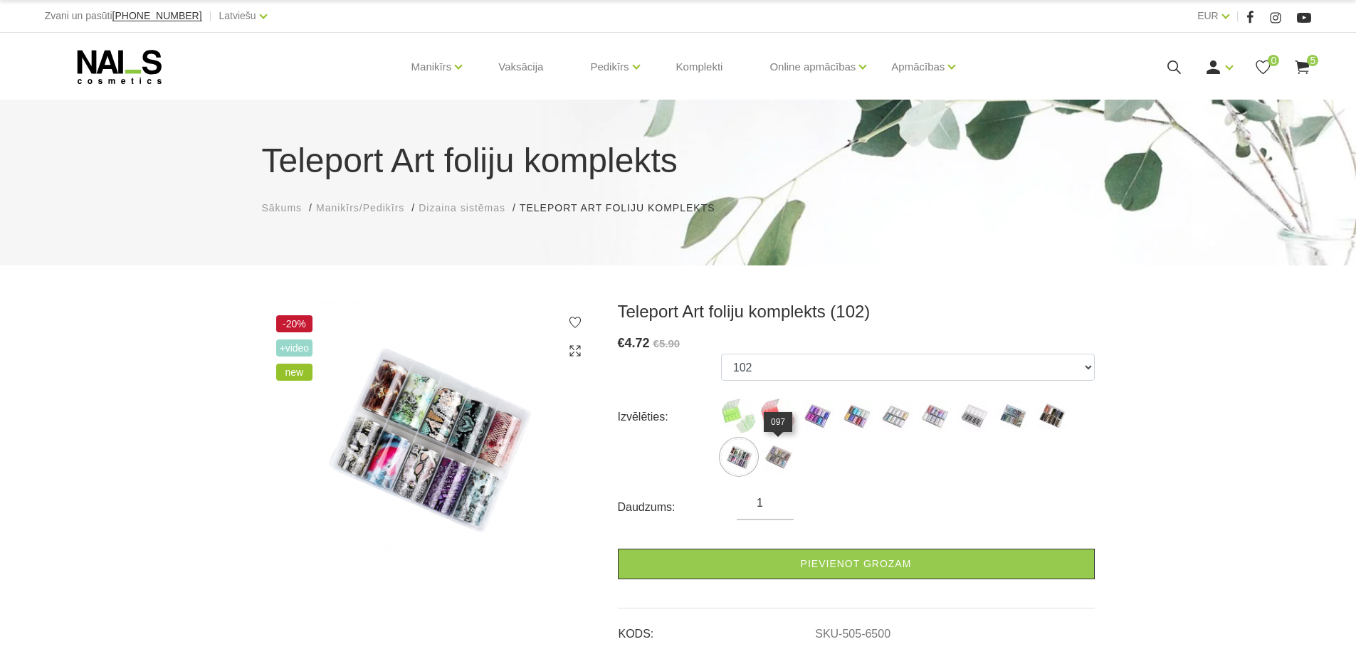
click at [792, 458] on img at bounding box center [778, 457] width 36 height 36
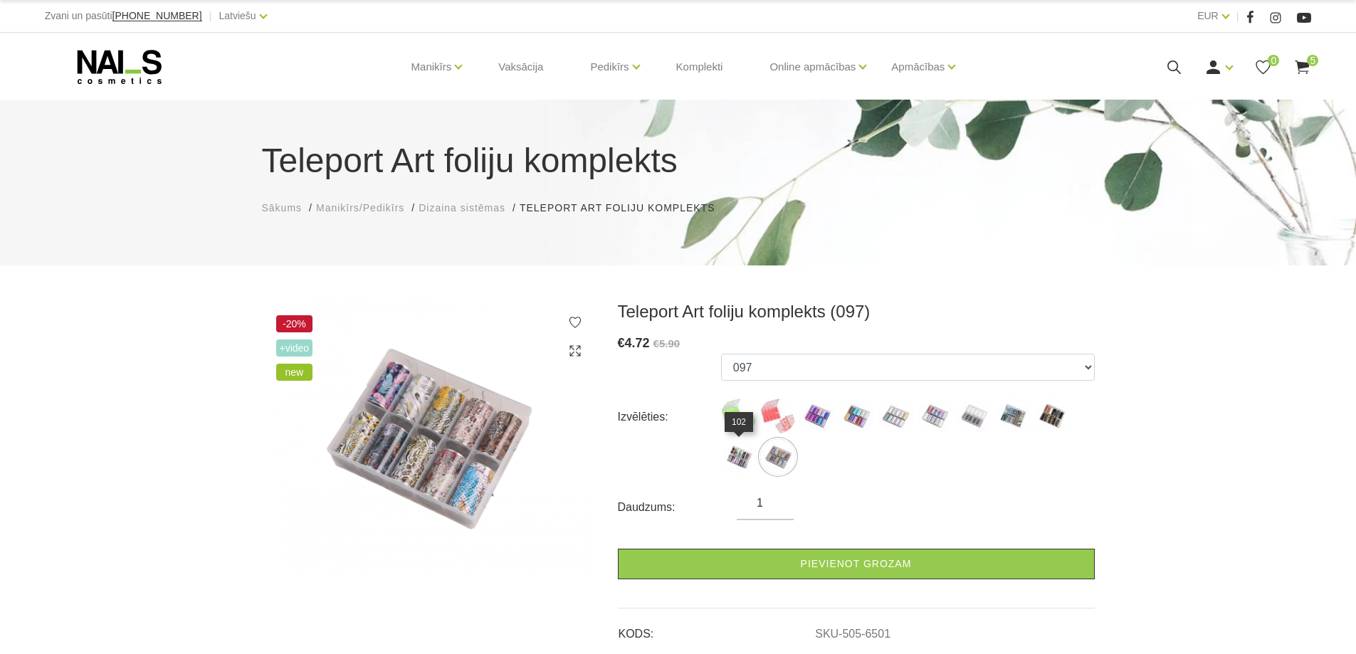
click at [735, 457] on img at bounding box center [739, 457] width 36 height 36
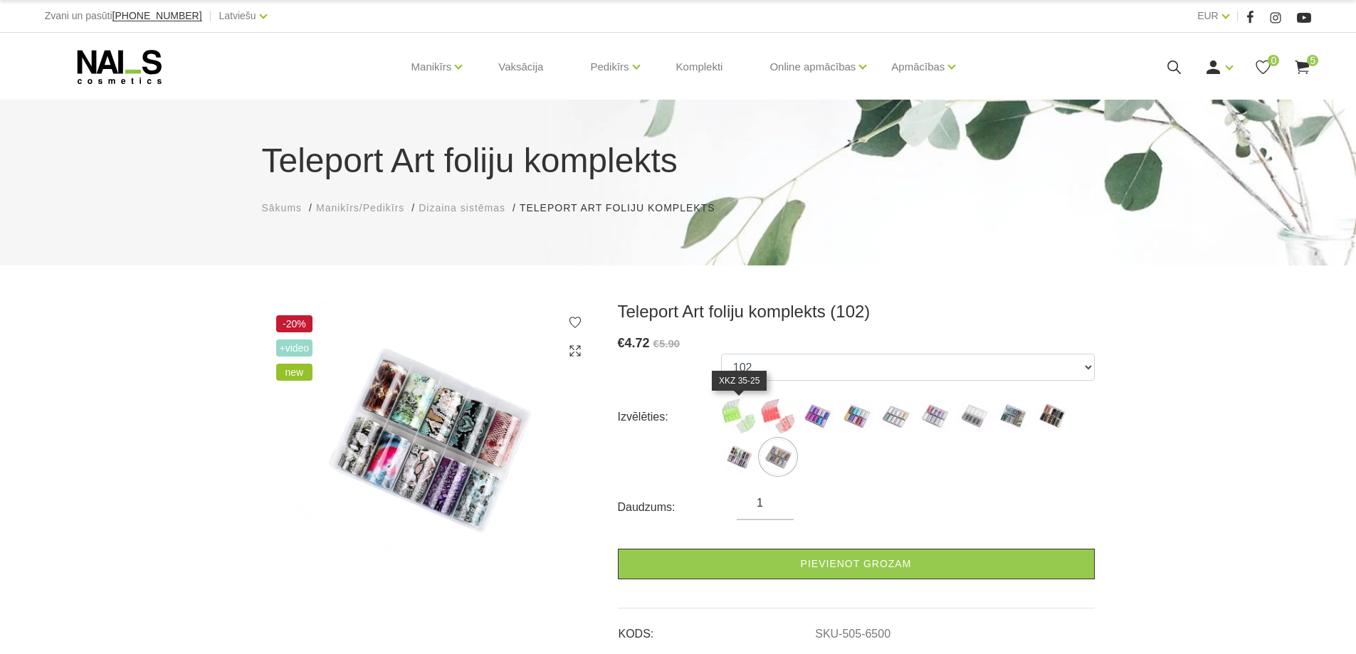
click at [744, 419] on img at bounding box center [739, 416] width 36 height 36
select select "5295"
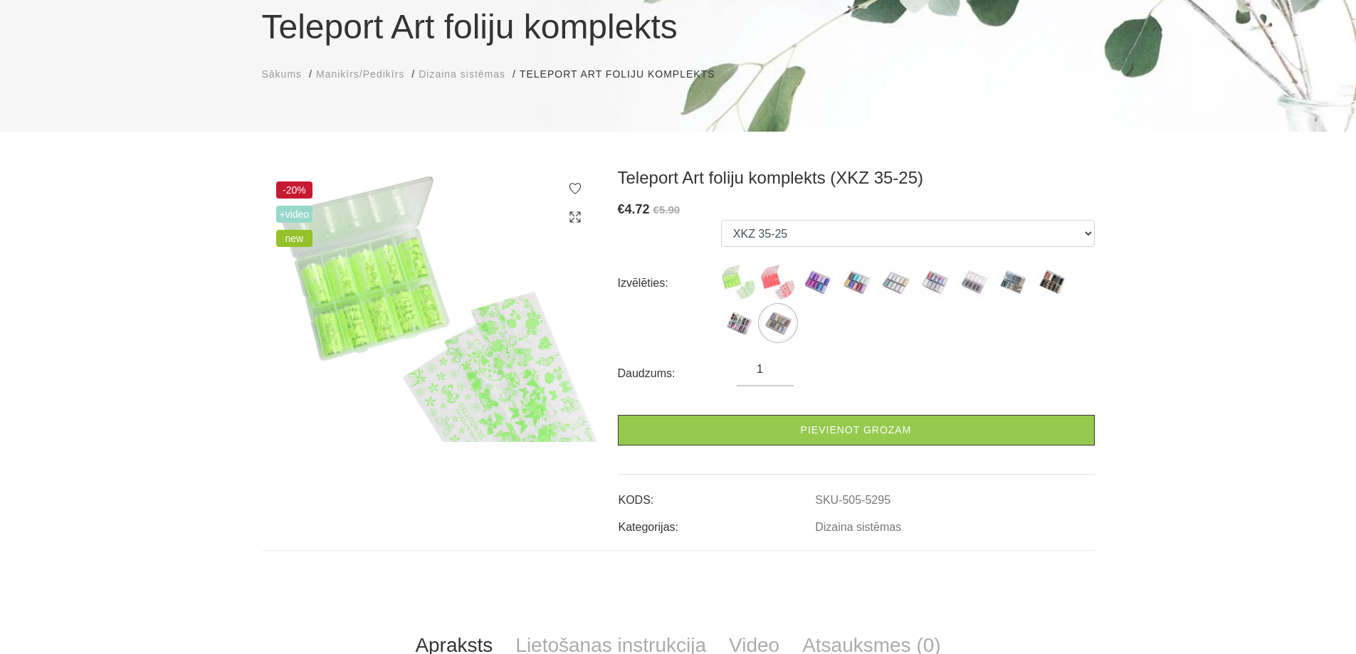
scroll to position [166, 0]
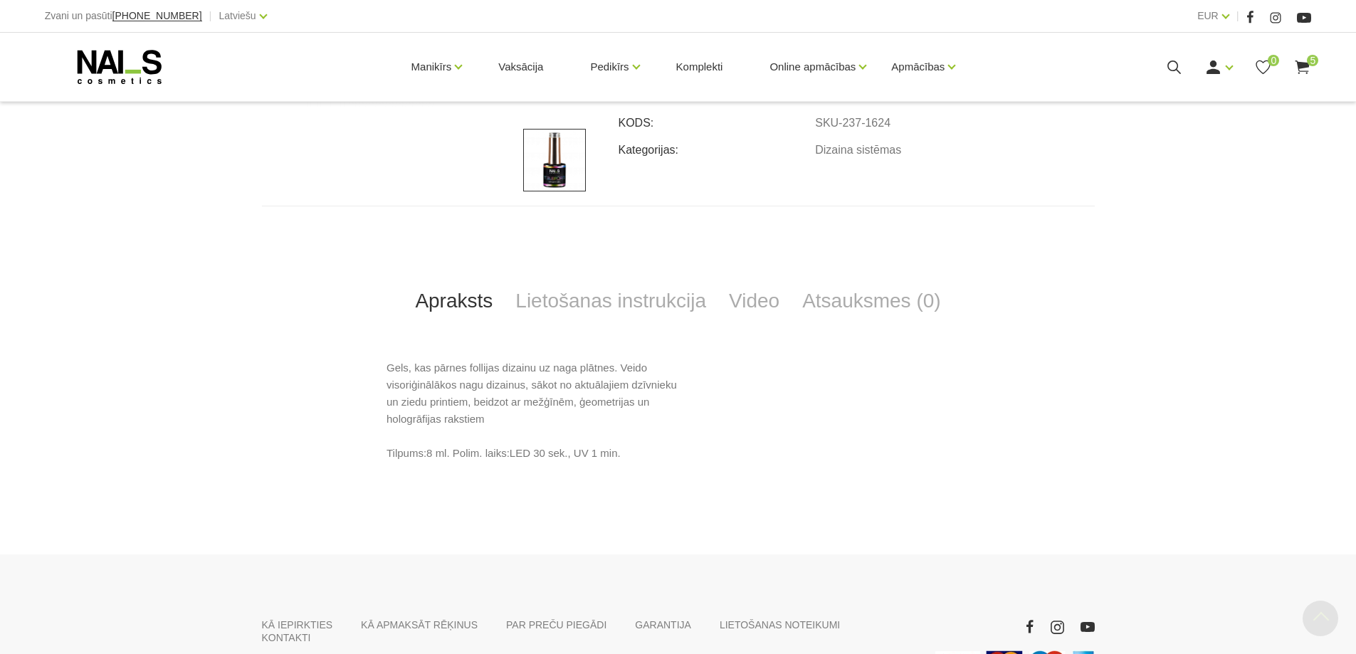
scroll to position [498, 0]
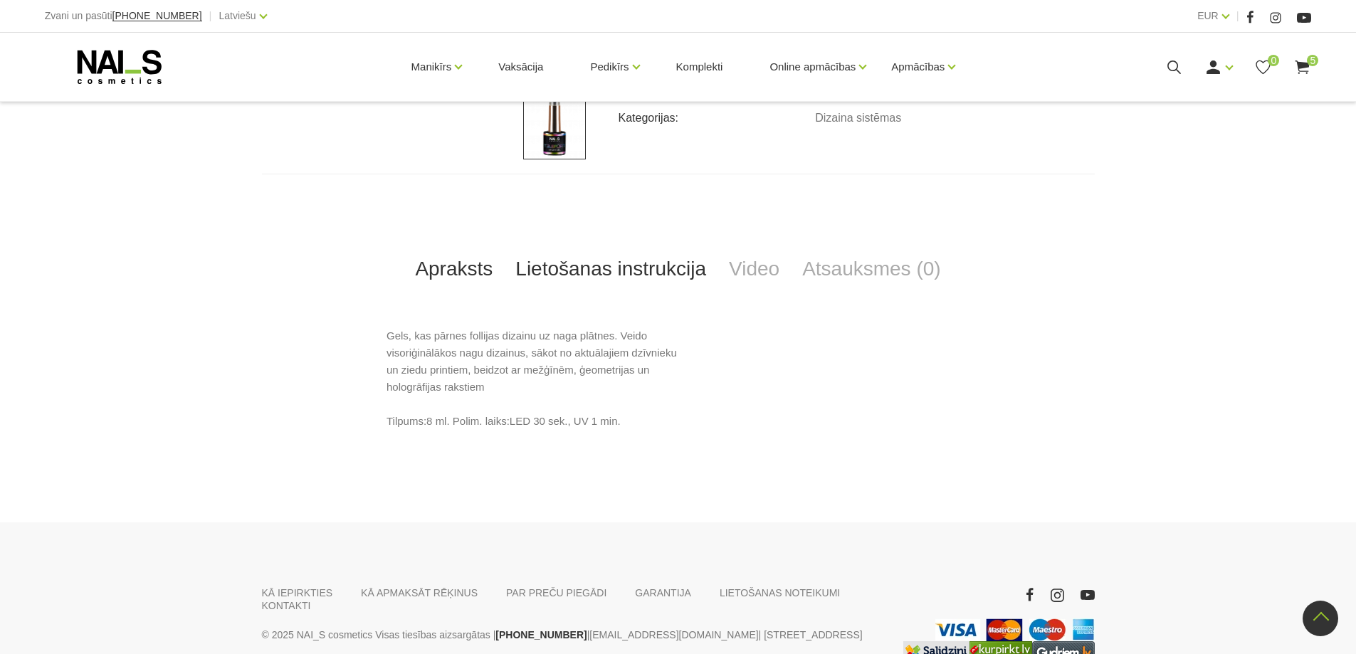
click at [611, 265] on link "Lietošanas instrukcija" at bounding box center [611, 269] width 214 height 47
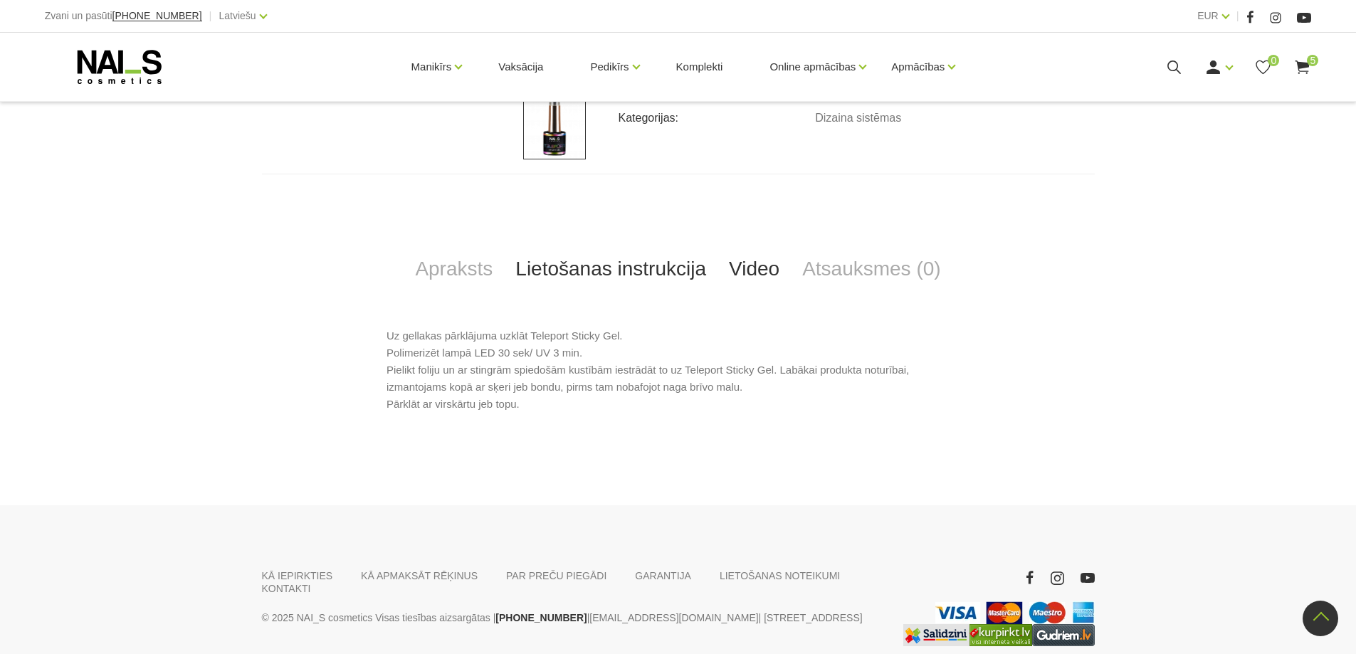
click at [763, 268] on link "Video" at bounding box center [754, 269] width 73 height 47
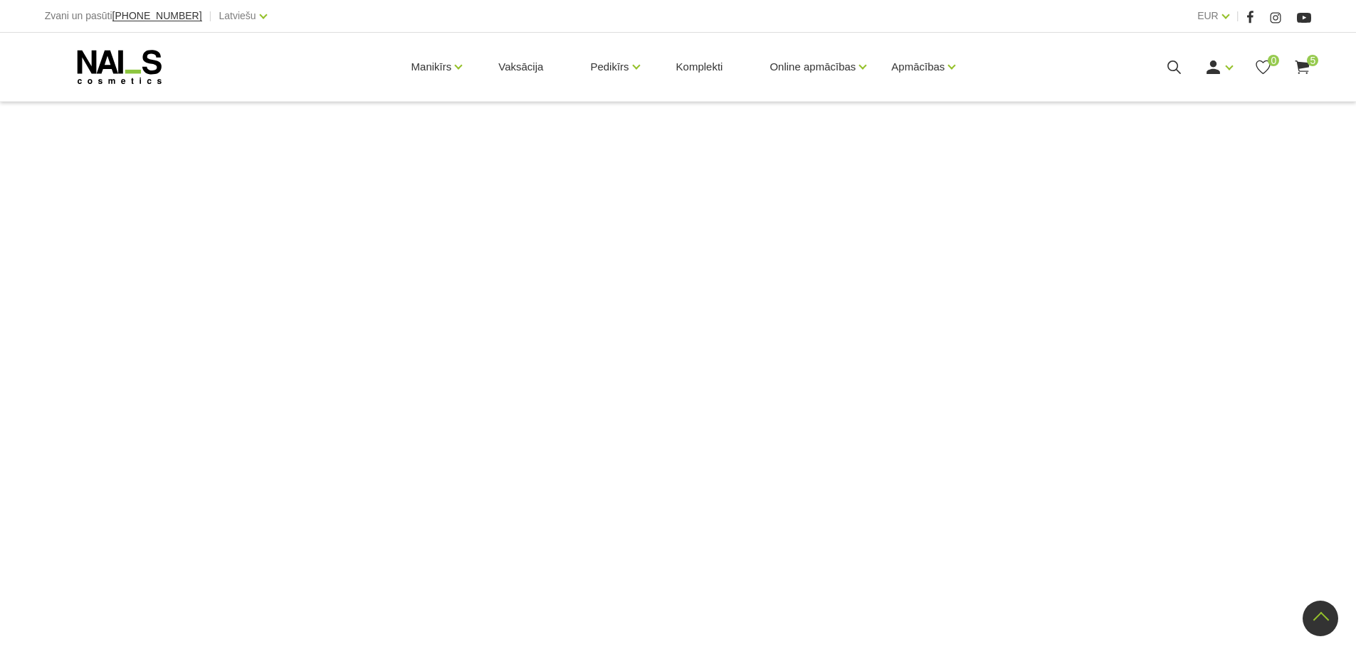
scroll to position [0, 0]
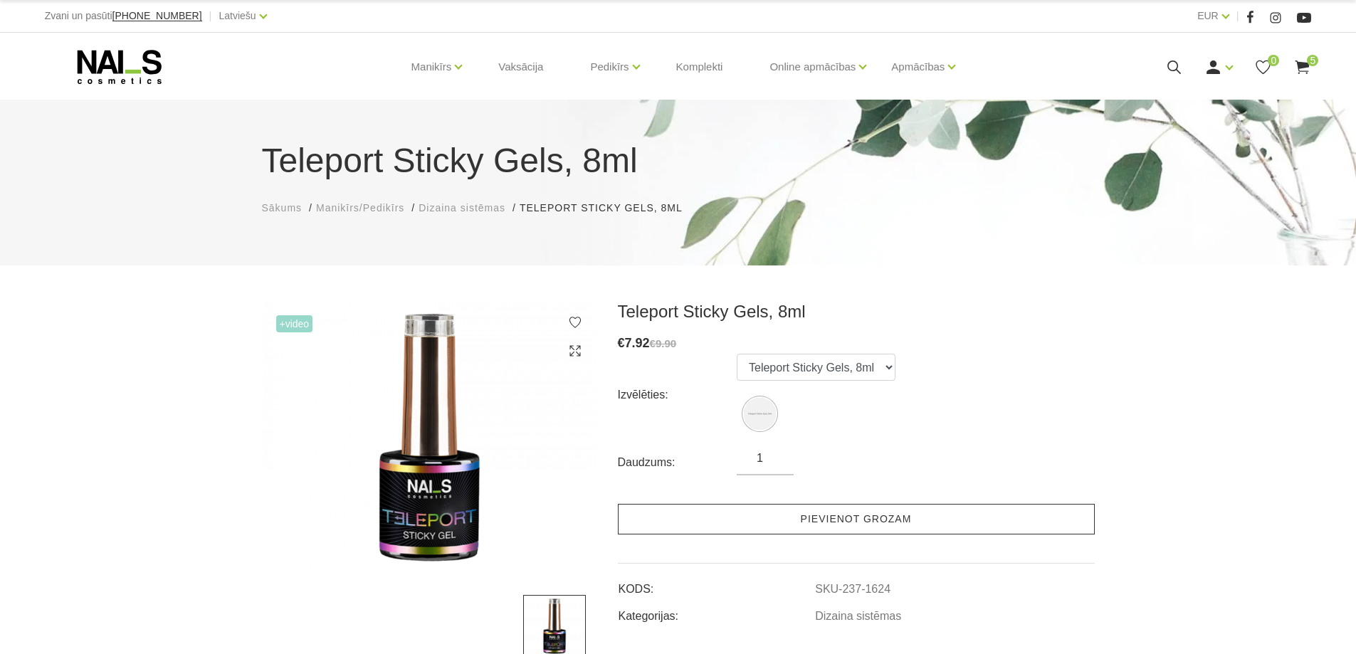
click at [854, 520] on link "Pievienot grozam" at bounding box center [856, 519] width 477 height 31
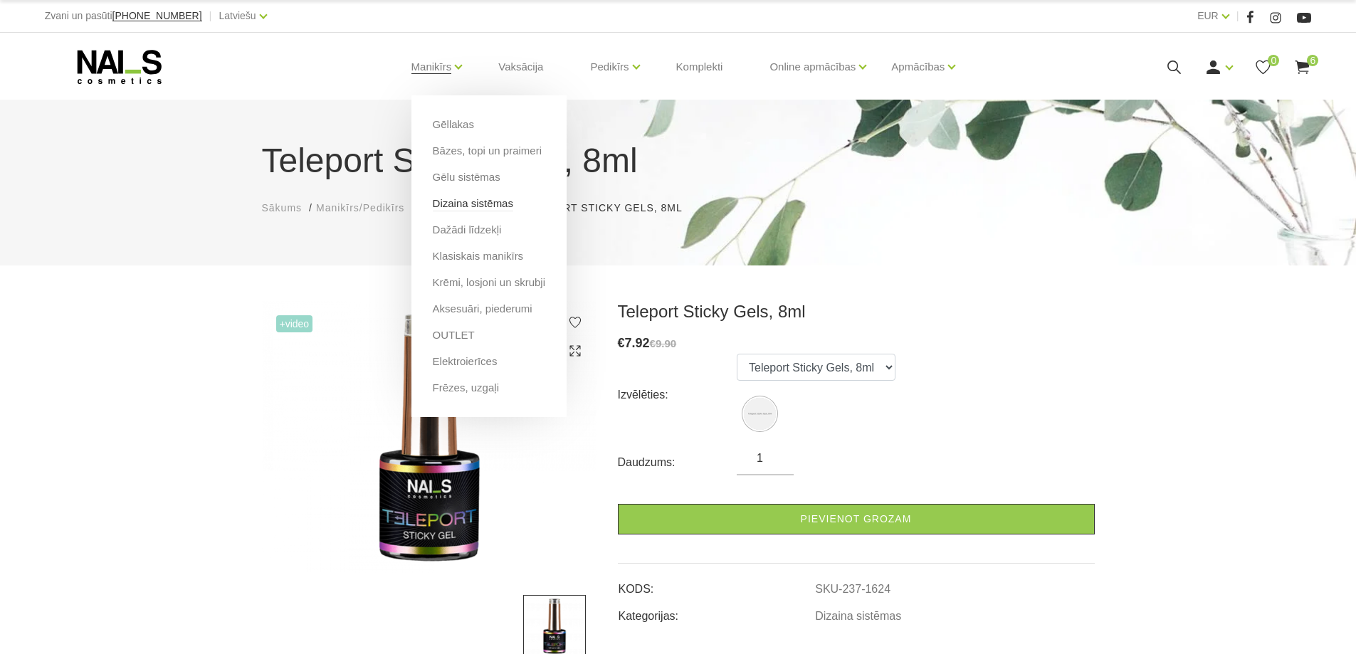
click at [476, 204] on link "Dizaina sistēmas" at bounding box center [473, 204] width 80 height 16
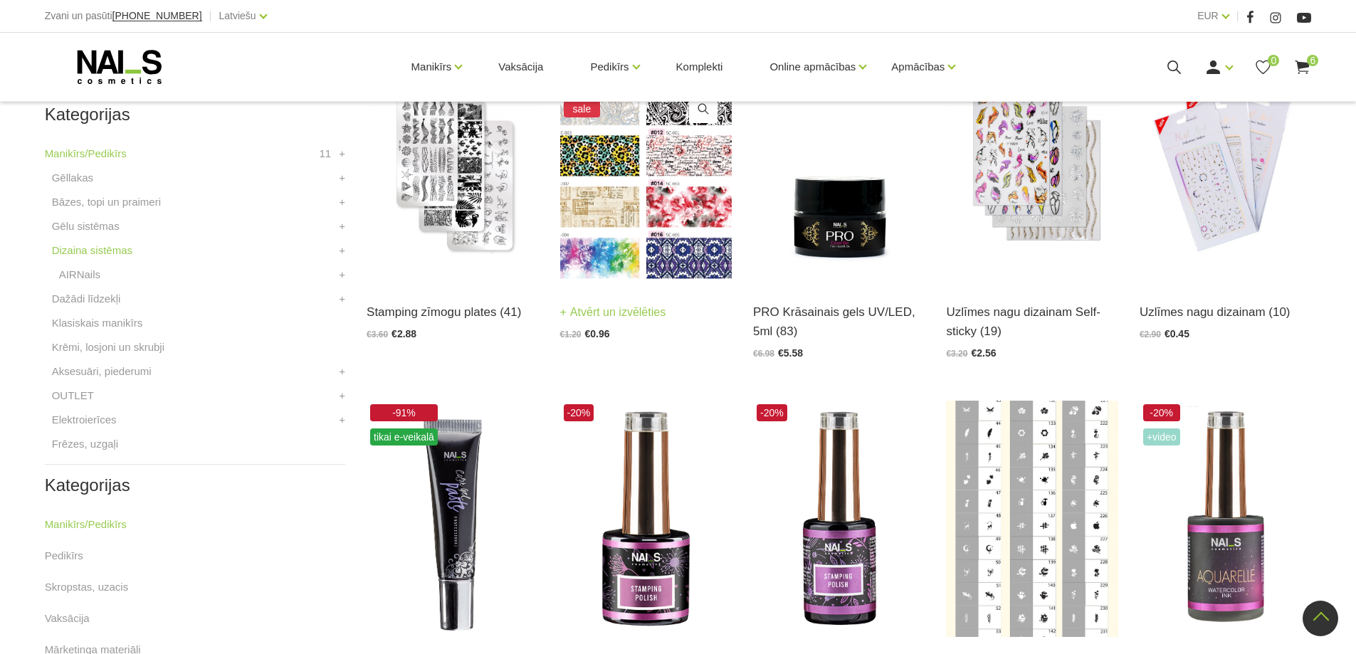
scroll to position [166, 0]
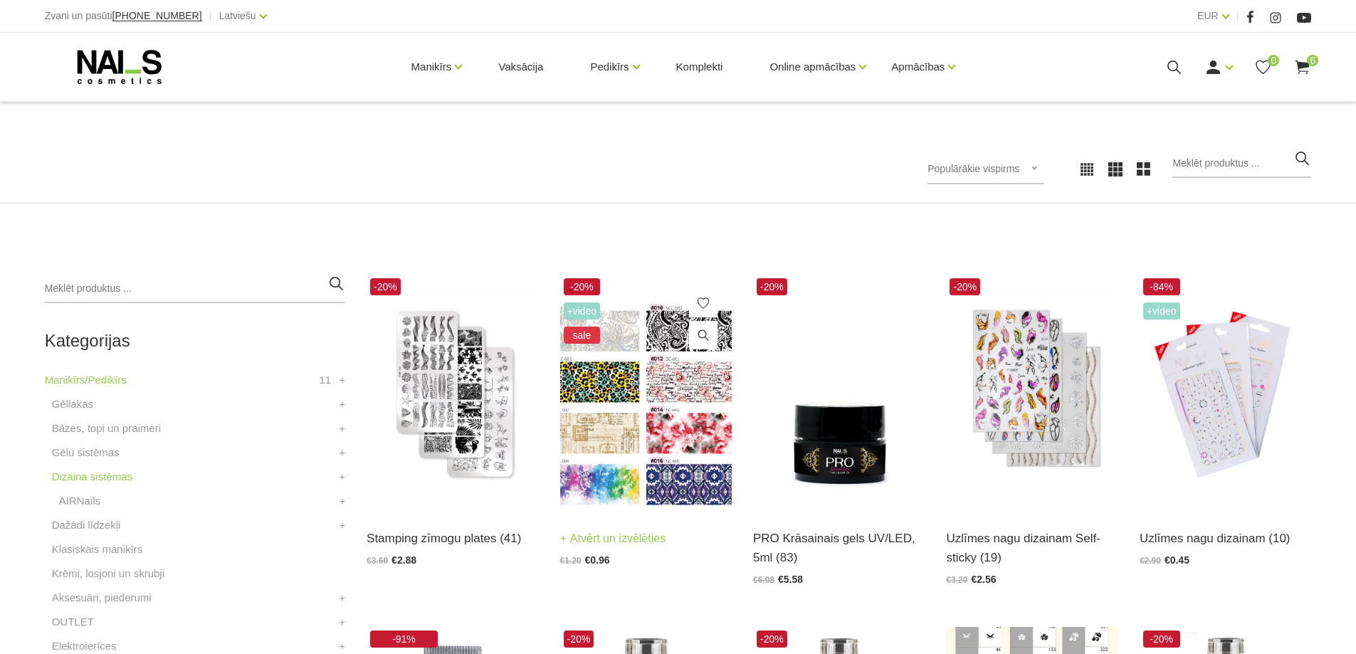
click at [595, 357] on img at bounding box center [646, 393] width 172 height 236
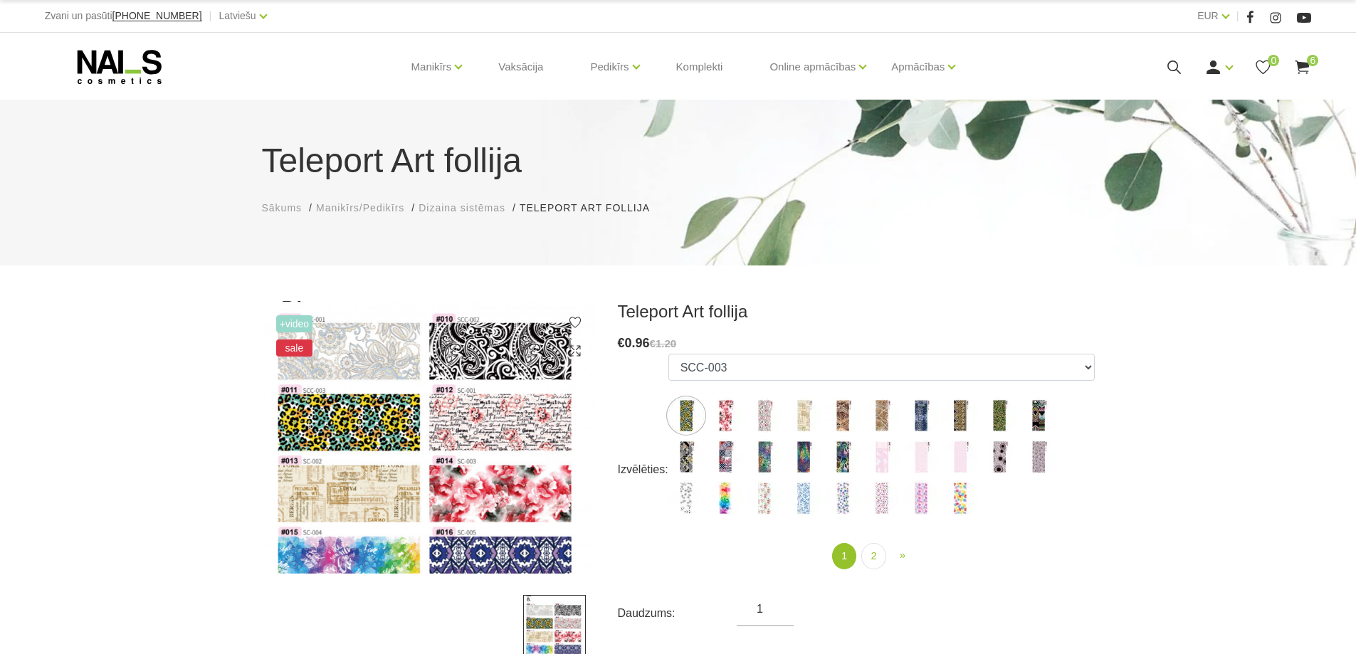
click at [369, 349] on img at bounding box center [429, 437] width 335 height 273
click at [471, 345] on img at bounding box center [429, 437] width 335 height 273
click at [324, 410] on img at bounding box center [429, 437] width 335 height 273
click at [517, 427] on img at bounding box center [429, 437] width 335 height 273
click at [313, 491] on img at bounding box center [429, 437] width 335 height 273
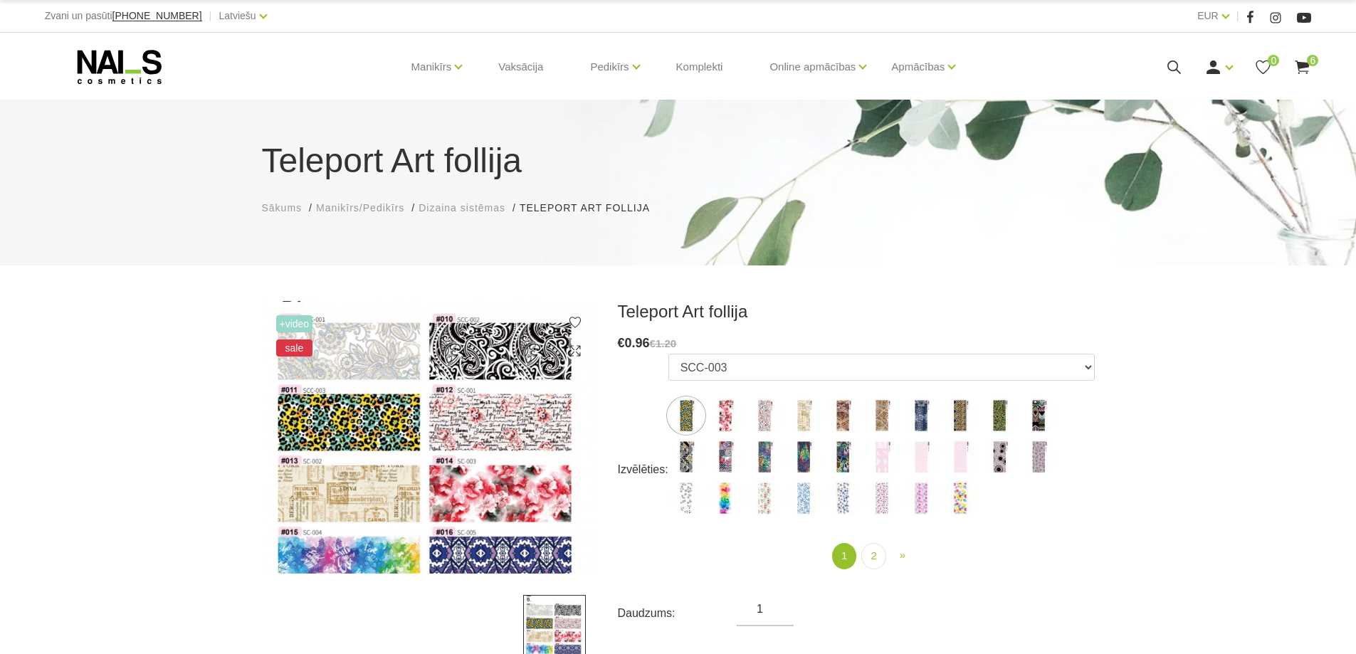
click at [389, 517] on img at bounding box center [429, 437] width 335 height 273
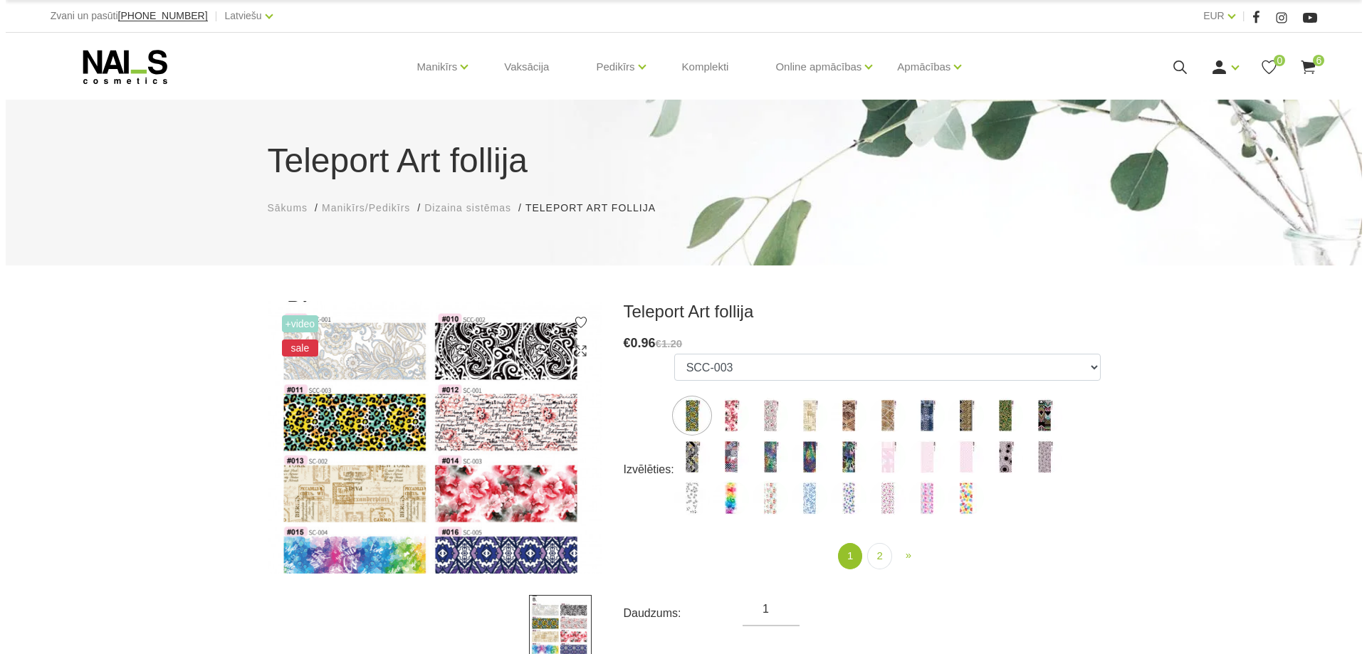
scroll to position [166, 0]
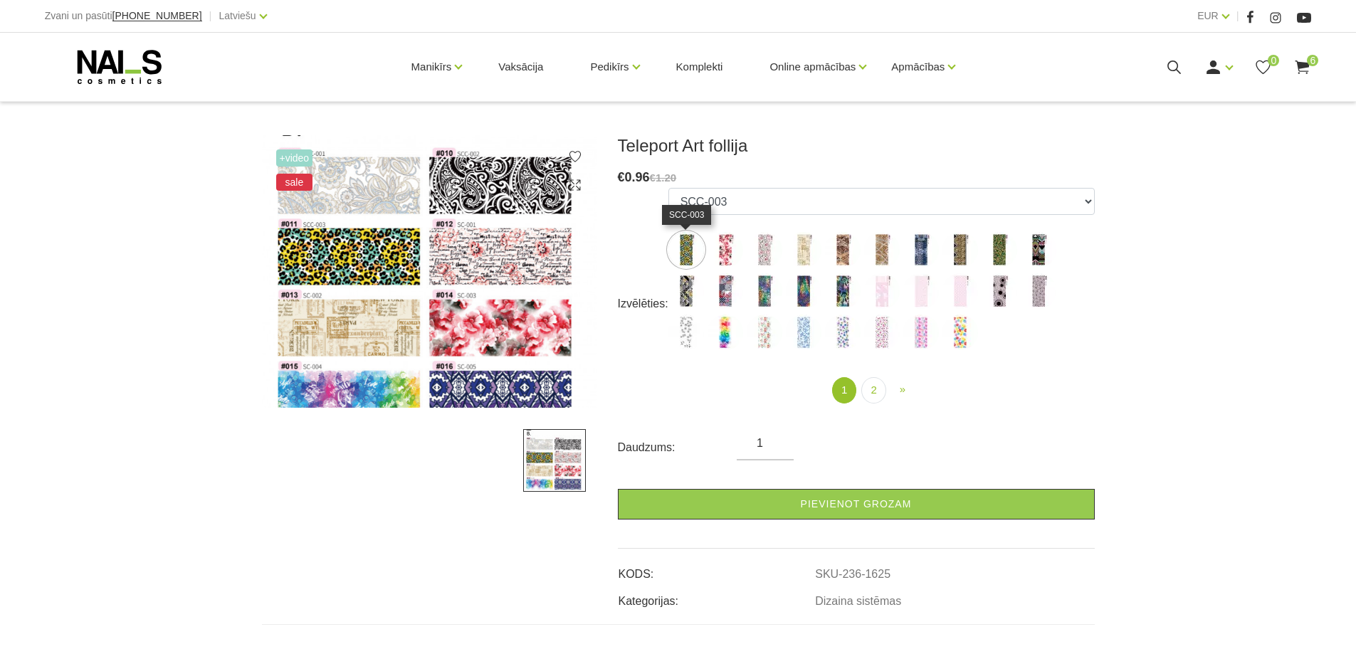
click at [683, 248] on img at bounding box center [686, 250] width 36 height 36
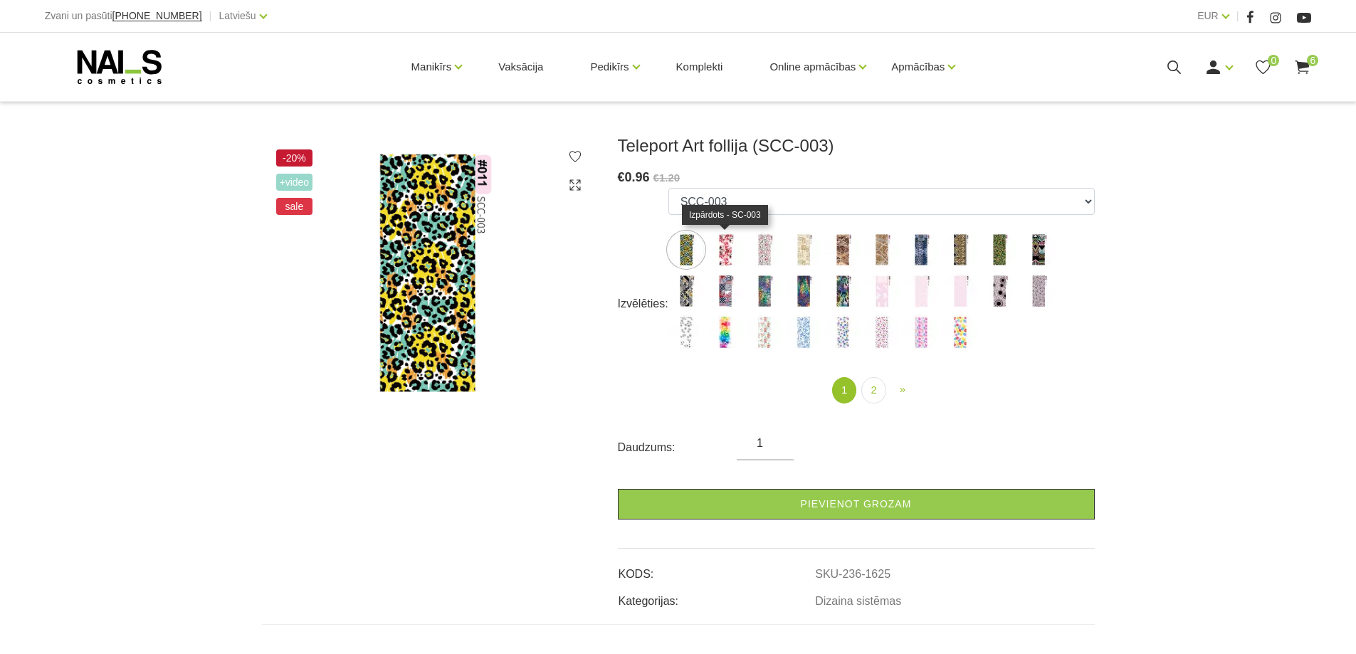
click at [724, 247] on img at bounding box center [726, 250] width 36 height 36
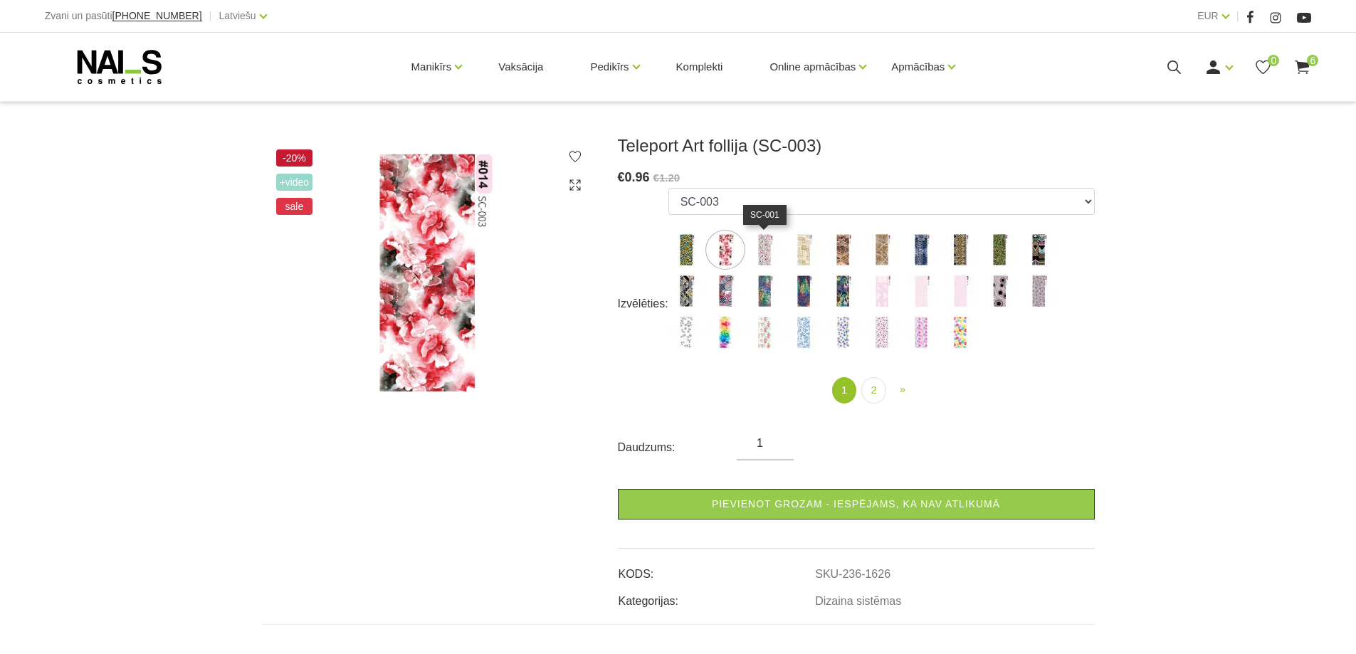
click at [761, 254] on img at bounding box center [765, 250] width 36 height 36
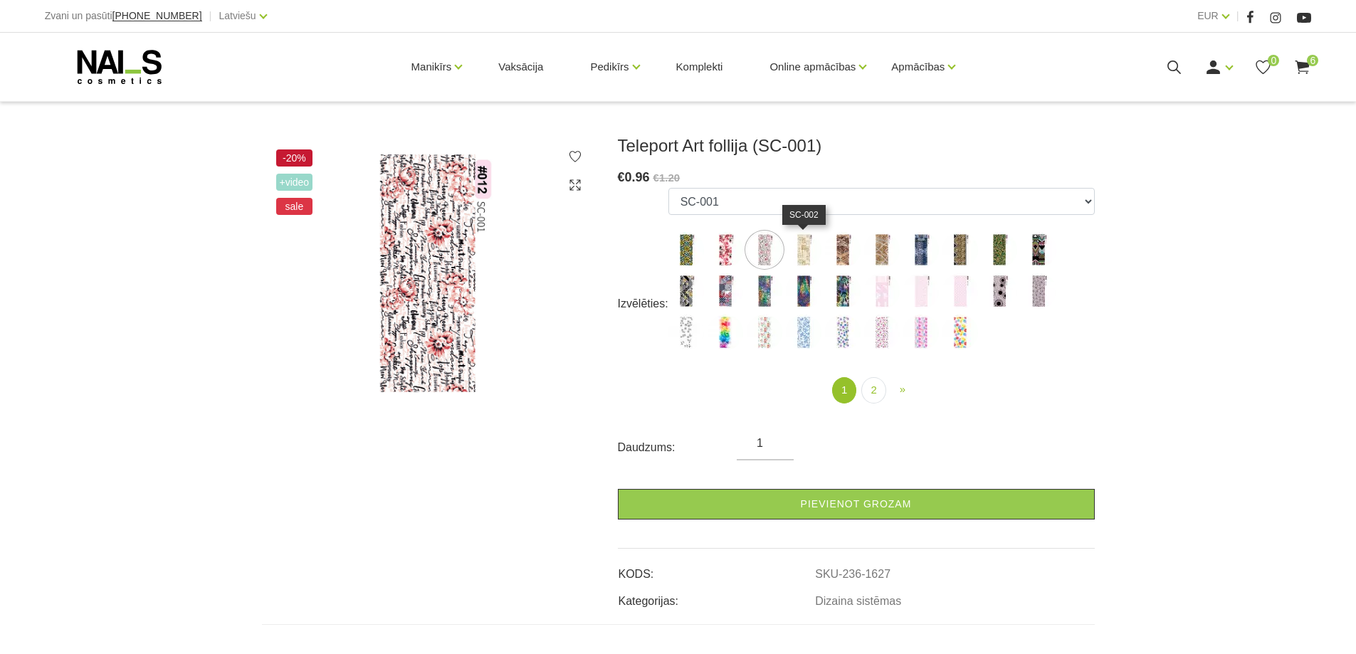
click at [798, 258] on img at bounding box center [804, 250] width 36 height 36
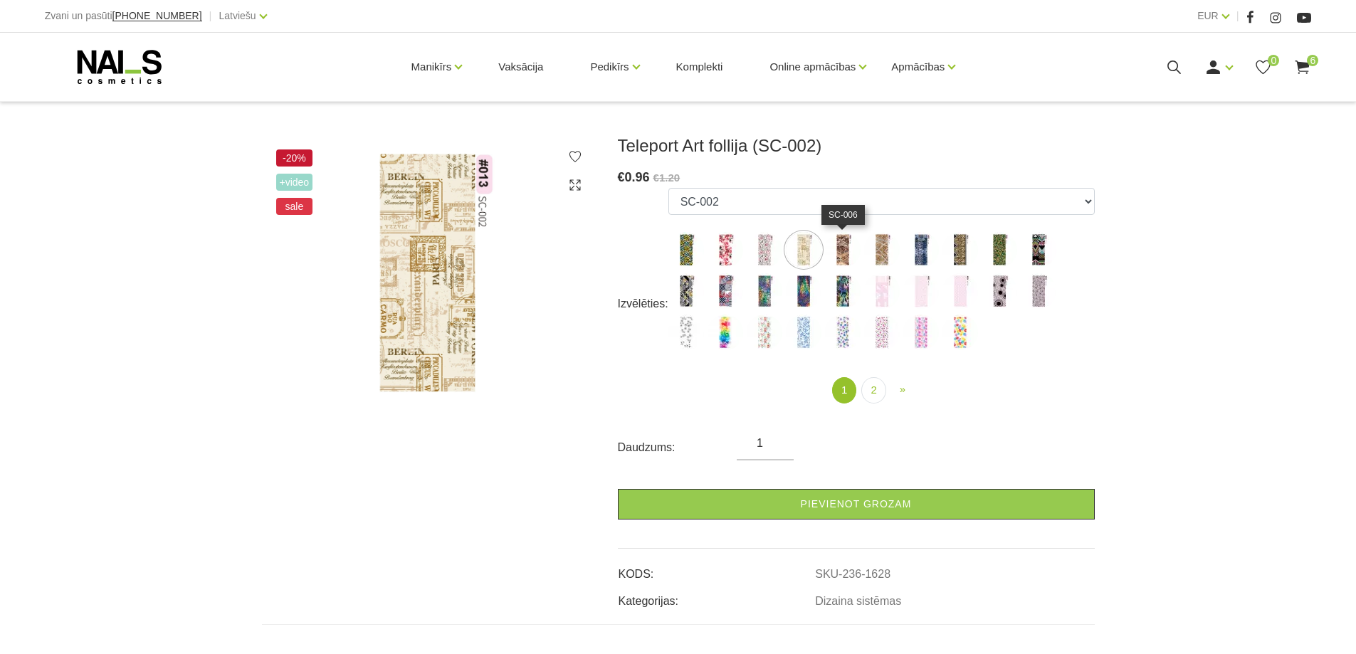
click at [843, 255] on img at bounding box center [843, 250] width 36 height 36
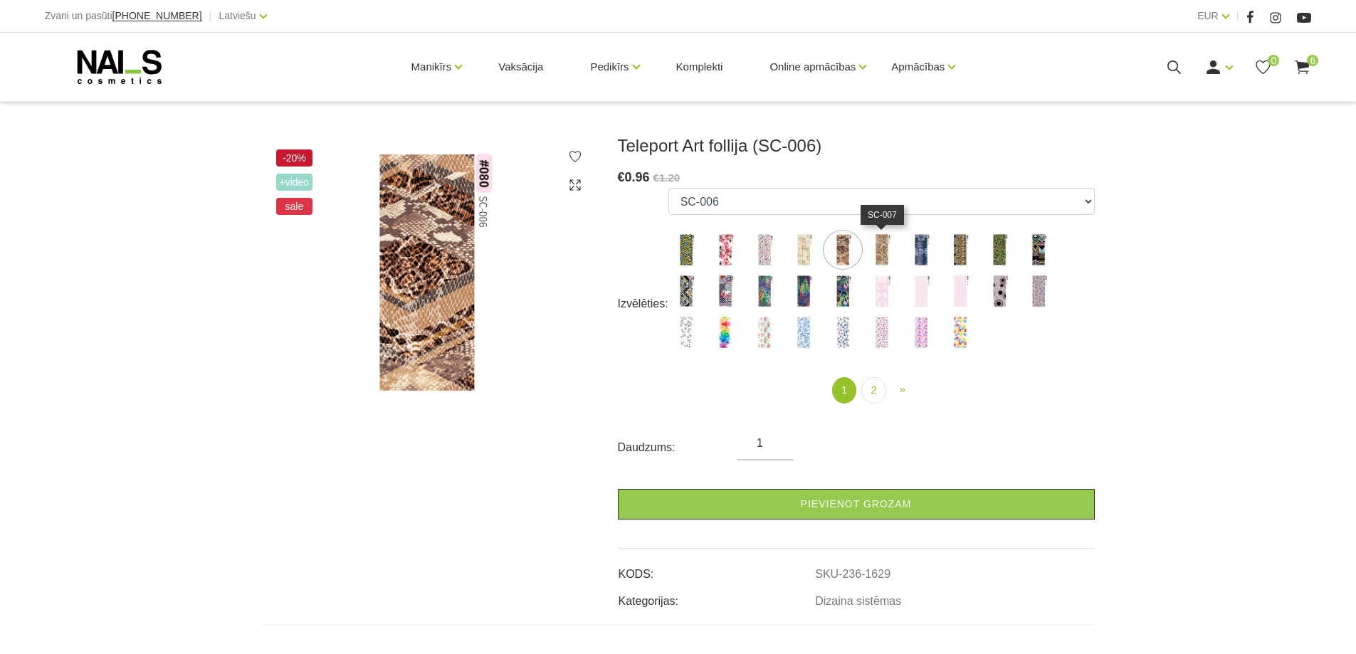
click at [898, 244] on img at bounding box center [882, 250] width 36 height 36
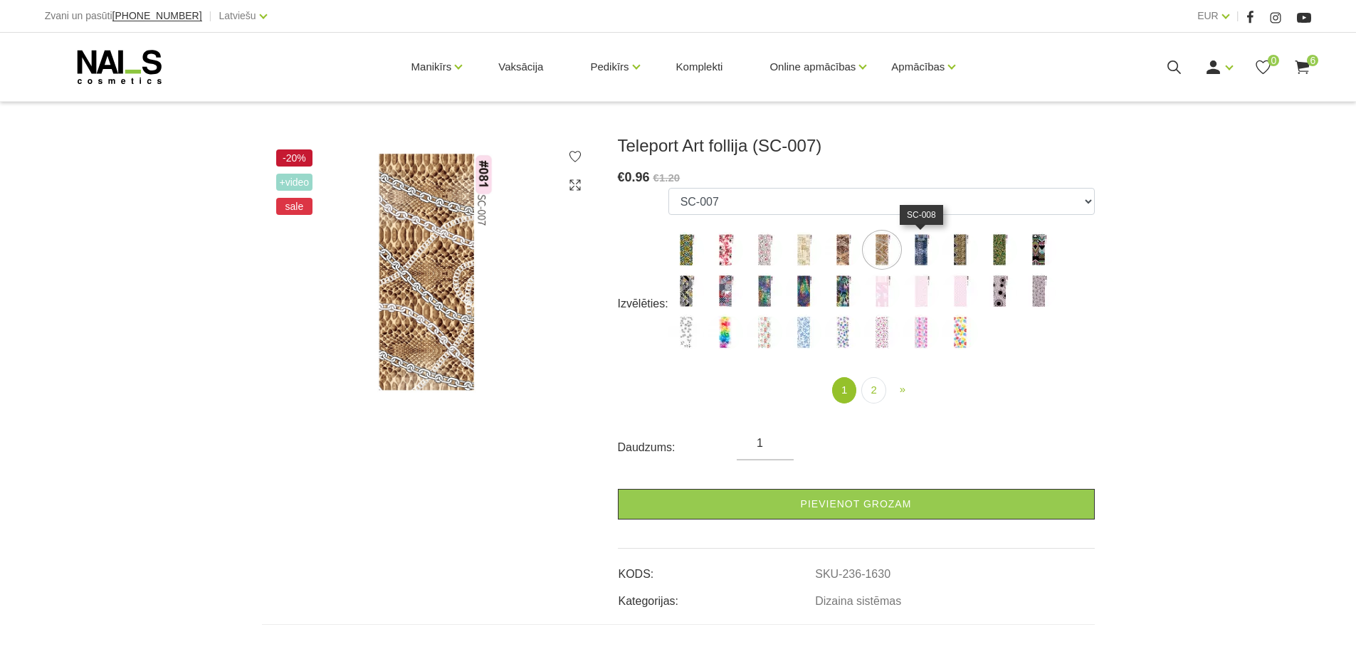
click at [920, 243] on img at bounding box center [921, 250] width 36 height 36
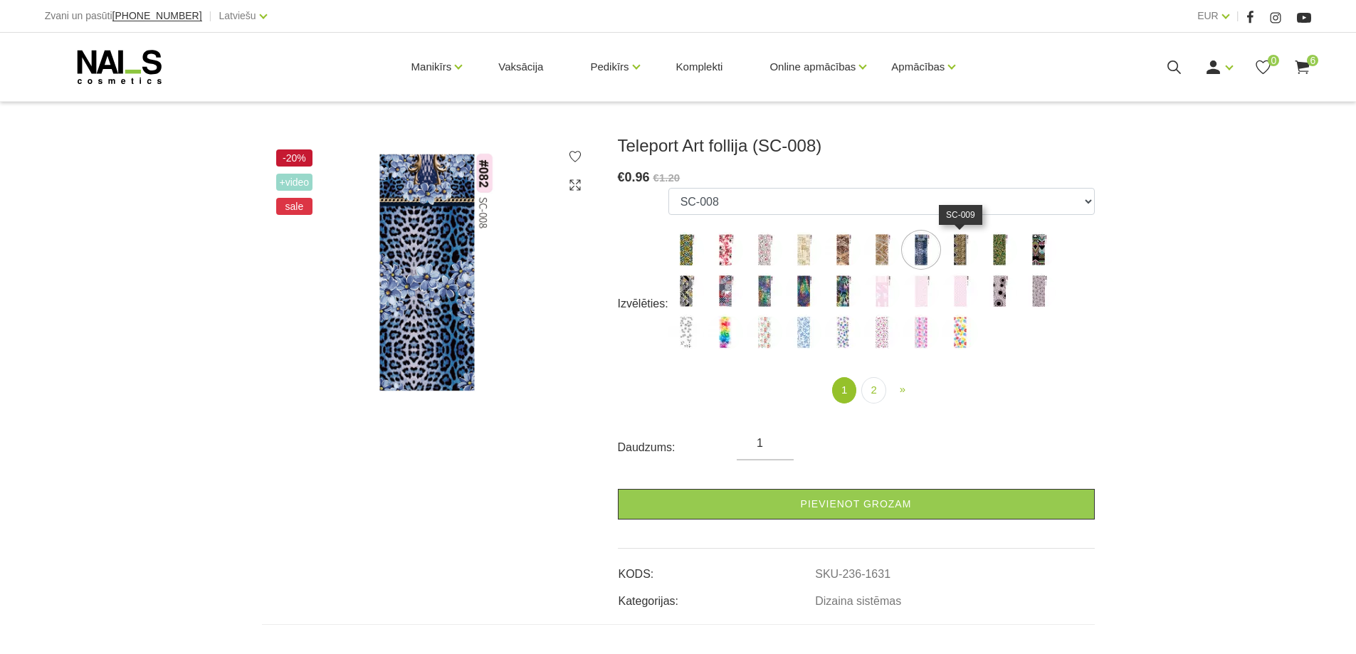
click at [955, 243] on img at bounding box center [961, 250] width 36 height 36
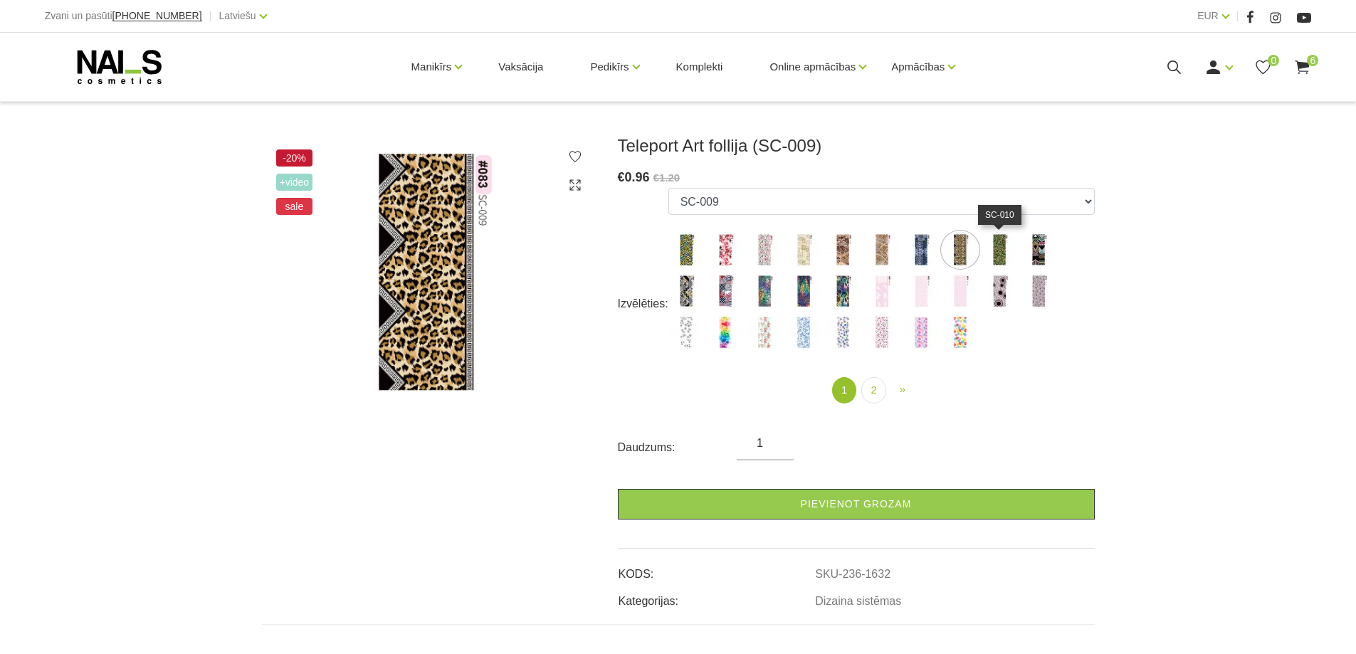
click at [1002, 253] on img at bounding box center [1000, 250] width 36 height 36
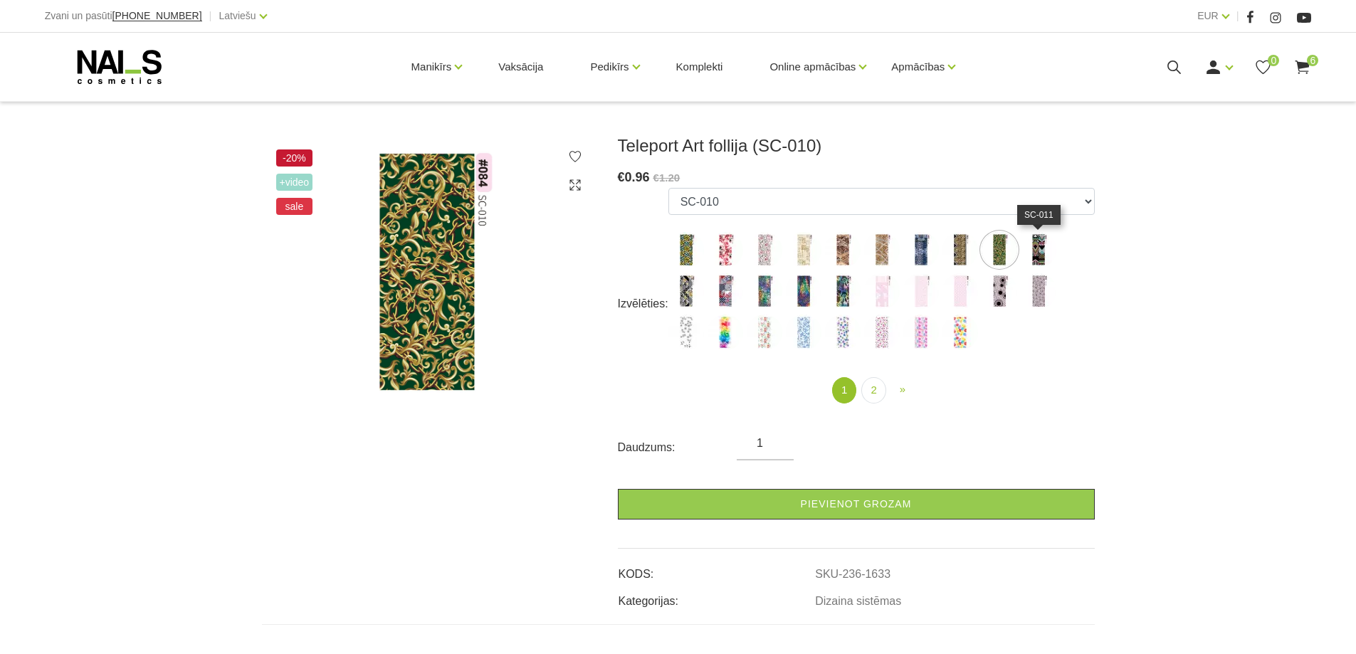
click at [1040, 248] on img at bounding box center [1039, 250] width 36 height 36
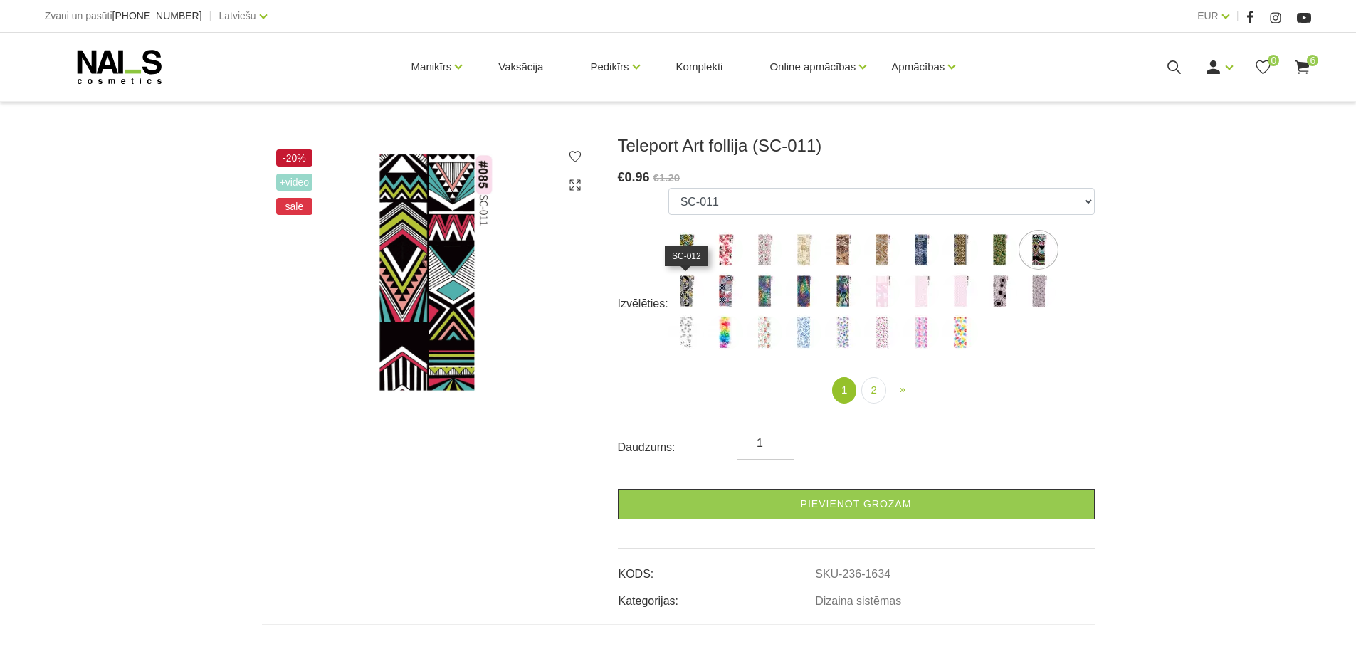
click at [694, 295] on img at bounding box center [686, 291] width 36 height 36
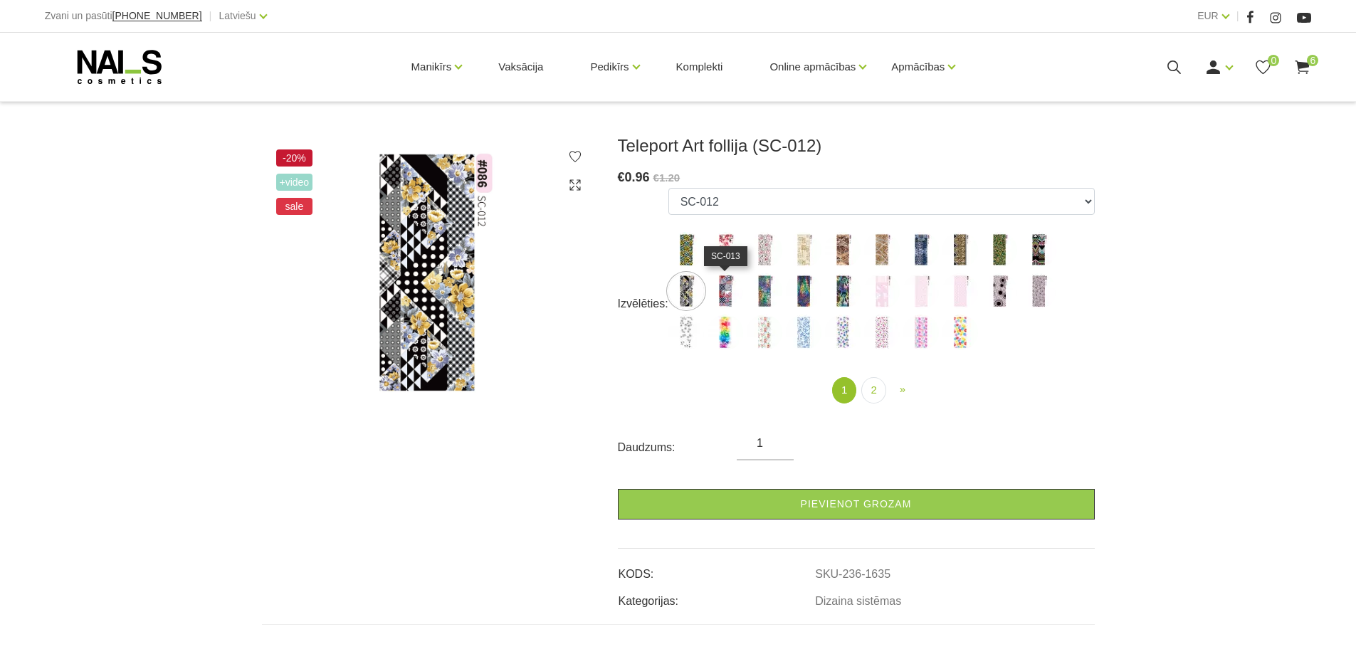
click at [725, 288] on img at bounding box center [726, 291] width 36 height 36
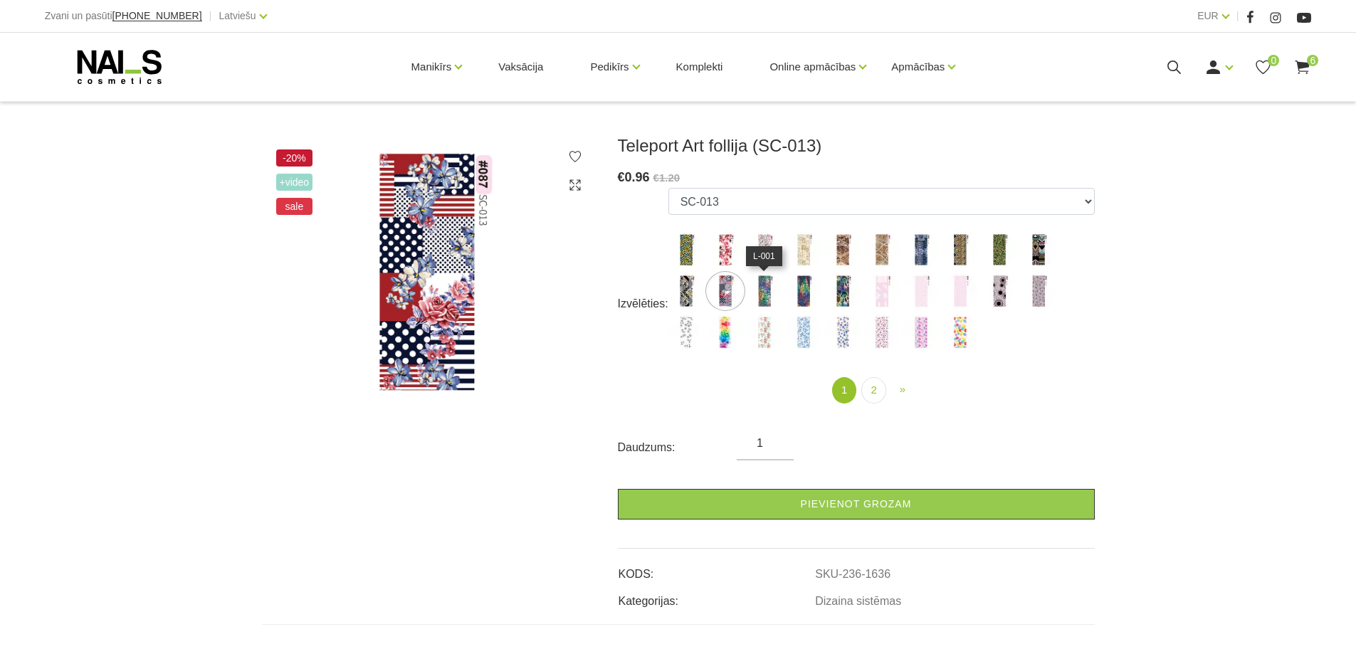
click at [768, 289] on img at bounding box center [765, 291] width 36 height 36
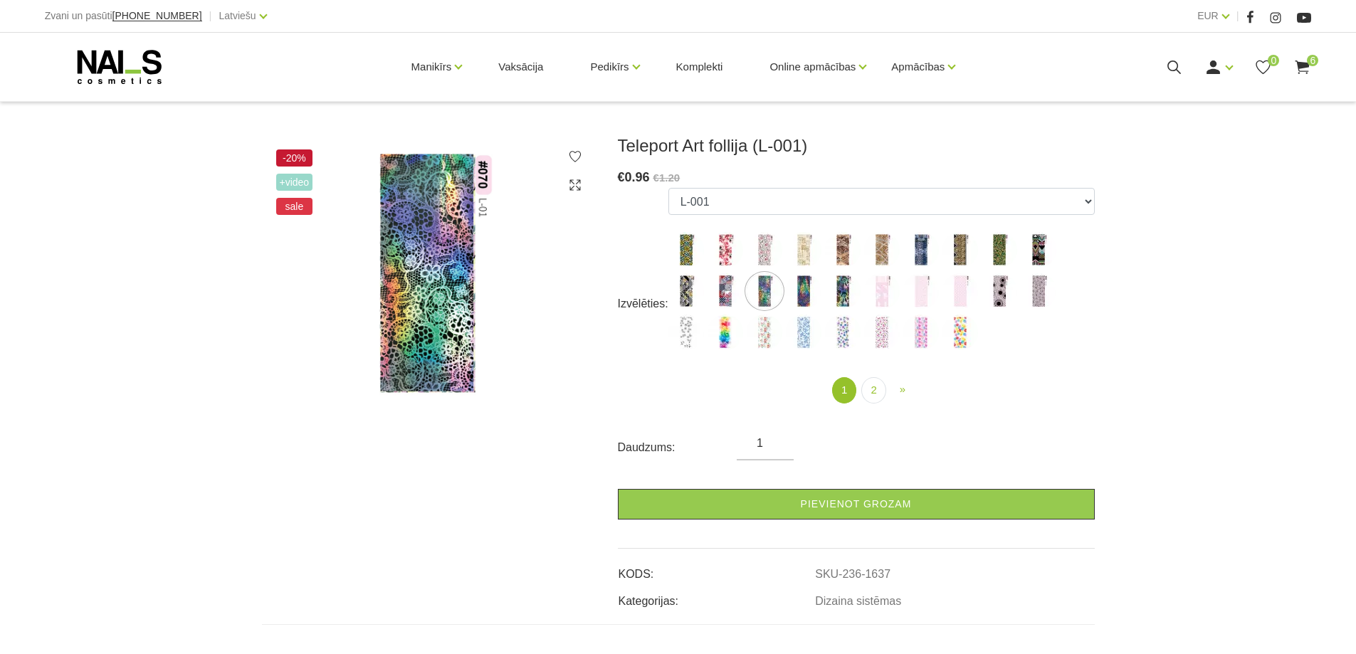
click at [453, 303] on img at bounding box center [429, 272] width 335 height 275
click at [440, 301] on img at bounding box center [429, 272] width 335 height 275
click at [803, 296] on img at bounding box center [804, 291] width 36 height 36
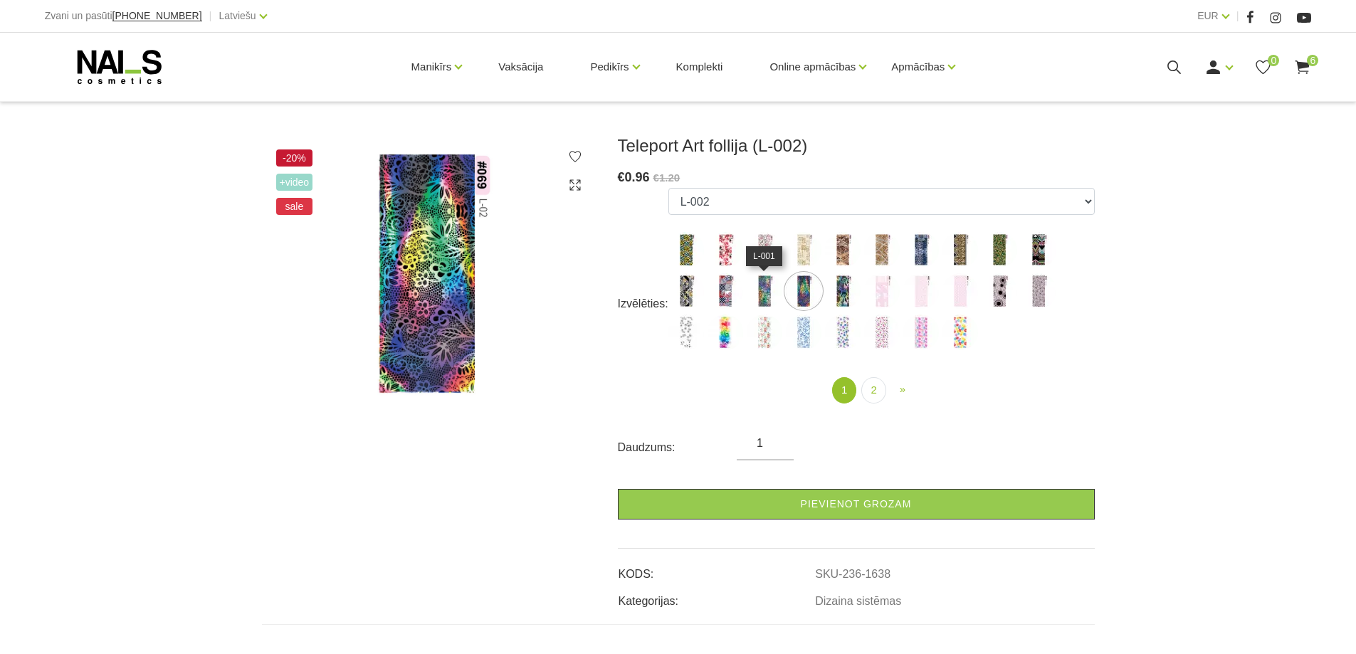
click at [765, 297] on img at bounding box center [765, 291] width 36 height 36
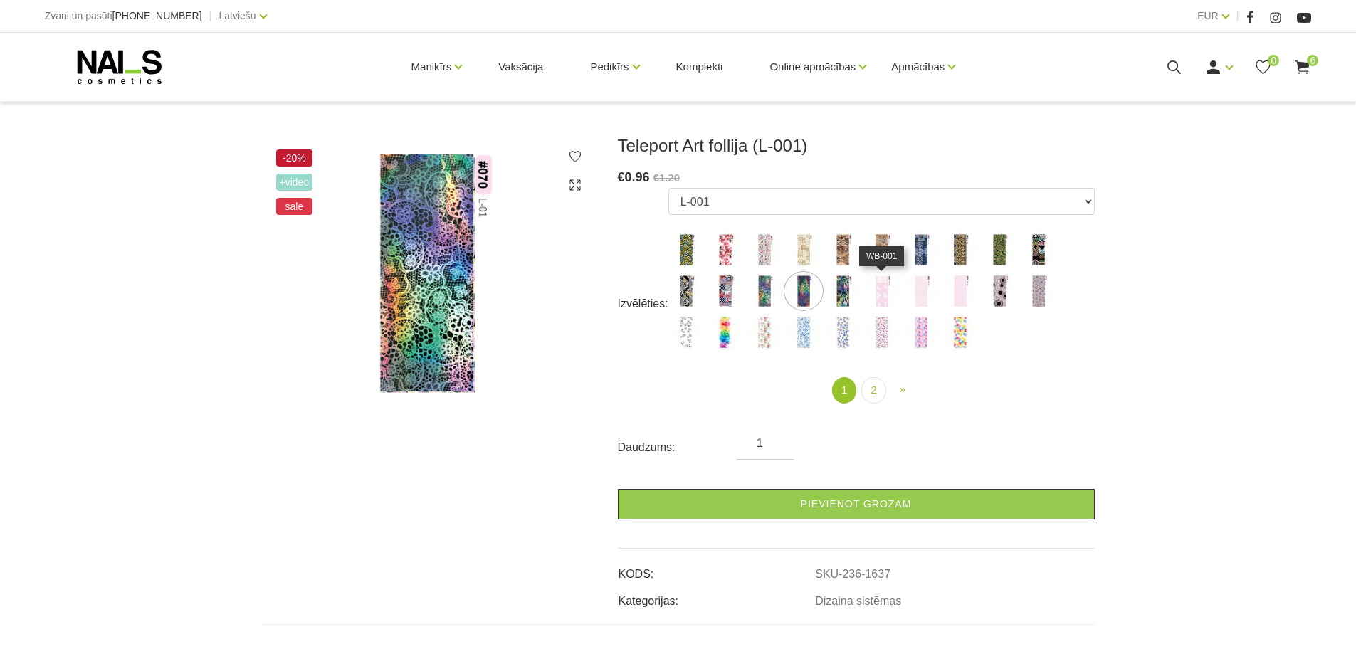
click at [885, 298] on img at bounding box center [882, 291] width 36 height 36
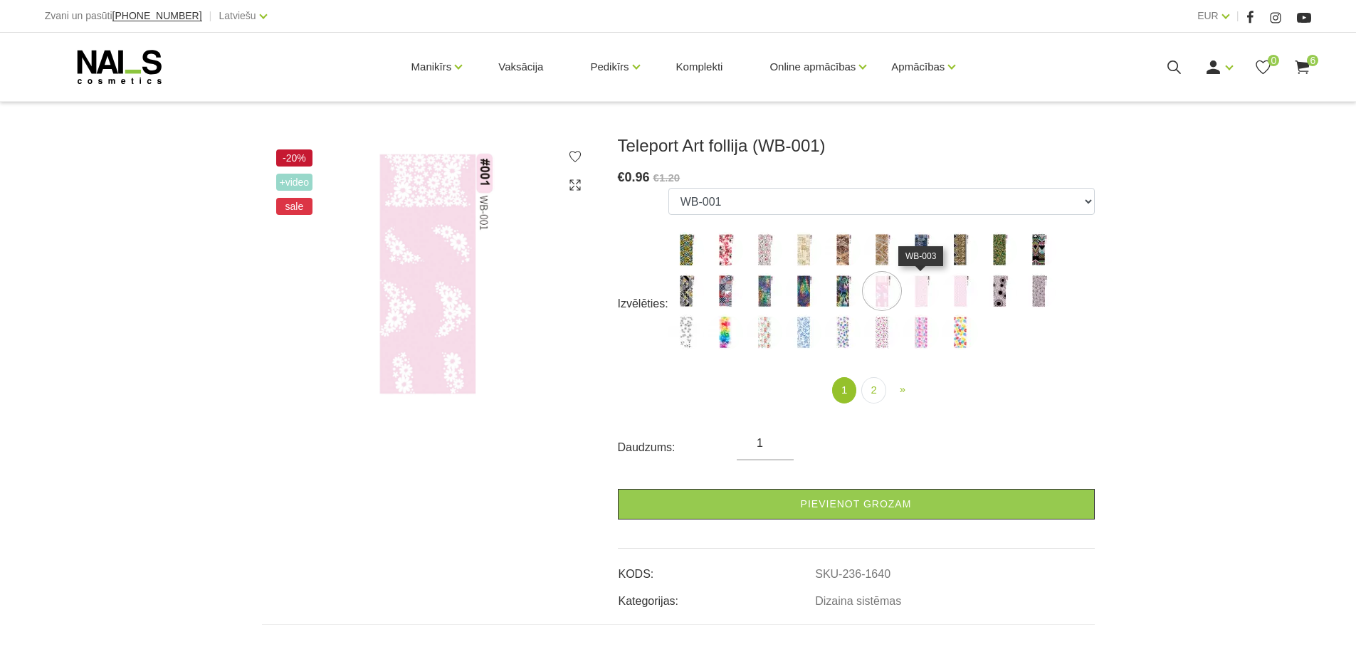
click at [912, 298] on img at bounding box center [921, 291] width 36 height 36
click at [960, 300] on img at bounding box center [961, 291] width 36 height 36
click at [1001, 288] on img at bounding box center [1000, 291] width 36 height 36
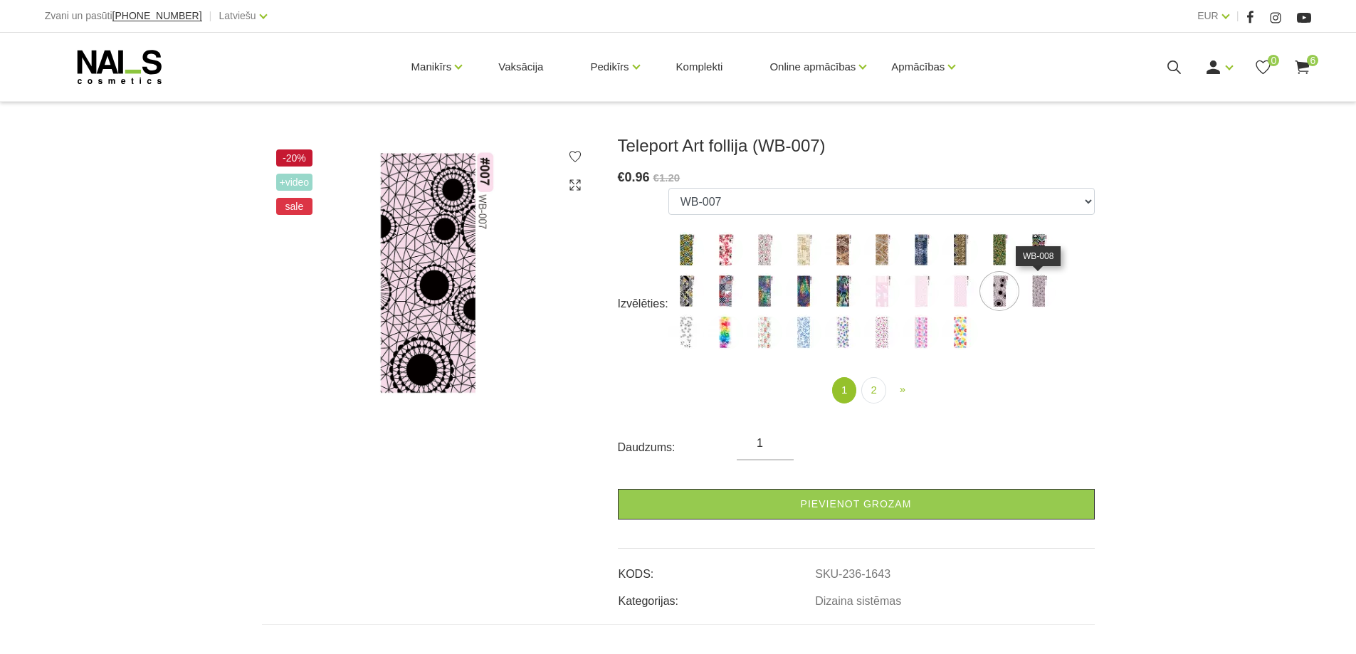
click at [1039, 298] on img at bounding box center [1039, 291] width 36 height 36
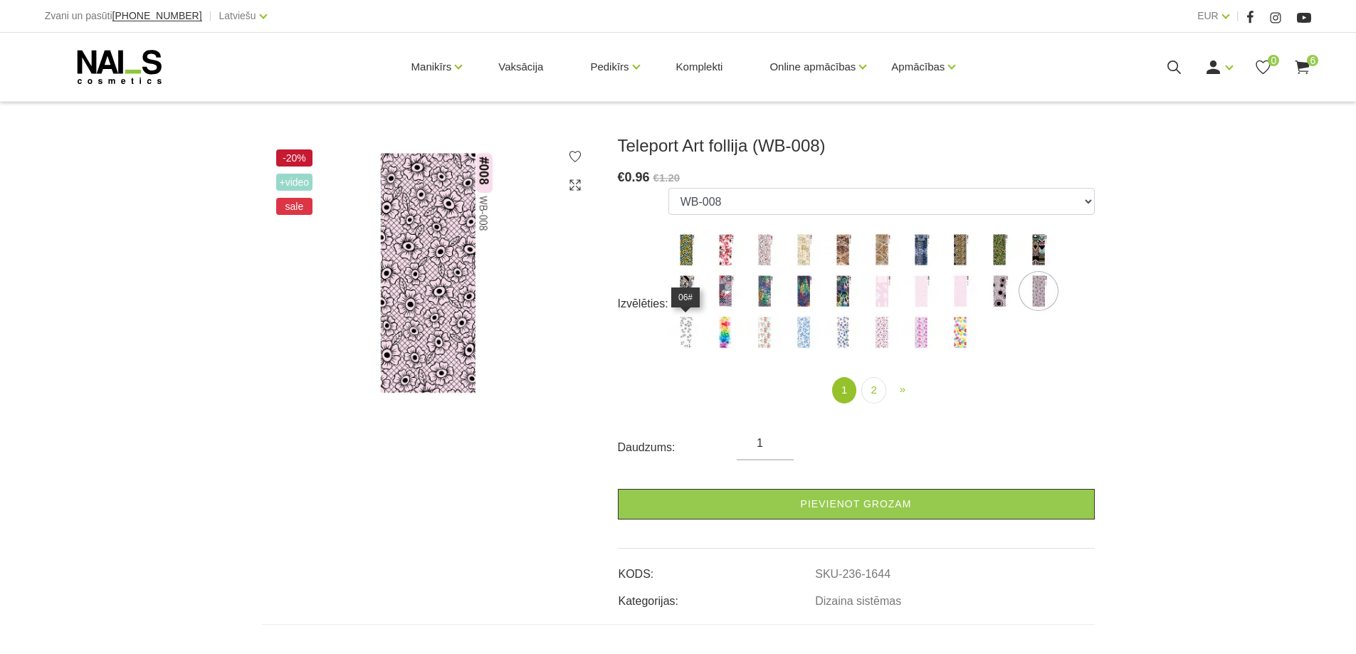
click at [694, 337] on img at bounding box center [686, 333] width 36 height 36
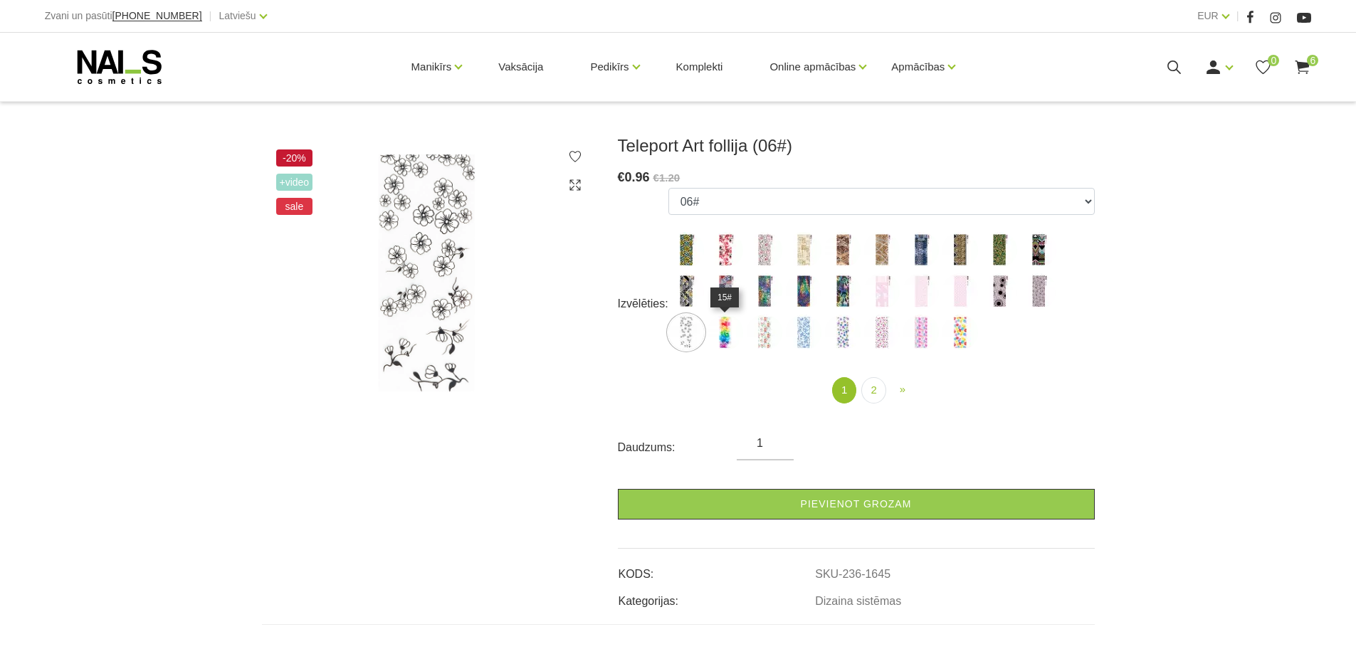
click at [718, 332] on img at bounding box center [726, 333] width 36 height 36
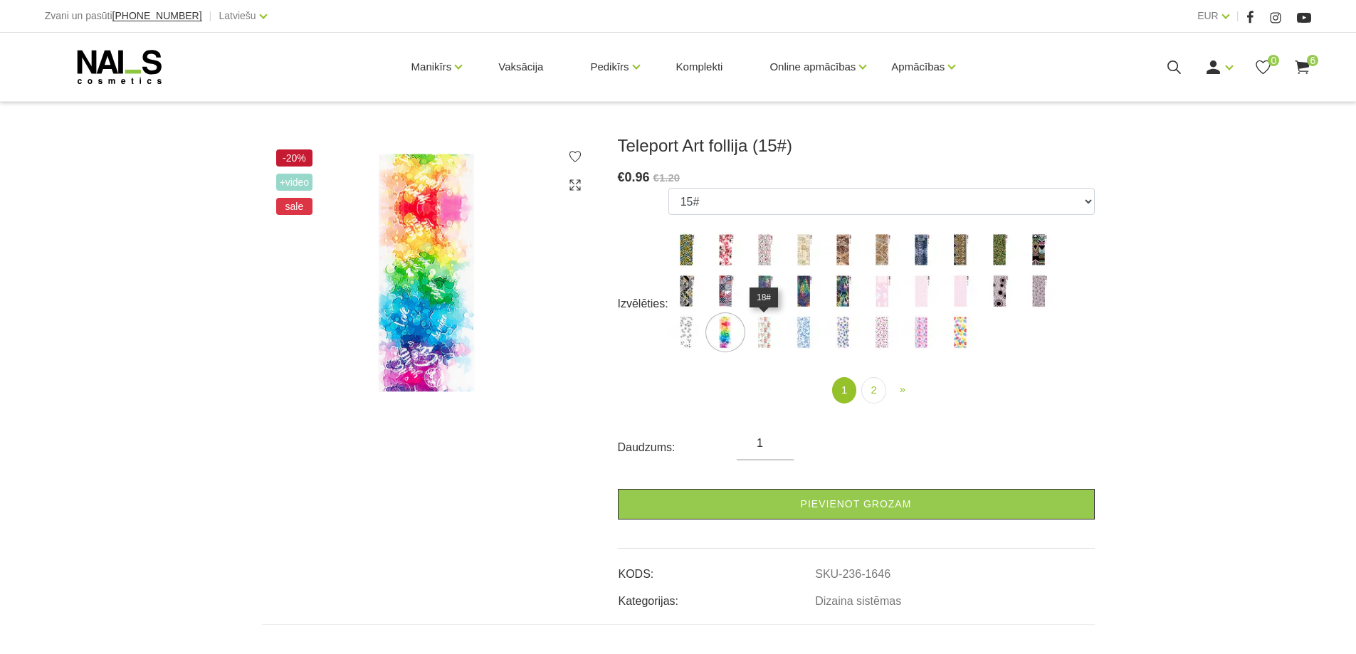
click at [772, 335] on img at bounding box center [765, 333] width 36 height 36
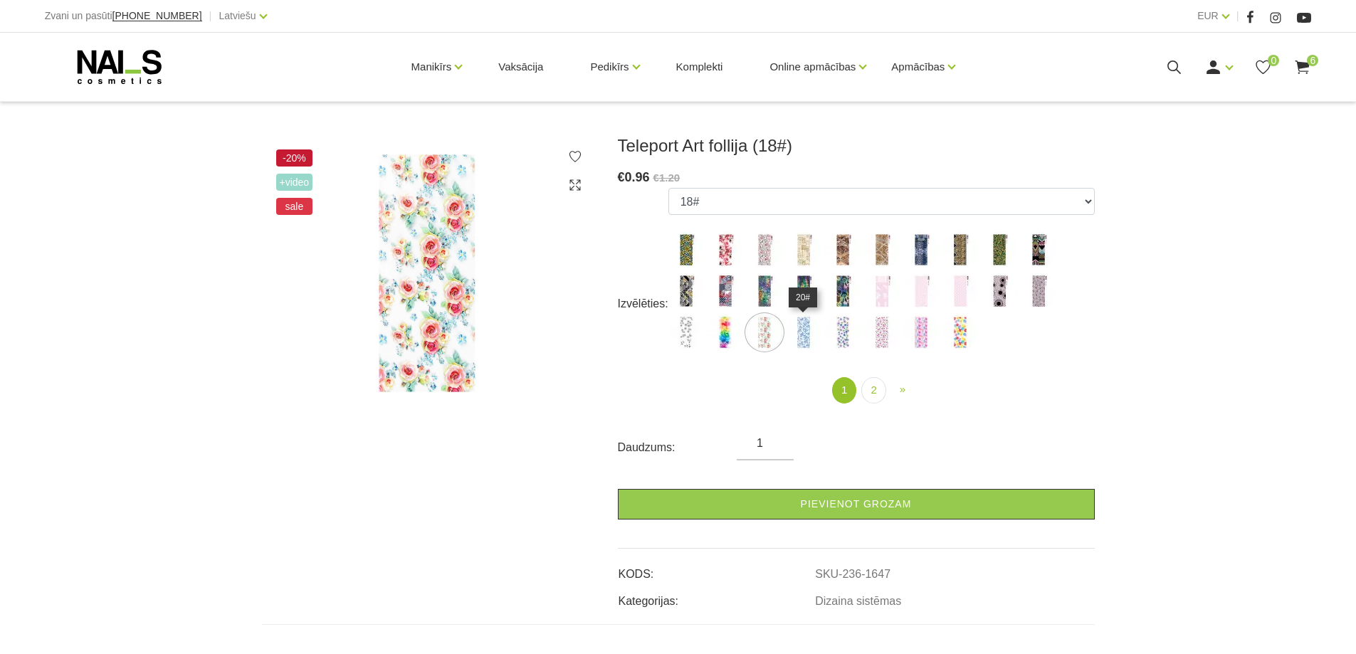
click at [809, 338] on img at bounding box center [804, 333] width 36 height 36
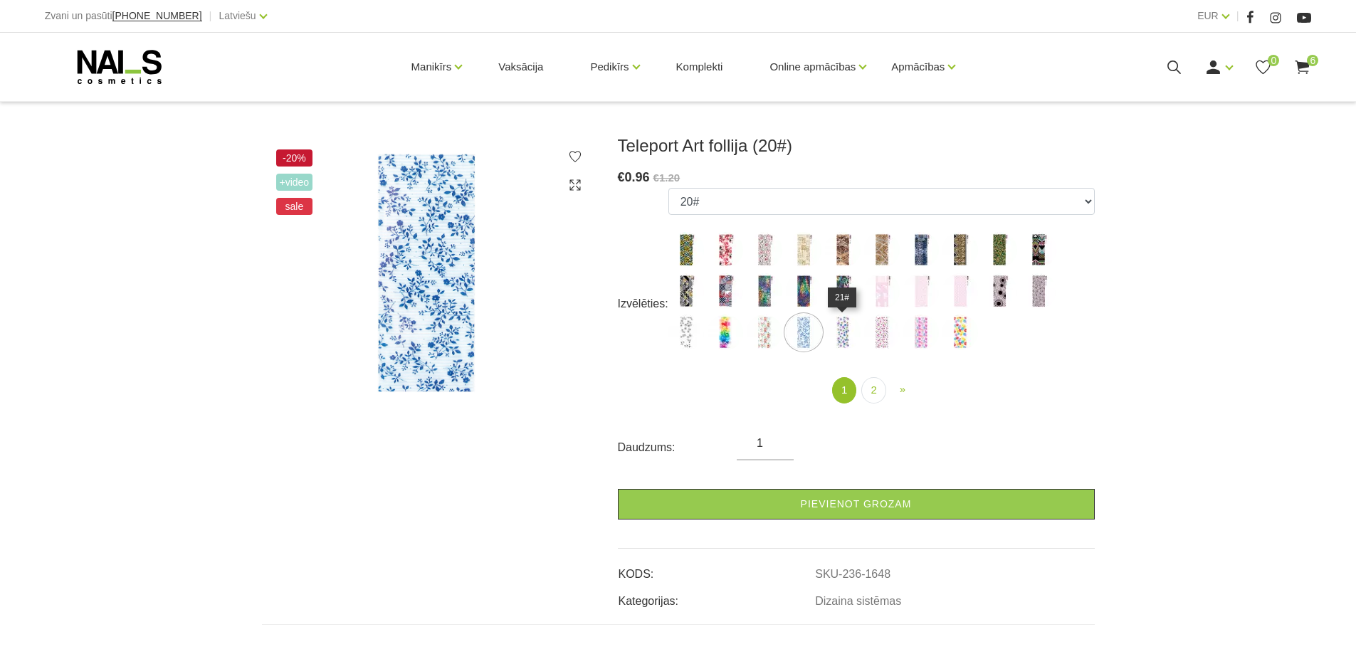
click at [844, 338] on img at bounding box center [843, 333] width 36 height 36
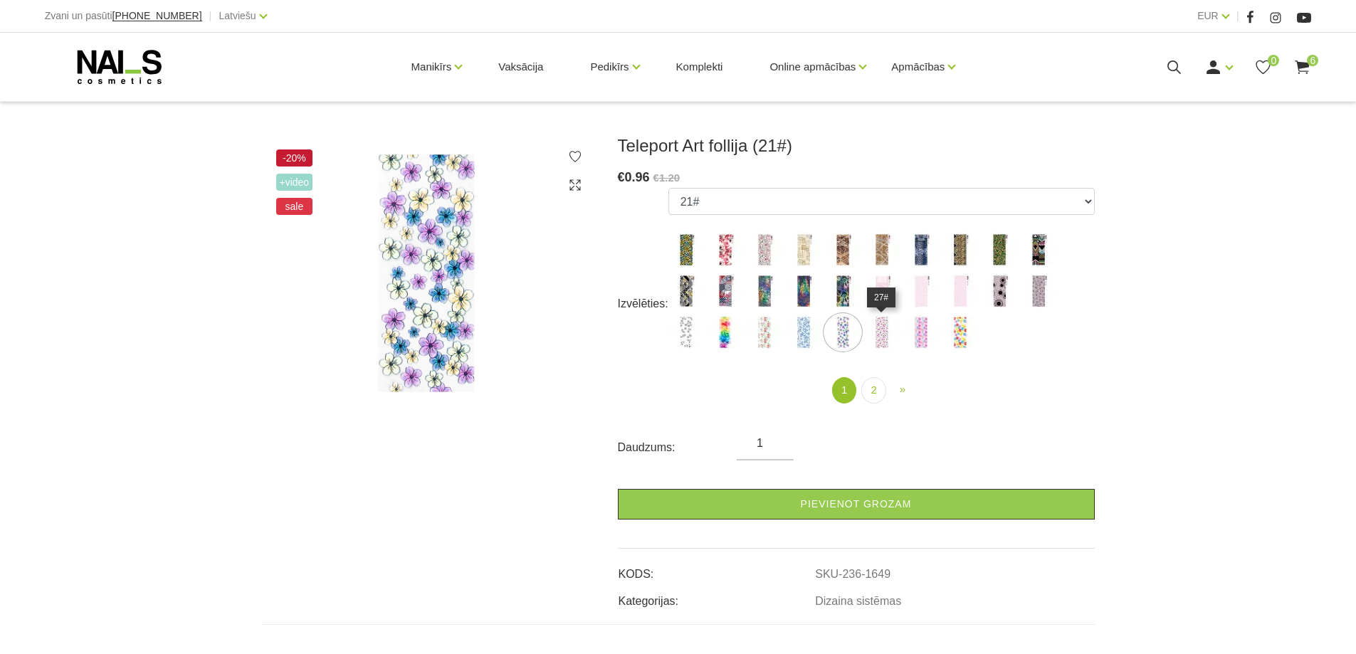
click at [881, 338] on img at bounding box center [882, 333] width 36 height 36
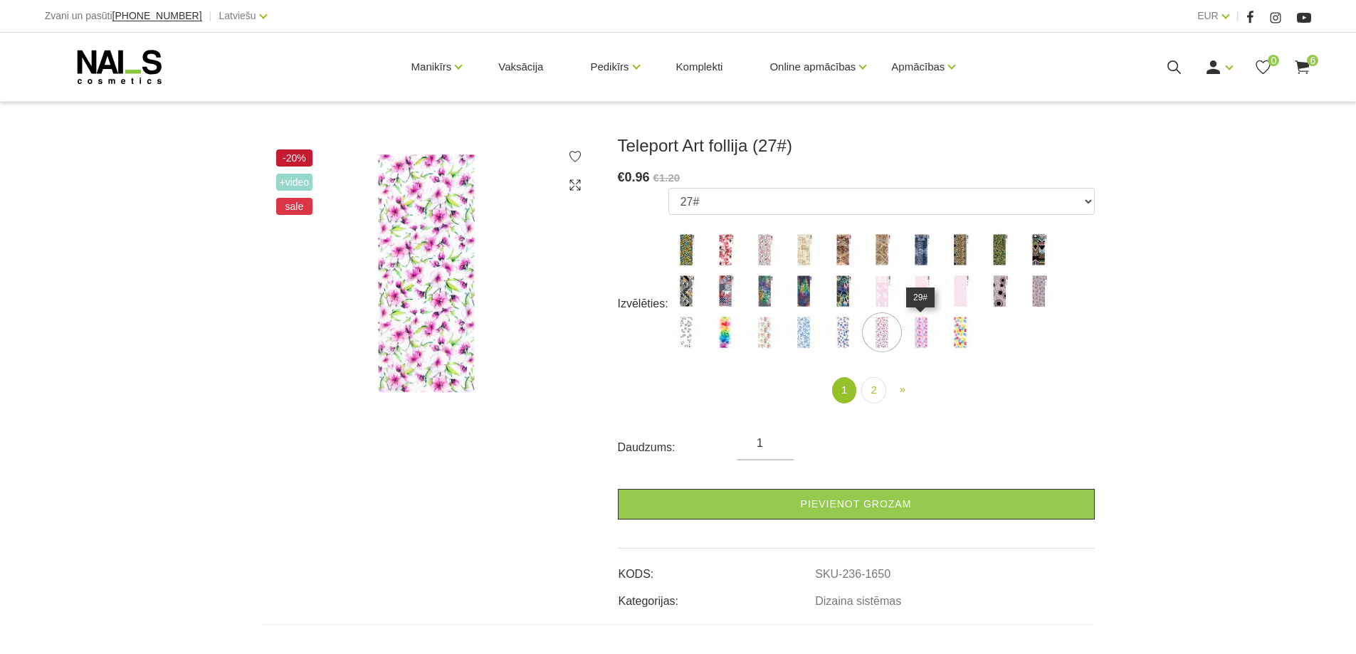
click at [928, 342] on img at bounding box center [921, 333] width 36 height 36
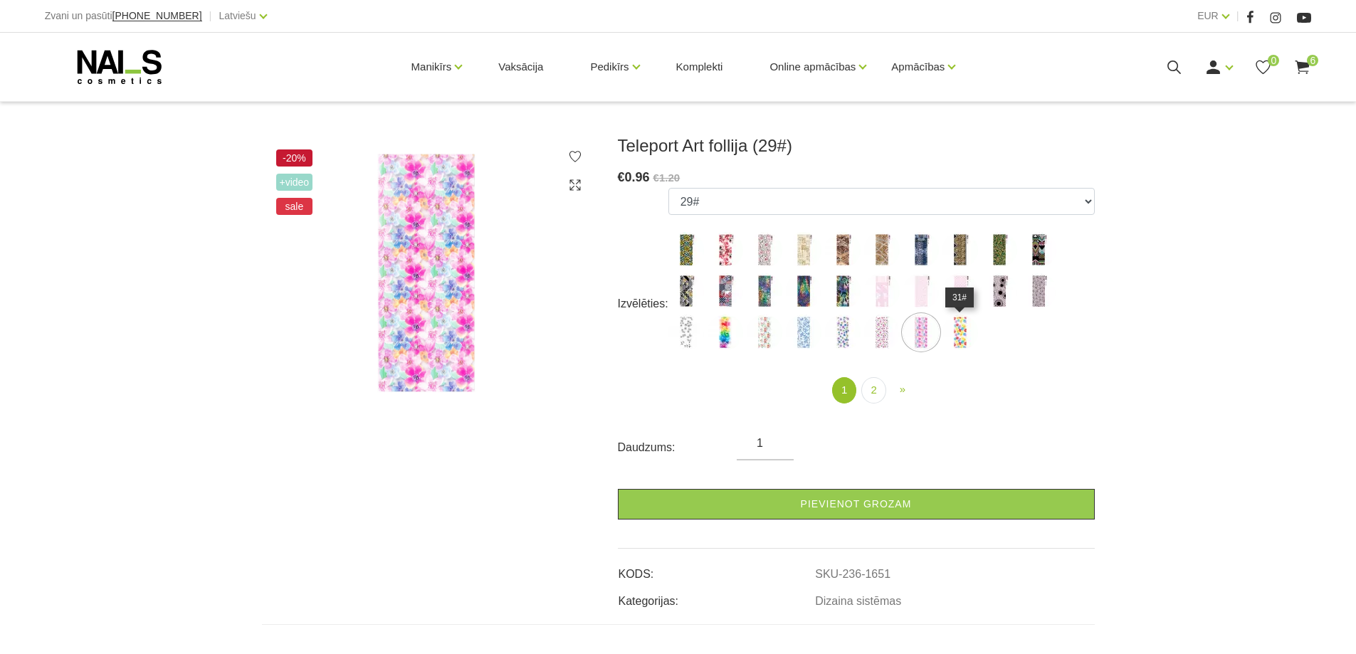
click at [957, 341] on img at bounding box center [961, 333] width 36 height 36
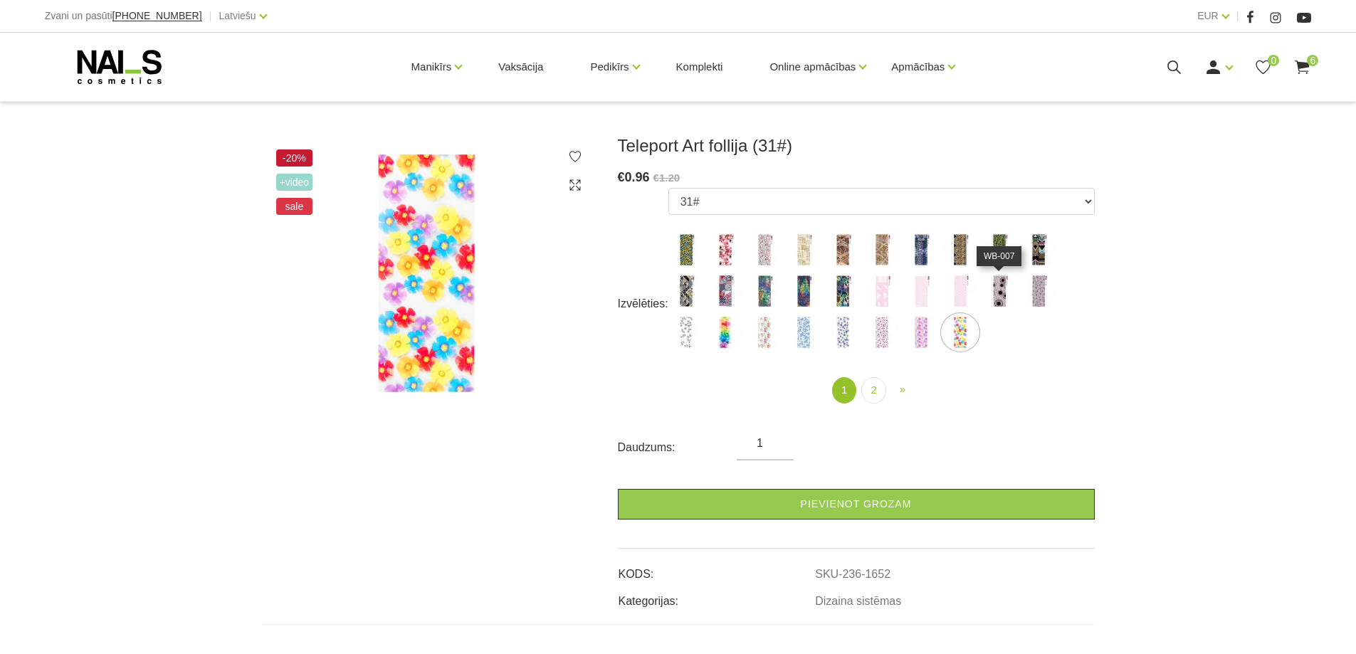
click at [997, 296] on img at bounding box center [1000, 291] width 36 height 36
select select "1643"
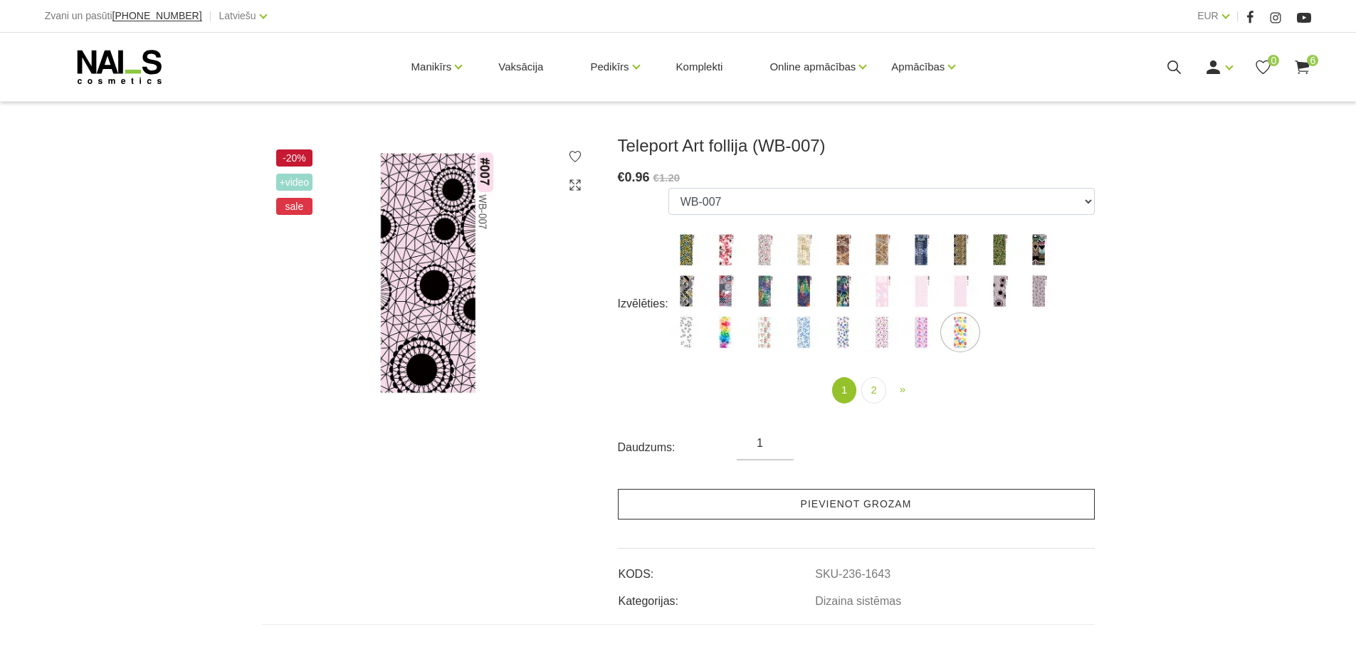
click at [873, 500] on link "Pievienot grozam" at bounding box center [856, 504] width 477 height 31
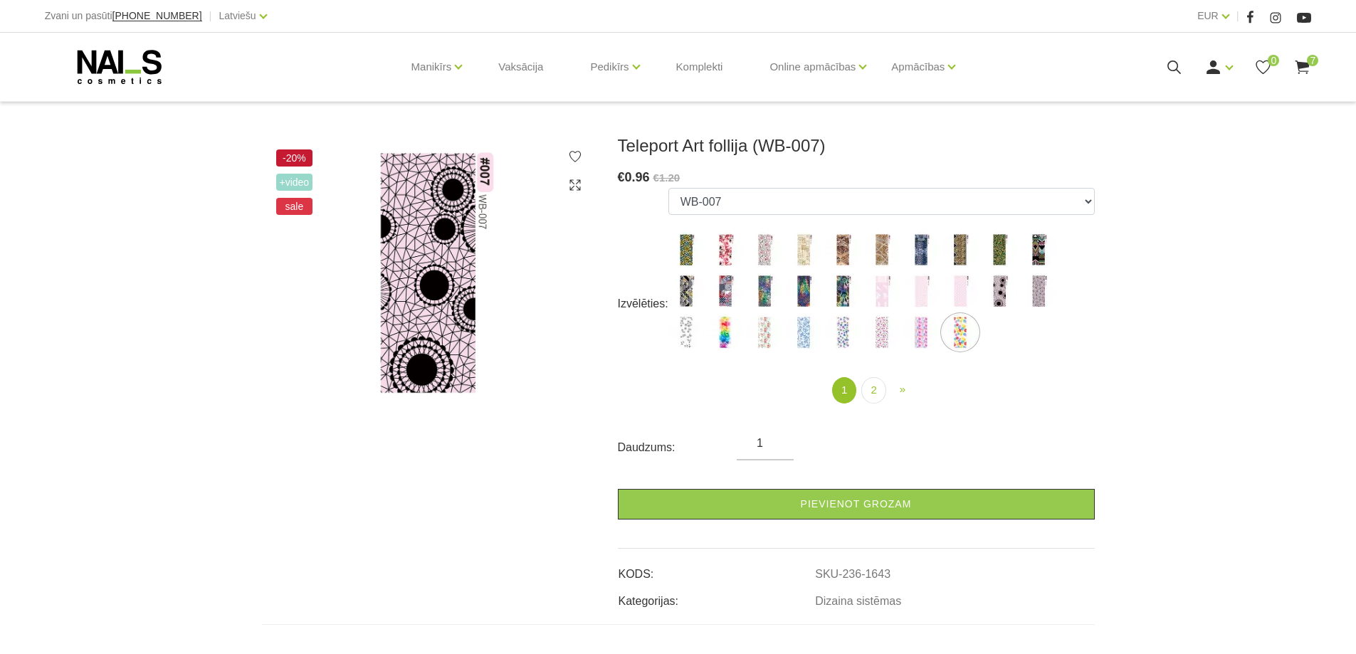
click at [1308, 67] on use at bounding box center [1303, 68] width 14 height 14
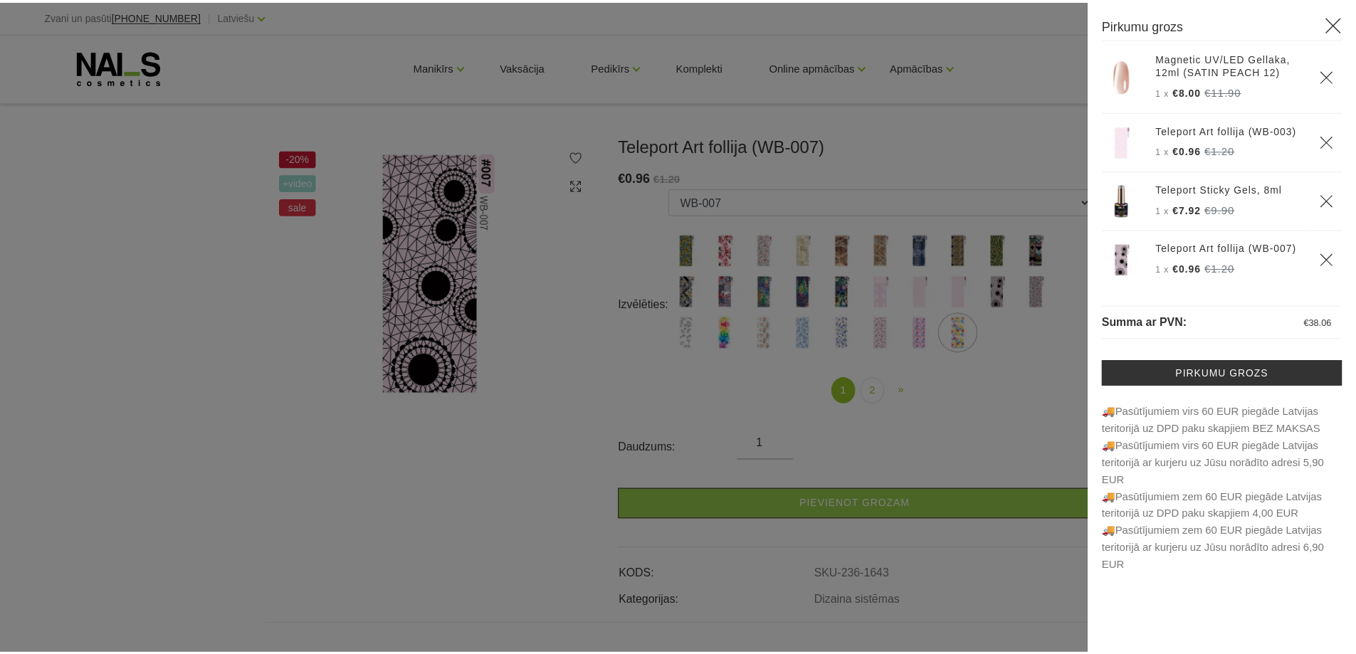
scroll to position [243, 0]
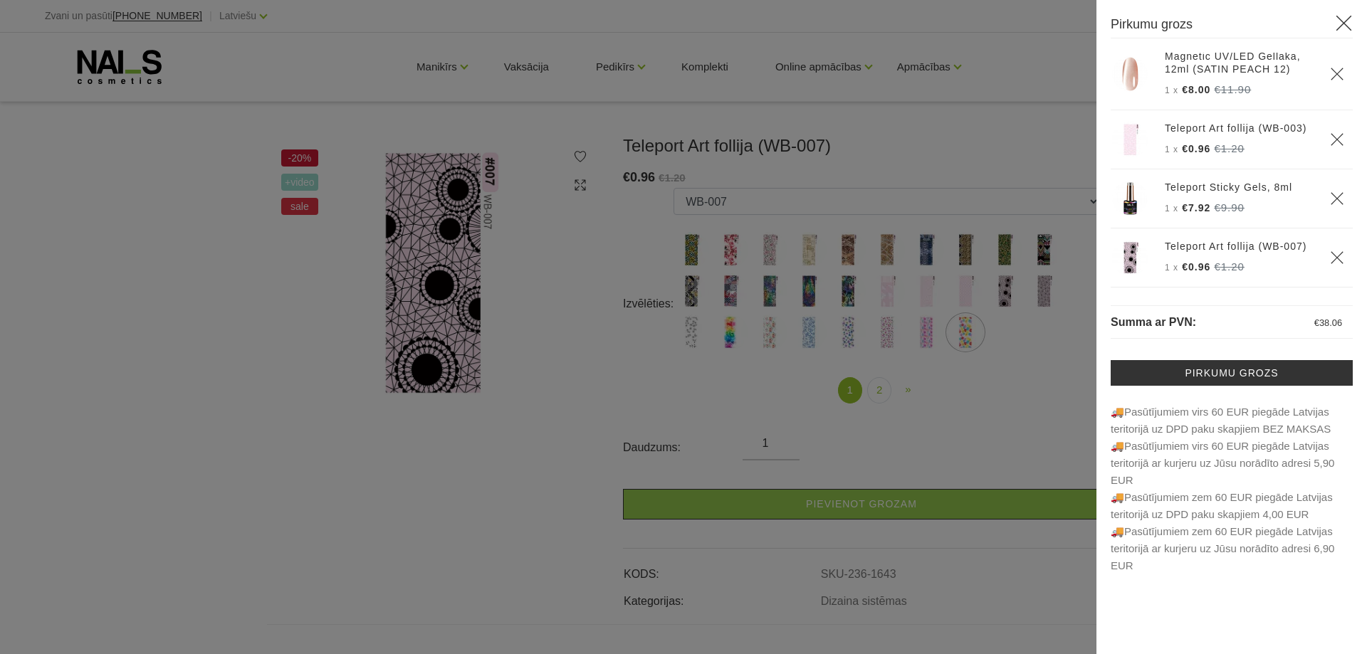
click at [439, 516] on div at bounding box center [683, 327] width 1367 height 654
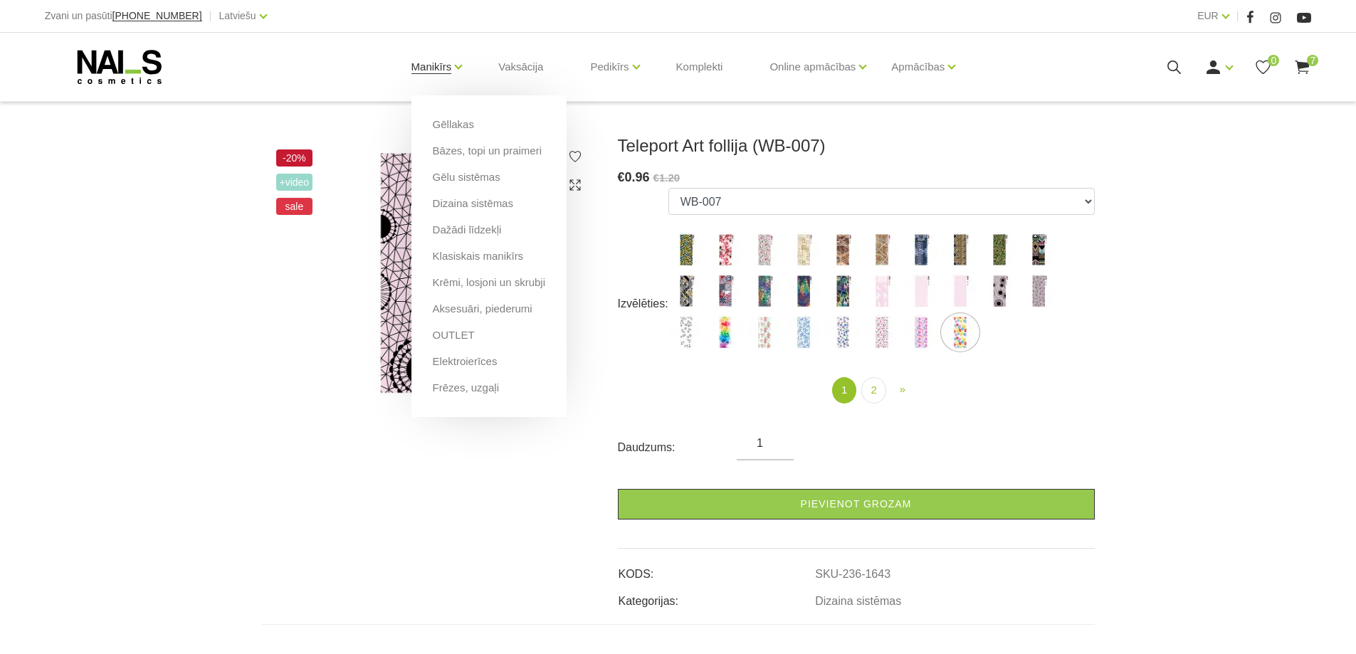
click at [443, 69] on link "Manikīrs" at bounding box center [431, 66] width 41 height 57
click at [485, 179] on link "Gēlu sistēmas" at bounding box center [467, 177] width 68 height 16
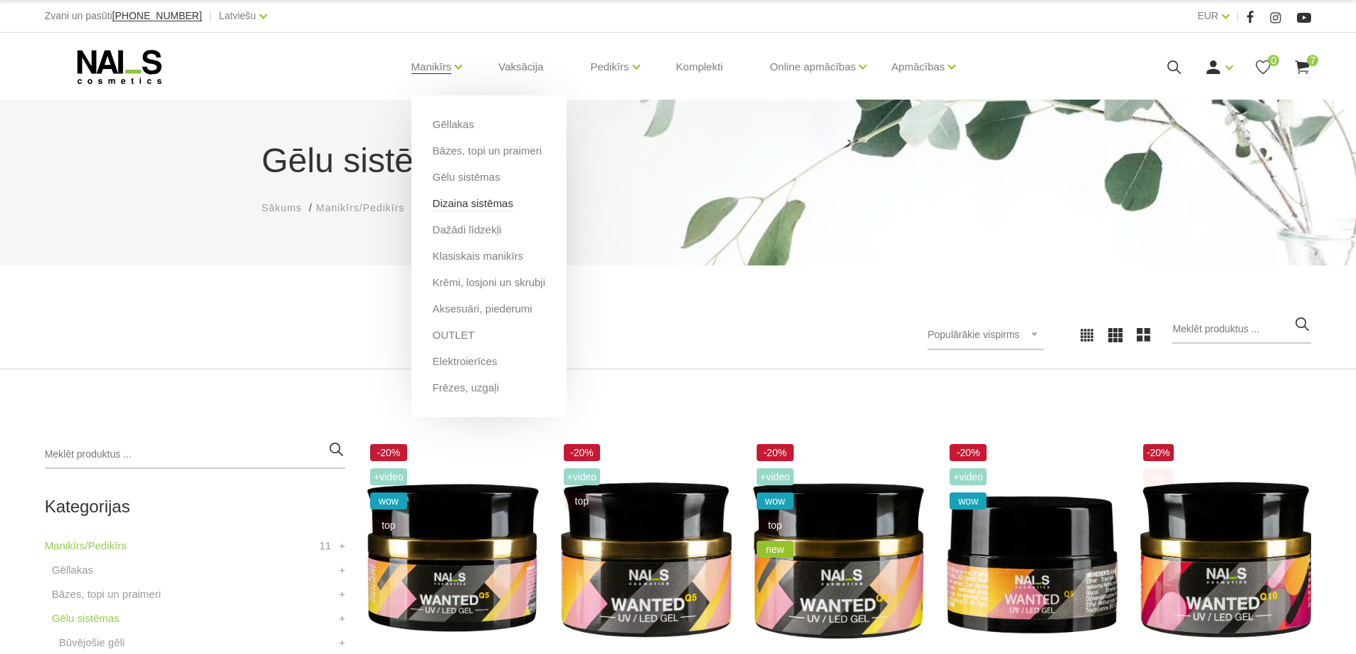
click at [456, 206] on link "Dizaina sistēmas" at bounding box center [473, 204] width 80 height 16
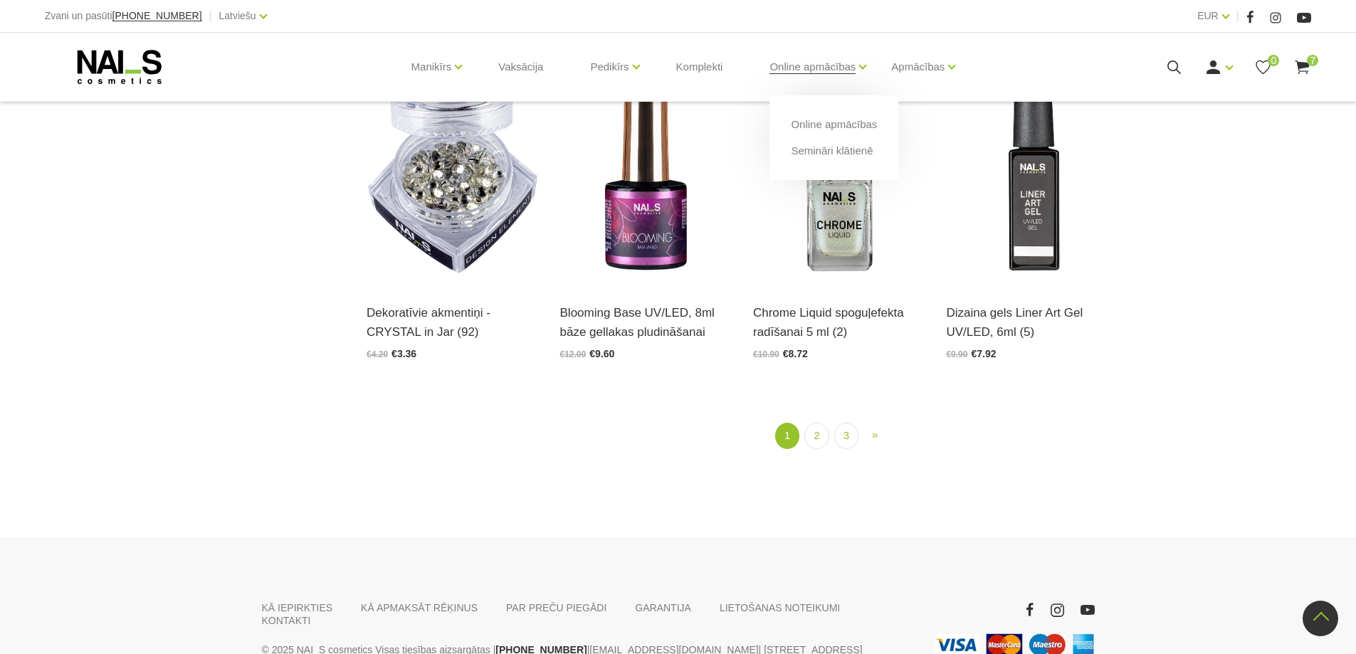
scroll to position [1898, 0]
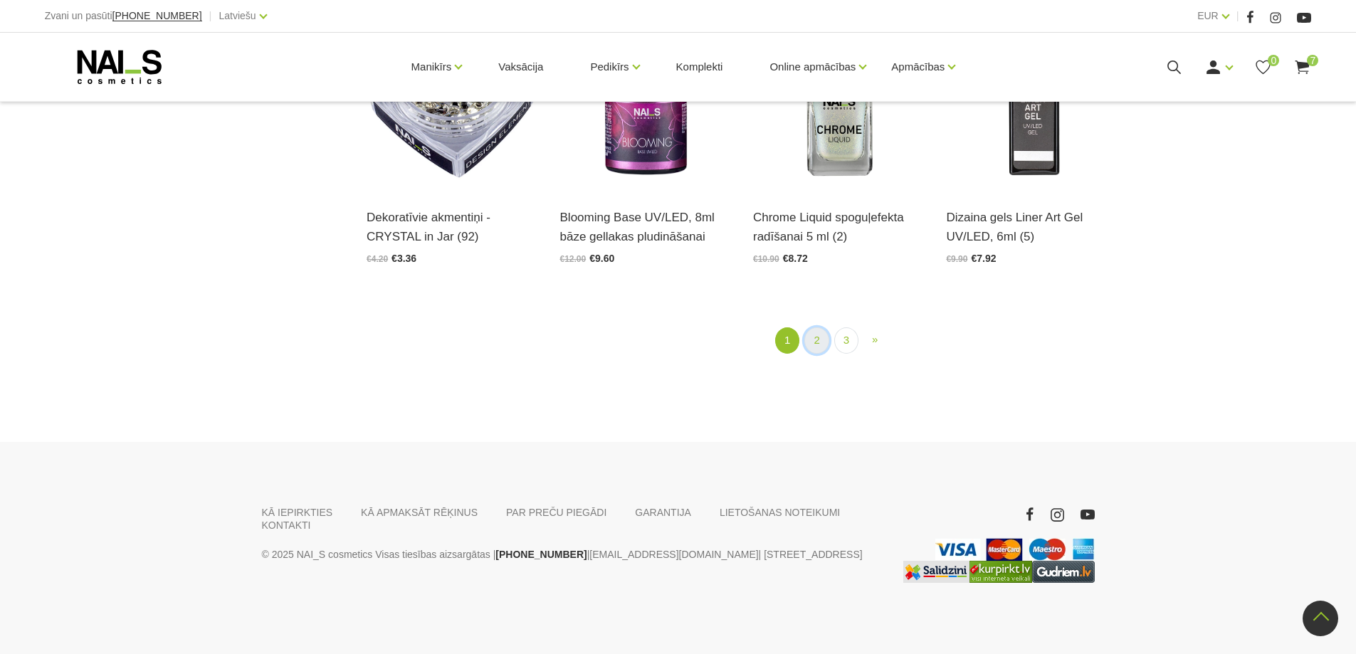
click at [815, 342] on link "2" at bounding box center [816, 340] width 24 height 26
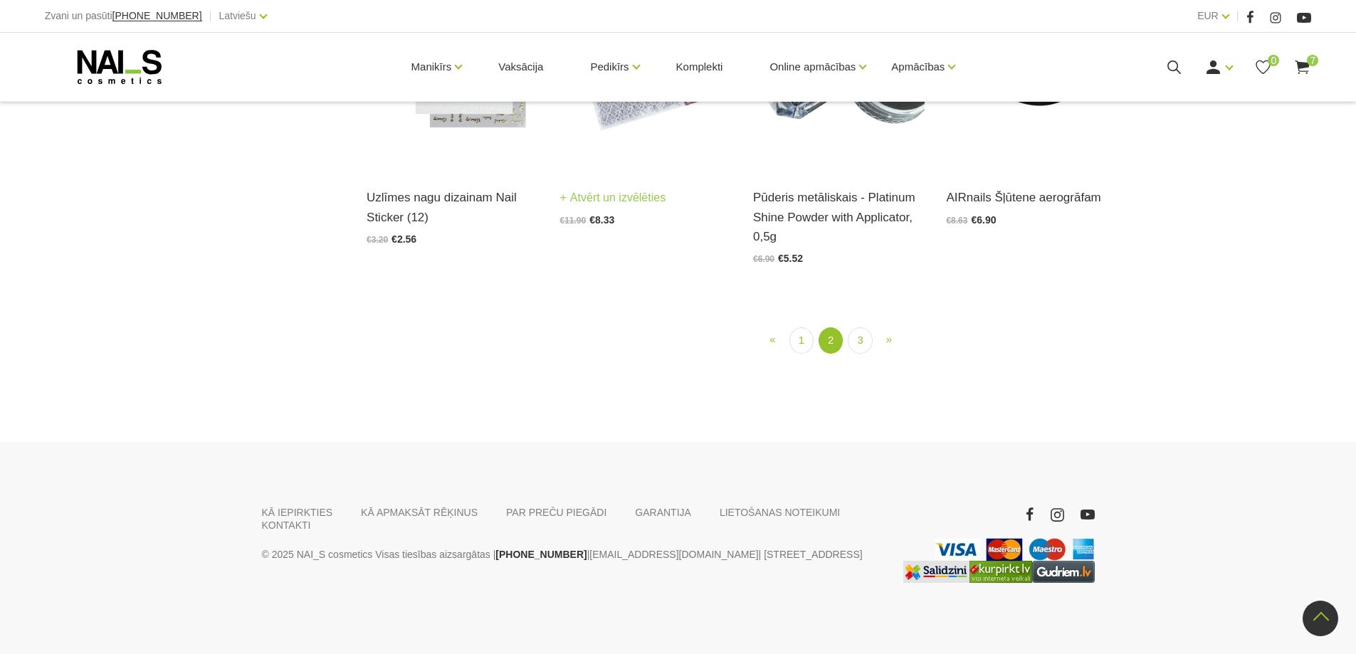
scroll to position [1620, 0]
click at [638, 170] on img at bounding box center [646, 52] width 172 height 236
click at [861, 335] on link "3" at bounding box center [860, 340] width 24 height 26
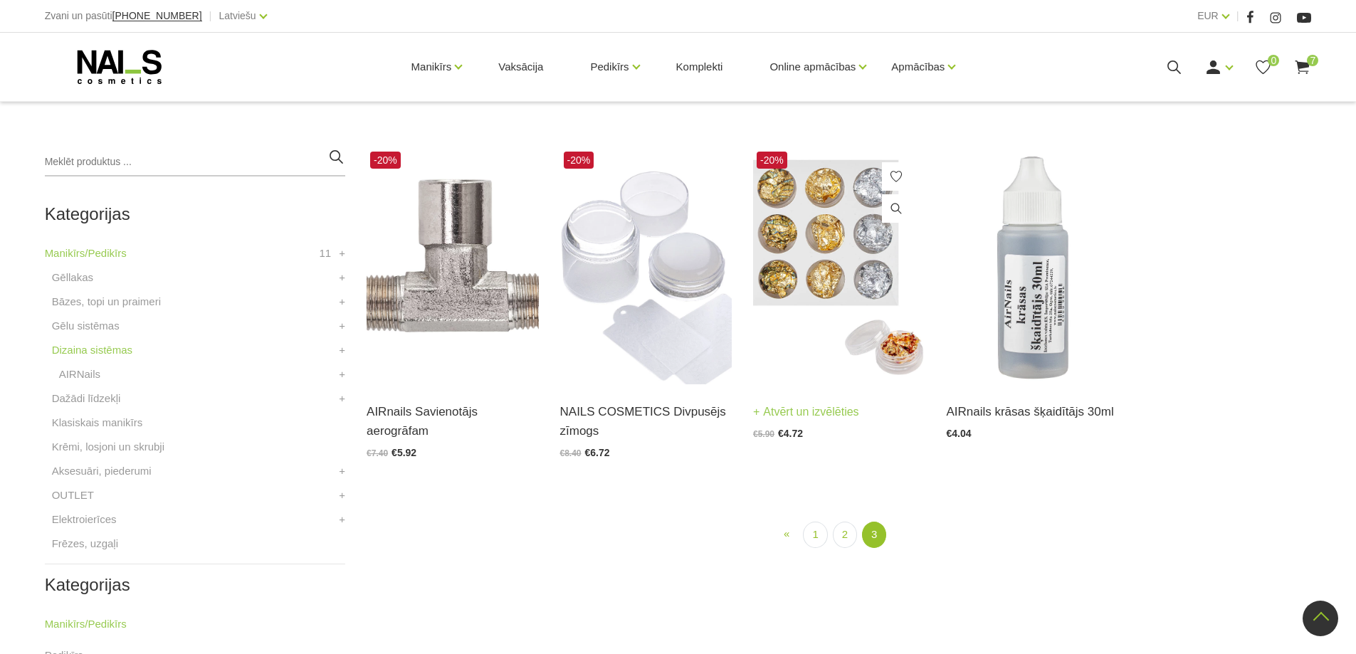
scroll to position [291, 0]
click at [780, 256] on img at bounding box center [839, 267] width 172 height 236
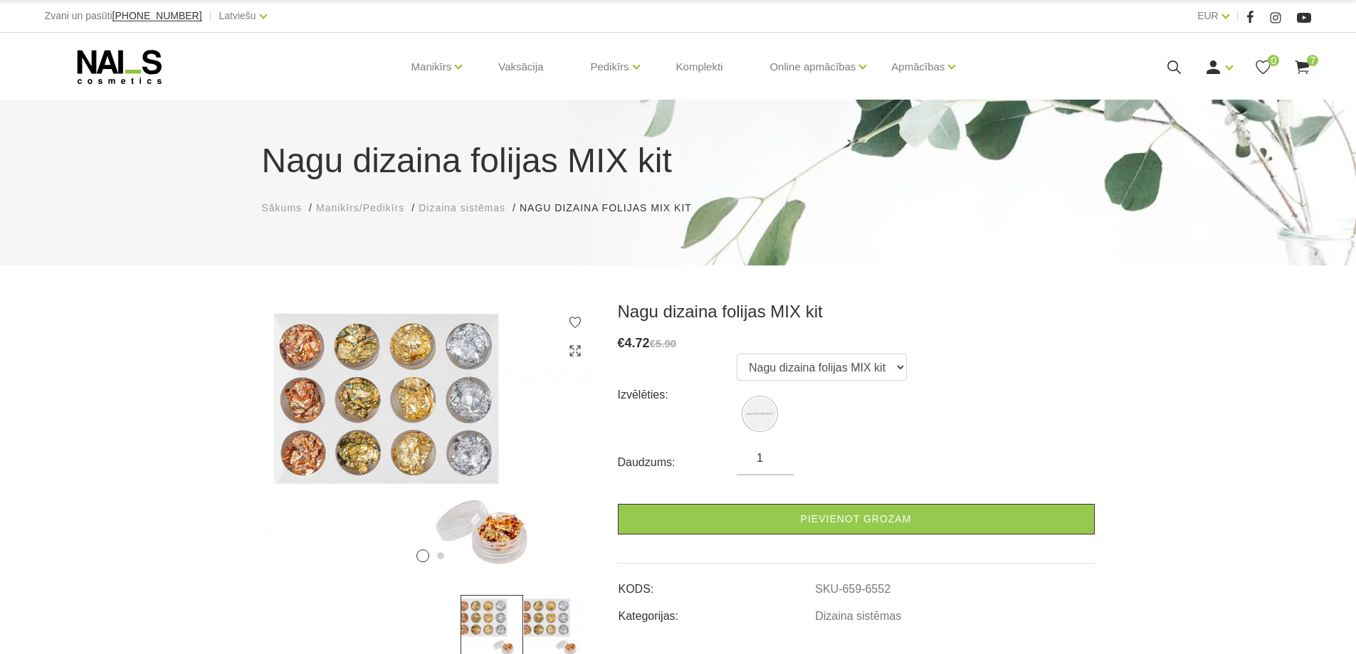
click at [1303, 62] on use at bounding box center [1303, 68] width 14 height 14
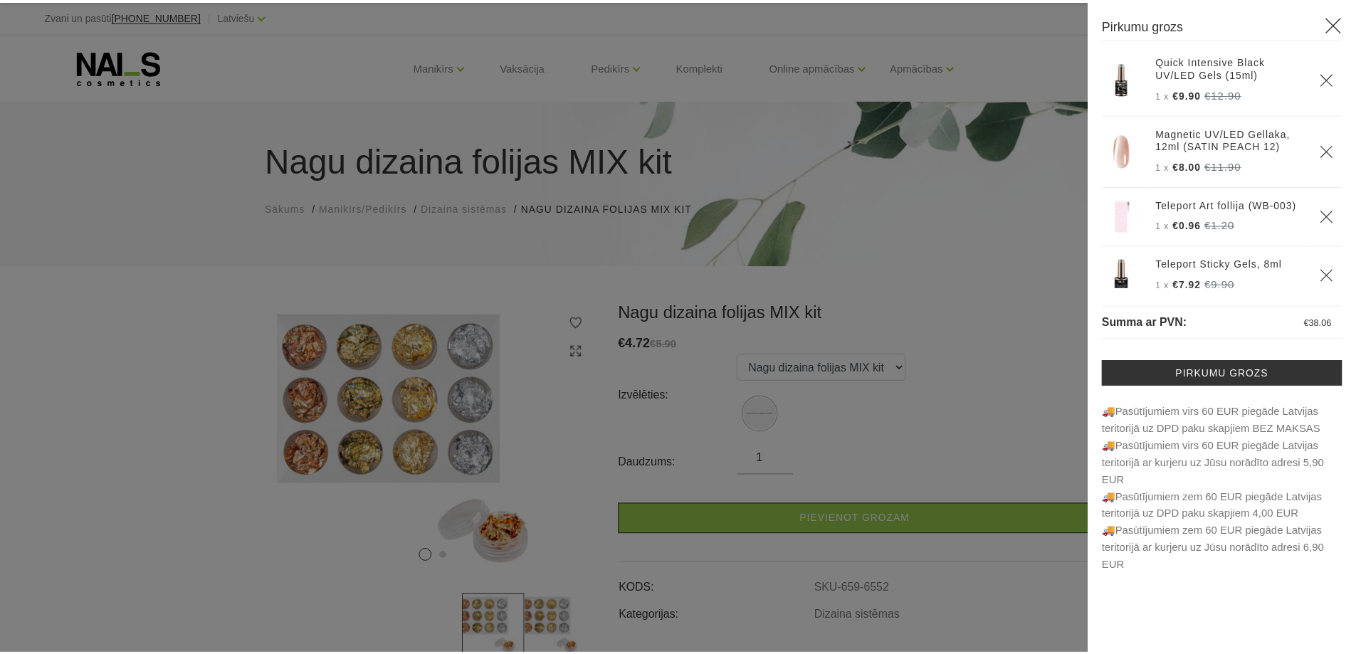
scroll to position [166, 0]
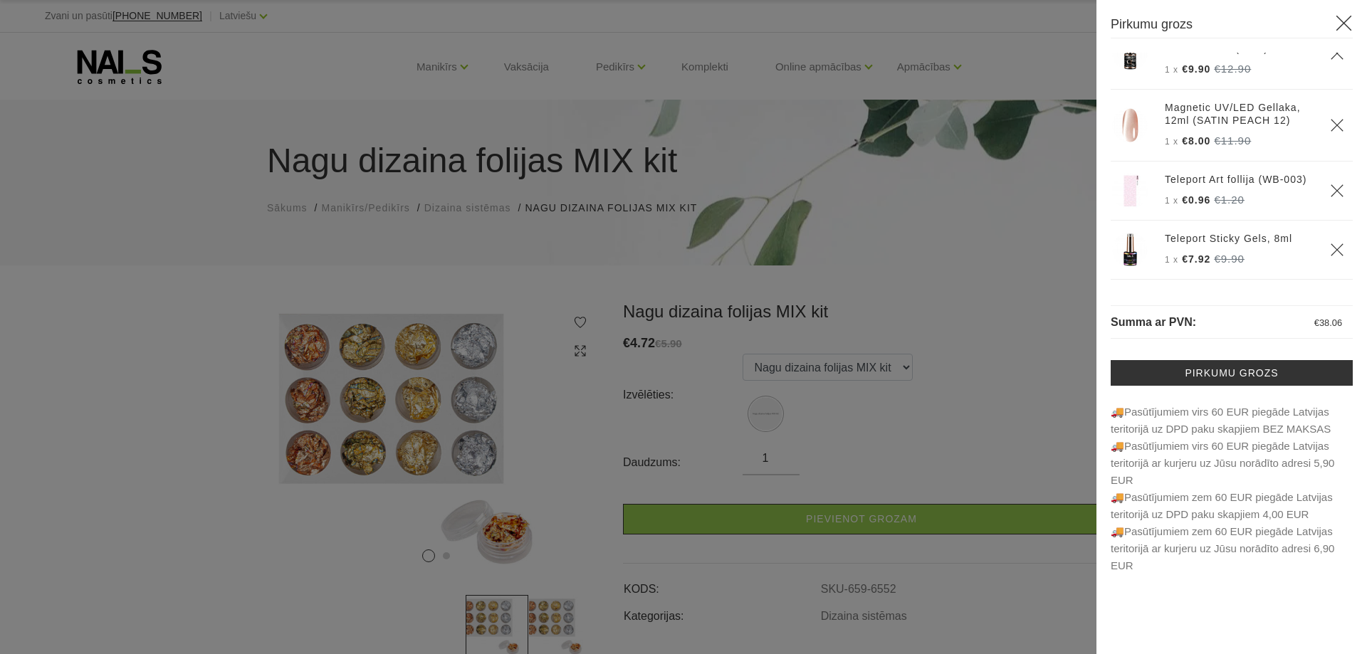
click at [424, 66] on div at bounding box center [683, 327] width 1367 height 654
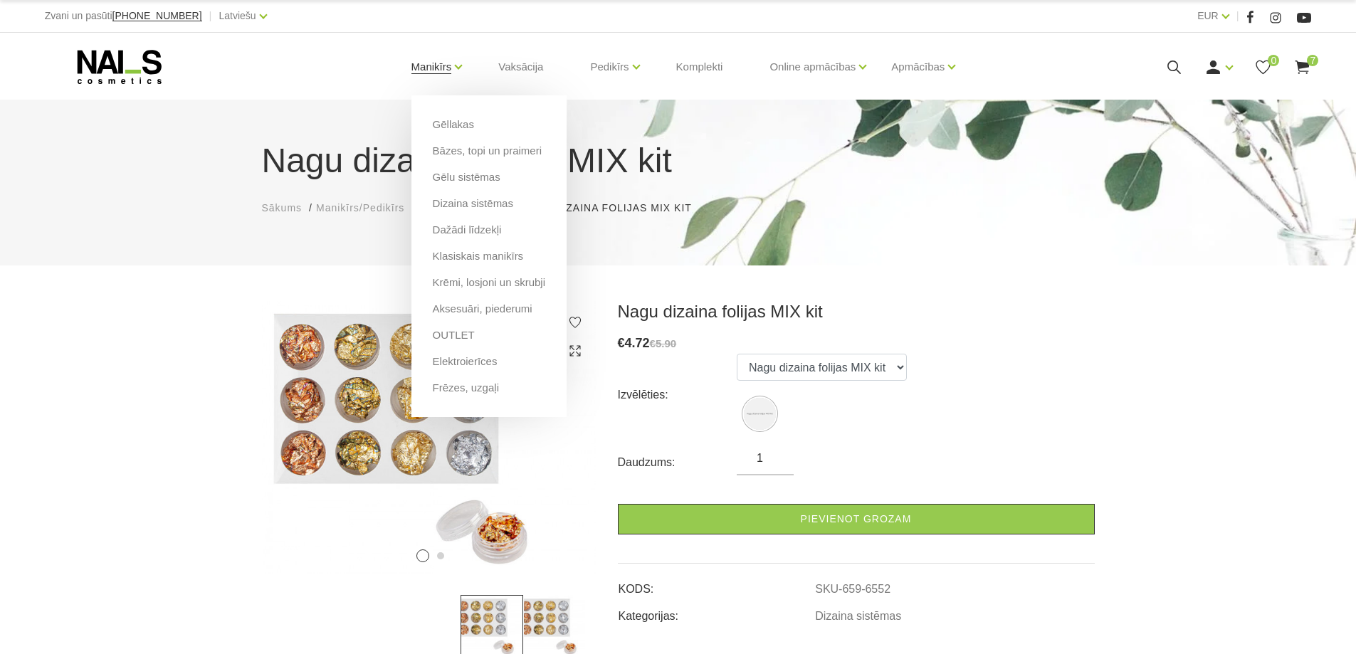
click at [438, 61] on link "Manikīrs" at bounding box center [431, 66] width 41 height 57
click at [447, 147] on link "Bāzes, topi un praimeri" at bounding box center [487, 151] width 109 height 16
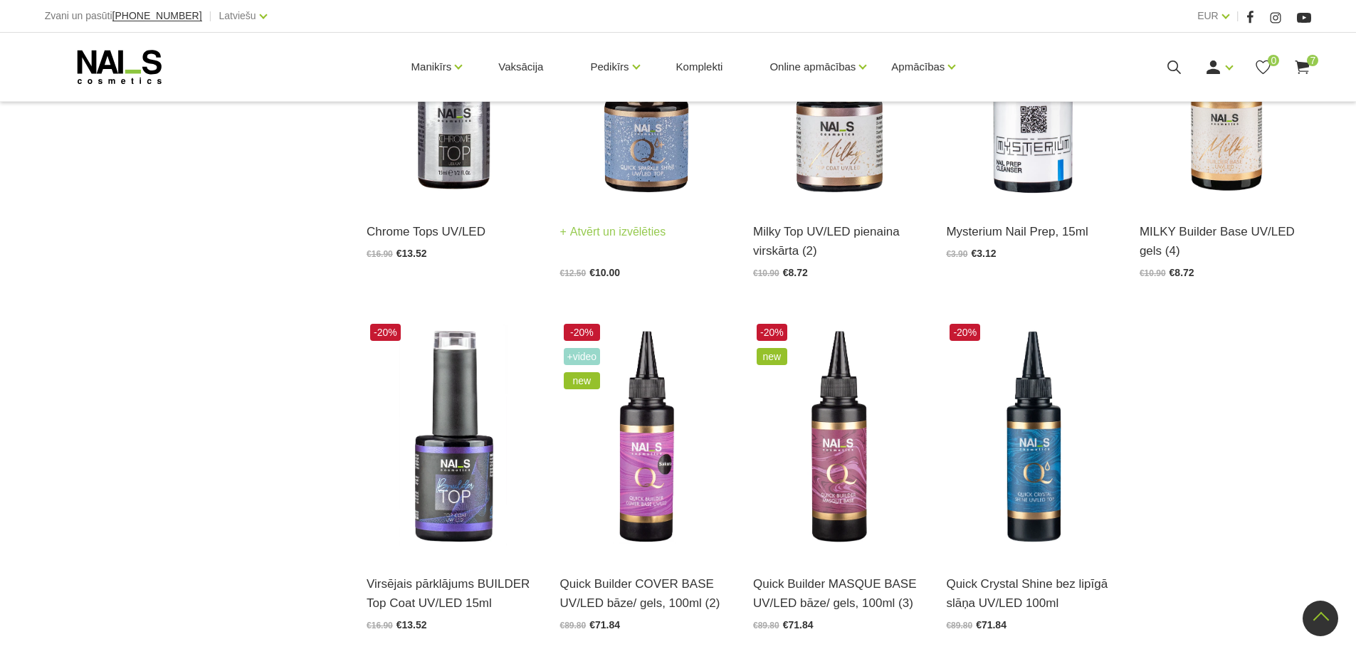
scroll to position [1661, 0]
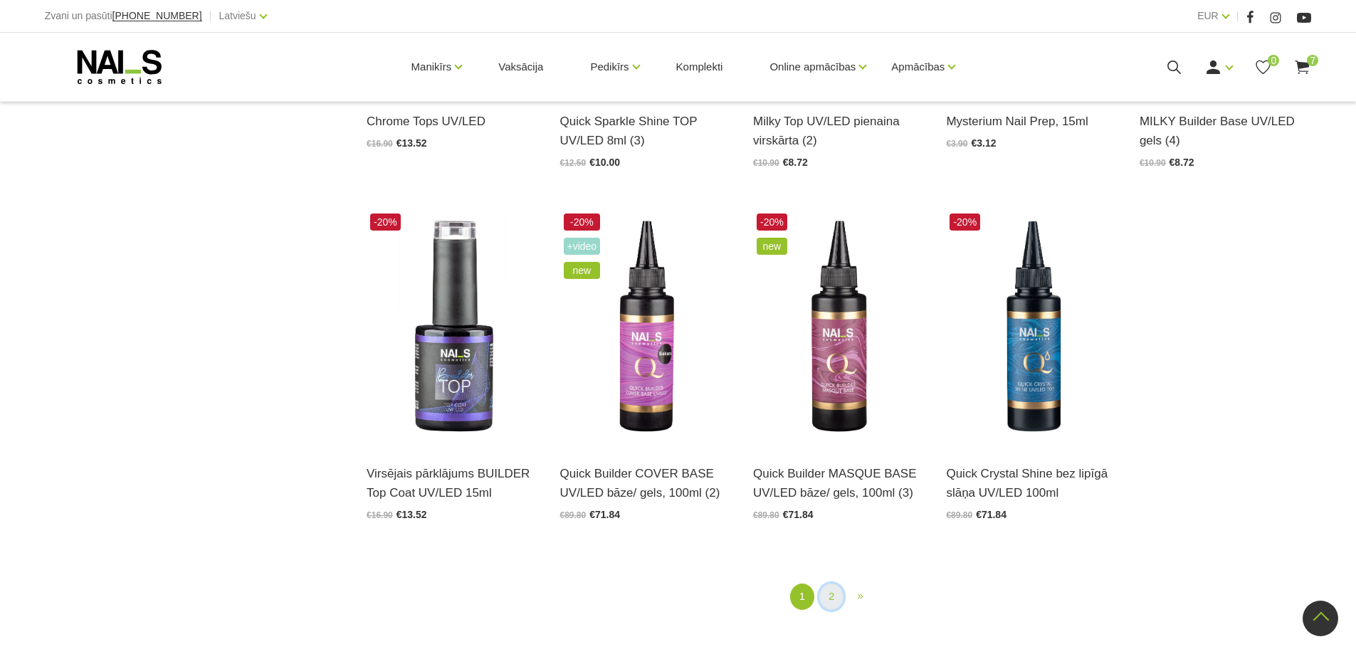
click at [831, 597] on link "2" at bounding box center [831, 597] width 24 height 26
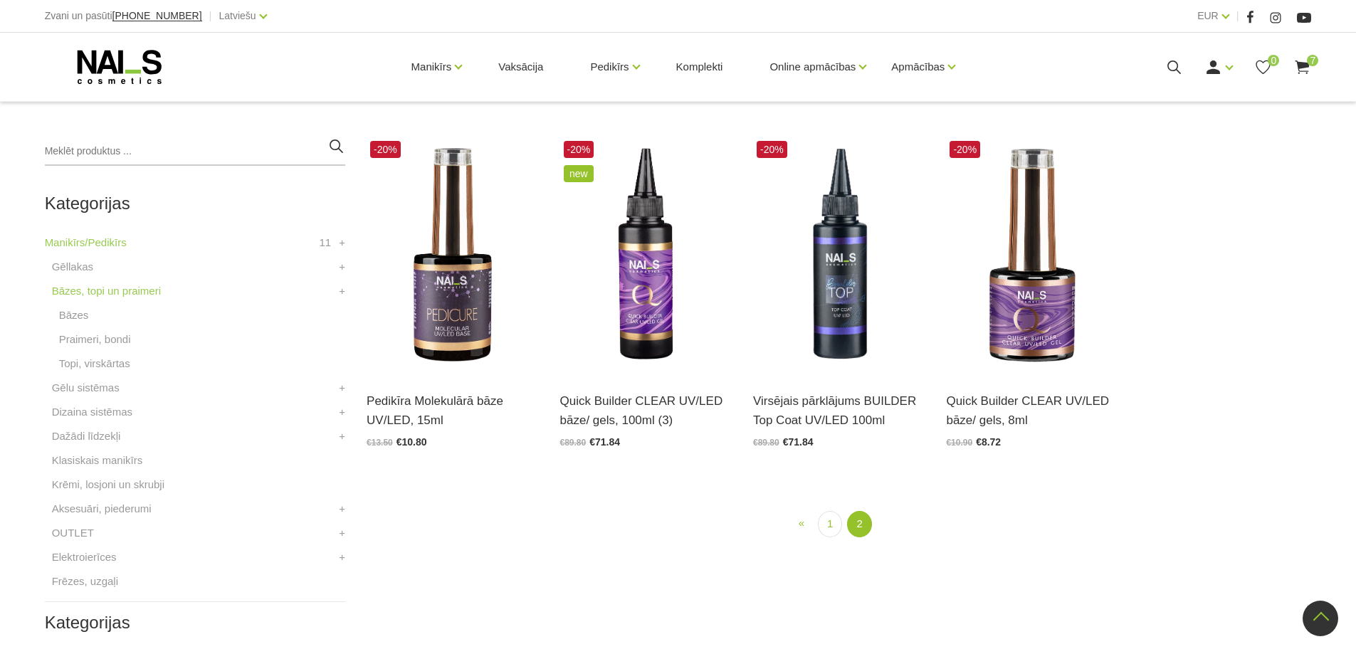
scroll to position [291, 0]
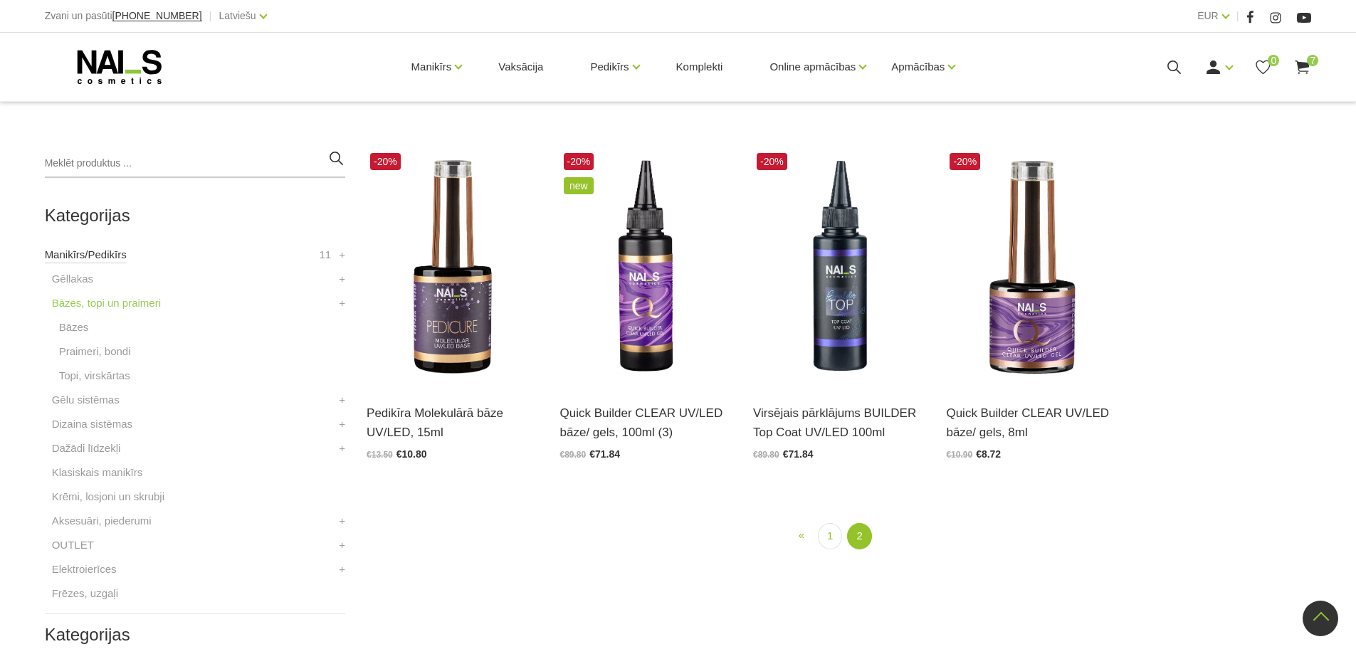
click at [89, 253] on link "Manikīrs/Pedikīrs" at bounding box center [86, 254] width 82 height 17
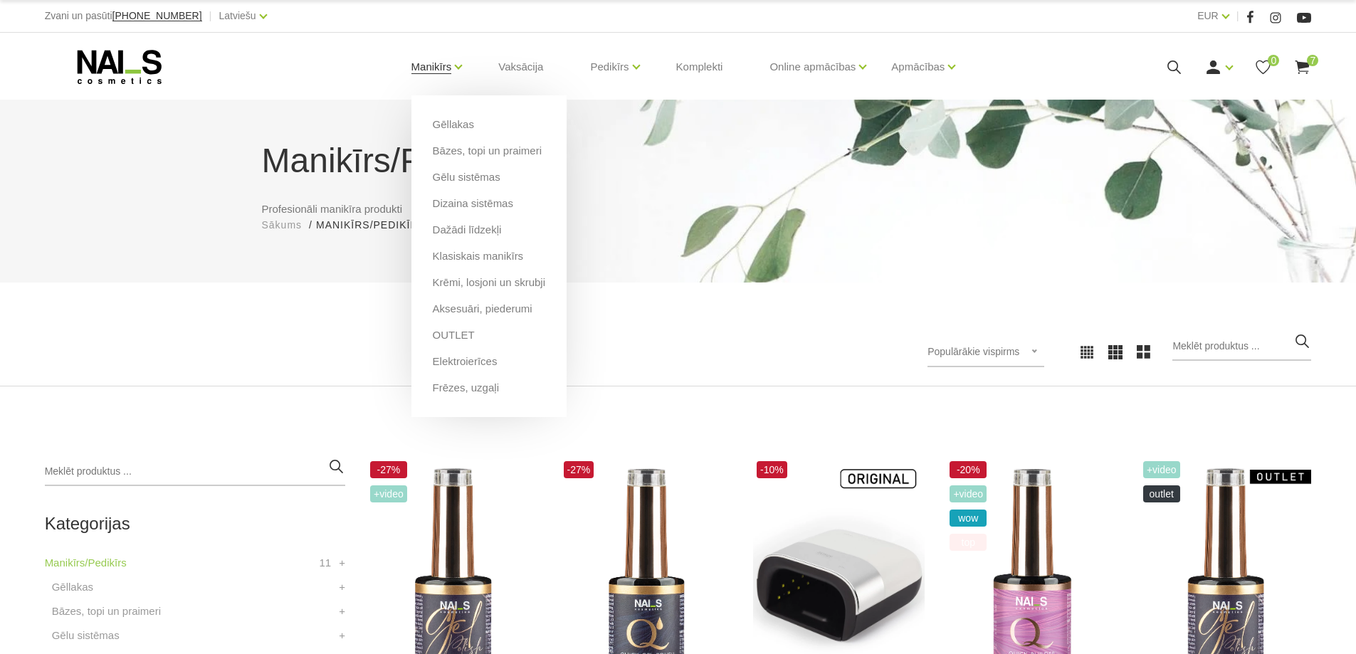
click at [432, 65] on link "Manikīrs" at bounding box center [431, 66] width 41 height 57
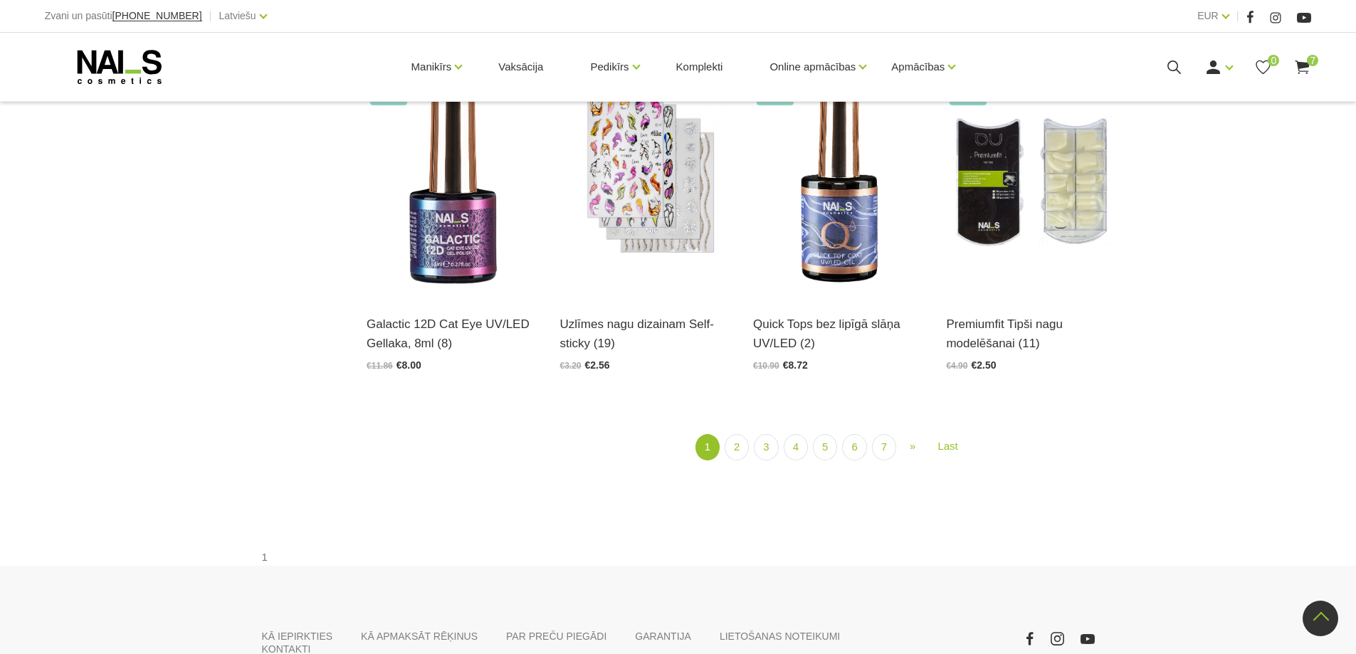
scroll to position [1951, 0]
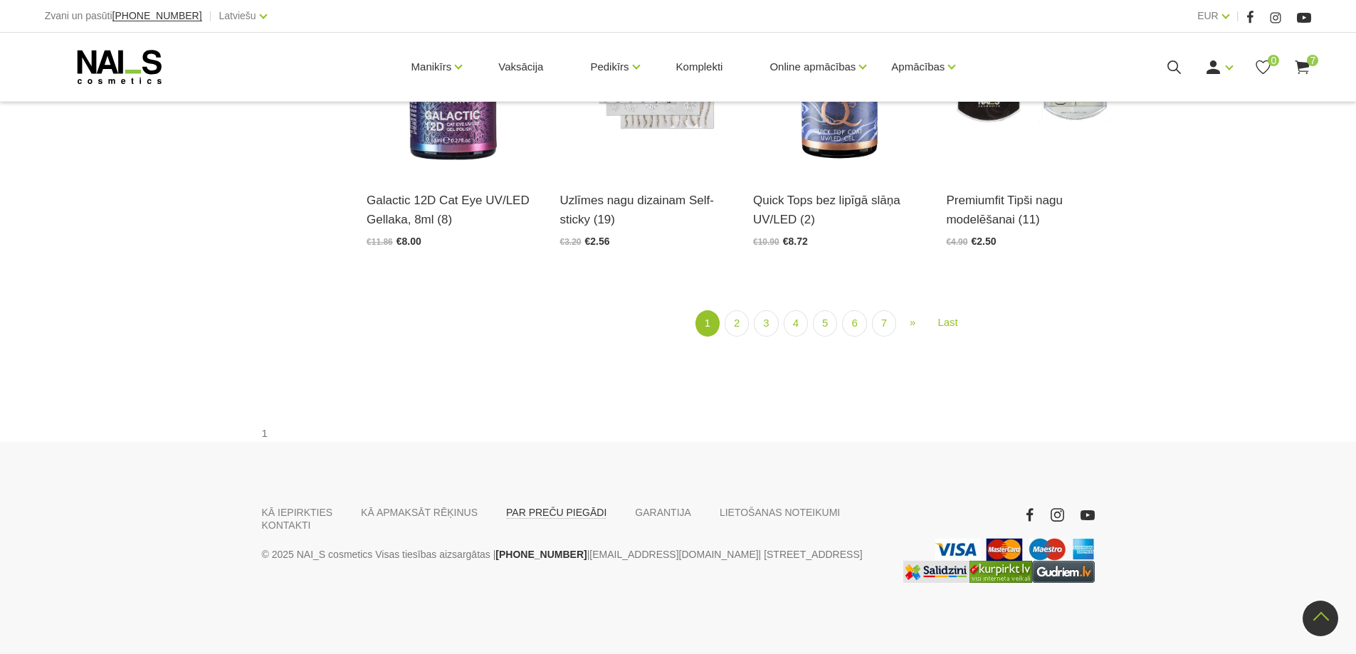
click at [522, 511] on link "PAR PREČU PIEGĀDI" at bounding box center [556, 512] width 100 height 13
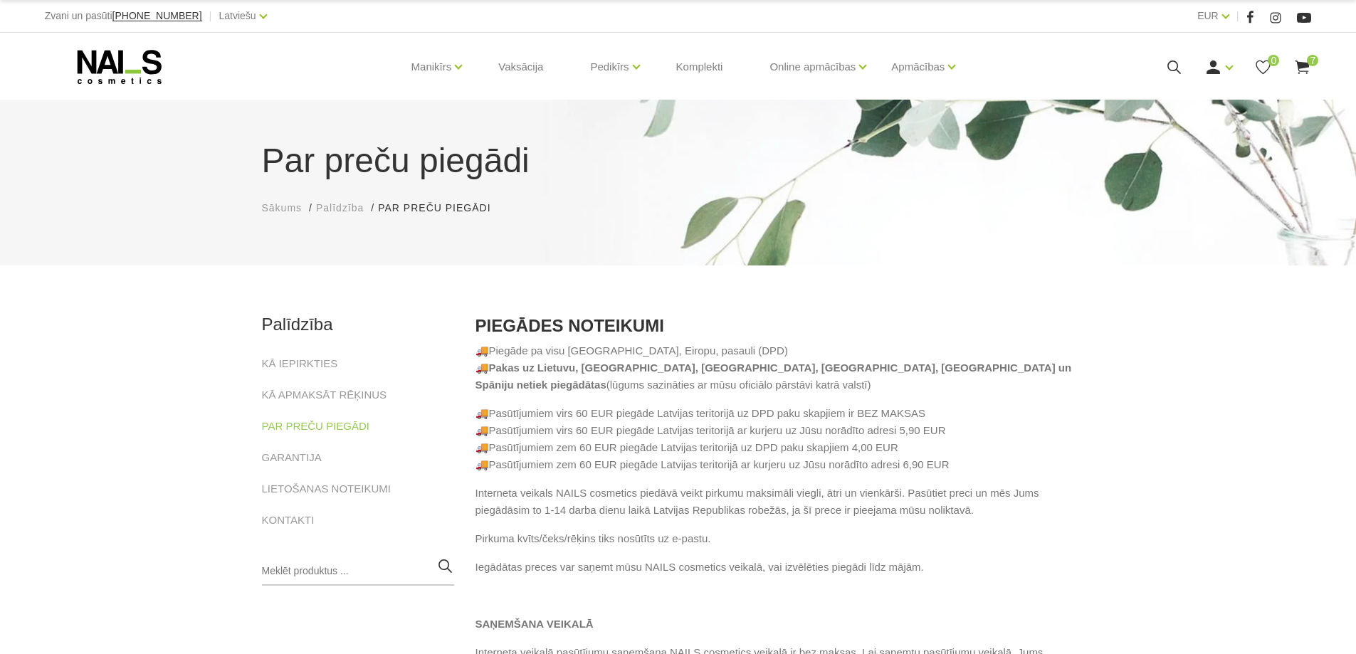
click at [1308, 67] on use at bounding box center [1303, 68] width 14 height 14
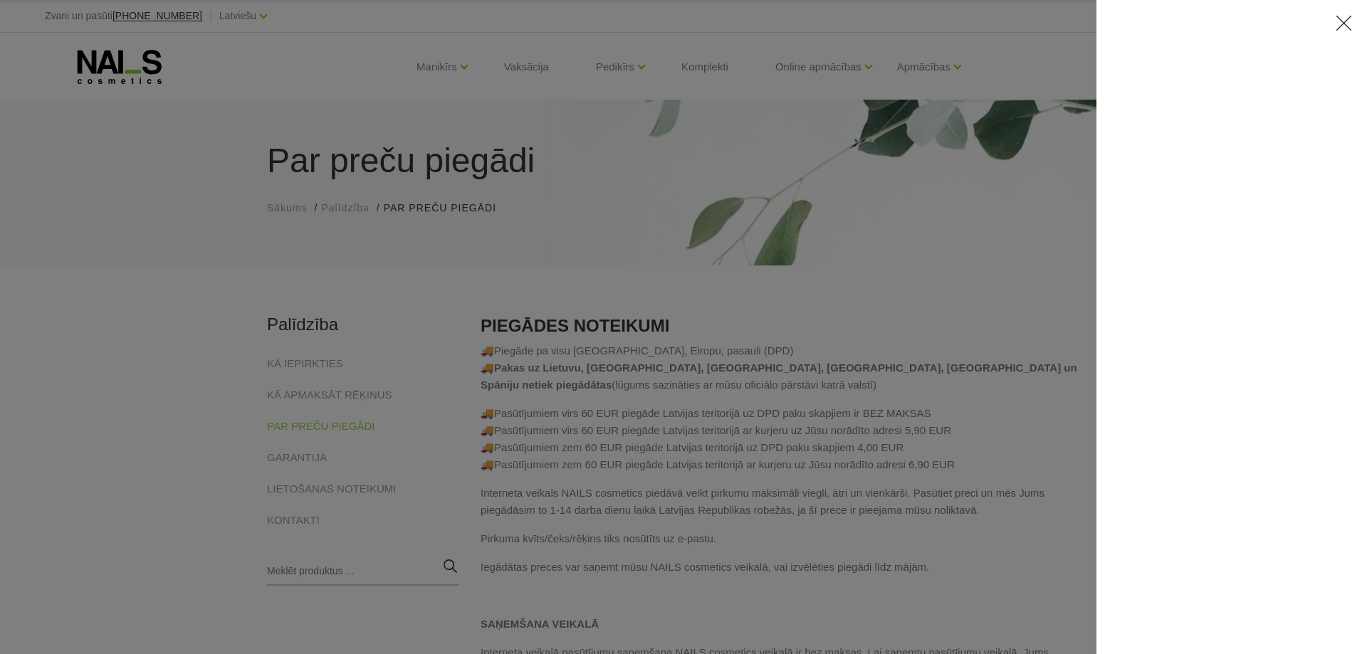
click at [151, 425] on div at bounding box center [683, 327] width 1367 height 654
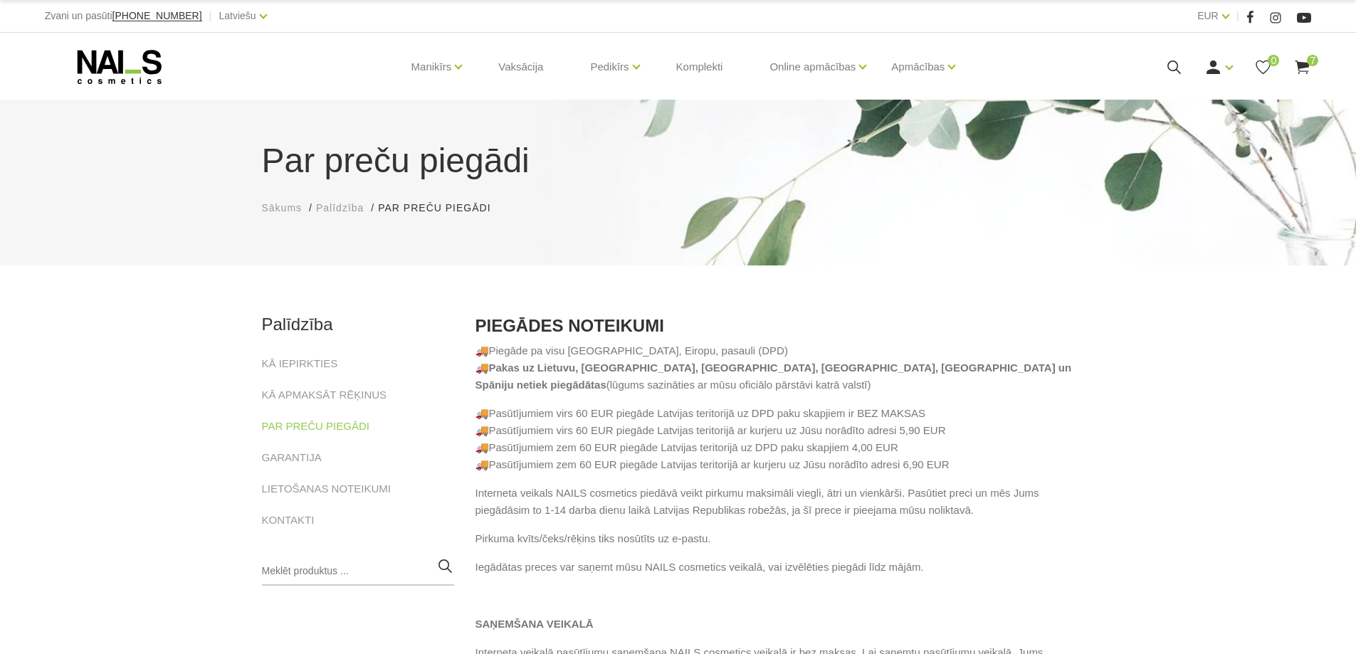
click at [1303, 62] on use at bounding box center [1303, 68] width 14 height 14
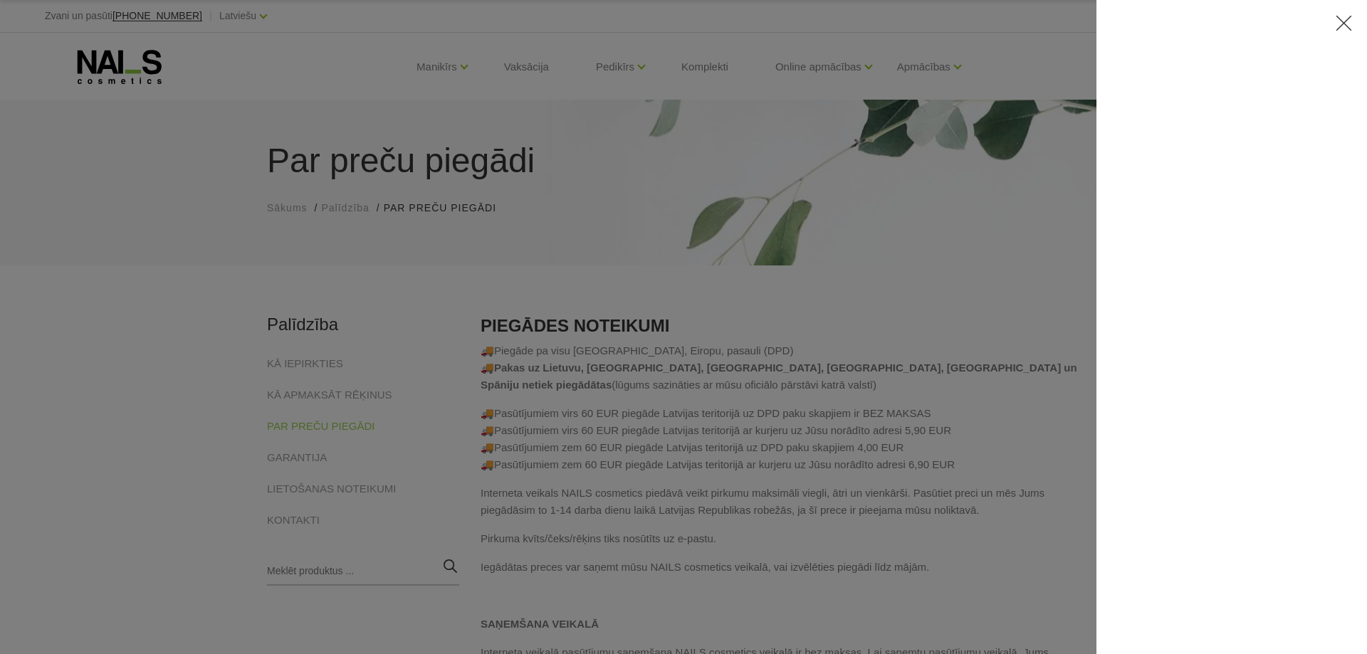
click at [1345, 20] on icon at bounding box center [1344, 23] width 18 height 18
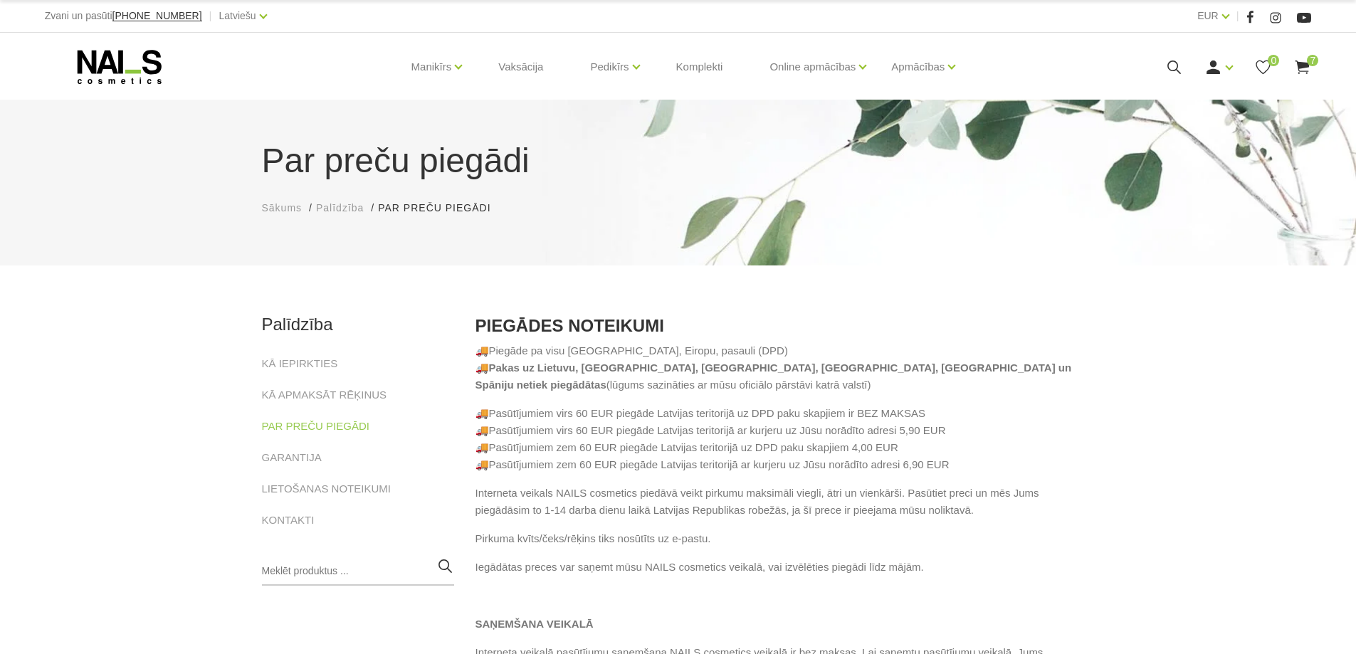
click at [1296, 67] on icon at bounding box center [1302, 67] width 18 height 18
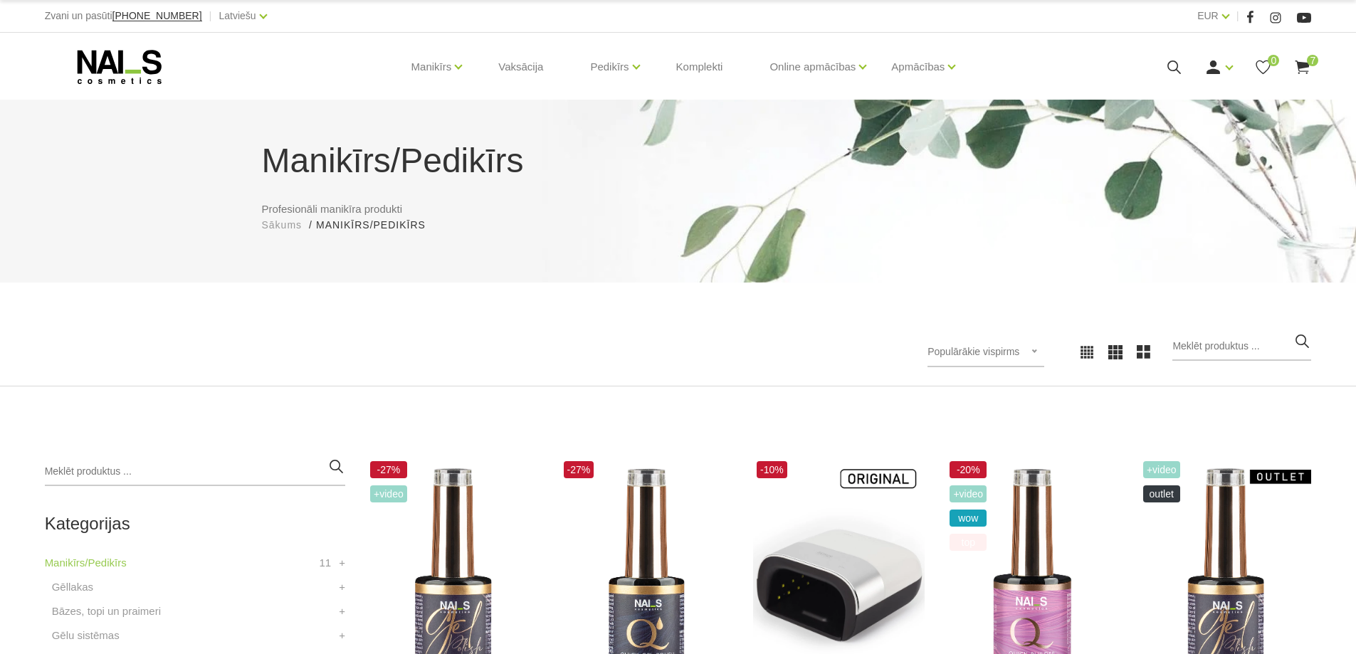
click at [1308, 65] on use at bounding box center [1303, 68] width 14 height 14
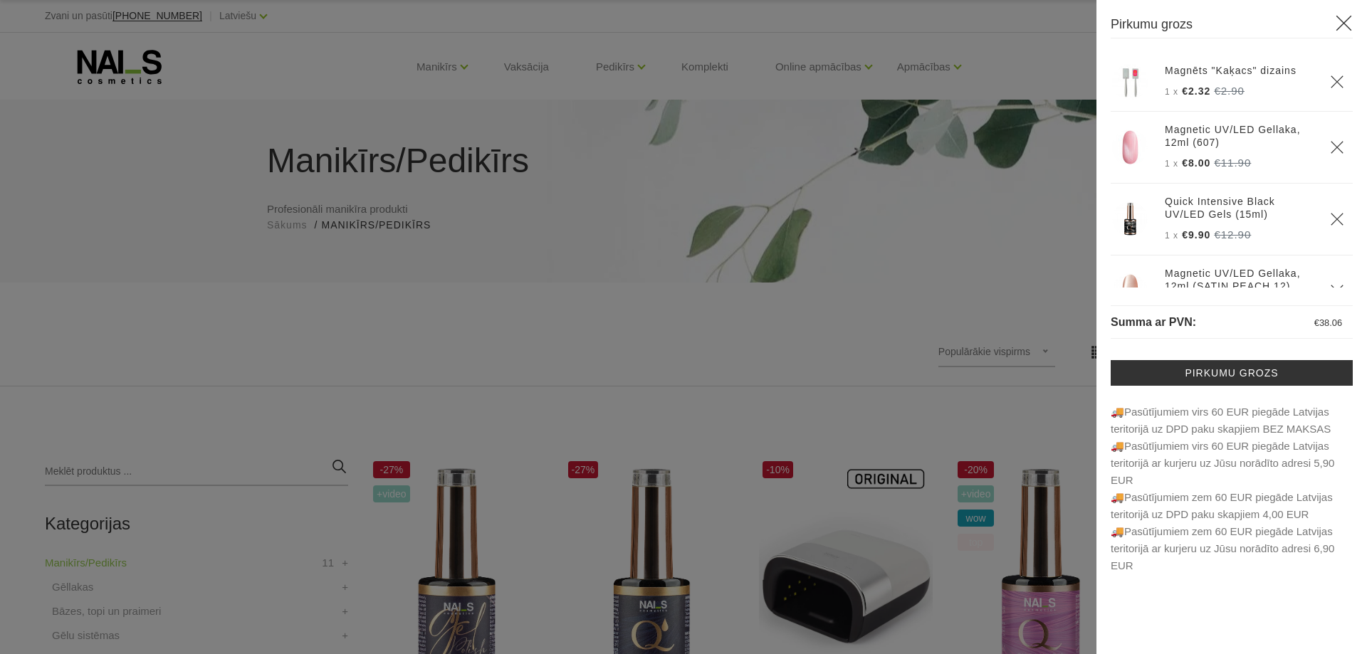
click at [1330, 218] on icon "Delete" at bounding box center [1337, 219] width 14 height 14
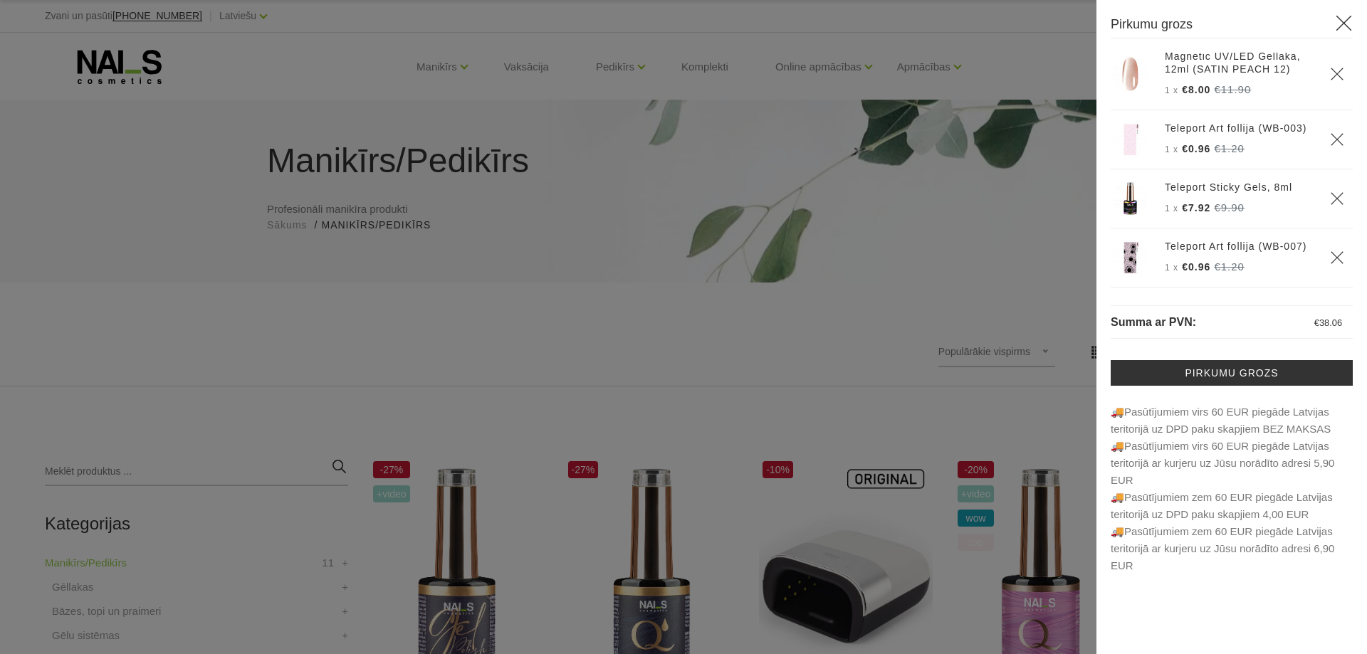
click at [1330, 133] on use "Delete" at bounding box center [1336, 139] width 12 height 12
click at [1330, 191] on icon "Delete" at bounding box center [1337, 198] width 14 height 14
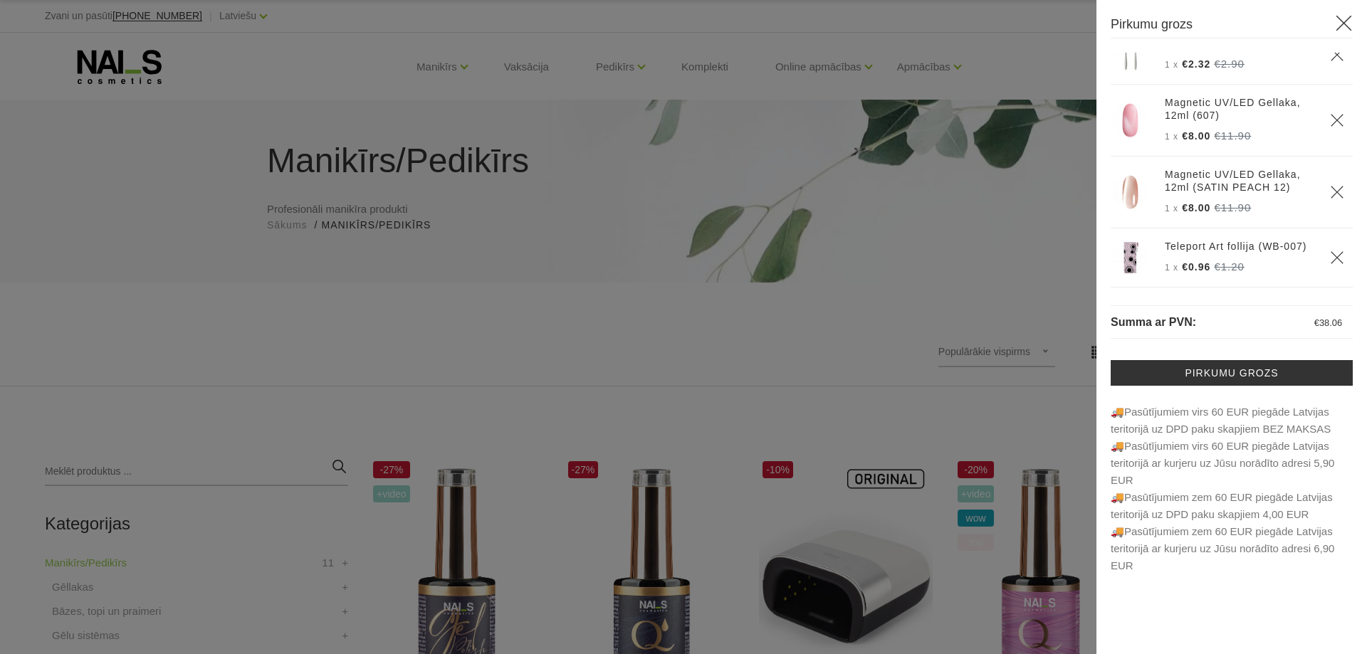
click at [1330, 251] on use "Delete" at bounding box center [1336, 257] width 12 height 12
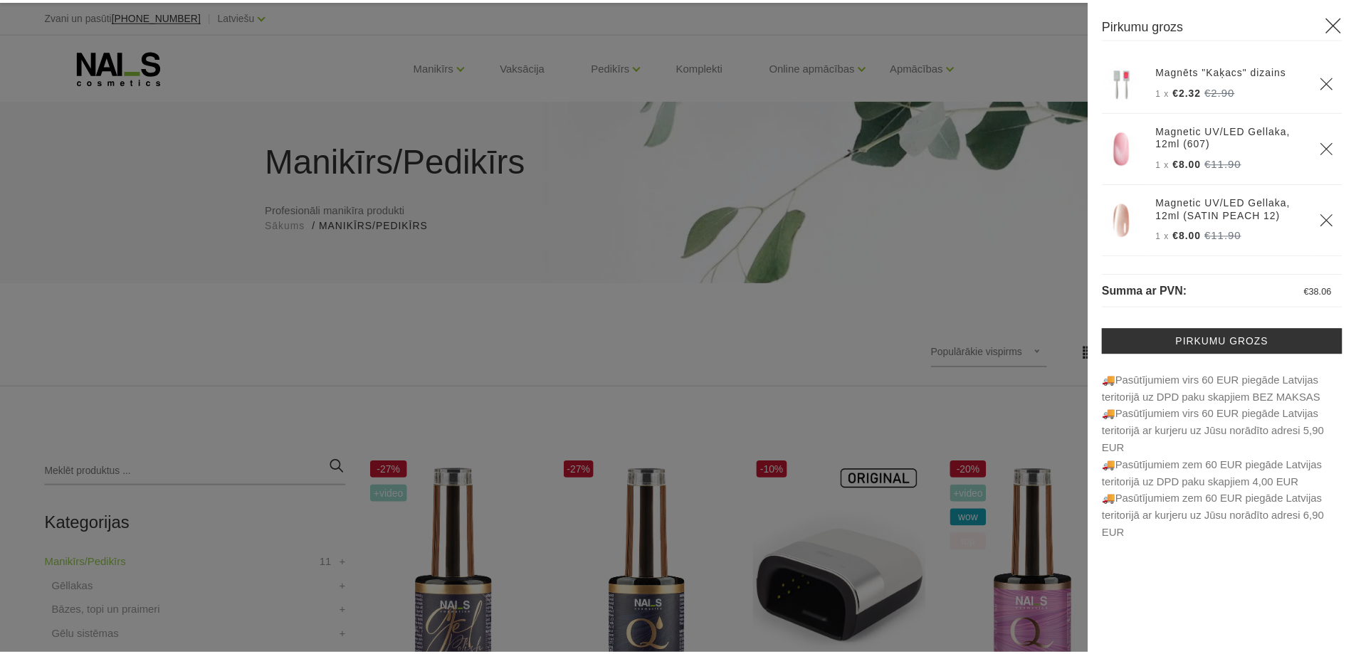
scroll to position [0, 0]
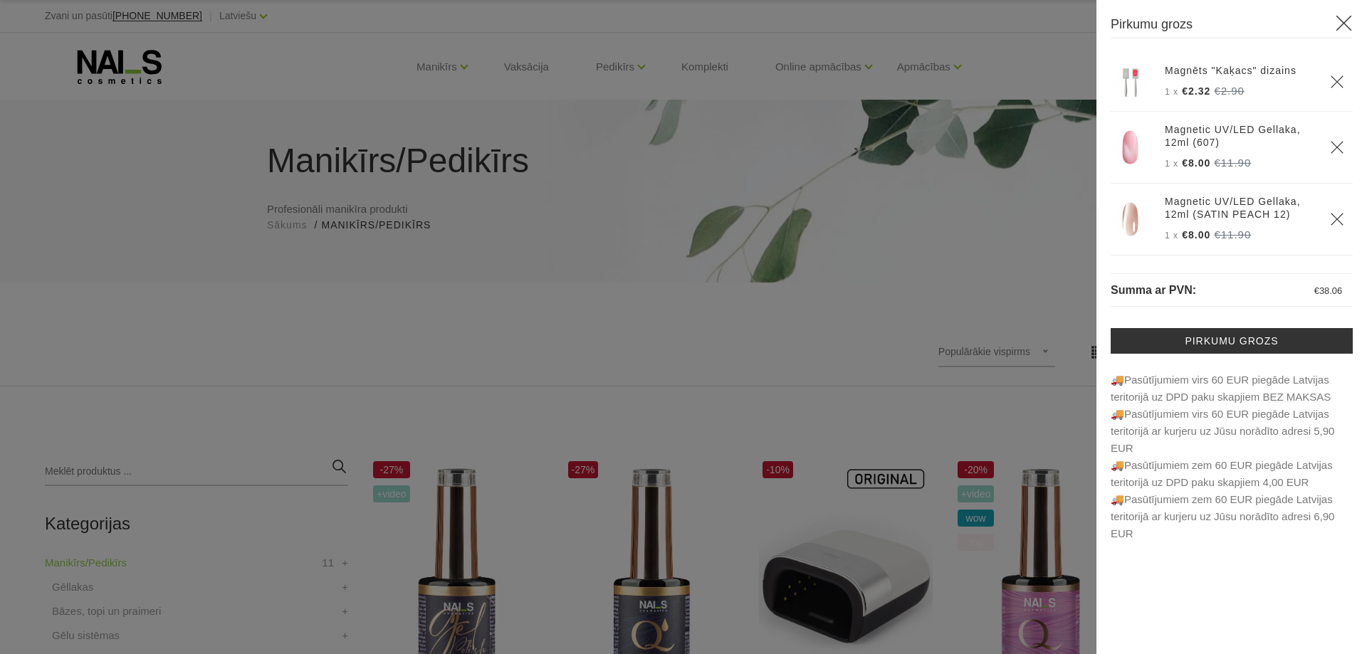
click at [451, 73] on div at bounding box center [683, 327] width 1367 height 654
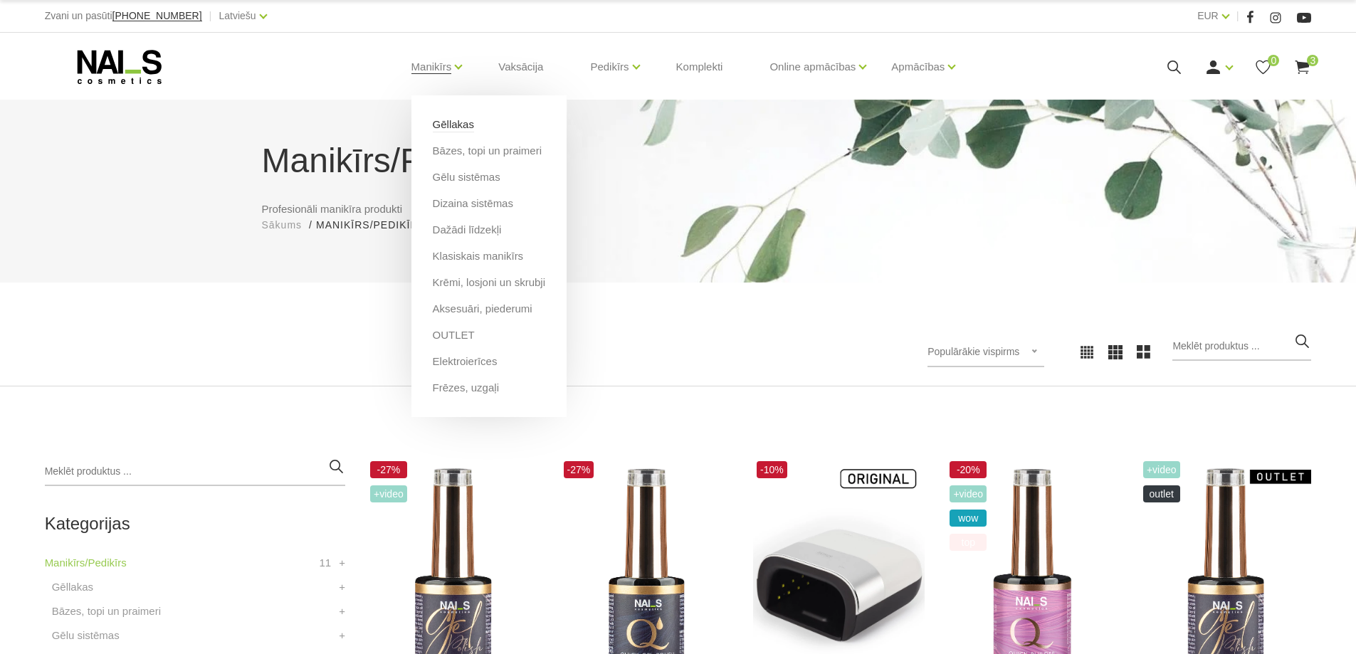
click at [448, 123] on link "Gēllakas" at bounding box center [453, 125] width 41 height 16
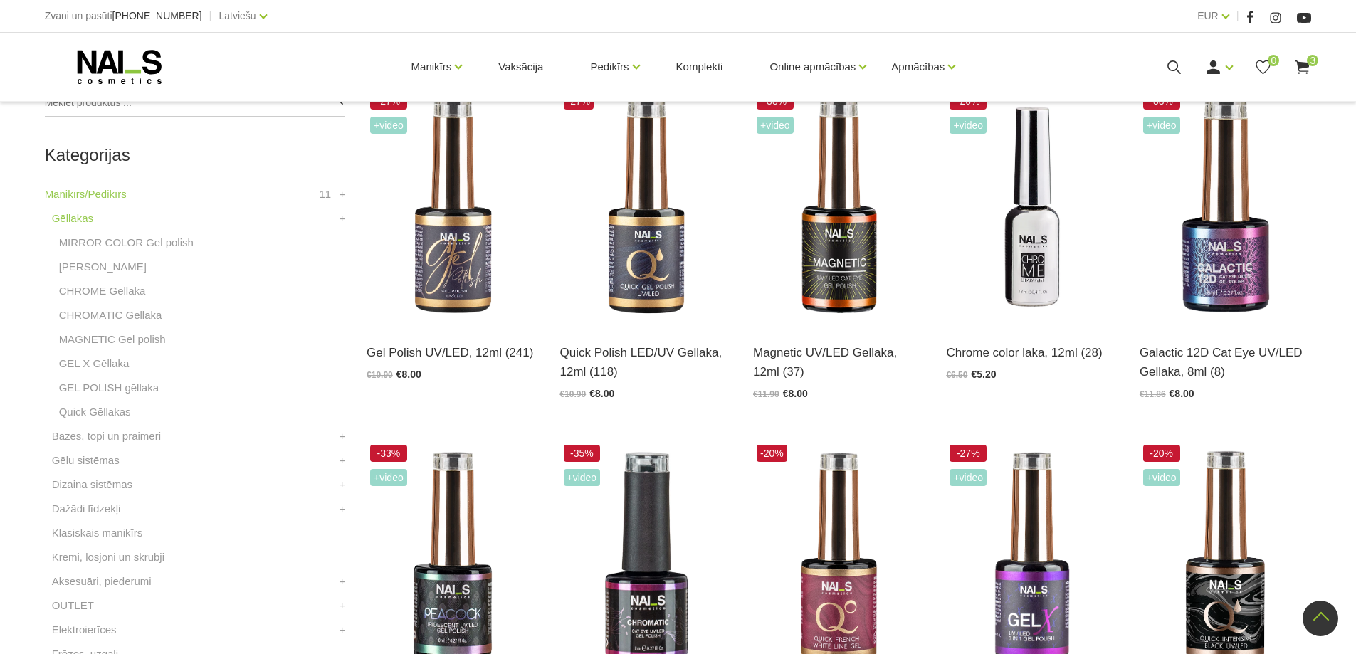
scroll to position [166, 0]
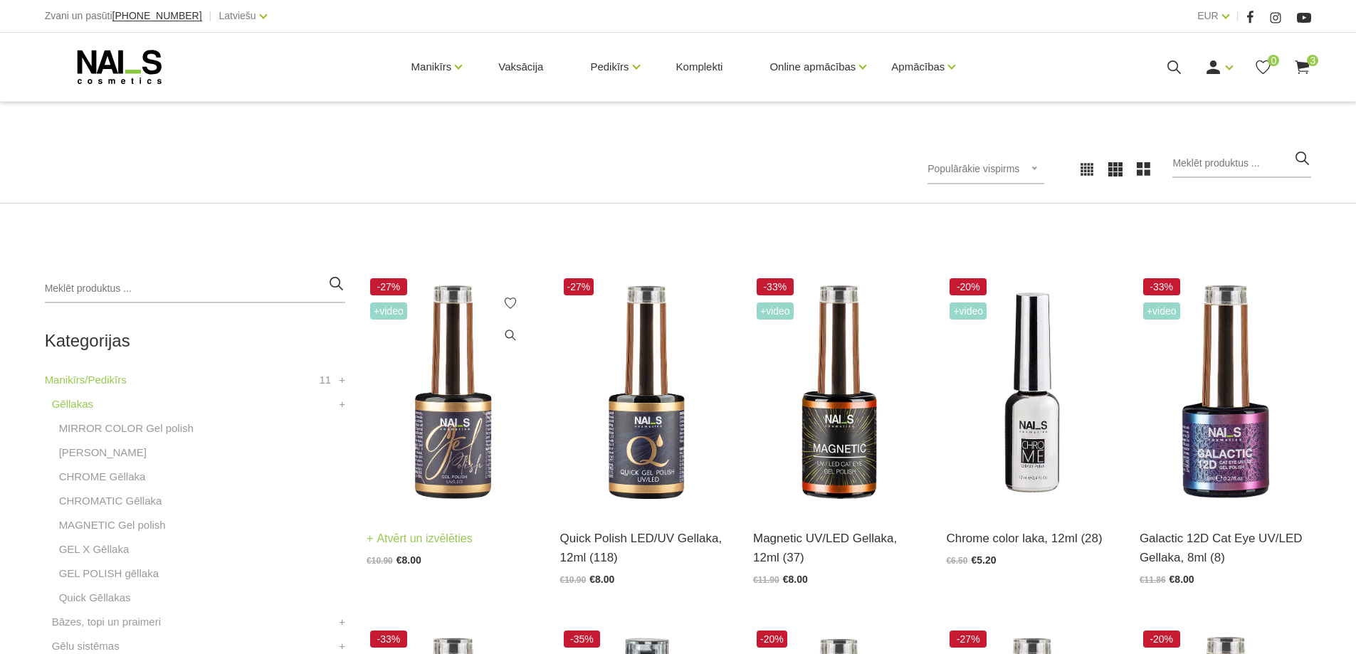
click at [453, 466] on img at bounding box center [453, 393] width 172 height 236
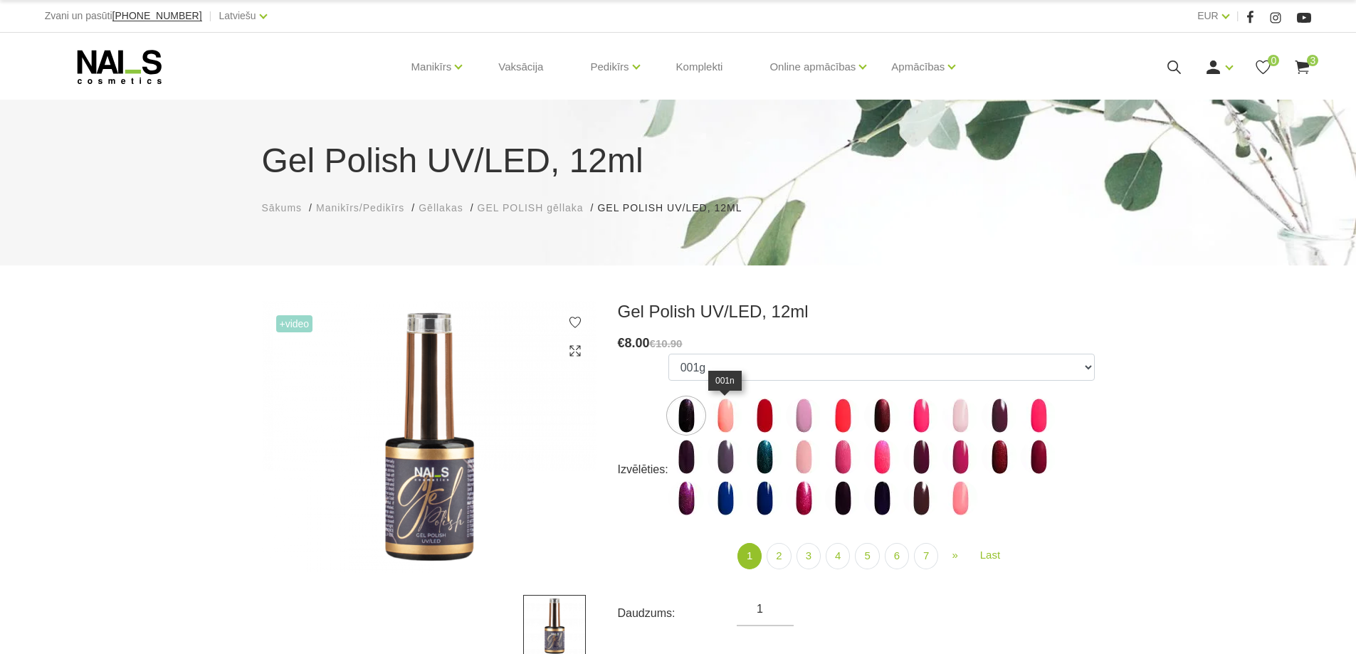
click at [738, 417] on img at bounding box center [726, 416] width 36 height 36
select select "3946"
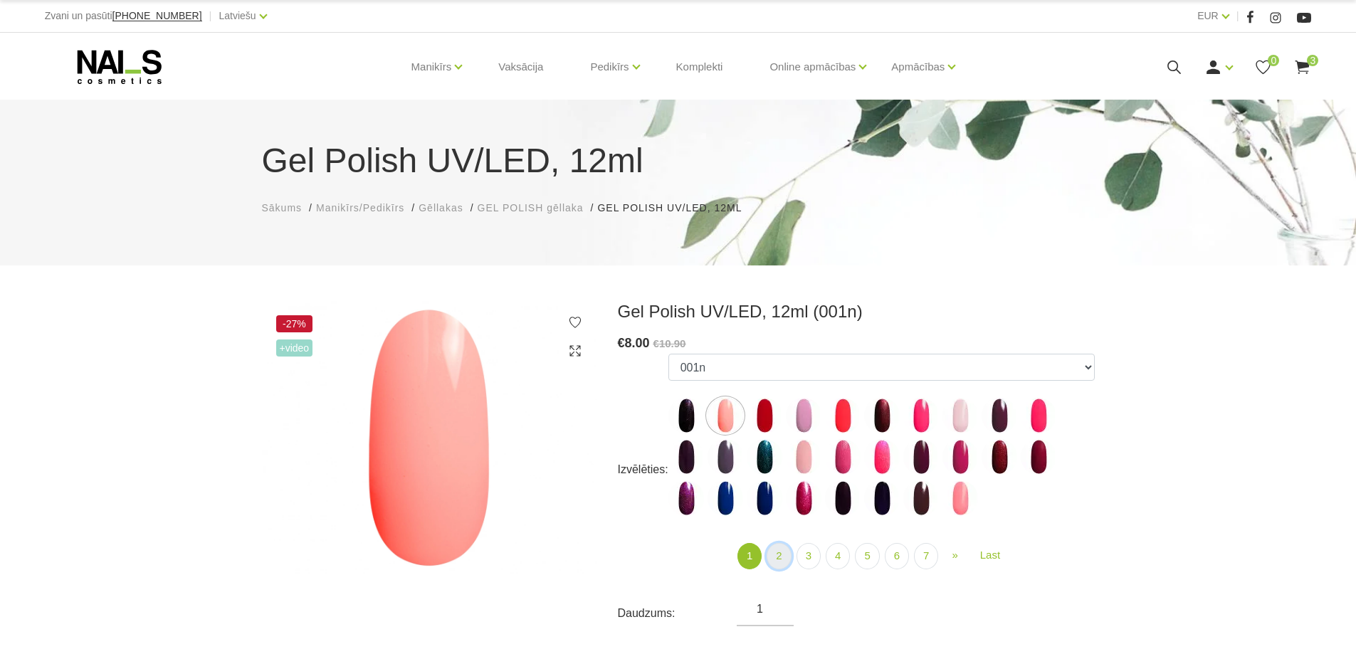
click at [781, 557] on link "2" at bounding box center [779, 556] width 24 height 26
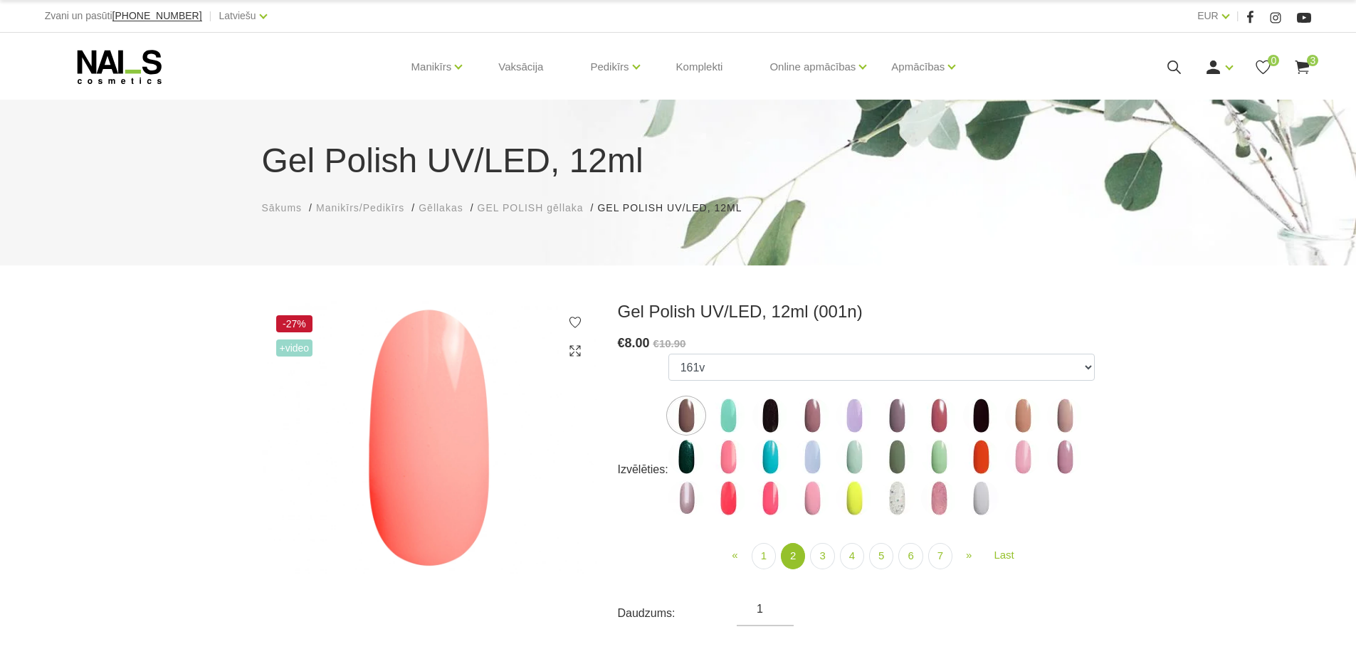
click at [942, 498] on img at bounding box center [939, 499] width 36 height 36
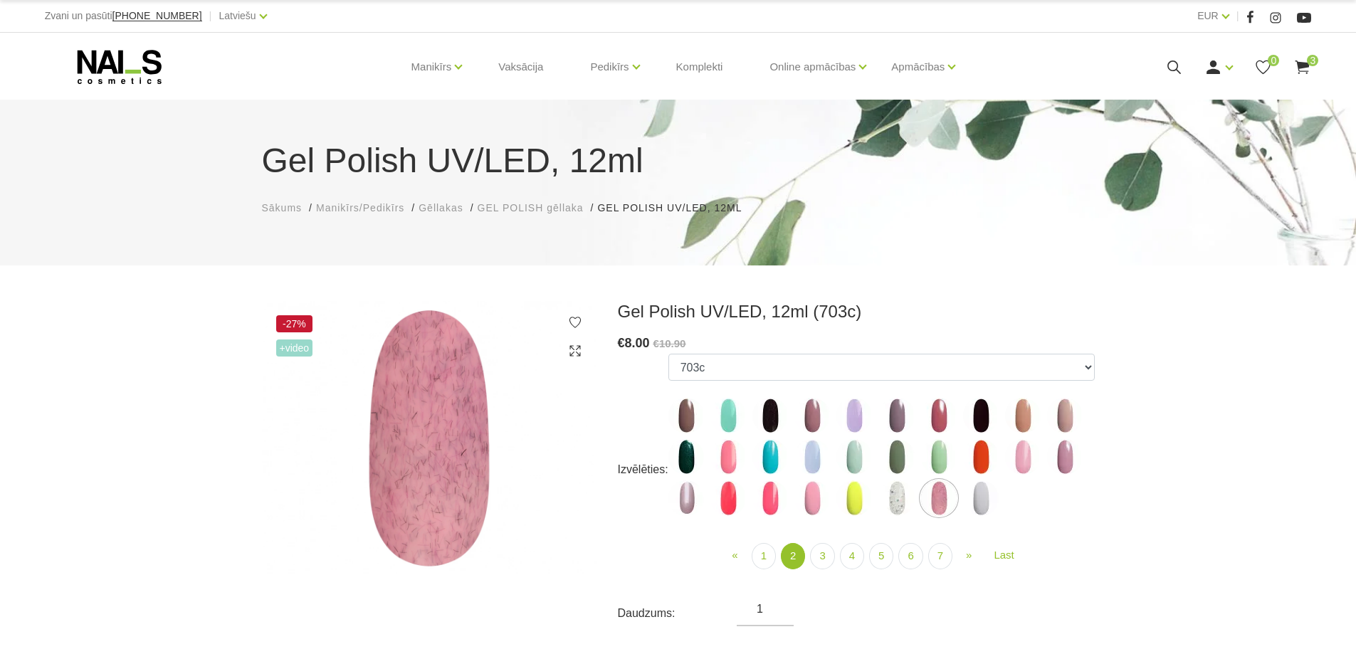
click at [1064, 458] on img at bounding box center [1065, 457] width 36 height 36
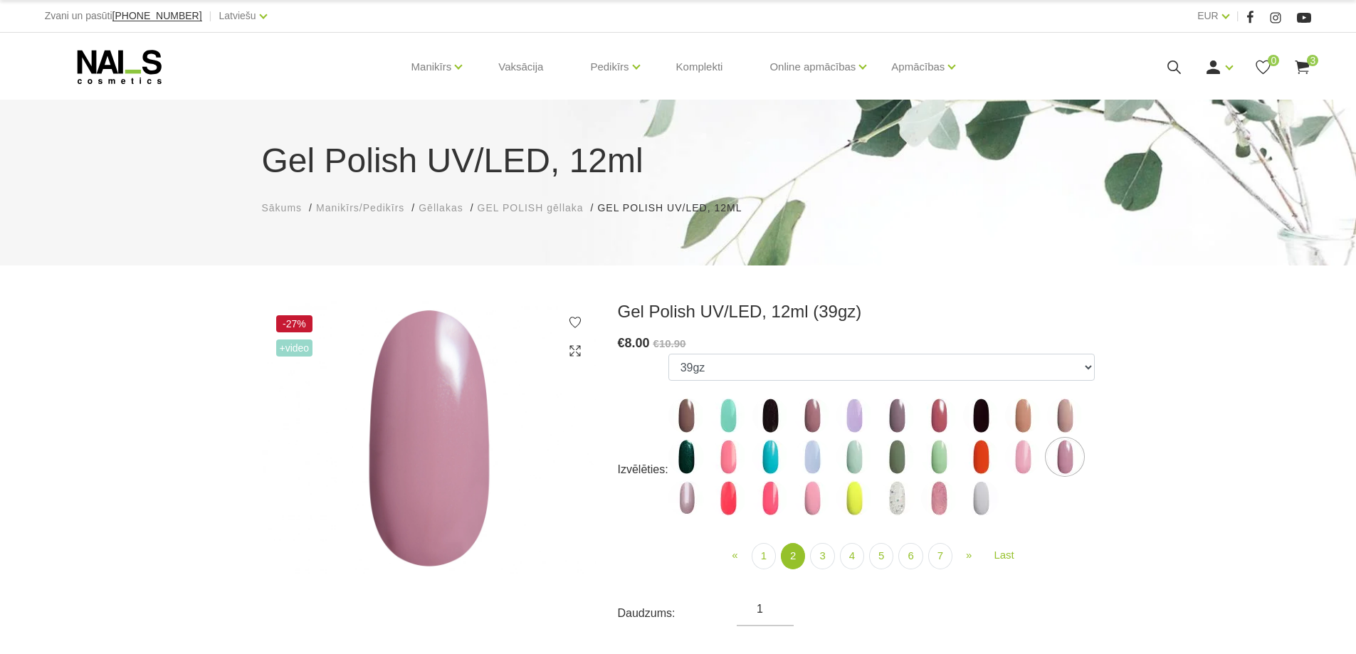
click at [1023, 458] on img at bounding box center [1023, 457] width 36 height 36
select select "4087"
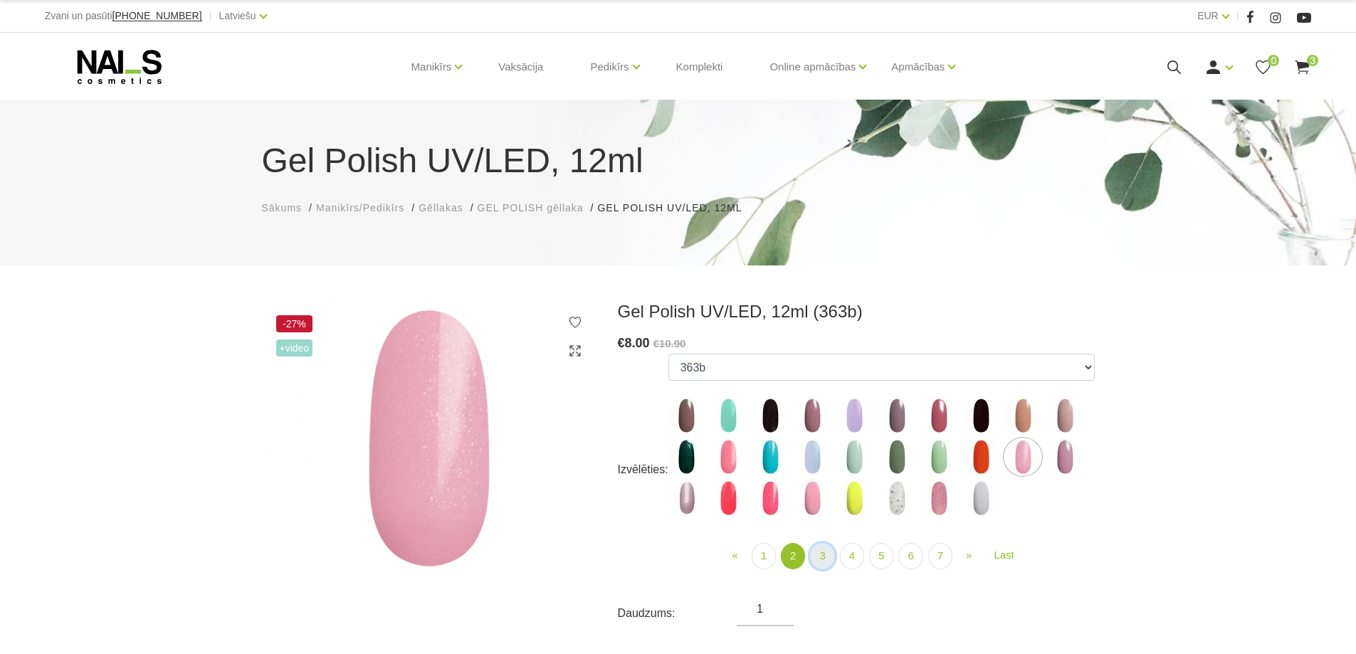
click at [824, 555] on link "3" at bounding box center [822, 556] width 24 height 26
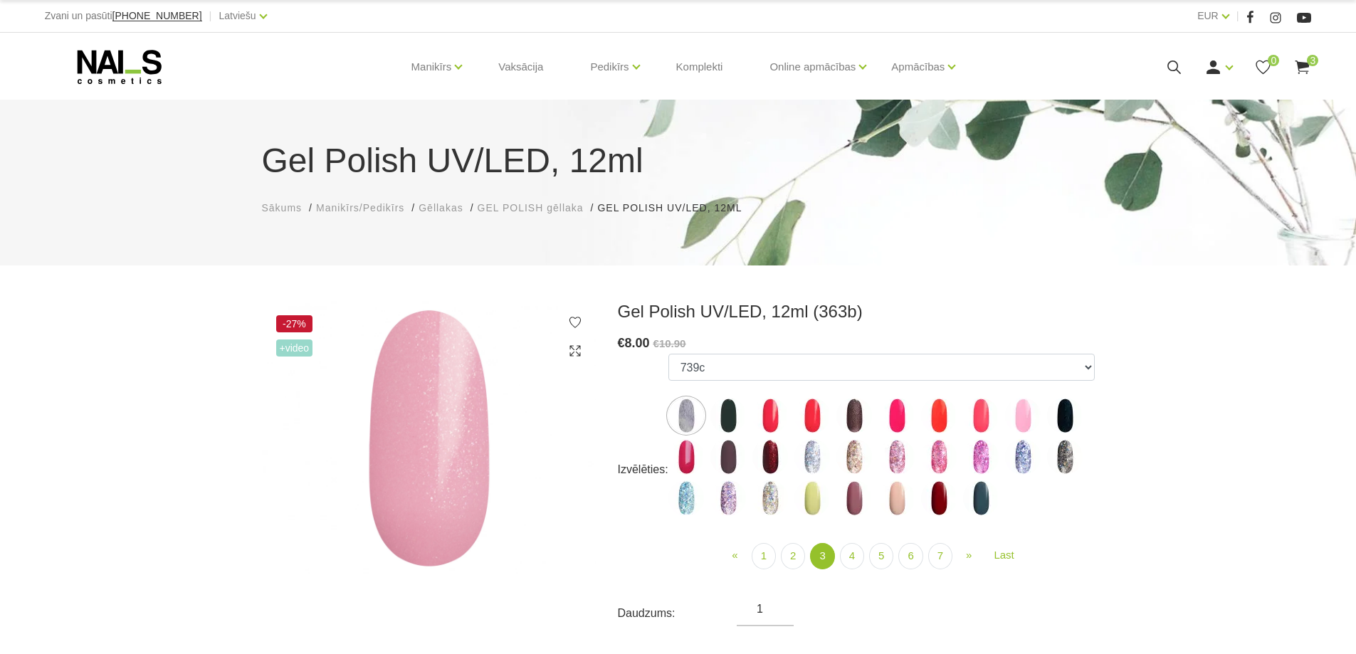
click at [815, 458] on img at bounding box center [812, 457] width 36 height 36
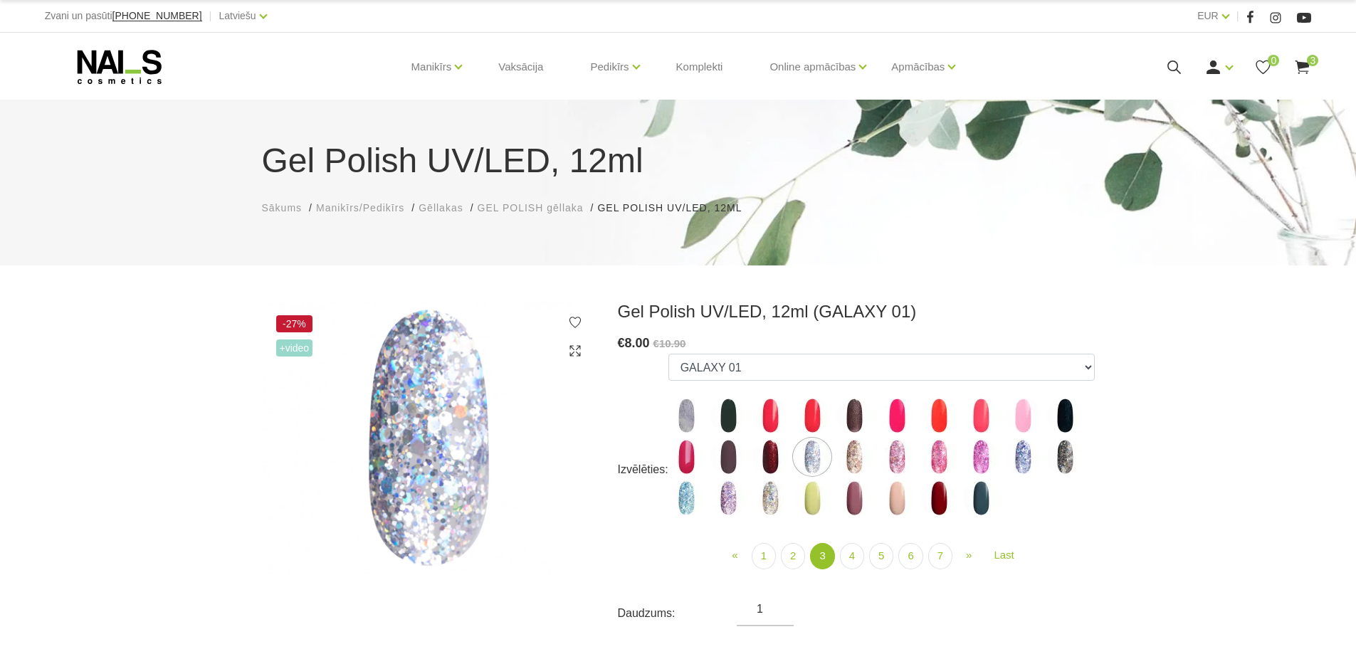
click at [725, 500] on img at bounding box center [728, 499] width 36 height 36
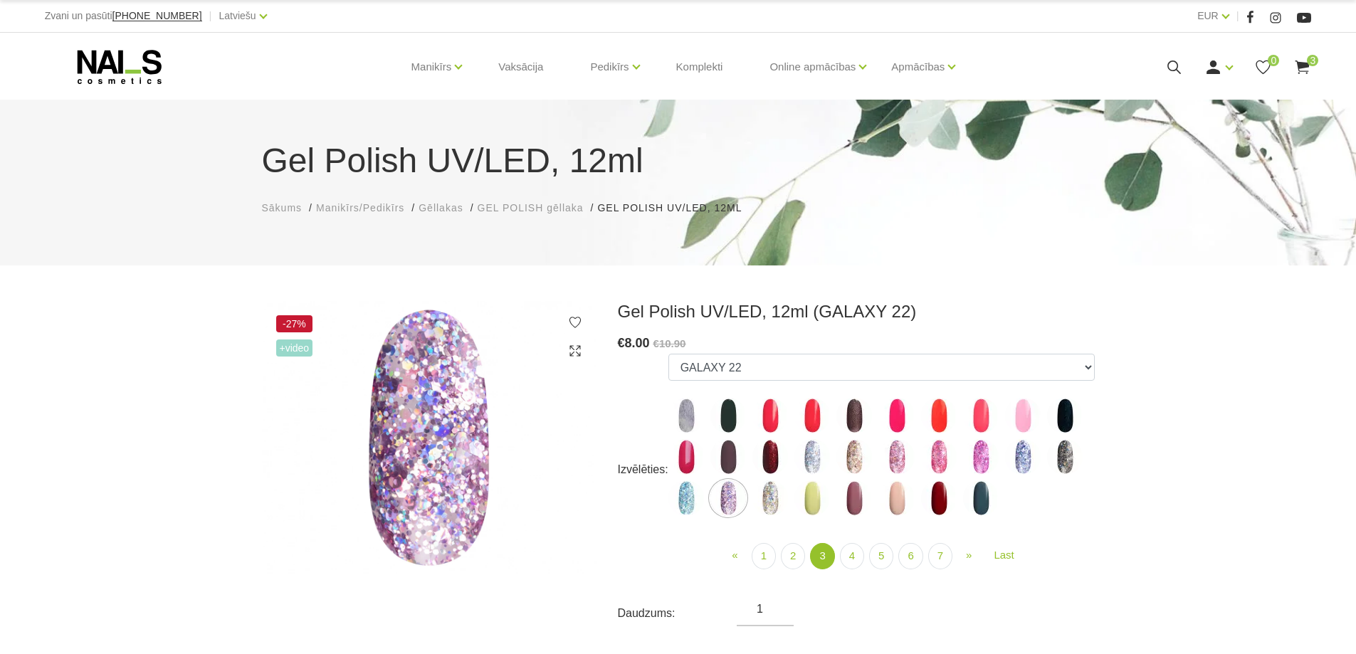
click at [1024, 456] on img at bounding box center [1023, 457] width 36 height 36
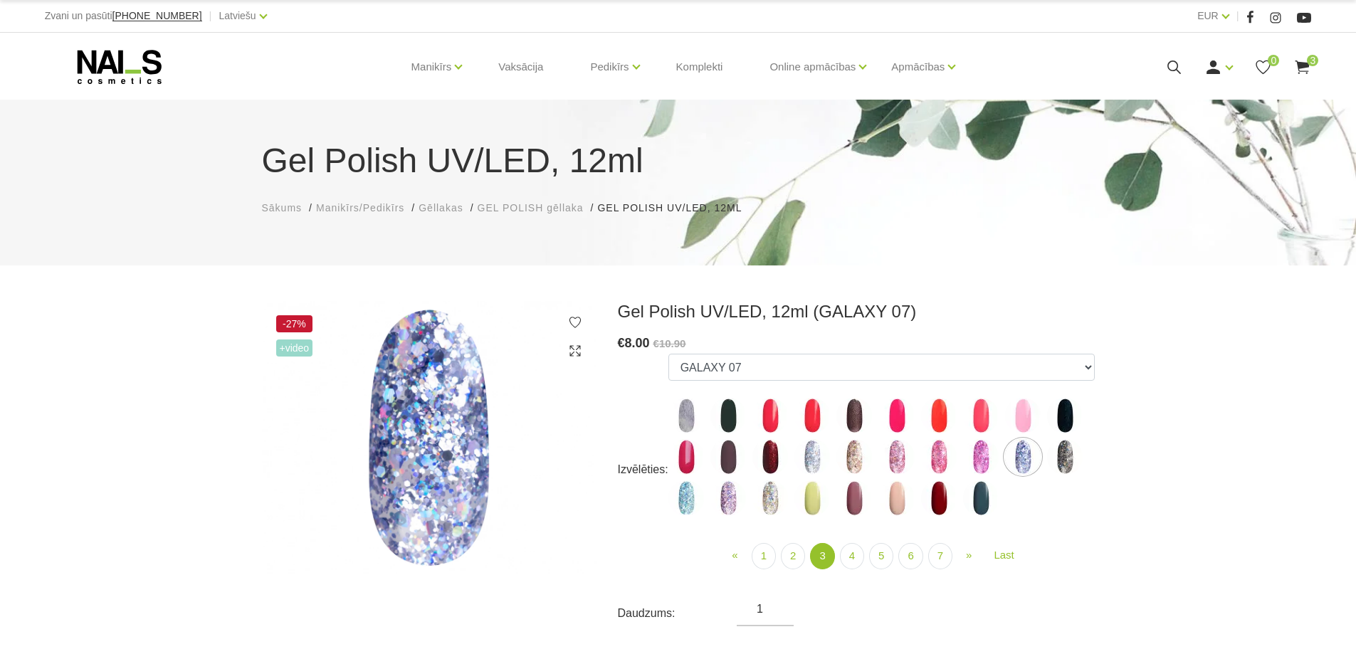
click at [851, 411] on img at bounding box center [854, 416] width 36 height 36
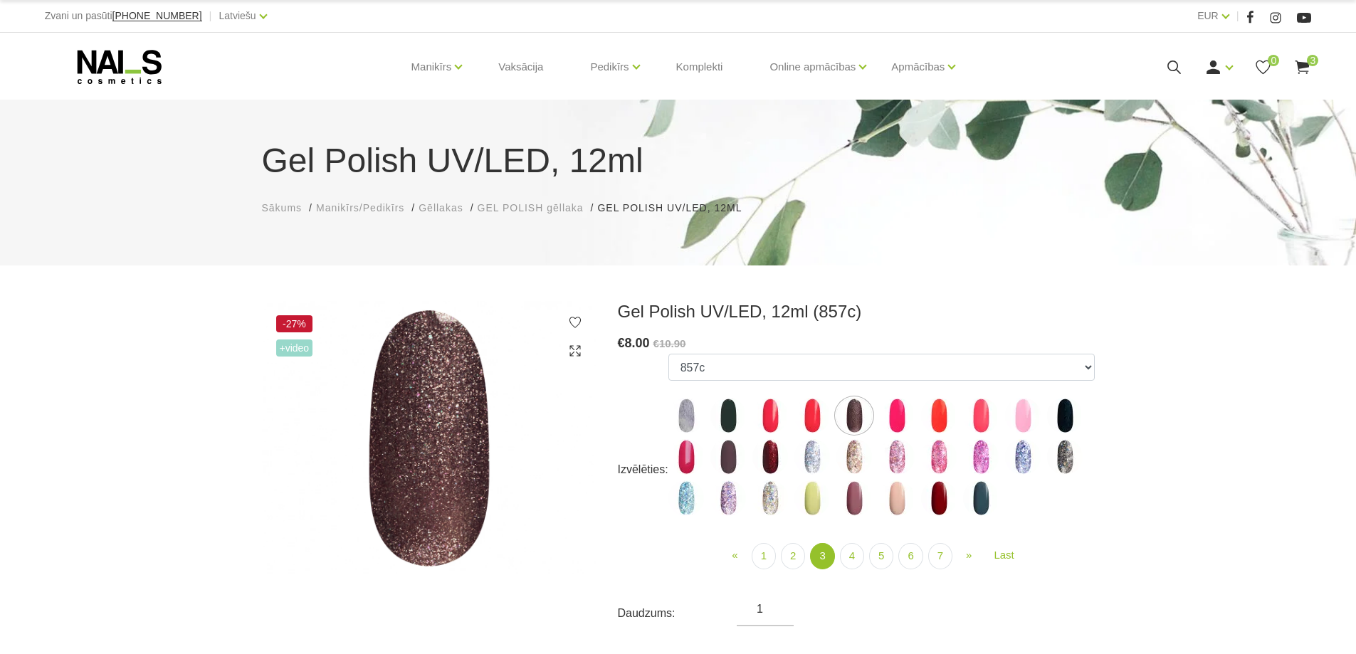
click at [759, 416] on img at bounding box center [770, 416] width 36 height 36
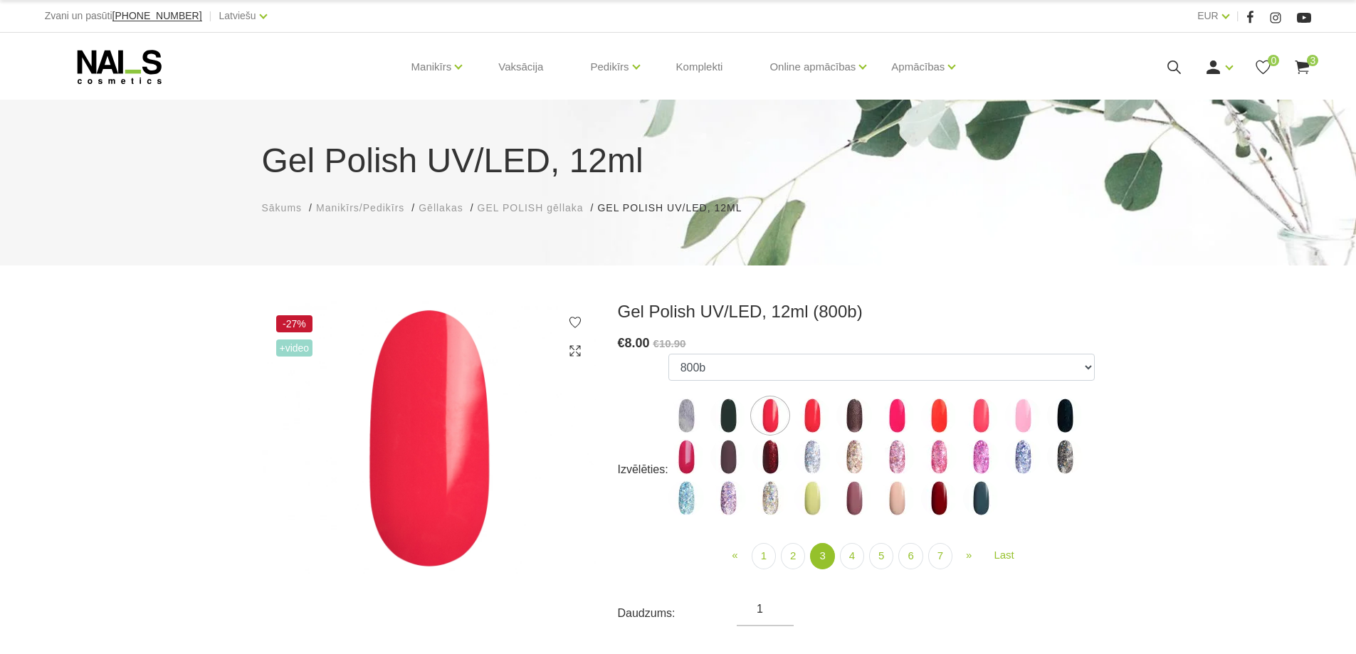
click at [851, 416] on img at bounding box center [854, 416] width 36 height 36
select select "4133"
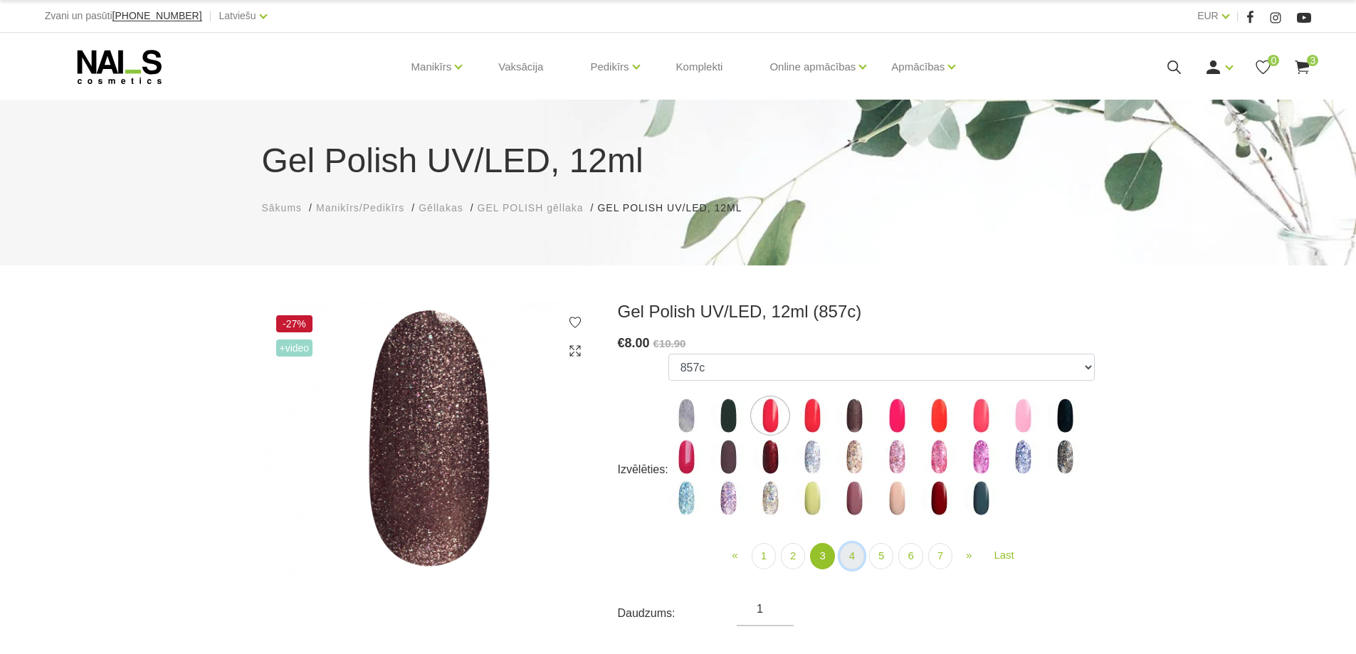
click at [861, 551] on link "4" at bounding box center [852, 556] width 24 height 26
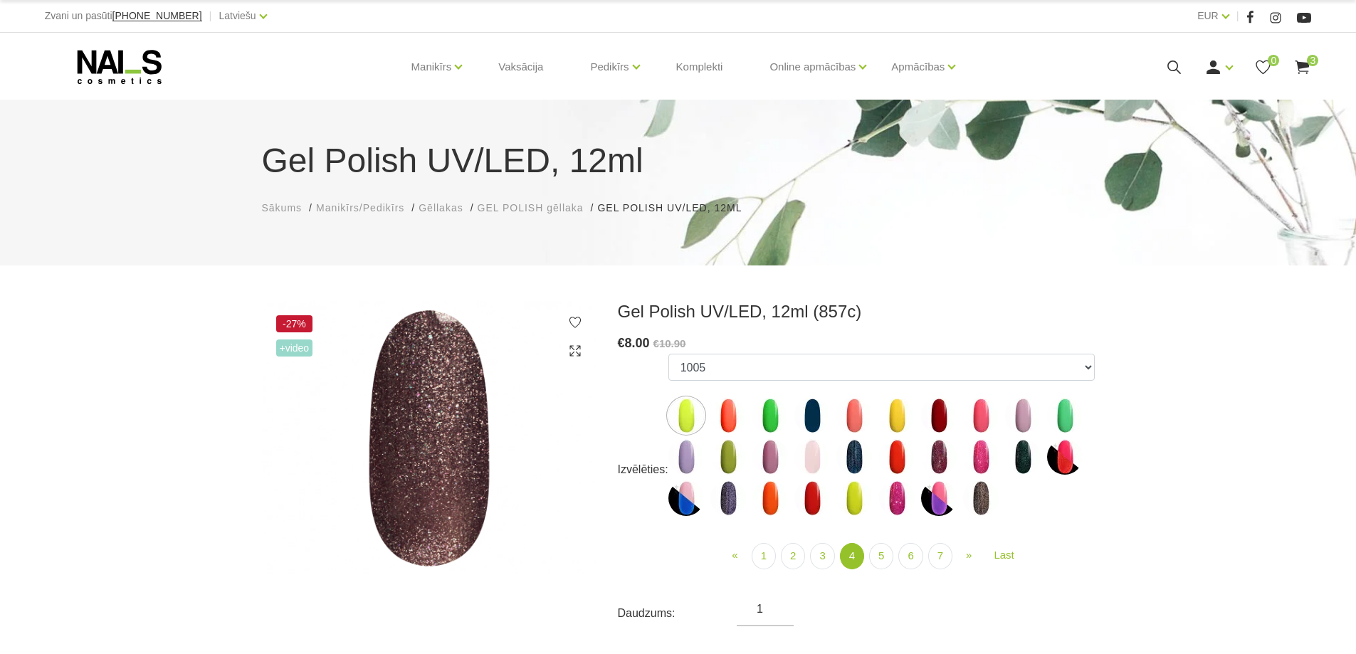
click at [767, 503] on img at bounding box center [770, 499] width 36 height 36
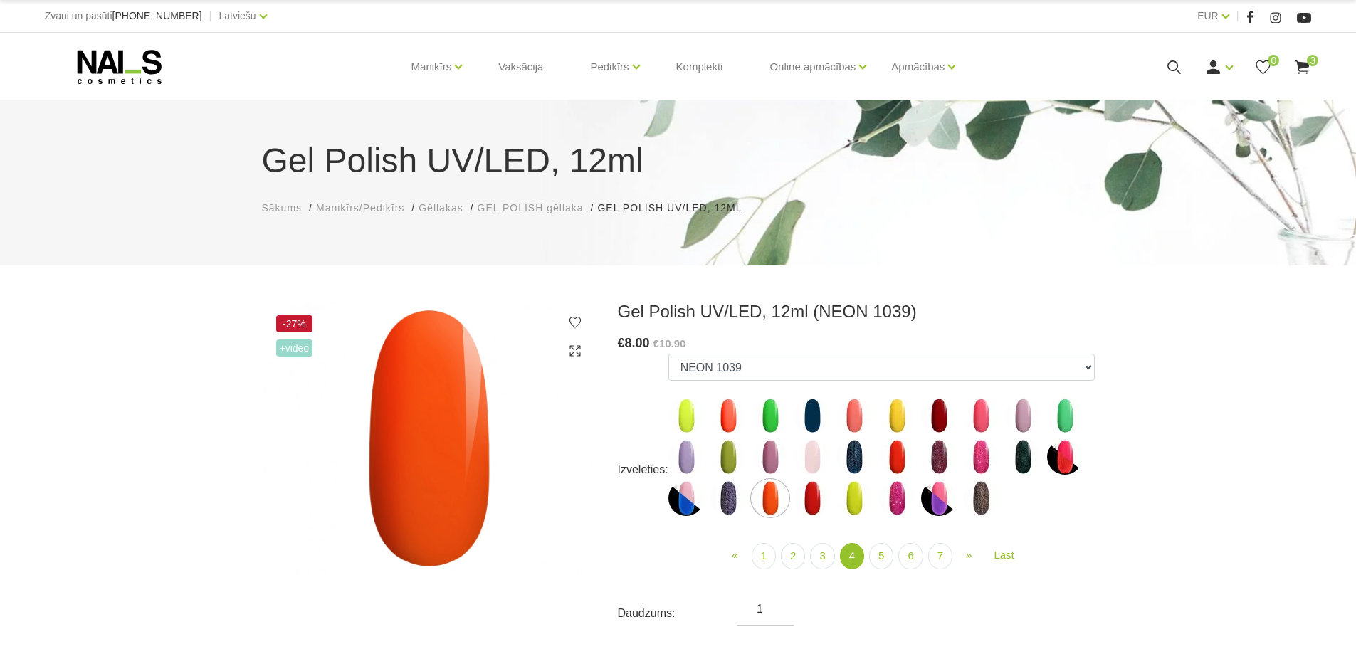
click at [900, 456] on img at bounding box center [897, 457] width 36 height 36
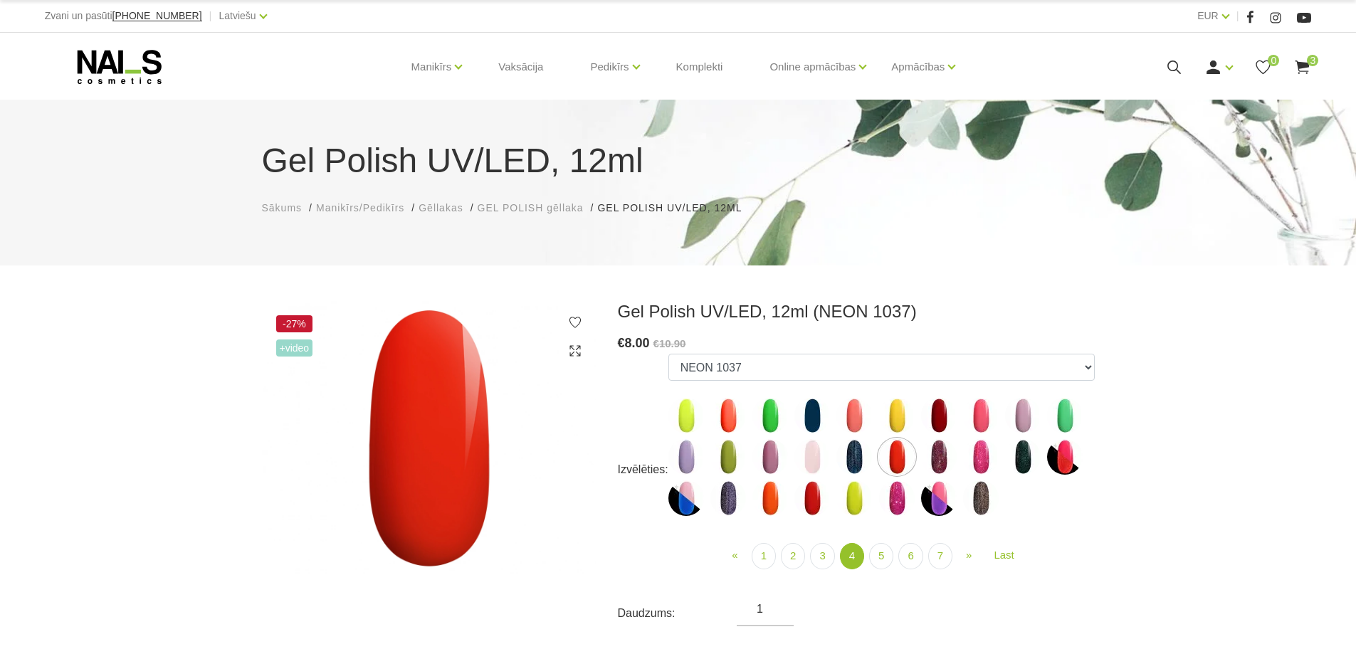
click at [856, 419] on img at bounding box center [854, 416] width 36 height 36
select select "4191"
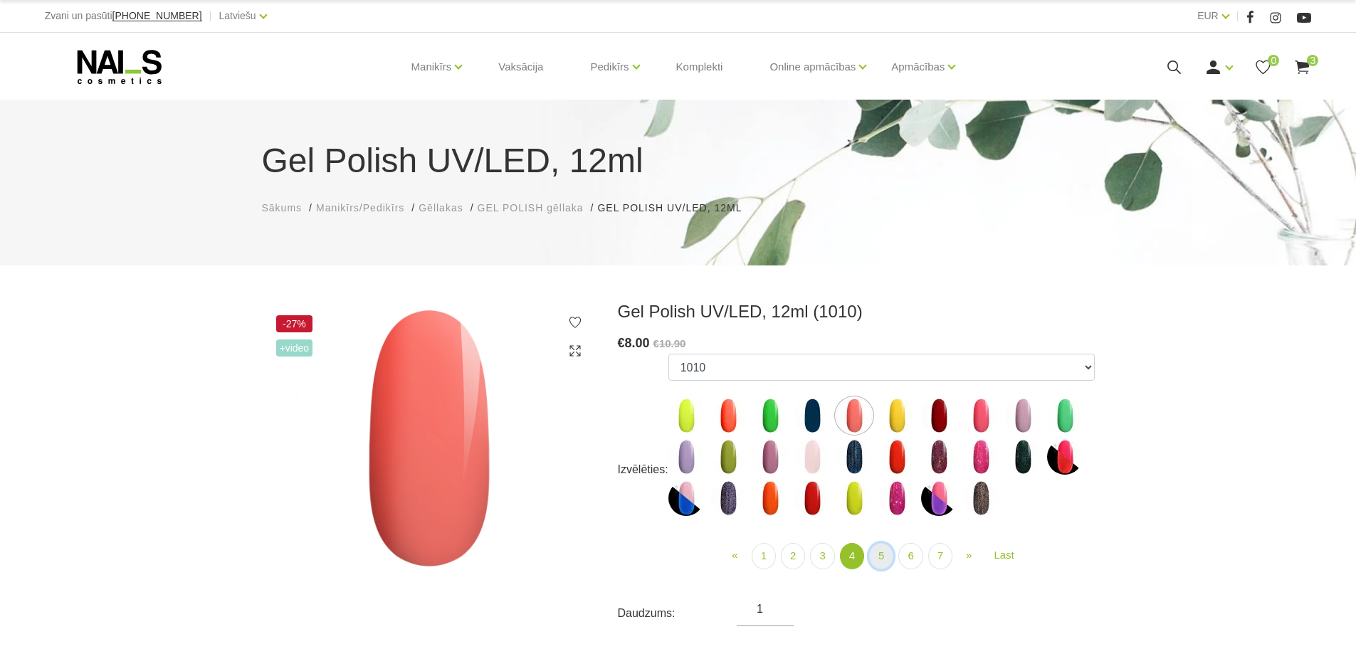
click at [886, 557] on link "5" at bounding box center [881, 556] width 24 height 26
